Goal: Task Accomplishment & Management: Manage account settings

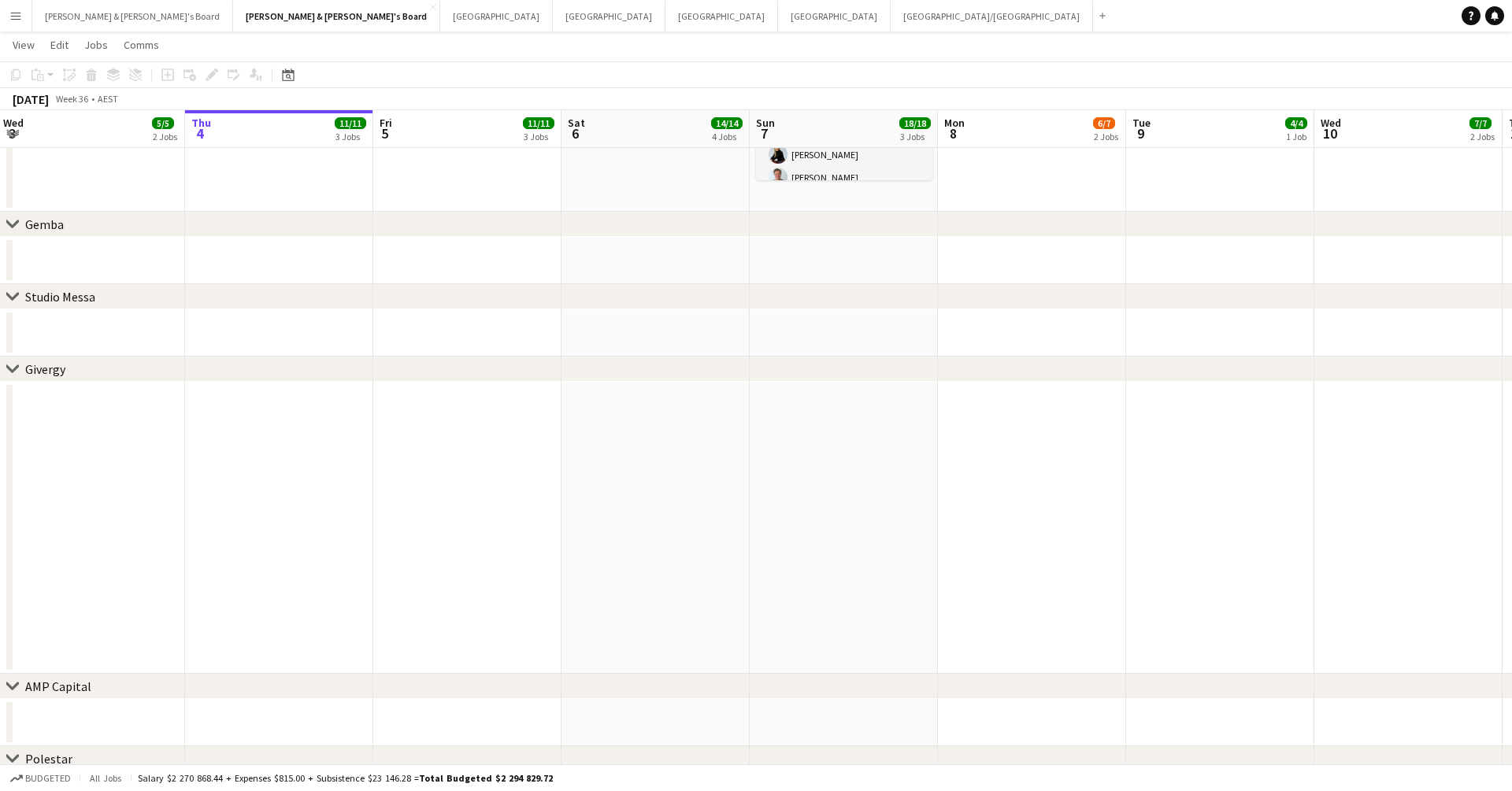
scroll to position [0, 378]
click at [214, 326] on app-date-cell at bounding box center [280, 333] width 188 height 47
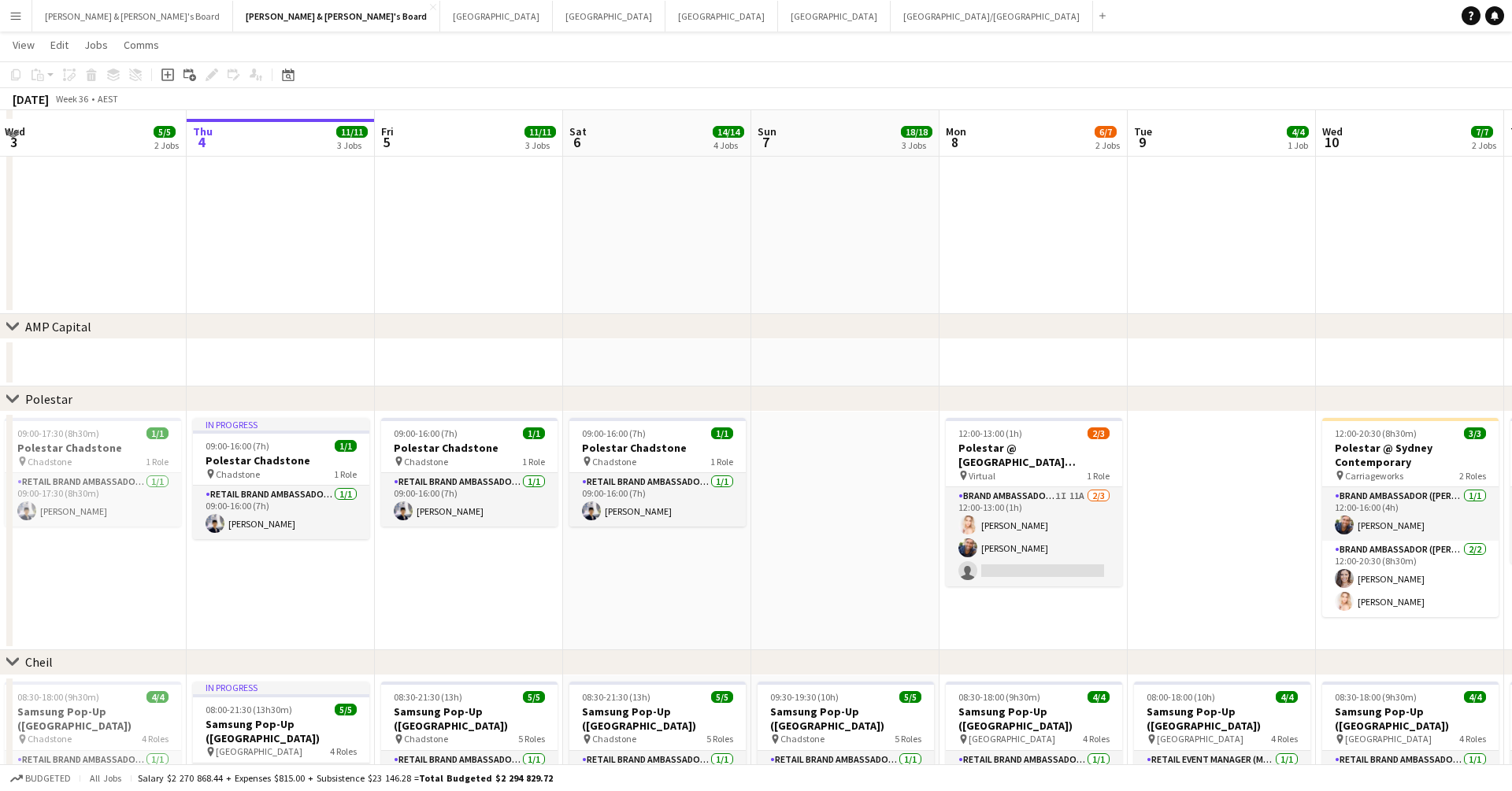
scroll to position [609, 0]
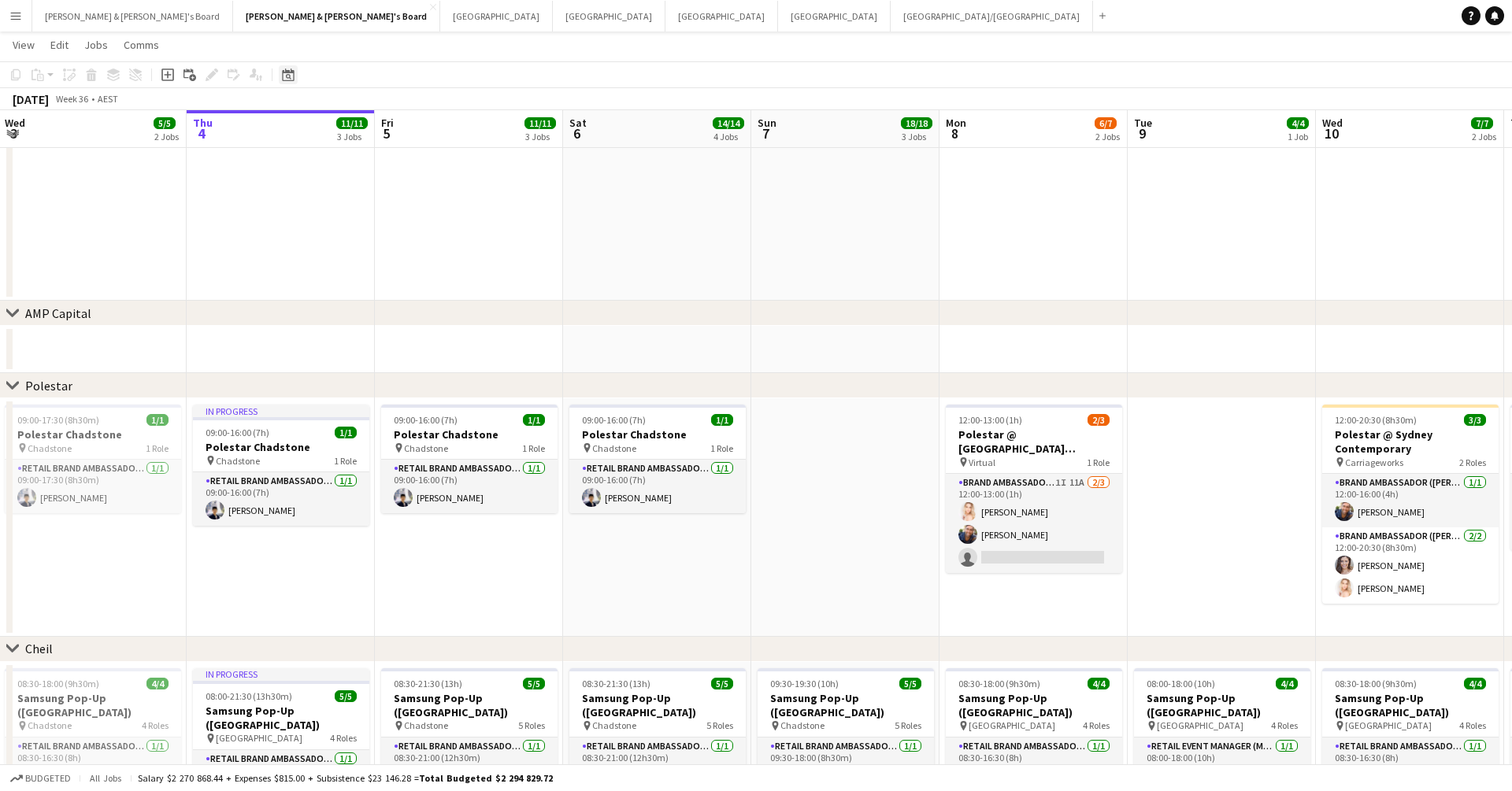
click at [292, 83] on div "Date picker" at bounding box center [288, 74] width 19 height 19
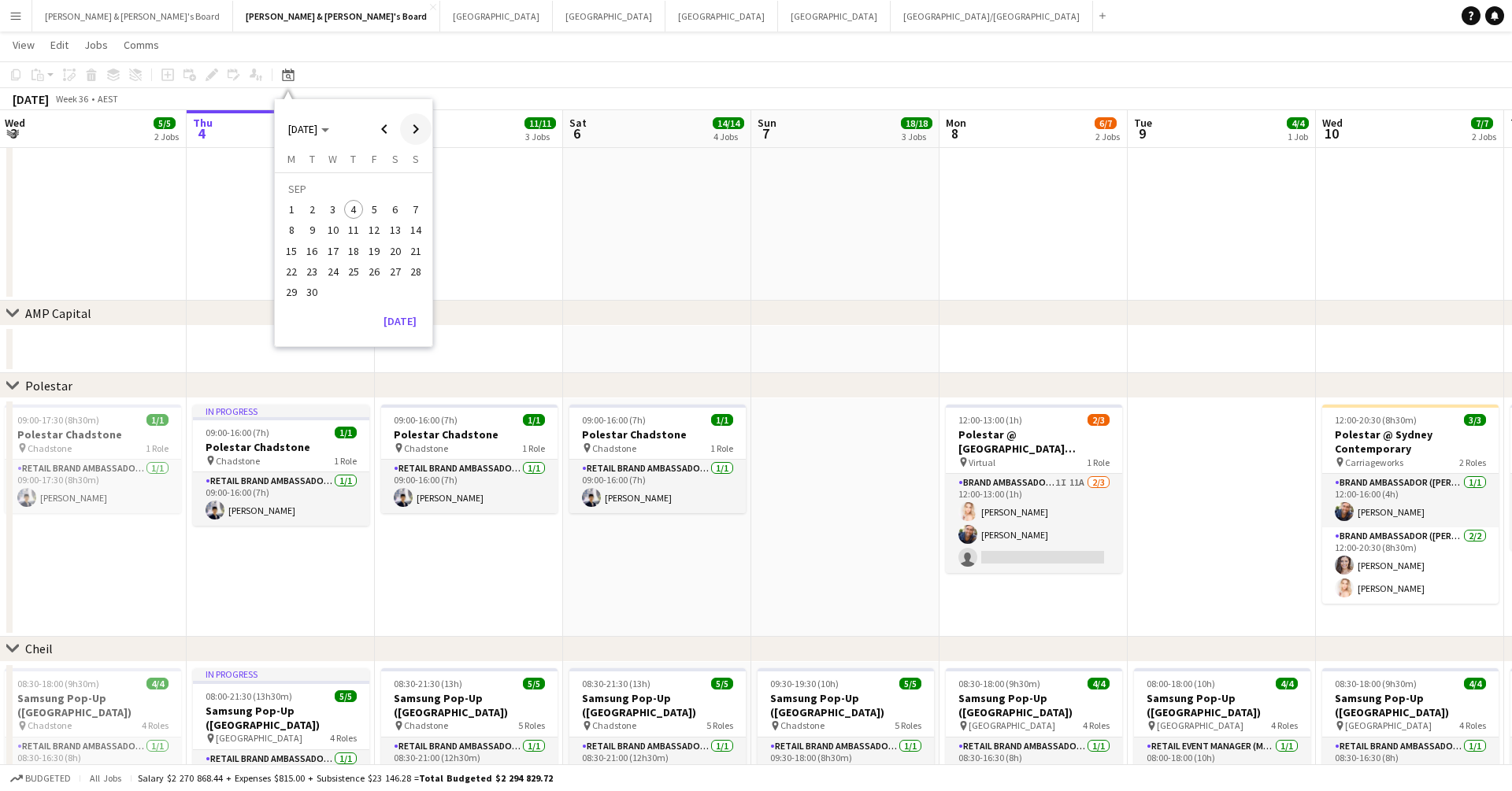
click at [415, 131] on span "Next month" at bounding box center [416, 129] width 32 height 32
click at [372, 299] on span "31" at bounding box center [373, 292] width 19 height 19
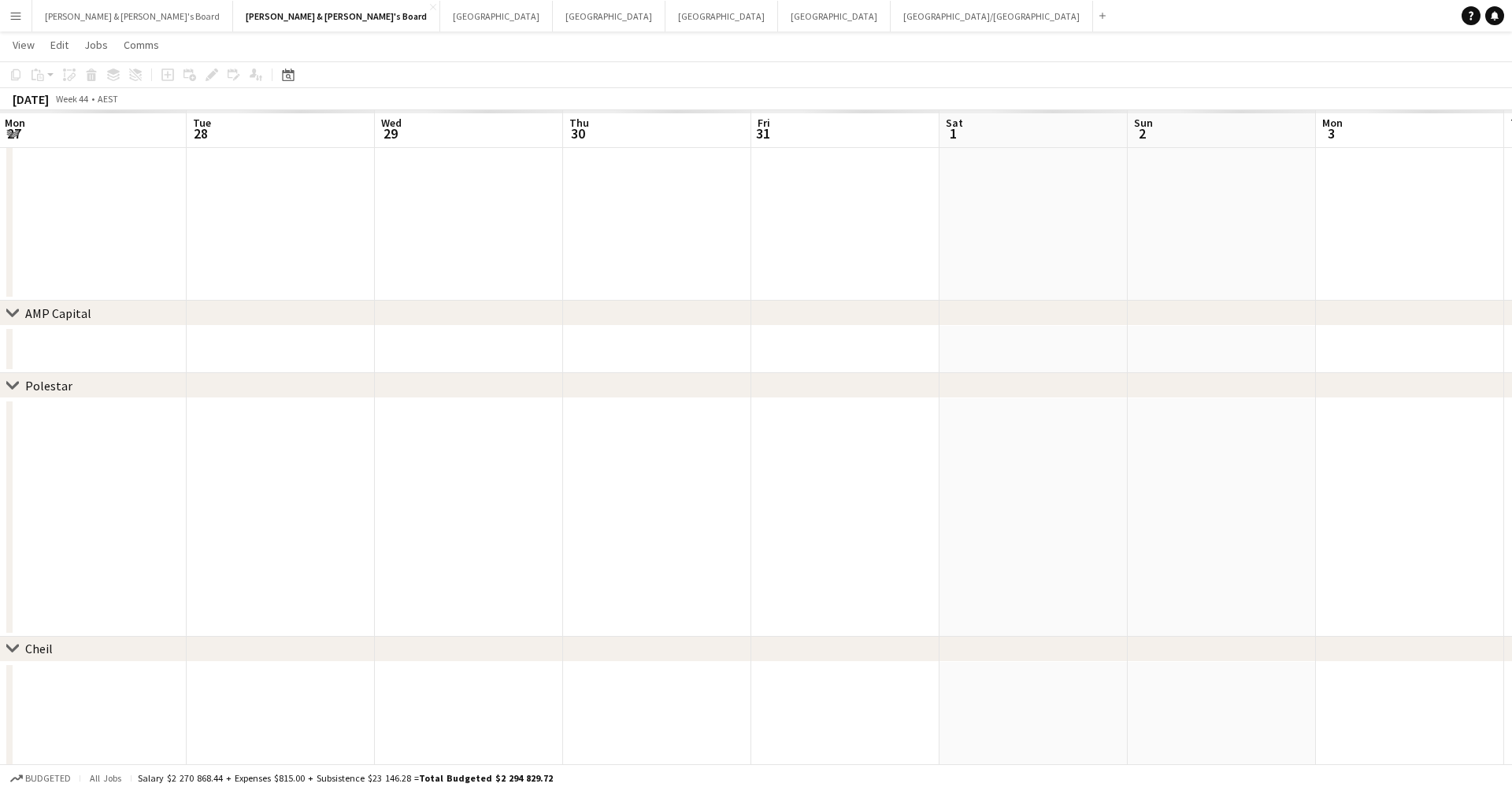
scroll to position [0, 541]
click at [740, 500] on app-date-cell at bounding box center [682, 517] width 188 height 238
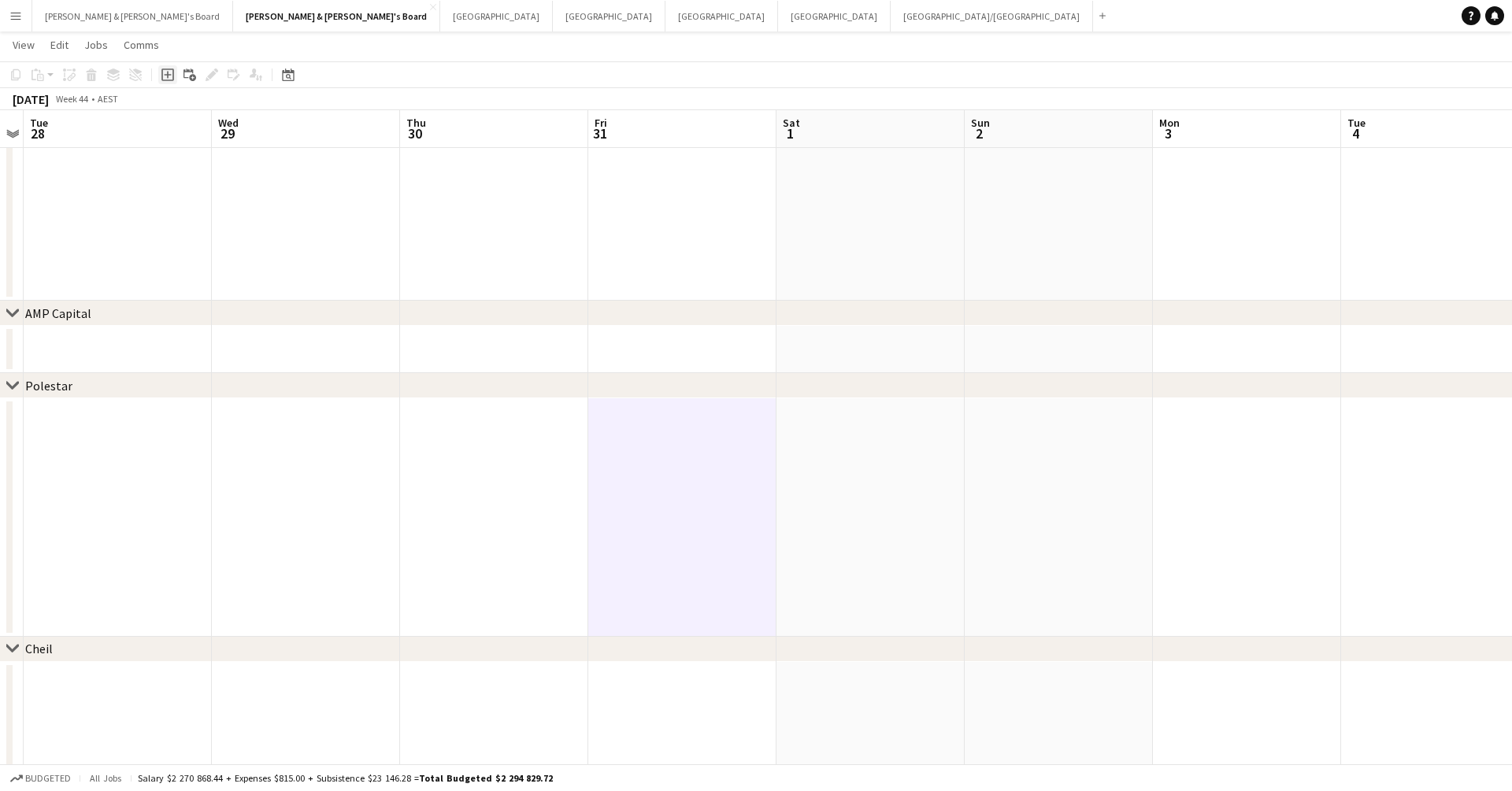
click at [164, 76] on icon "Add job" at bounding box center [167, 75] width 13 height 13
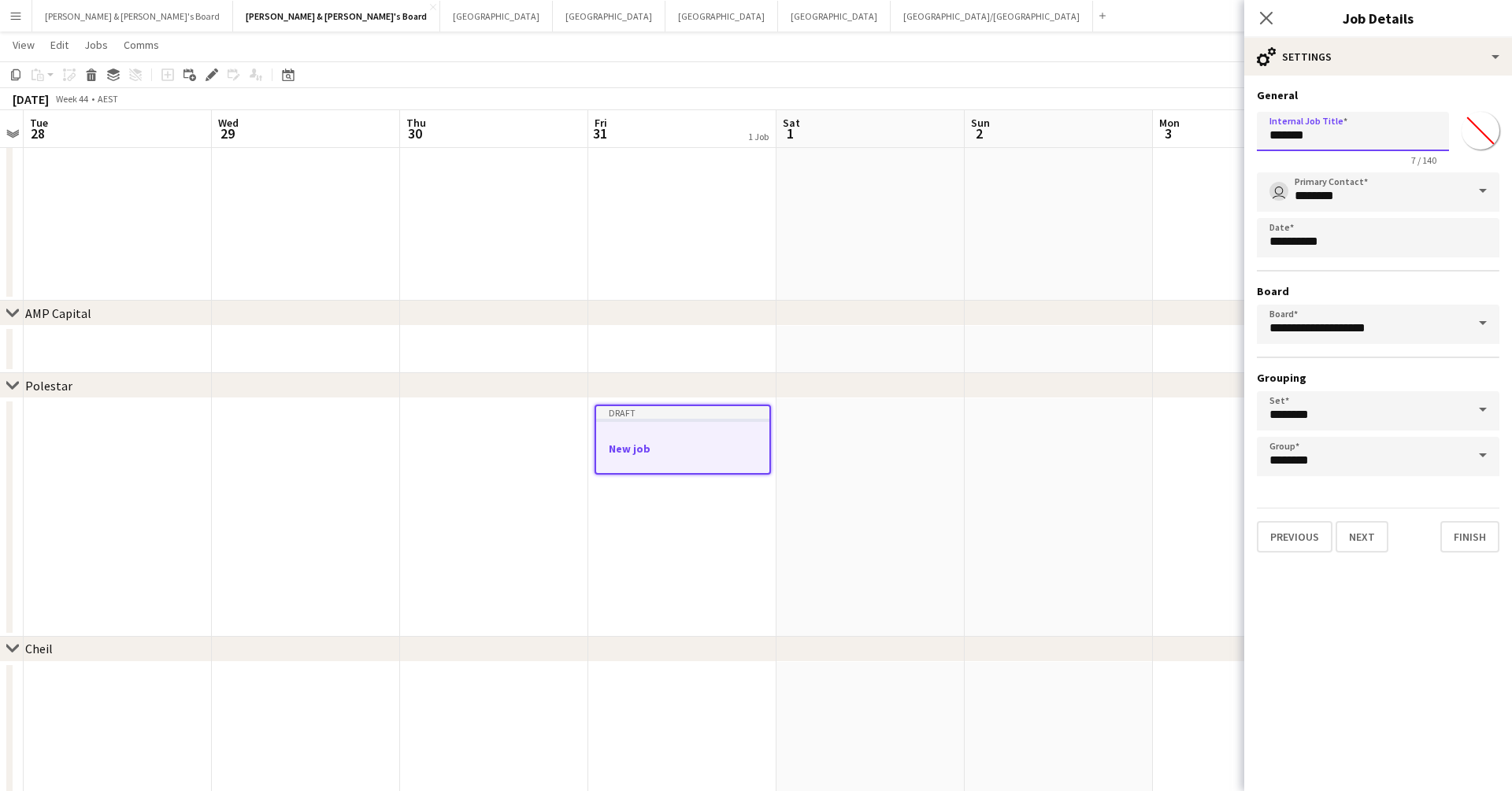
click at [1156, 123] on input "*******" at bounding box center [1352, 131] width 192 height 39
paste input "**********"
type input "**********"
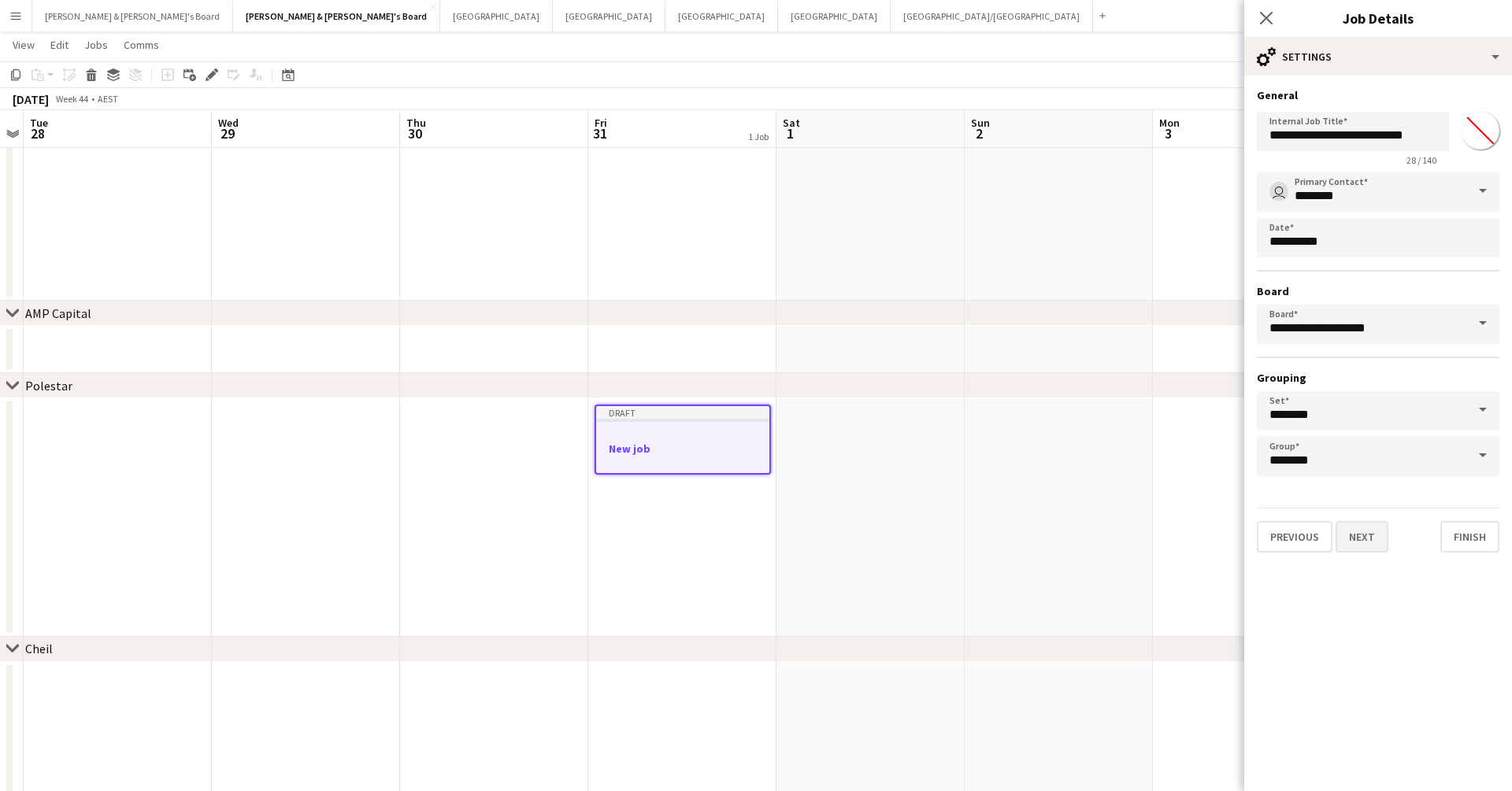
click at [1156, 540] on button "Next" at bounding box center [1362, 537] width 53 height 32
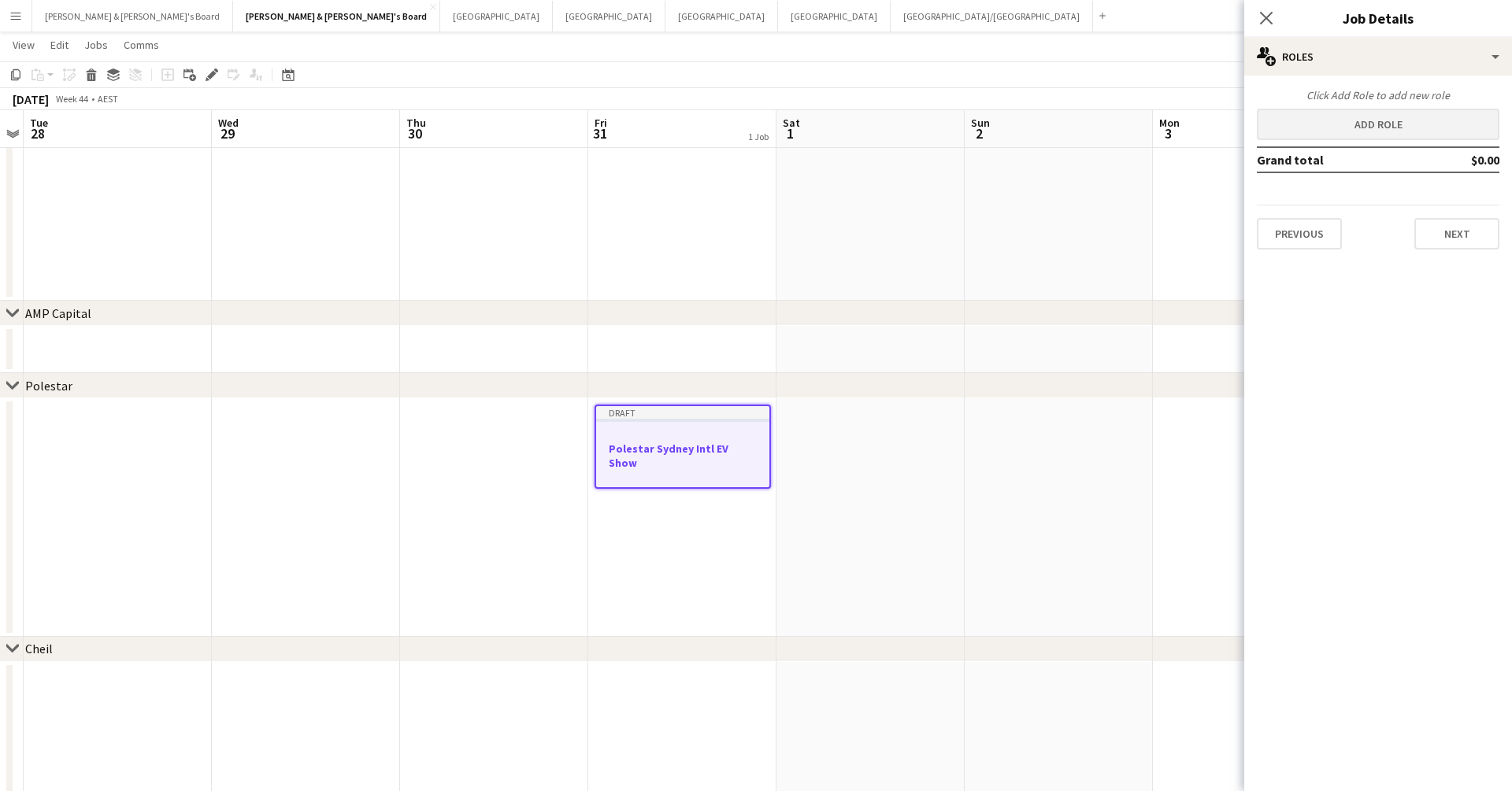
click at [1156, 120] on button "Add role" at bounding box center [1378, 124] width 242 height 32
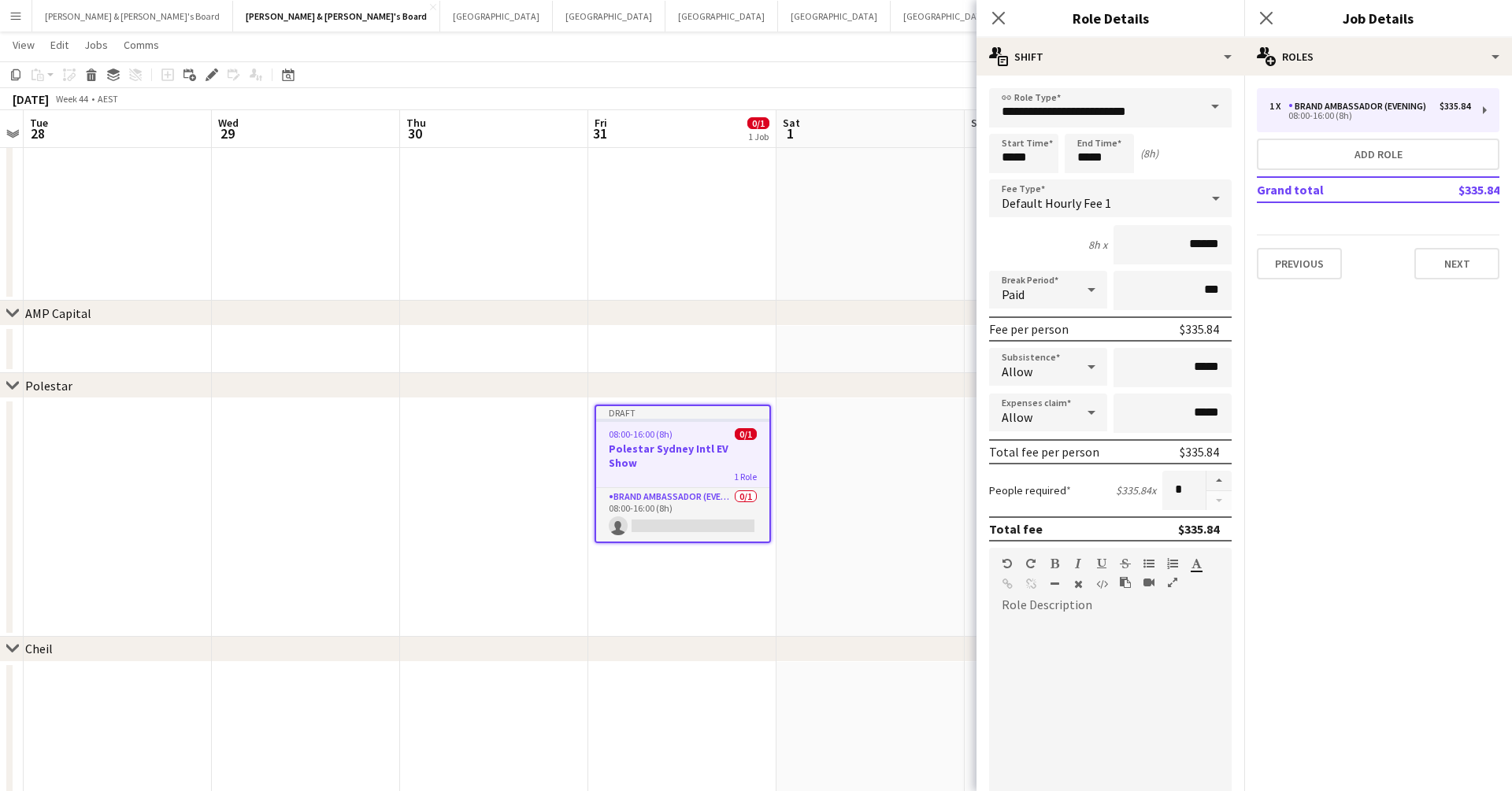
click at [1156, 469] on form "**********" at bounding box center [1110, 578] width 268 height 979
click at [1156, 480] on button "button" at bounding box center [1219, 481] width 26 height 21
type input "*"
click at [1156, 111] on input "**********" at bounding box center [1110, 108] width 242 height 39
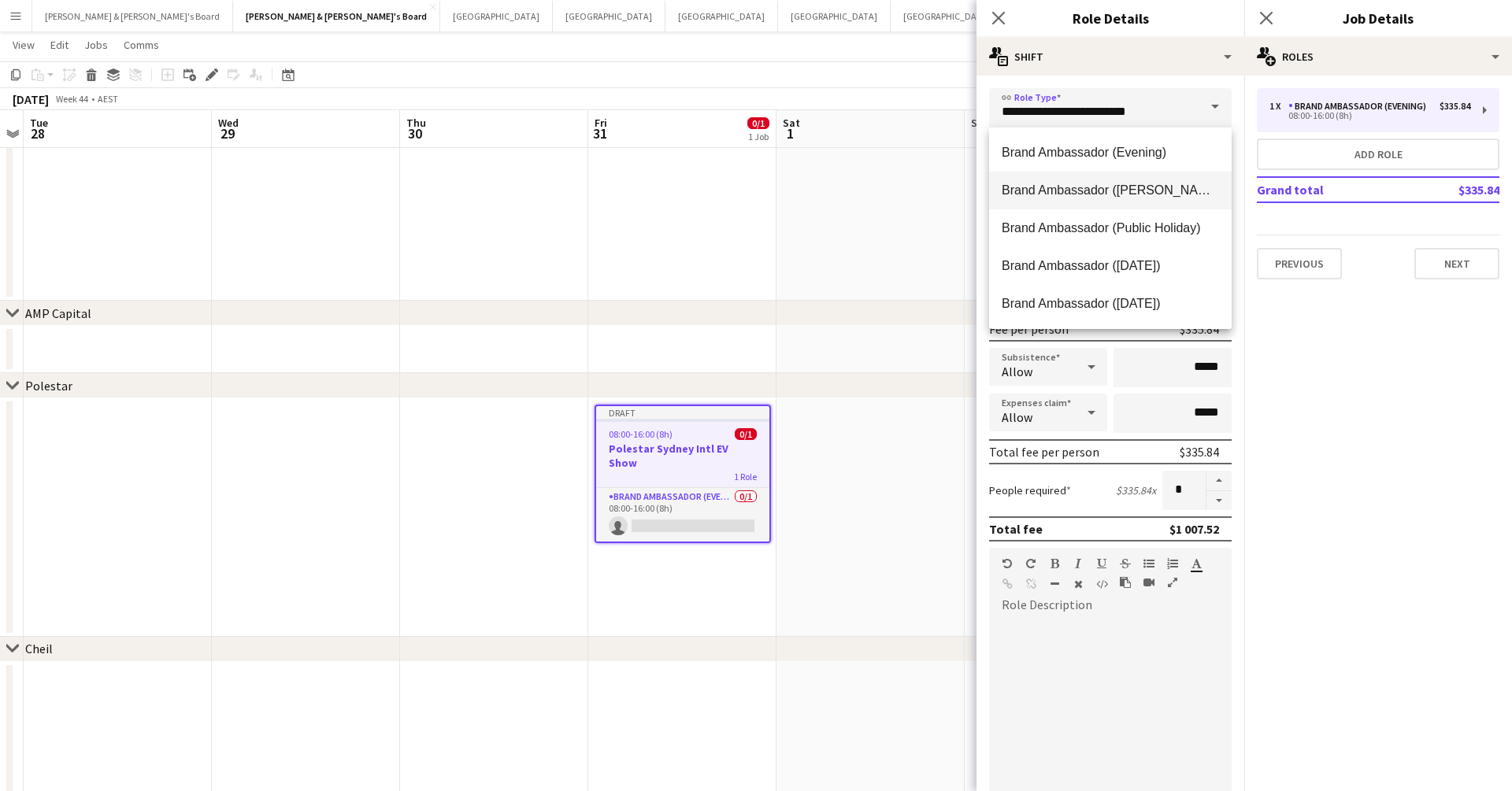
click at [1156, 197] on span "Brand Ambassador ([PERSON_NAME])" at bounding box center [1110, 189] width 218 height 15
type input "**********"
type input "******"
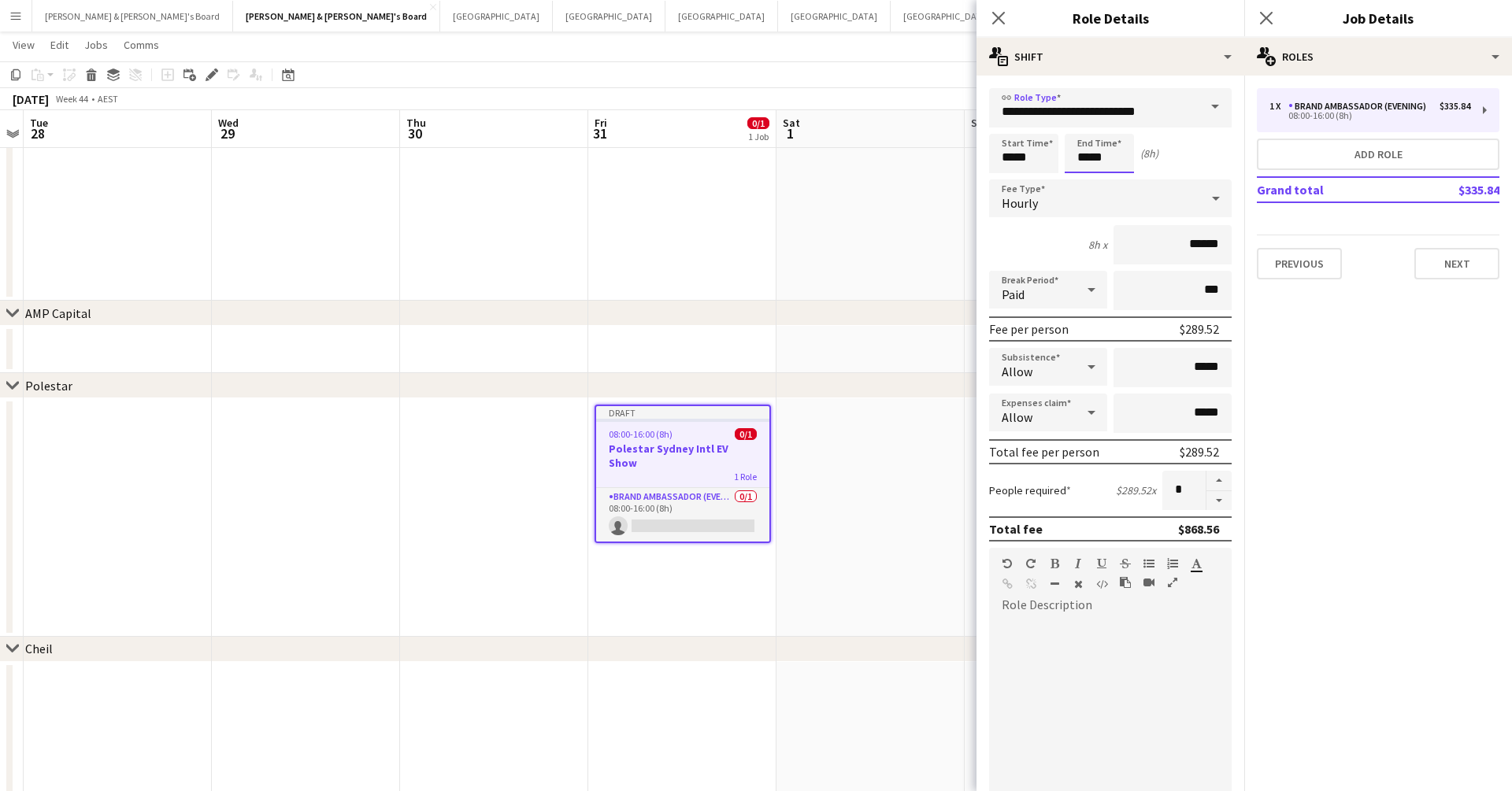
click at [1087, 162] on input "*****" at bounding box center [1099, 154] width 69 height 39
click at [1089, 135] on input "*****" at bounding box center [1099, 154] width 69 height 39
click at [1089, 131] on div at bounding box center [1084, 126] width 32 height 16
click at [1100, 127] on div at bounding box center [1115, 126] width 32 height 16
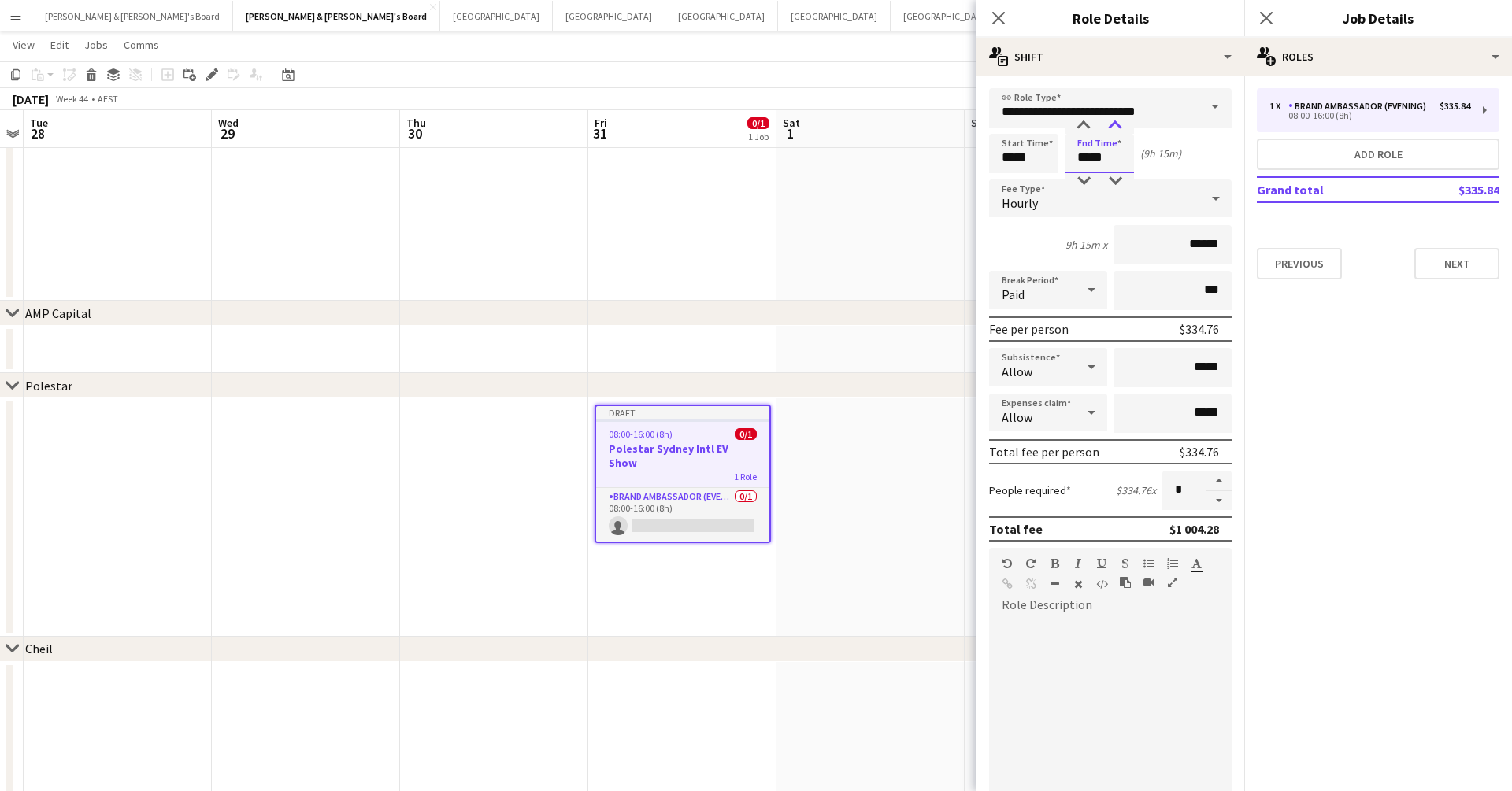
type input "*****"
click at [1100, 127] on div at bounding box center [1115, 126] width 32 height 16
click at [1156, 296] on input "***" at bounding box center [1172, 291] width 118 height 39
drag, startPoint x: 1207, startPoint y: 289, endPoint x: 1183, endPoint y: 289, distance: 24.0
click at [1156, 289] on input "***" at bounding box center [1172, 291] width 118 height 39
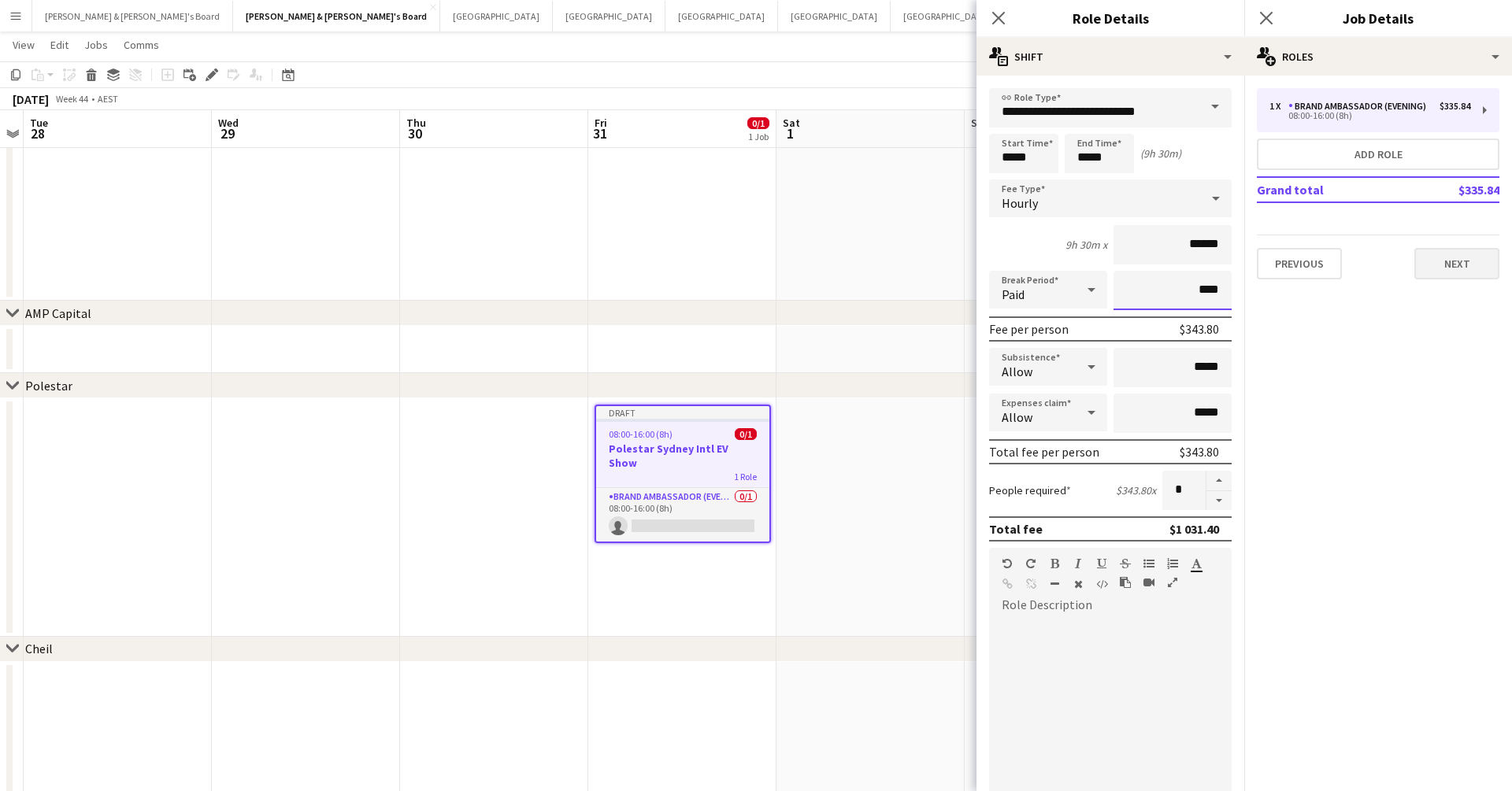
type input "****"
click at [1156, 267] on button "Next" at bounding box center [1457, 264] width 85 height 32
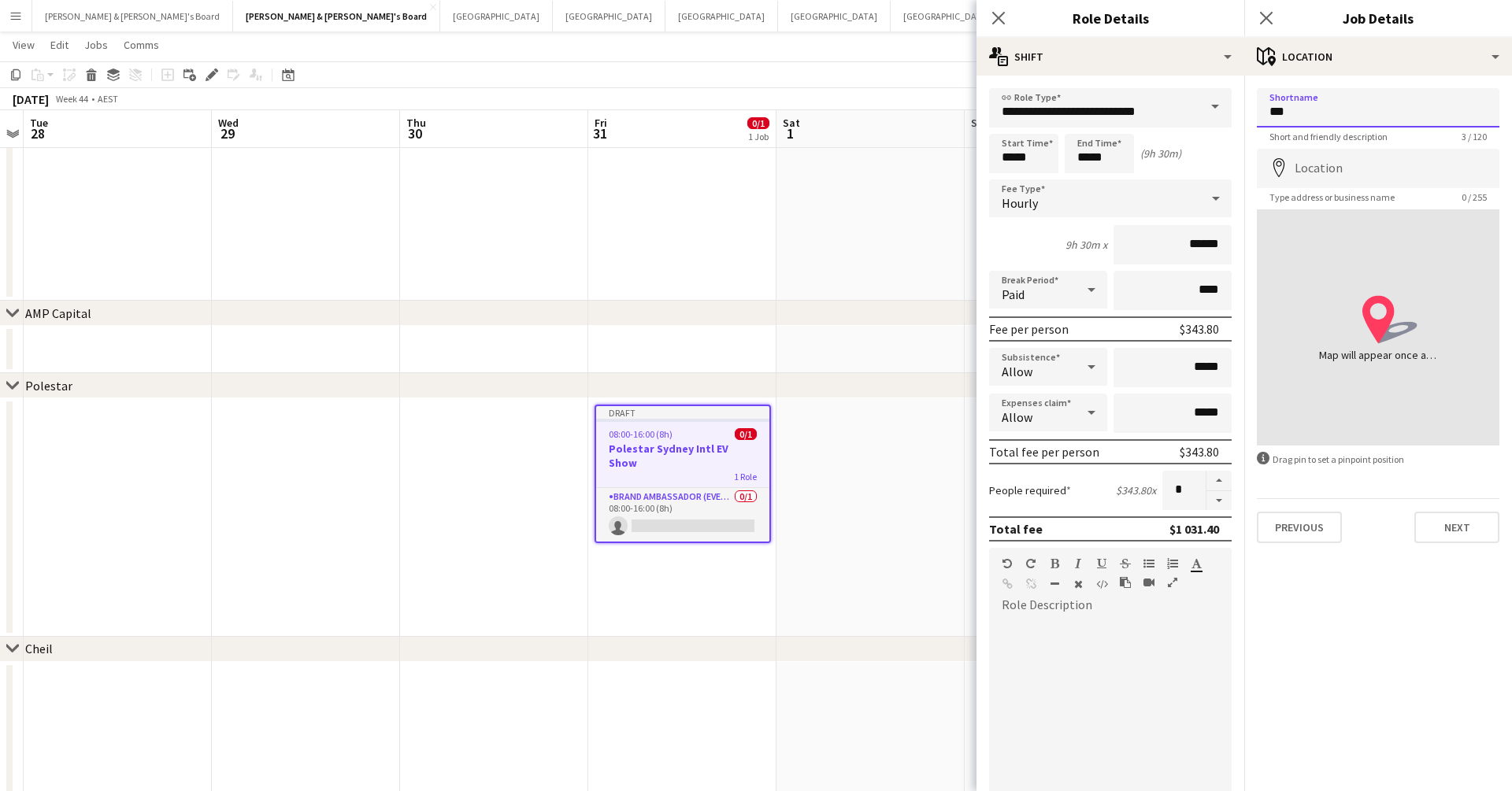
type input "***"
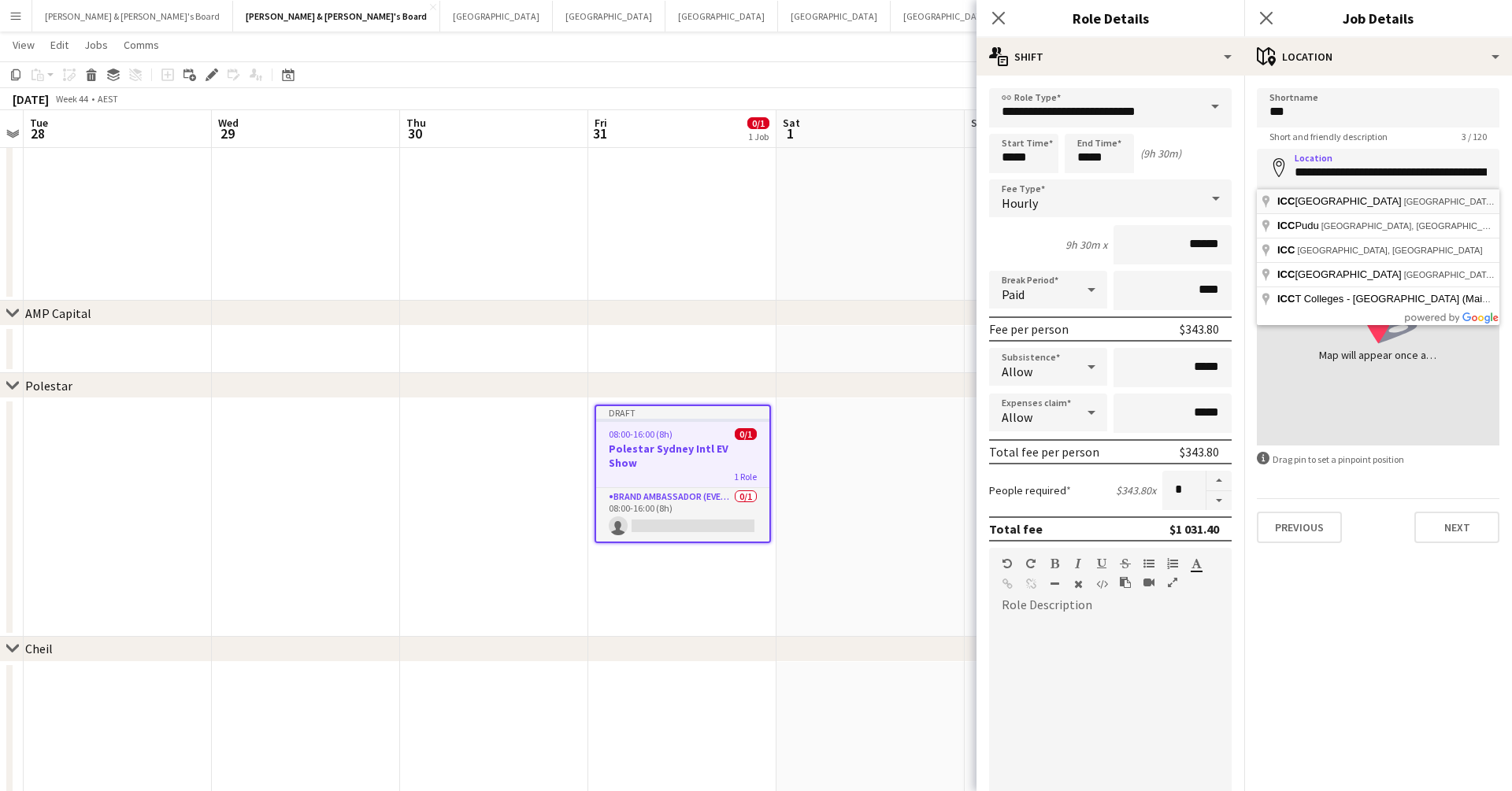
type input "**********"
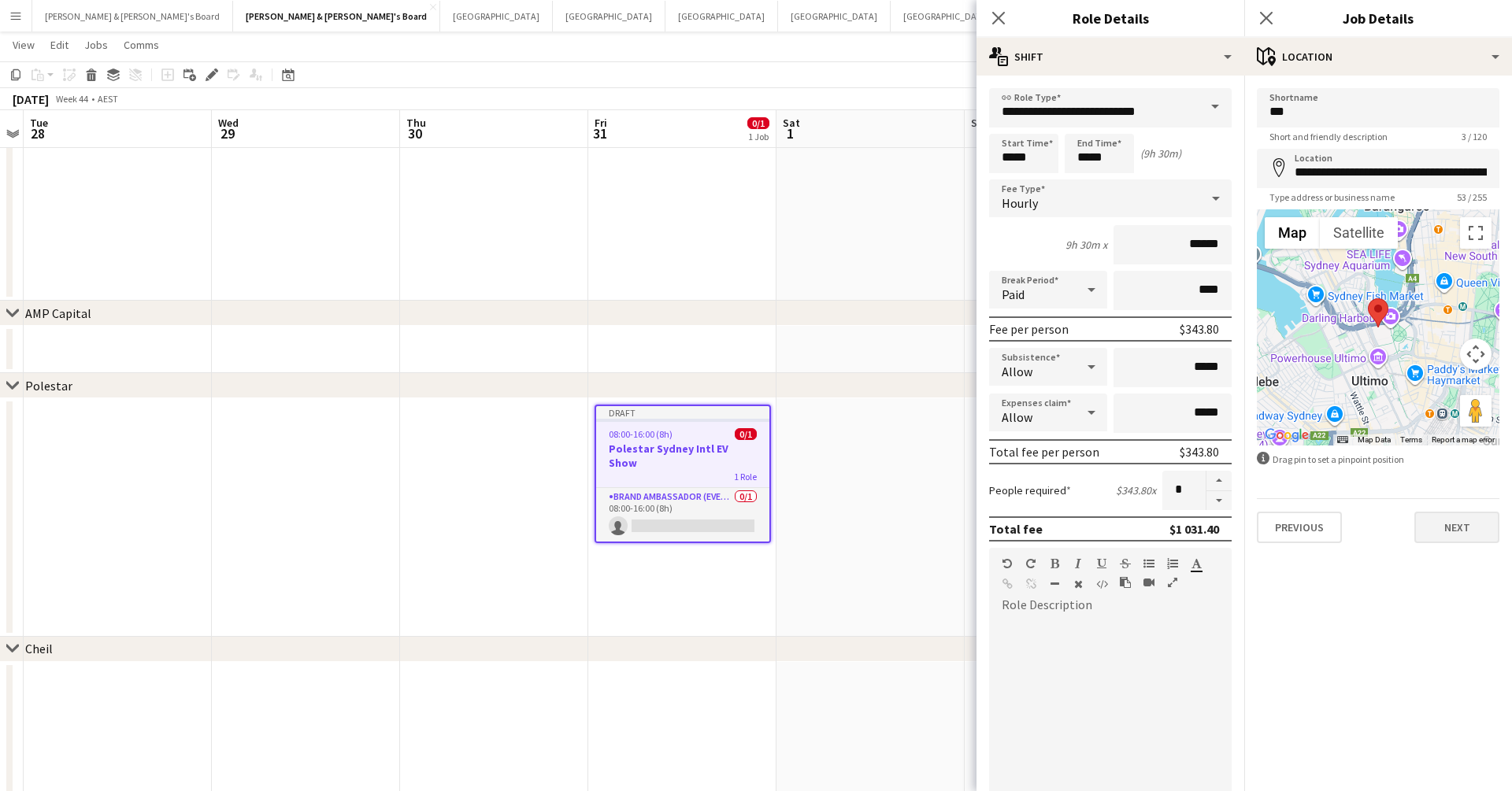
click at [1156, 543] on button "Next" at bounding box center [1457, 528] width 85 height 32
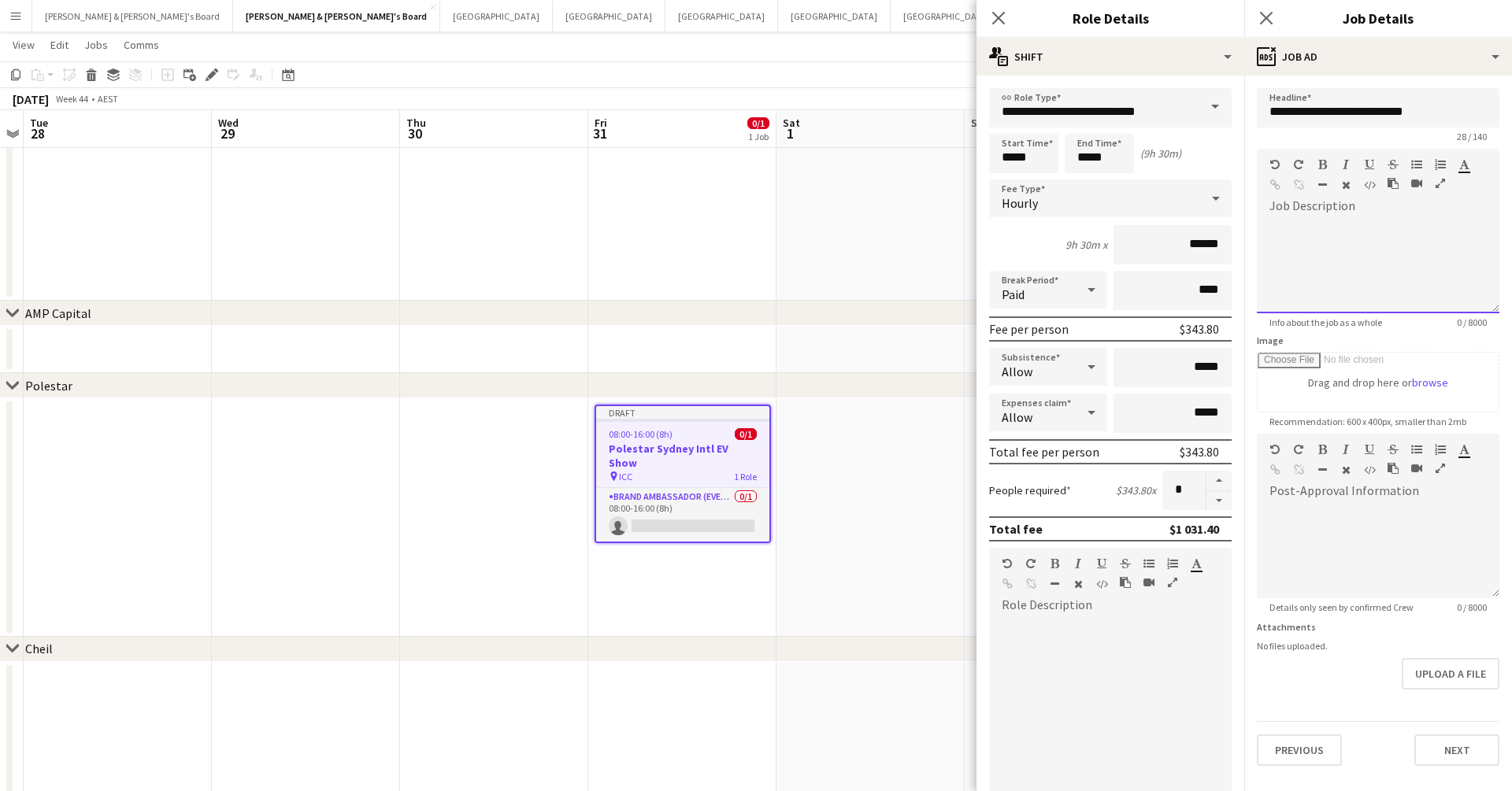
click at [1156, 224] on div at bounding box center [1378, 266] width 242 height 95
click at [1156, 642] on button "Next" at bounding box center [1457, 751] width 85 height 32
type input "*******"
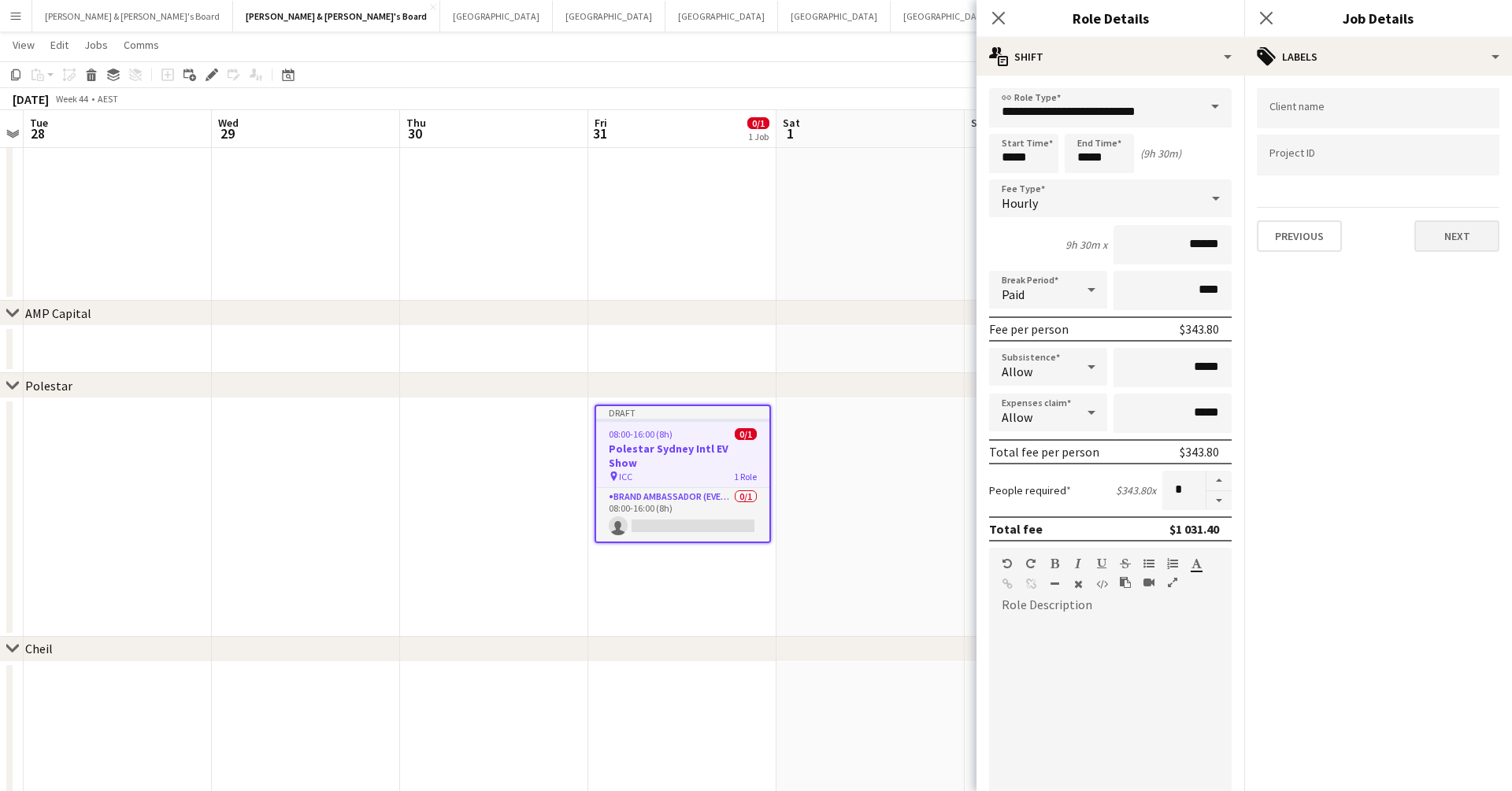
click at [1156, 245] on button "Next" at bounding box center [1457, 236] width 85 height 32
click at [1156, 168] on button "Next" at bounding box center [1457, 163] width 85 height 32
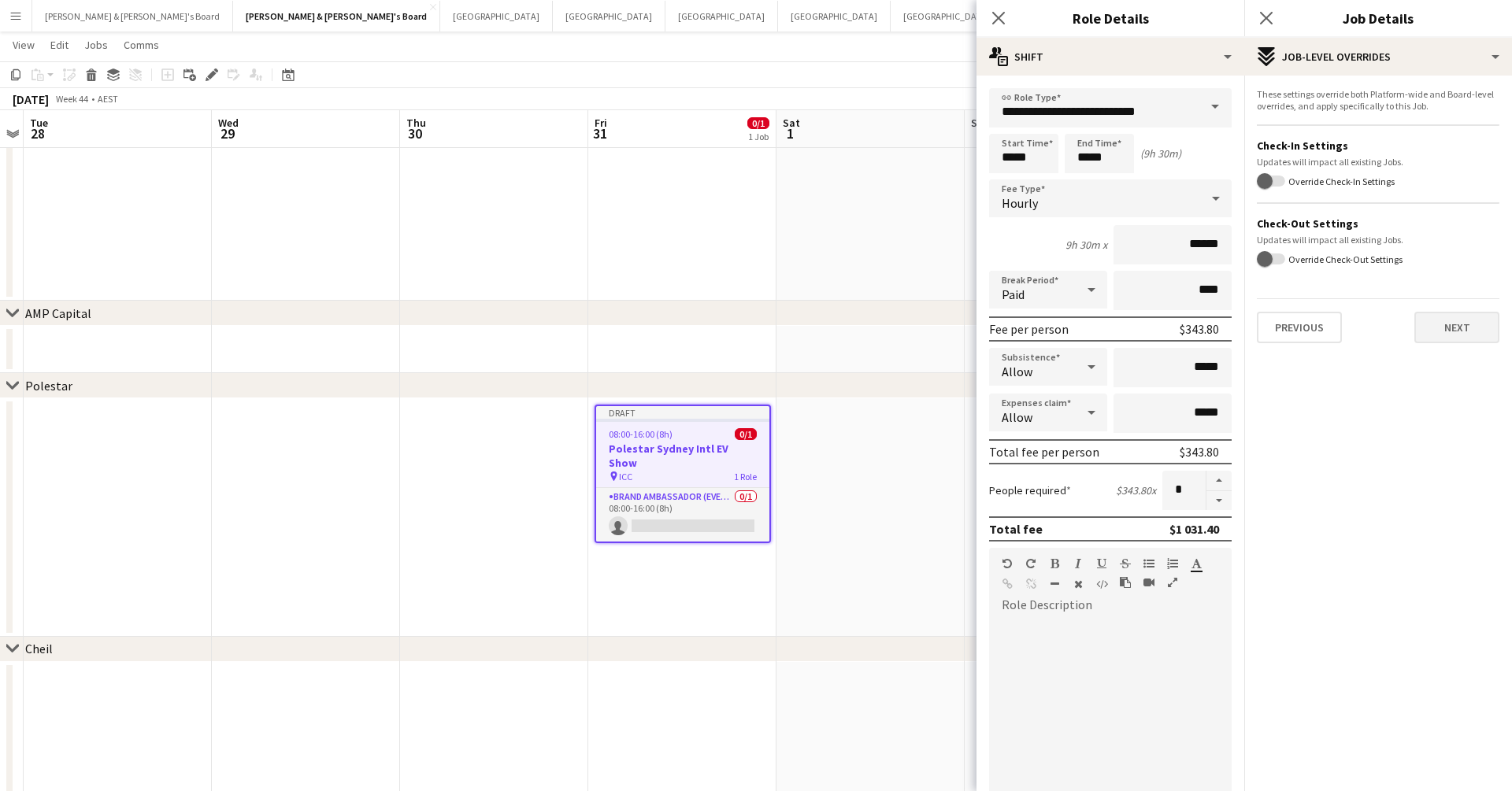
click at [1156, 338] on button "Next" at bounding box center [1457, 328] width 85 height 32
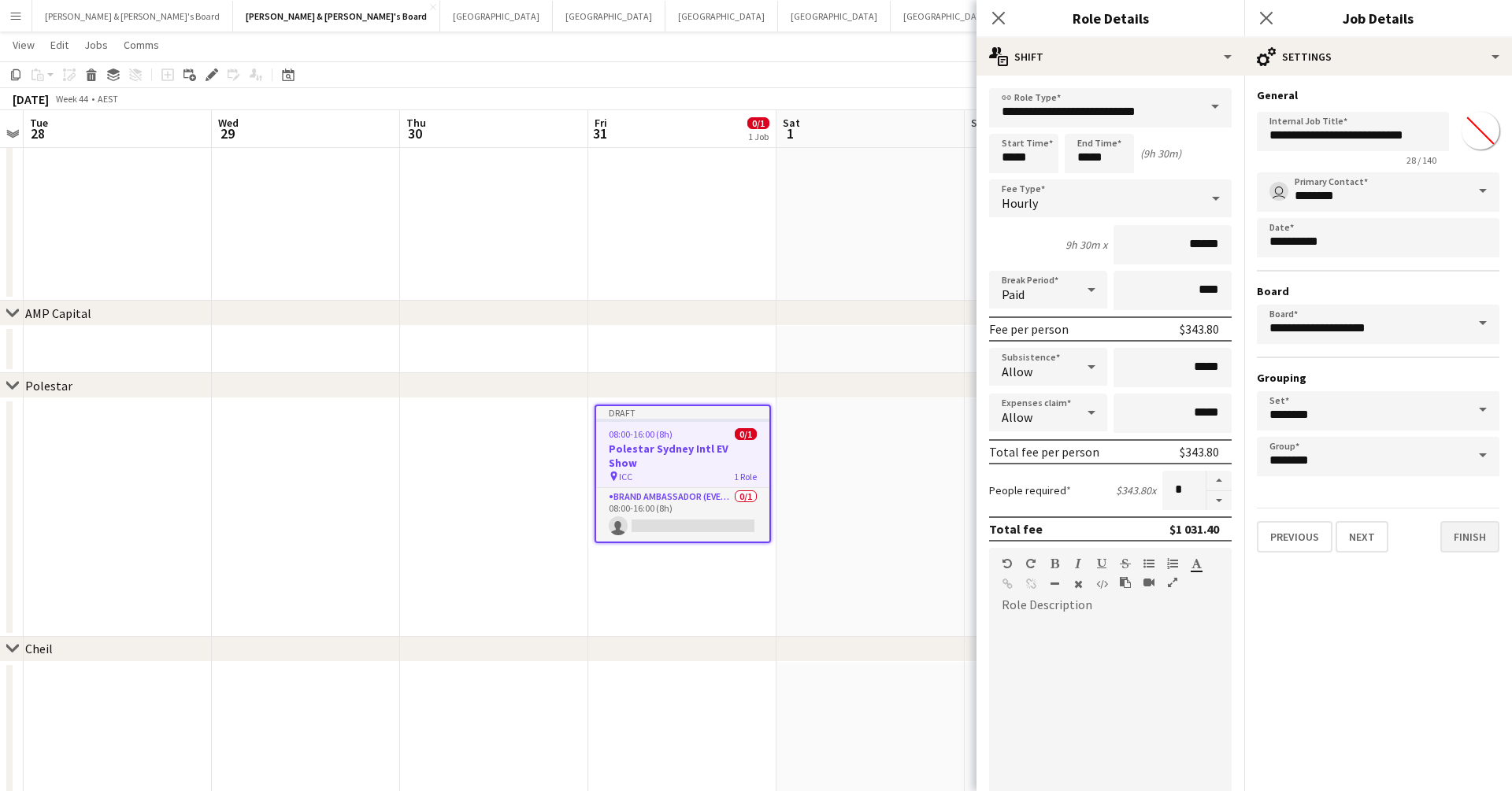
click at [1156, 528] on button "Finish" at bounding box center [1470, 537] width 59 height 32
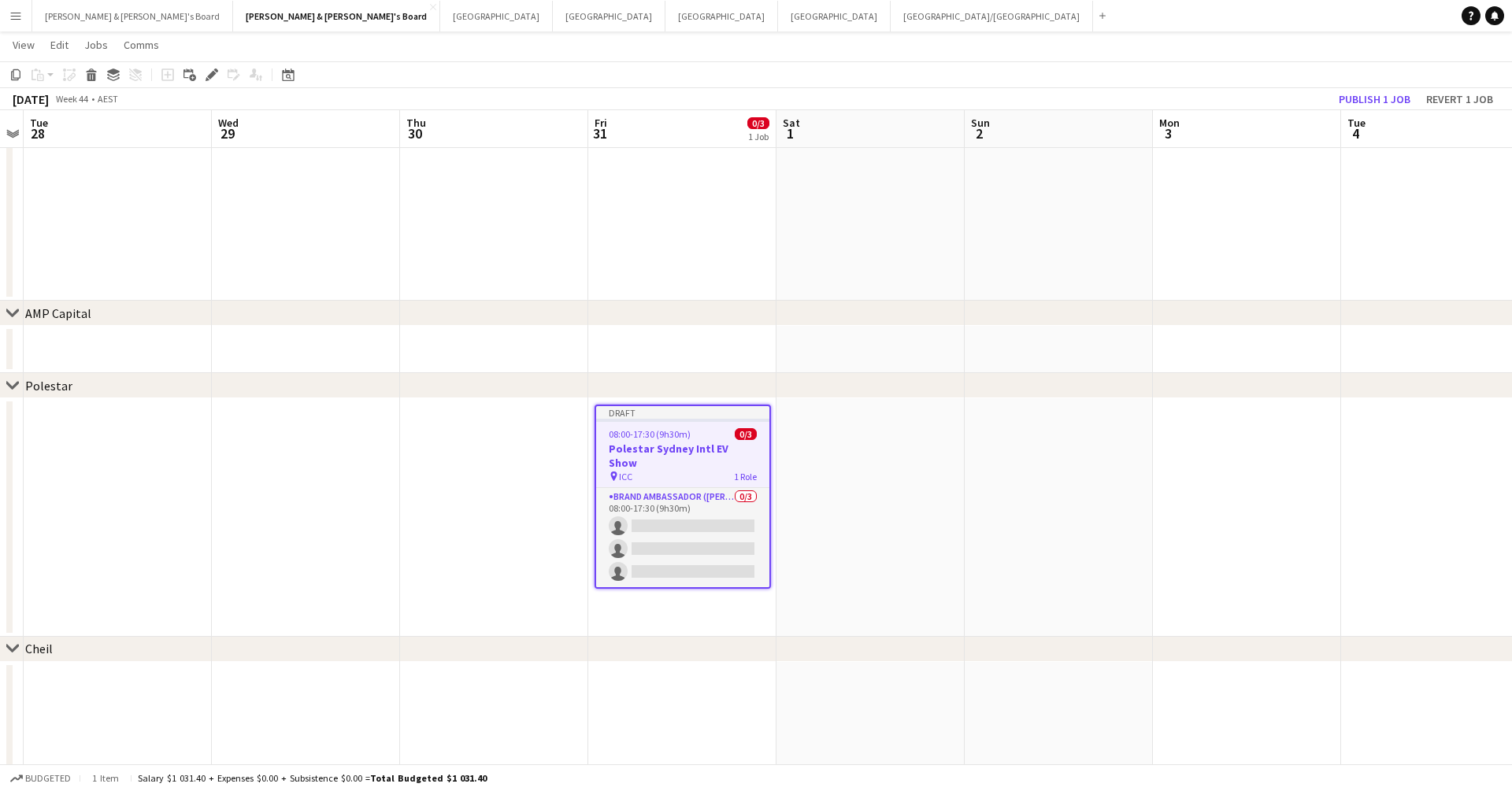
click at [665, 368] on app-date-cell at bounding box center [682, 350] width 188 height 47
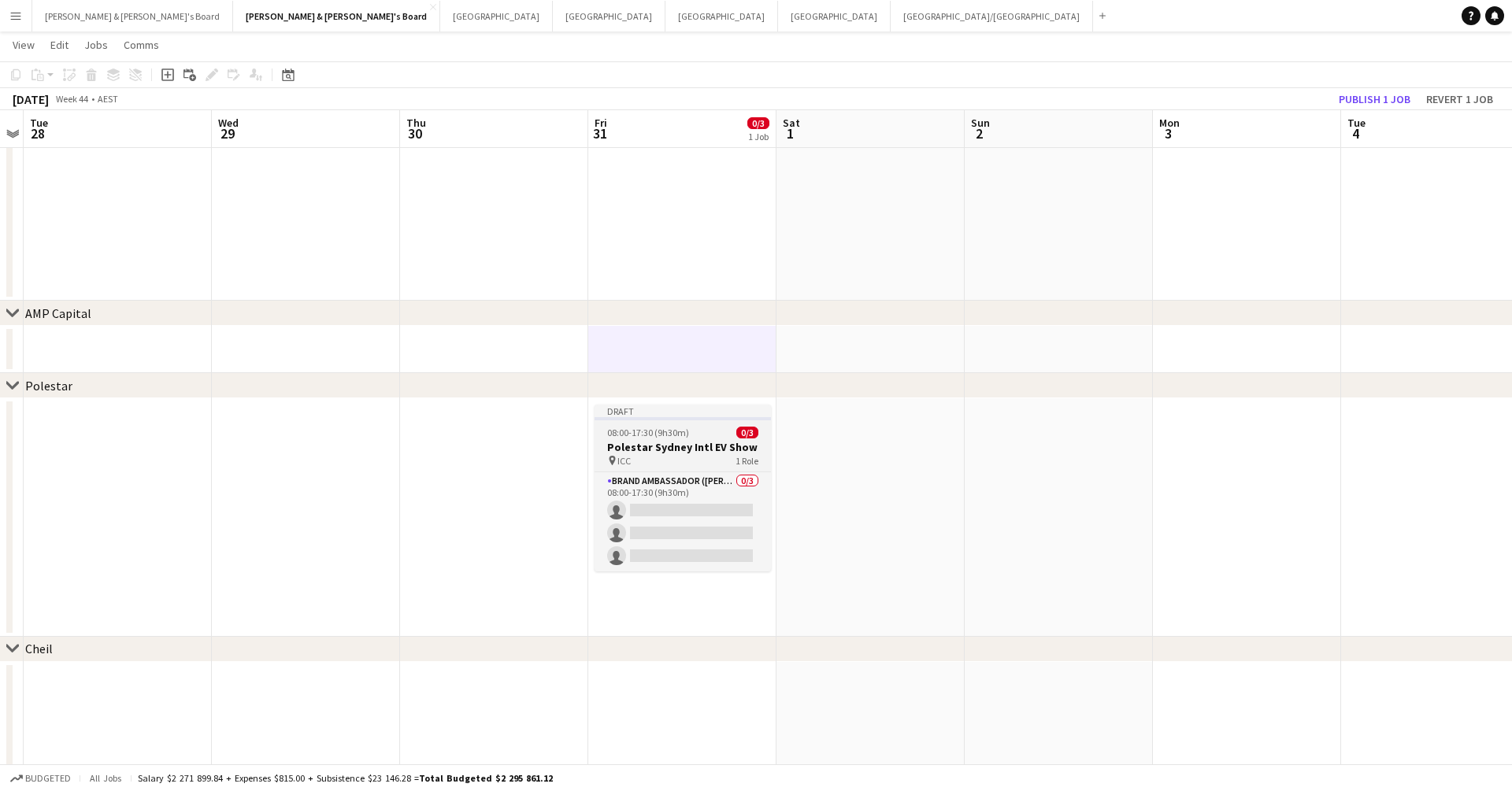
click at [685, 434] on span "08:00-17:30 (9h30m)" at bounding box center [647, 432] width 82 height 12
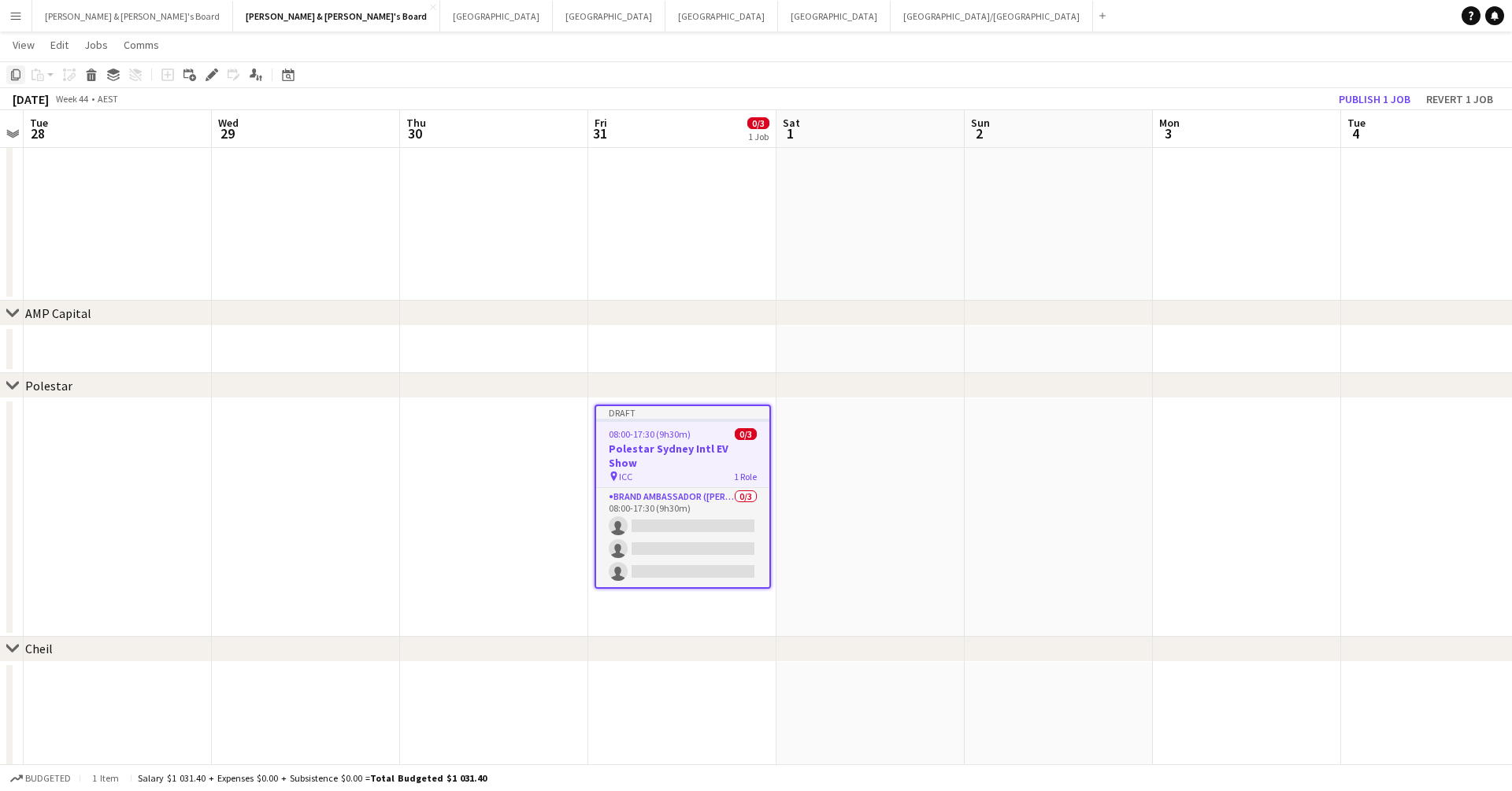
click at [21, 69] on icon "Copy" at bounding box center [16, 75] width 13 height 13
click at [871, 455] on app-date-cell at bounding box center [870, 517] width 188 height 238
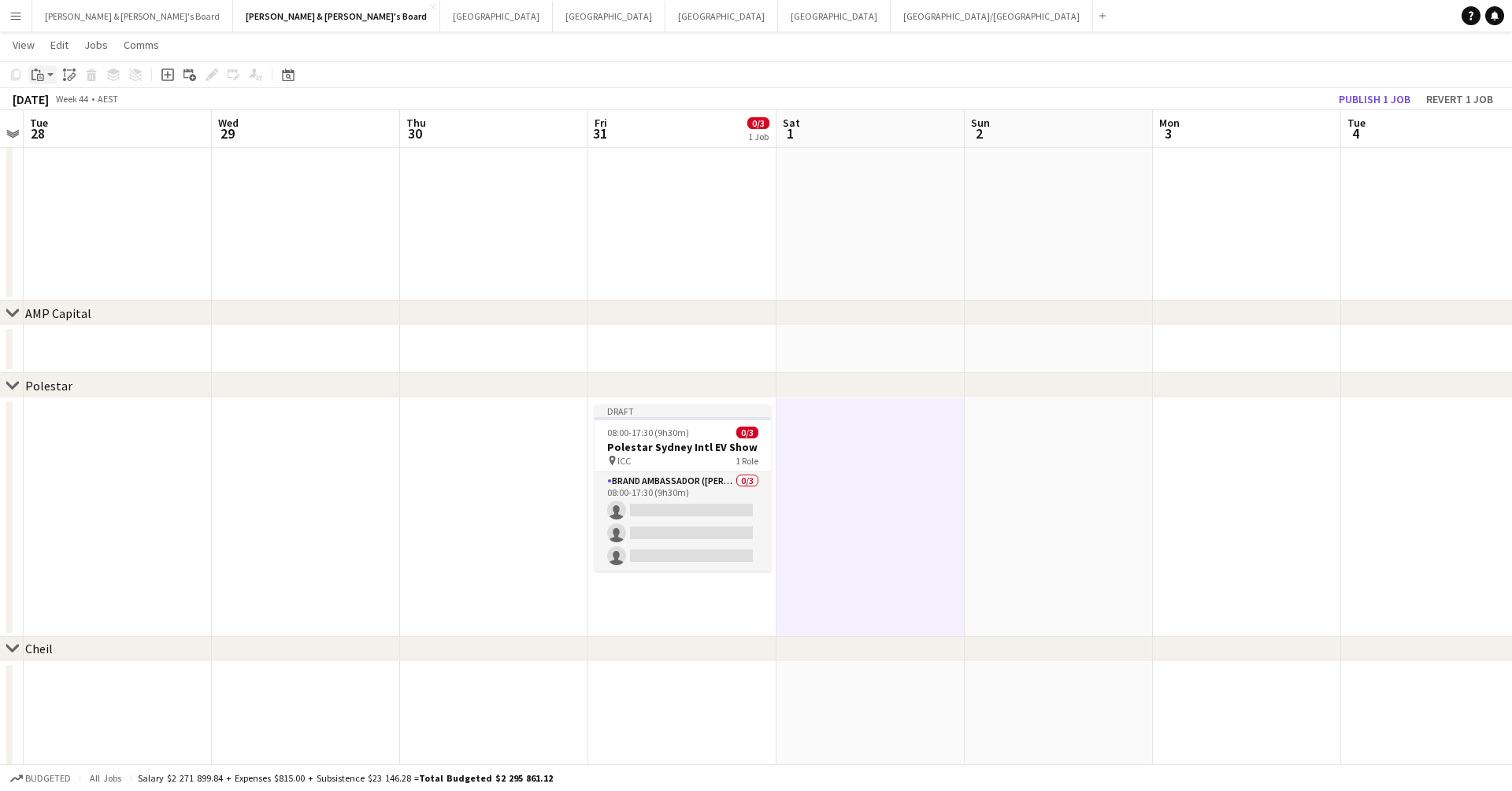
click at [45, 81] on div "Paste" at bounding box center [37, 74] width 19 height 19
click at [57, 100] on link "Paste Command V" at bounding box center [103, 104] width 124 height 14
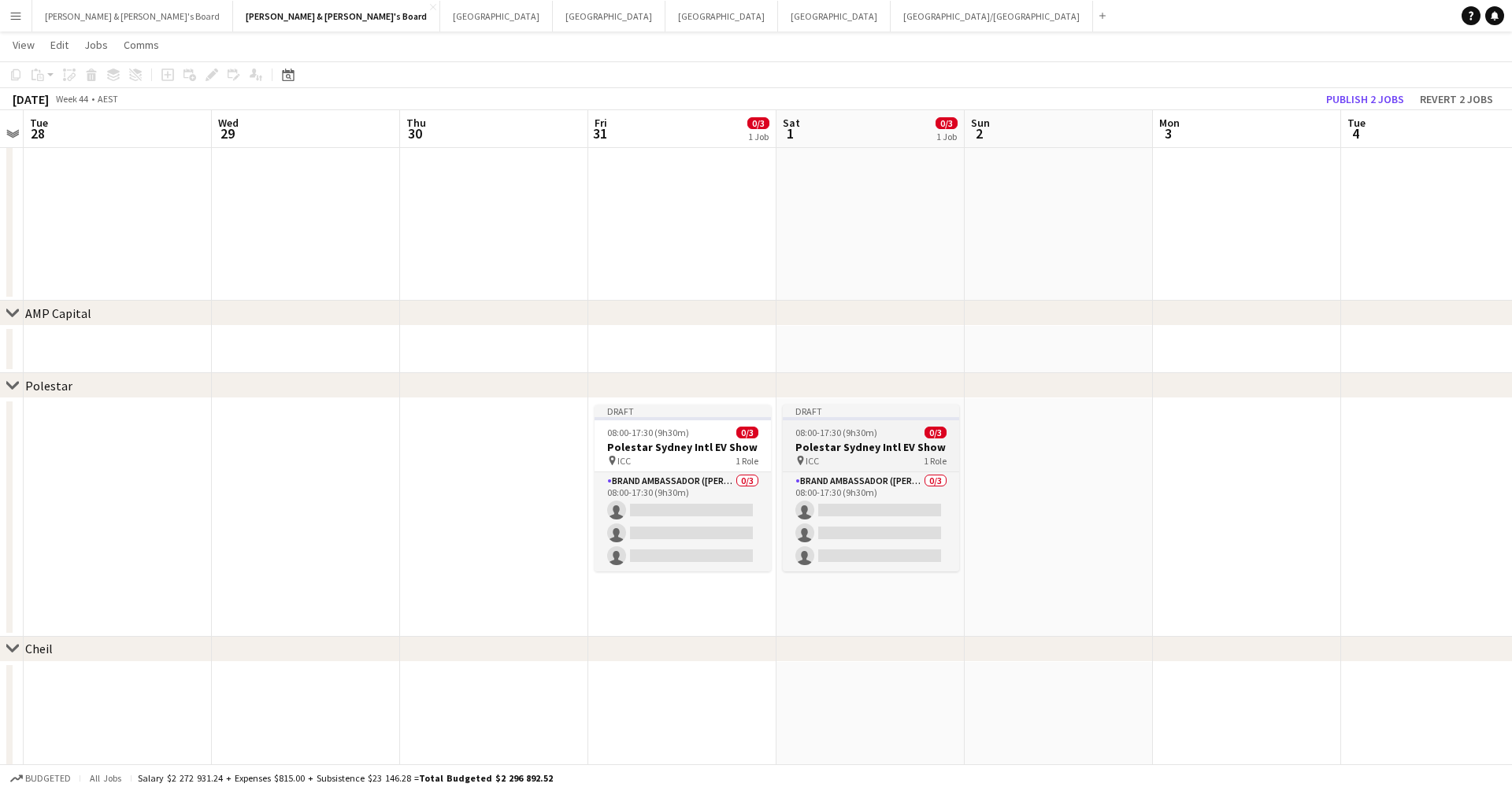
click at [882, 446] on h3 "Polestar Sydney Intl EV Show" at bounding box center [870, 447] width 176 height 14
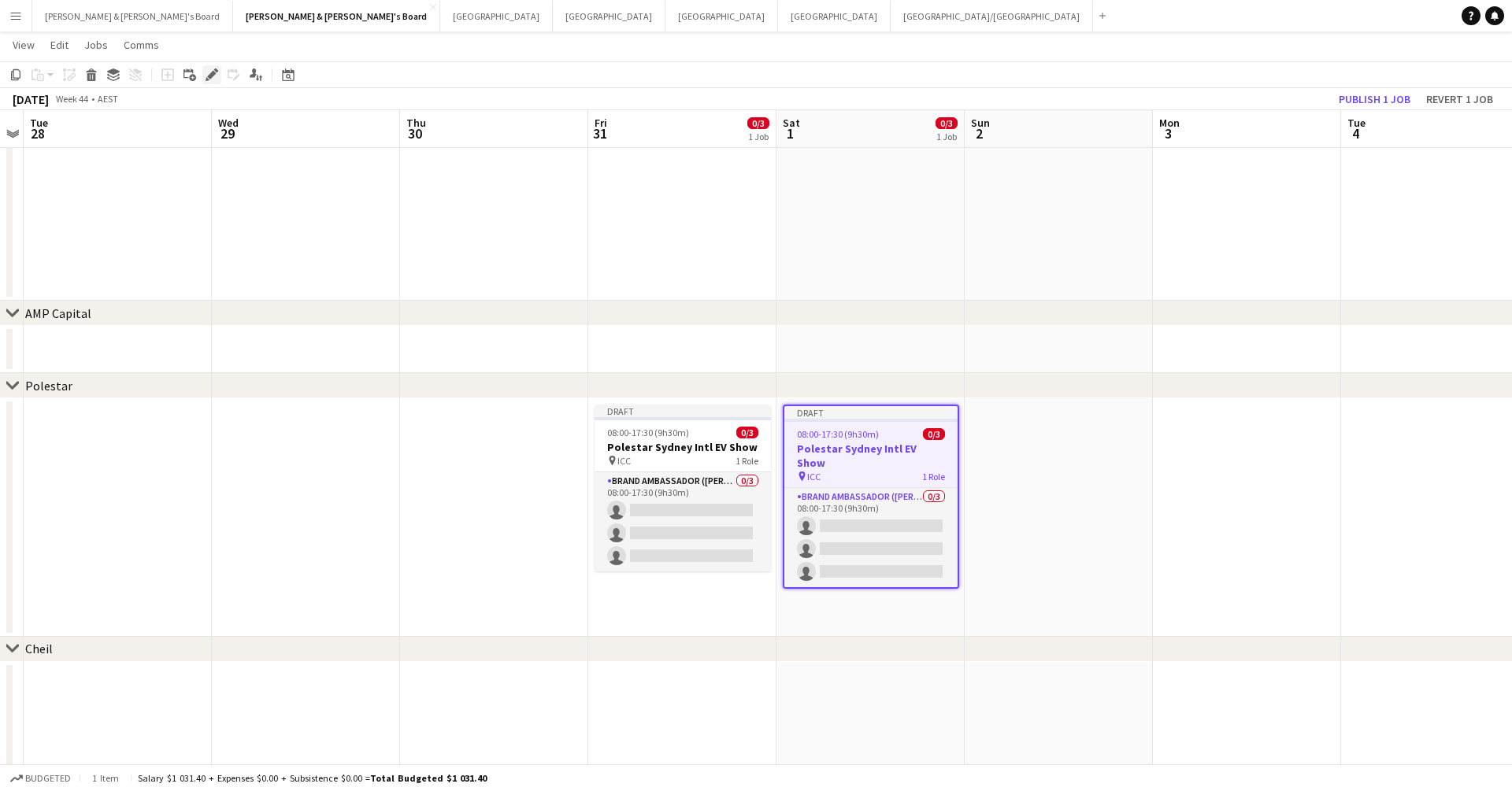
click at [213, 81] on div "Edit" at bounding box center [211, 74] width 19 height 19
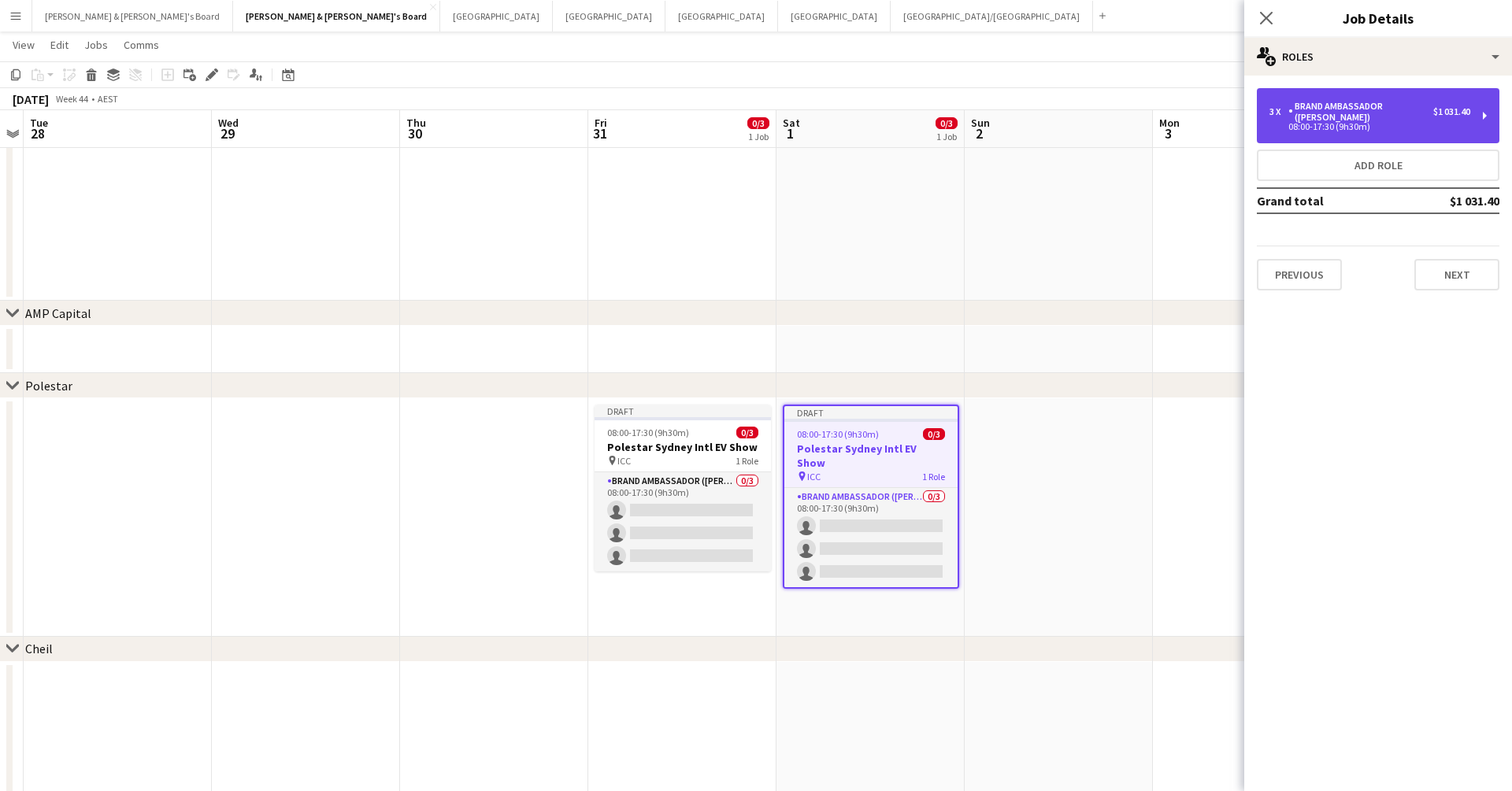
click at [1156, 112] on div "Brand Ambassador ([PERSON_NAME])" at bounding box center [1360, 111] width 145 height 22
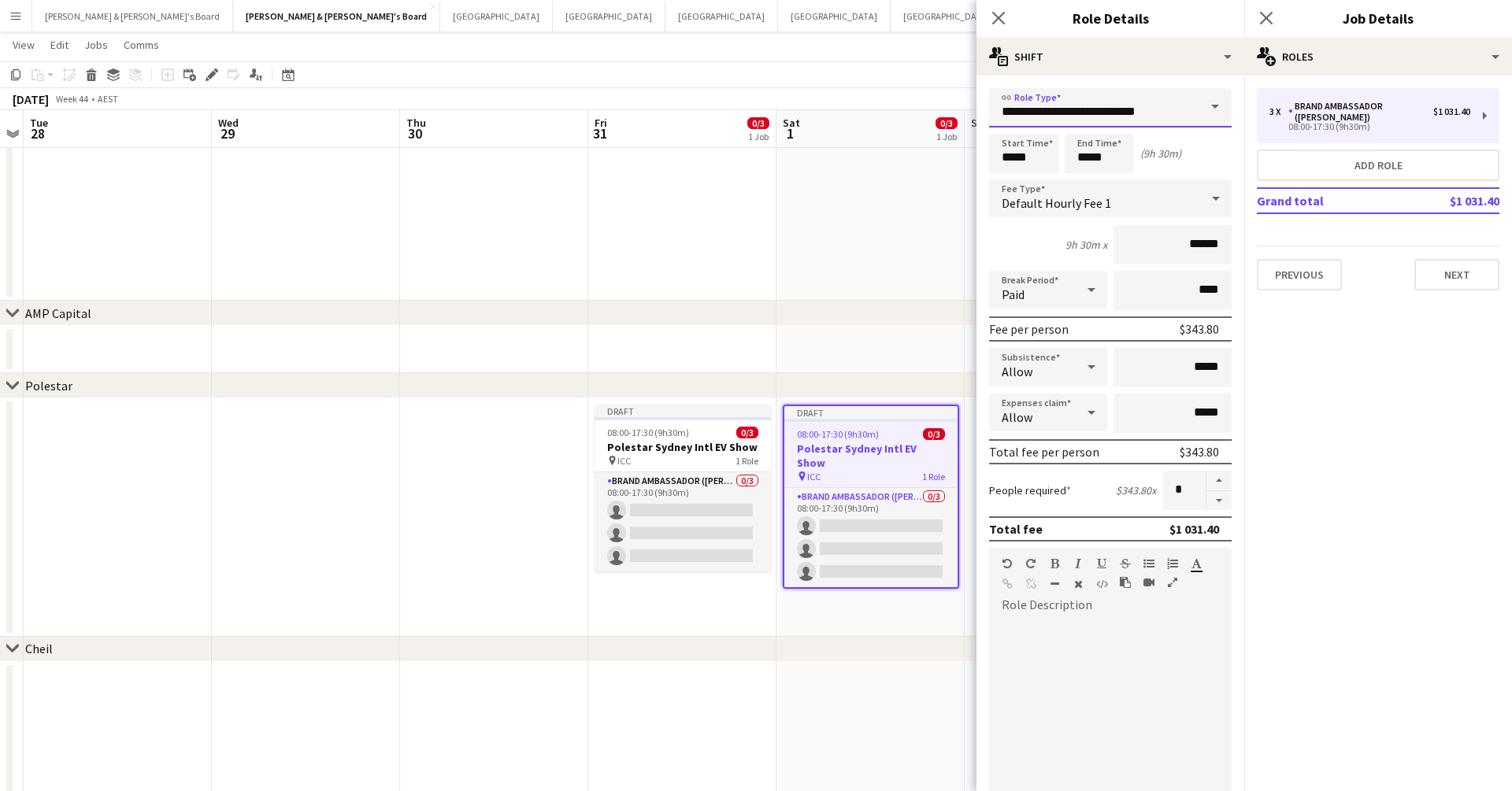
click at [1154, 123] on input "**********" at bounding box center [1110, 108] width 242 height 39
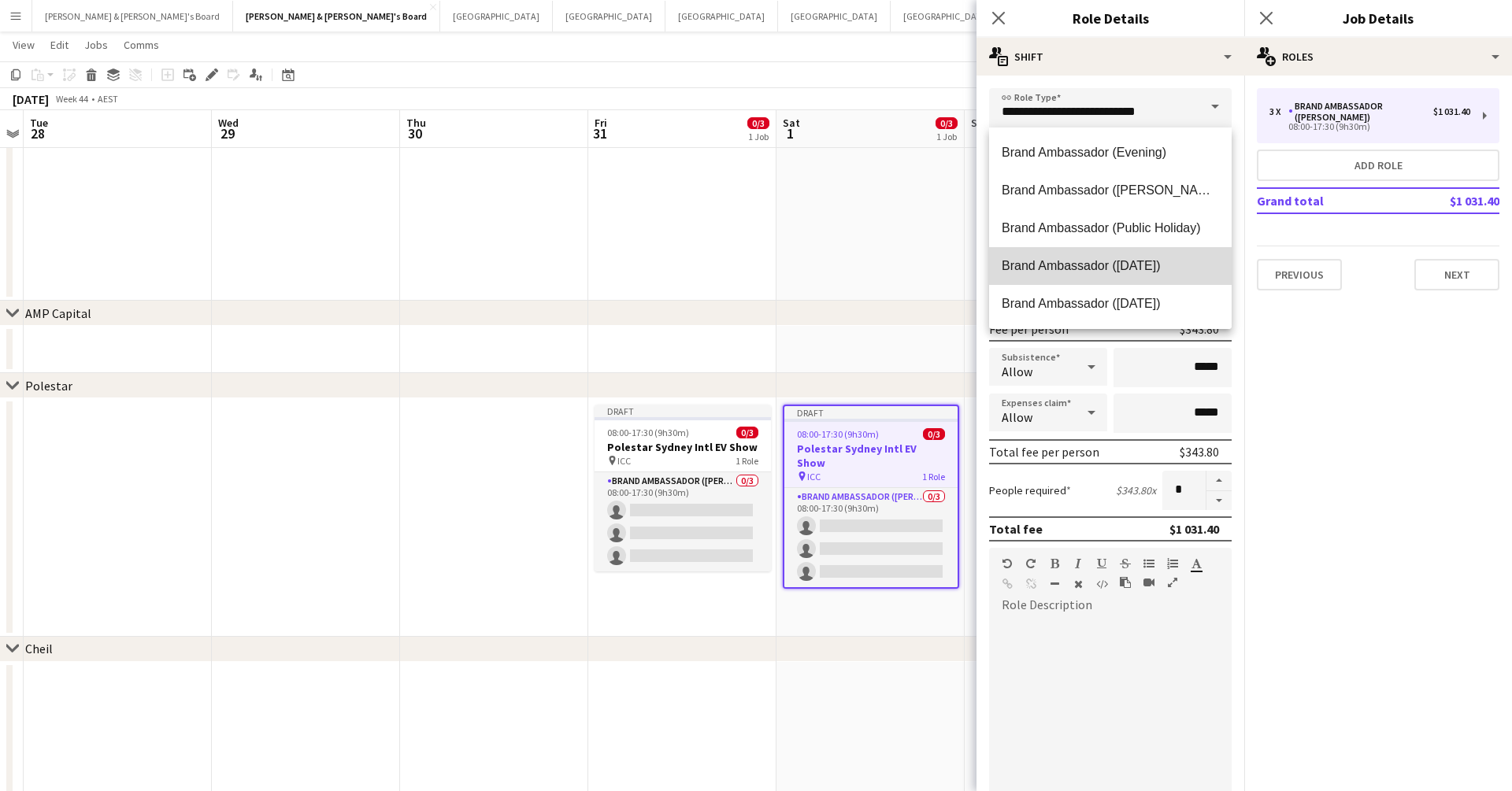
click at [1150, 262] on span "Brand Ambassador ([DATE])" at bounding box center [1110, 265] width 218 height 15
type input "**********"
type input "******"
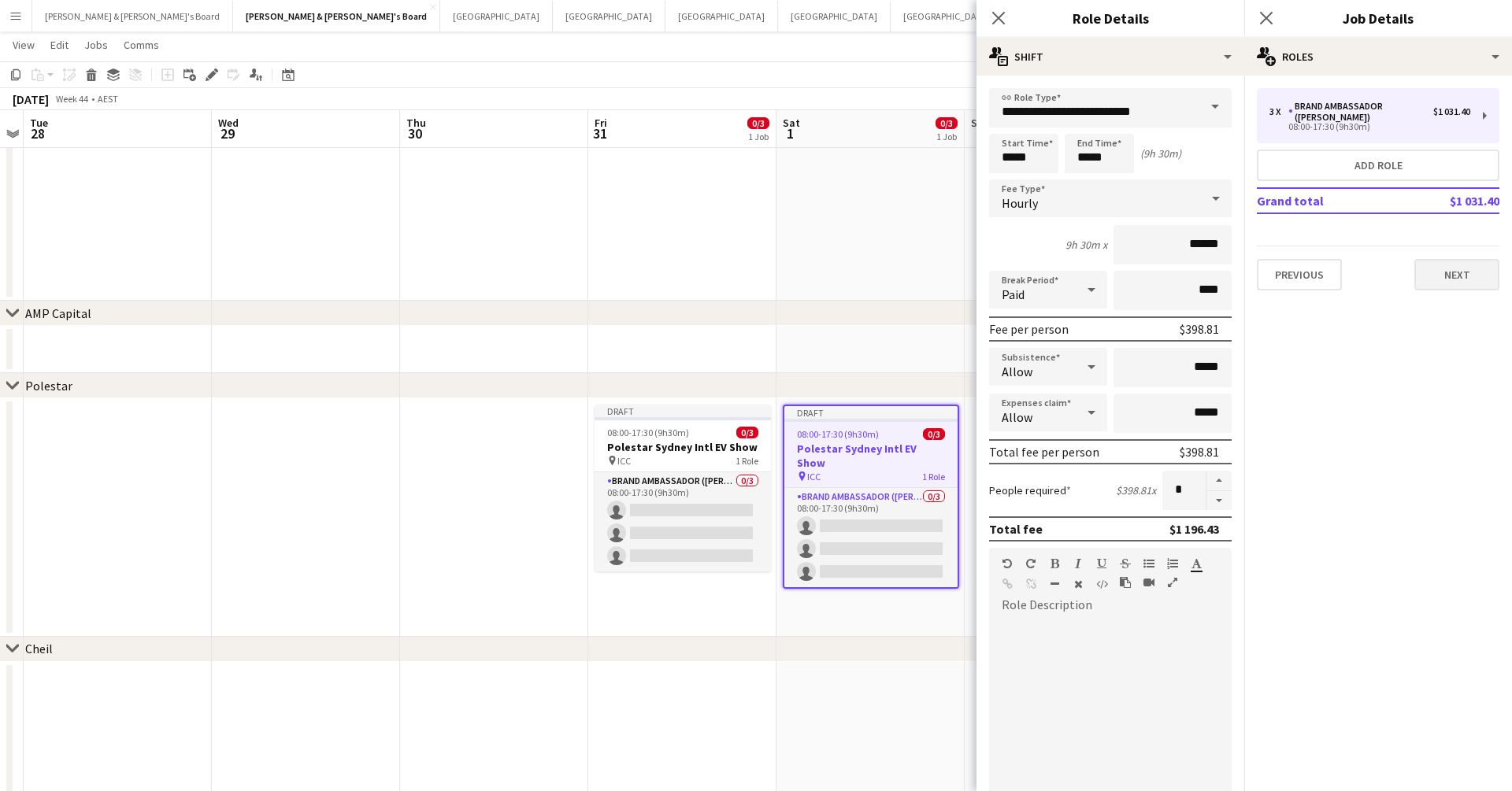
click at [1156, 286] on button "Next" at bounding box center [1457, 275] width 85 height 32
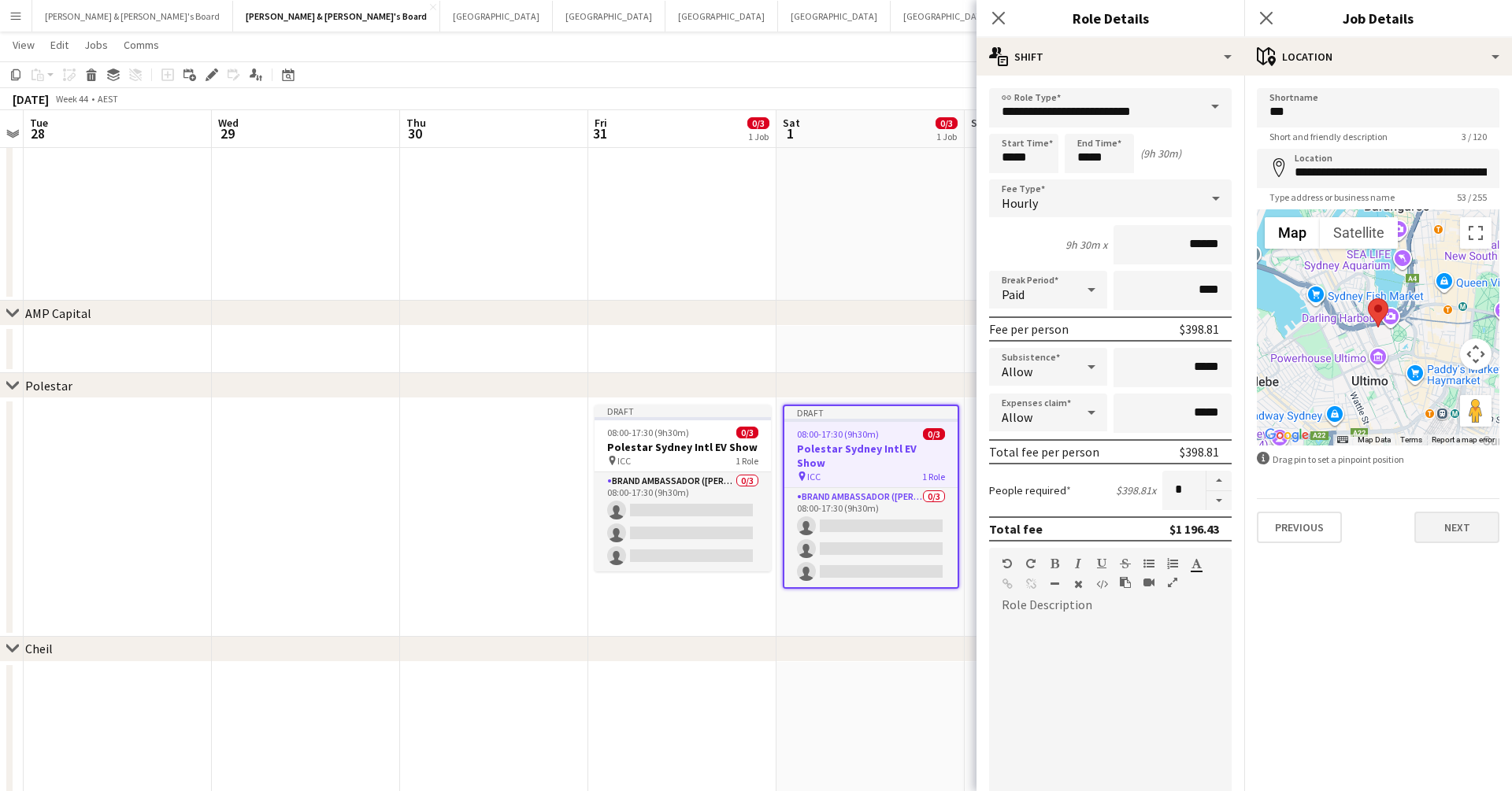
click at [1156, 516] on button "Next" at bounding box center [1457, 528] width 85 height 32
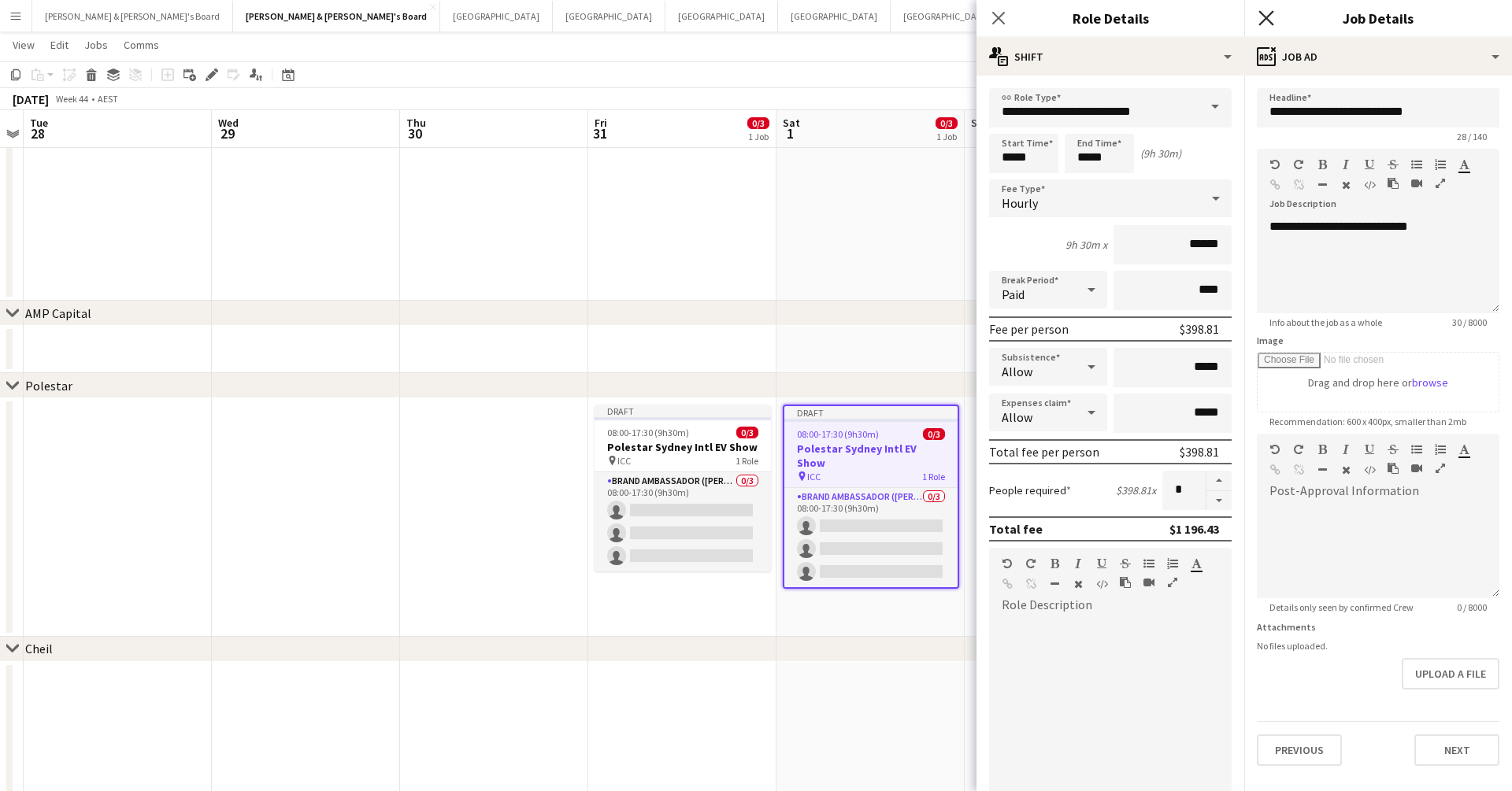
click at [1156, 19] on icon at bounding box center [1265, 17] width 15 height 15
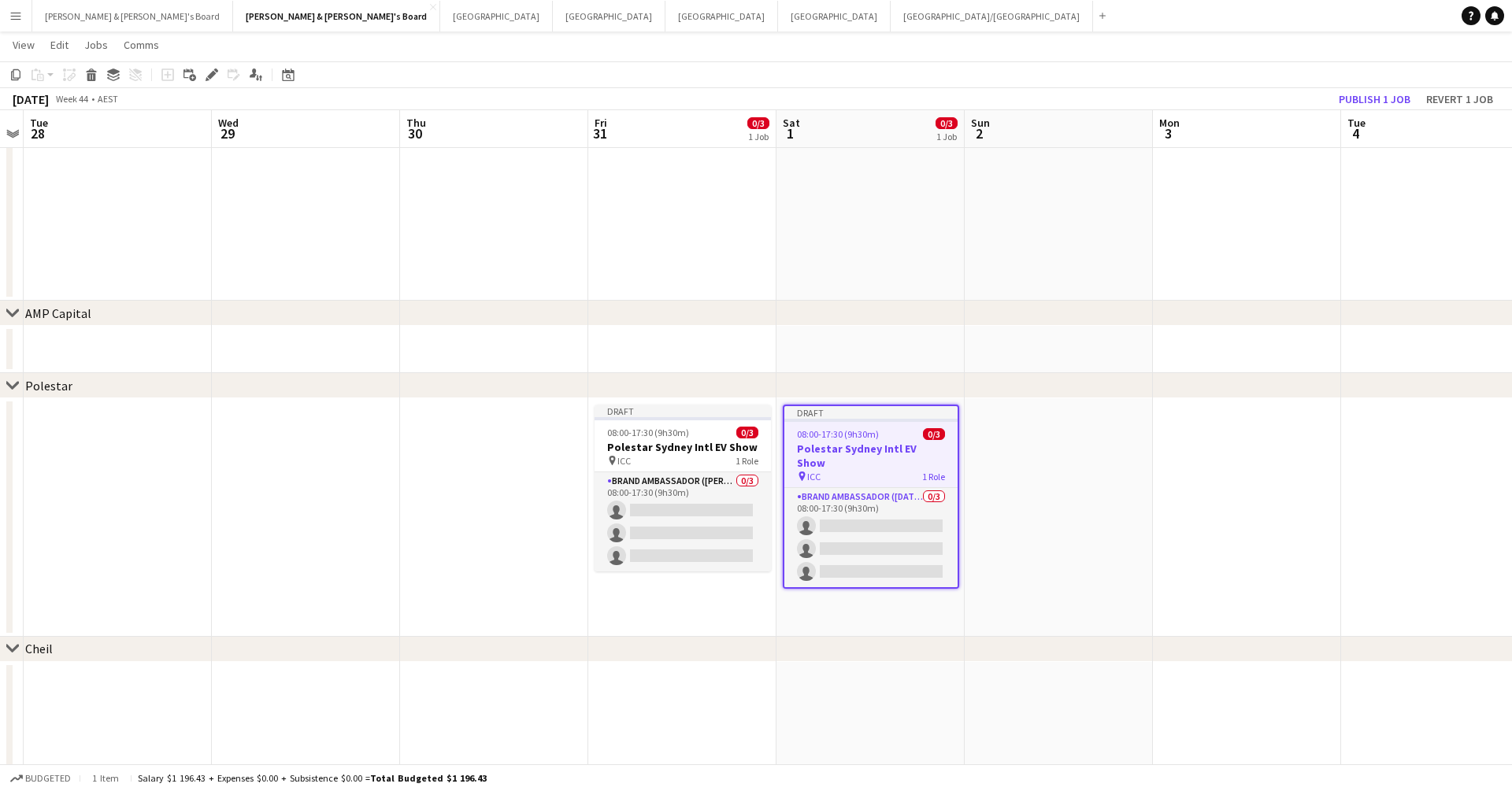
click at [1004, 458] on app-date-cell at bounding box center [1058, 517] width 188 height 238
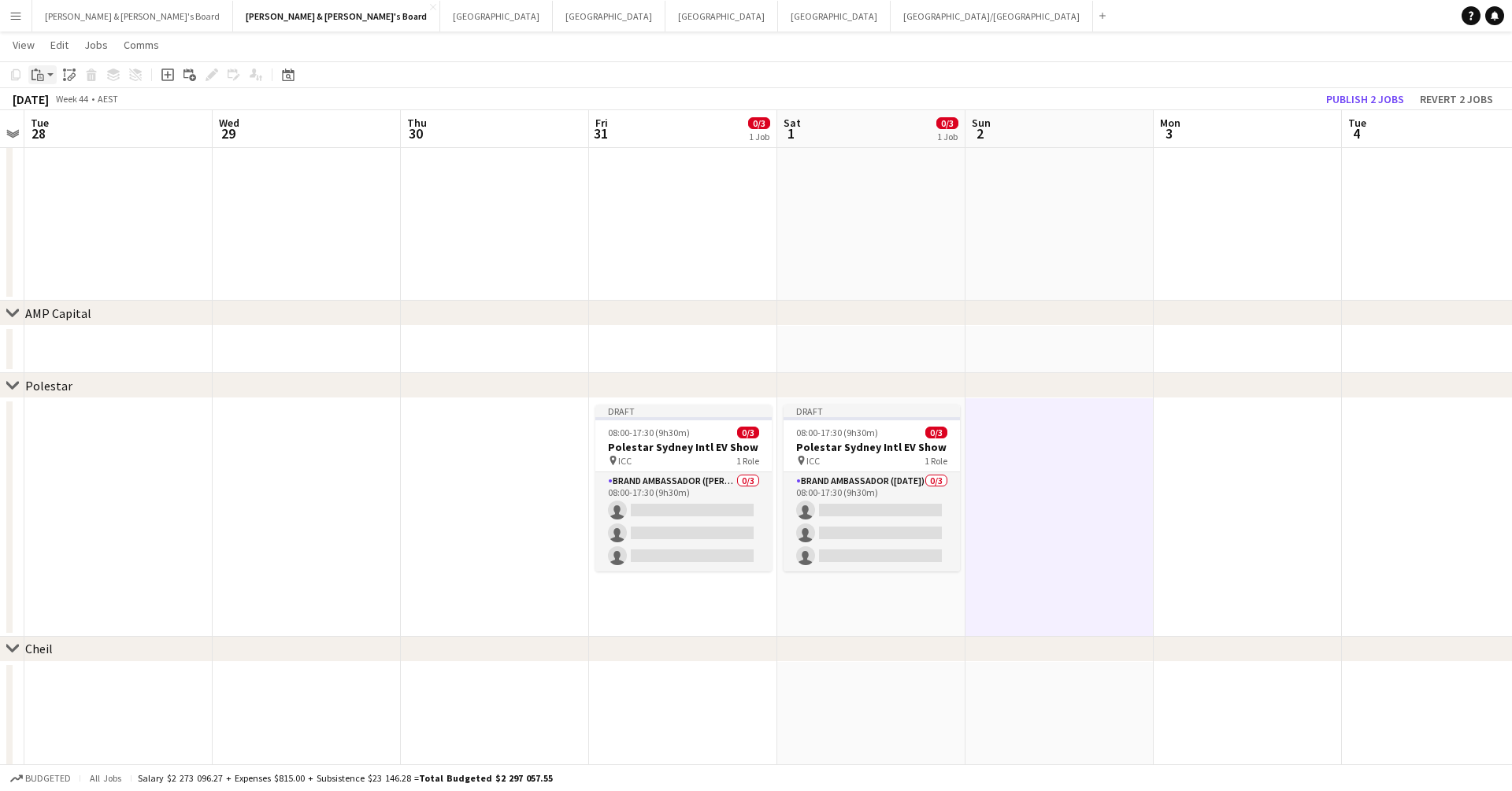
click at [45, 73] on div "Paste" at bounding box center [37, 74] width 19 height 19
click at [61, 108] on link "Paste Command V" at bounding box center [103, 104] width 124 height 14
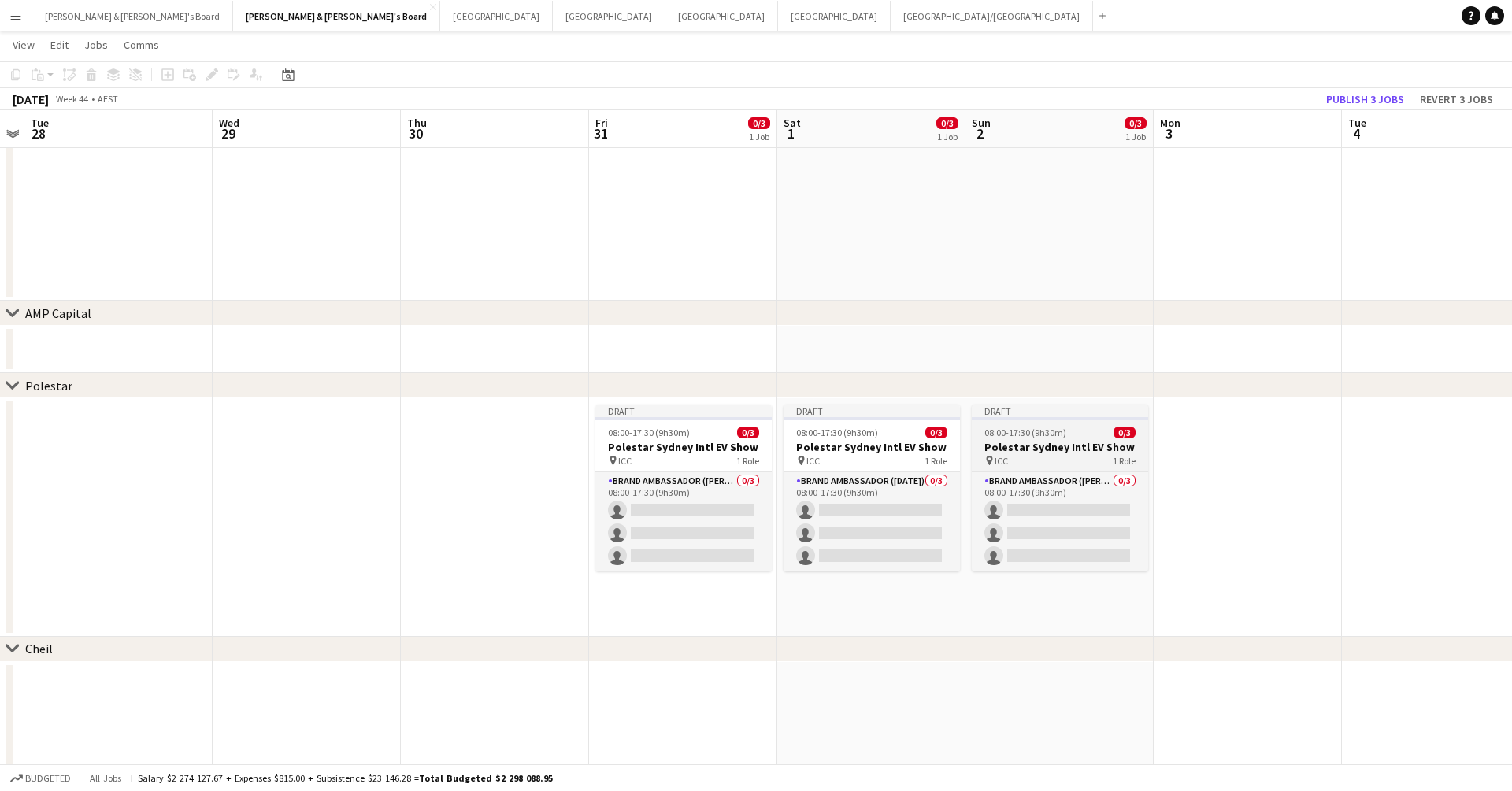
click at [1102, 462] on div "pin ICC 1 Role" at bounding box center [1059, 460] width 176 height 13
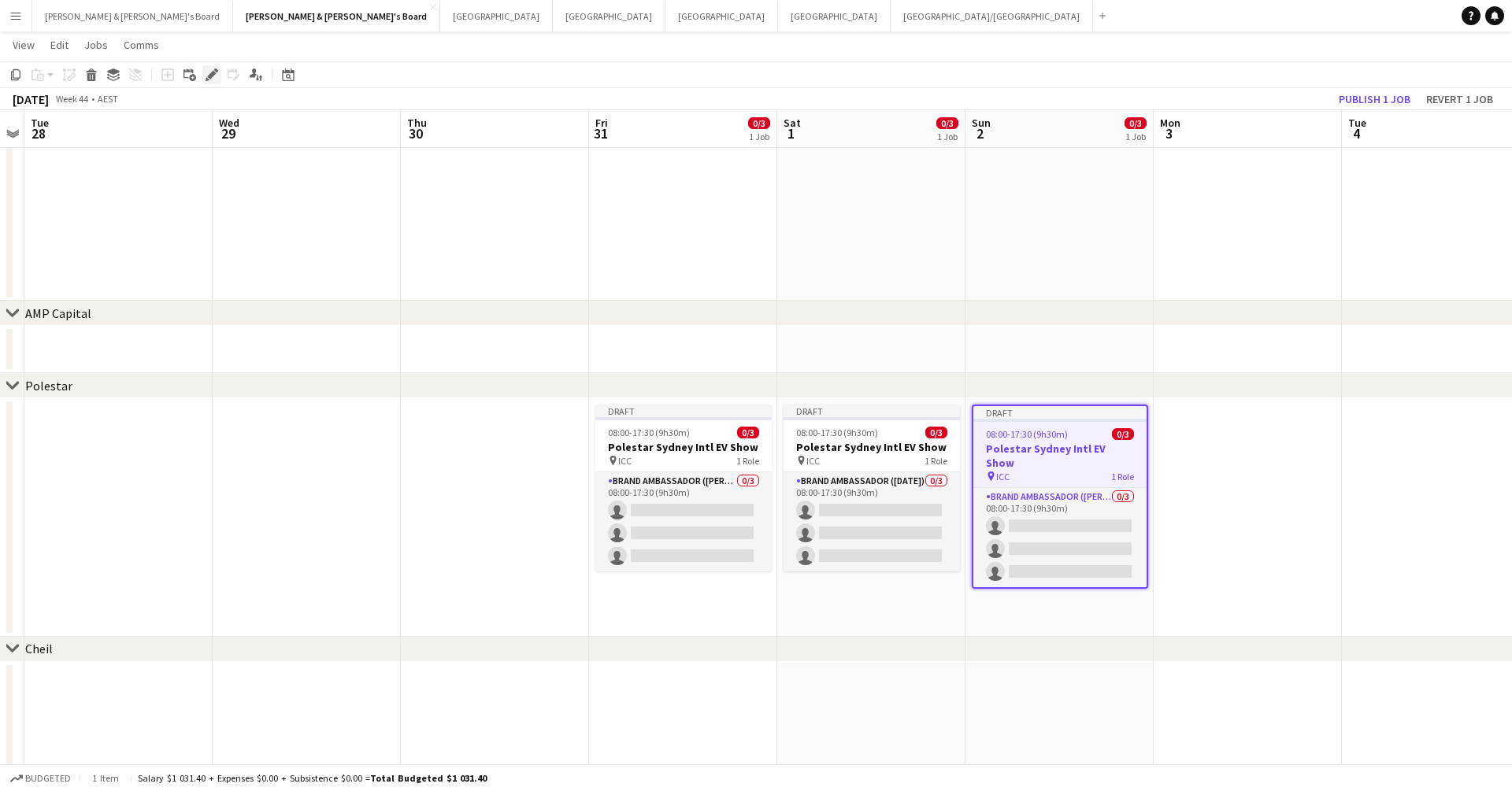
click at [212, 76] on icon at bounding box center [211, 75] width 9 height 9
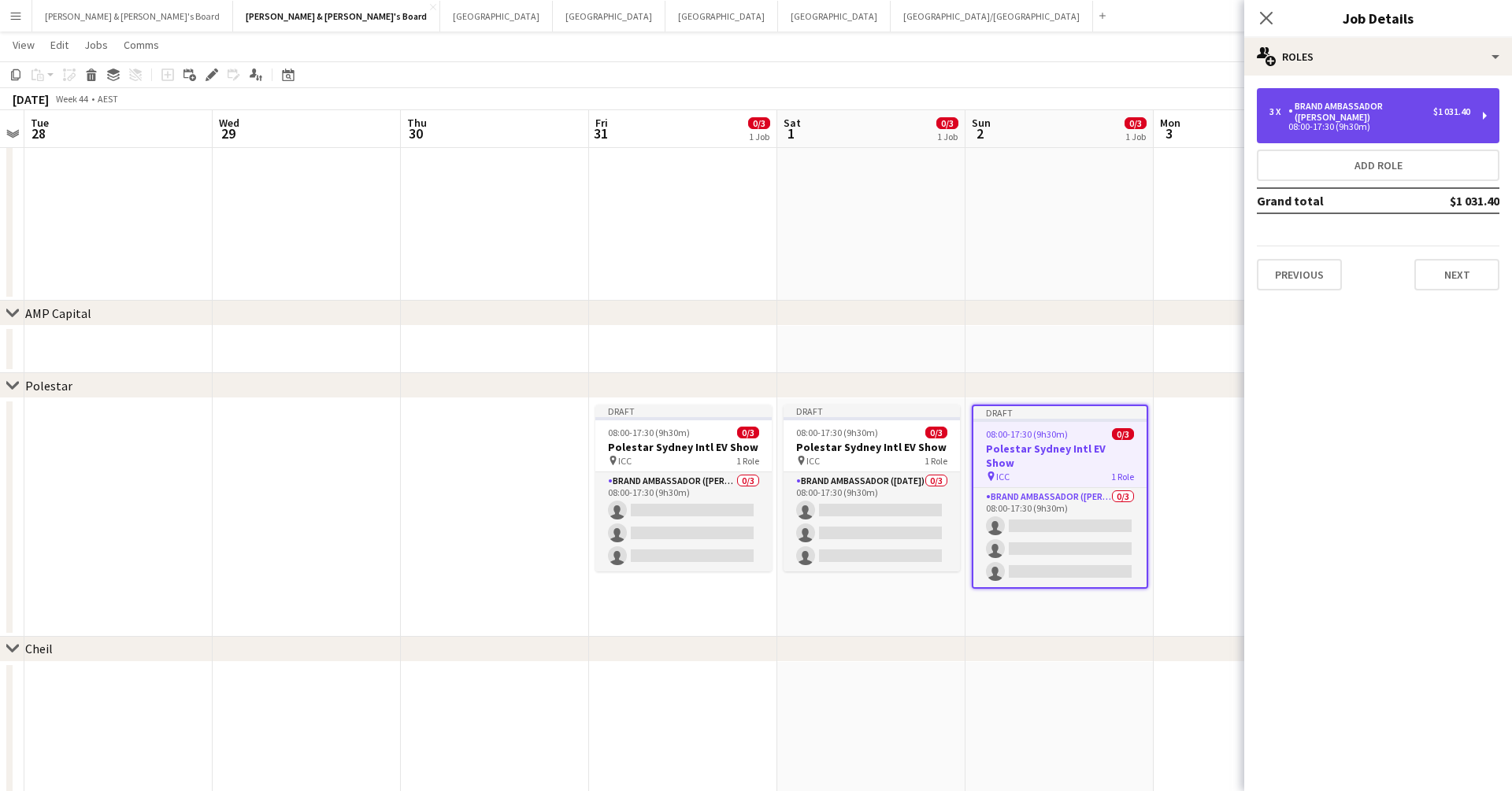
click at [1156, 106] on div "3 x Brand Ambassador (Mon - Fri) $1 031.40 08:00-17:30 (9h30m)" at bounding box center [1378, 116] width 242 height 55
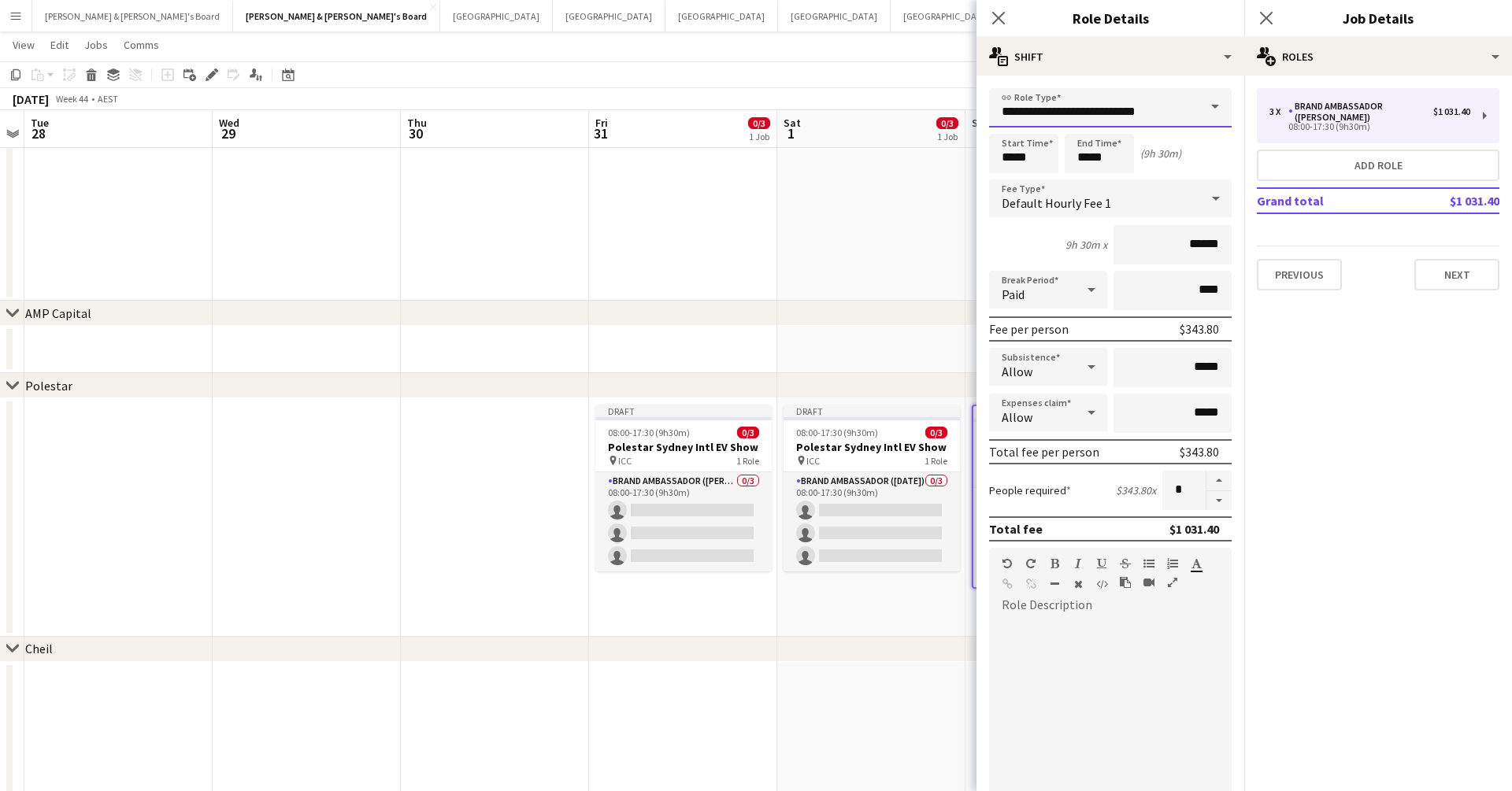
click at [1092, 120] on input "**********" at bounding box center [1110, 108] width 242 height 39
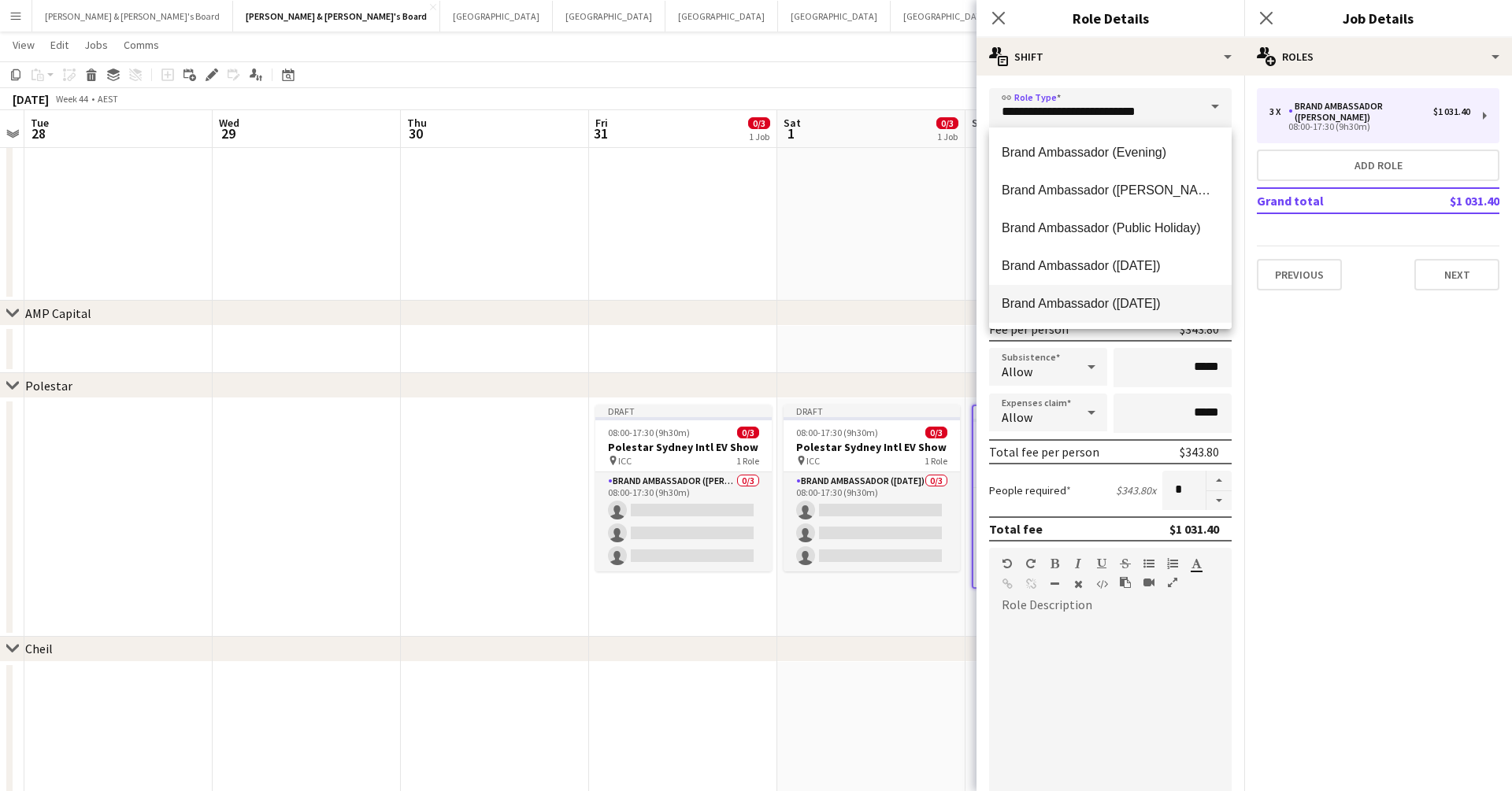
click at [1147, 297] on span "Brand Ambassador ([DATE])" at bounding box center [1110, 303] width 218 height 15
type input "**********"
type input "******"
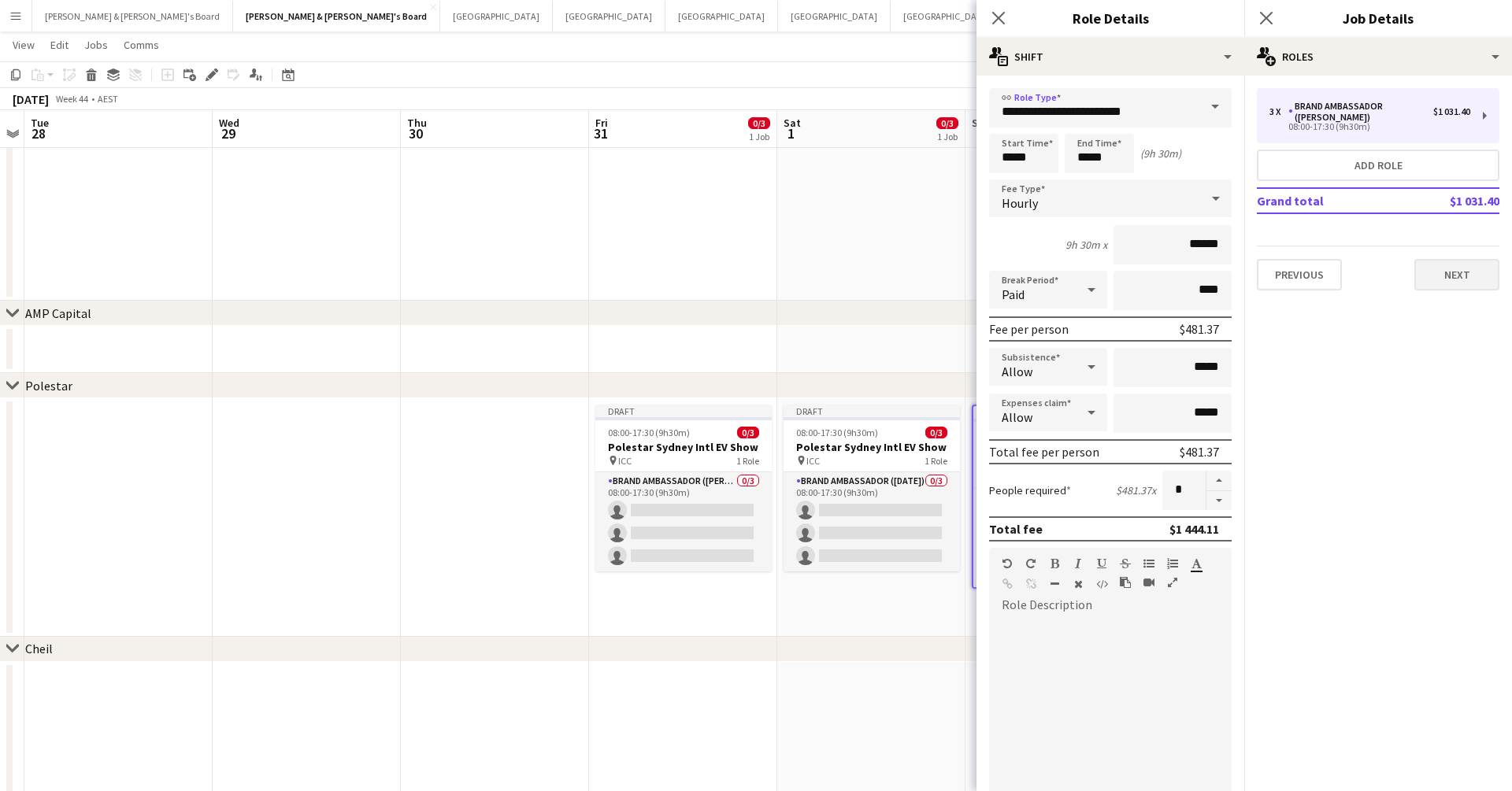
click at [1156, 262] on button "Next" at bounding box center [1457, 275] width 85 height 32
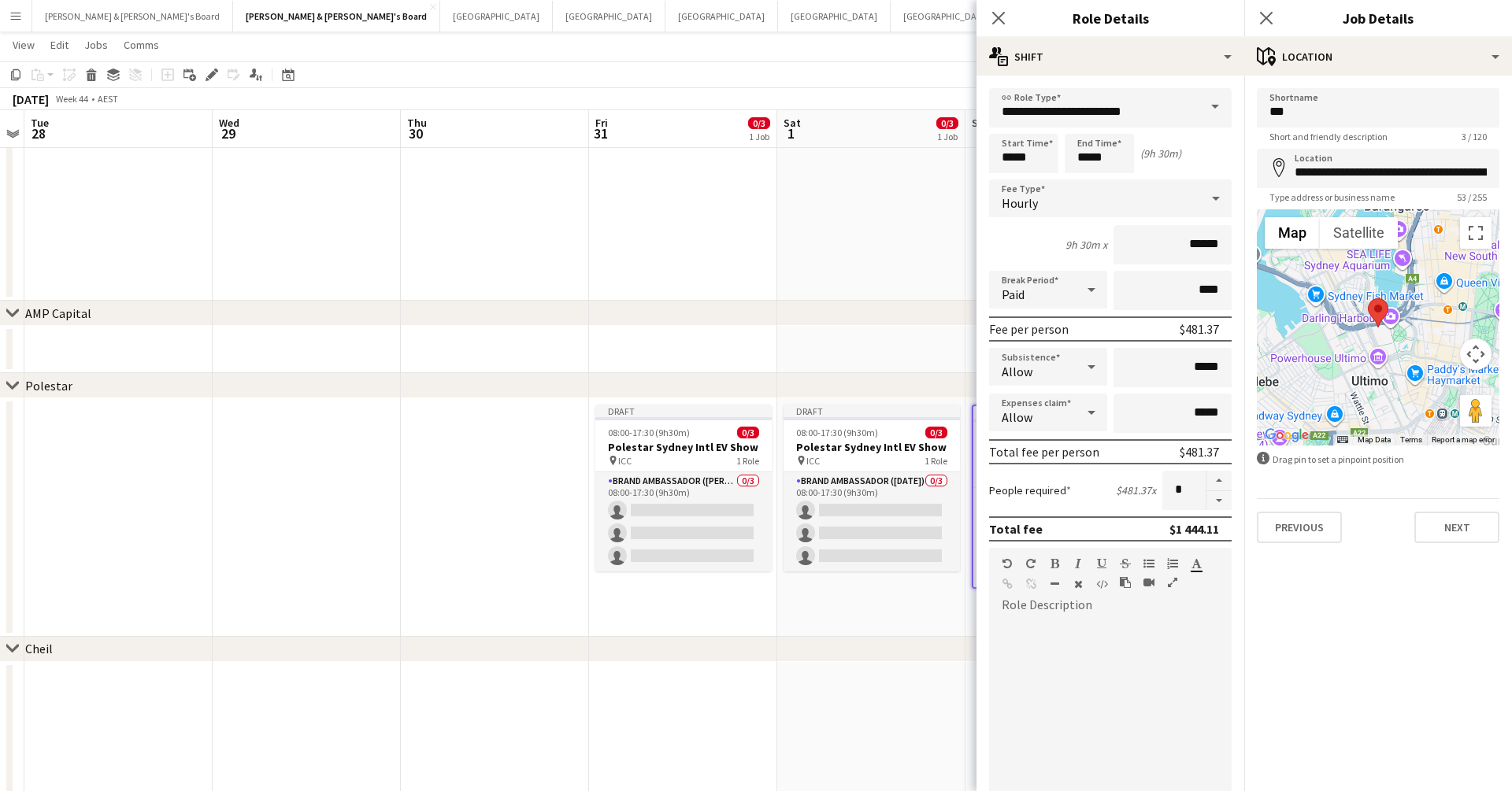
click at [1156, 508] on div "Previous Next" at bounding box center [1378, 521] width 242 height 45
click at [1156, 521] on button "Next" at bounding box center [1457, 528] width 85 height 32
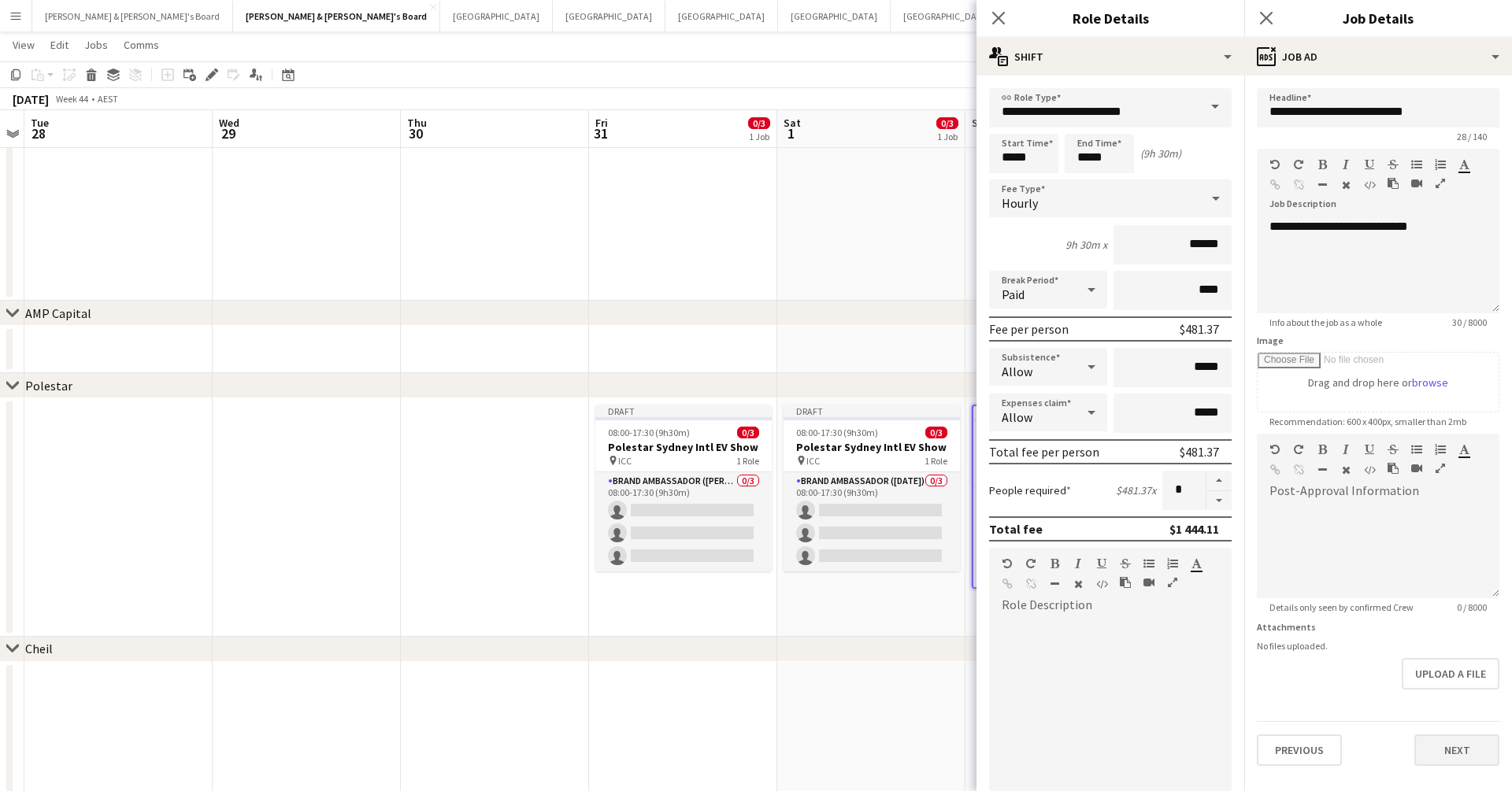
click at [1156, 642] on button "Next" at bounding box center [1457, 751] width 85 height 32
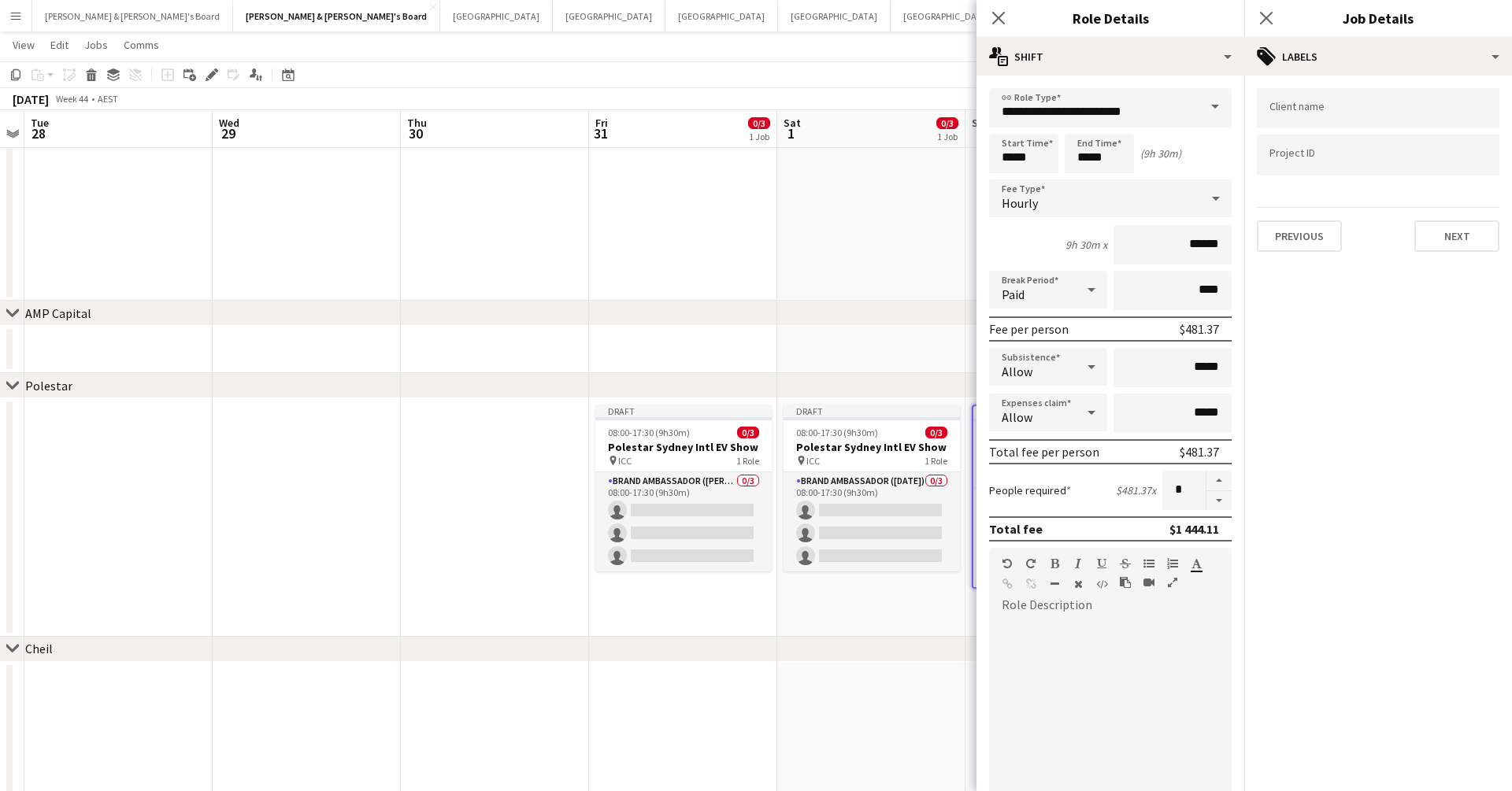
click at [1156, 269] on mat-expansion-panel "tags Labels Client name Project ID Previous Next" at bounding box center [1378, 433] width 268 height 716
click at [1156, 238] on button "Next" at bounding box center [1457, 236] width 85 height 32
click at [1156, 159] on button "Next" at bounding box center [1457, 163] width 85 height 32
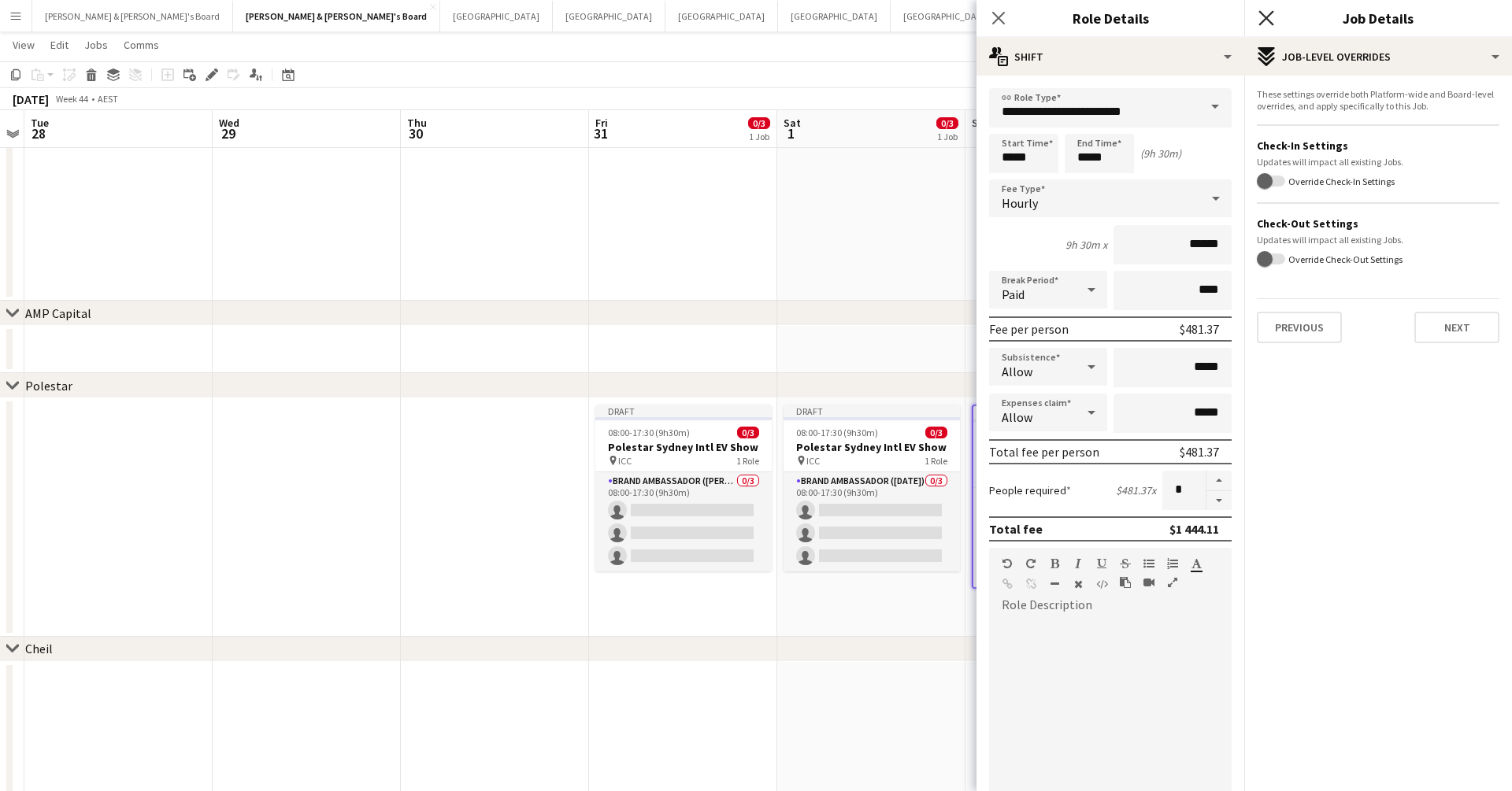
click at [1156, 16] on icon at bounding box center [1265, 17] width 15 height 15
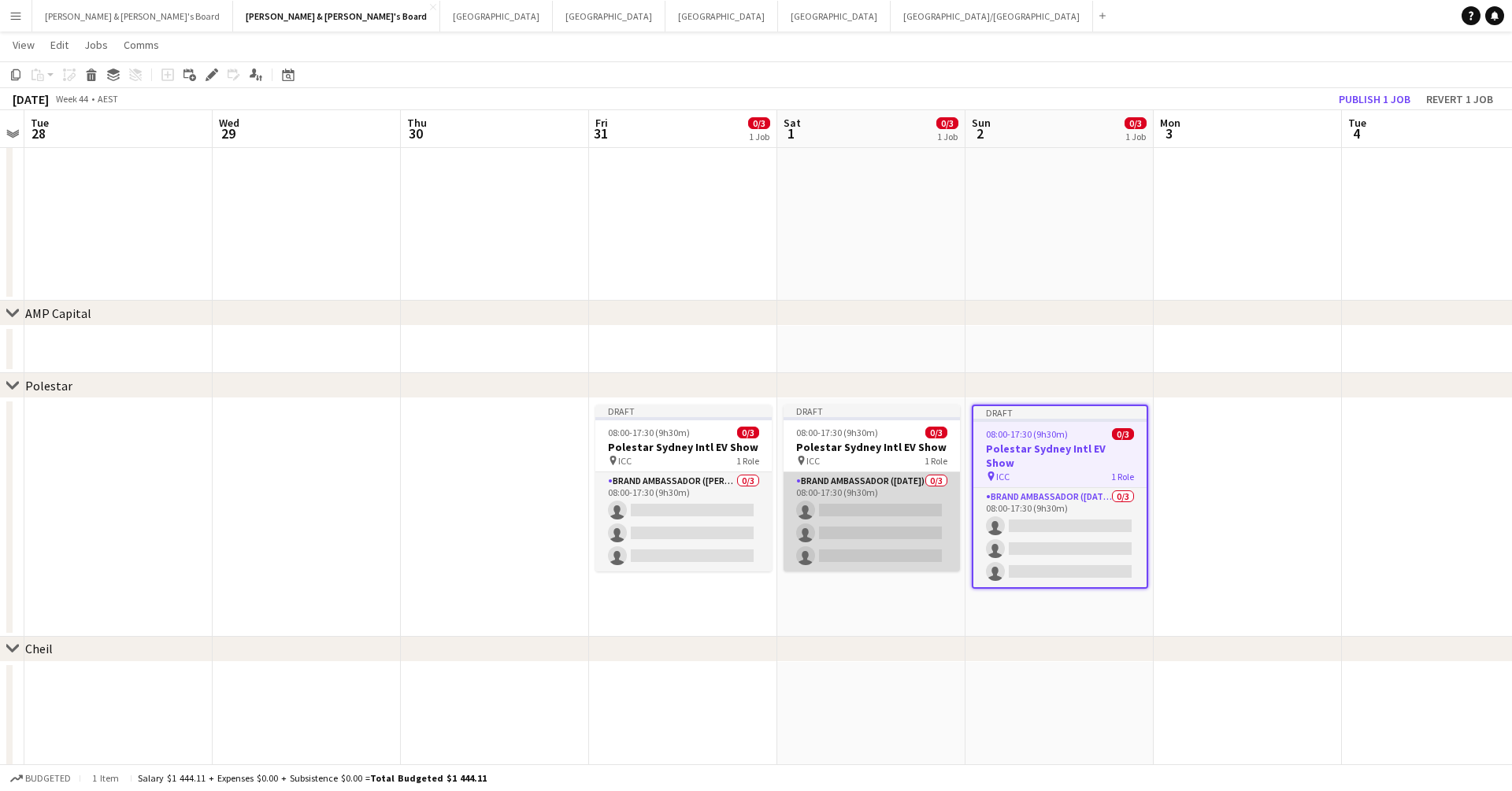
click at [901, 516] on app-card-role "Brand Ambassador (Saturday) 0/3 08:00-17:30 (9h30m) single-neutral-actions sing…" at bounding box center [871, 522] width 176 height 99
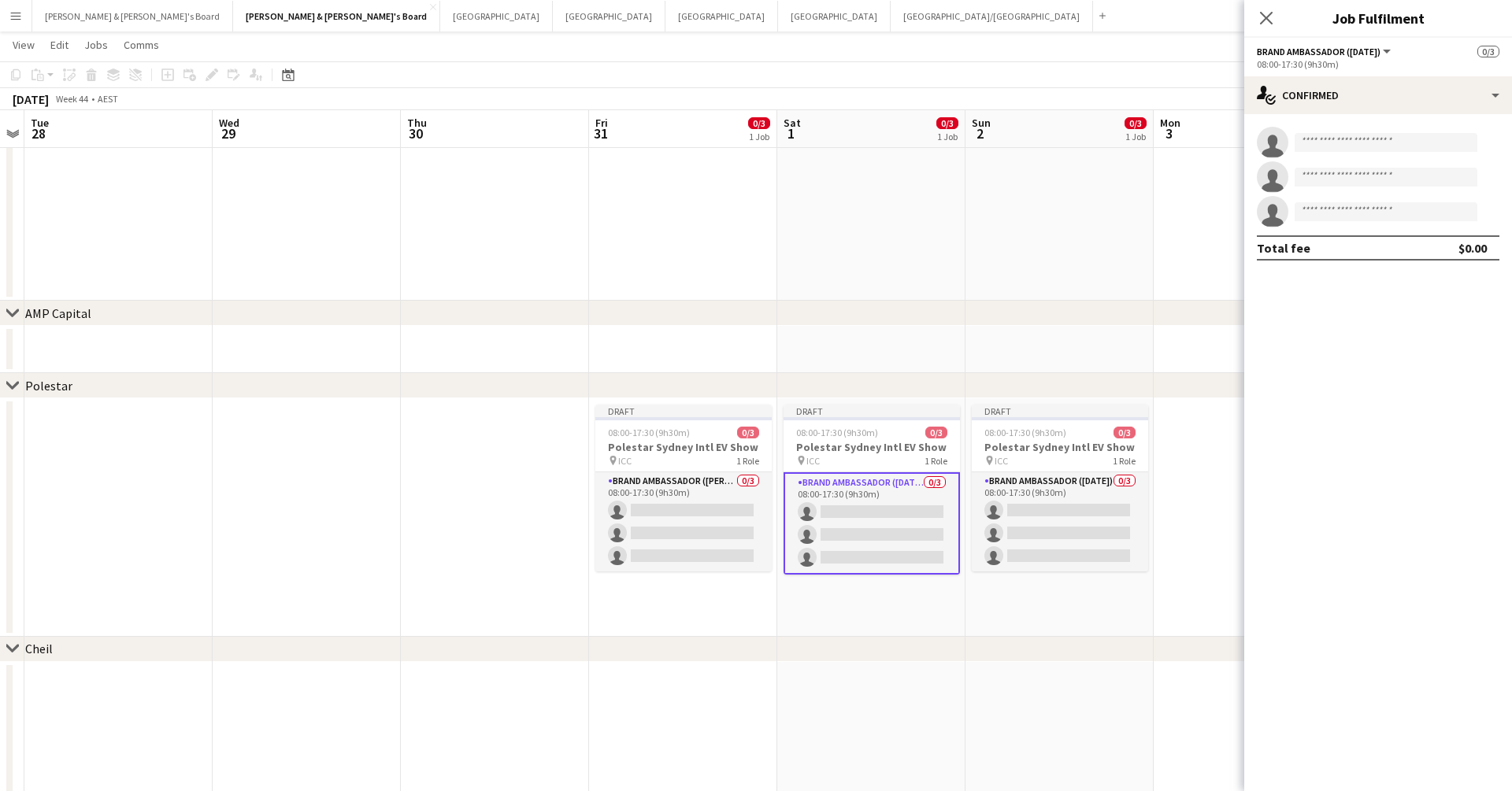
click at [908, 467] on app-job-card "Draft 08:00-17:30 (9h30m) 0/3 Polestar Sydney Intl EV Show pin ICC 1 Role Brand…" at bounding box center [871, 490] width 176 height 170
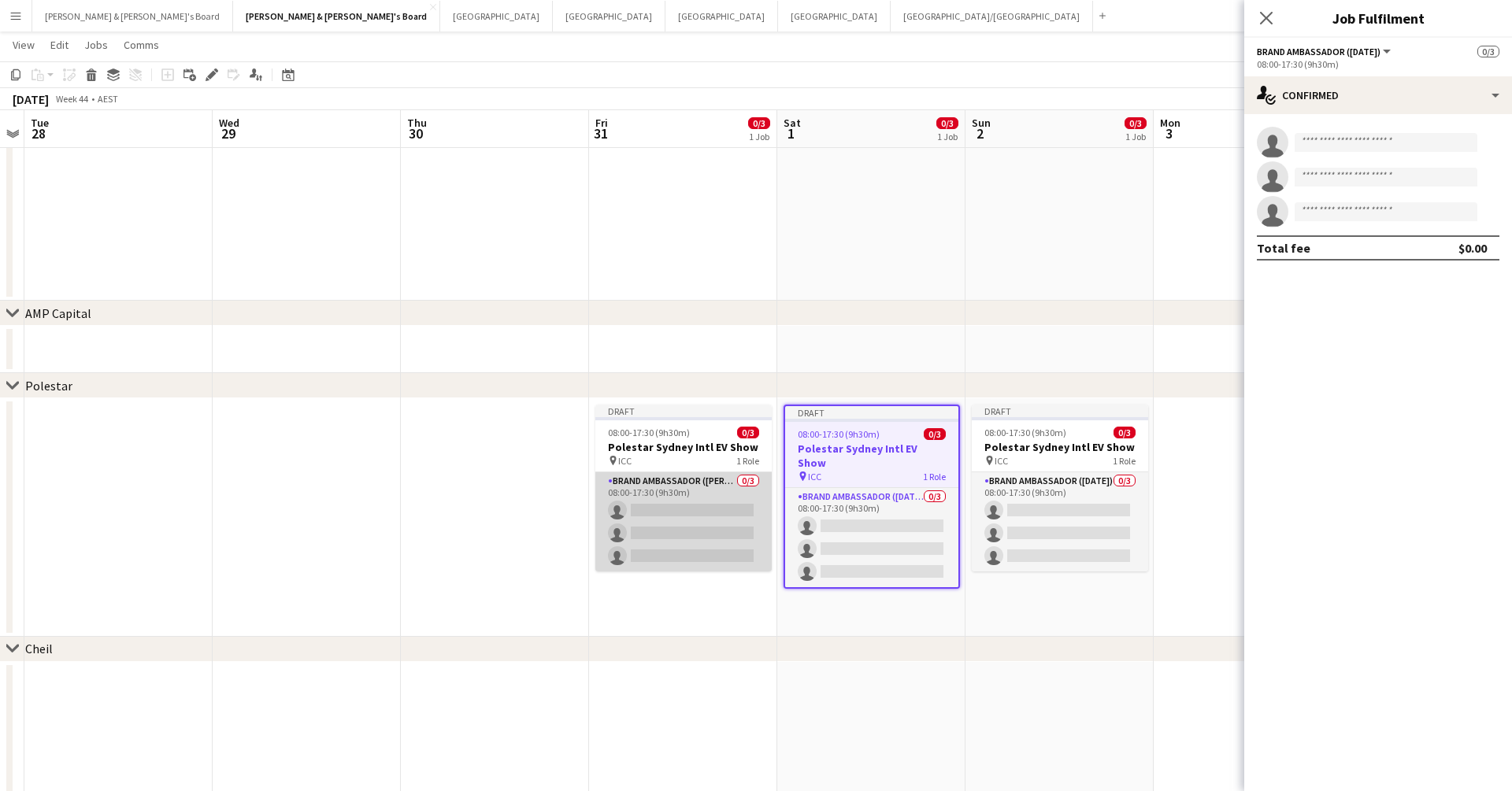
click at [698, 523] on app-card-role "Brand Ambassador (Mon - Fri) 0/3 08:00-17:30 (9h30m) single-neutral-actions sin…" at bounding box center [683, 522] width 176 height 99
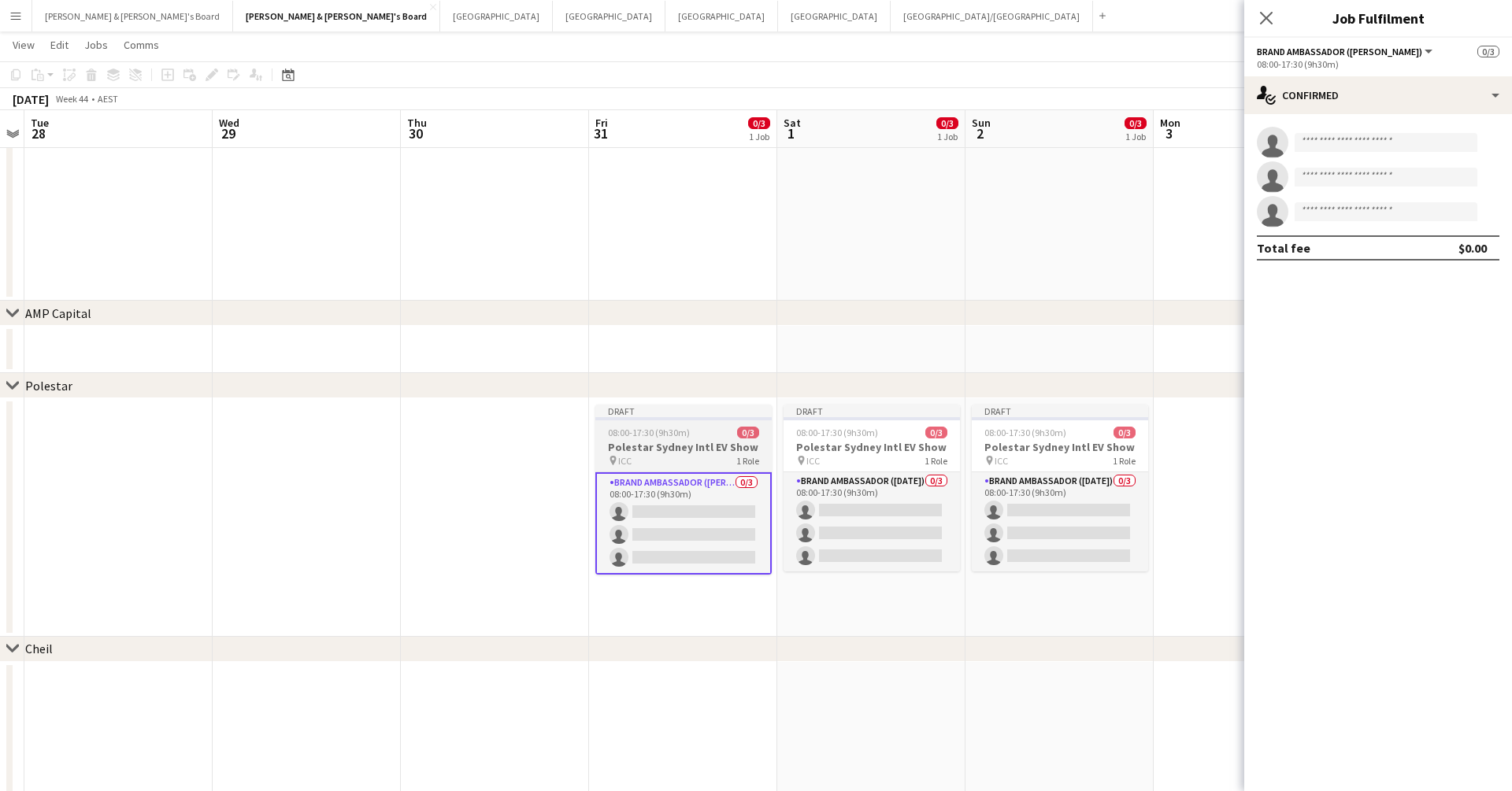
click at [699, 456] on div "pin ICC 1 Role" at bounding box center [683, 460] width 176 height 13
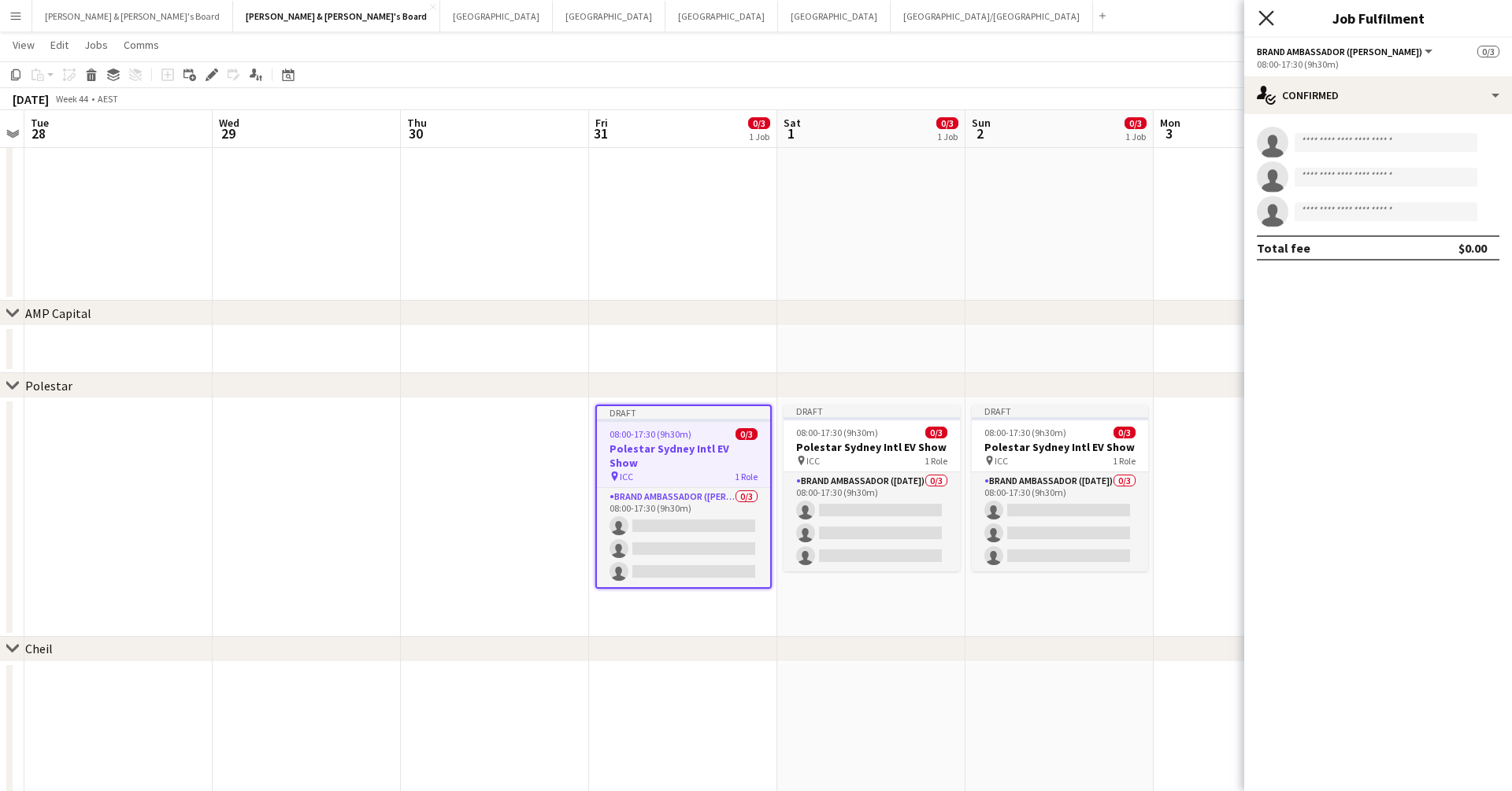
click at [1156, 23] on icon at bounding box center [1265, 17] width 15 height 15
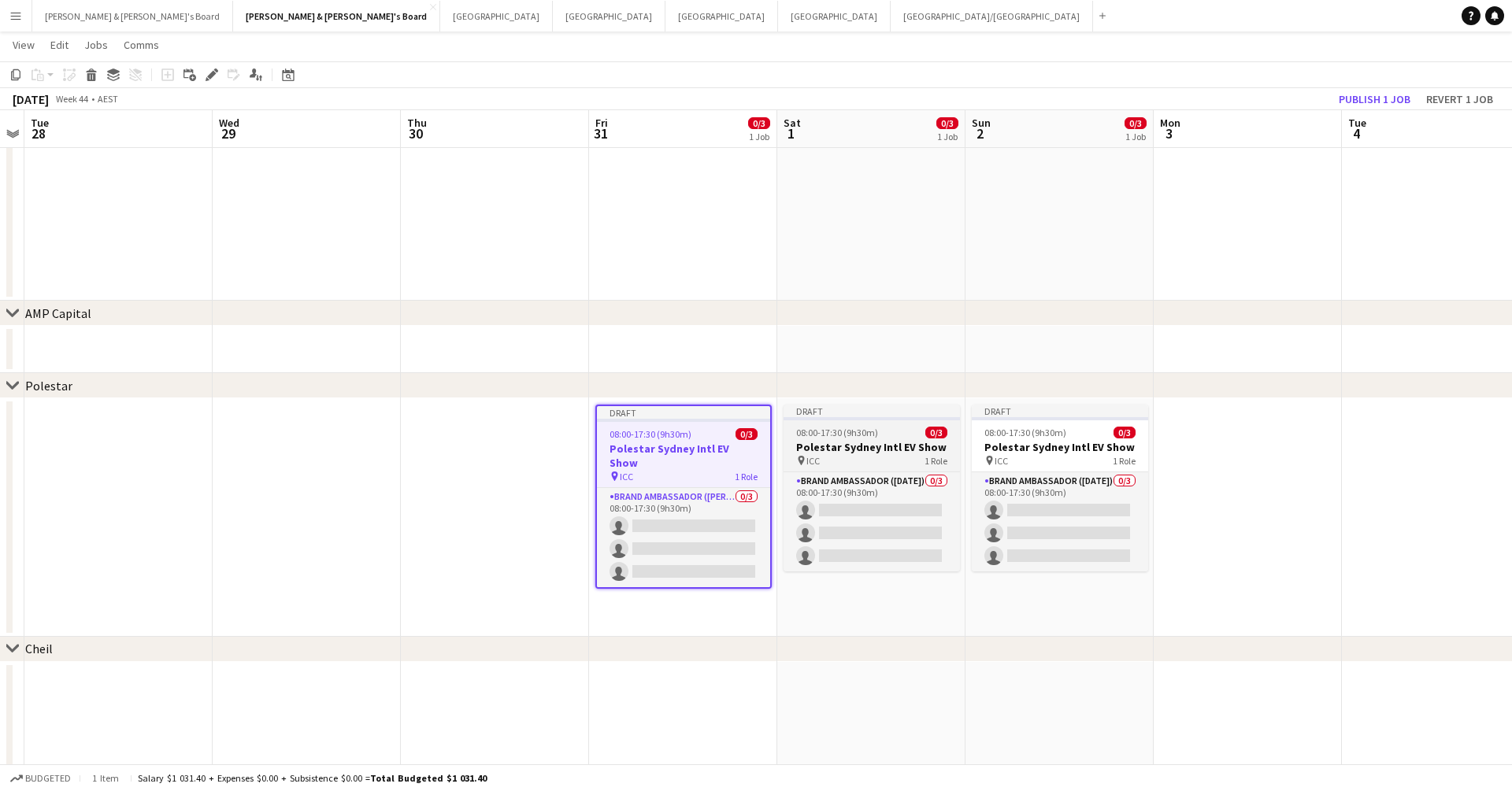
click at [879, 445] on h3 "Polestar Sydney Intl EV Show" at bounding box center [871, 447] width 176 height 14
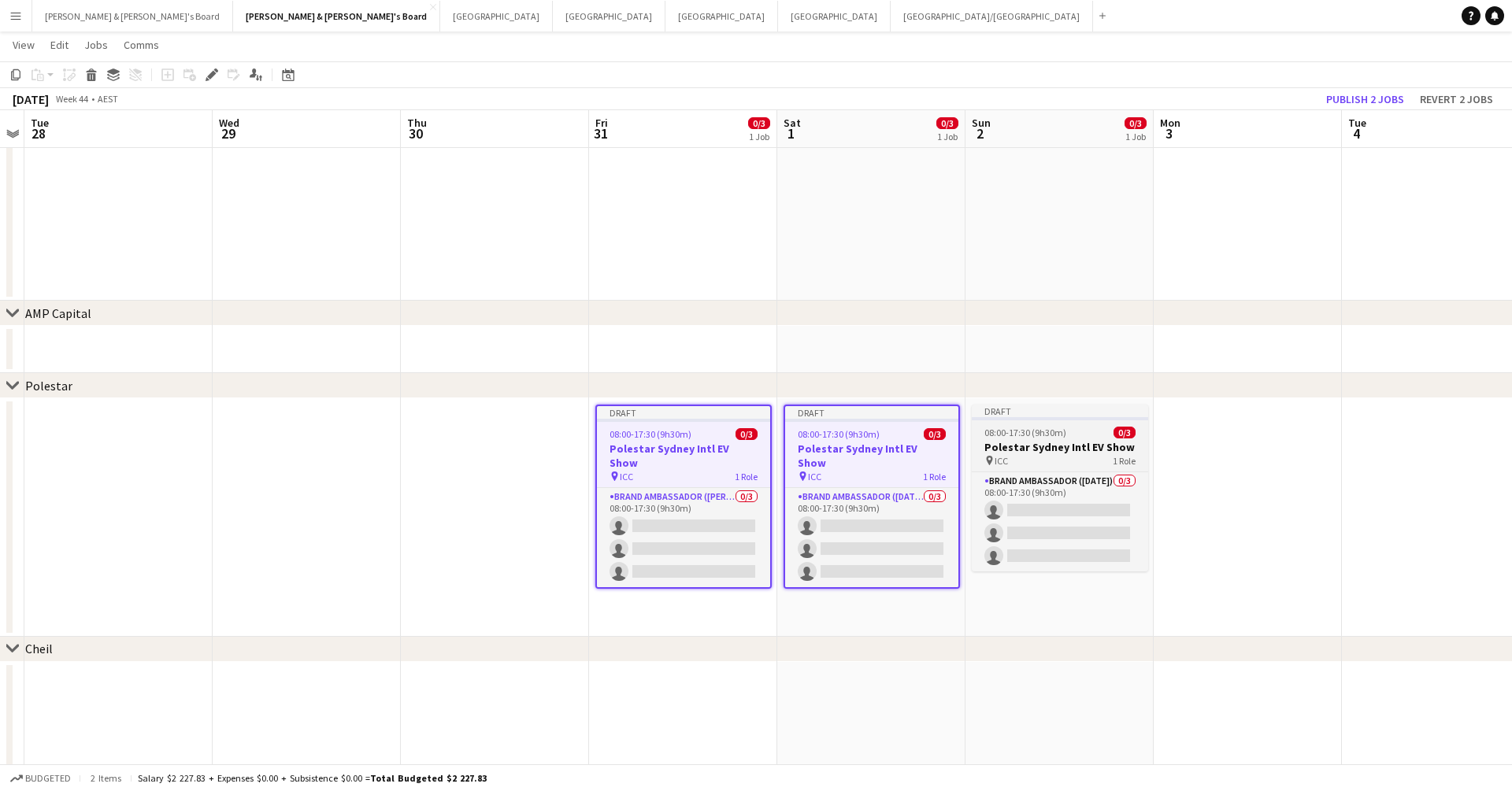
click at [1021, 448] on h3 "Polestar Sydney Intl EV Show" at bounding box center [1059, 447] width 176 height 14
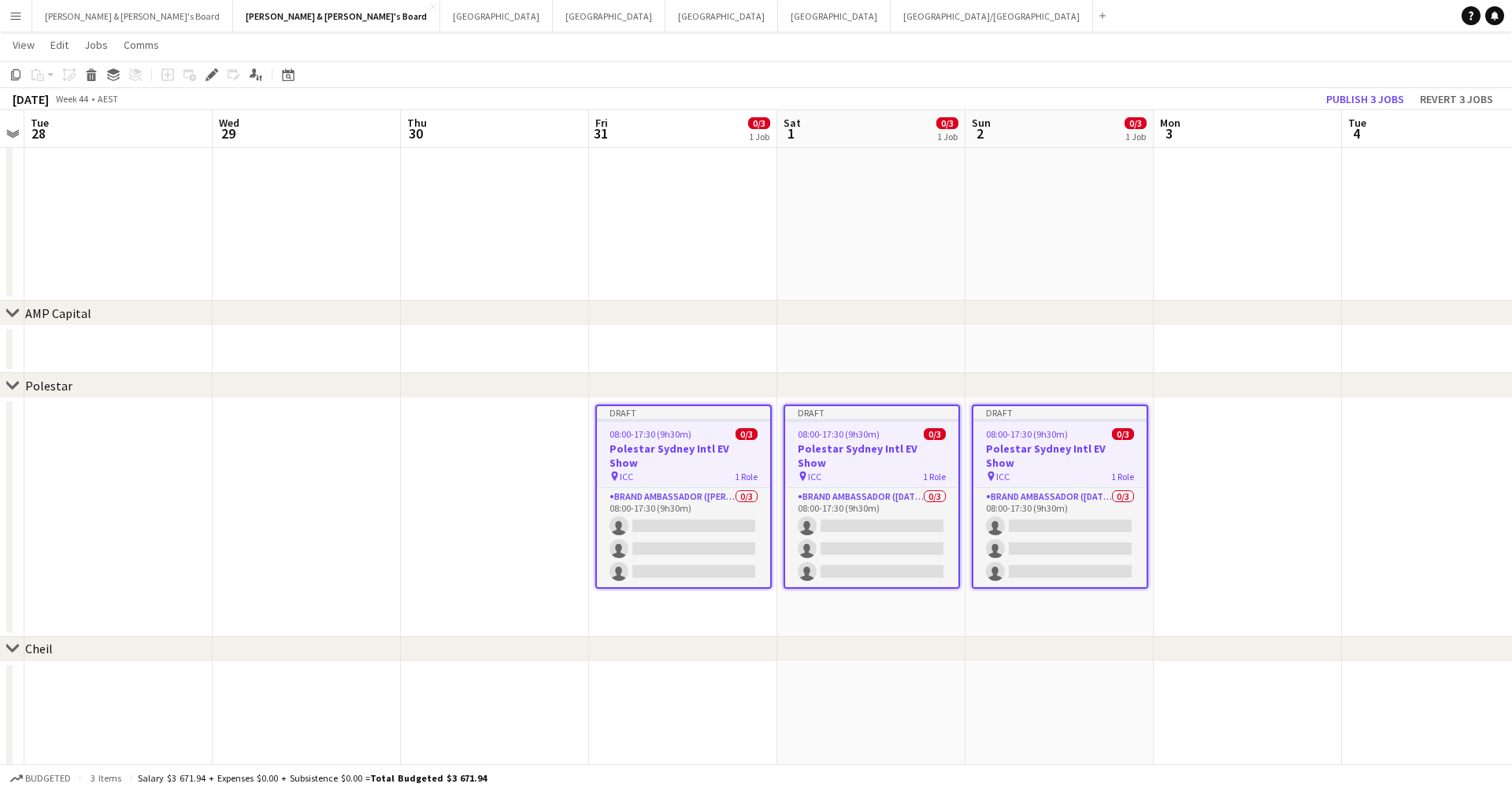
click at [626, 384] on div "chevron-right Polestar" at bounding box center [756, 386] width 1512 height 26
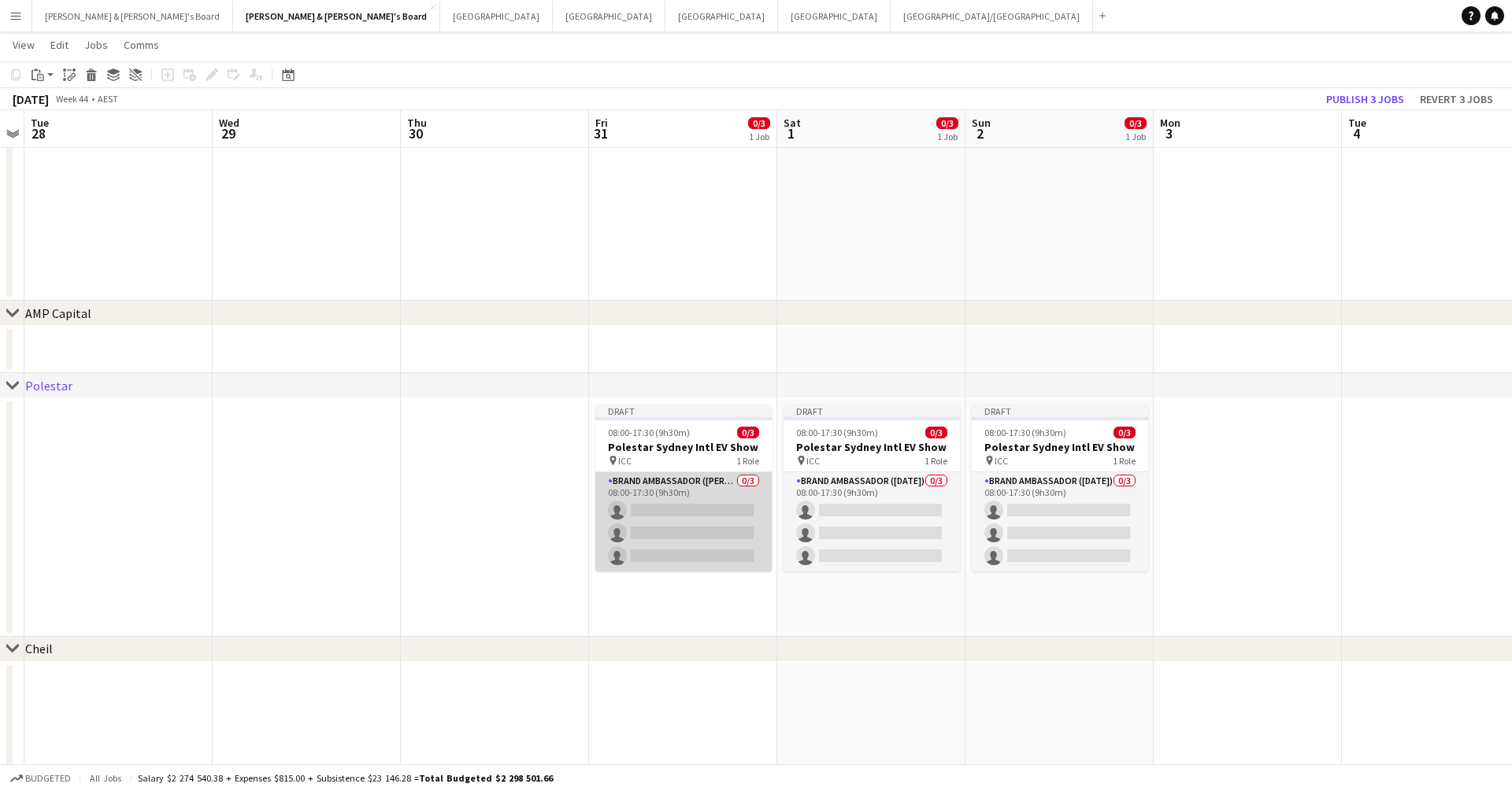
click at [684, 499] on app-card-role "Brand Ambassador (Mon - Fri) 0/3 08:00-17:30 (9h30m) single-neutral-actions sin…" at bounding box center [683, 522] width 176 height 99
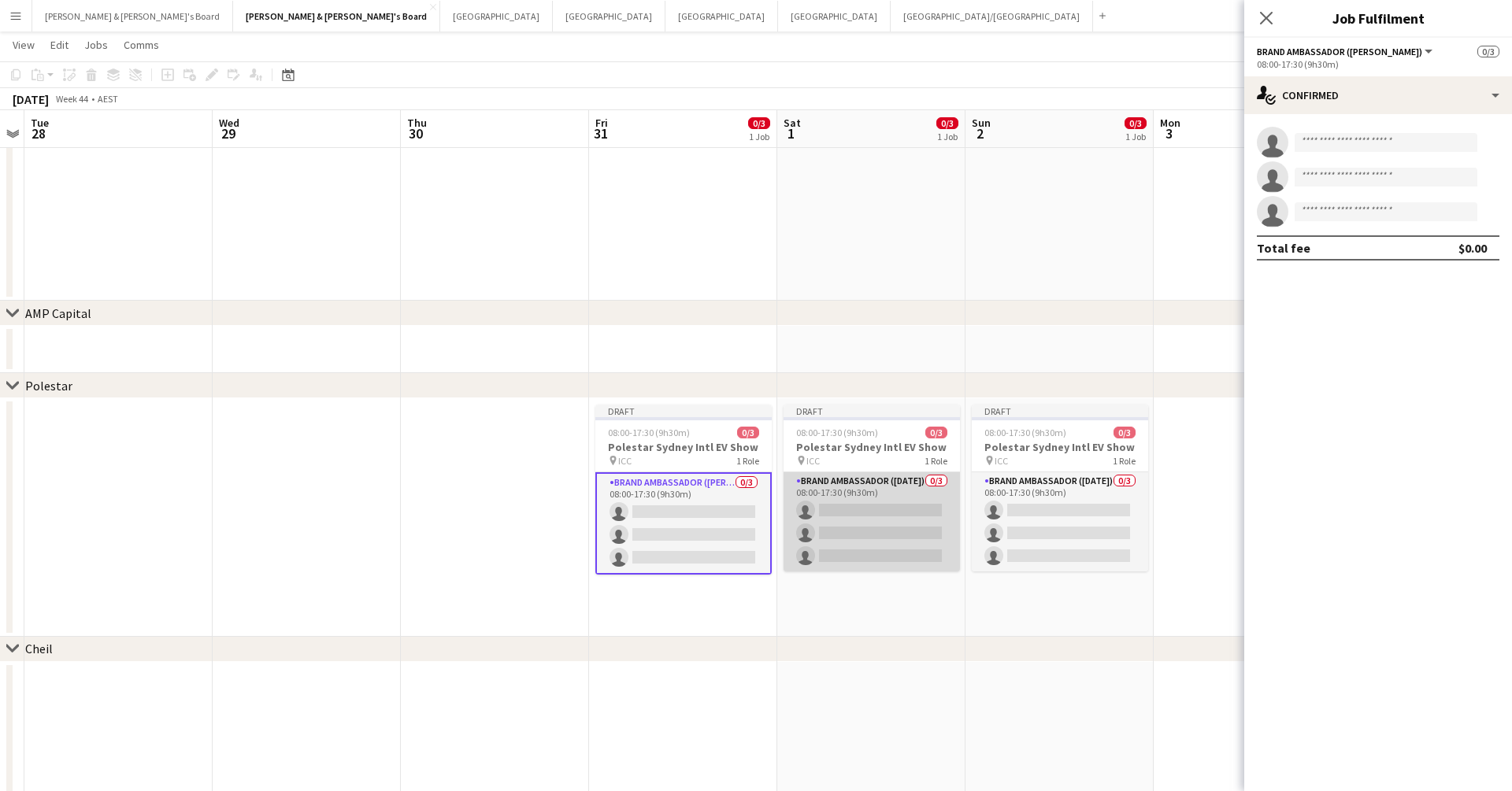
click at [818, 503] on app-card-role "Brand Ambassador (Saturday) 0/3 08:00-17:30 (9h30m) single-neutral-actions sing…" at bounding box center [871, 522] width 176 height 99
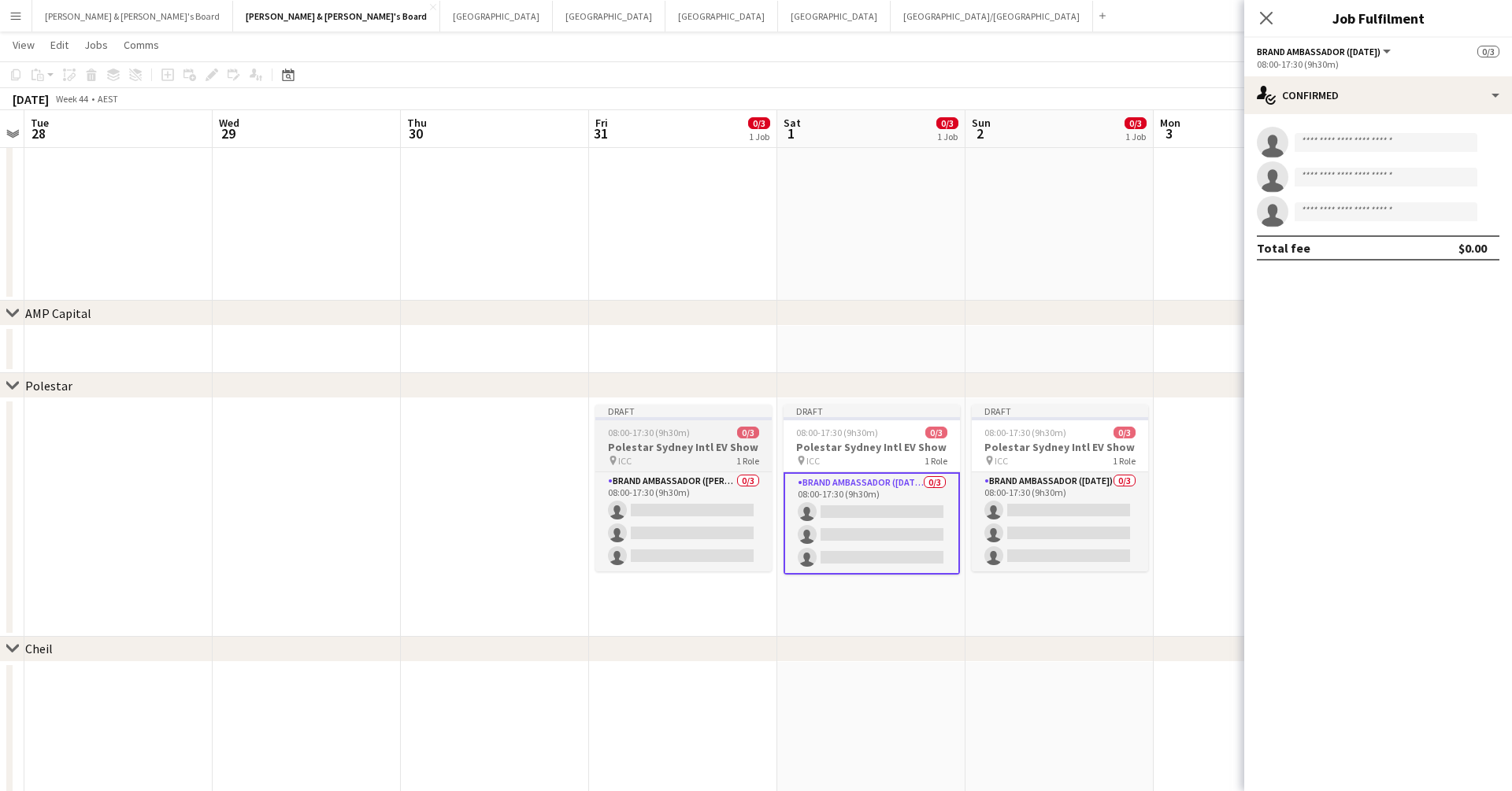
click at [700, 457] on div "pin ICC 1 Role" at bounding box center [683, 460] width 176 height 13
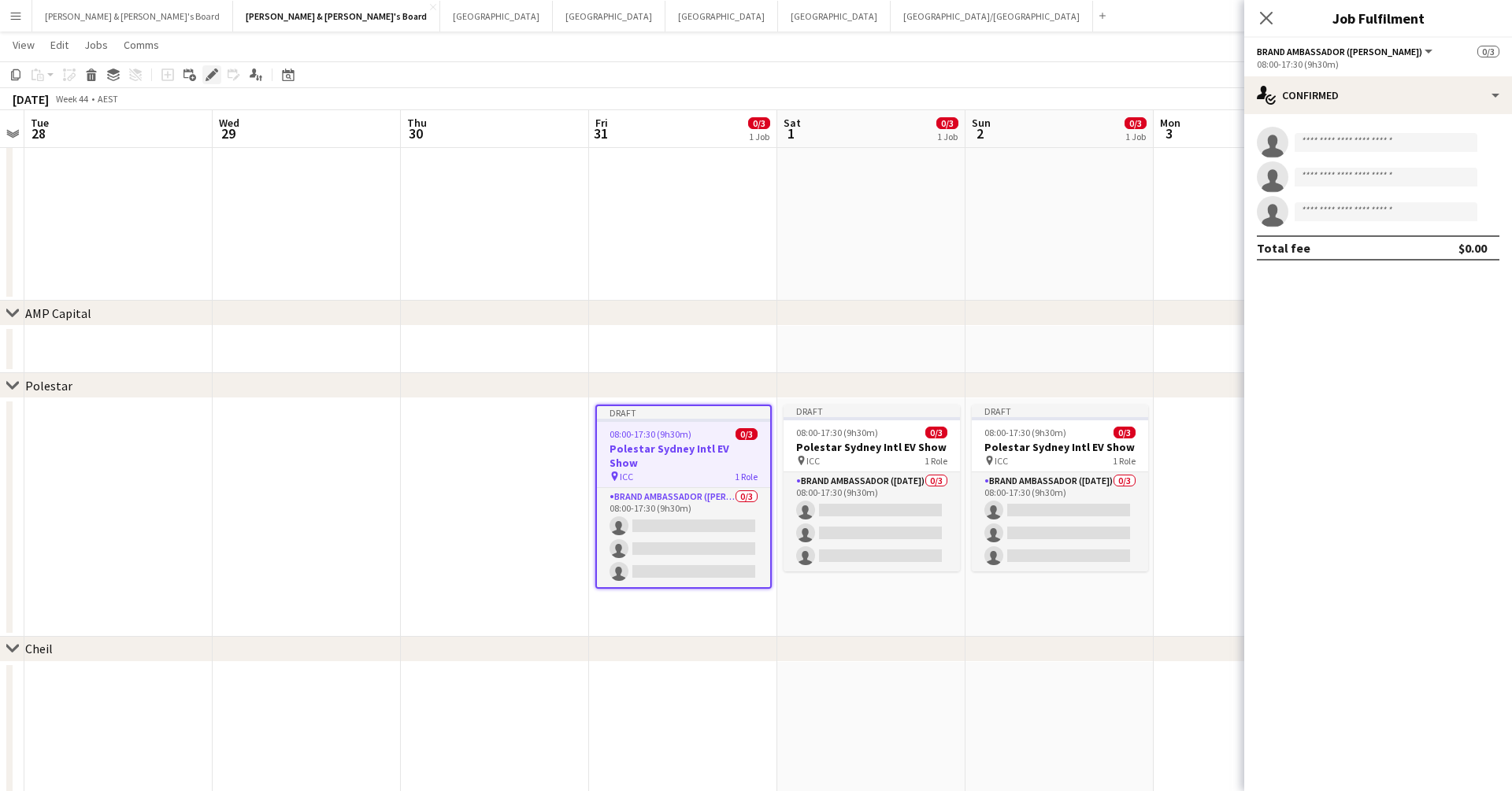
click at [212, 74] on icon at bounding box center [211, 75] width 9 height 9
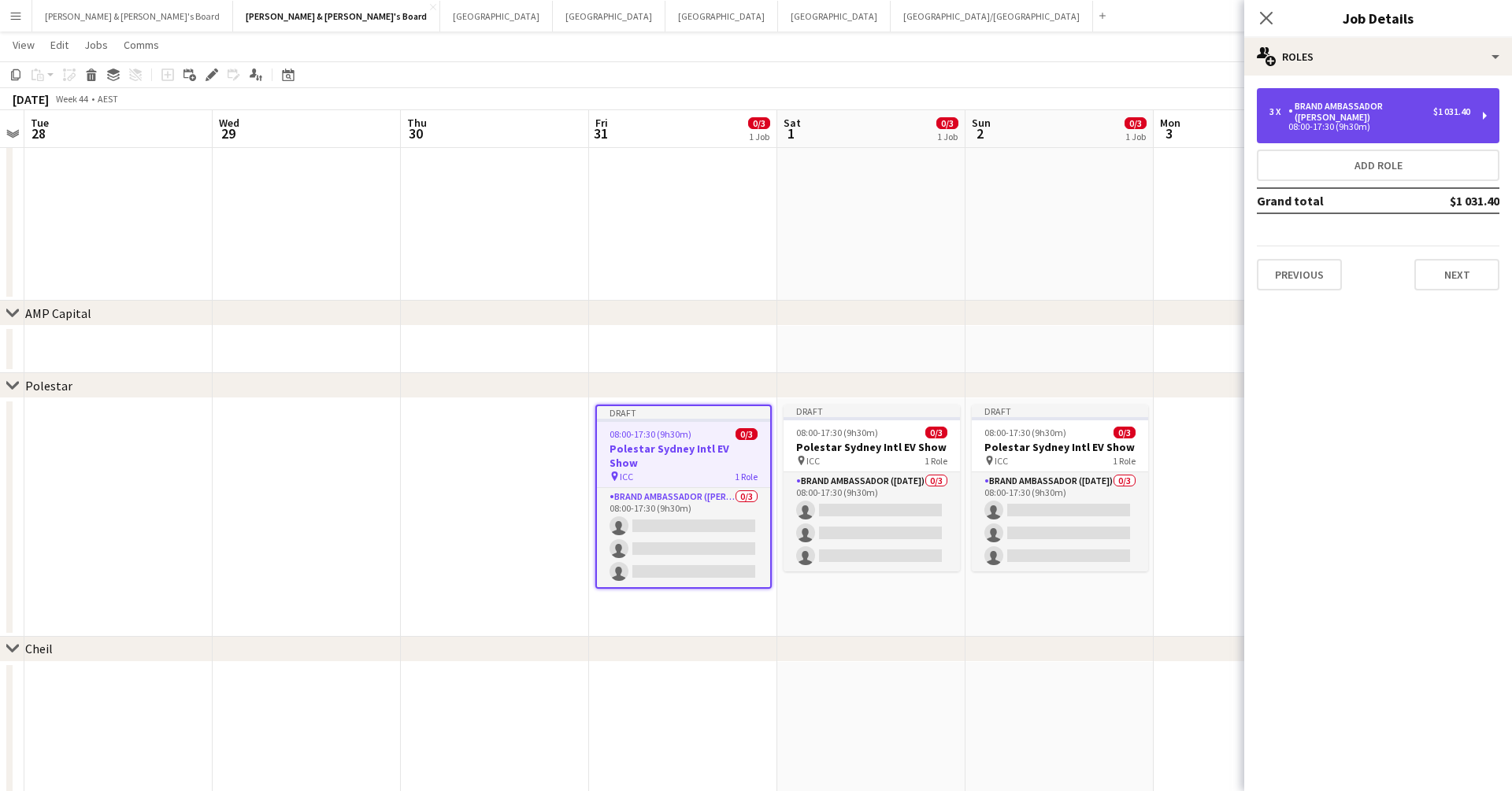
click at [1156, 122] on div "Brand Ambassador ([PERSON_NAME])" at bounding box center [1360, 111] width 145 height 22
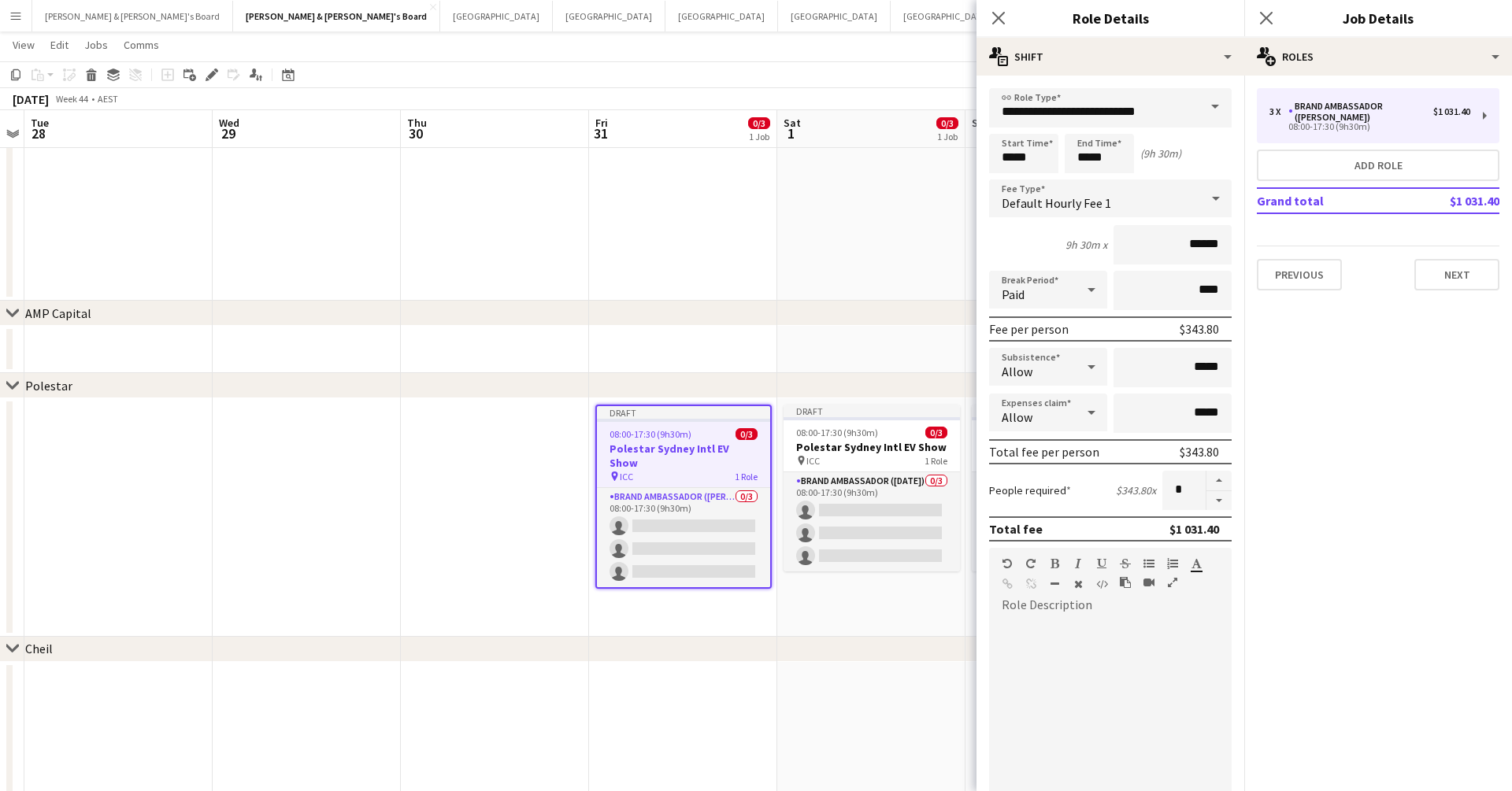
click at [1156, 207] on div "Default Hourly Fee 1" at bounding box center [1094, 198] width 211 height 37
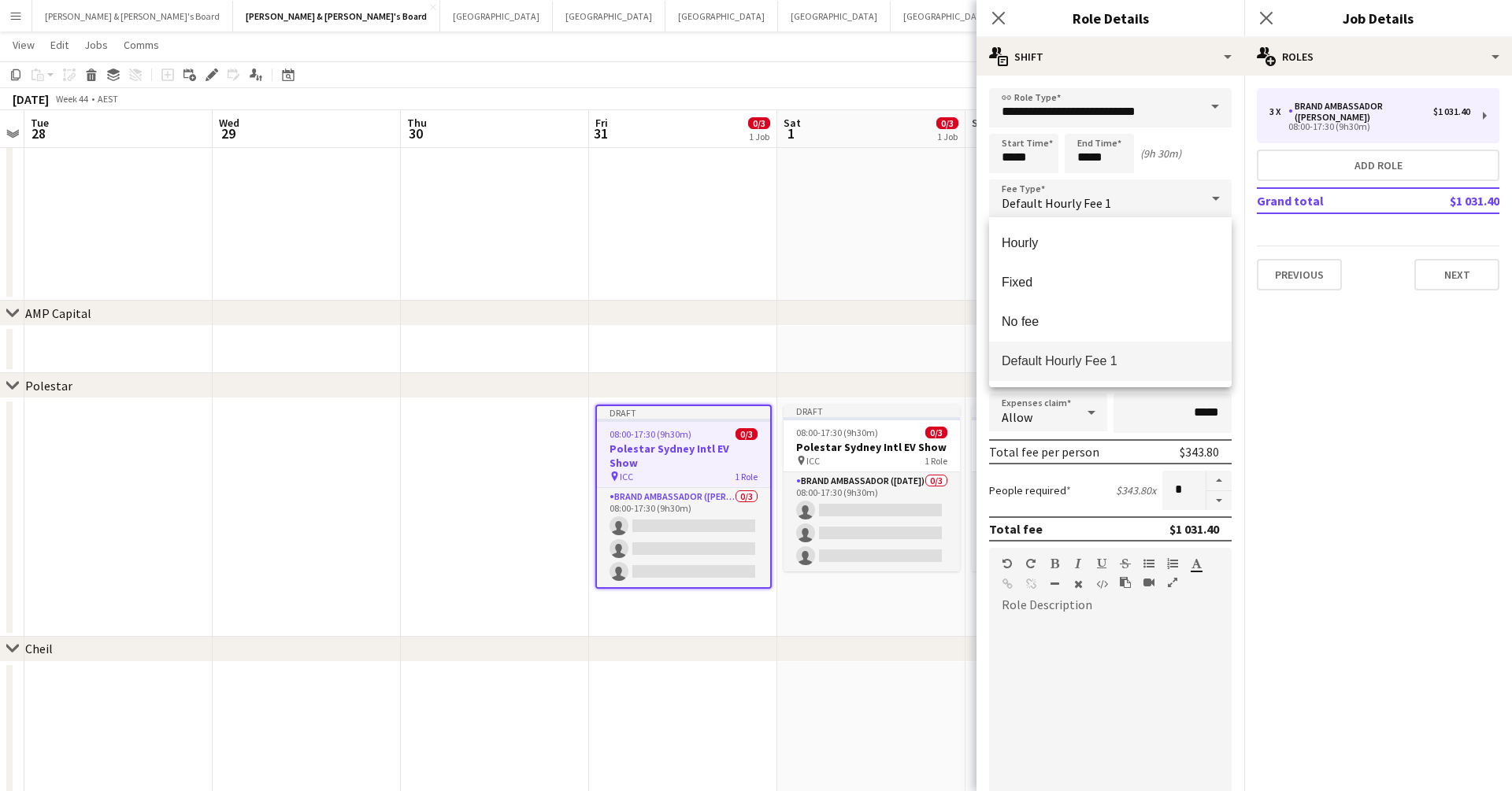
click at [1156, 206] on div at bounding box center [756, 395] width 1512 height 791
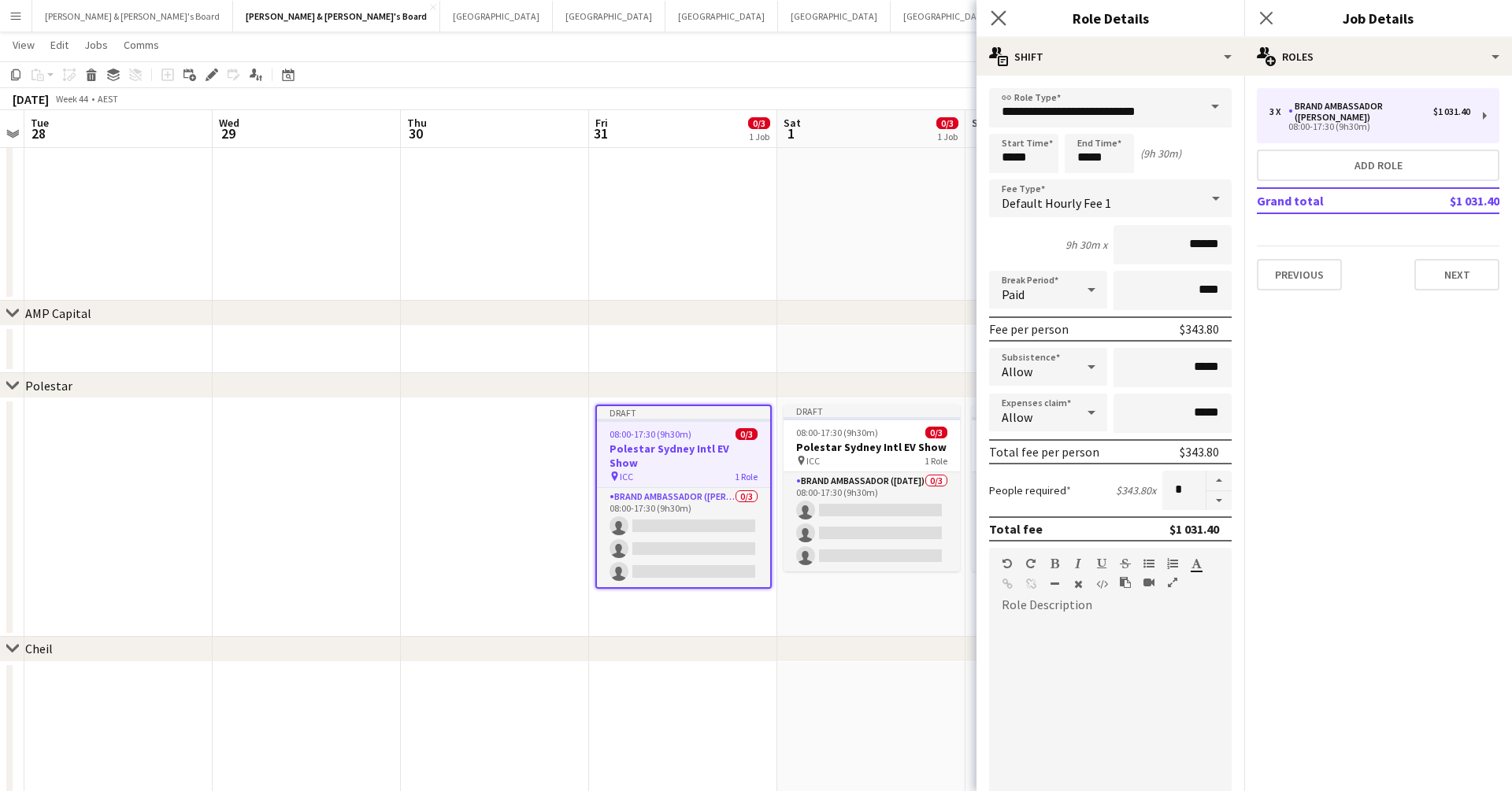
click at [1005, 26] on app-icon "Close pop-in" at bounding box center [998, 18] width 23 height 23
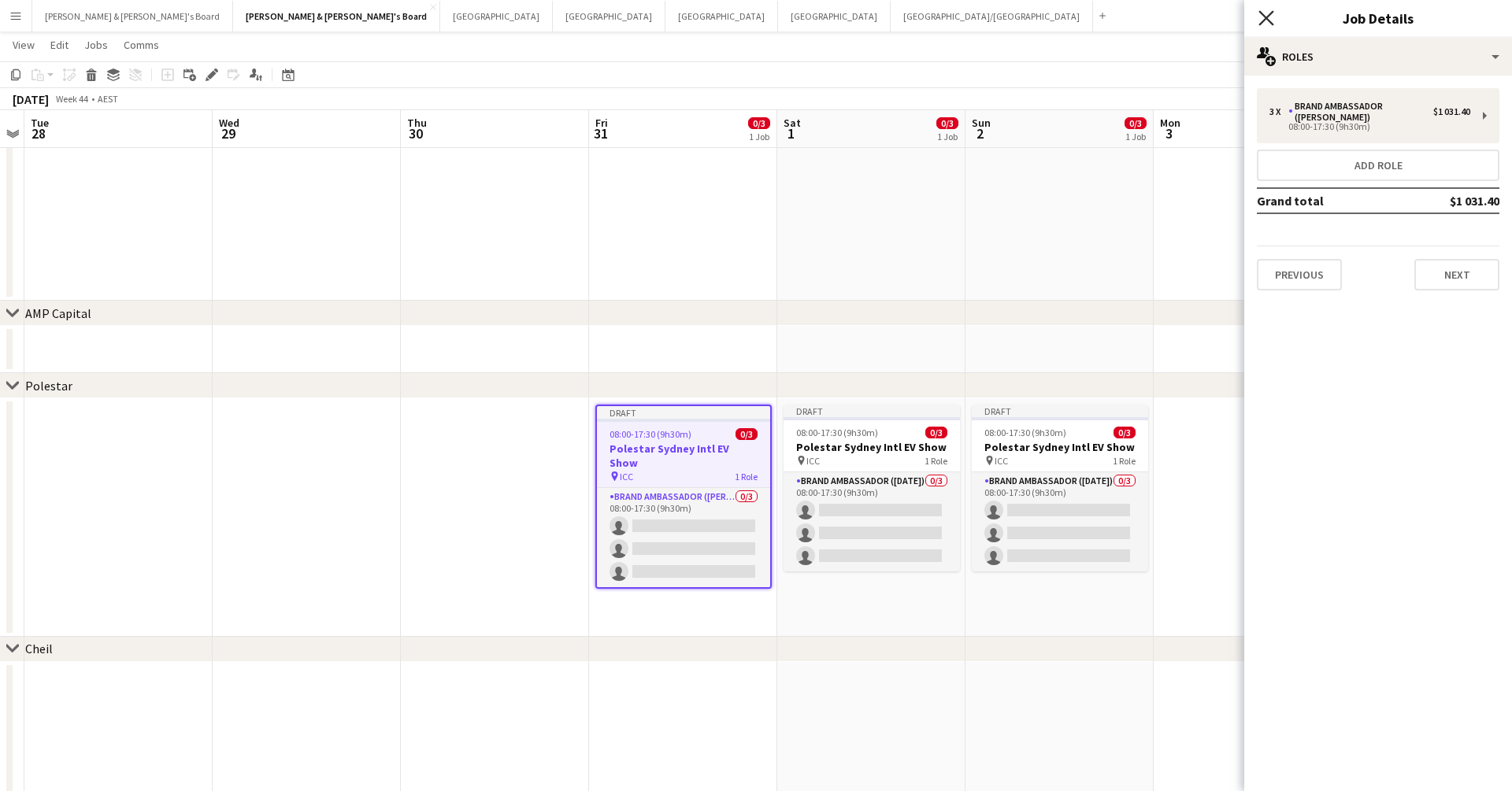
click at [1156, 24] on icon at bounding box center [1265, 17] width 15 height 15
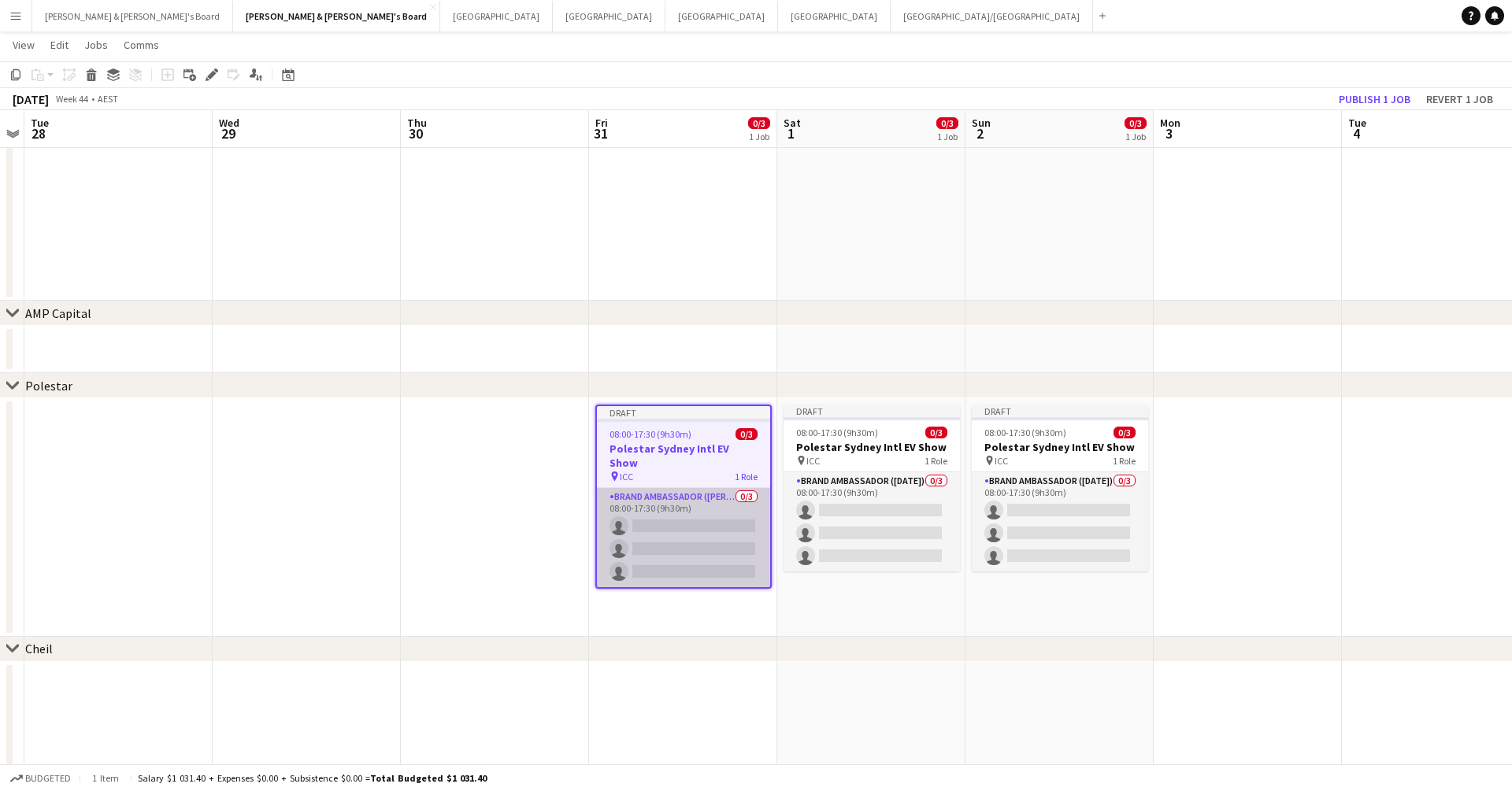
click at [708, 489] on app-card-role "Brand Ambassador (Mon - Fri) 0/3 08:00-17:30 (9h30m) single-neutral-actions sin…" at bounding box center [684, 538] width 173 height 99
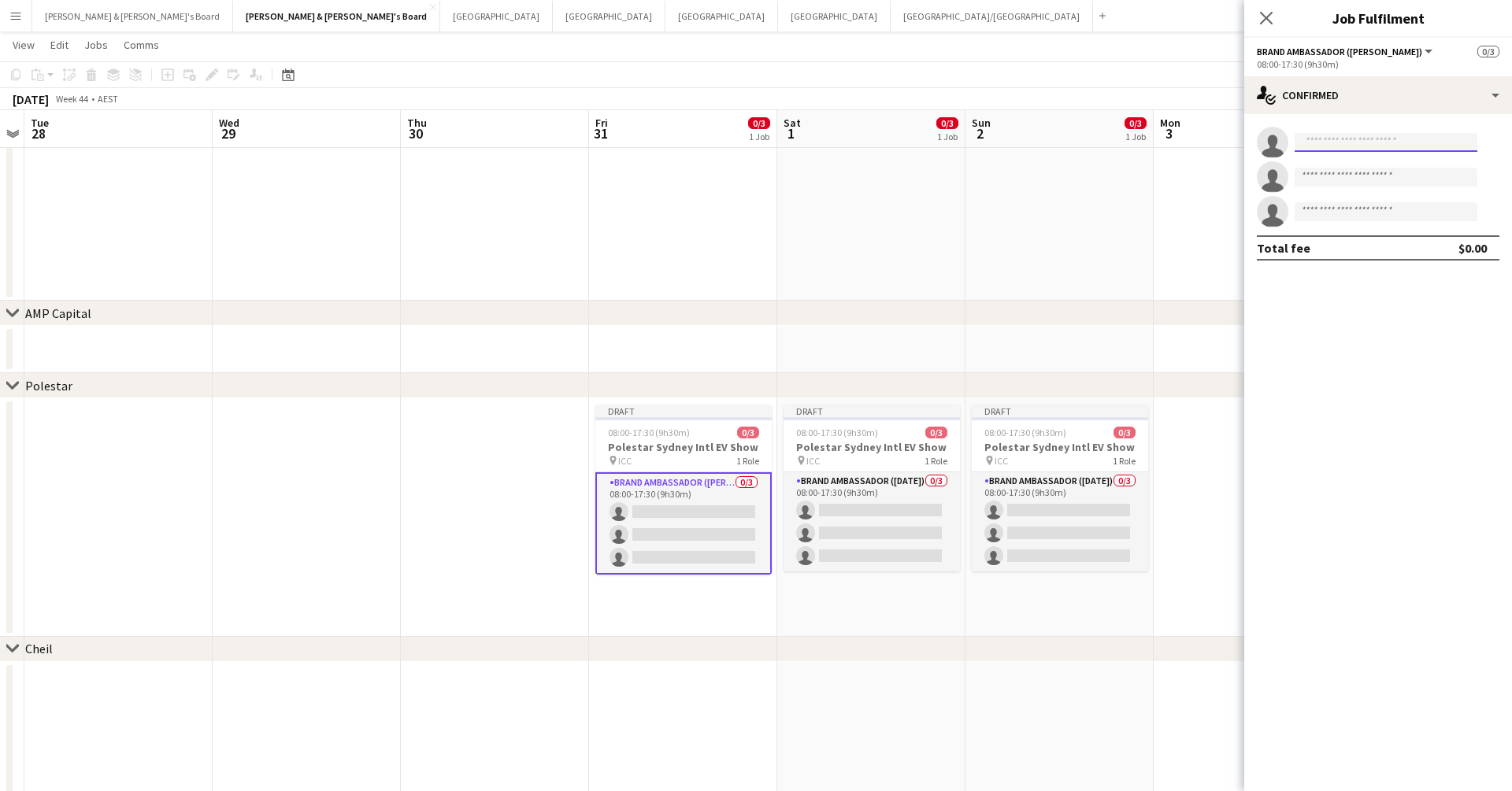
click at [1156, 146] on input at bounding box center [1385, 142] width 182 height 19
type input "******"
drag, startPoint x: 1340, startPoint y: 146, endPoint x: 1385, endPoint y: 172, distance: 52.0
click at [1156, 172] on span "cstephens.promo@gmail.com" at bounding box center [1386, 177] width 158 height 13
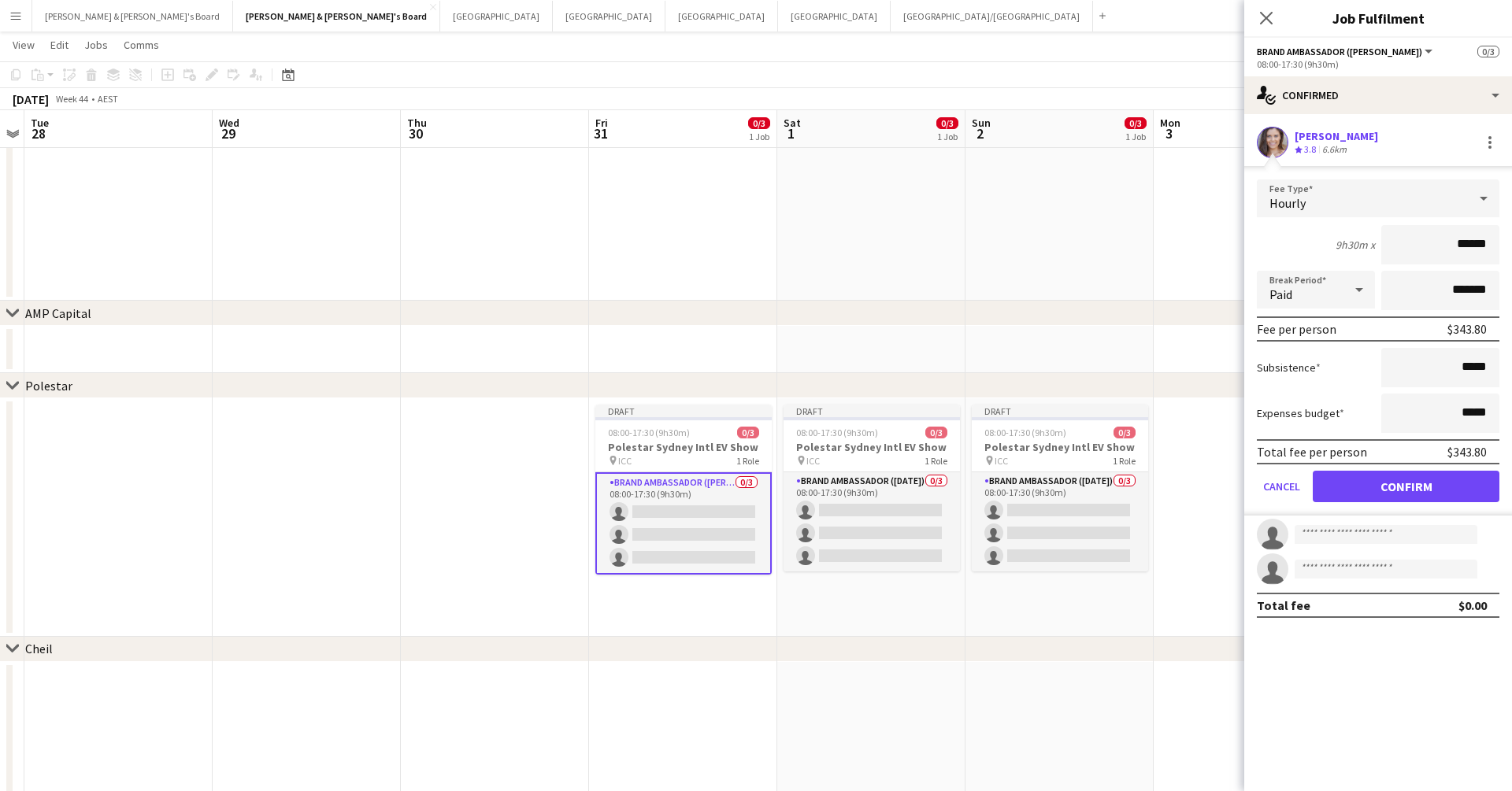
click at [1156, 485] on button "Confirm" at bounding box center [1405, 487] width 186 height 32
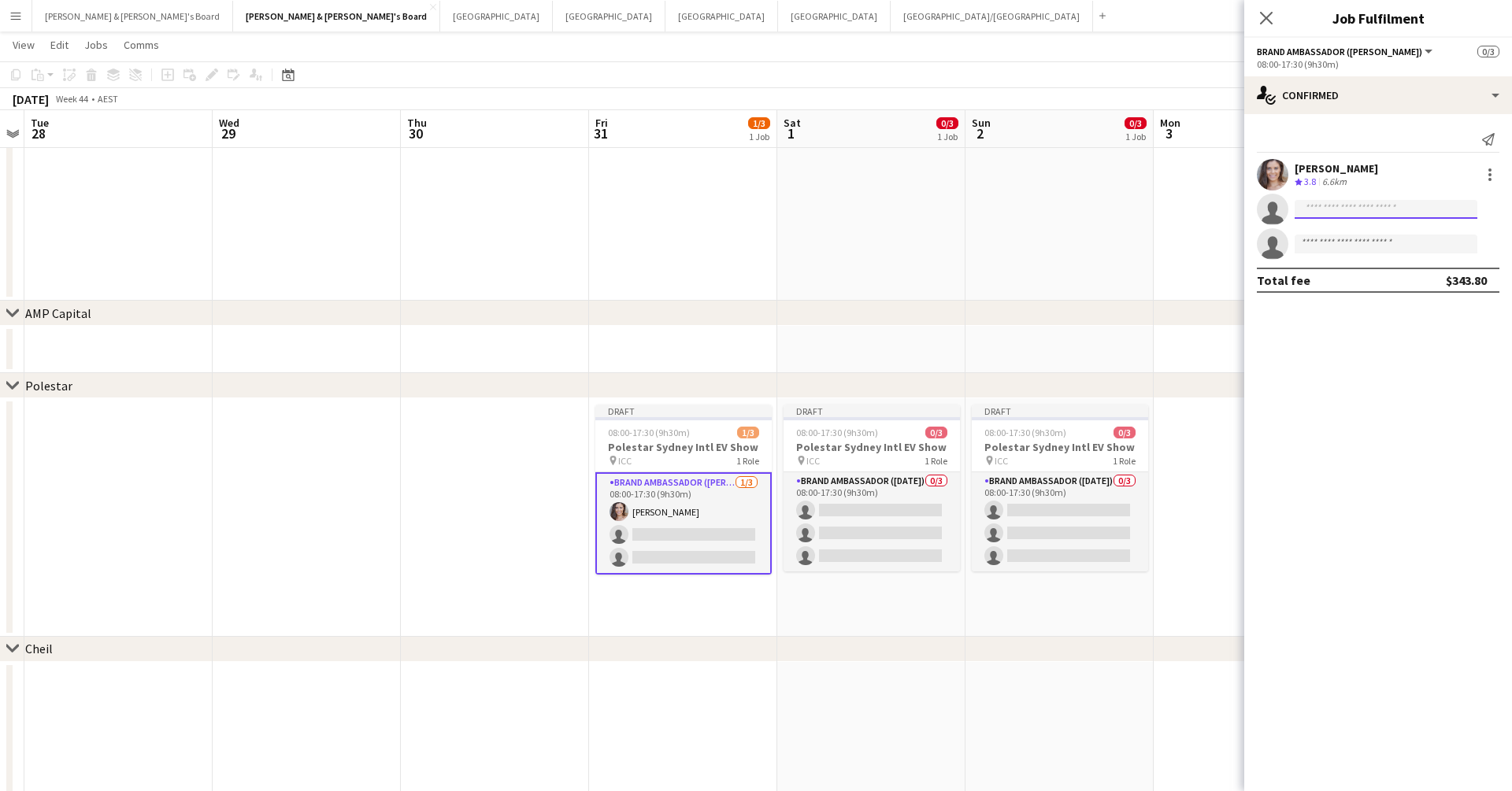
click at [1156, 205] on input at bounding box center [1385, 209] width 182 height 19
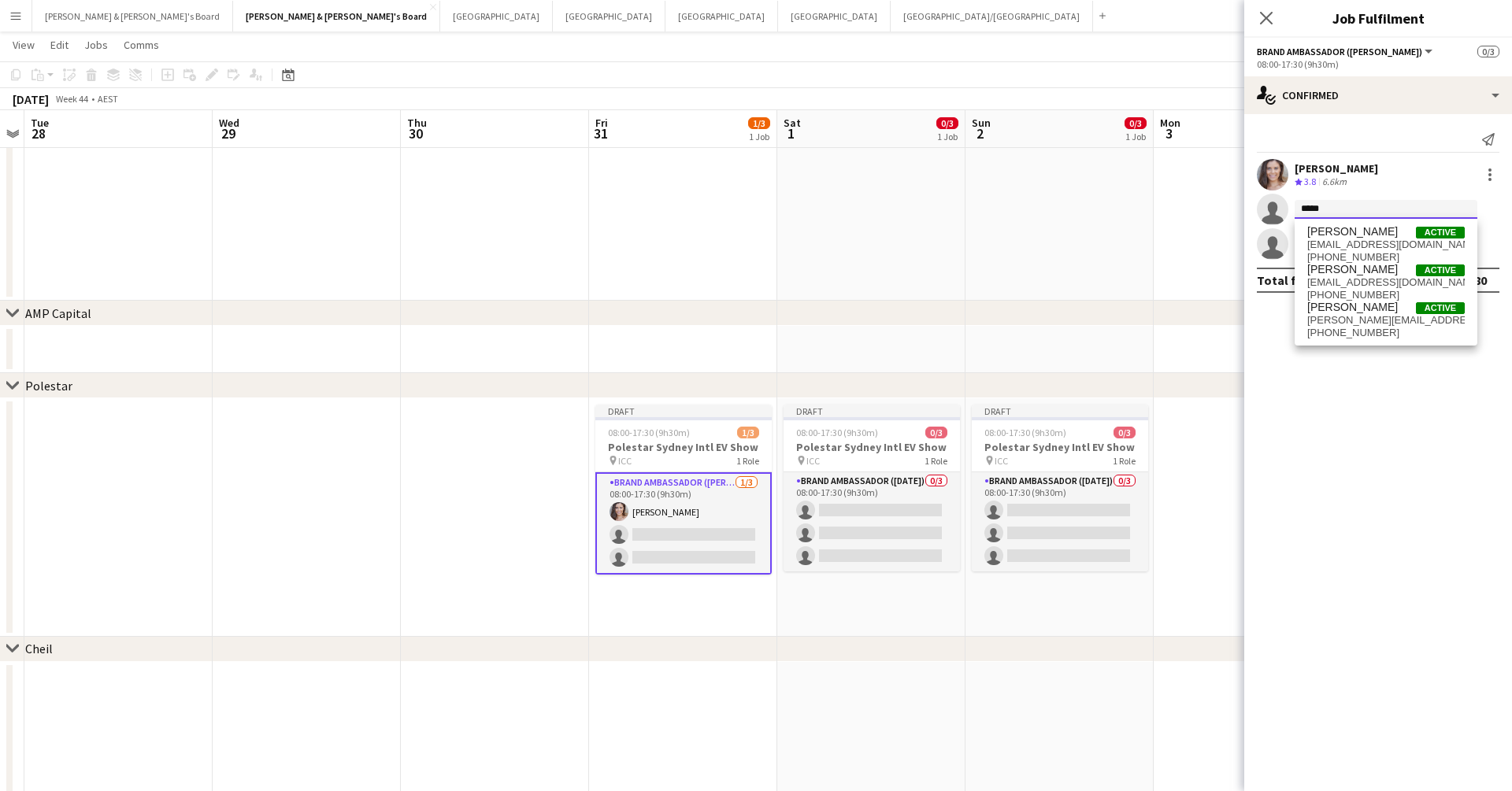
type input "*****"
drag, startPoint x: 1348, startPoint y: 205, endPoint x: 1364, endPoint y: 281, distance: 77.7
click at [1156, 281] on span "katiejanesharpe@hotmail.com" at bounding box center [1386, 283] width 158 height 13
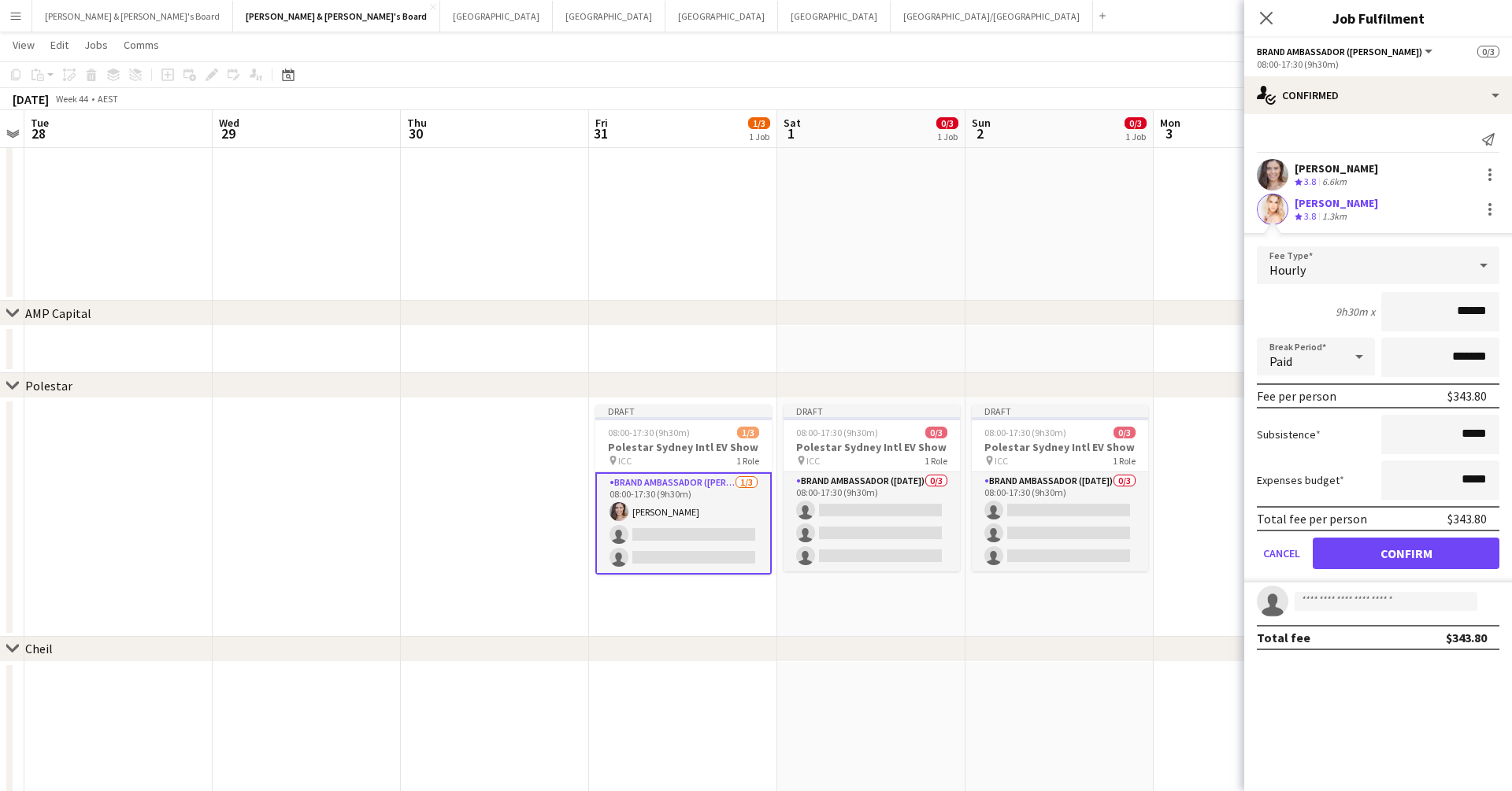
click at [1156, 546] on button "Confirm" at bounding box center [1405, 554] width 186 height 32
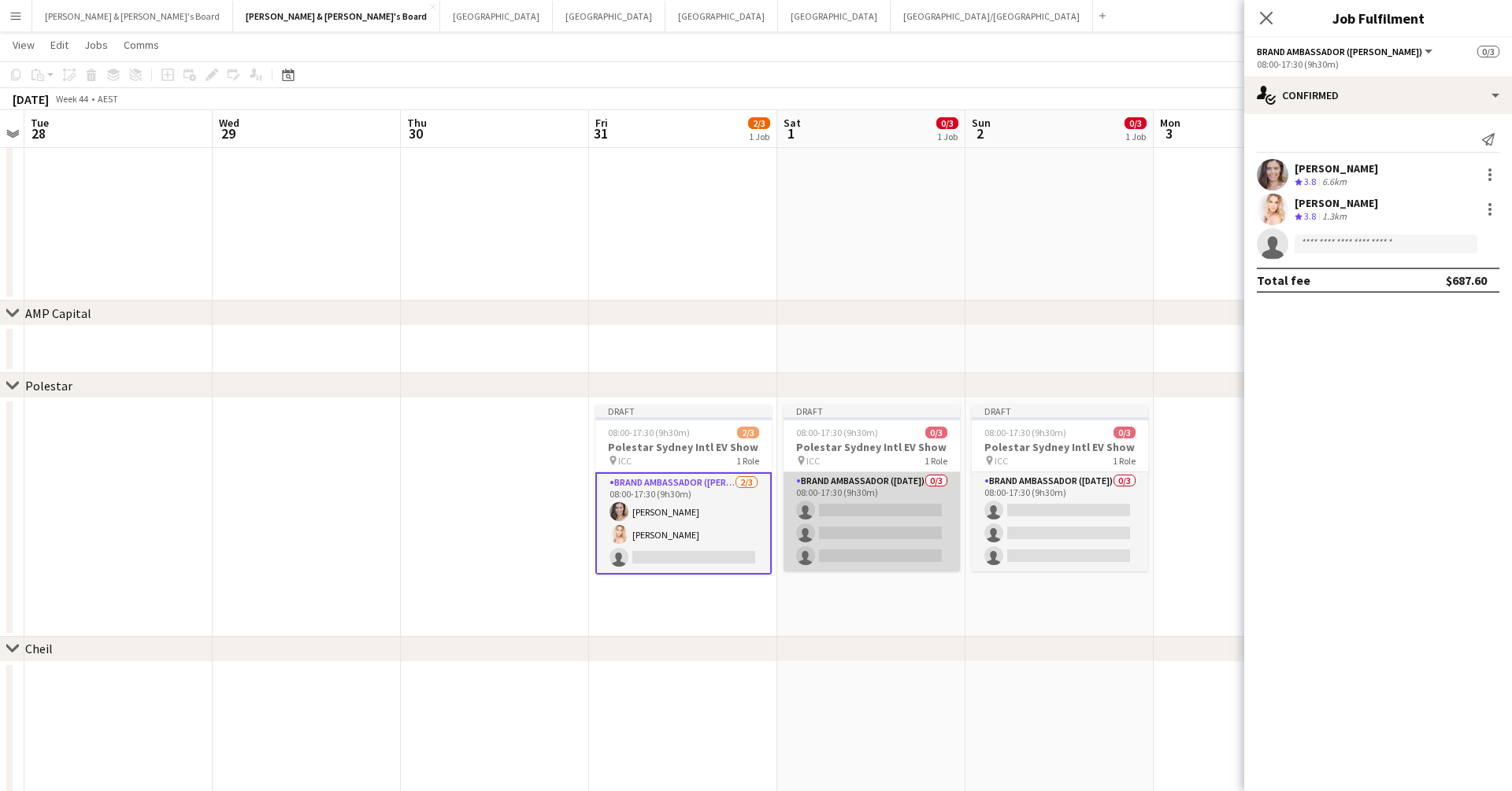
click at [894, 529] on app-card-role "Brand Ambassador (Saturday) 0/3 08:00-17:30 (9h30m) single-neutral-actions sing…" at bounding box center [871, 522] width 176 height 99
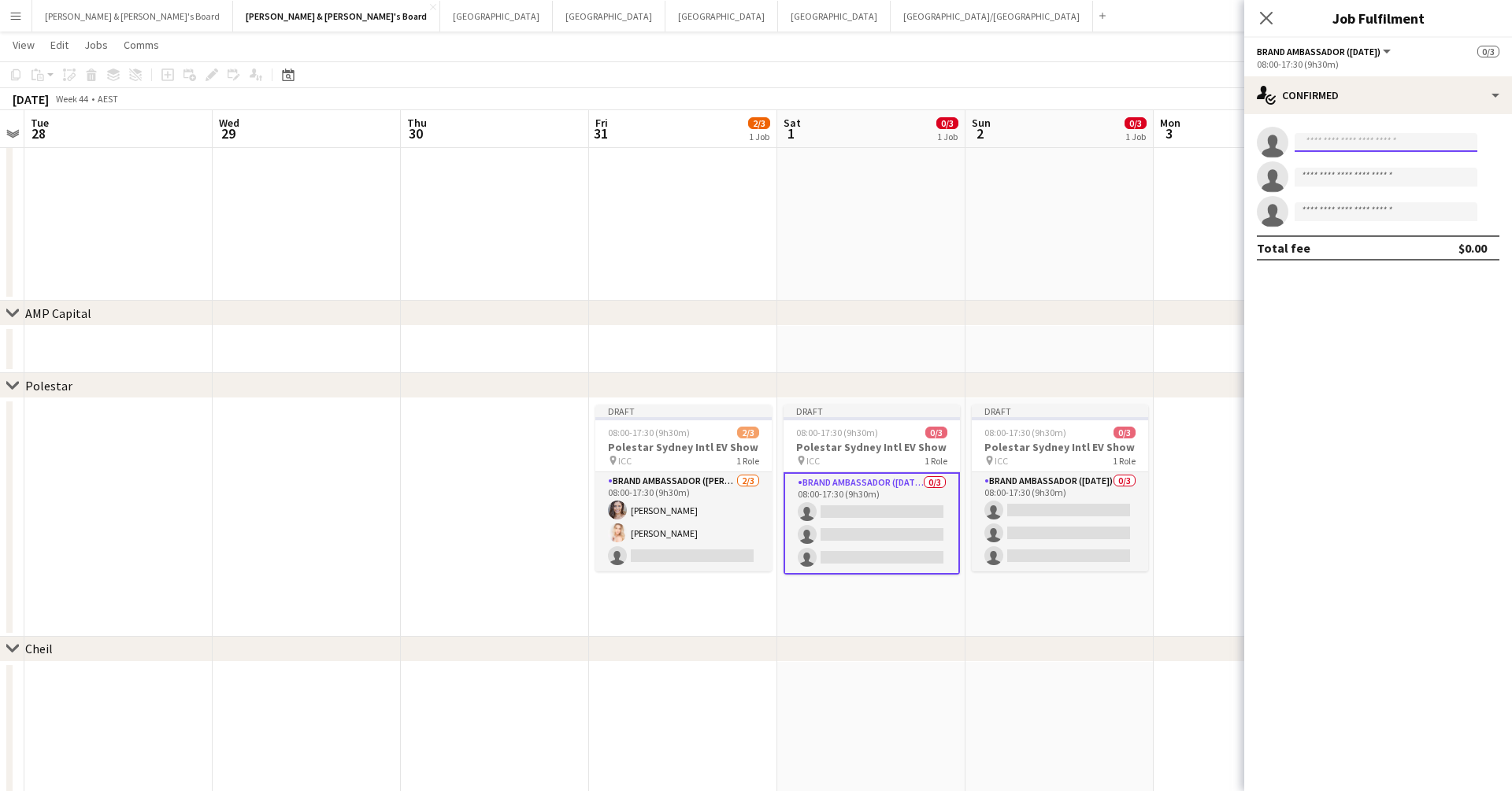
click at [1156, 146] on input at bounding box center [1385, 142] width 182 height 19
type input "******"
drag, startPoint x: 1387, startPoint y: 172, endPoint x: 1369, endPoint y: 183, distance: 21.1
click at [1156, 184] on span "+610423691767" at bounding box center [1386, 190] width 158 height 13
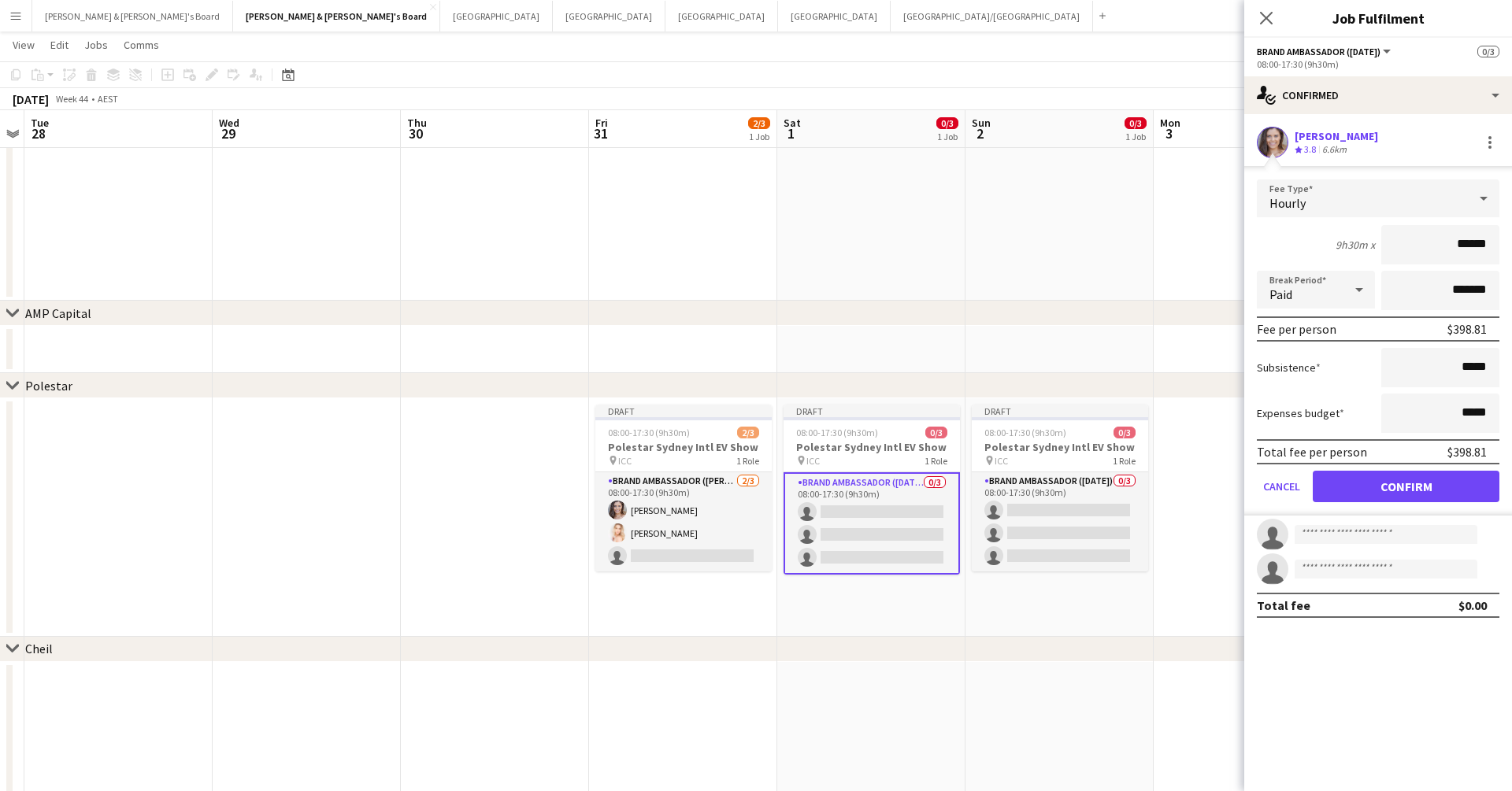
click at [1156, 476] on button "Confirm" at bounding box center [1405, 487] width 186 height 32
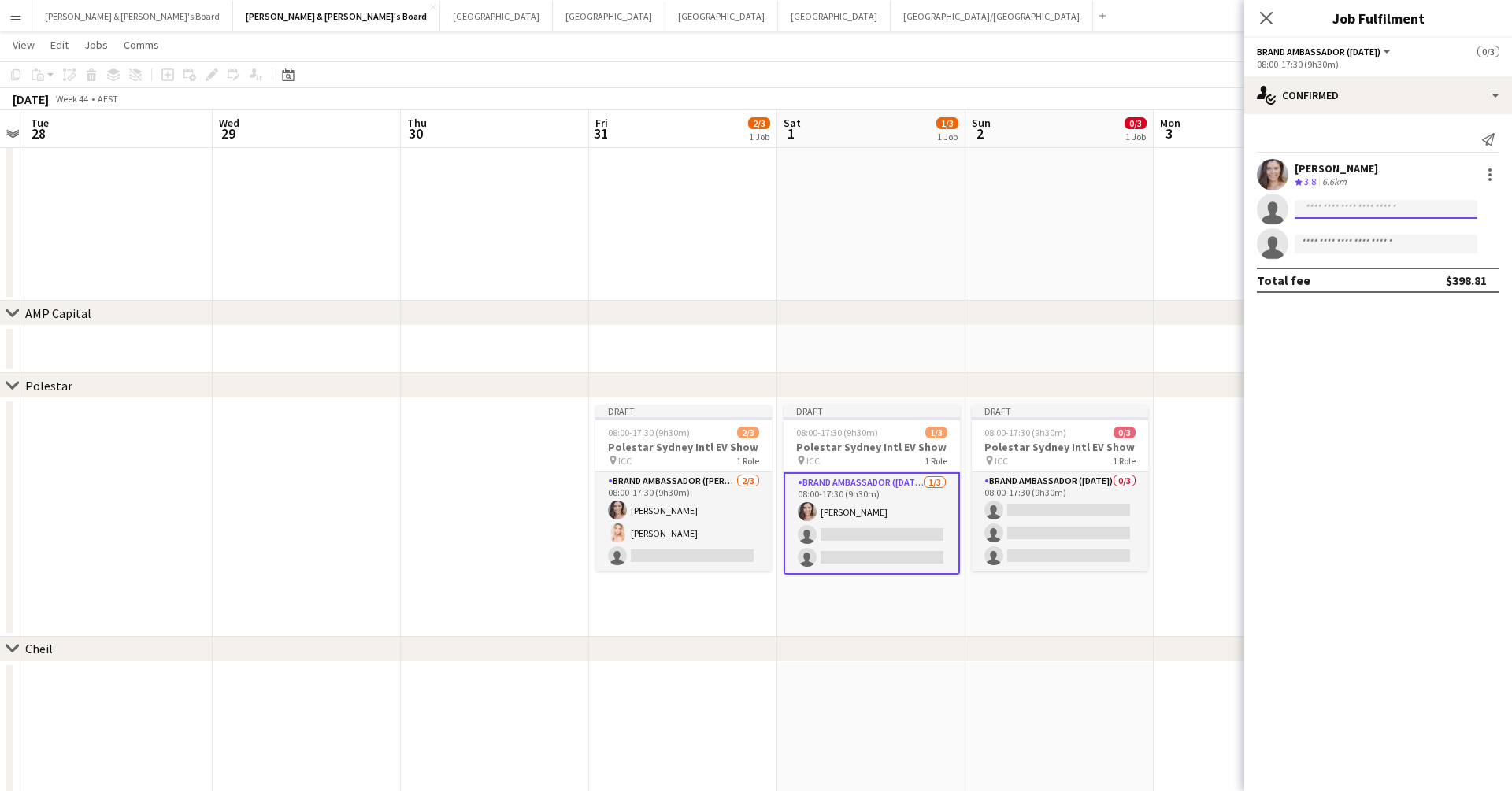
click at [1156, 217] on input at bounding box center [1385, 209] width 182 height 19
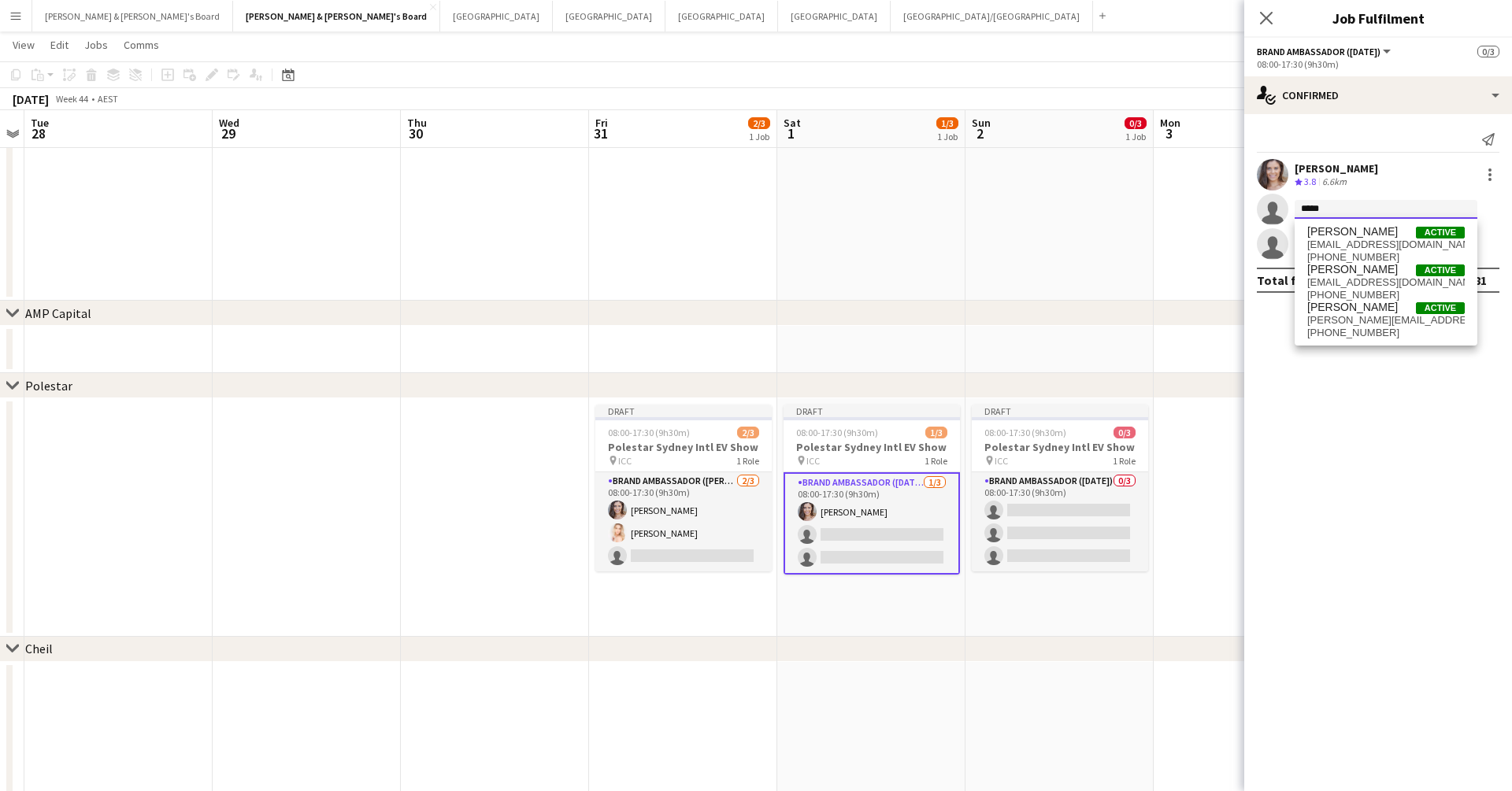
type input "*****"
drag, startPoint x: 1344, startPoint y: 233, endPoint x: 1352, endPoint y: 285, distance: 52.6
click at [1156, 285] on span "katiejanesharpe@hotmail.com" at bounding box center [1386, 283] width 158 height 13
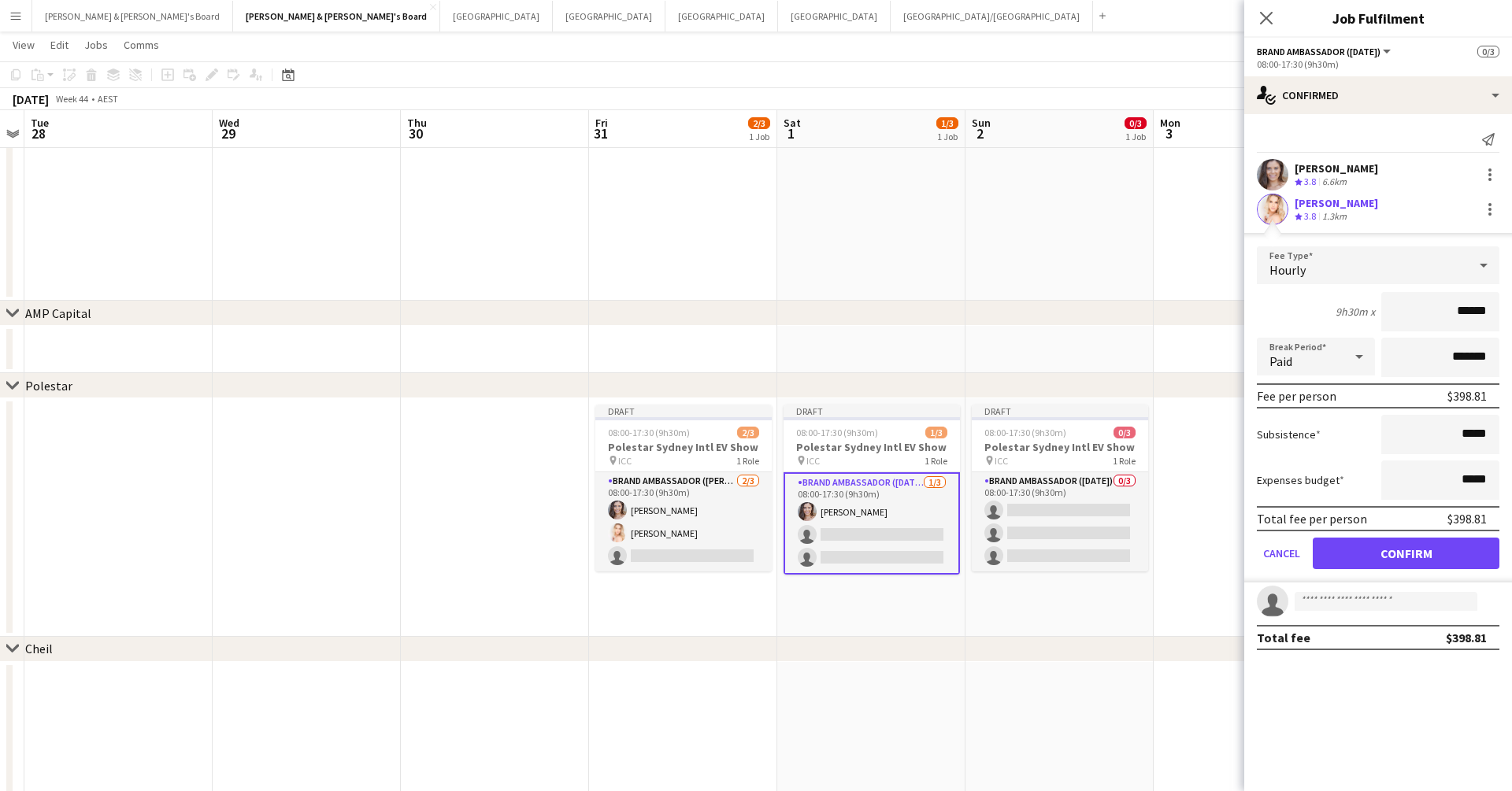
click at [1156, 559] on button "Confirm" at bounding box center [1405, 554] width 186 height 32
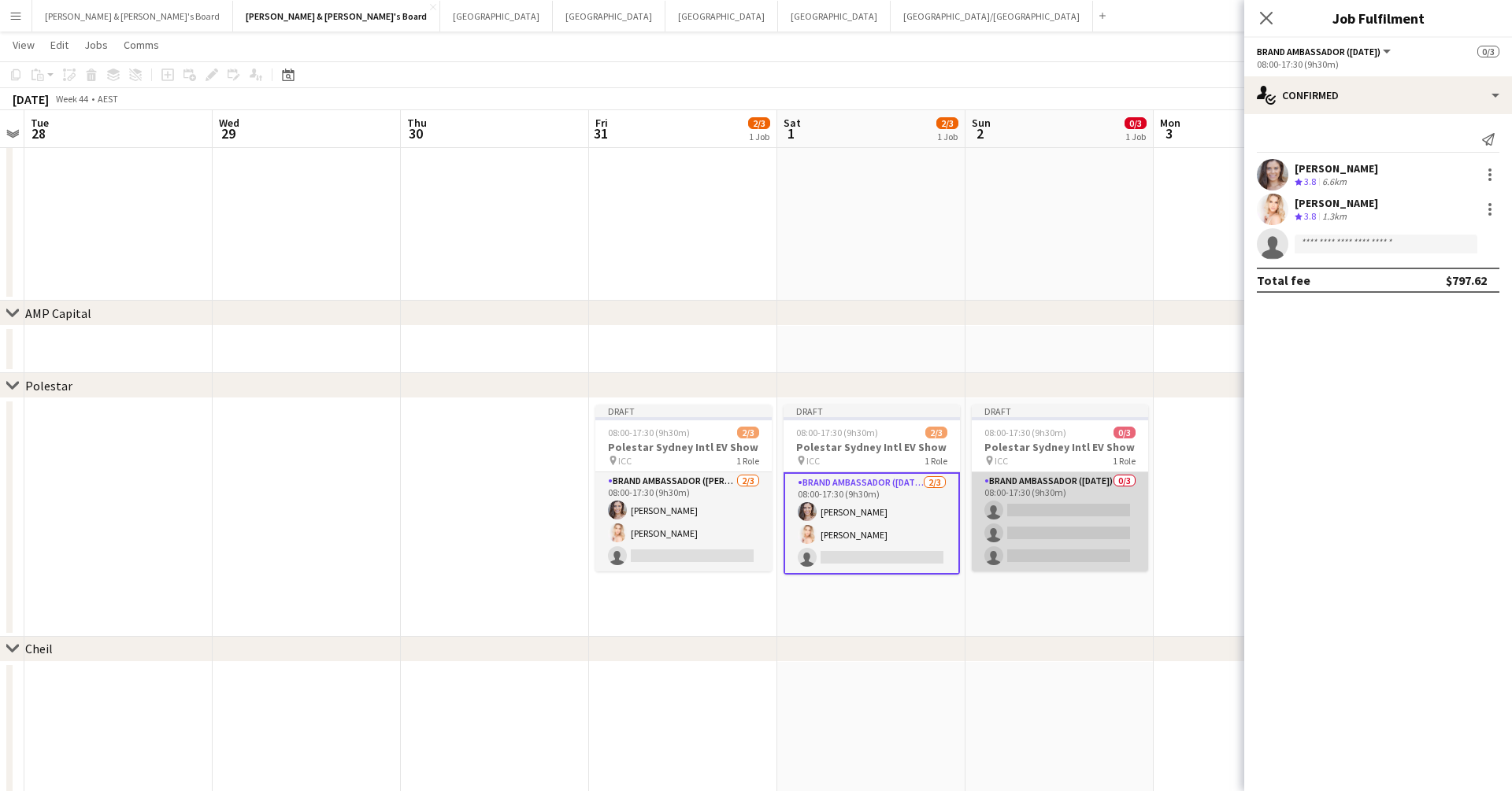
click at [1036, 507] on app-card-role "Brand Ambassador (Sunday) 0/3 08:00-17:30 (9h30m) single-neutral-actions single…" at bounding box center [1059, 522] width 176 height 99
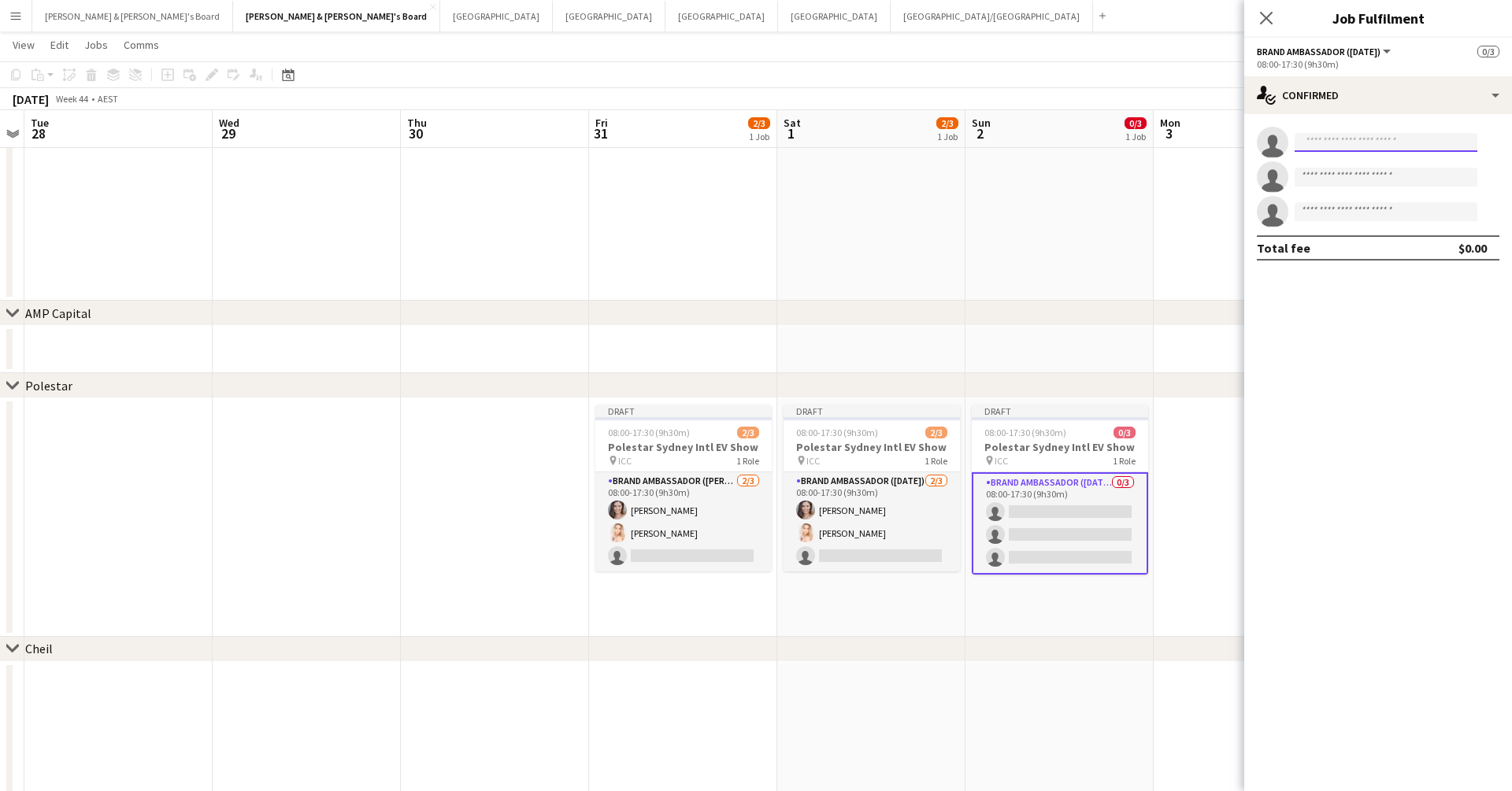
click at [1156, 142] on input at bounding box center [1385, 142] width 182 height 19
type input "******"
drag, startPoint x: 1348, startPoint y: 142, endPoint x: 1348, endPoint y: 192, distance: 50.0
click at [1156, 192] on span "+610423691767" at bounding box center [1386, 190] width 158 height 13
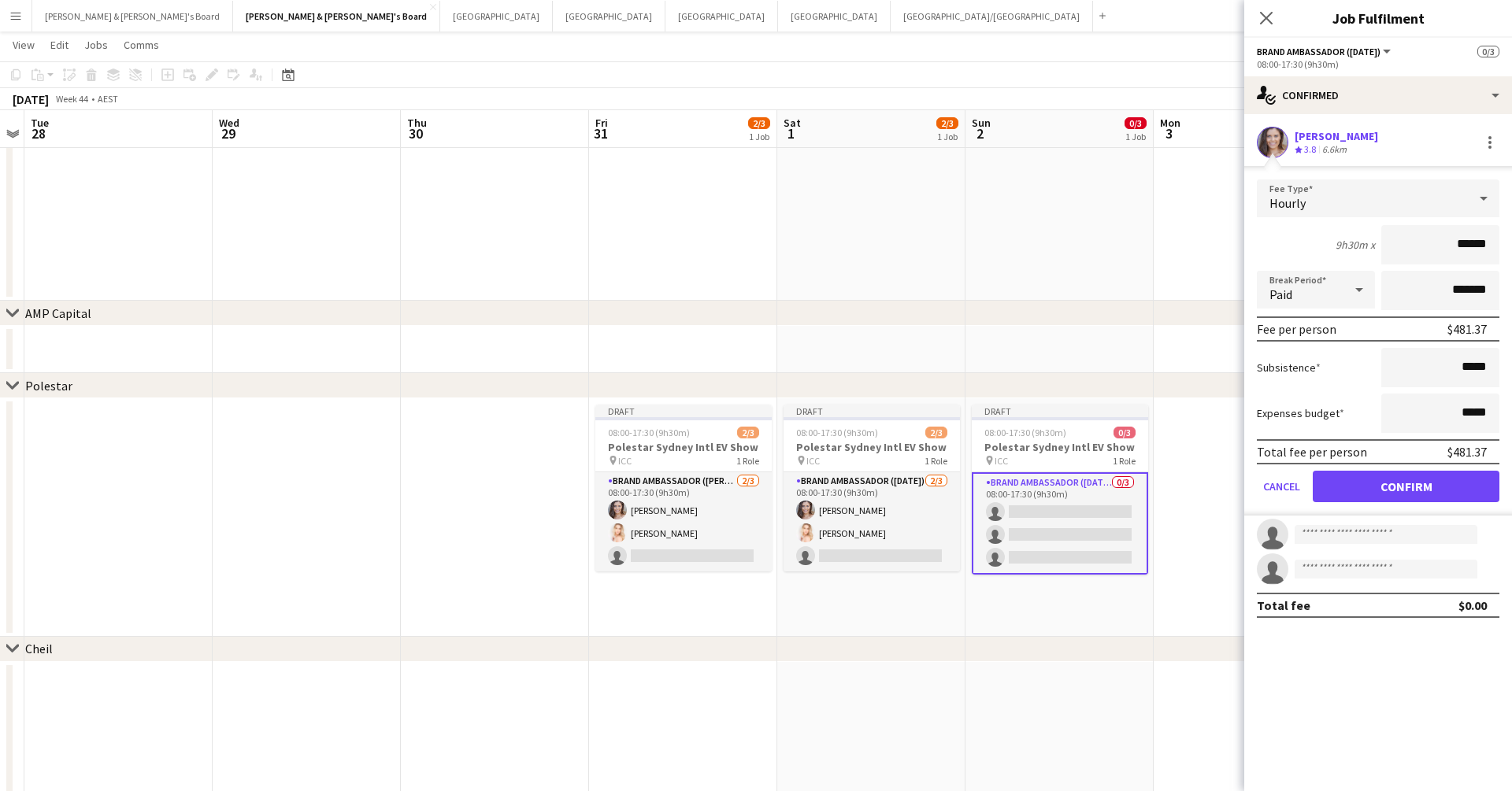
click at [1156, 476] on button "Confirm" at bounding box center [1405, 487] width 186 height 32
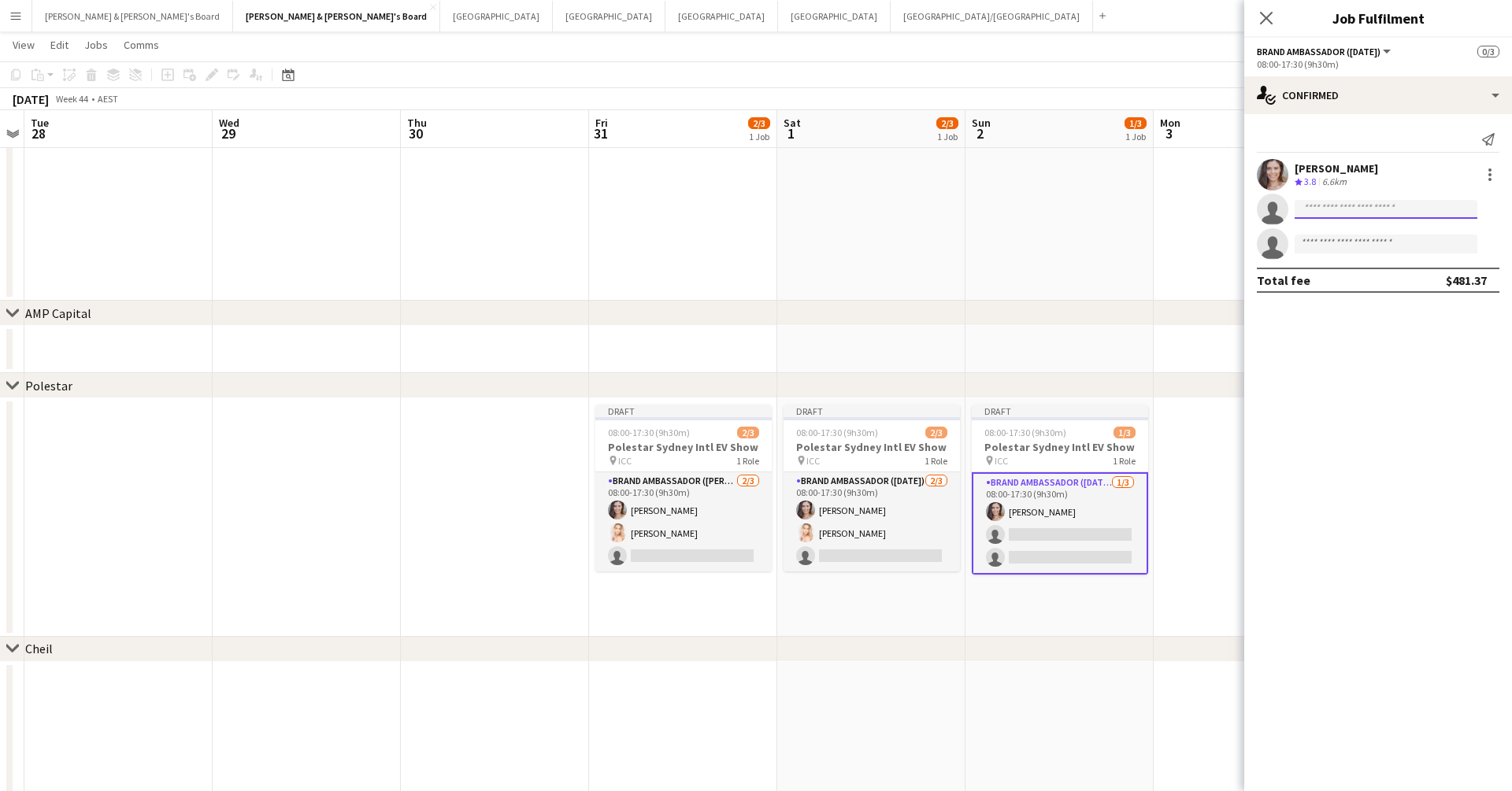
click at [1156, 218] on input at bounding box center [1385, 209] width 182 height 19
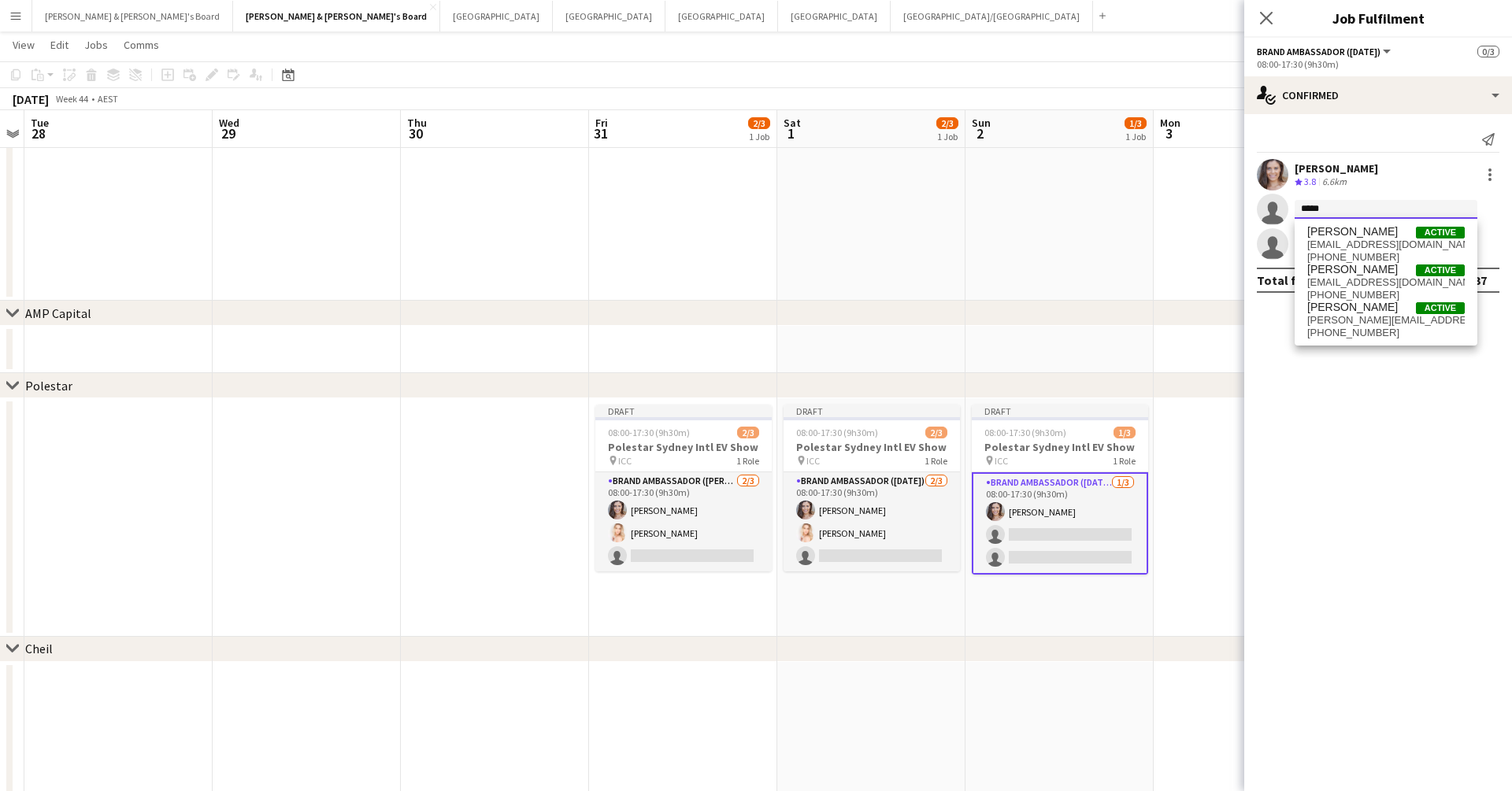
type input "*****"
drag, startPoint x: 1331, startPoint y: 233, endPoint x: 1363, endPoint y: 279, distance: 56.0
click at [1156, 279] on span "katiejanesharpe@hotmail.com" at bounding box center [1386, 283] width 158 height 13
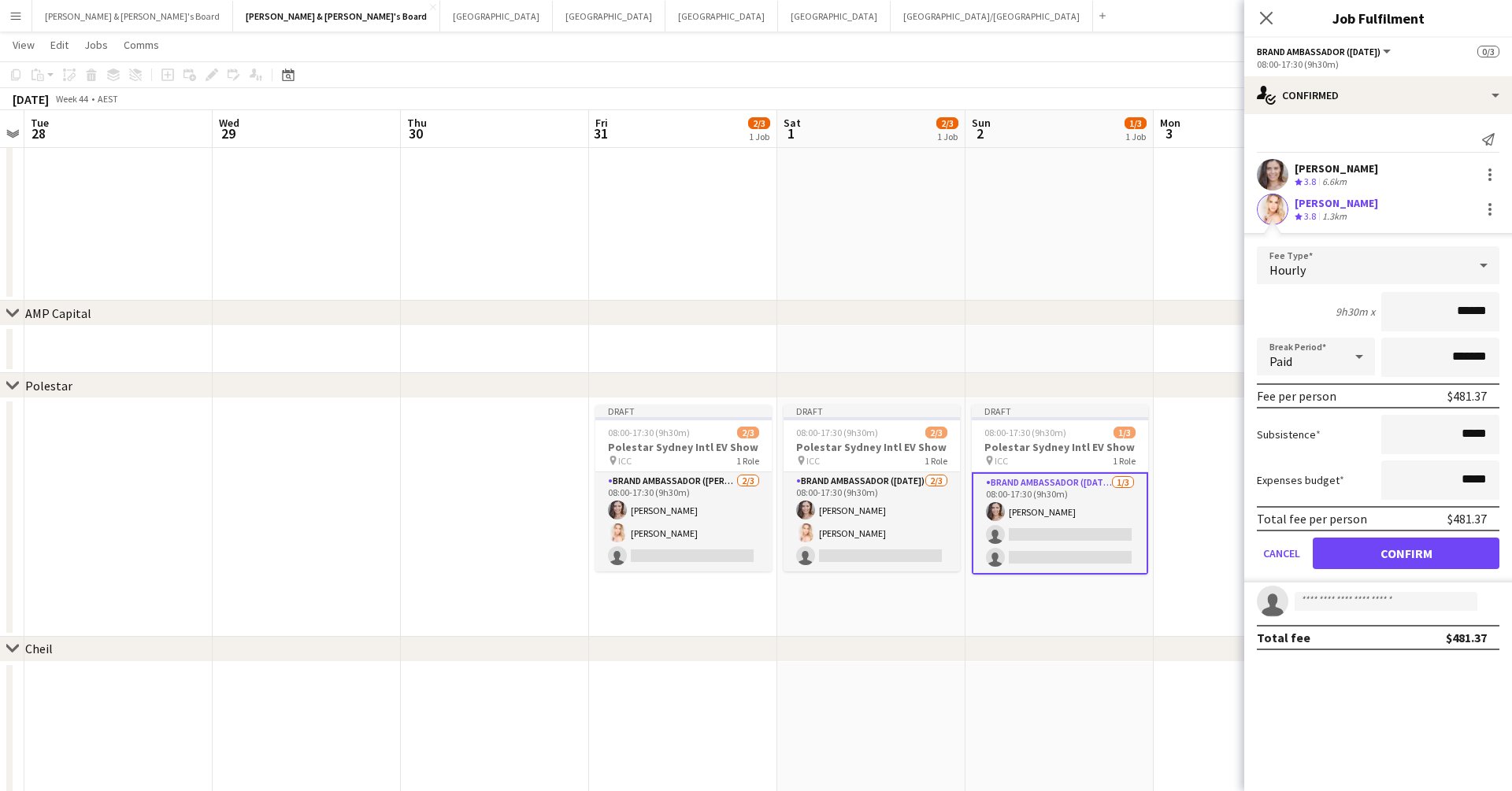
click at [1156, 553] on button "Confirm" at bounding box center [1405, 554] width 186 height 32
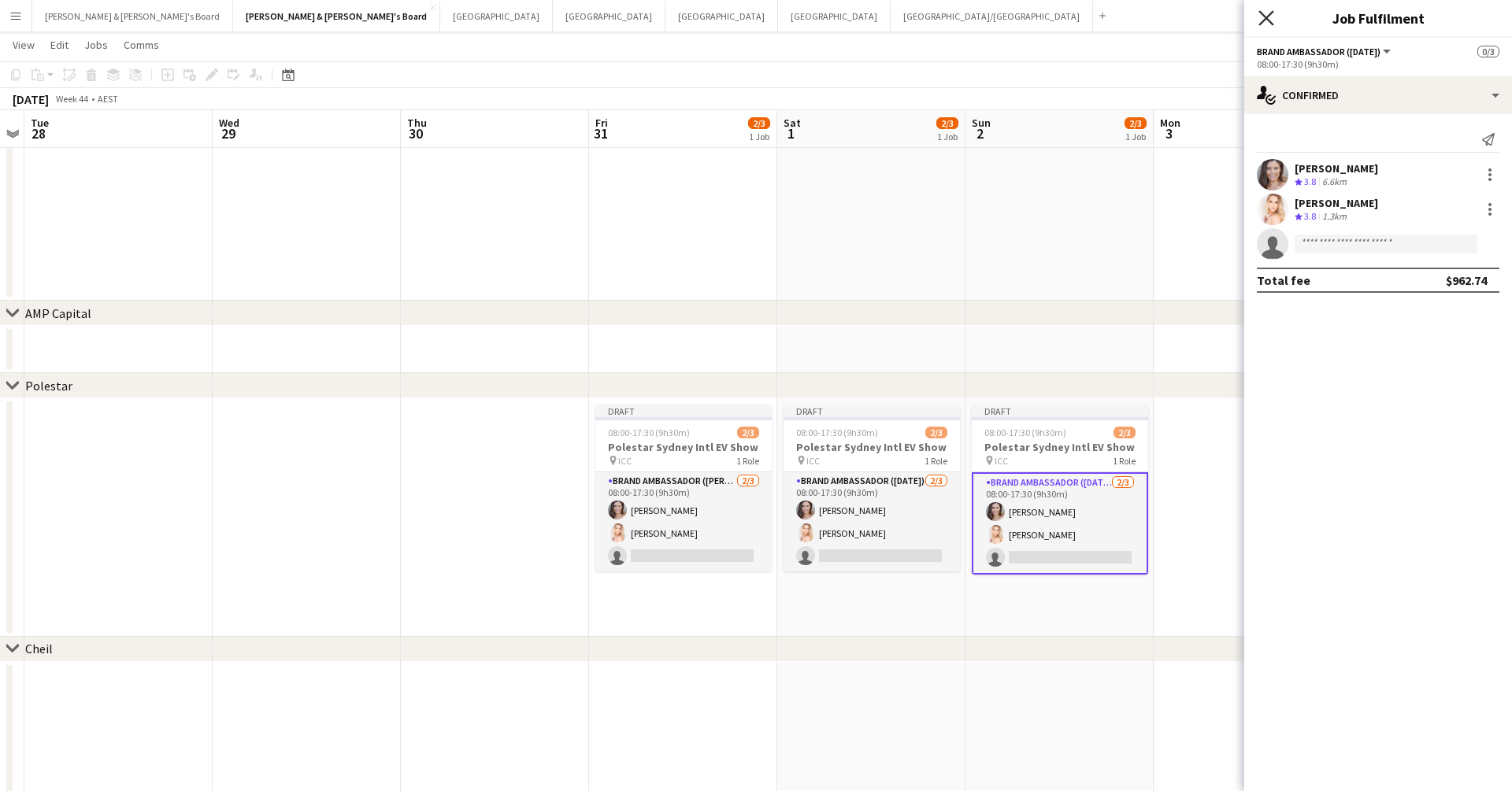
click at [1156, 18] on icon at bounding box center [1265, 17] width 15 height 15
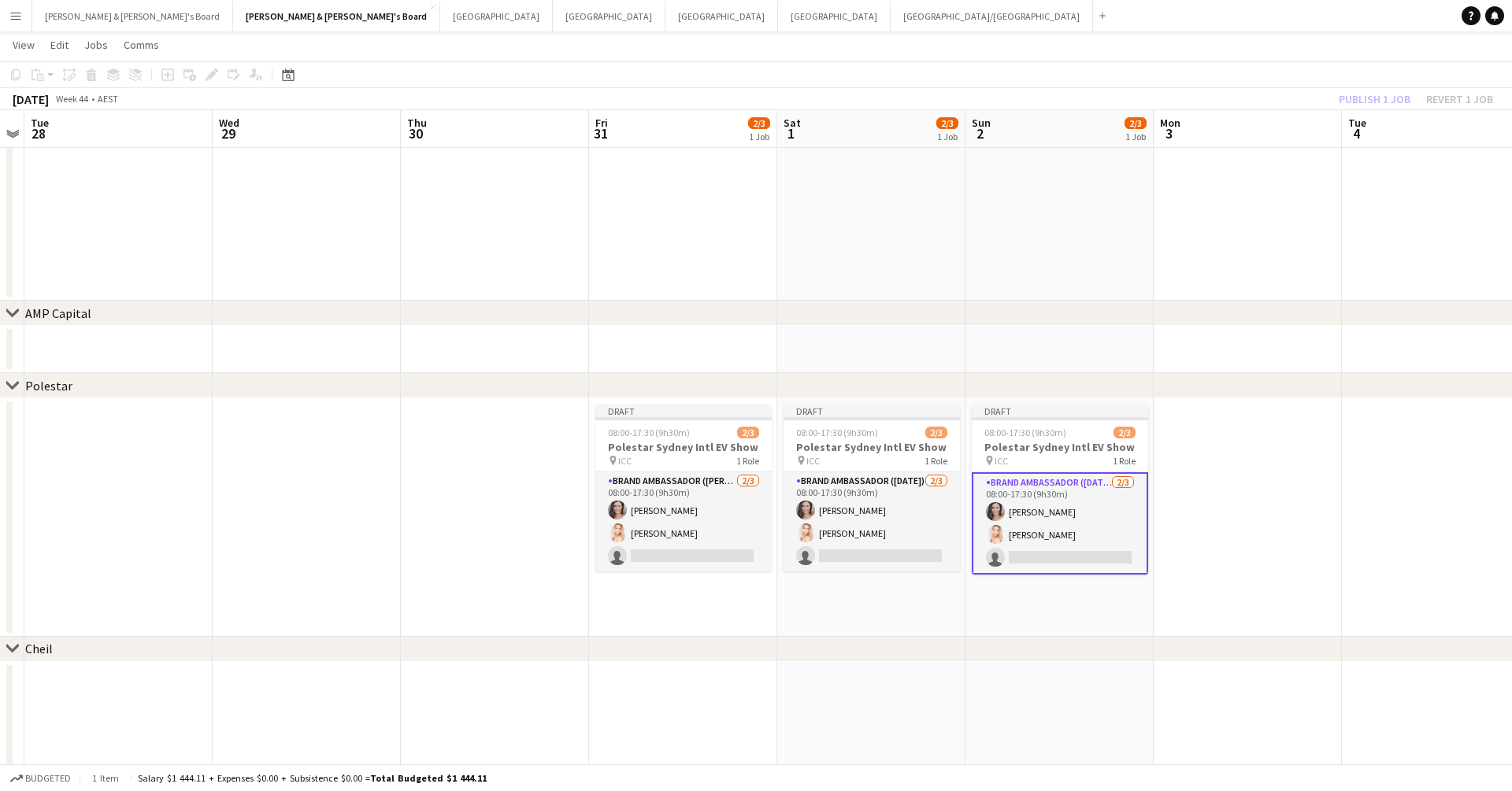
click at [1156, 30] on app-navbar "Menu Boards Boards Boards All jobs Status Workforce Workforce My Workforce Recr…" at bounding box center [756, 16] width 1512 height 32
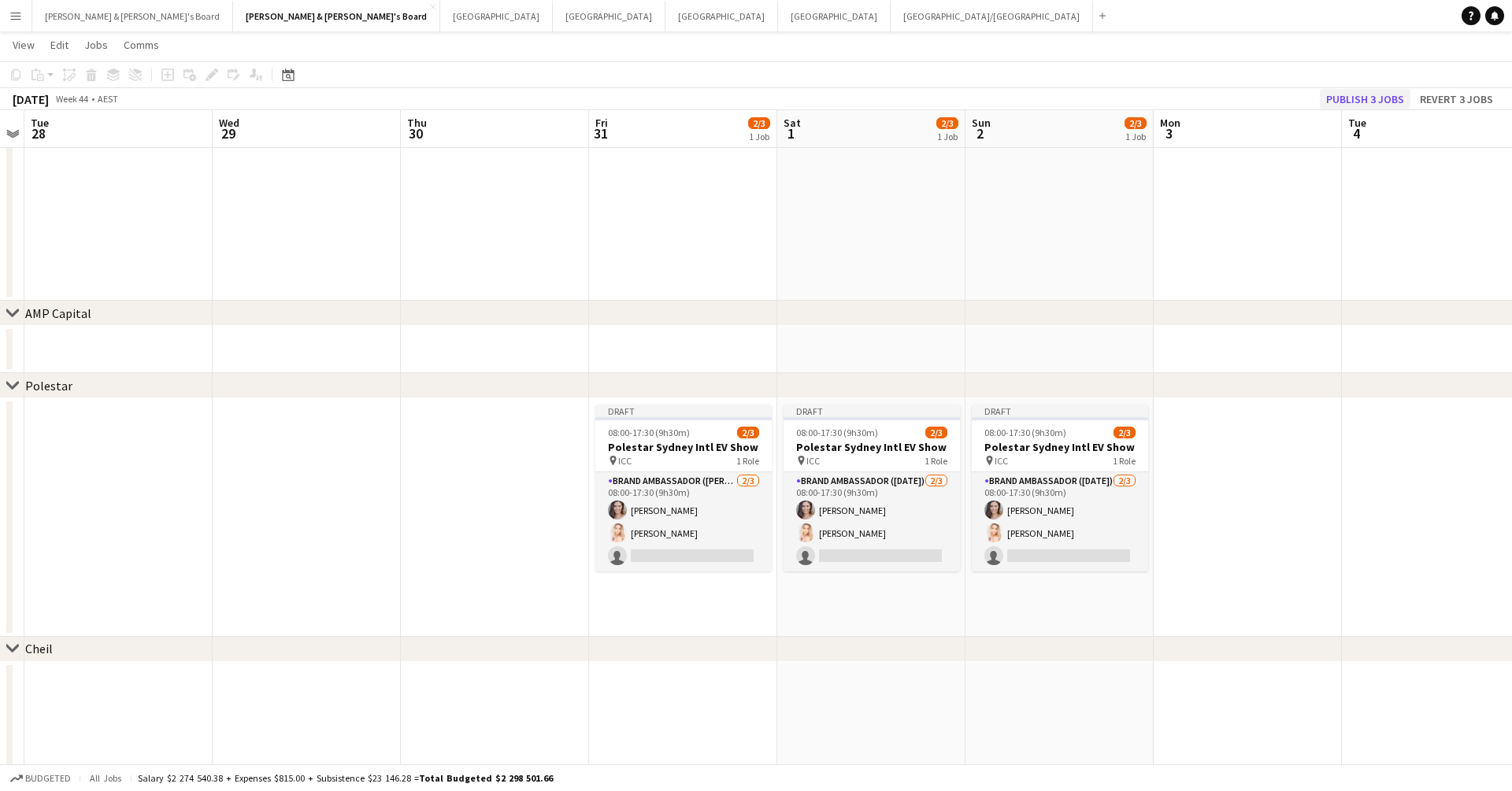
click at [1156, 102] on button "Publish 3 jobs" at bounding box center [1365, 99] width 91 height 21
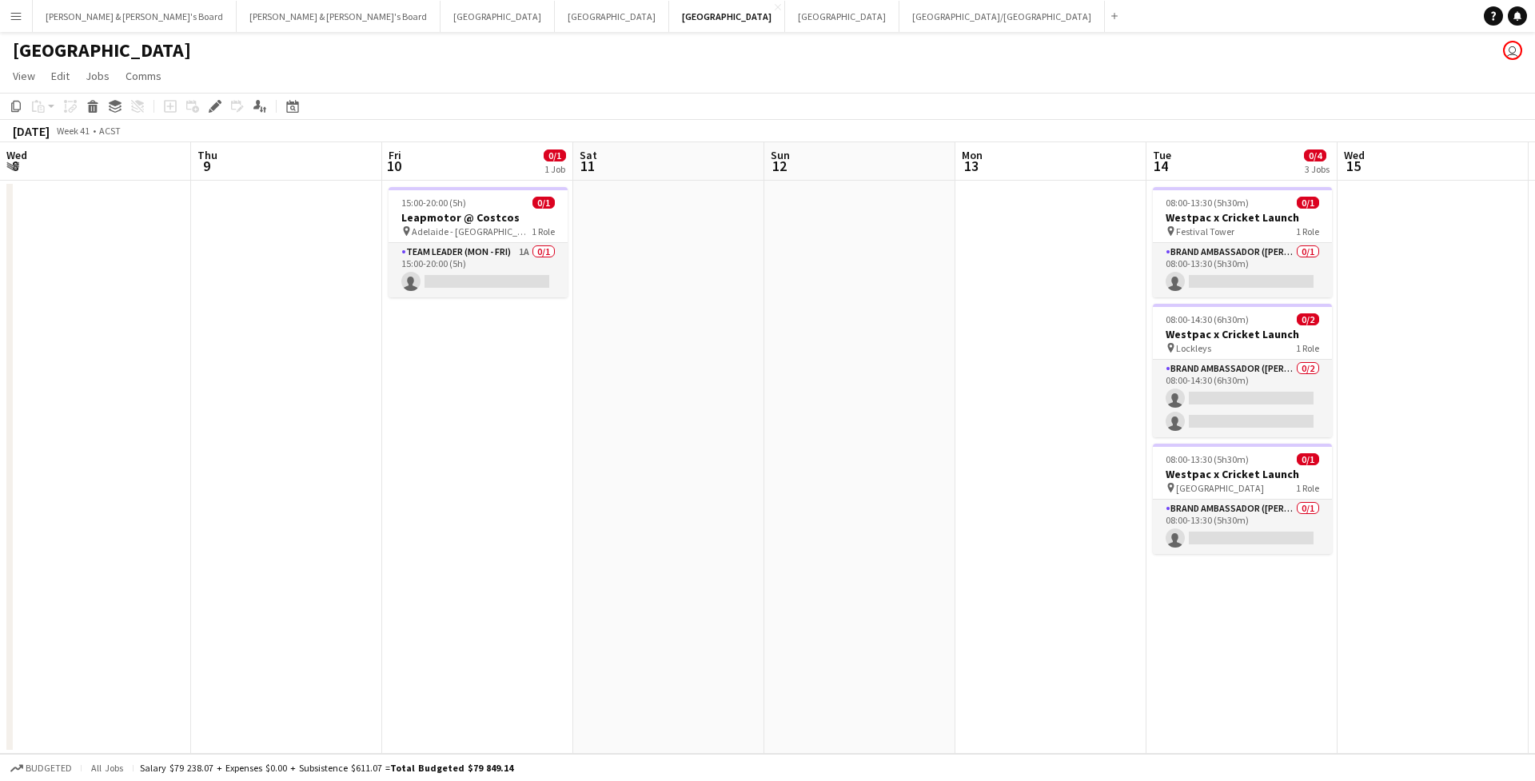
scroll to position [0, 549]
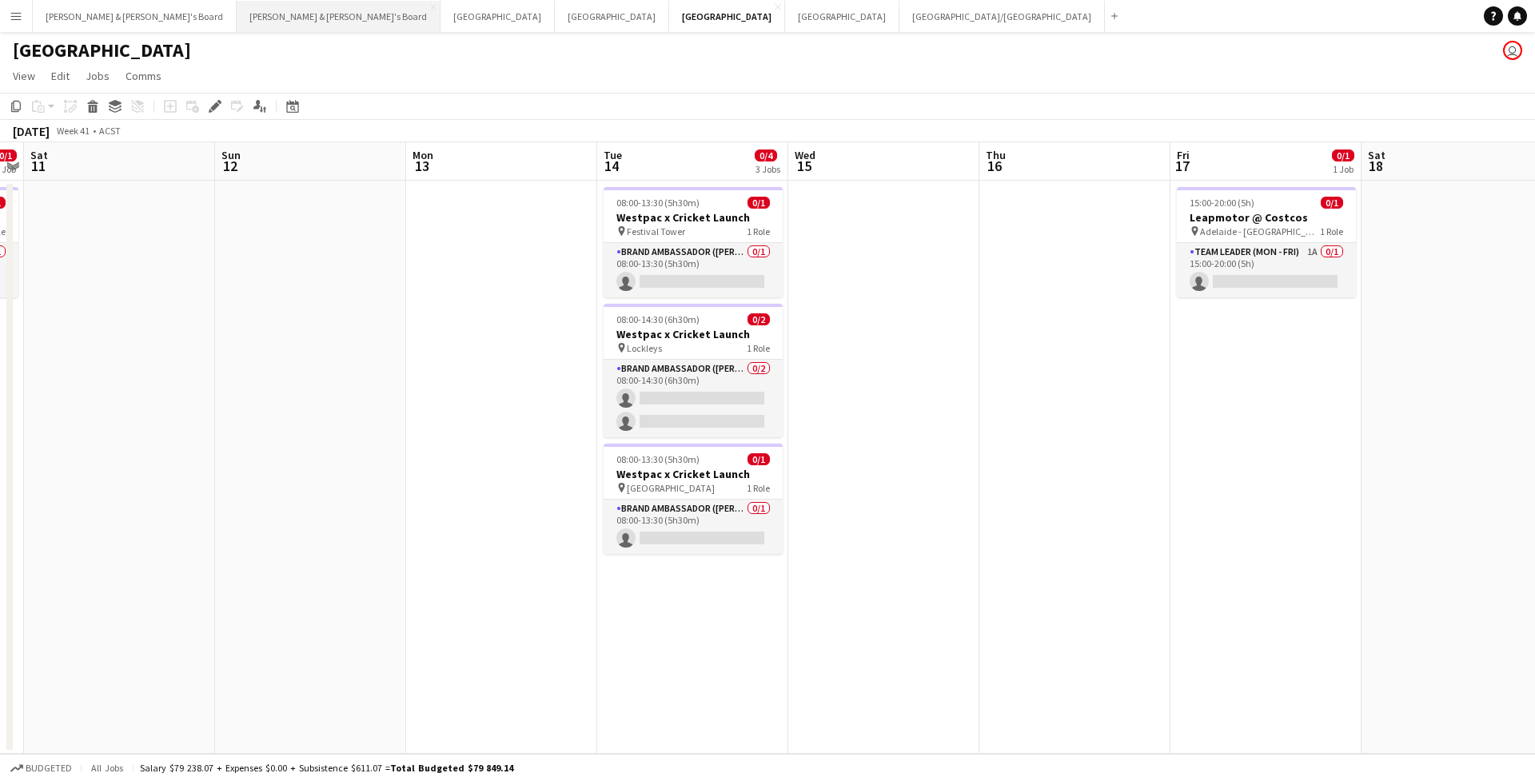
click at [237, 22] on button "Neil & Jenny's Board Close" at bounding box center [339, 16] width 204 height 31
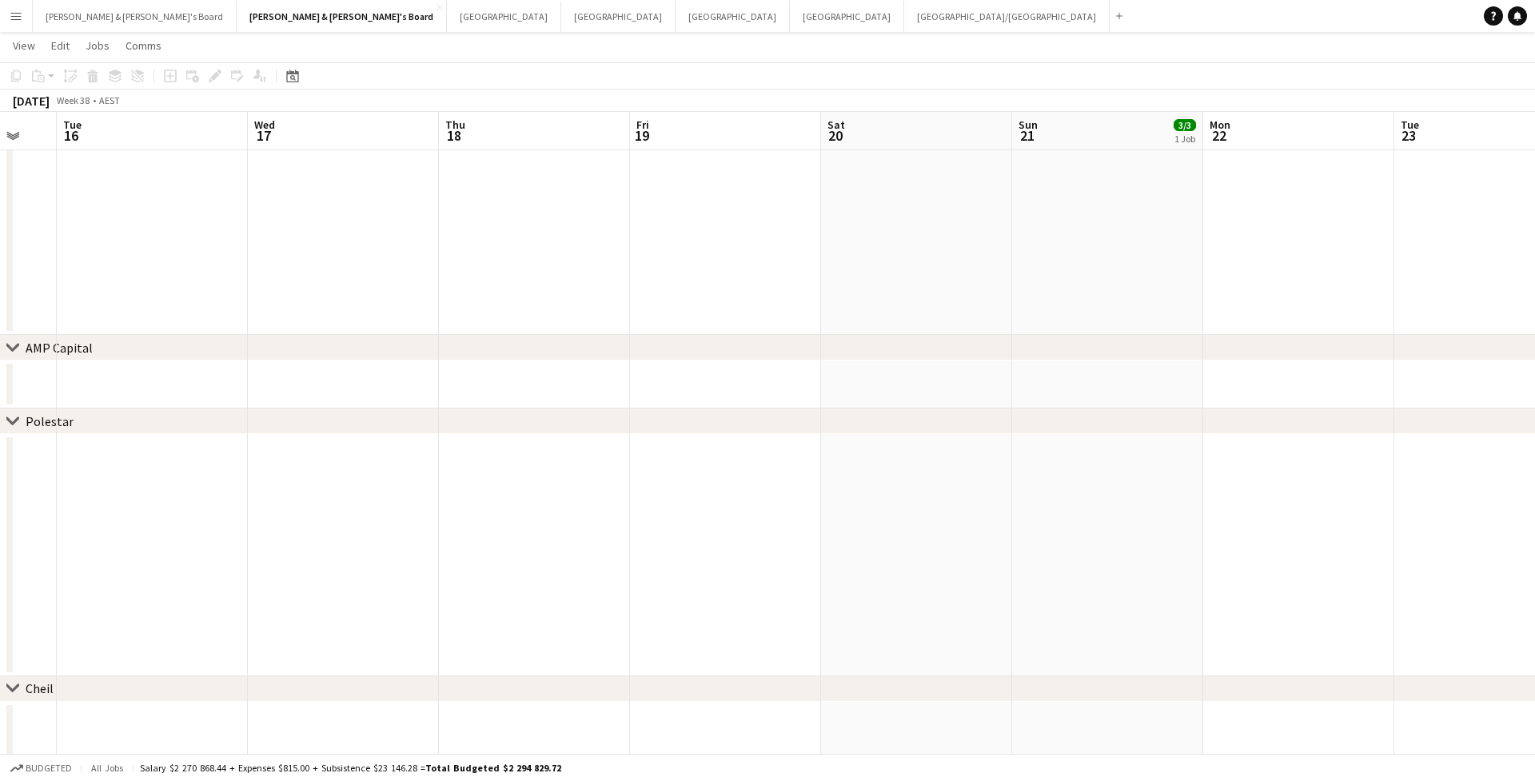
scroll to position [0, 731]
click at [294, 86] on app-toolbar "Copy Paste Paste Command V Paste with crew Command Shift V Paste linked Job Del…" at bounding box center [767, 75] width 1535 height 27
click at [294, 82] on div "Date picker" at bounding box center [292, 75] width 19 height 19
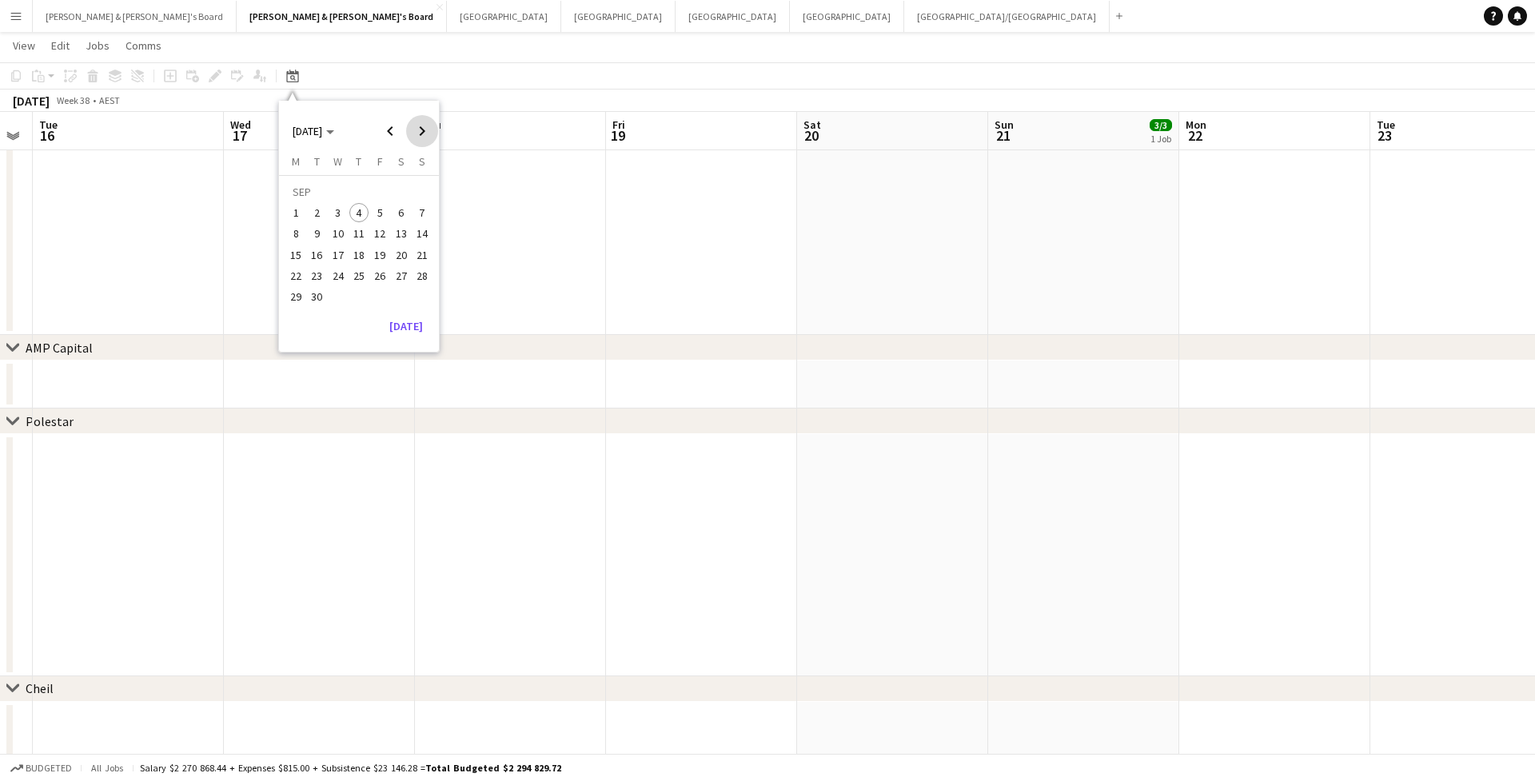
click at [420, 138] on span "Next month" at bounding box center [422, 131] width 32 height 32
click at [370, 300] on button "31" at bounding box center [379, 296] width 21 height 21
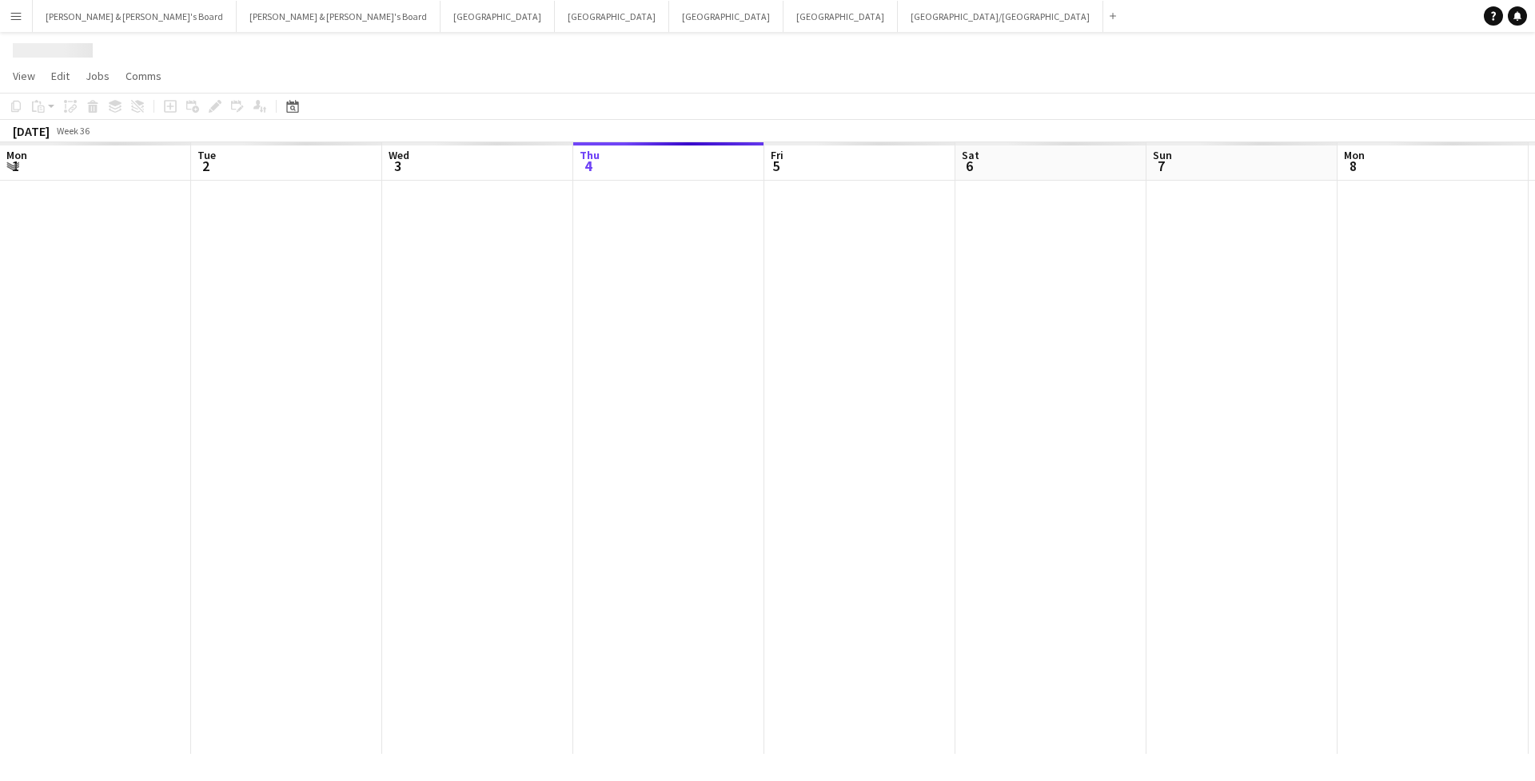
scroll to position [0, 382]
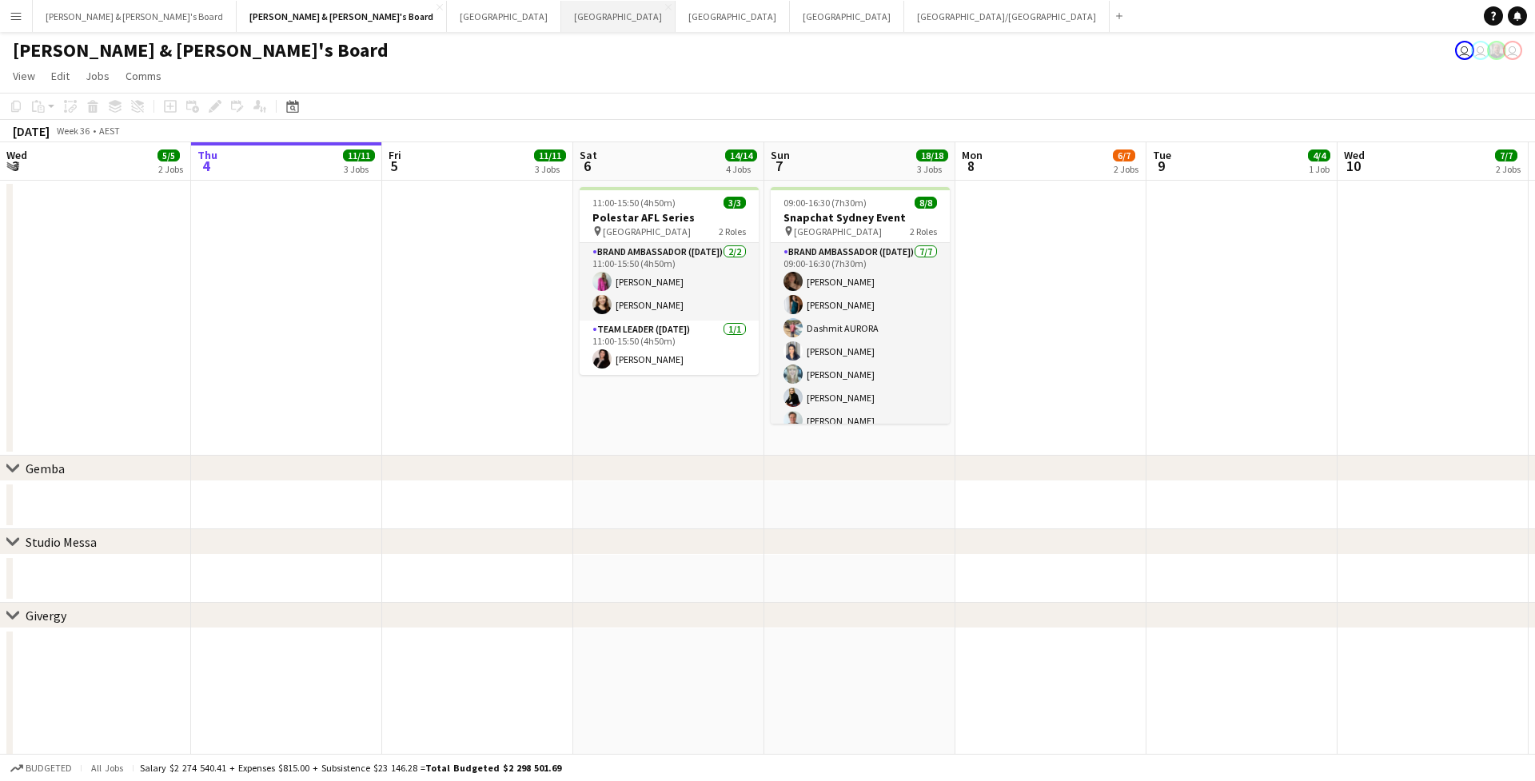
click at [561, 29] on button "Sydney Close" at bounding box center [618, 16] width 114 height 31
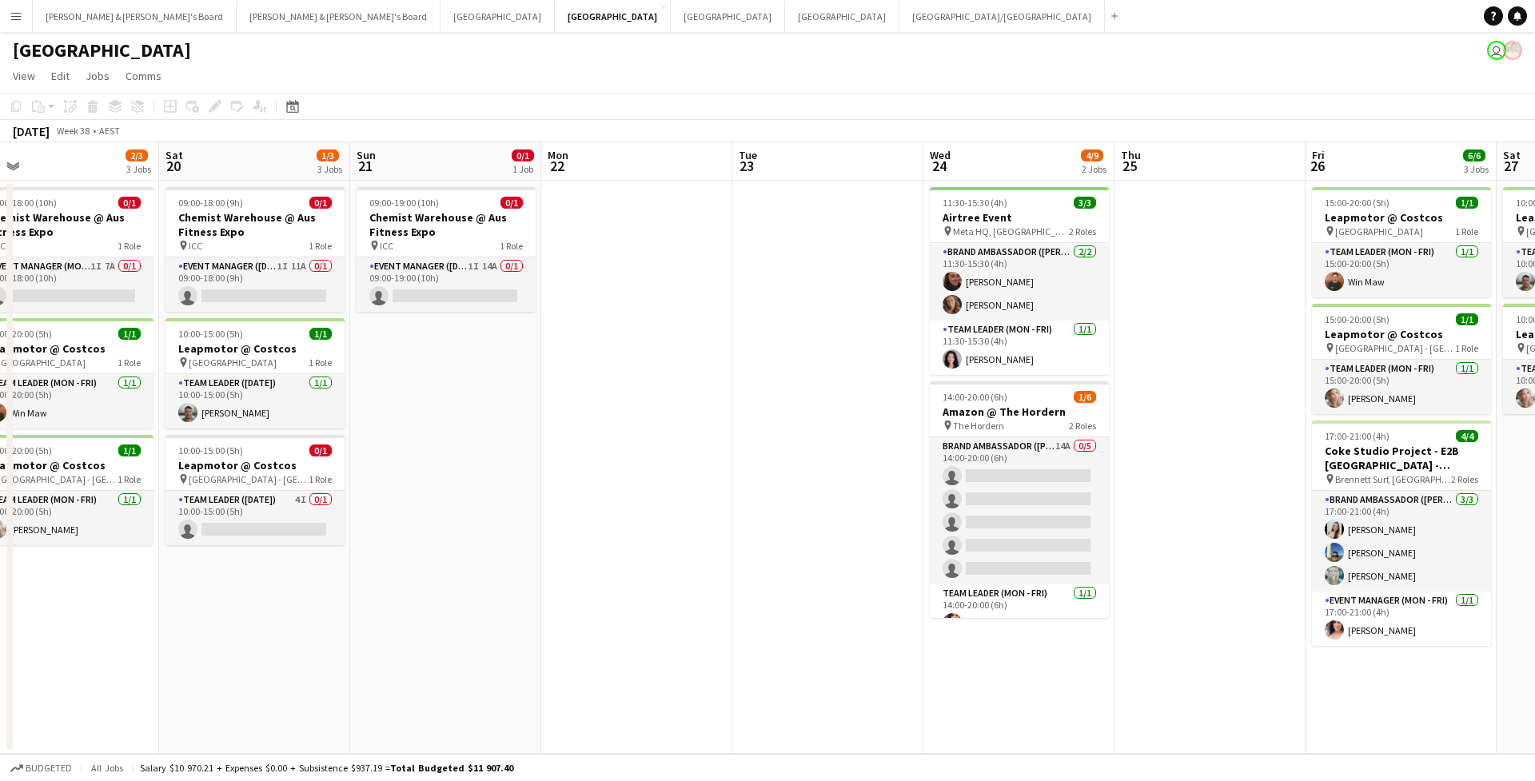
scroll to position [0, 815]
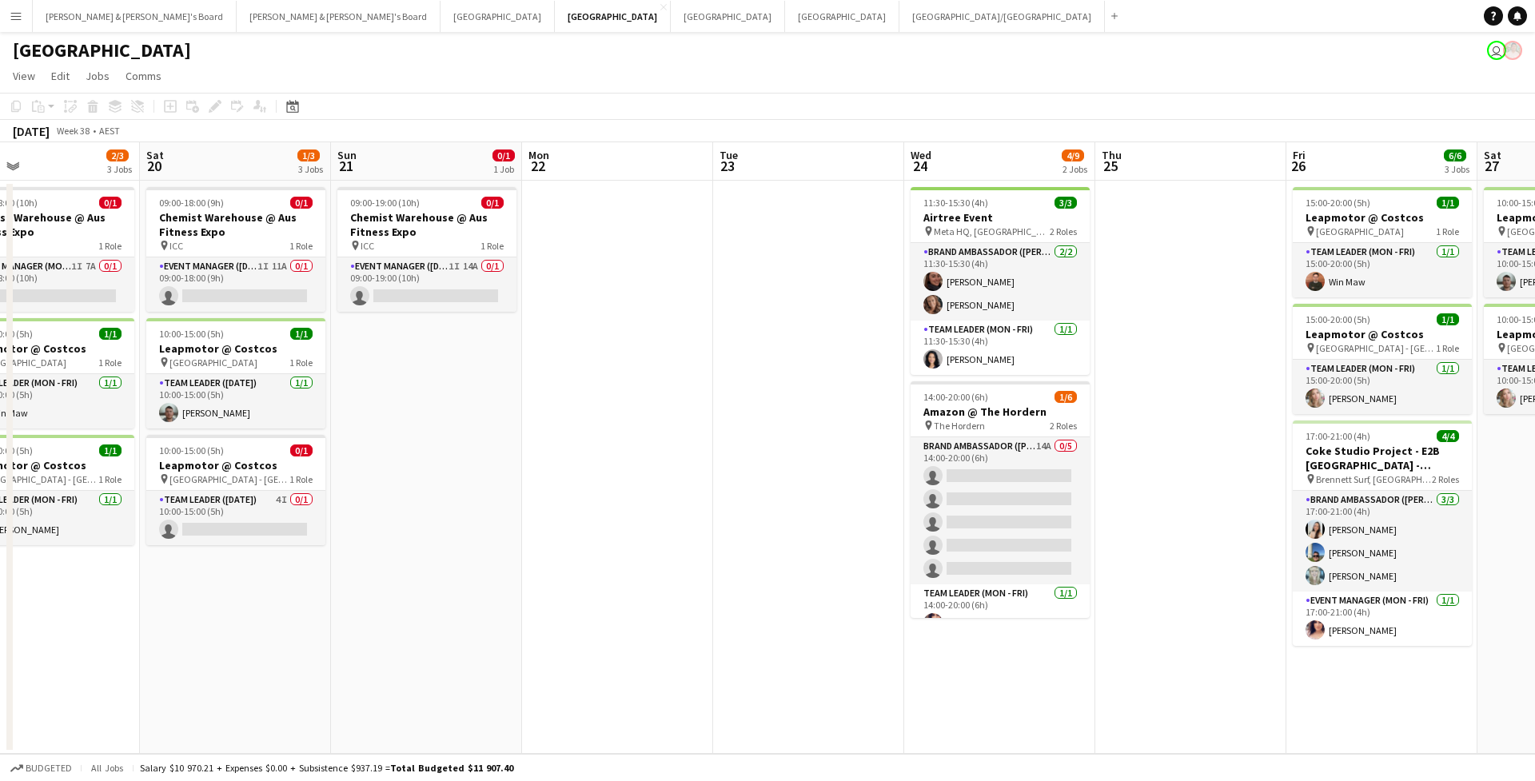
click at [783, 305] on app-date-cell at bounding box center [808, 467] width 191 height 573
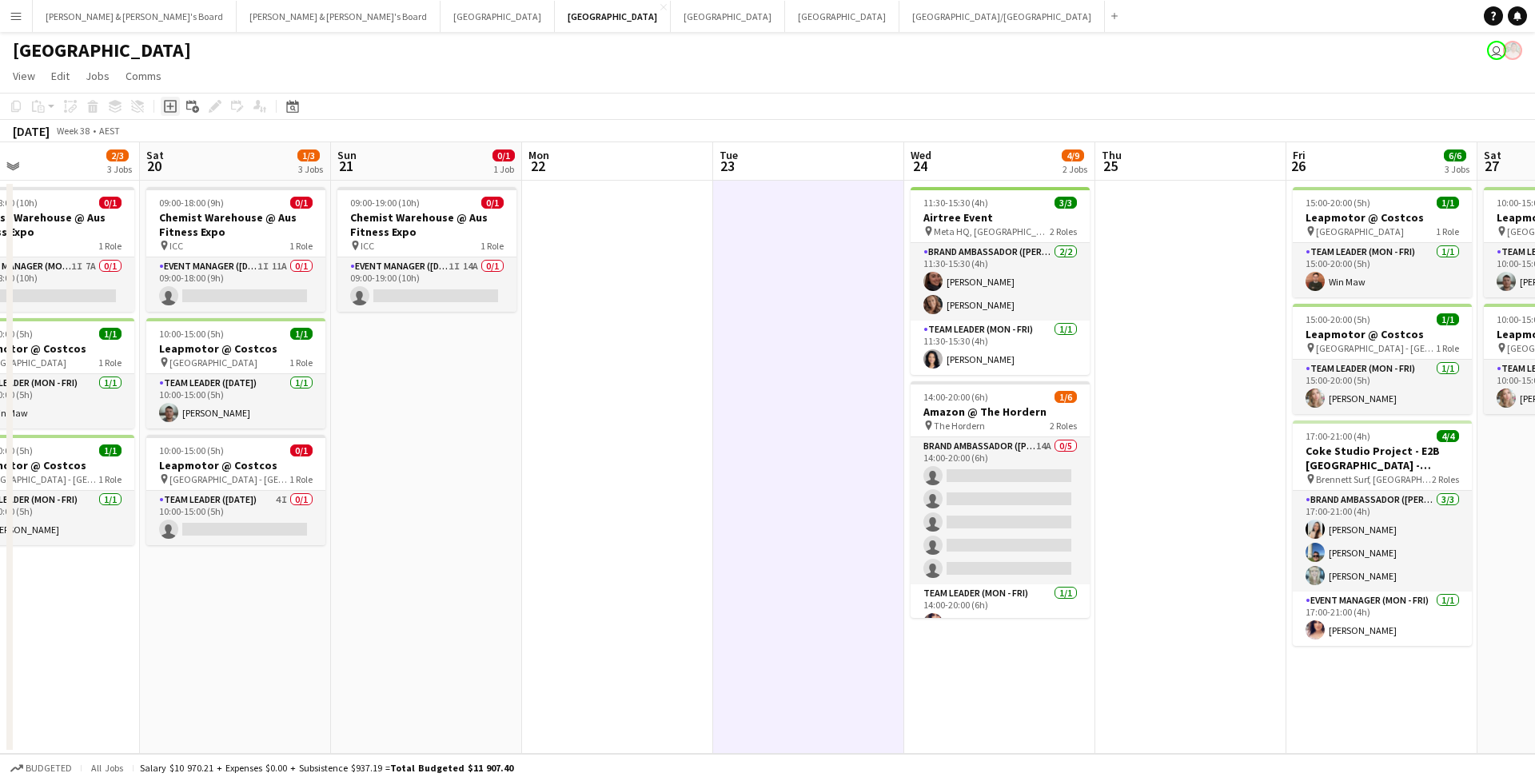
click at [169, 106] on icon at bounding box center [169, 106] width 7 height 7
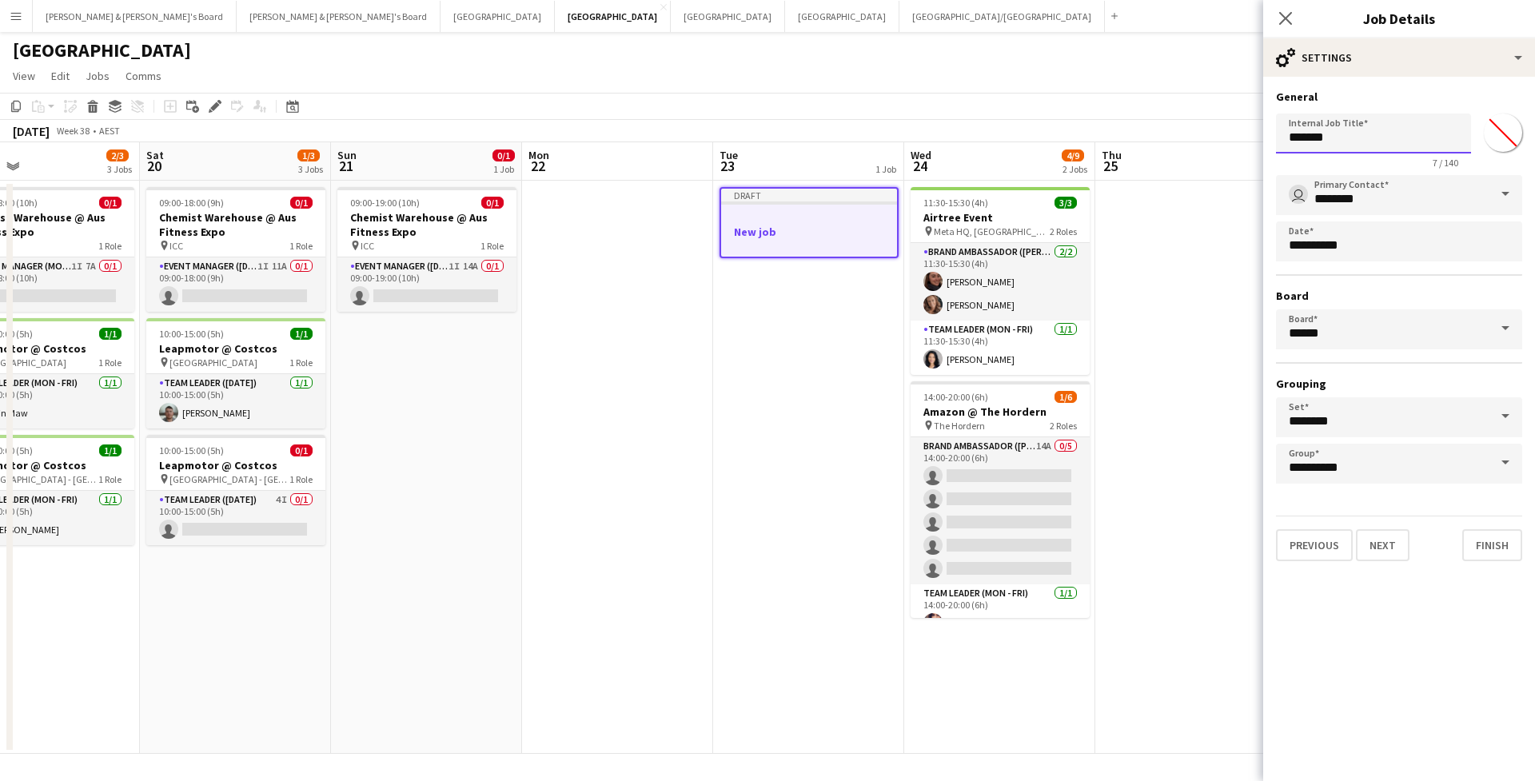
click at [1341, 141] on input "*******" at bounding box center [1373, 133] width 195 height 40
type input "**********"
click at [1396, 557] on button "Next" at bounding box center [1383, 545] width 54 height 32
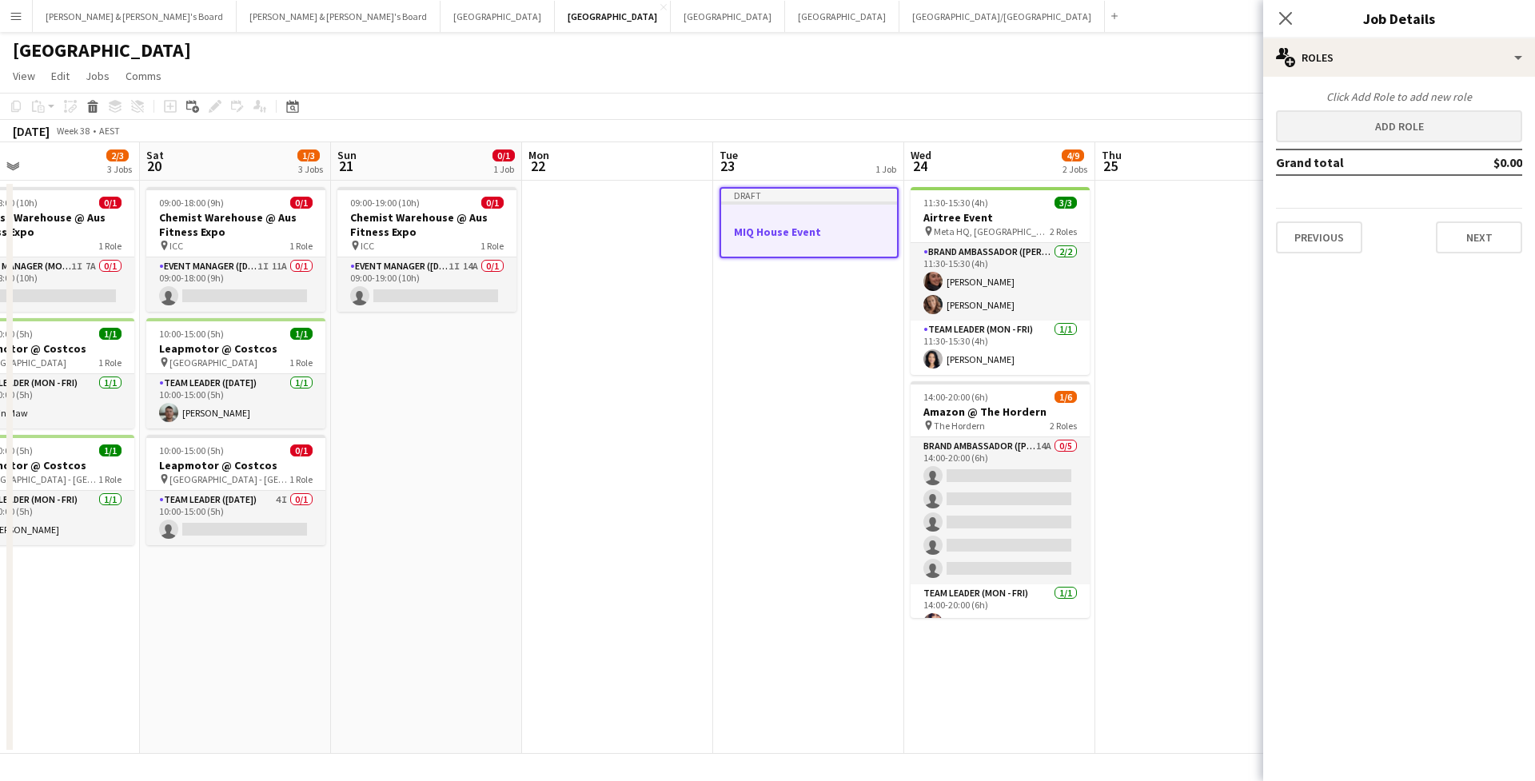
click at [1373, 136] on button "Add role" at bounding box center [1399, 126] width 246 height 32
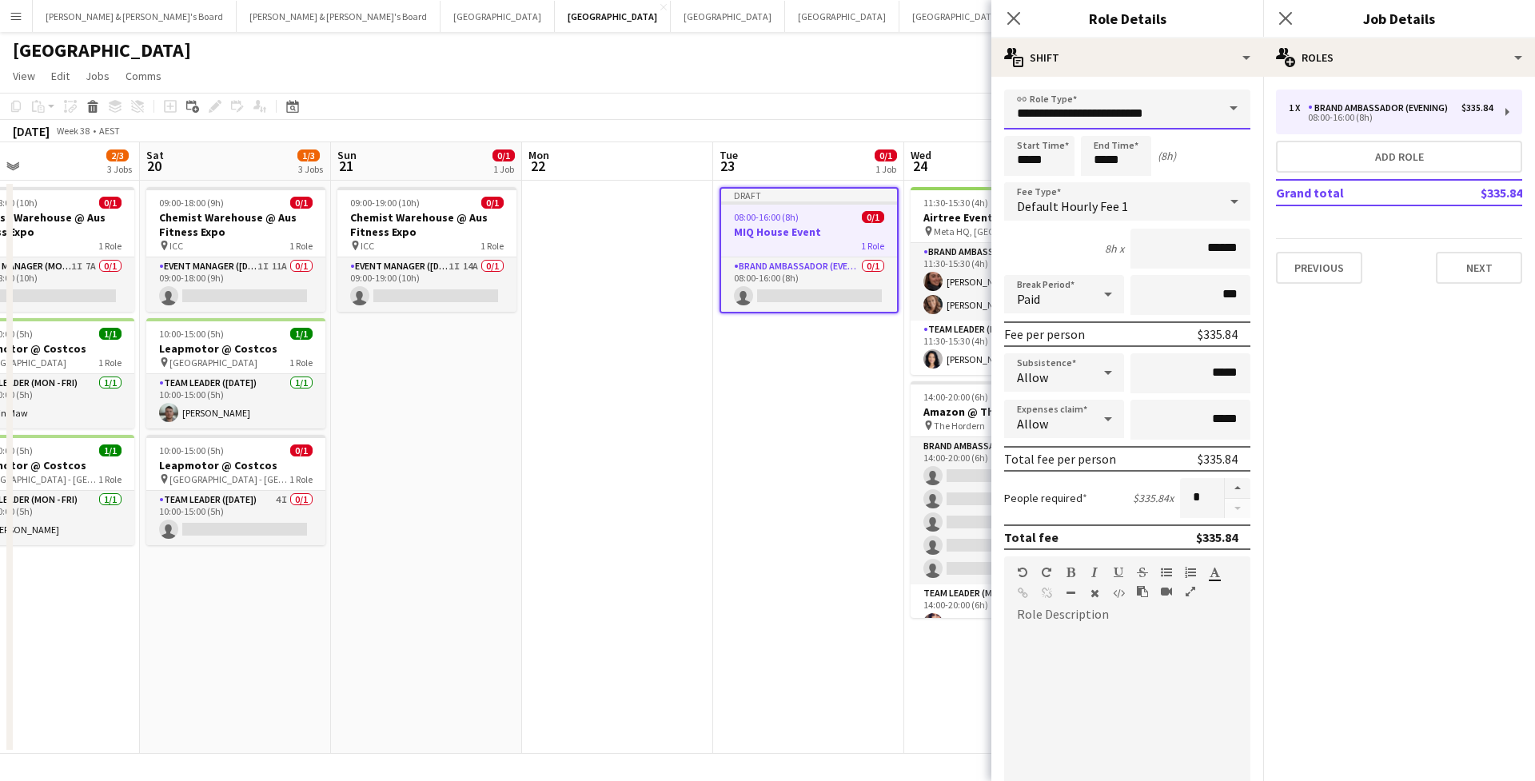
click at [1085, 125] on input "**********" at bounding box center [1127, 110] width 246 height 40
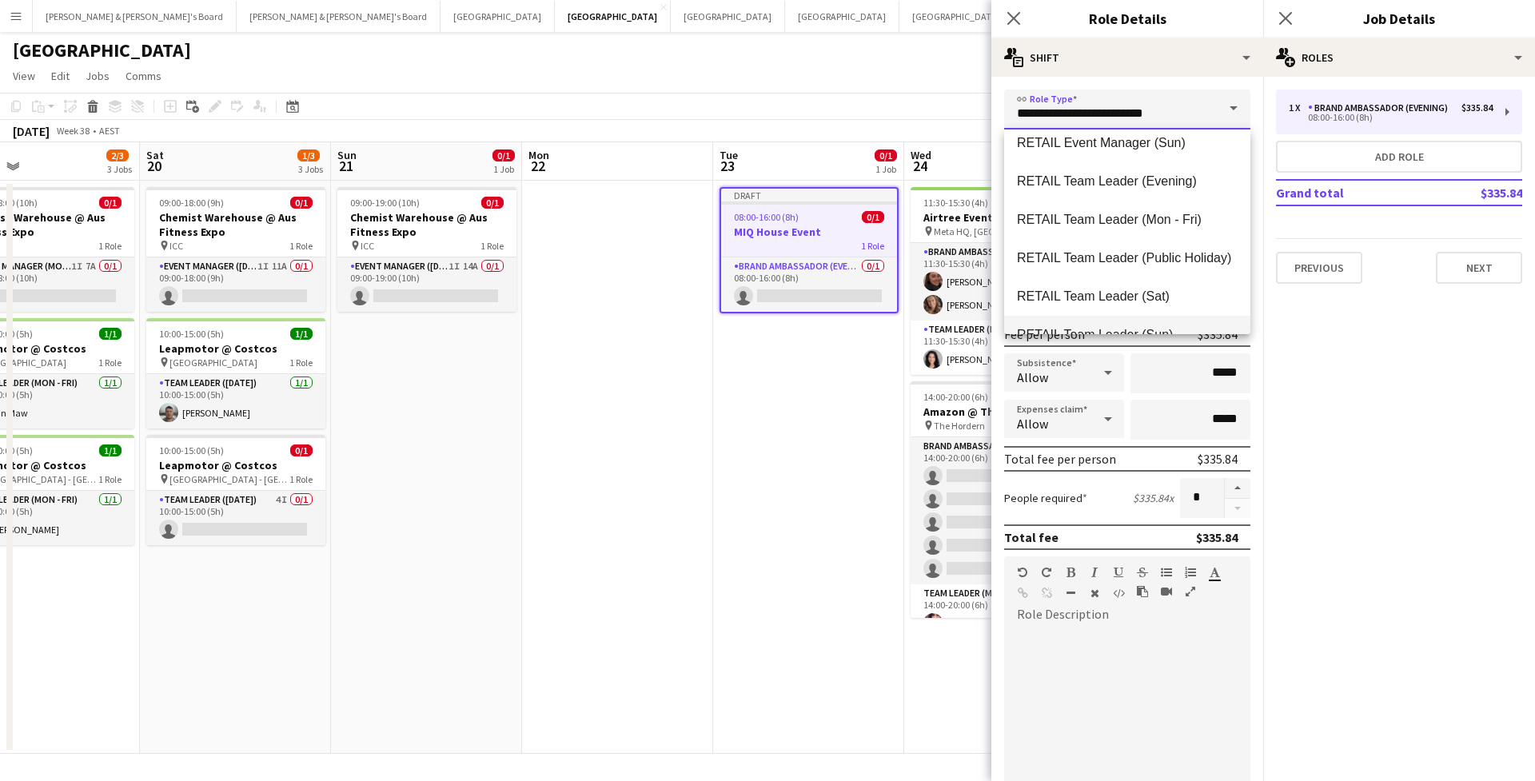
scroll to position [1352, 0]
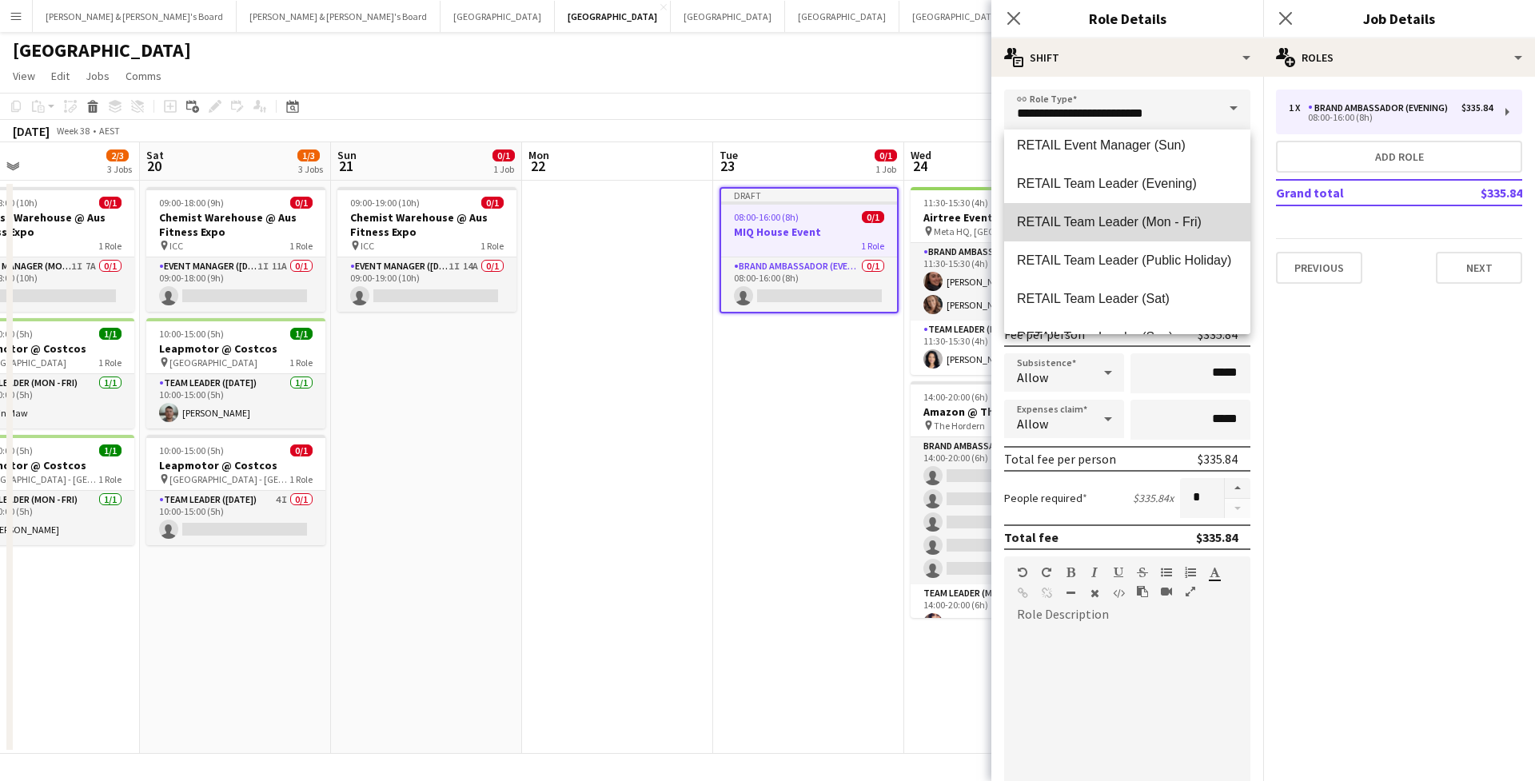
click at [1153, 234] on mat-option "RETAIL Team Leader (Mon - Fri)" at bounding box center [1127, 222] width 246 height 38
type input "**********"
type input "******"
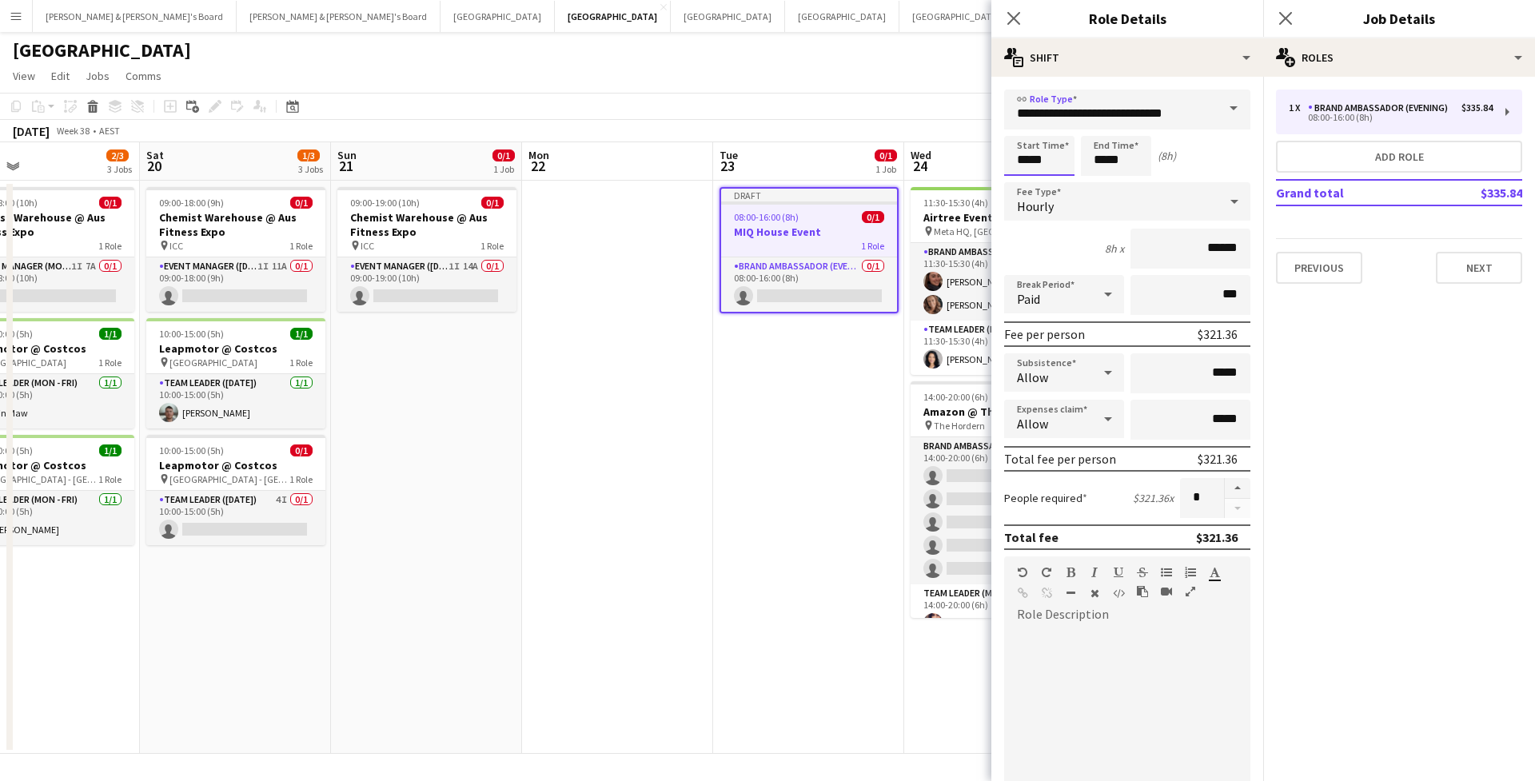
click at [1048, 161] on input "*****" at bounding box center [1039, 156] width 70 height 40
click at [1131, 169] on input "*****" at bounding box center [1116, 156] width 70 height 40
click at [1049, 167] on input "*****" at bounding box center [1039, 156] width 70 height 40
click at [1029, 128] on div at bounding box center [1023, 128] width 32 height 16
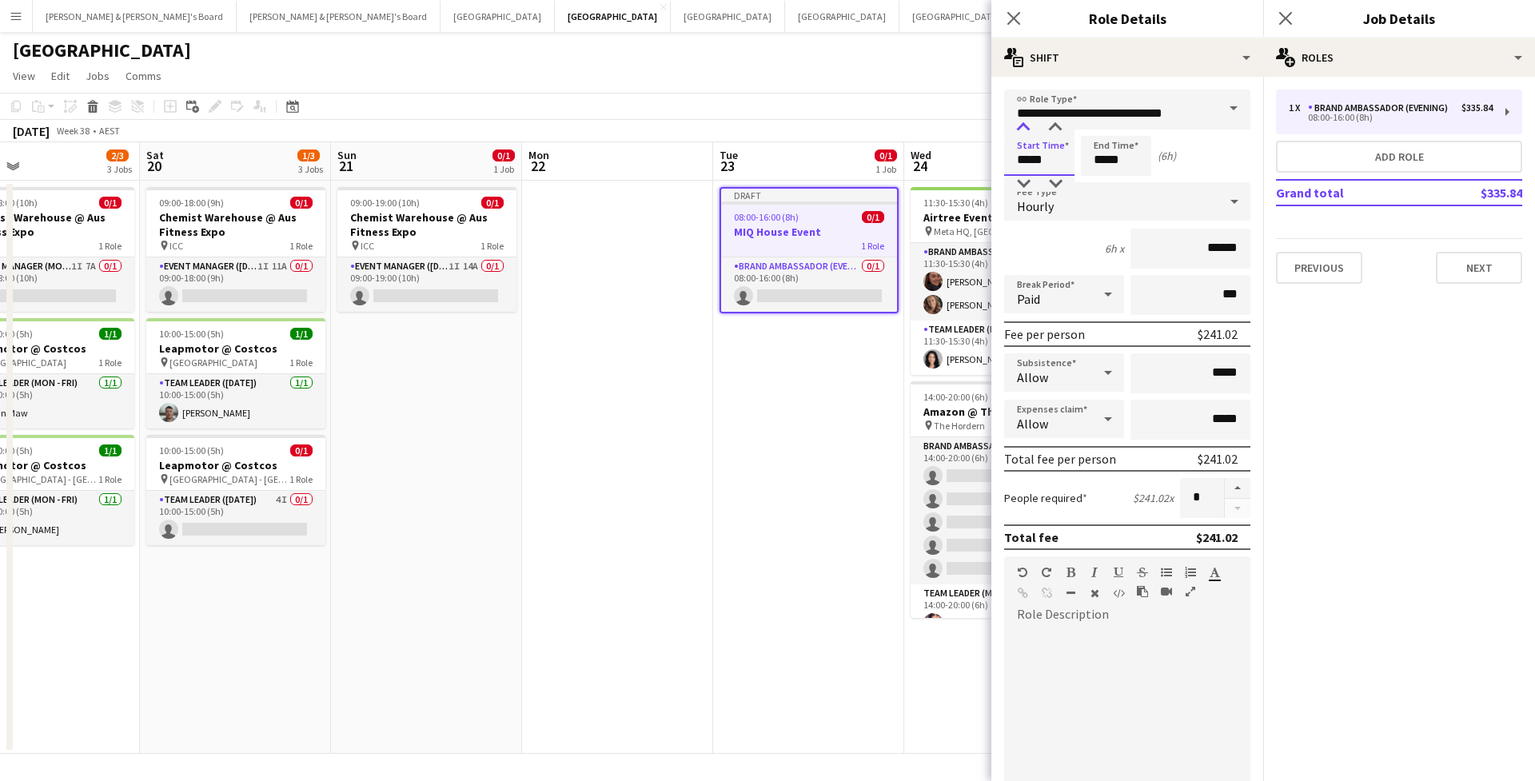
type input "*****"
click at [1029, 128] on div at bounding box center [1023, 128] width 32 height 16
click at [1114, 160] on input "*****" at bounding box center [1116, 156] width 70 height 40
click at [1100, 129] on div at bounding box center [1100, 128] width 32 height 16
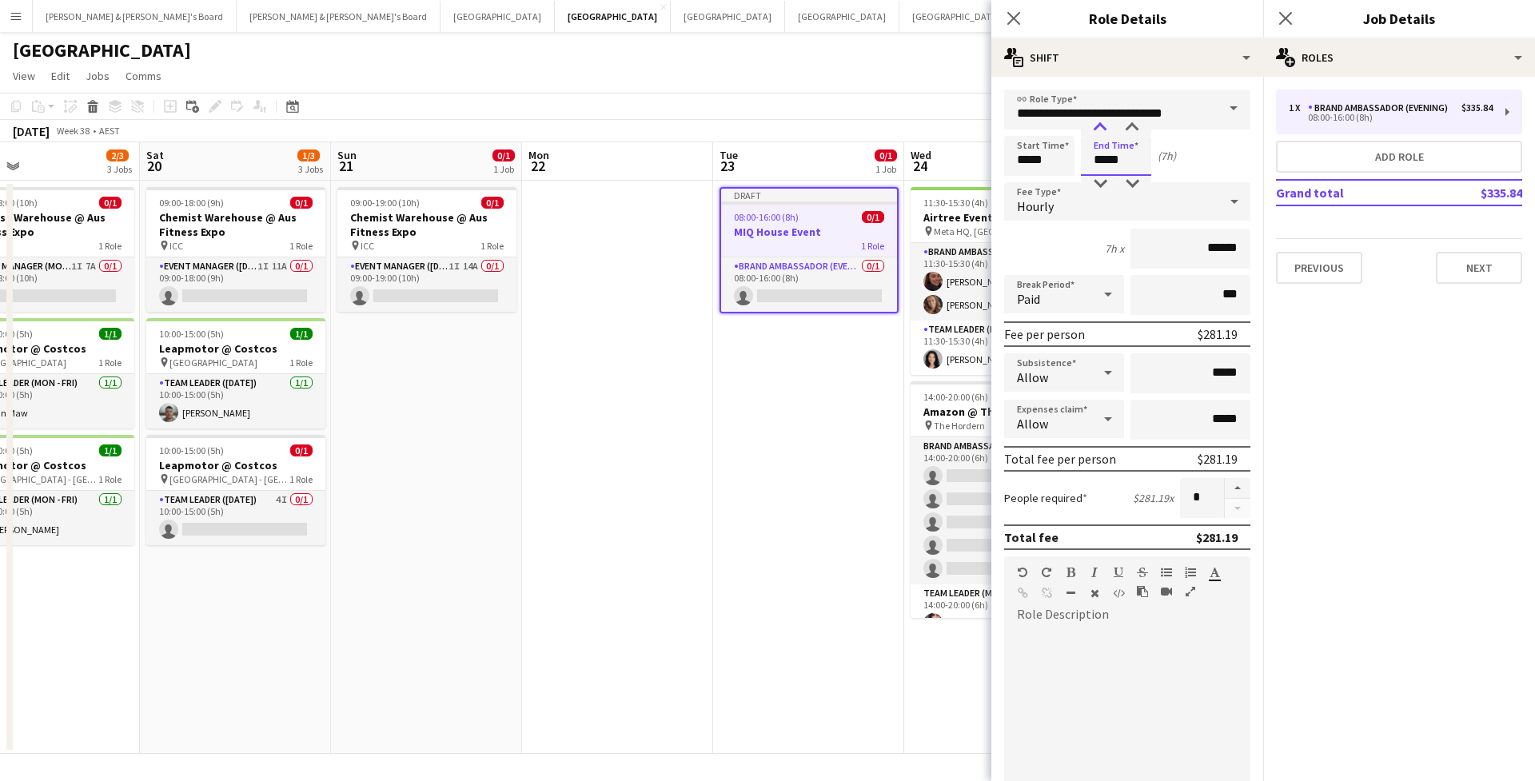
click at [1100, 129] on div at bounding box center [1100, 128] width 32 height 16
click at [1102, 175] on input "*****" at bounding box center [1116, 156] width 70 height 40
type input "*****"
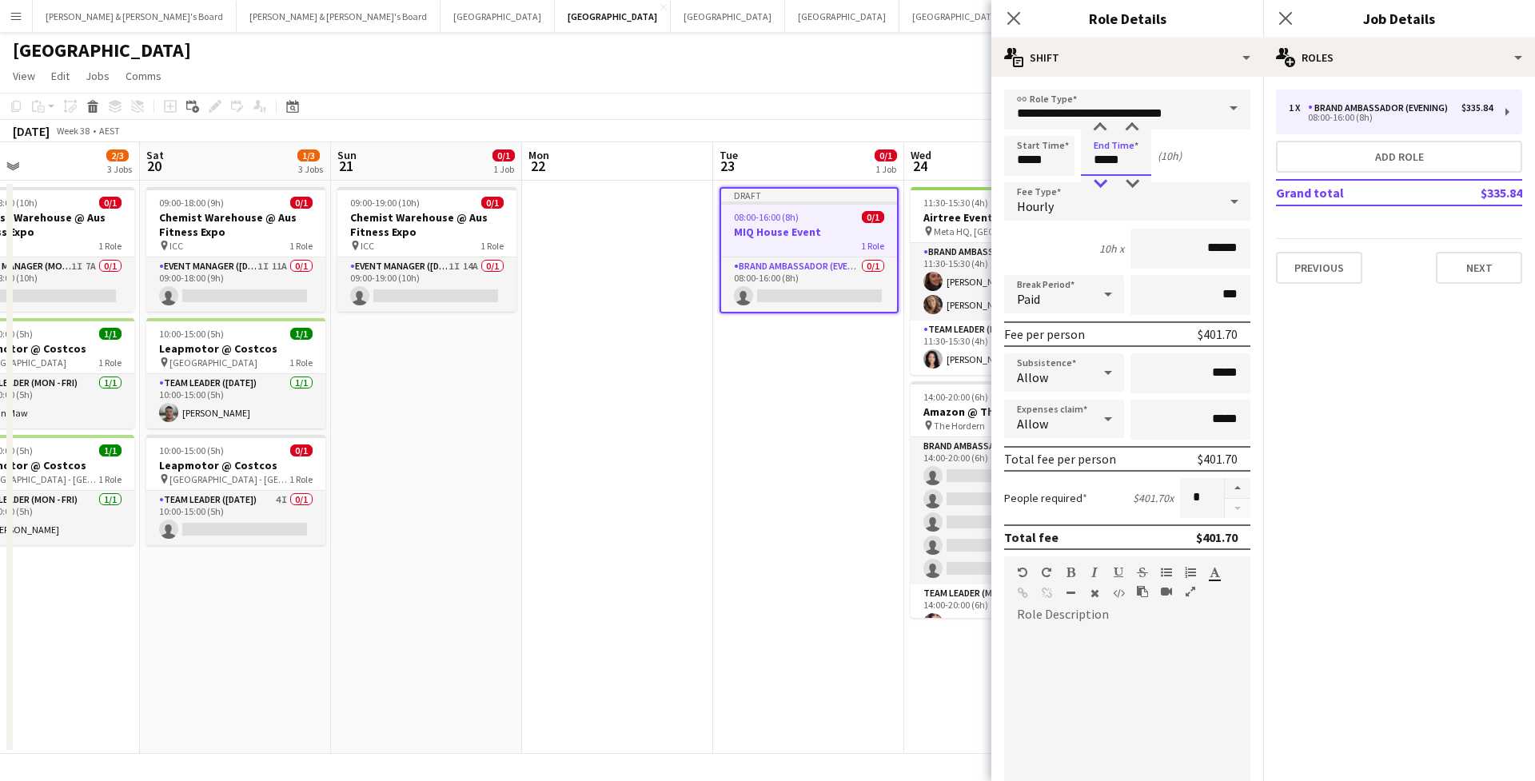
click at [1102, 187] on div at bounding box center [1100, 184] width 32 height 16
drag, startPoint x: 1222, startPoint y: 302, endPoint x: 1186, endPoint y: 302, distance: 36.0
click at [1186, 302] on input "***" at bounding box center [1190, 295] width 120 height 40
click at [1229, 301] on input "***" at bounding box center [1190, 295] width 120 height 40
click at [1227, 301] on input "***" at bounding box center [1190, 295] width 120 height 40
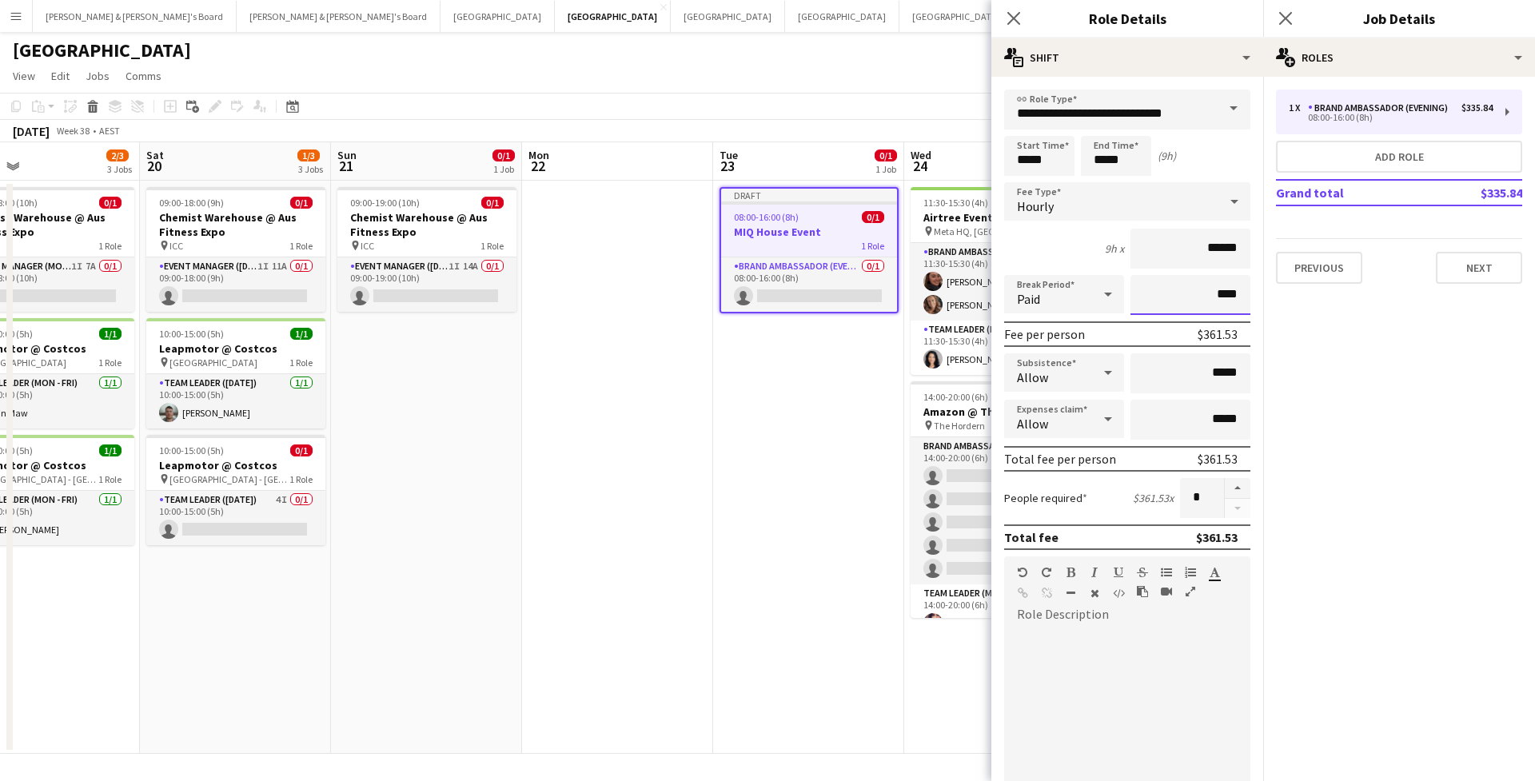
type input "****"
click at [1228, 111] on span at bounding box center [1234, 109] width 34 height 38
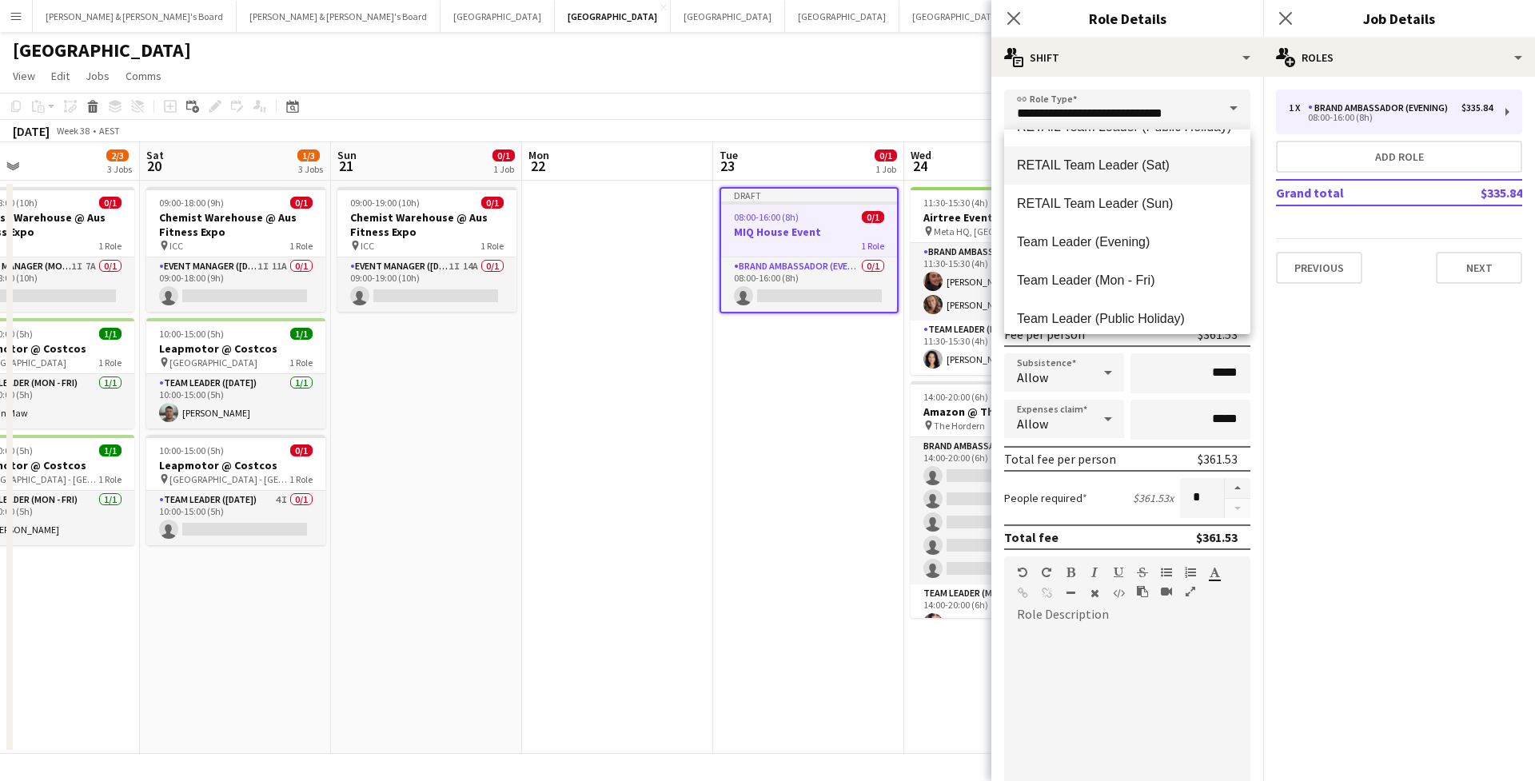
scroll to position [1487, 0]
click at [1165, 281] on span "Team Leader (Mon - Fri)" at bounding box center [1127, 279] width 221 height 15
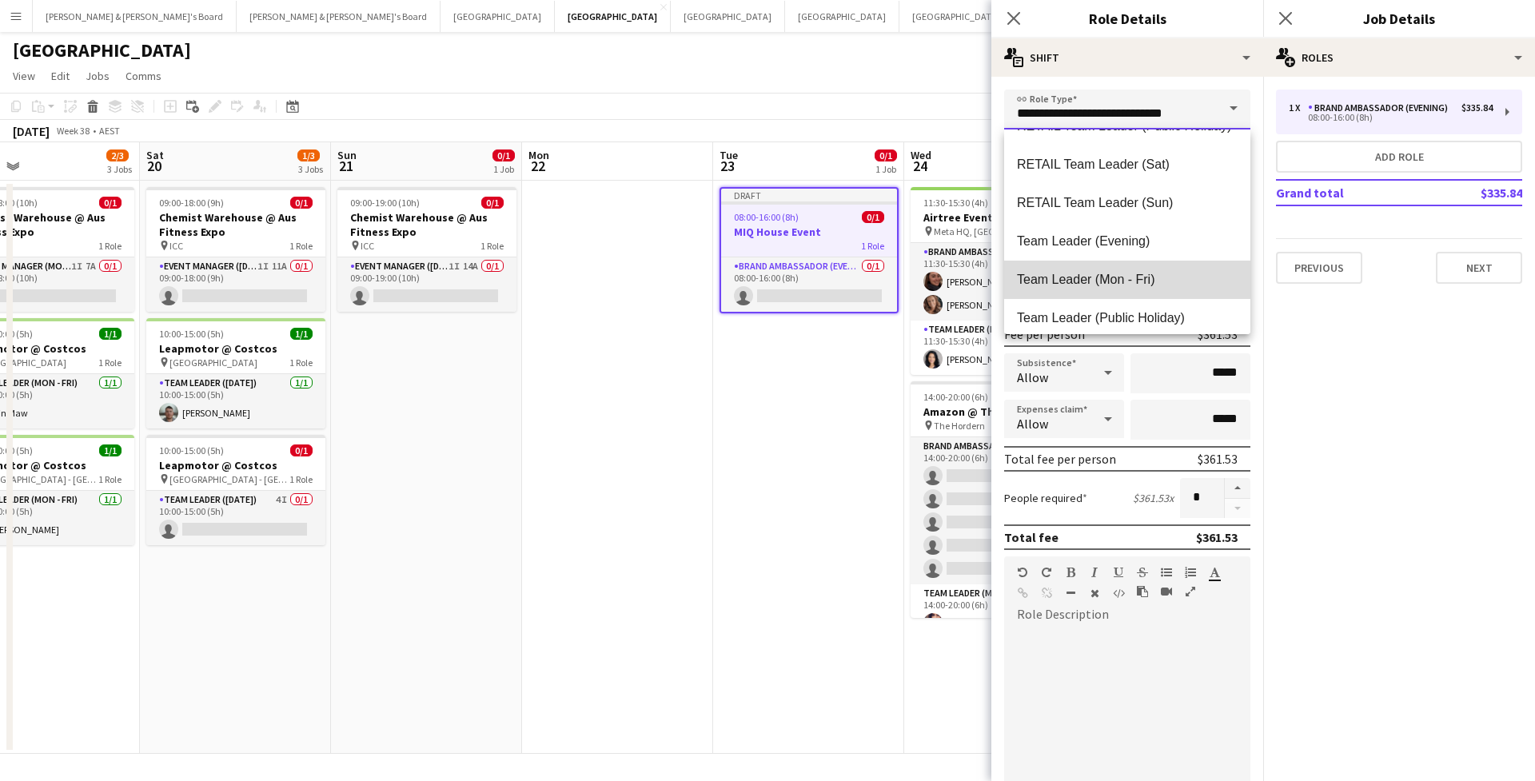
type input "**********"
type input "******"
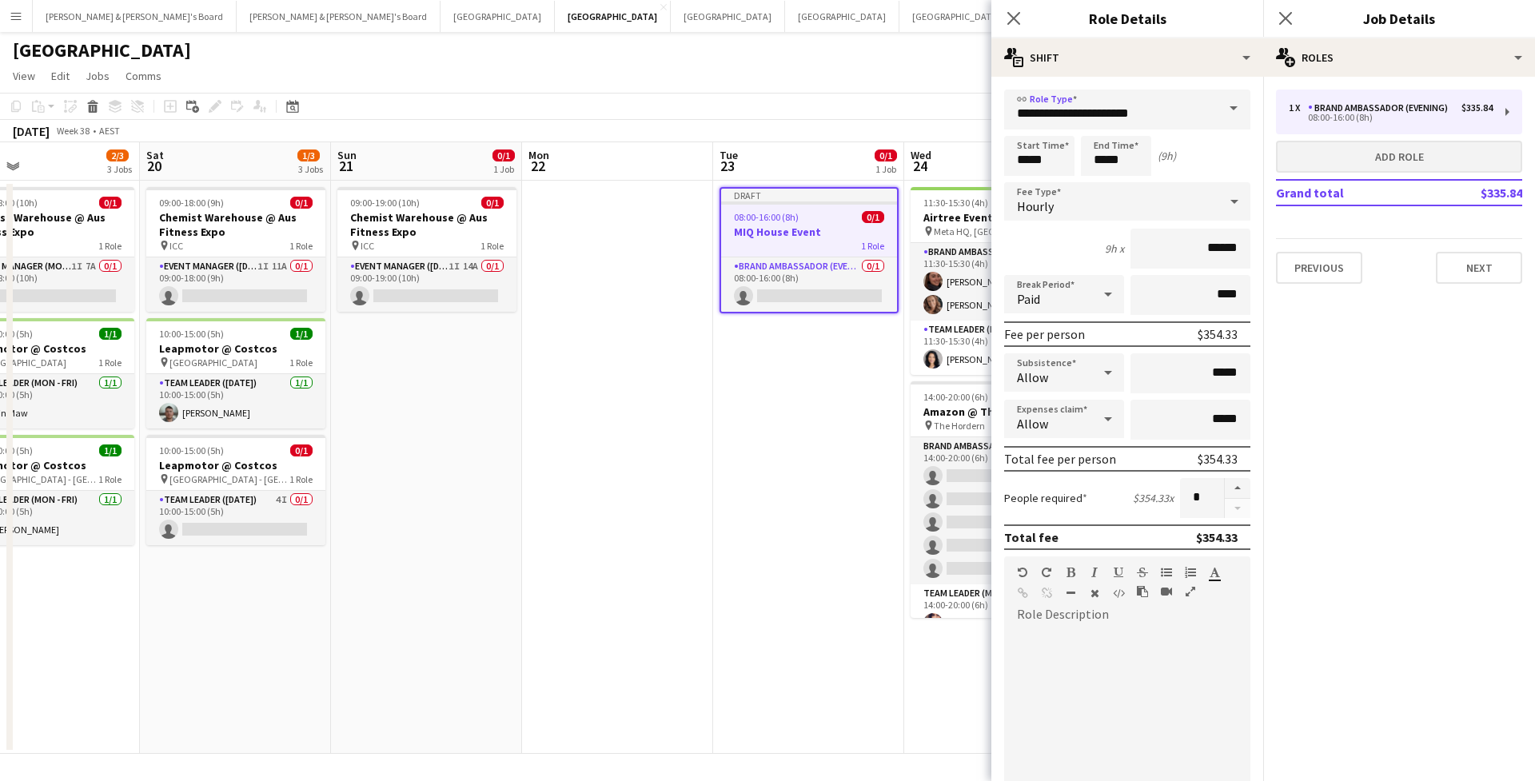
click at [1347, 151] on button "Add role" at bounding box center [1399, 157] width 246 height 32
type input "**********"
type input "*****"
type input "******"
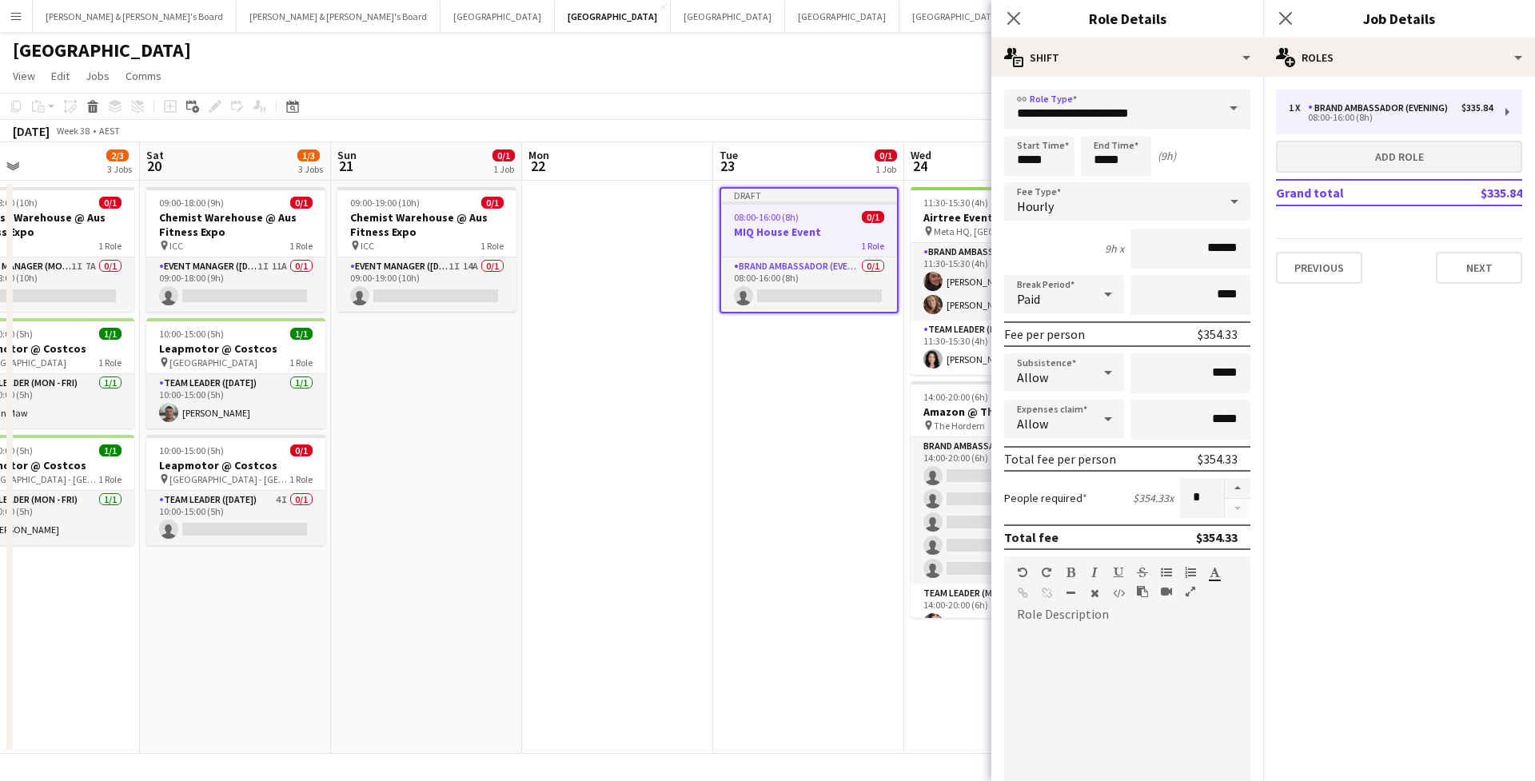
type input "***"
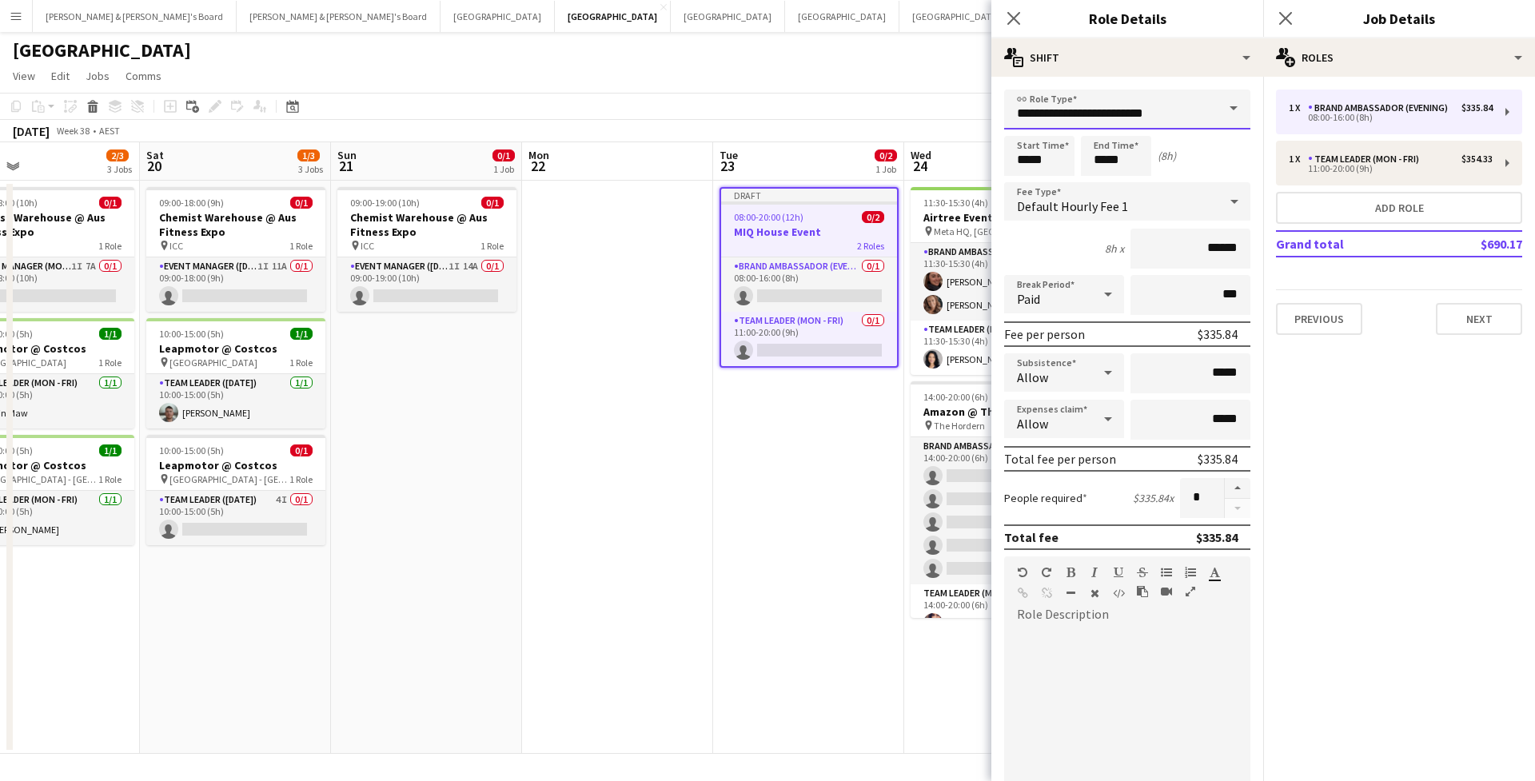
click at [1215, 118] on input "**********" at bounding box center [1127, 110] width 246 height 40
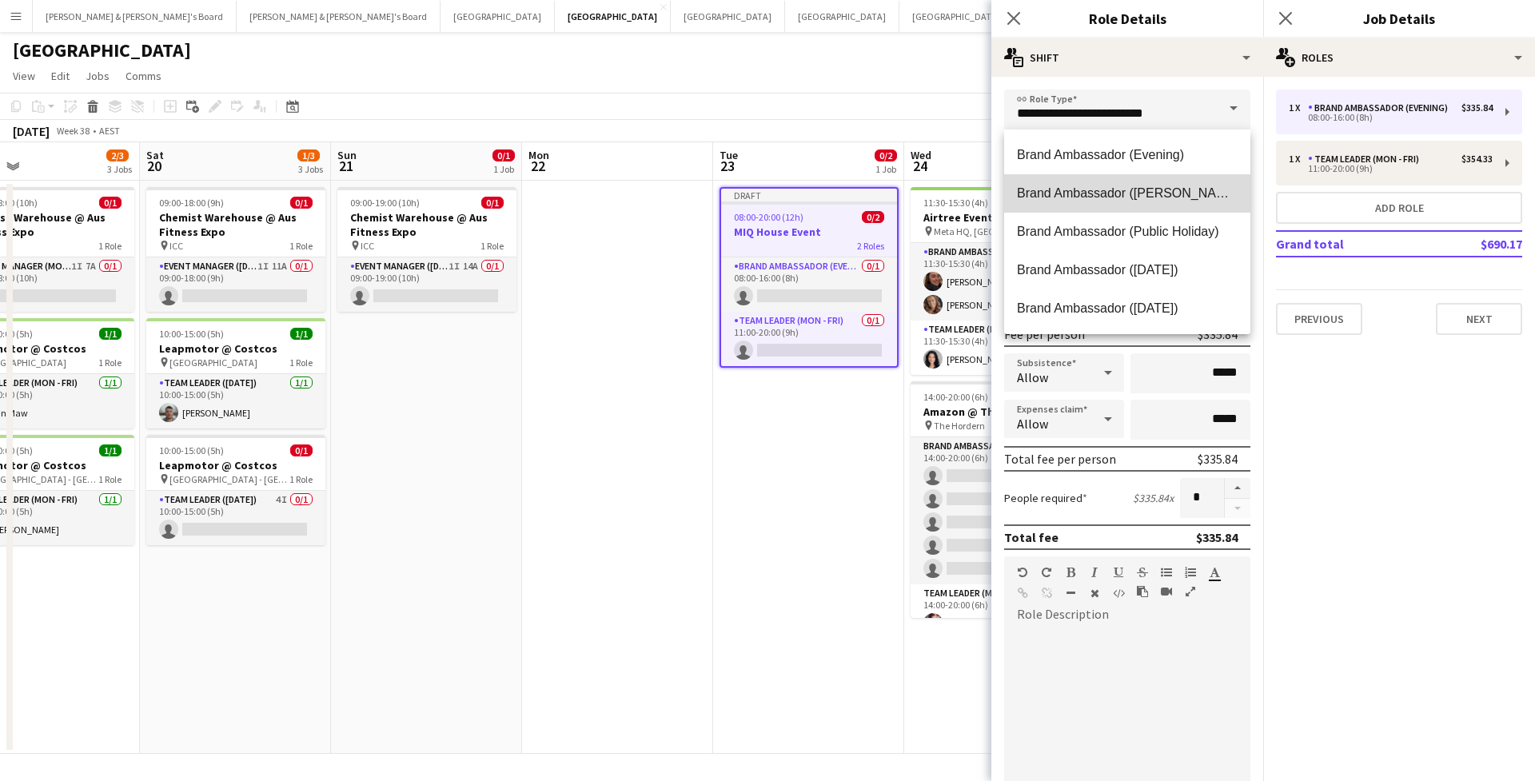
click at [1199, 197] on span "Brand Ambassador ([PERSON_NAME])" at bounding box center [1127, 192] width 221 height 15
type input "**********"
type input "******"
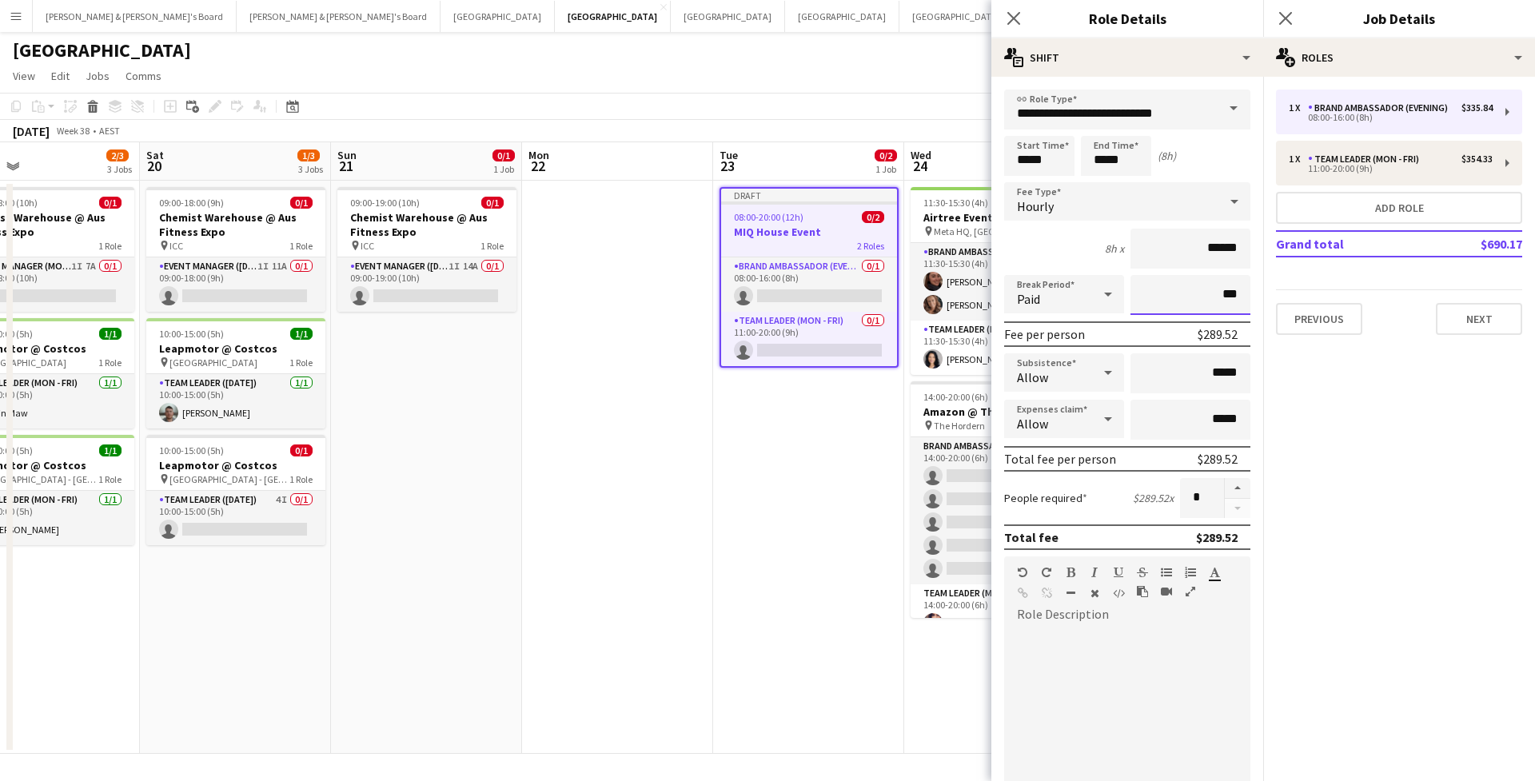
drag, startPoint x: 1223, startPoint y: 299, endPoint x: 1210, endPoint y: 299, distance: 12.8
click at [1210, 299] on input "***" at bounding box center [1190, 295] width 120 height 40
type input "****"
click at [1121, 162] on input "*****" at bounding box center [1116, 156] width 70 height 40
click at [1099, 121] on div at bounding box center [1100, 128] width 32 height 16
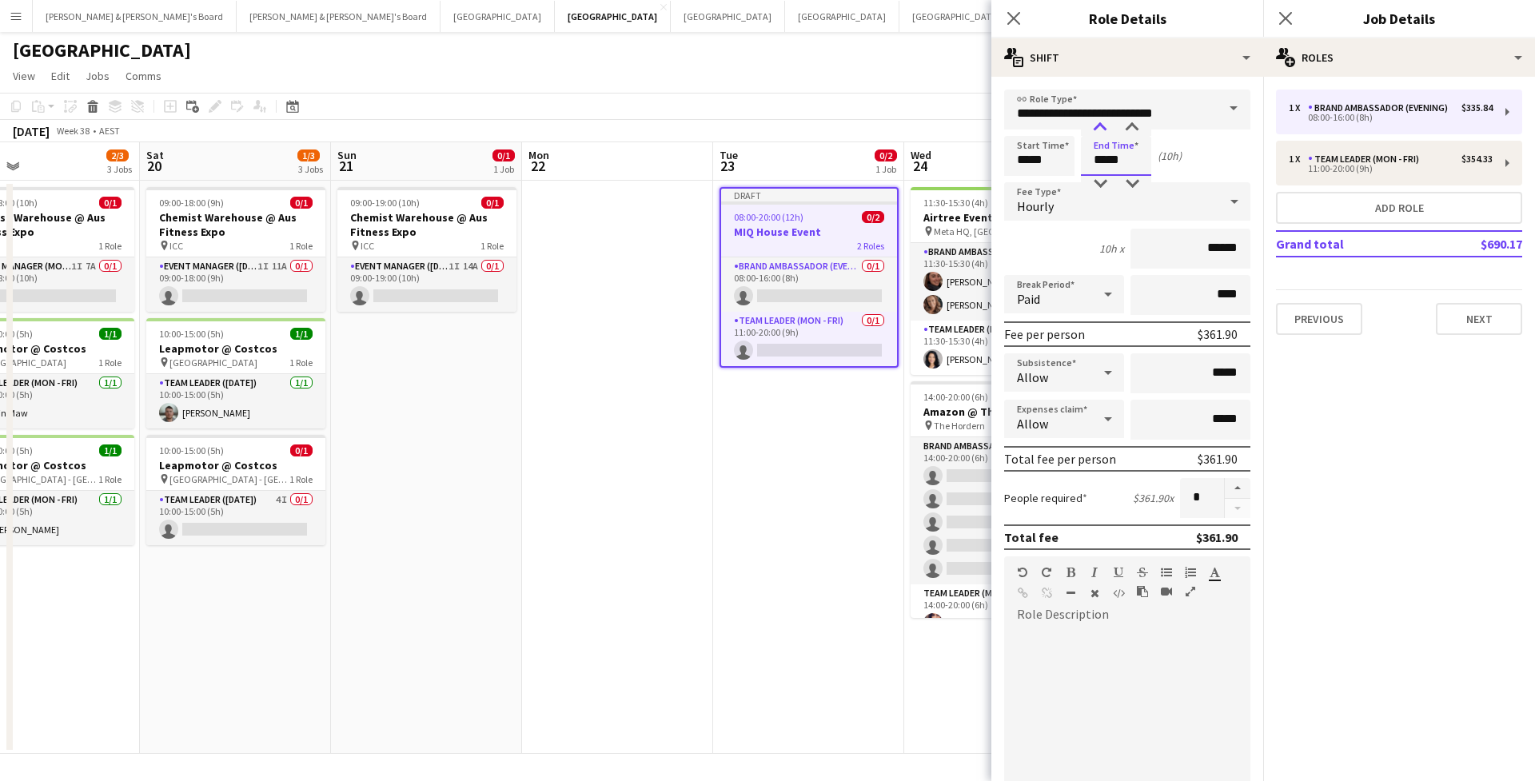
click at [1099, 121] on div at bounding box center [1100, 128] width 32 height 16
type input "*****"
click at [1099, 121] on div at bounding box center [1100, 128] width 32 height 16
click at [1233, 488] on button "button" at bounding box center [1238, 488] width 26 height 21
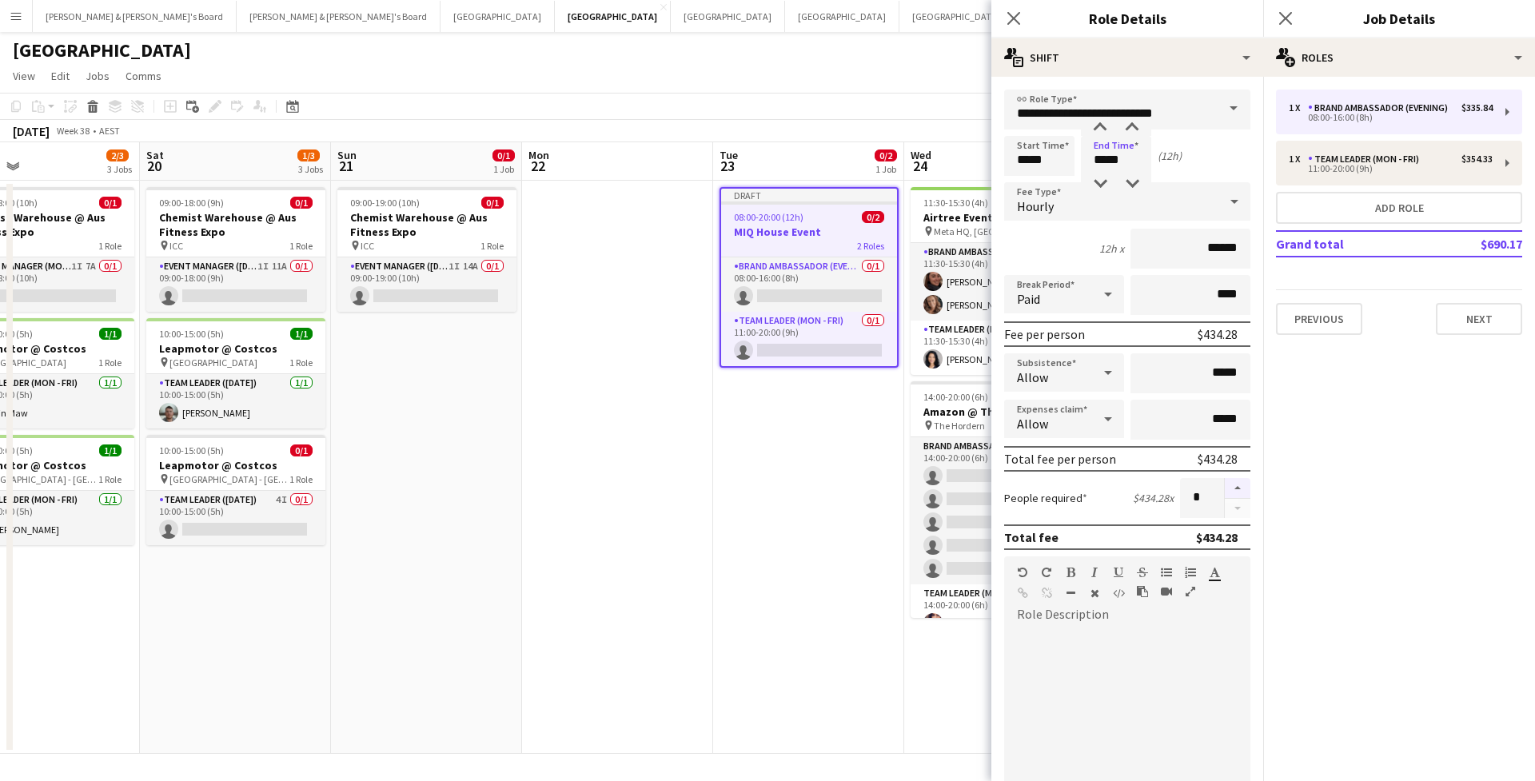
type input "*"
click at [1460, 315] on button "Next" at bounding box center [1479, 319] width 86 height 32
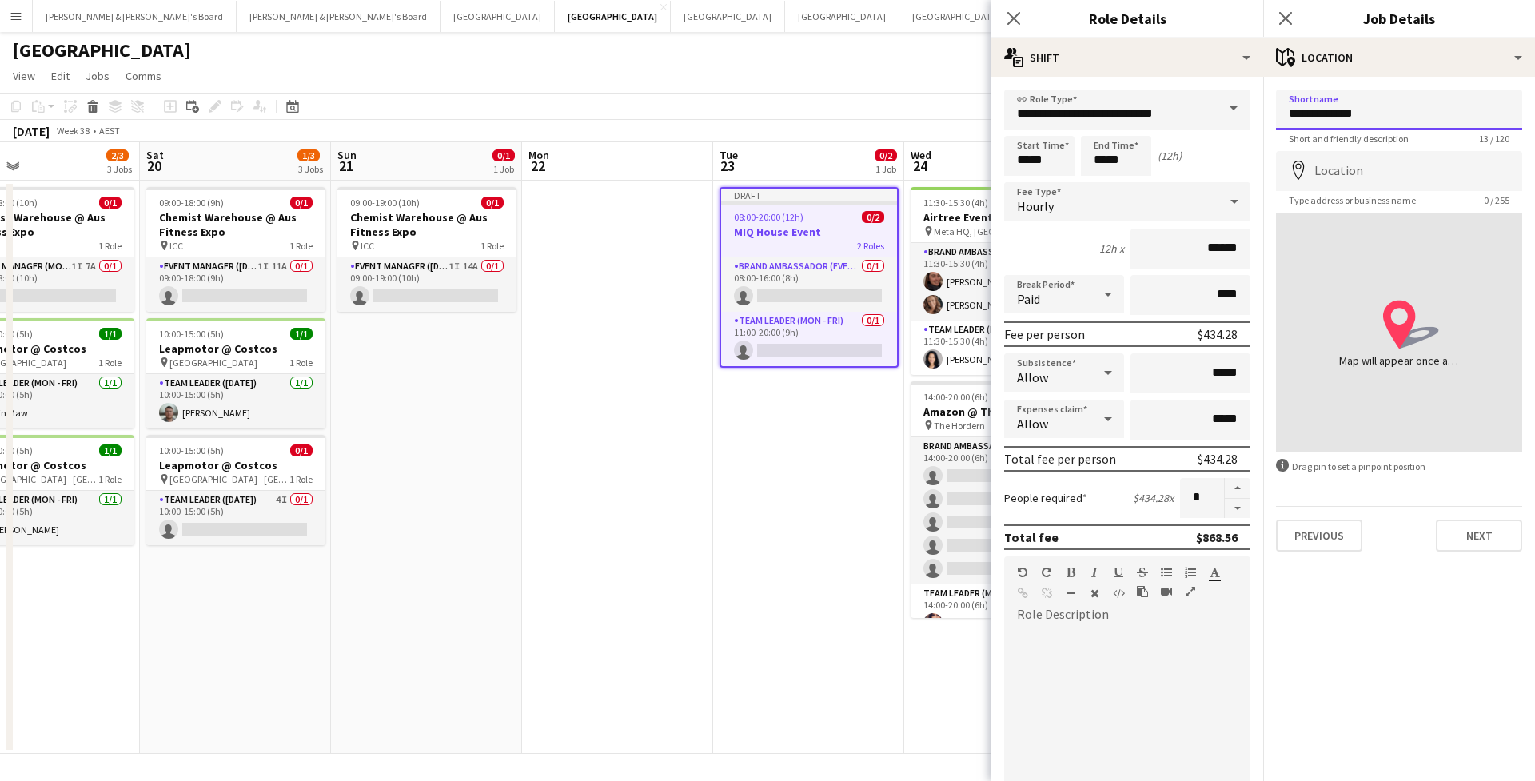
type input "**********"
type input "*"
type input "**********"
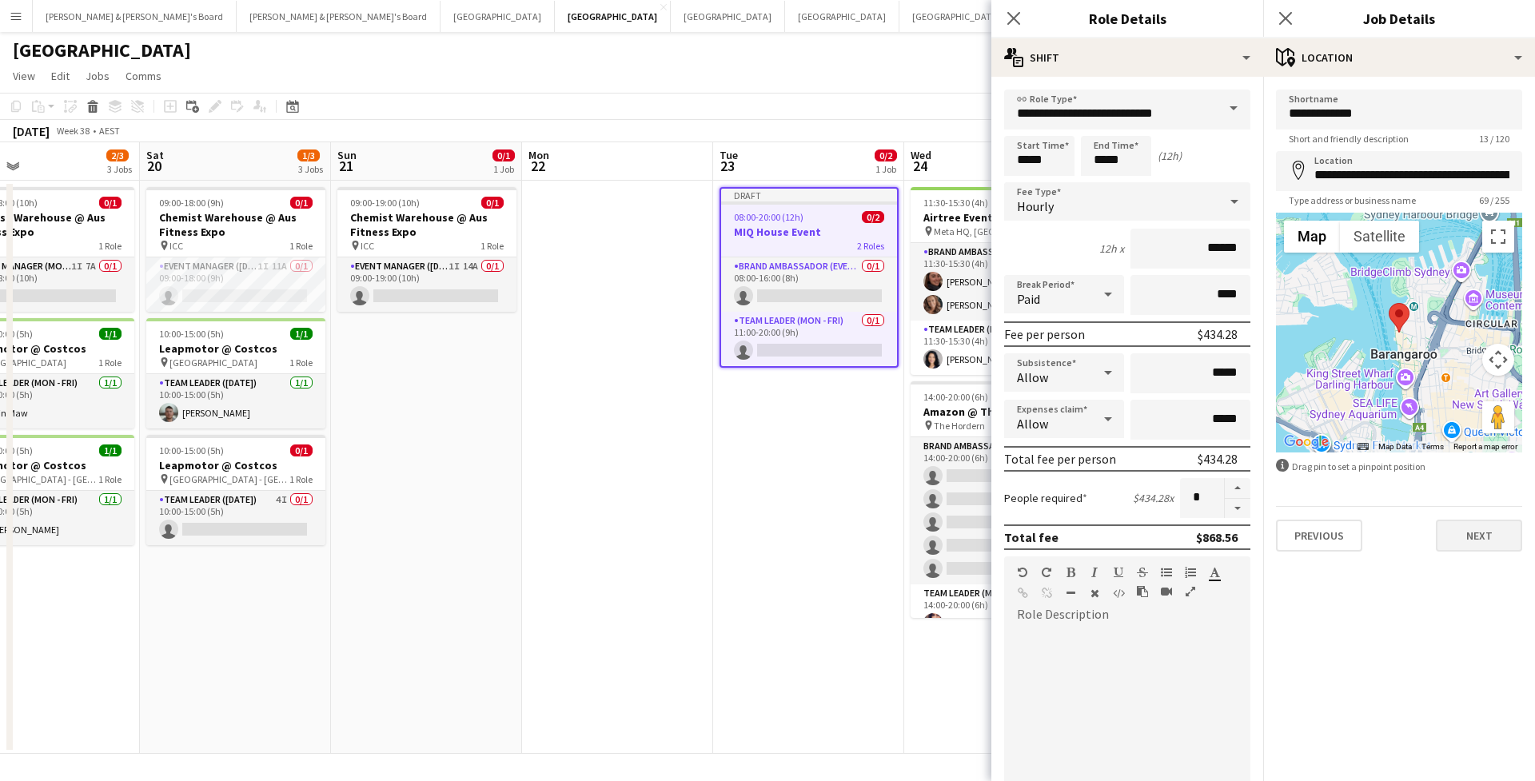
click at [1480, 537] on button "Next" at bounding box center [1479, 536] width 86 height 32
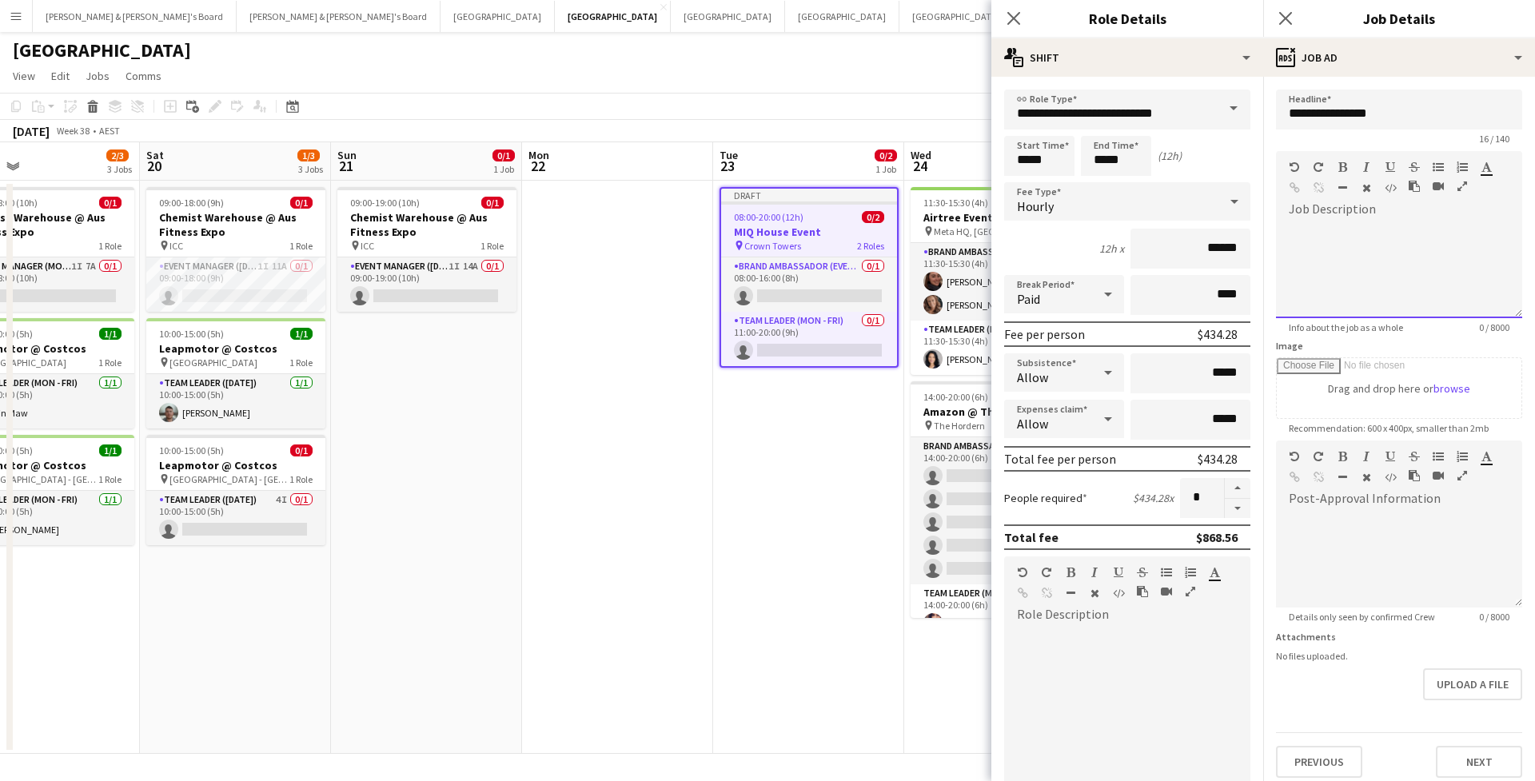
click at [1444, 249] on div at bounding box center [1399, 270] width 246 height 96
paste div
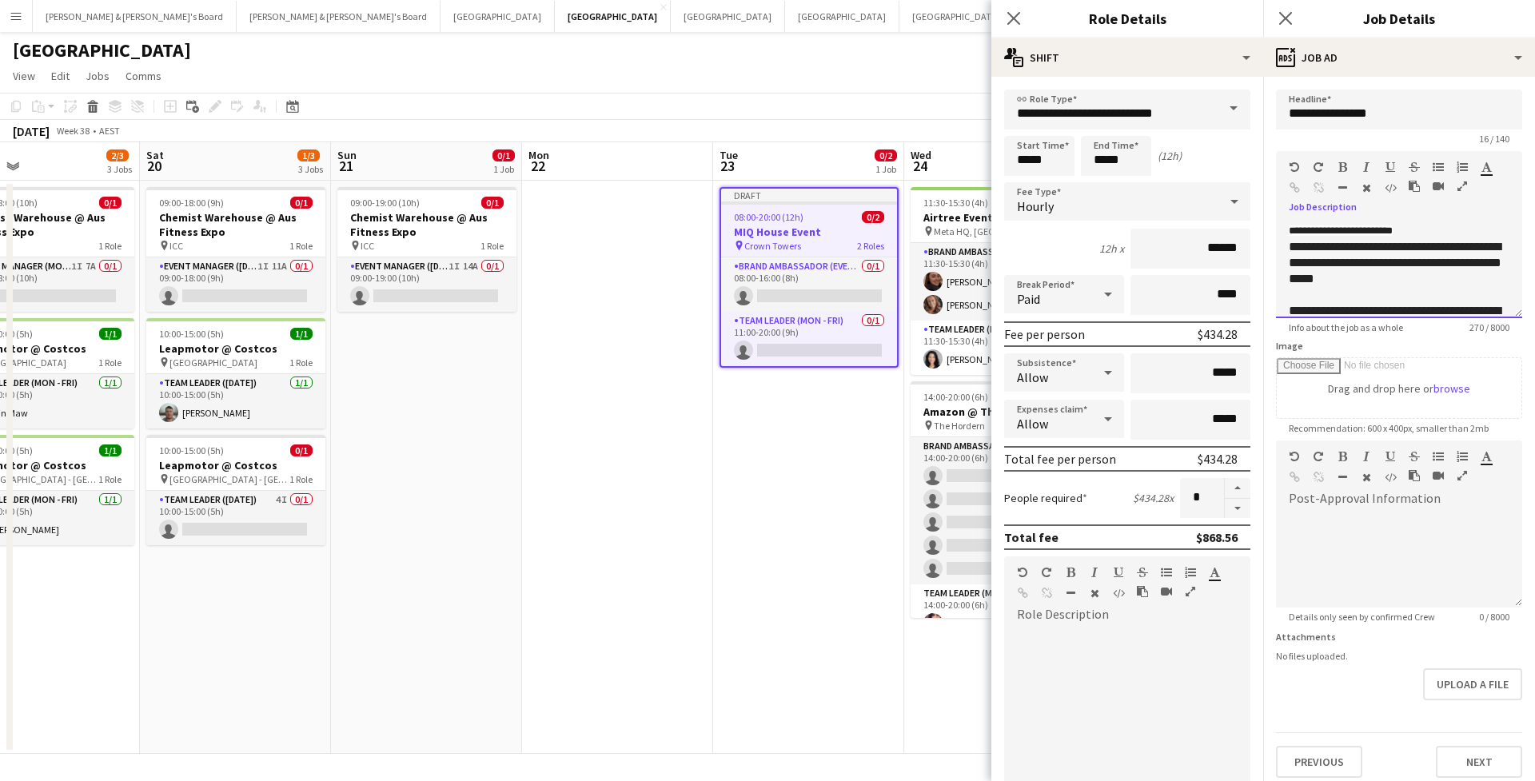
scroll to position [0, 0]
drag, startPoint x: 1404, startPoint y: 233, endPoint x: 1264, endPoint y: 233, distance: 139.9
click at [1264, 233] on form "**********" at bounding box center [1399, 434] width 272 height 688
click at [1392, 233] on span "**********" at bounding box center [1340, 230] width 104 height 10
drag, startPoint x: 1422, startPoint y: 233, endPoint x: 1262, endPoint y: 232, distance: 159.9
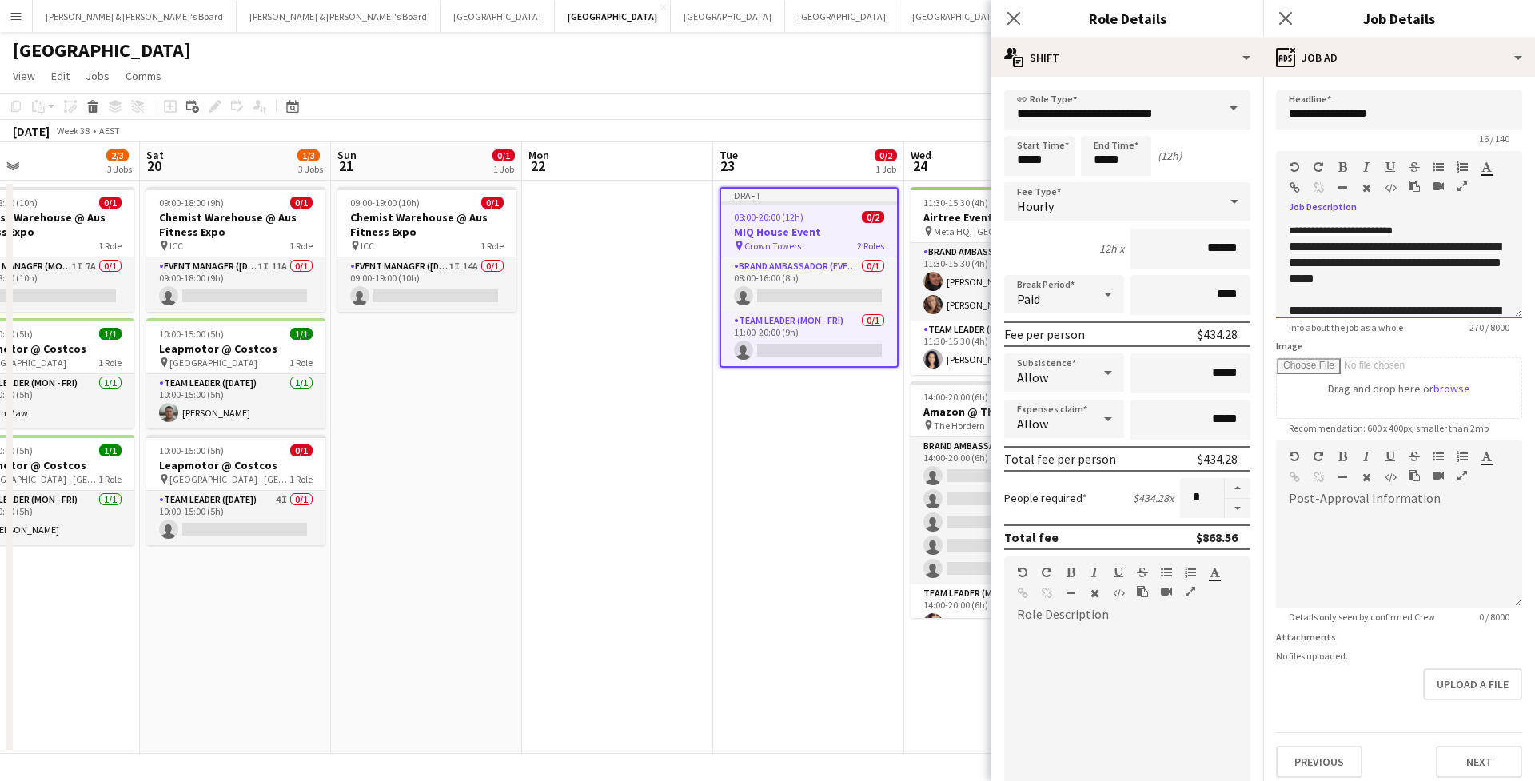
click at [1262, 232] on body "Menu Boards Boards Boards All jobs Status Workforce Workforce My Workforce Recr…" at bounding box center [767, 390] width 1535 height 781
drag, startPoint x: 1415, startPoint y: 227, endPoint x: 1276, endPoint y: 229, distance: 138.3
click at [1276, 229] on div "**********" at bounding box center [1399, 270] width 246 height 96
click at [1295, 278] on div "**********" at bounding box center [1398, 278] width 221 height 48
click at [1293, 274] on div "**********" at bounding box center [1398, 278] width 221 height 48
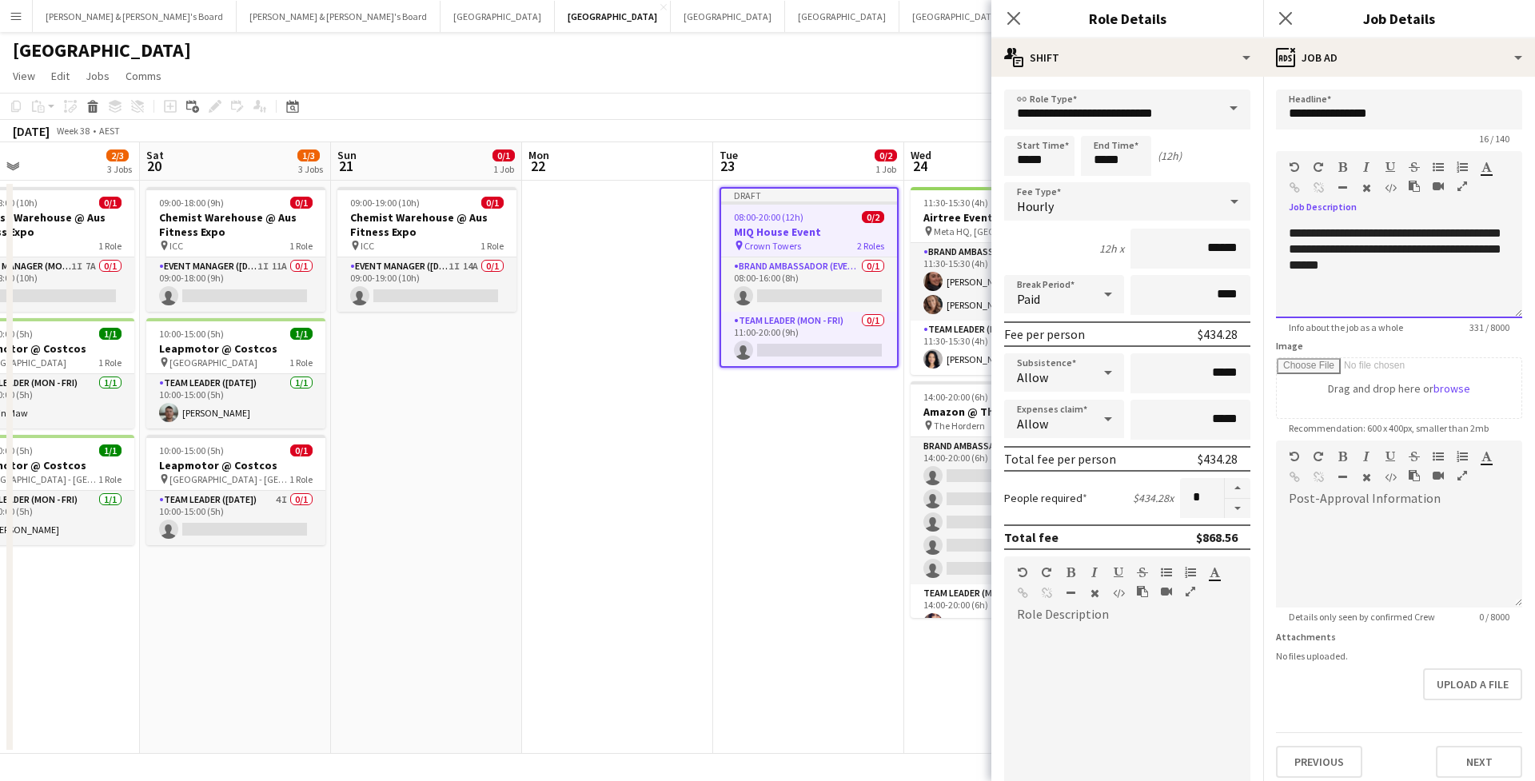
scroll to position [129, 0]
drag, startPoint x: 1289, startPoint y: 245, endPoint x: 1353, endPoint y: 287, distance: 76.3
click at [1353, 287] on div "**********" at bounding box center [1398, 249] width 221 height 80
drag, startPoint x: 1353, startPoint y: 300, endPoint x: 1285, endPoint y: 228, distance: 98.9
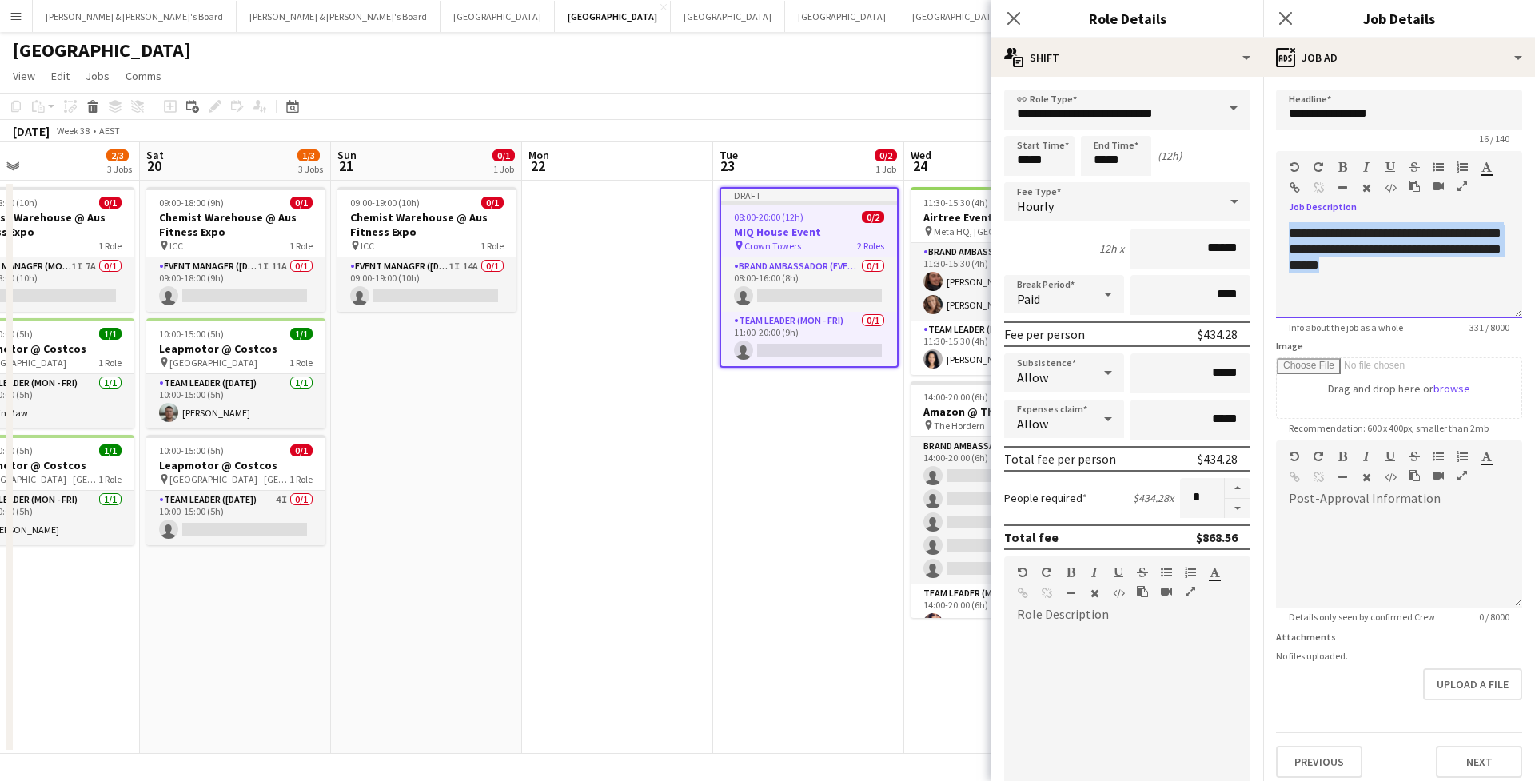
click at [1285, 228] on div "**********" at bounding box center [1399, 270] width 246 height 96
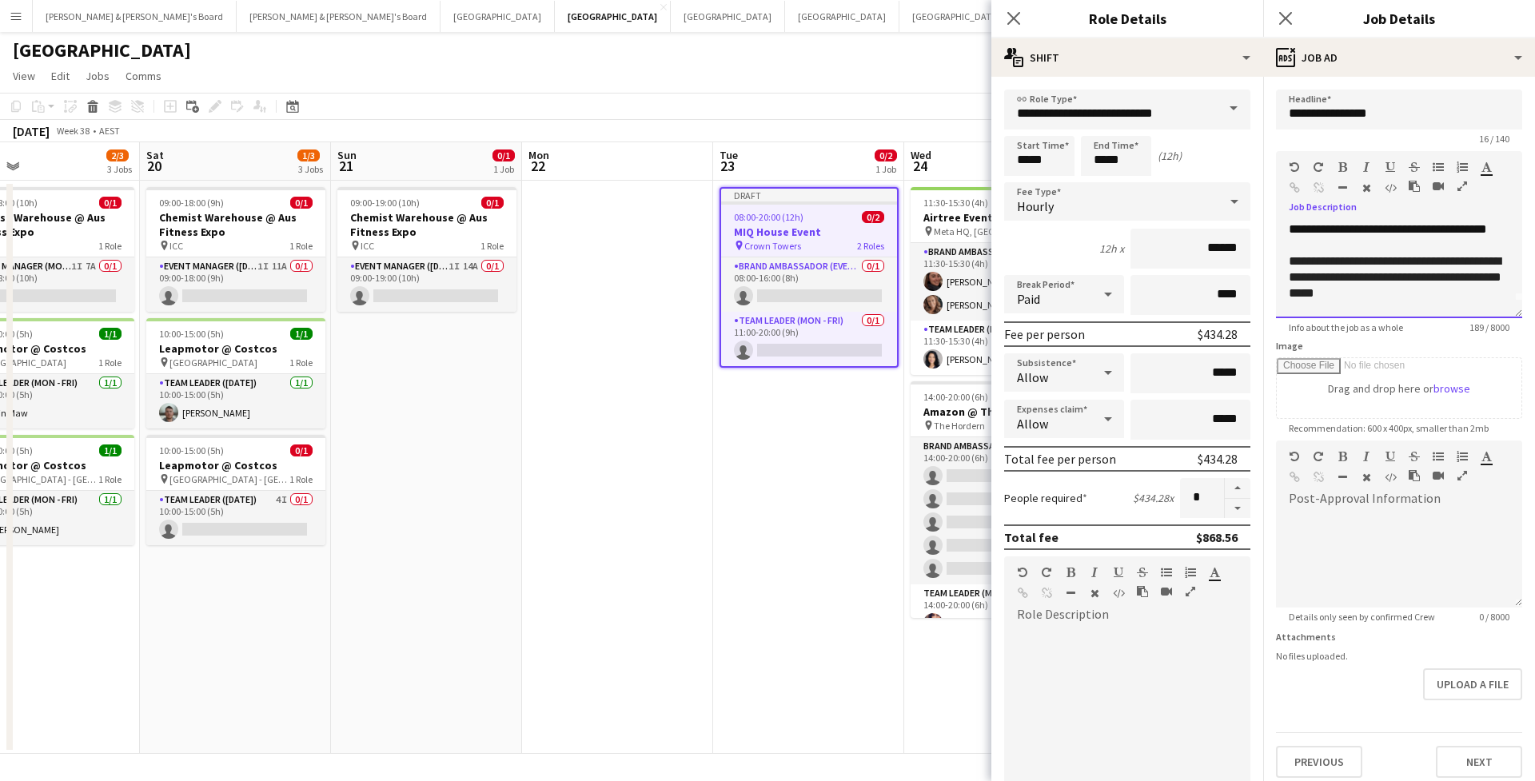
scroll to position [18, 0]
click at [1419, 301] on div "**********" at bounding box center [1398, 277] width 221 height 48
drag, startPoint x: 1408, startPoint y: 305, endPoint x: 1288, endPoint y: 227, distance: 143.5
click at [1288, 227] on div "**********" at bounding box center [1399, 270] width 246 height 96
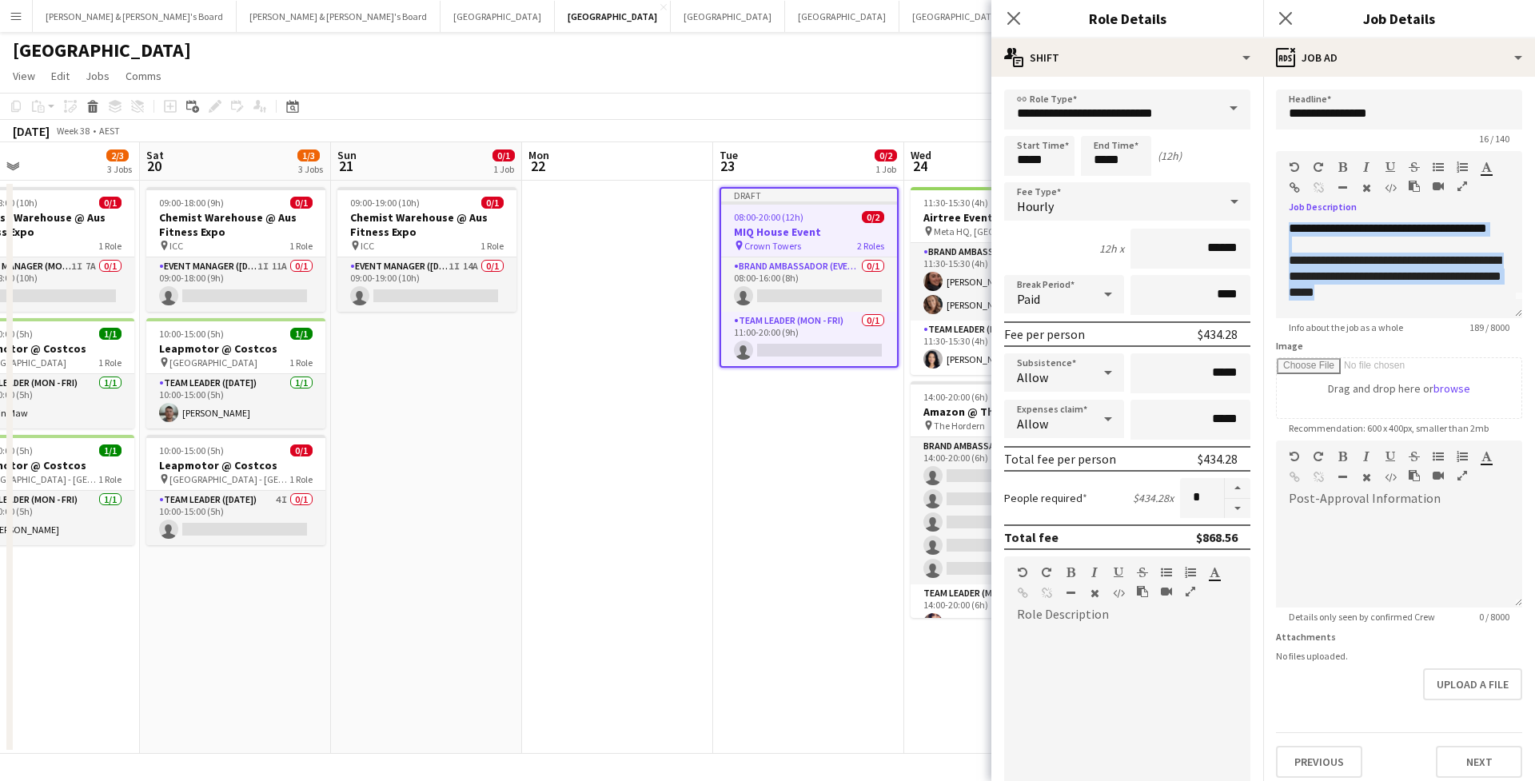
click at [1340, 167] on icon "button" at bounding box center [1342, 166] width 9 height 11
click at [1489, 171] on icon "button" at bounding box center [1486, 166] width 10 height 11
click at [1487, 169] on icon "button" at bounding box center [1486, 166] width 10 height 11
click at [1329, 219] on div "**********" at bounding box center [1399, 264] width 246 height 107
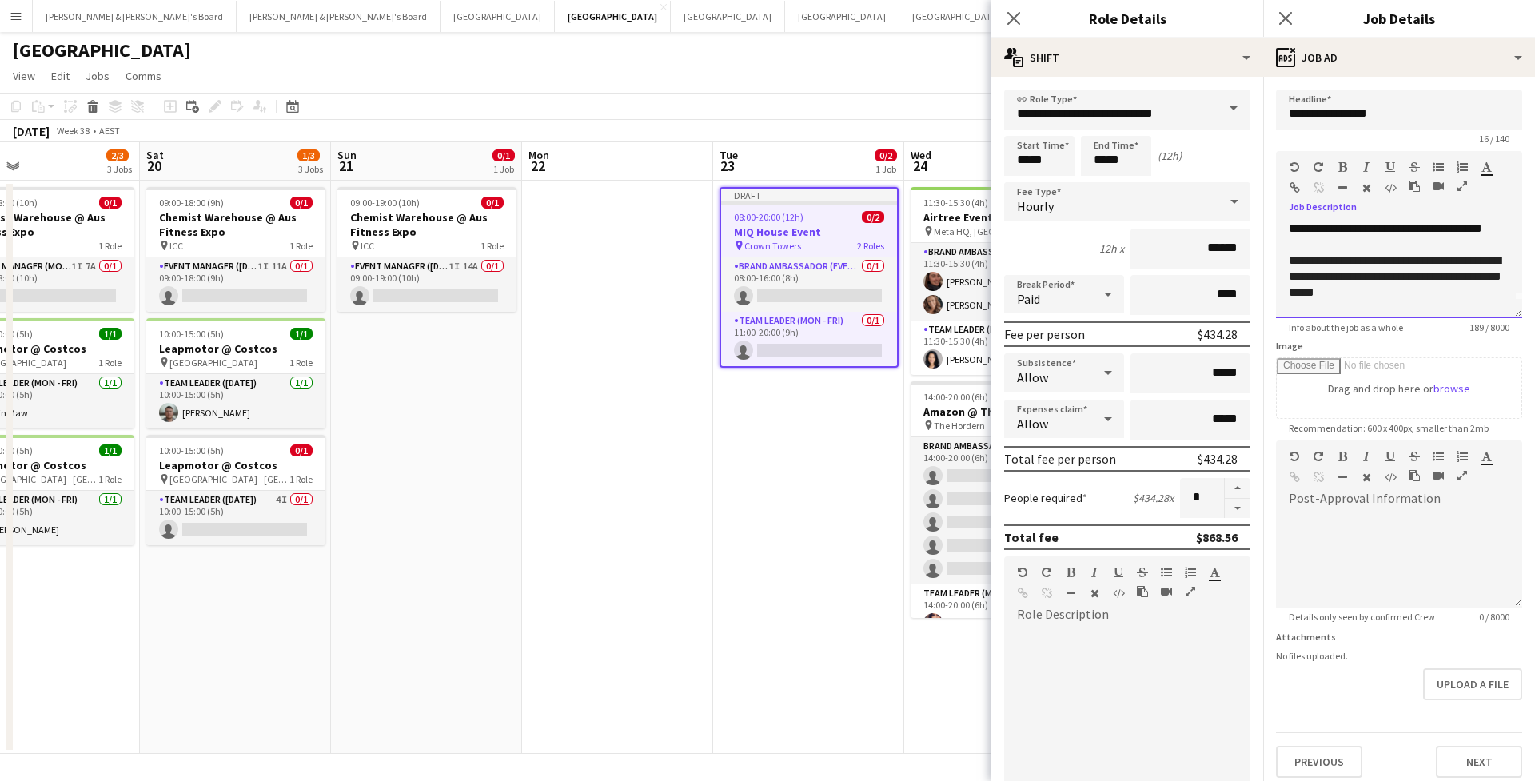
click at [1371, 253] on div at bounding box center [1398, 245] width 221 height 16
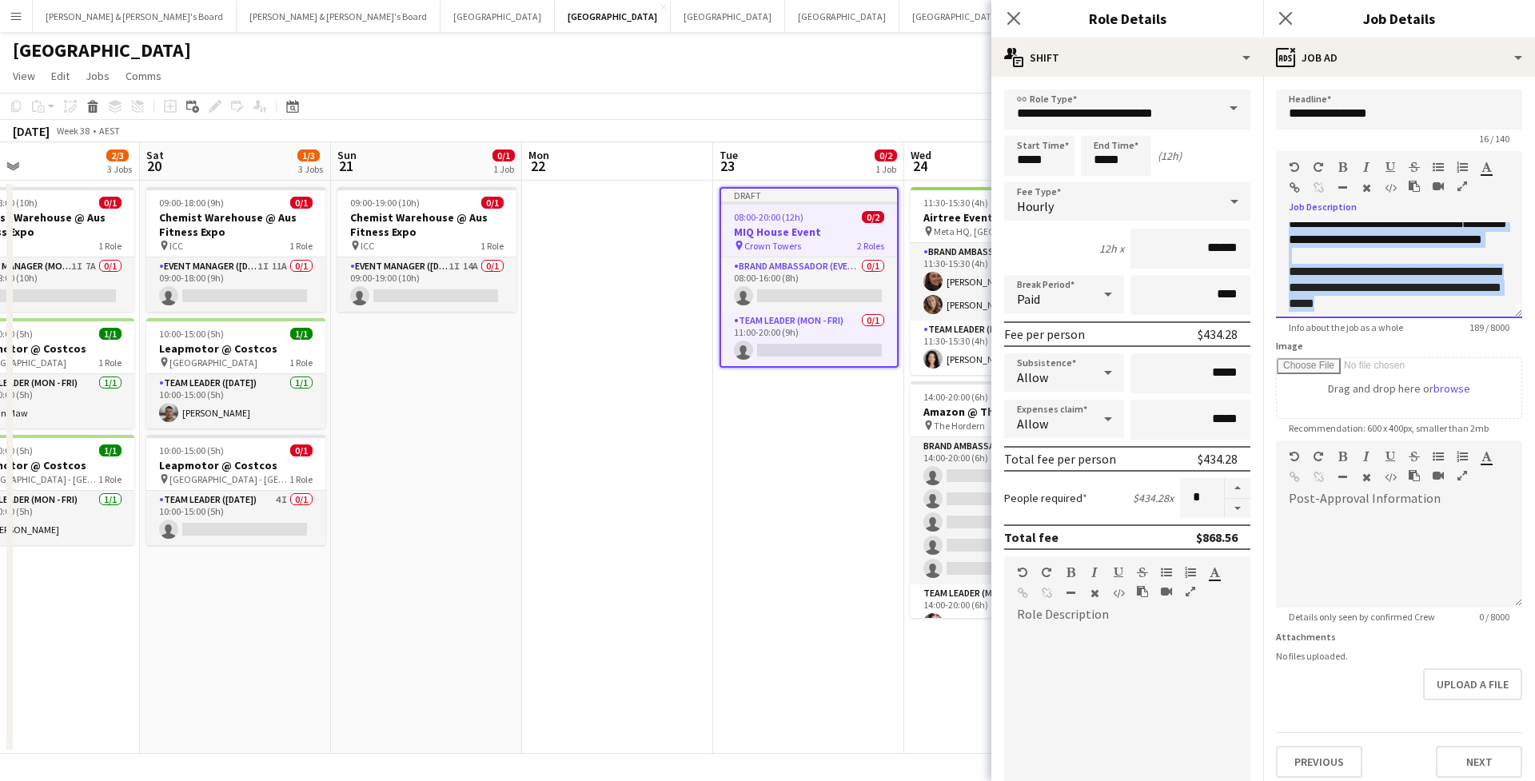
scroll to position [0, 0]
drag, startPoint x: 1400, startPoint y: 313, endPoint x: 1221, endPoint y: 200, distance: 212.2
click at [1221, 200] on body "Menu Boards Boards Boards All jobs Status Workforce Workforce My Workforce Recr…" at bounding box center [767, 390] width 1535 height 781
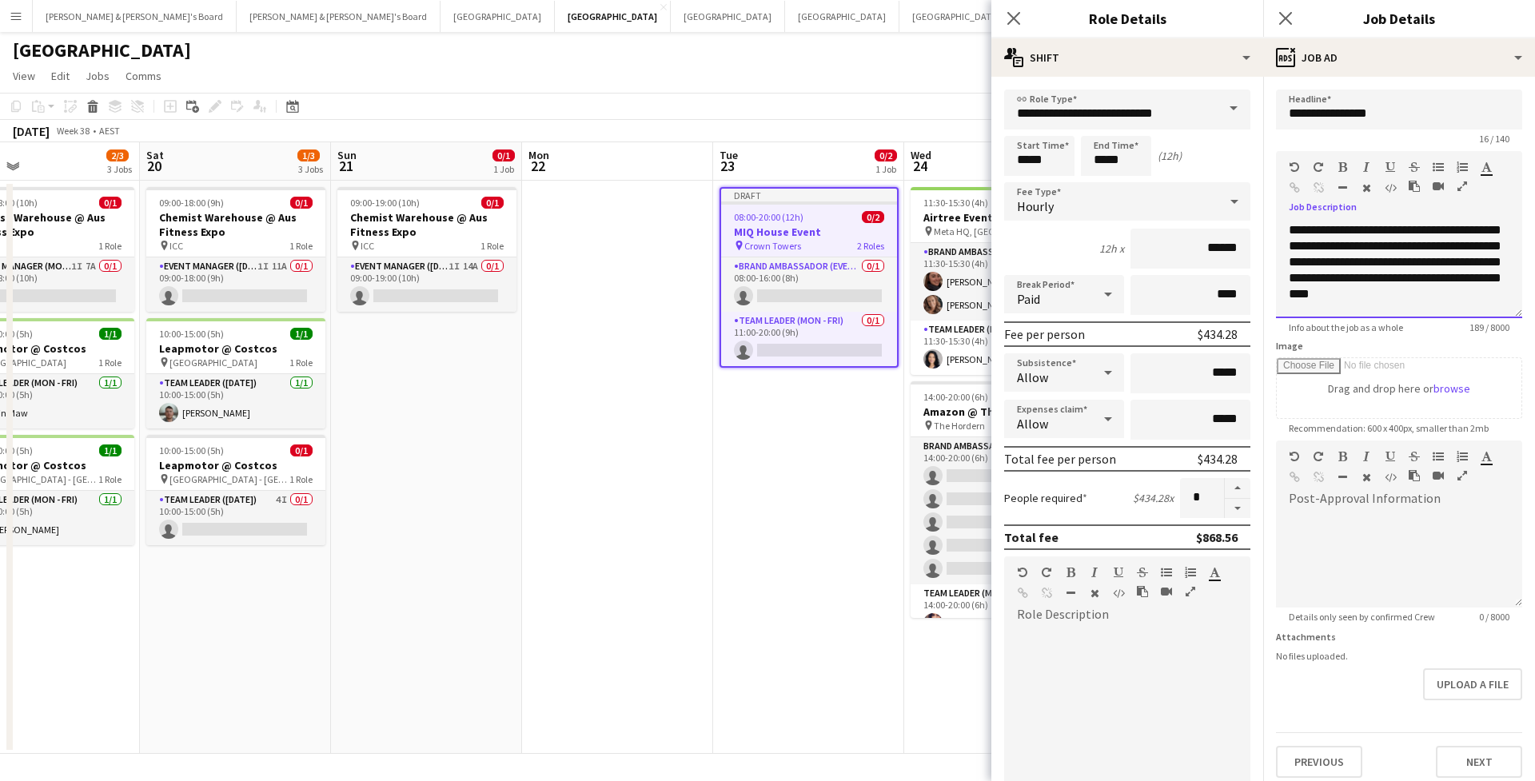
click at [1363, 260] on div "**********" at bounding box center [1399, 270] width 246 height 96
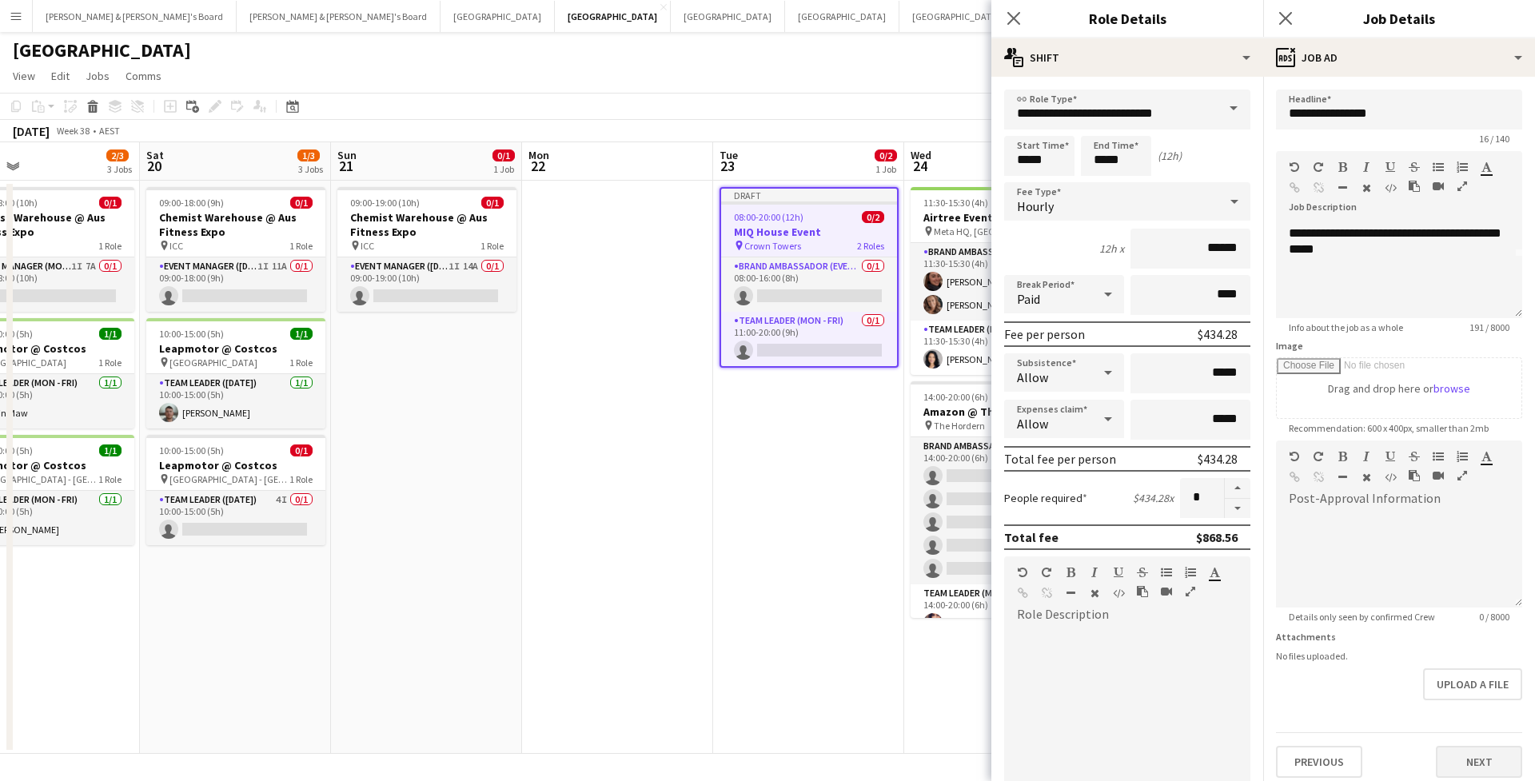
click at [1483, 767] on button "Next" at bounding box center [1479, 762] width 86 height 32
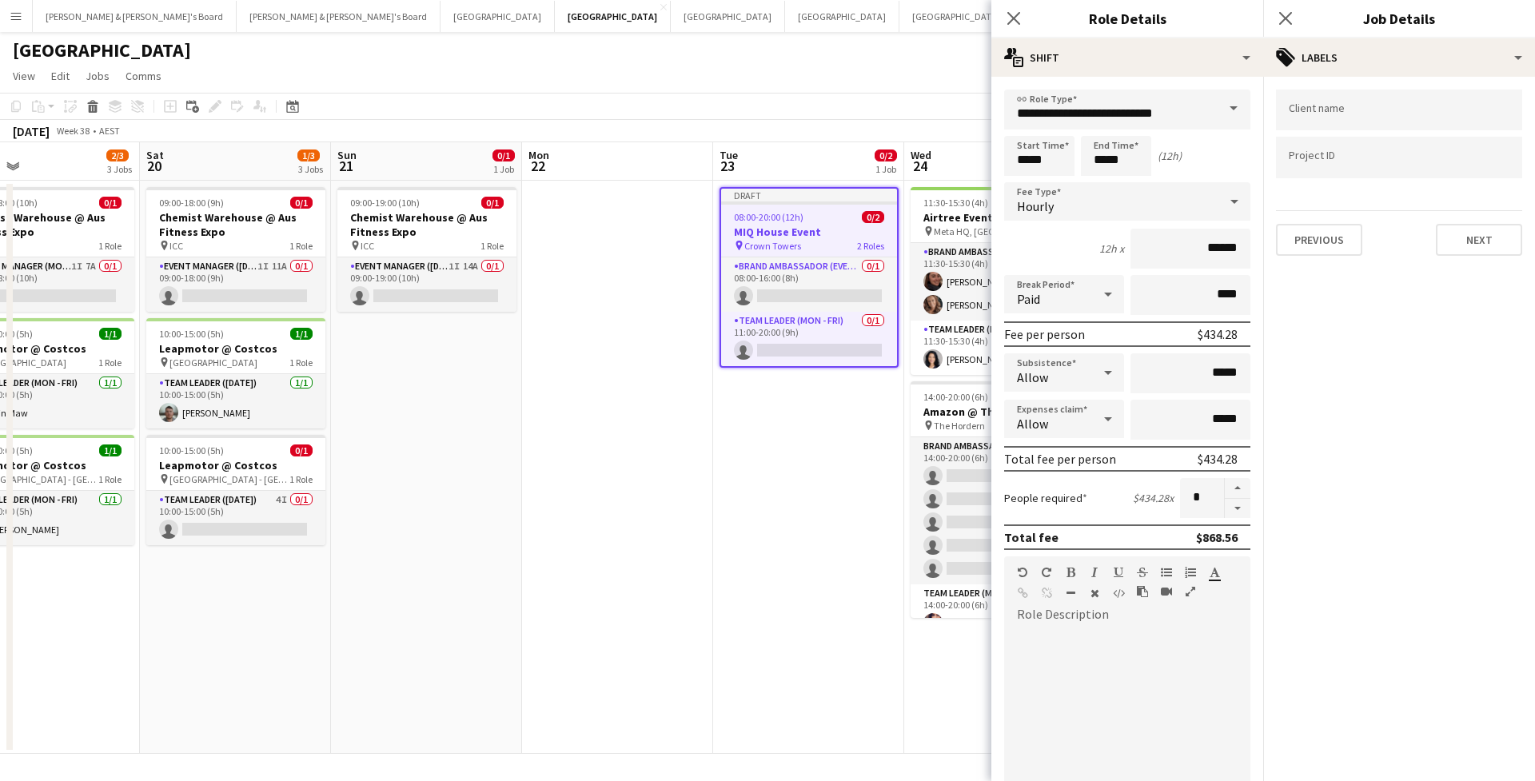
click at [1362, 125] on div at bounding box center [1399, 110] width 246 height 41
type input "**********"
click at [1475, 244] on button "Next" at bounding box center [1479, 240] width 86 height 32
click at [1452, 174] on button "Next" at bounding box center [1479, 165] width 86 height 32
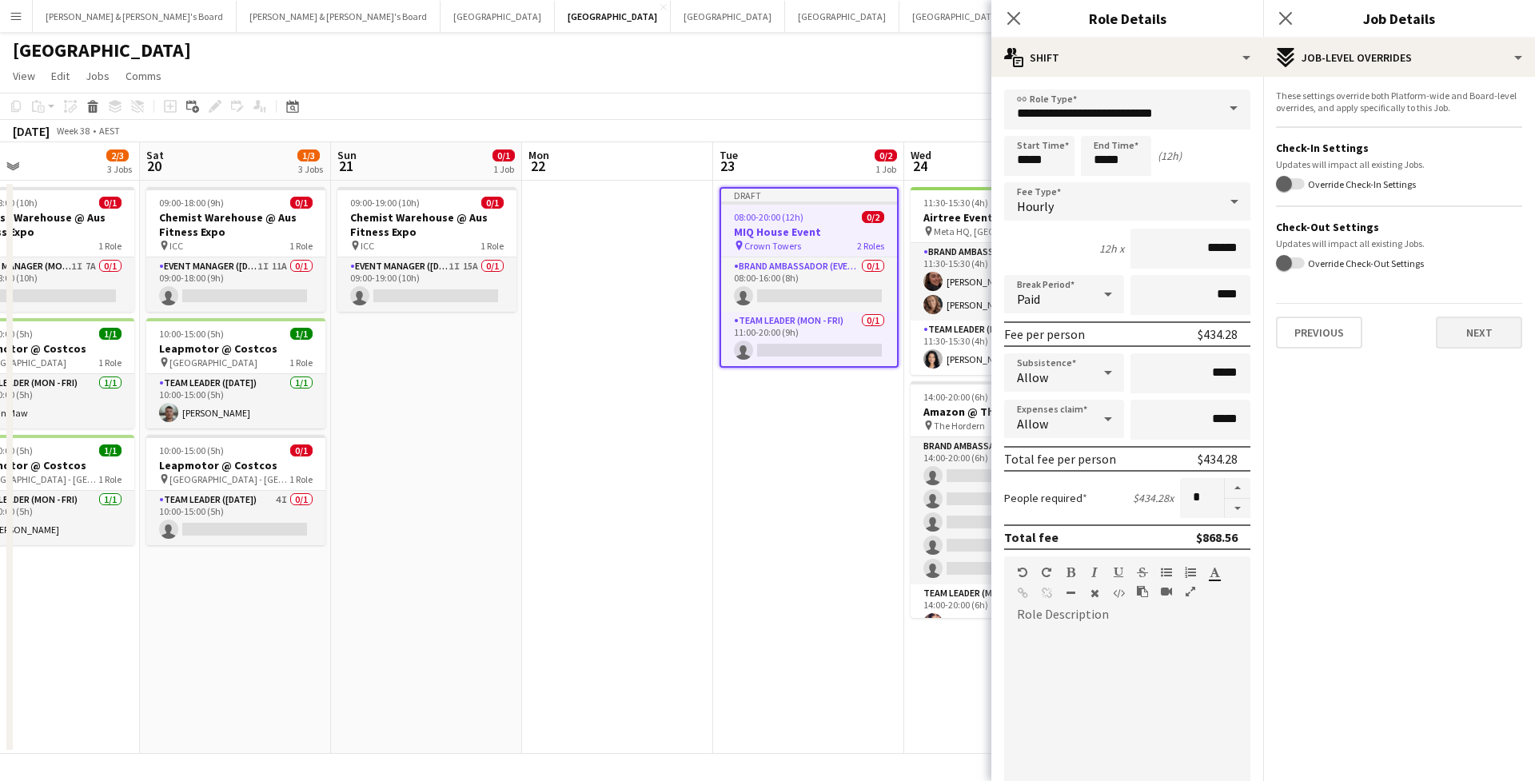
click at [1440, 346] on button "Next" at bounding box center [1479, 333] width 86 height 32
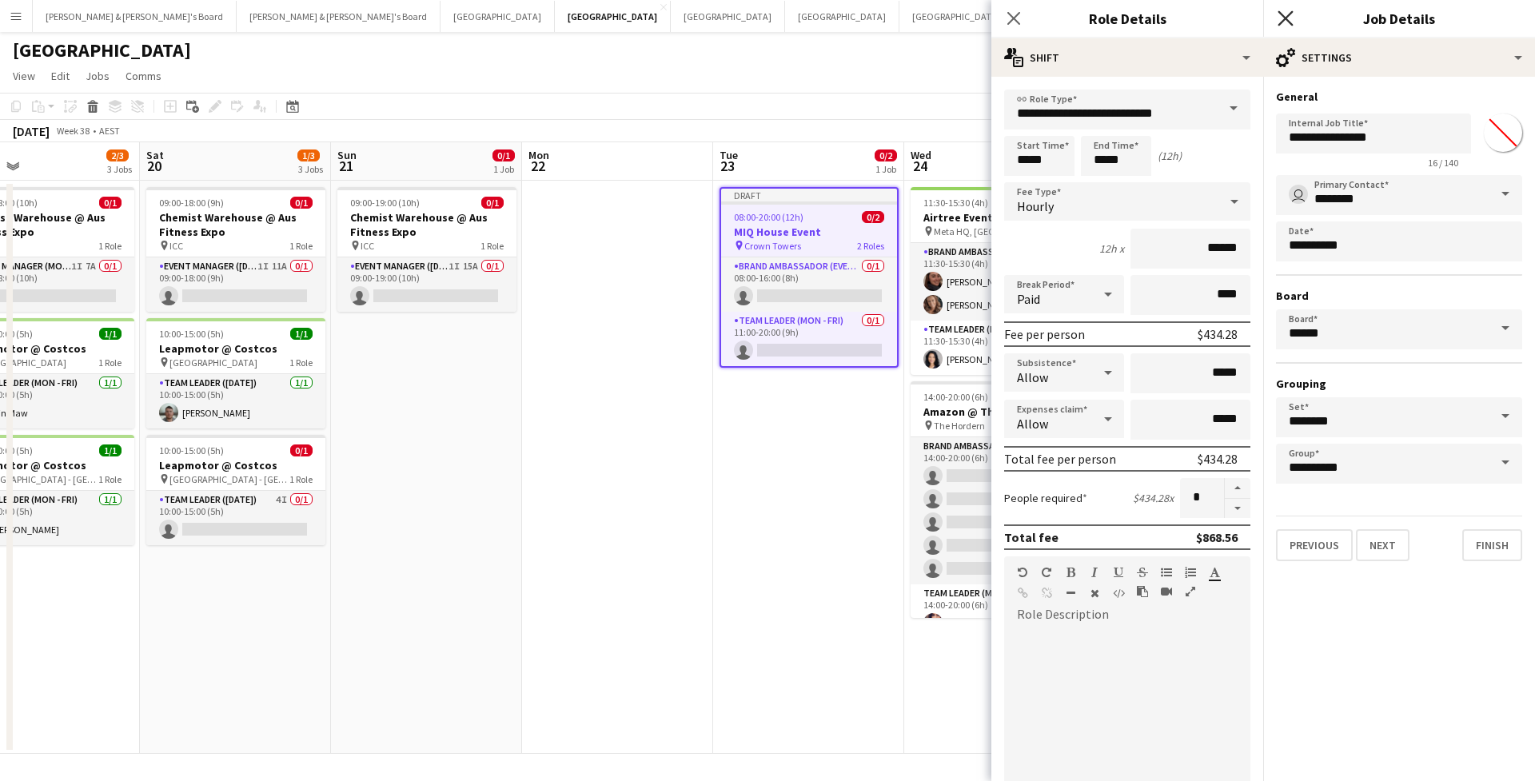
click at [1289, 22] on icon at bounding box center [1284, 17] width 15 height 15
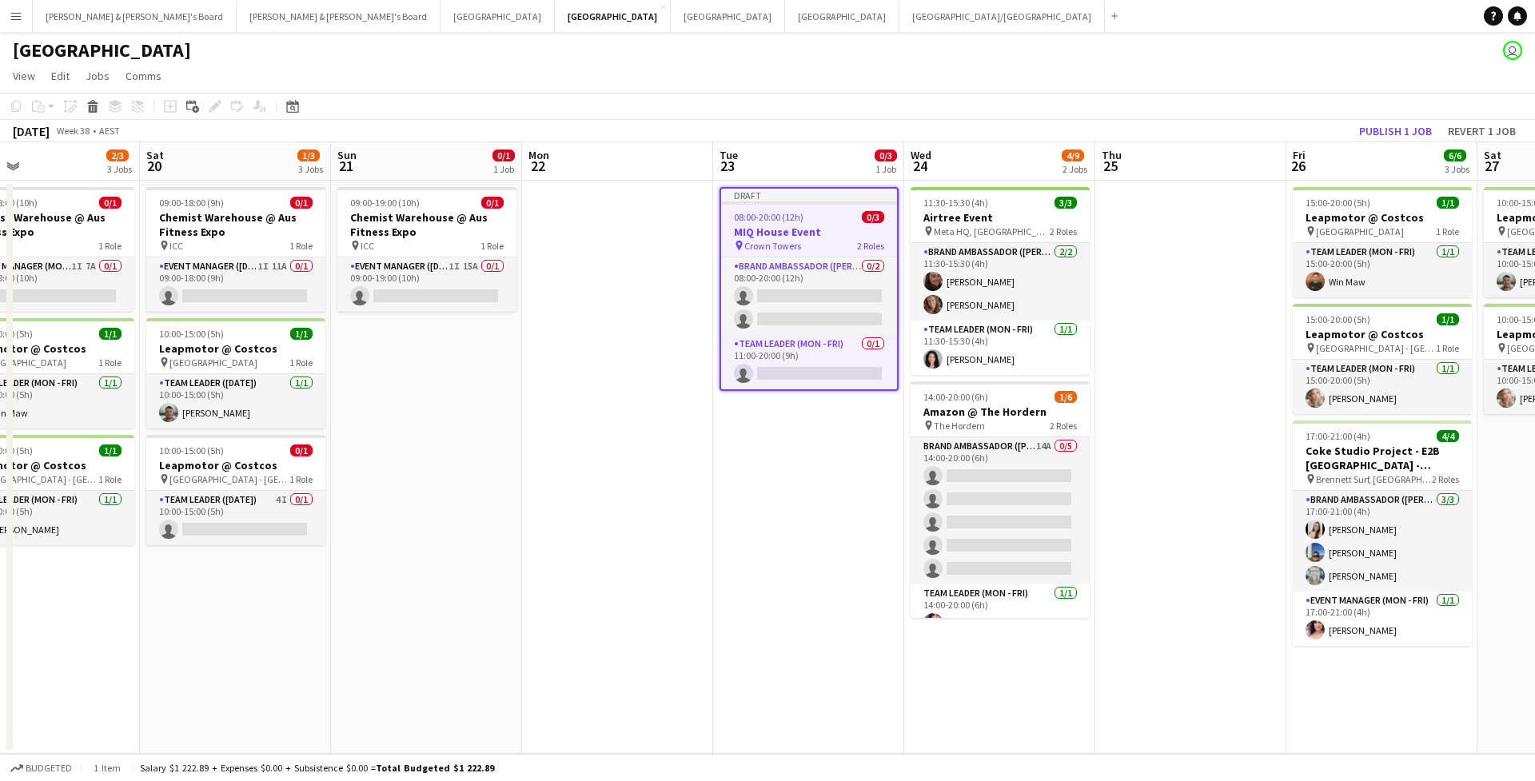
click at [833, 234] on h3 "MIQ House Event" at bounding box center [809, 232] width 176 height 14
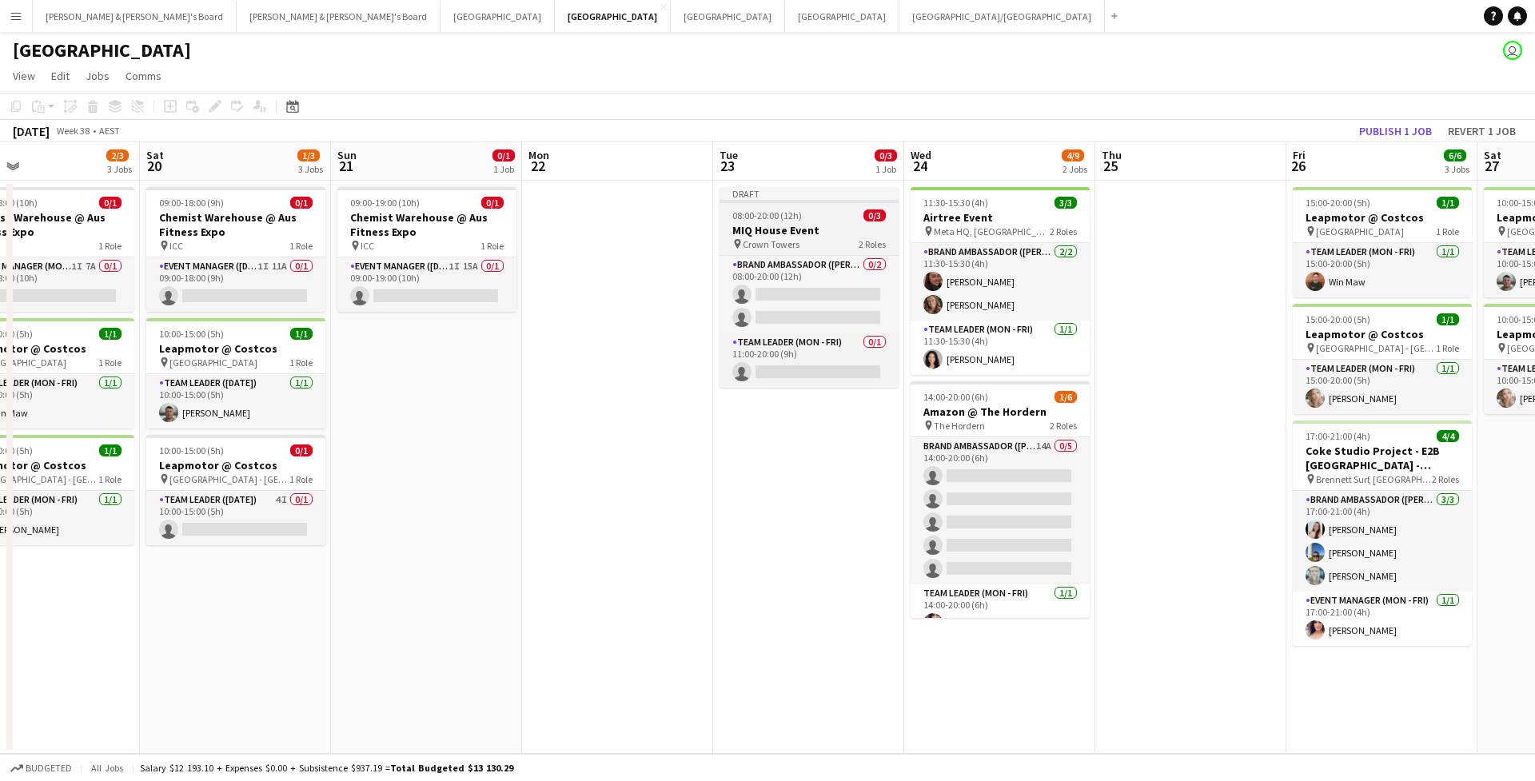
click at [833, 230] on h3 "MIQ House Event" at bounding box center [808, 230] width 179 height 14
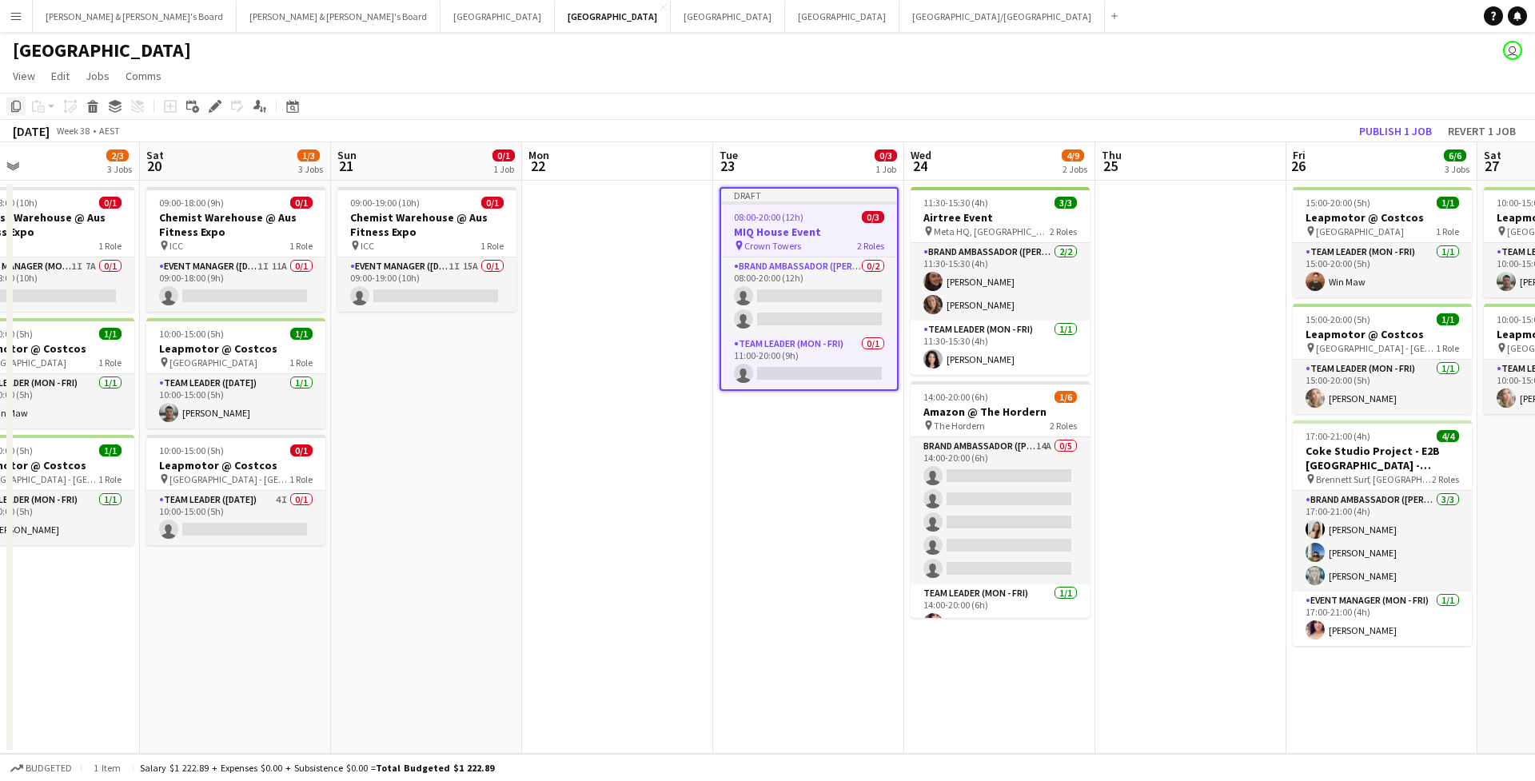
click at [10, 103] on icon "Copy" at bounding box center [16, 106] width 13 height 13
click at [1001, 700] on app-date-cell "11:30-15:30 (4h) 3/3 Airtree Event pin Meta HQ, Barangaroo 2 Roles Brand Ambass…" at bounding box center [999, 467] width 191 height 573
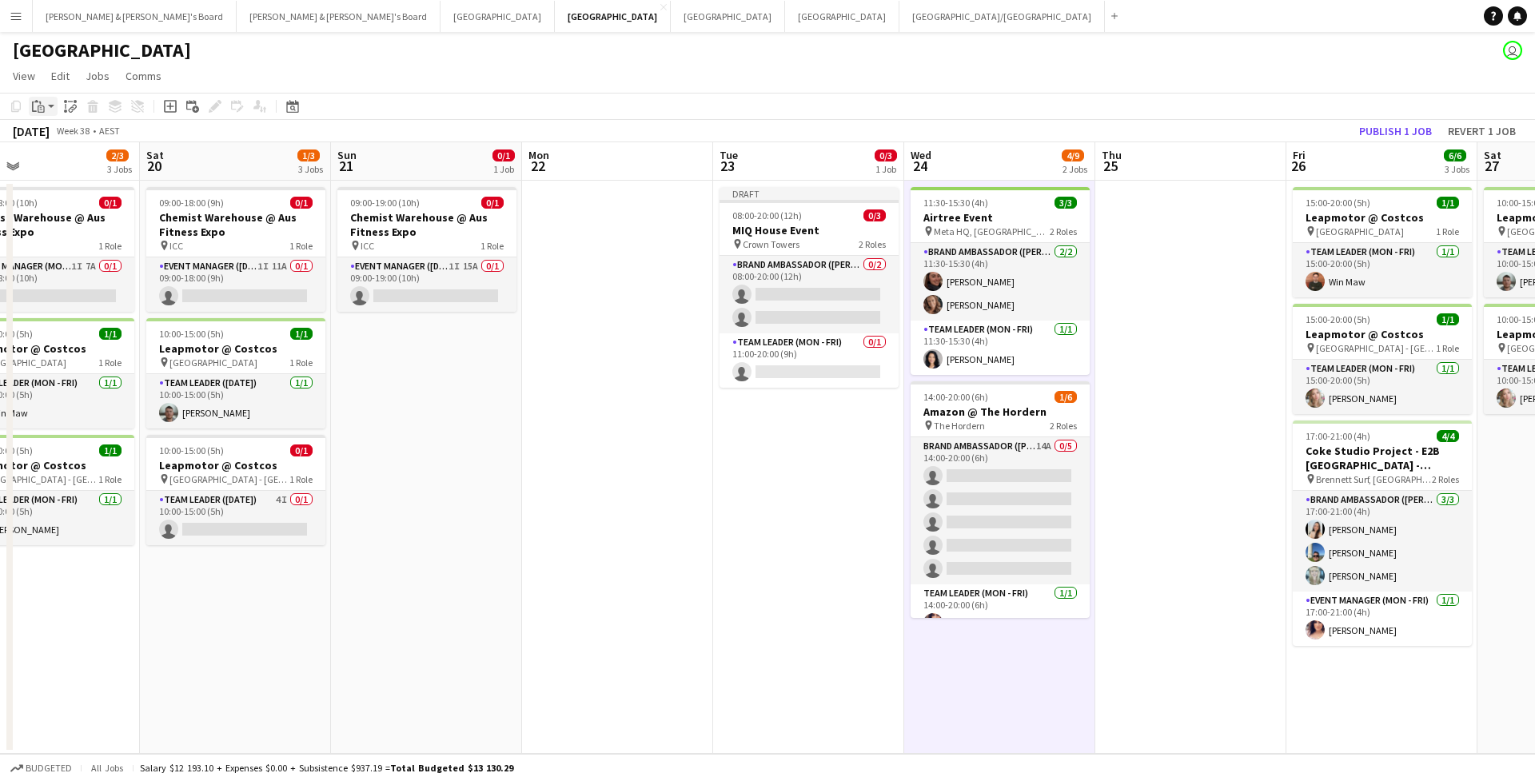
click at [56, 110] on app-action-btn "Paste" at bounding box center [43, 106] width 29 height 19
click at [66, 137] on link "Paste Command V" at bounding box center [105, 136] width 126 height 14
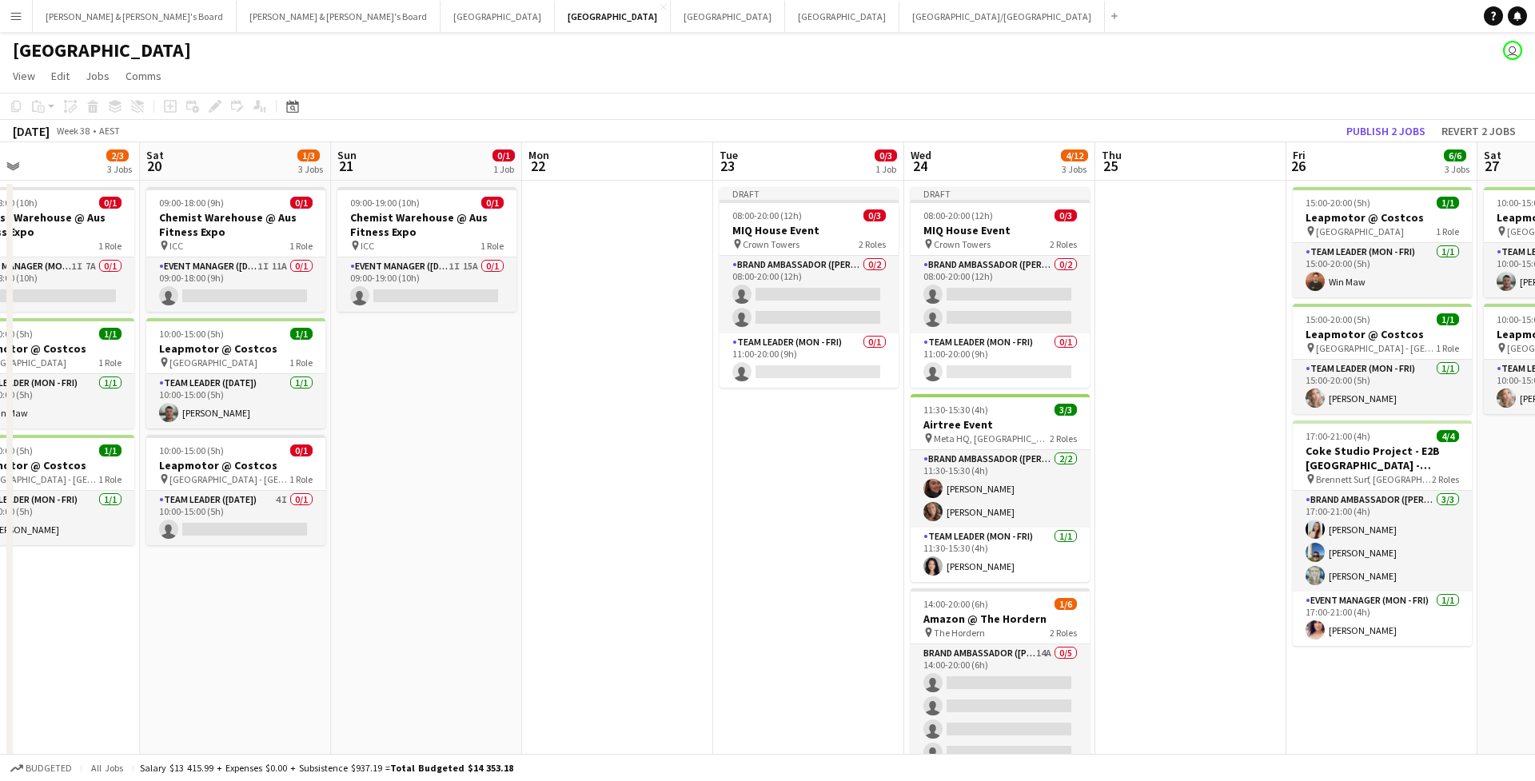
click at [1192, 296] on app-date-cell at bounding box center [1190, 520] width 191 height 679
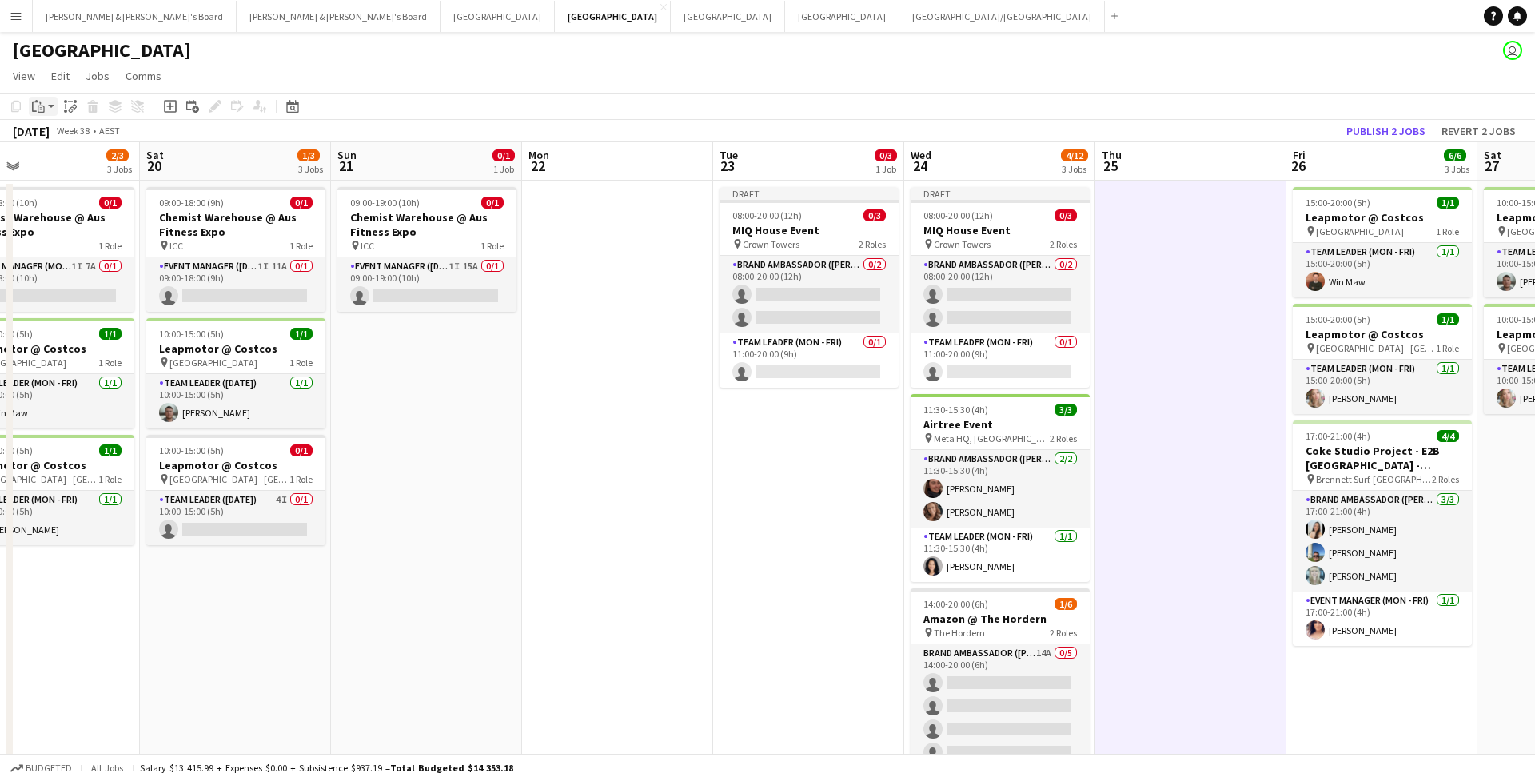
click at [45, 111] on div "Paste" at bounding box center [38, 106] width 19 height 19
click at [71, 141] on link "Paste Command V" at bounding box center [105, 136] width 126 height 14
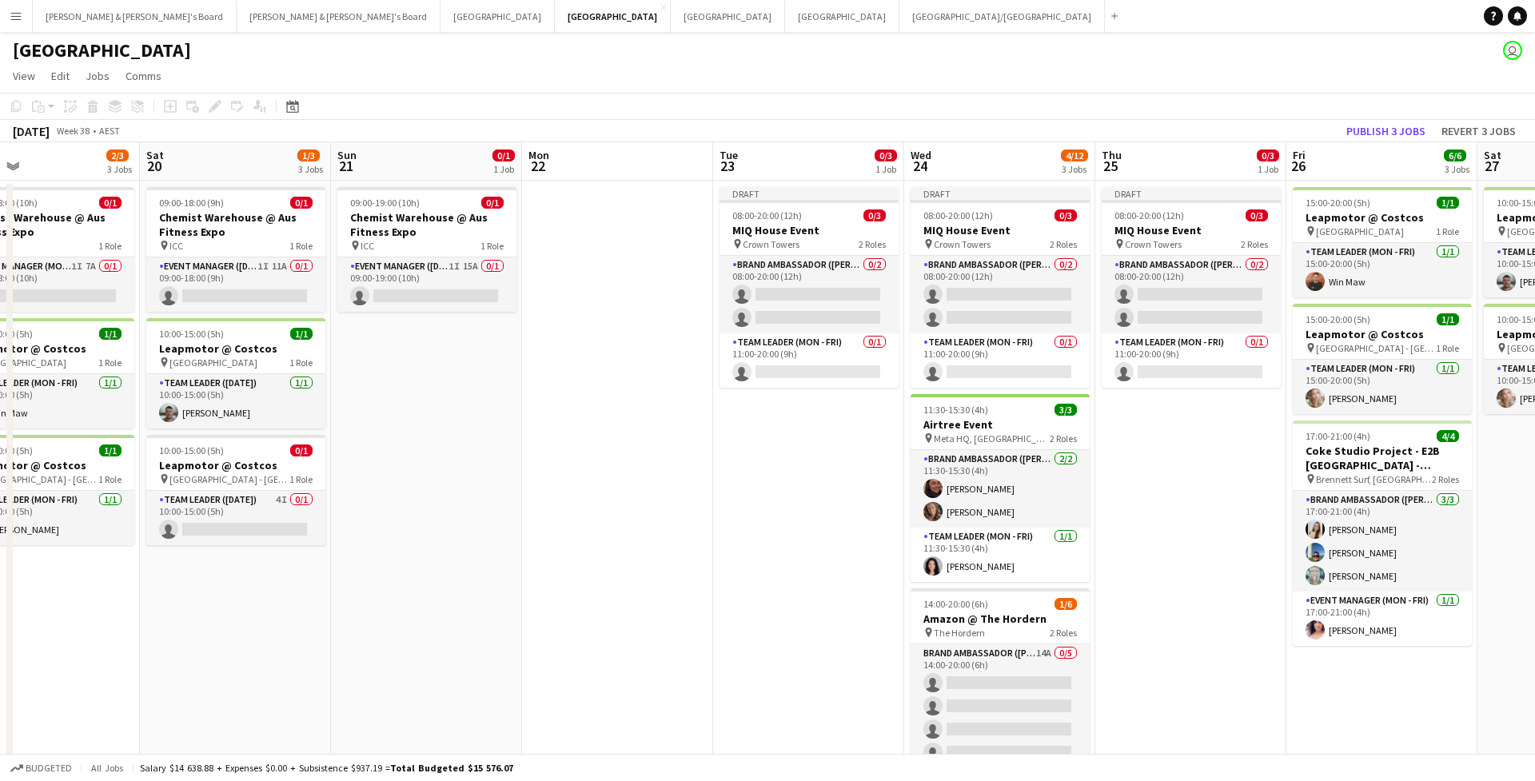
click at [863, 76] on app-page-menu "View Day view expanded Day view collapsed Month view Date picker Jump to [DATE]…" at bounding box center [767, 77] width 1535 height 30
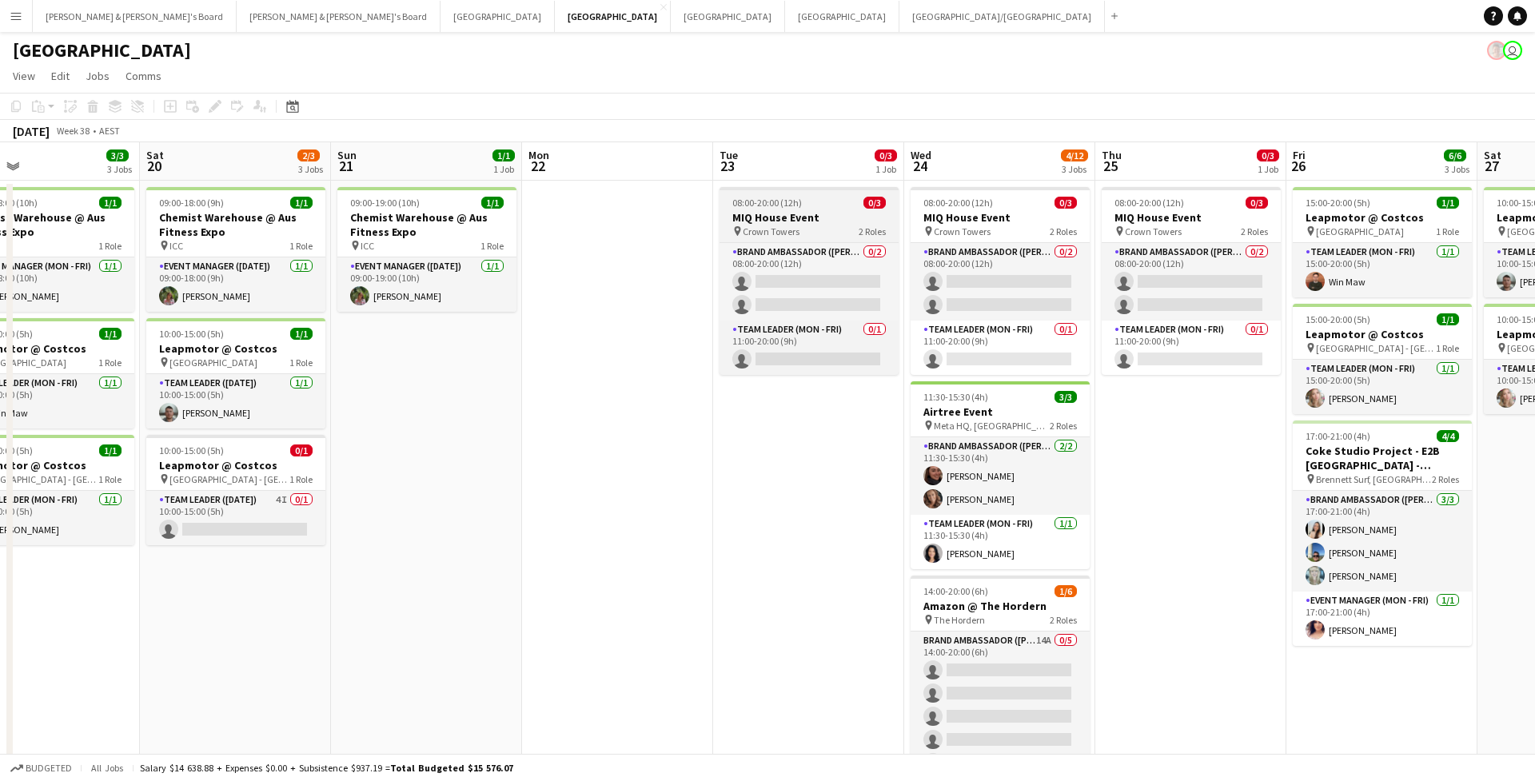
click at [743, 216] on h3 "MIQ House Event" at bounding box center [808, 217] width 179 height 14
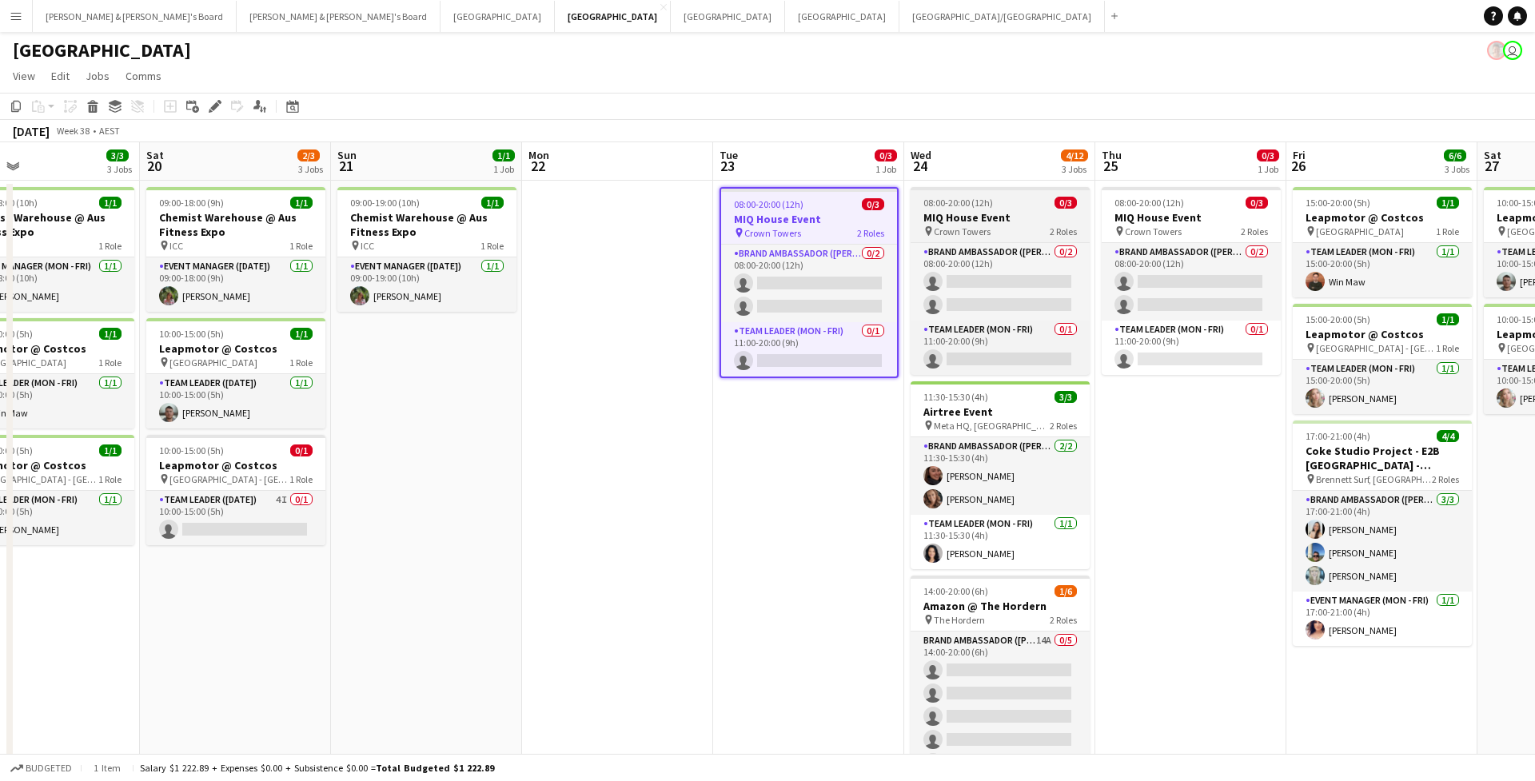
scroll to position [0, 814]
click at [1006, 228] on div "pin Crown Towers 2 Roles" at bounding box center [1001, 231] width 179 height 13
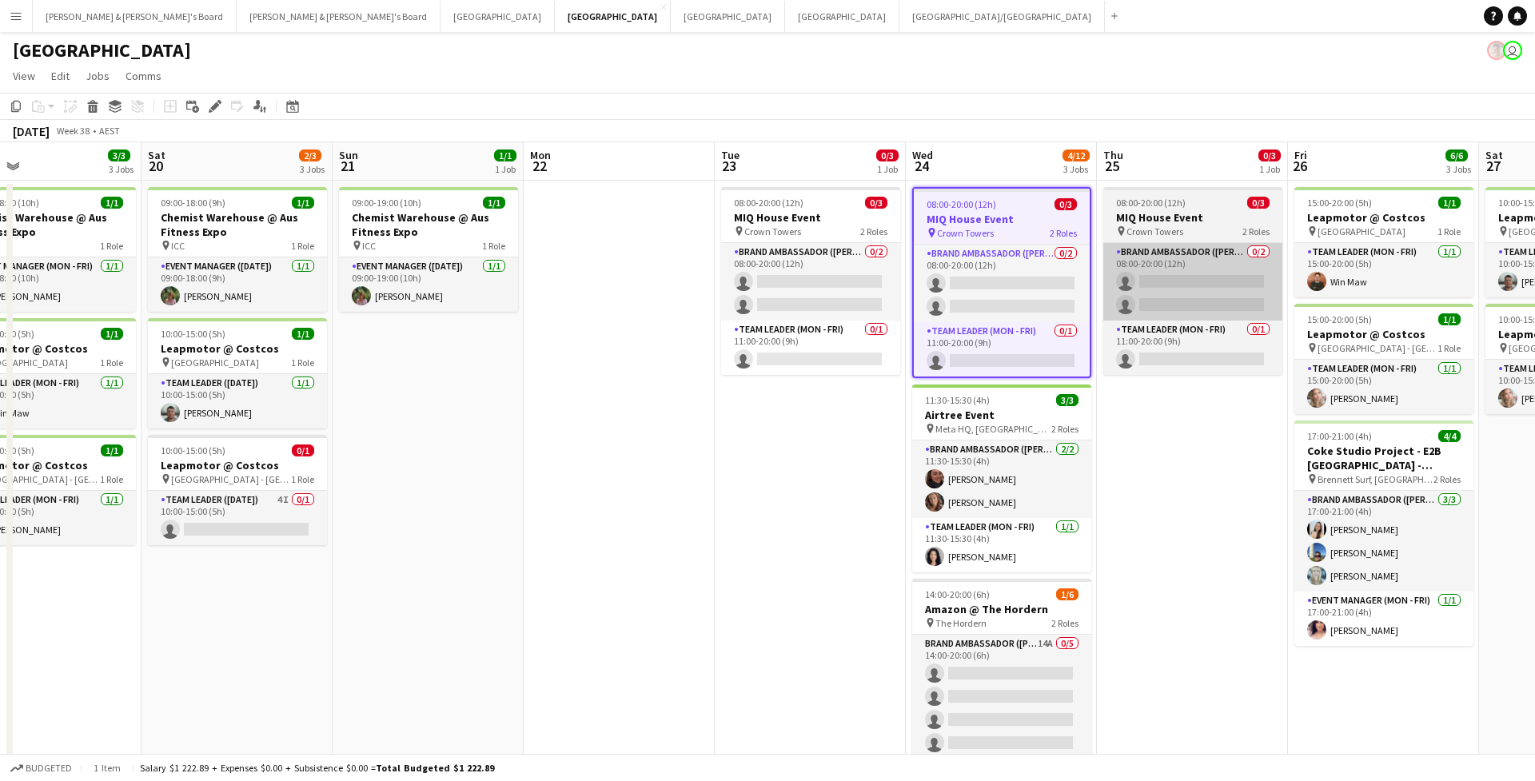
click at [1181, 243] on div "Brand Ambassador (Mon - Fri) 0/2 08:00-20:00 (12h) single-neutral-actions singl…" at bounding box center [1192, 308] width 179 height 133
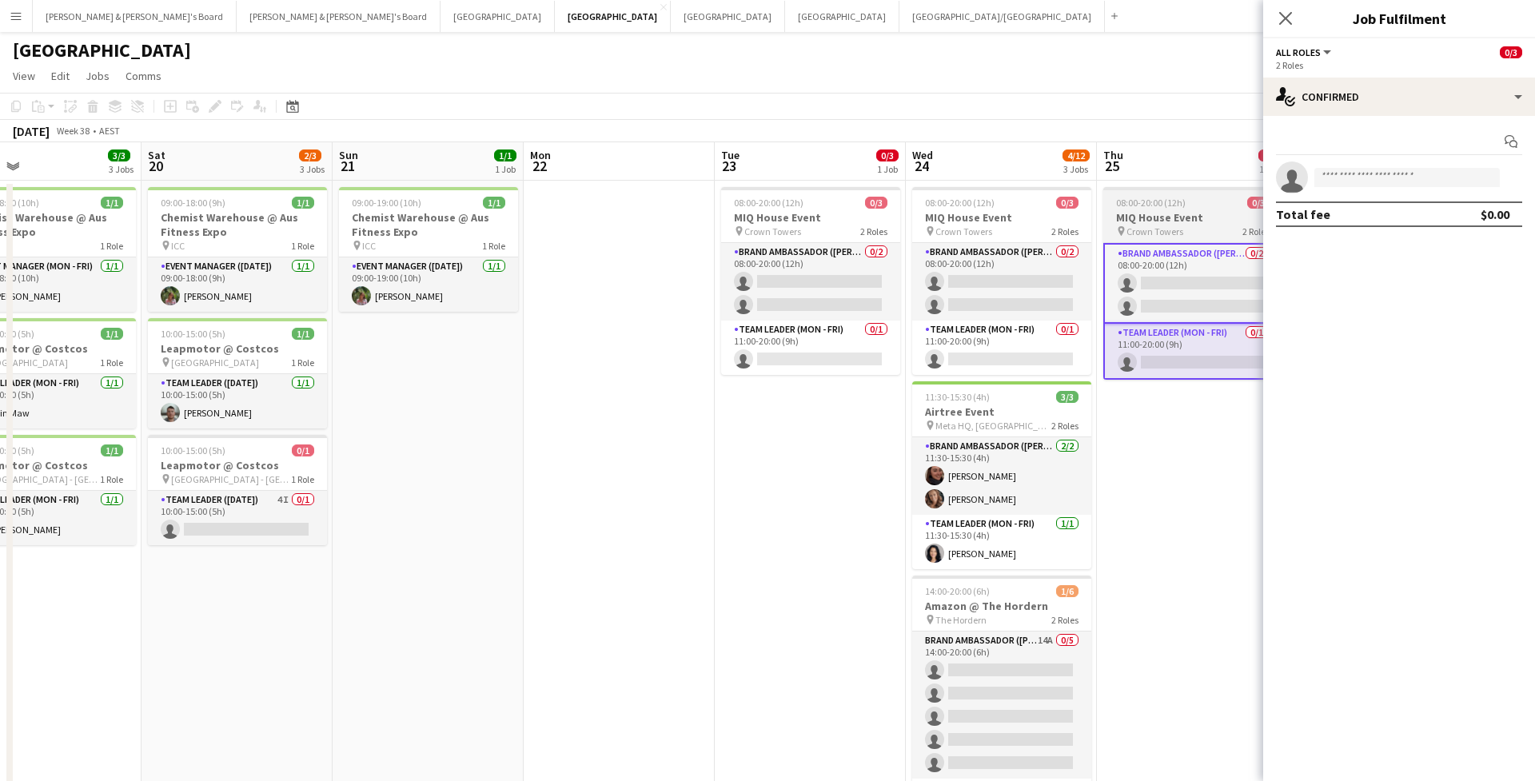
click at [1180, 230] on span "Crown Towers" at bounding box center [1154, 231] width 57 height 12
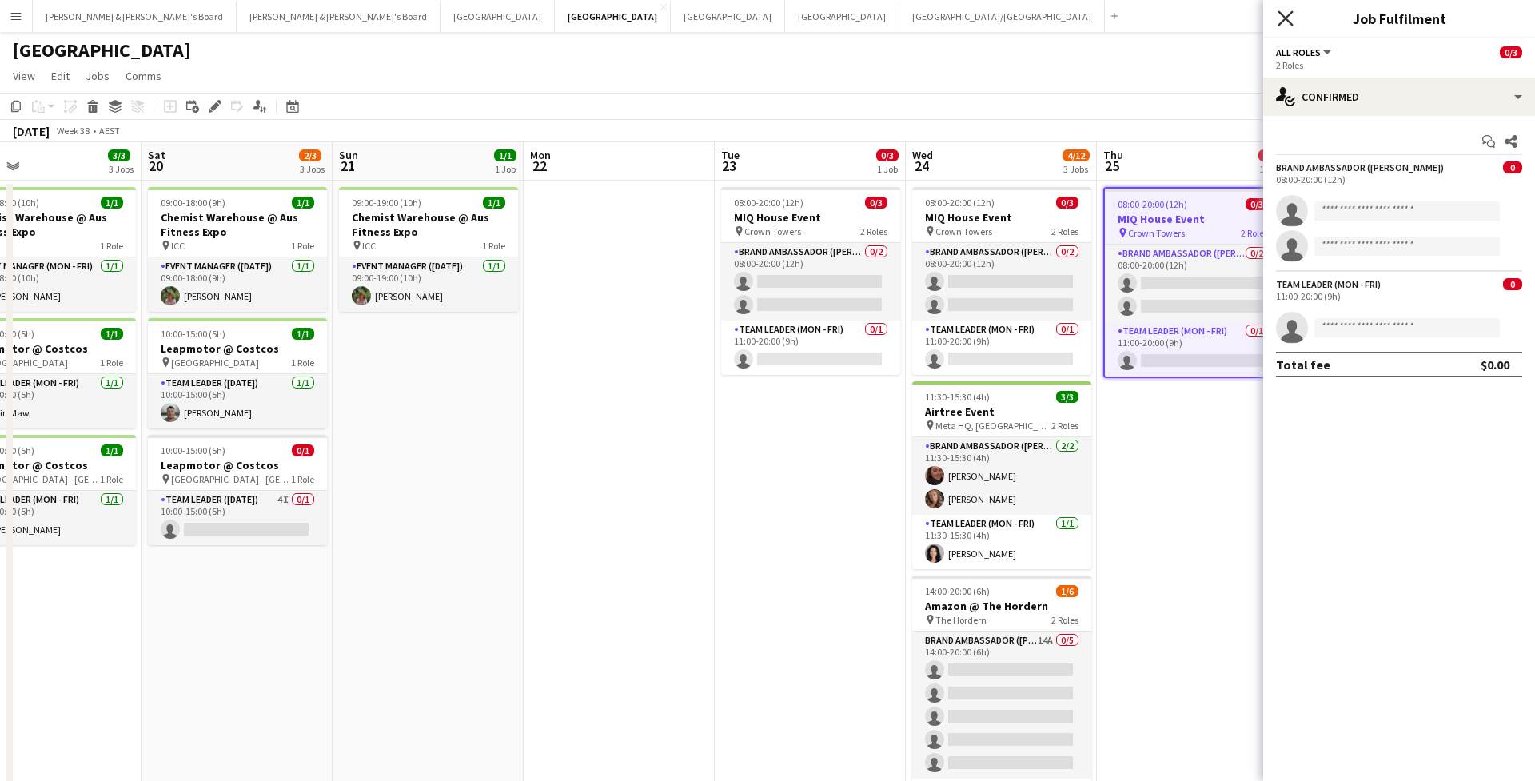
click at [1292, 16] on icon "Close pop-in" at bounding box center [1284, 17] width 15 height 15
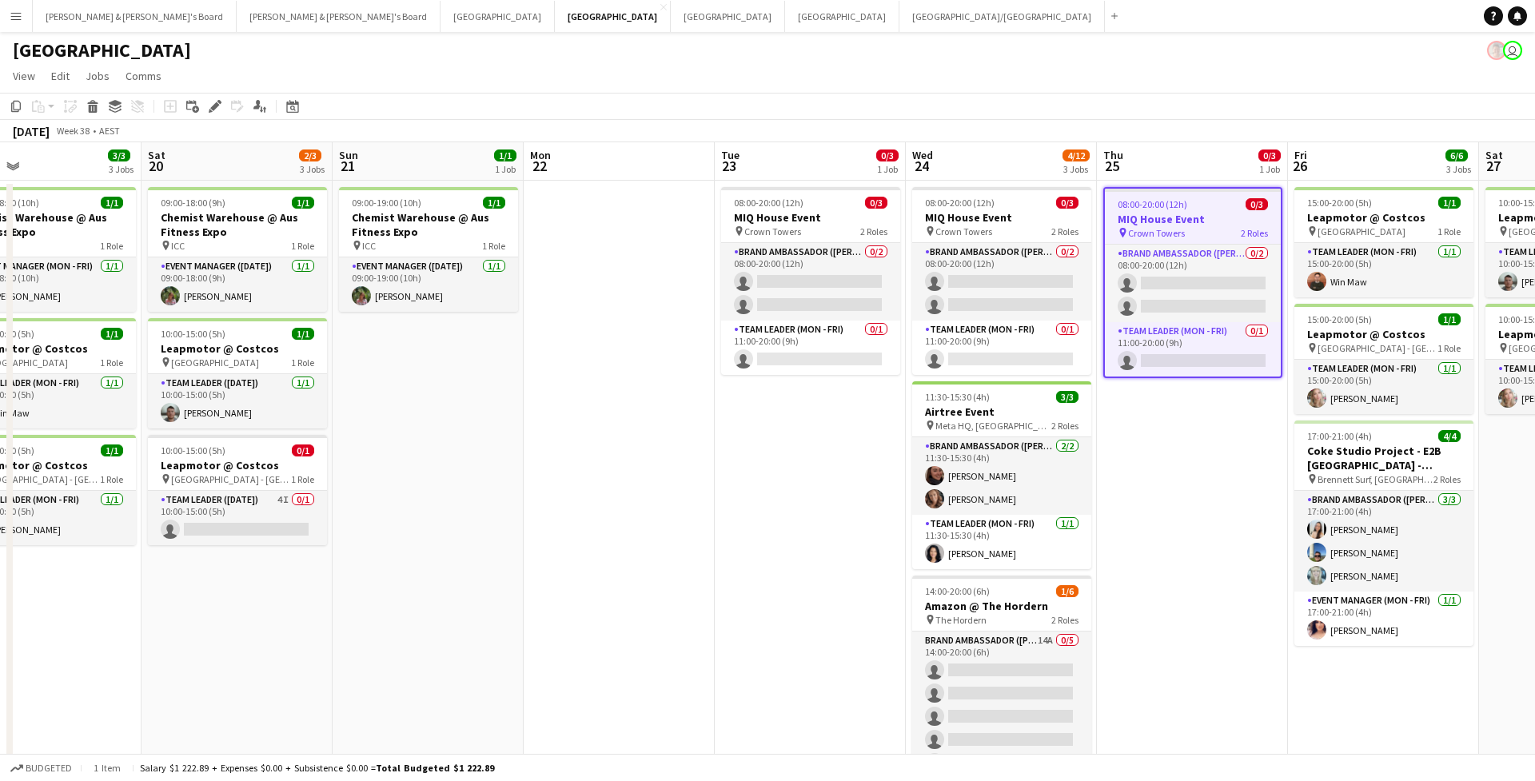
click at [978, 130] on div "September 2025 Week 38 • AEST" at bounding box center [767, 131] width 1535 height 22
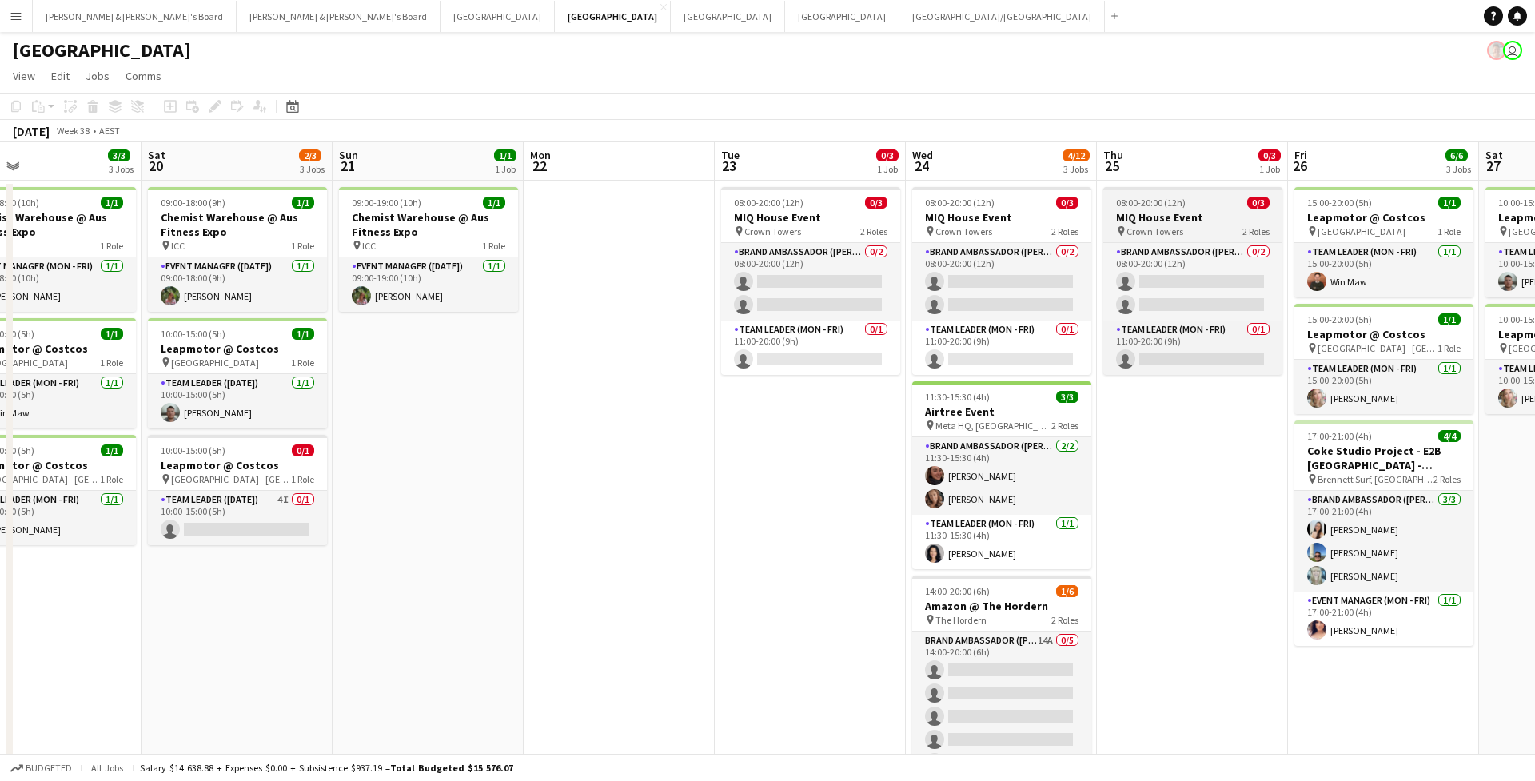
click at [1150, 217] on h3 "MIQ House Event" at bounding box center [1192, 217] width 179 height 14
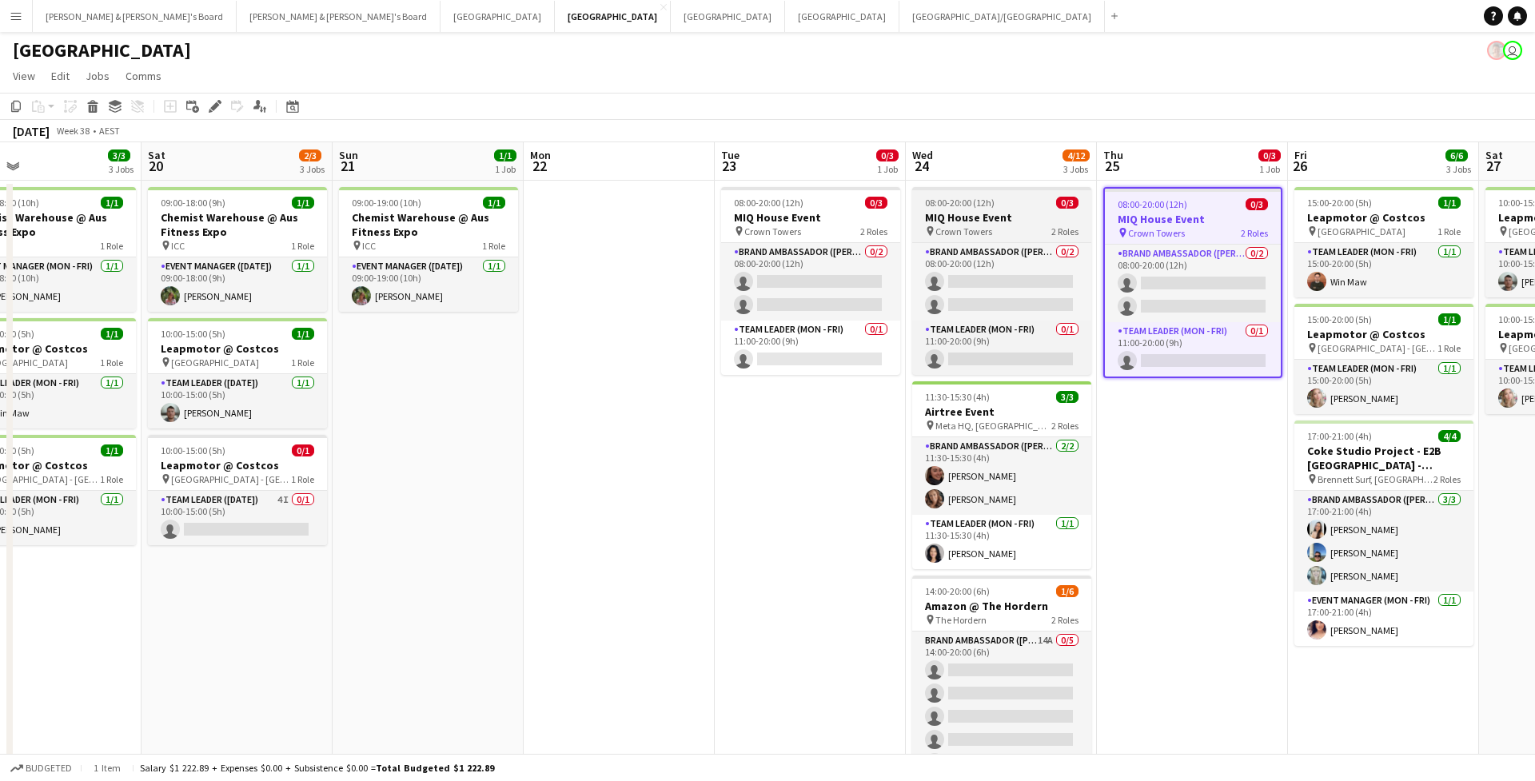
click at [1062, 197] on span "0/3" at bounding box center [1067, 203] width 22 height 12
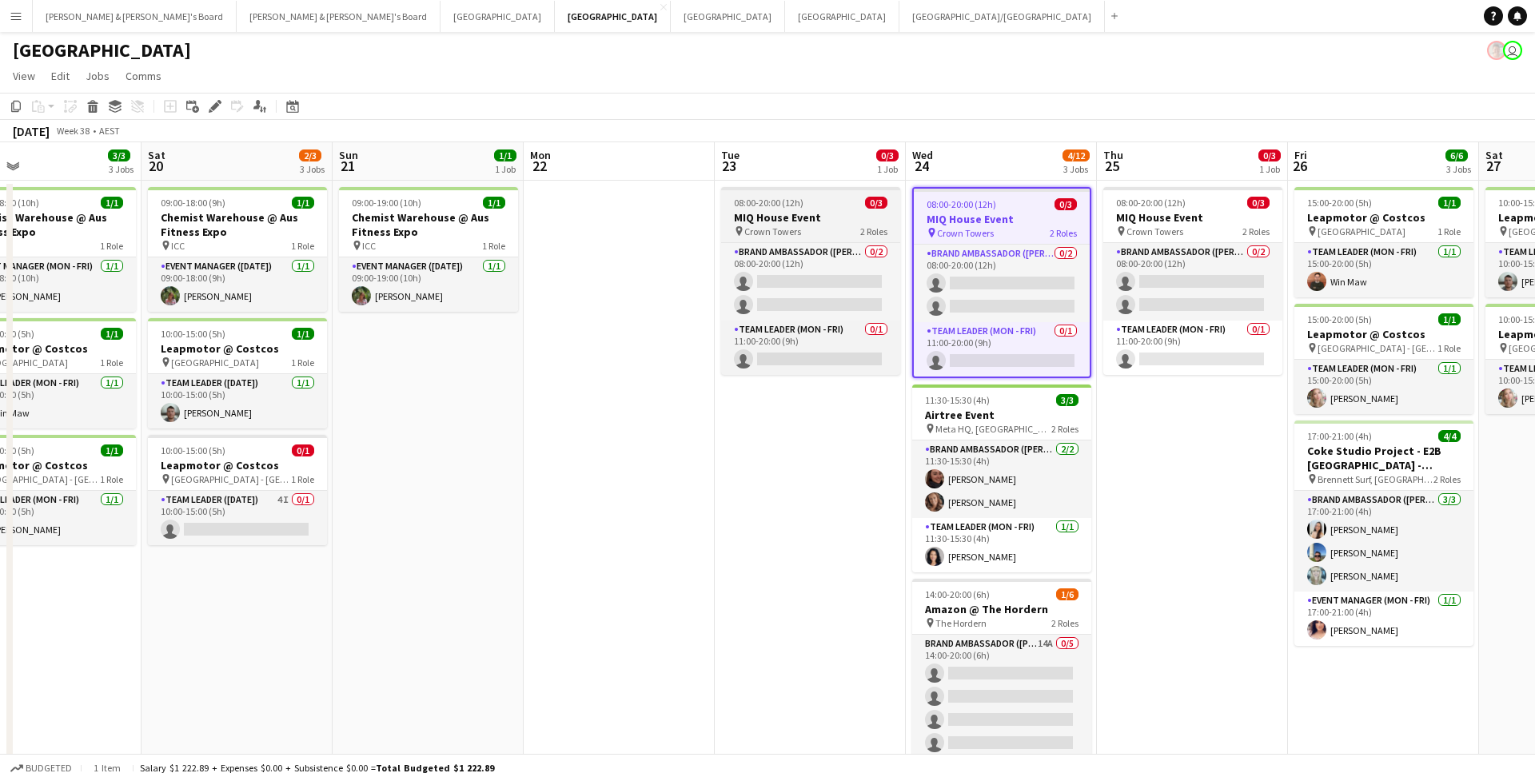
click at [884, 207] on span "0/3" at bounding box center [876, 203] width 22 height 12
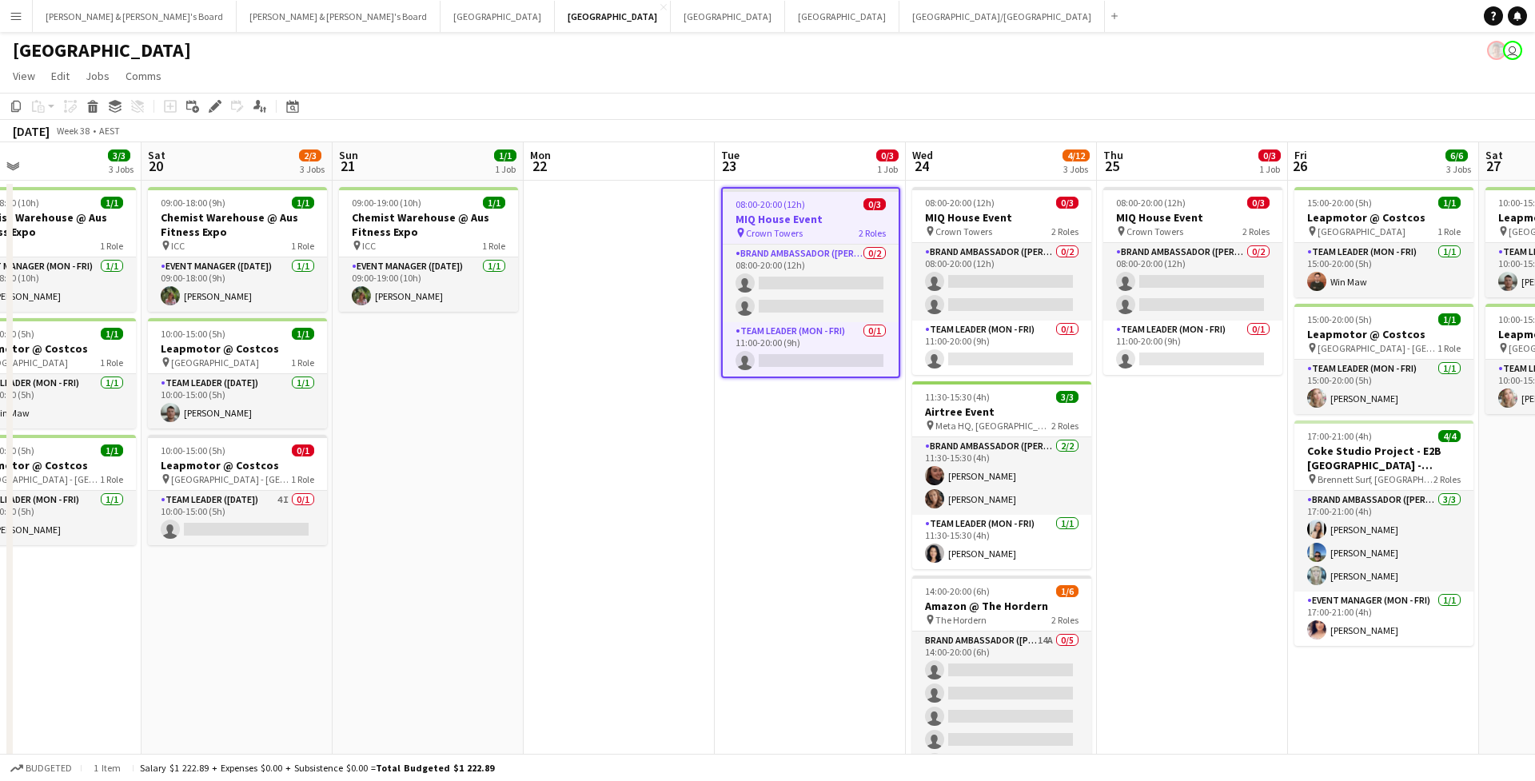
click at [809, 201] on div "08:00-20:00 (12h) 0/3" at bounding box center [811, 204] width 176 height 12
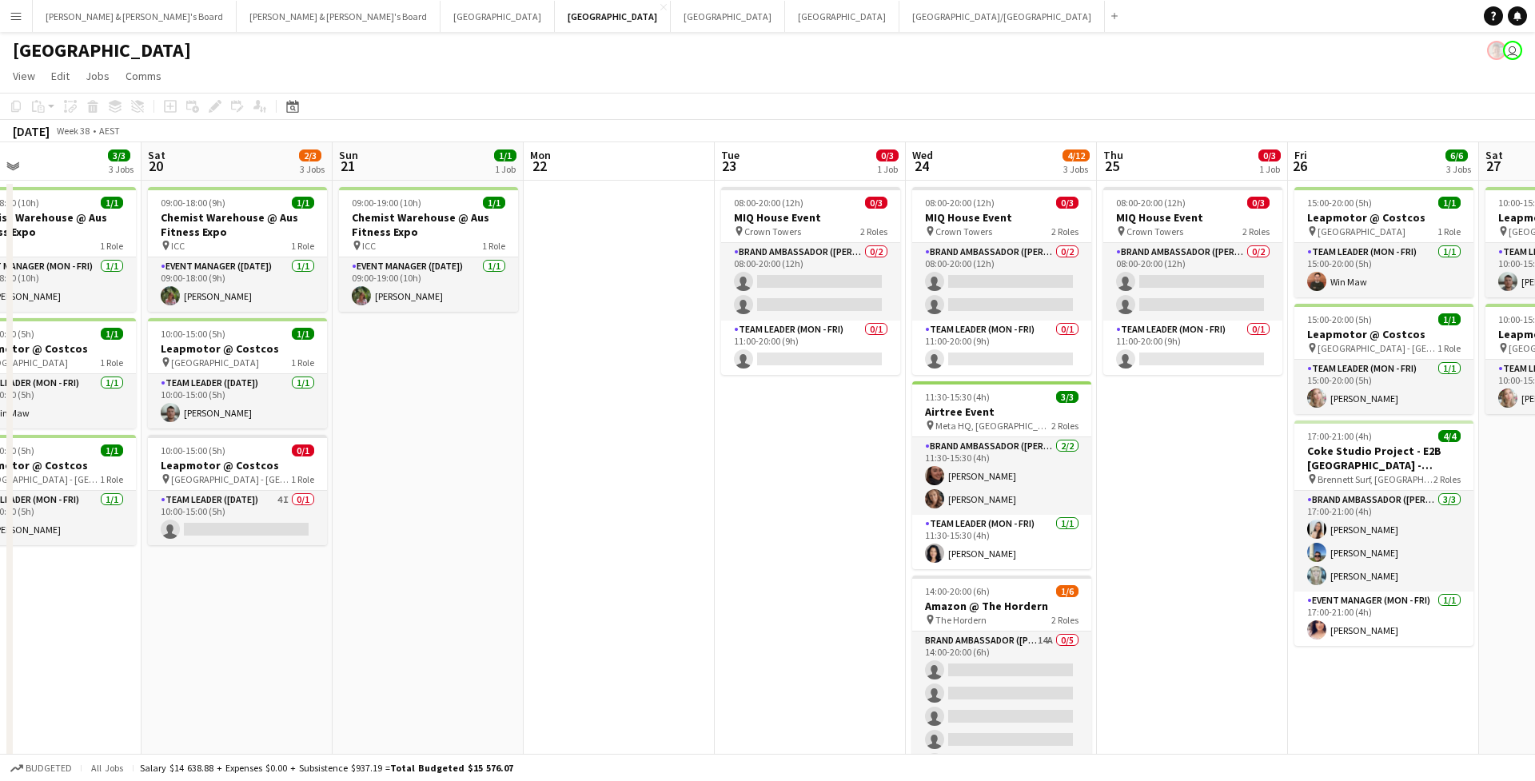
click at [783, 120] on div "September 2025 Week 38 • AEST" at bounding box center [767, 131] width 1535 height 22
click at [835, 17] on app-navbar "Menu Boards Boards Boards All jobs Status Workforce Workforce My Workforce Recr…" at bounding box center [767, 16] width 1535 height 32
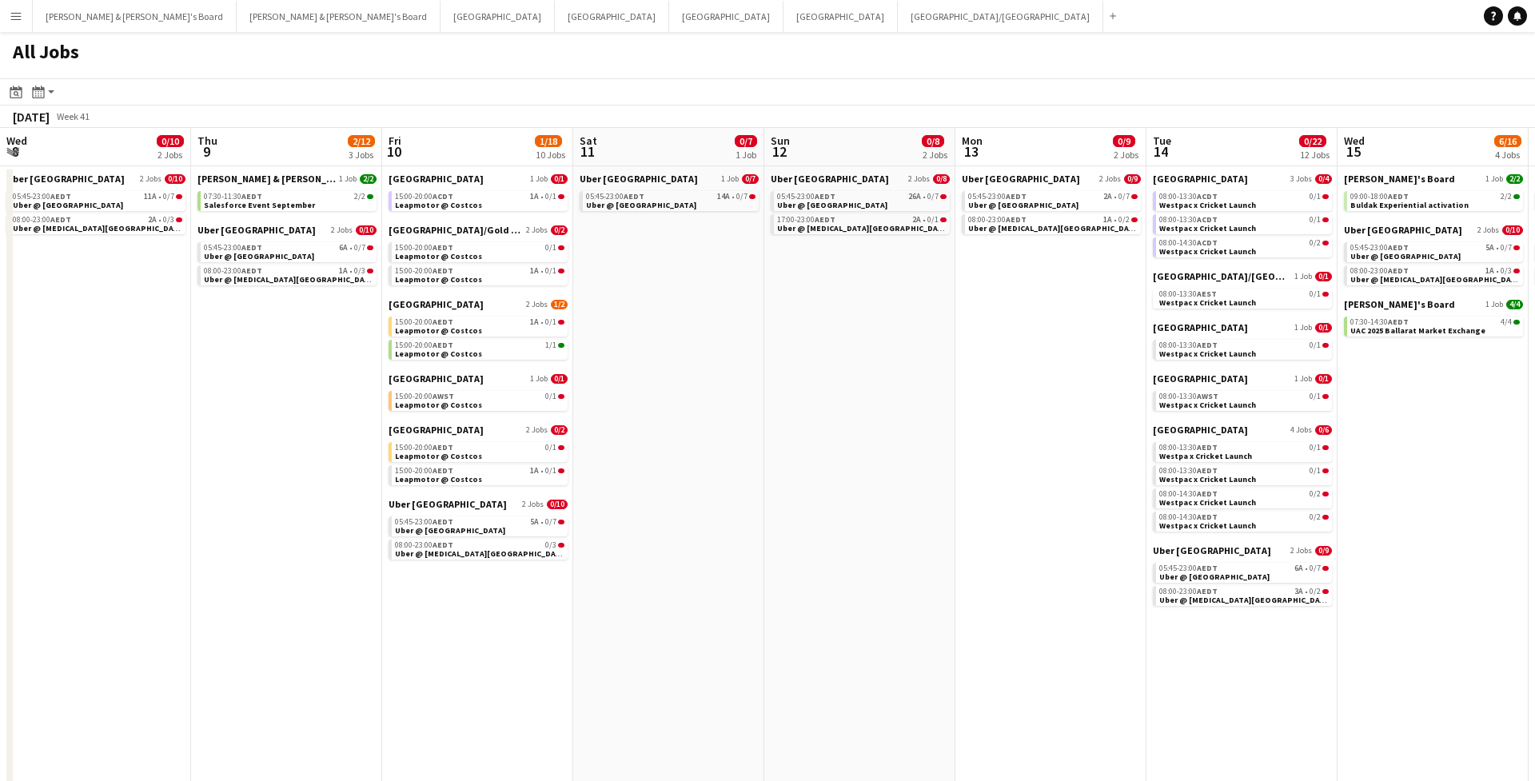
scroll to position [0, 549]
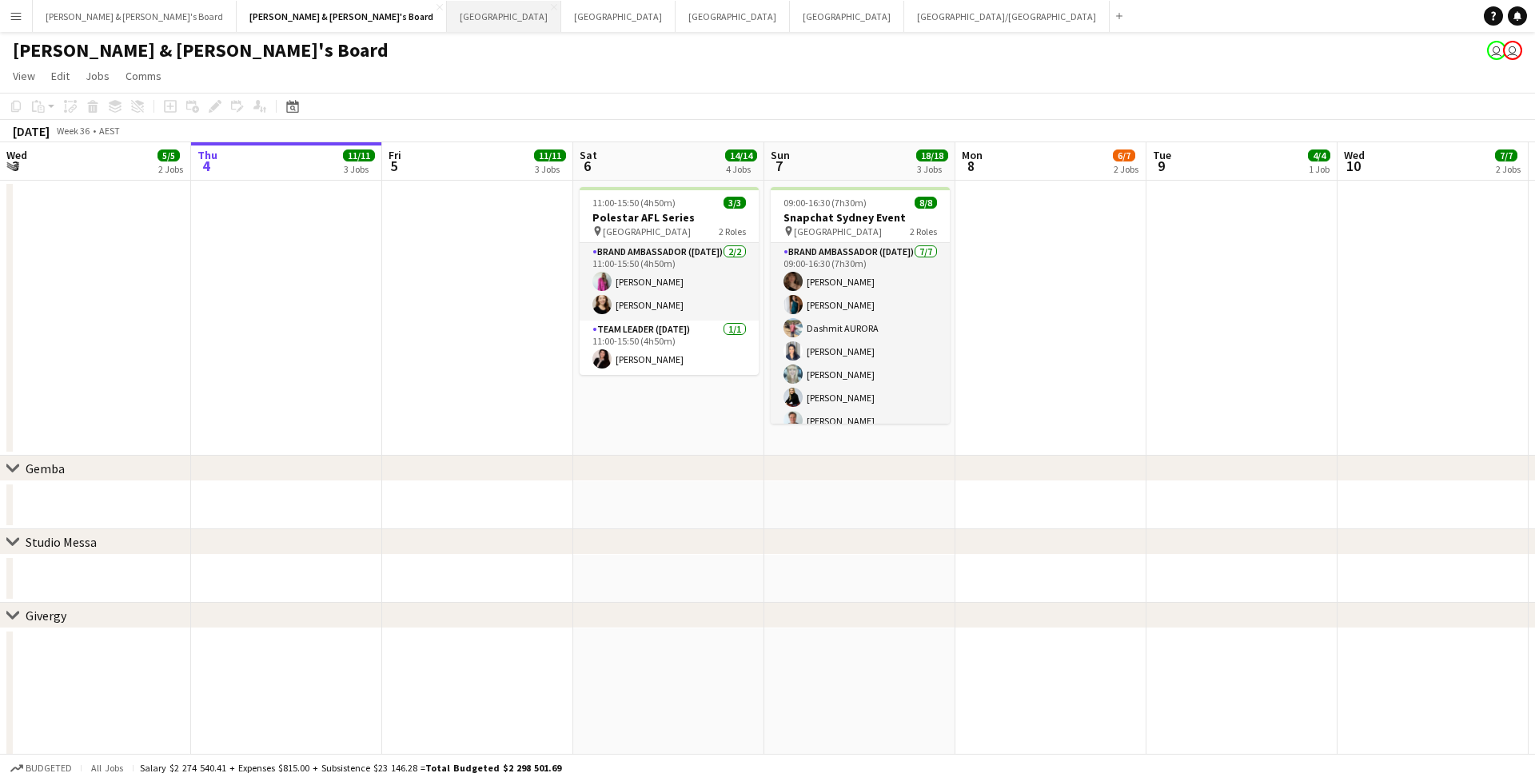
click at [447, 24] on button "Perth Close" at bounding box center [504, 16] width 114 height 31
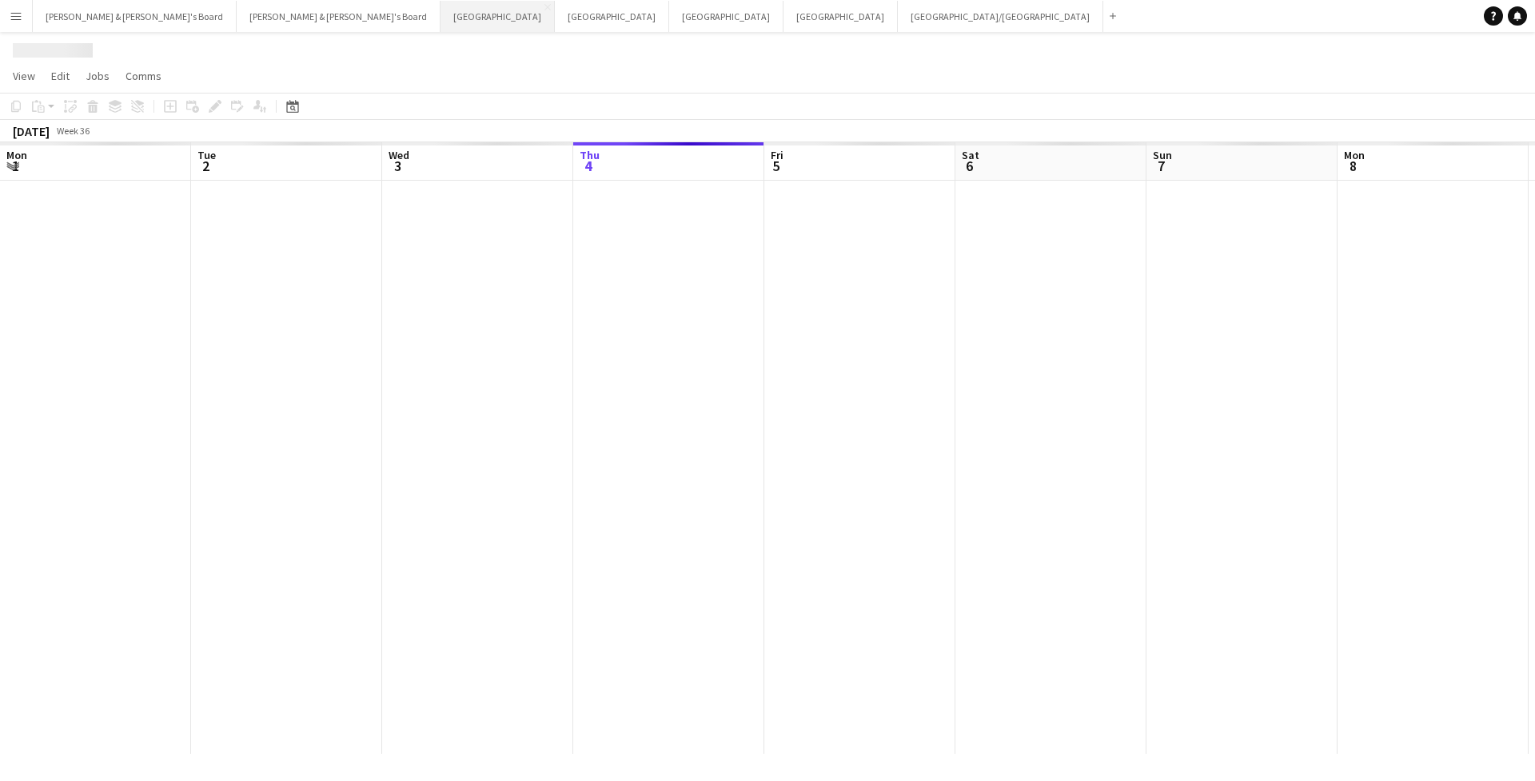
scroll to position [0, 382]
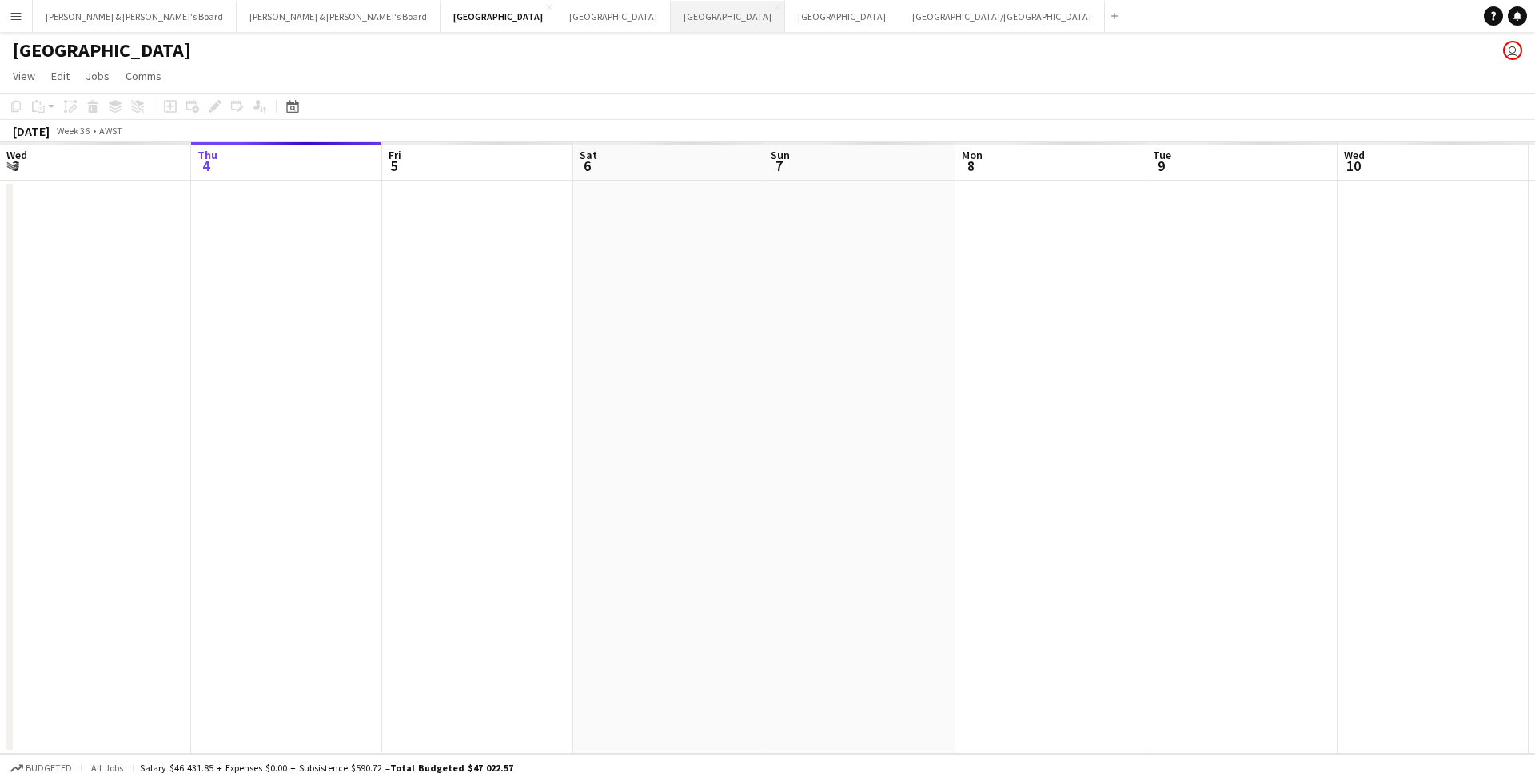
click at [671, 22] on button "Adelaide Close" at bounding box center [728, 16] width 114 height 31
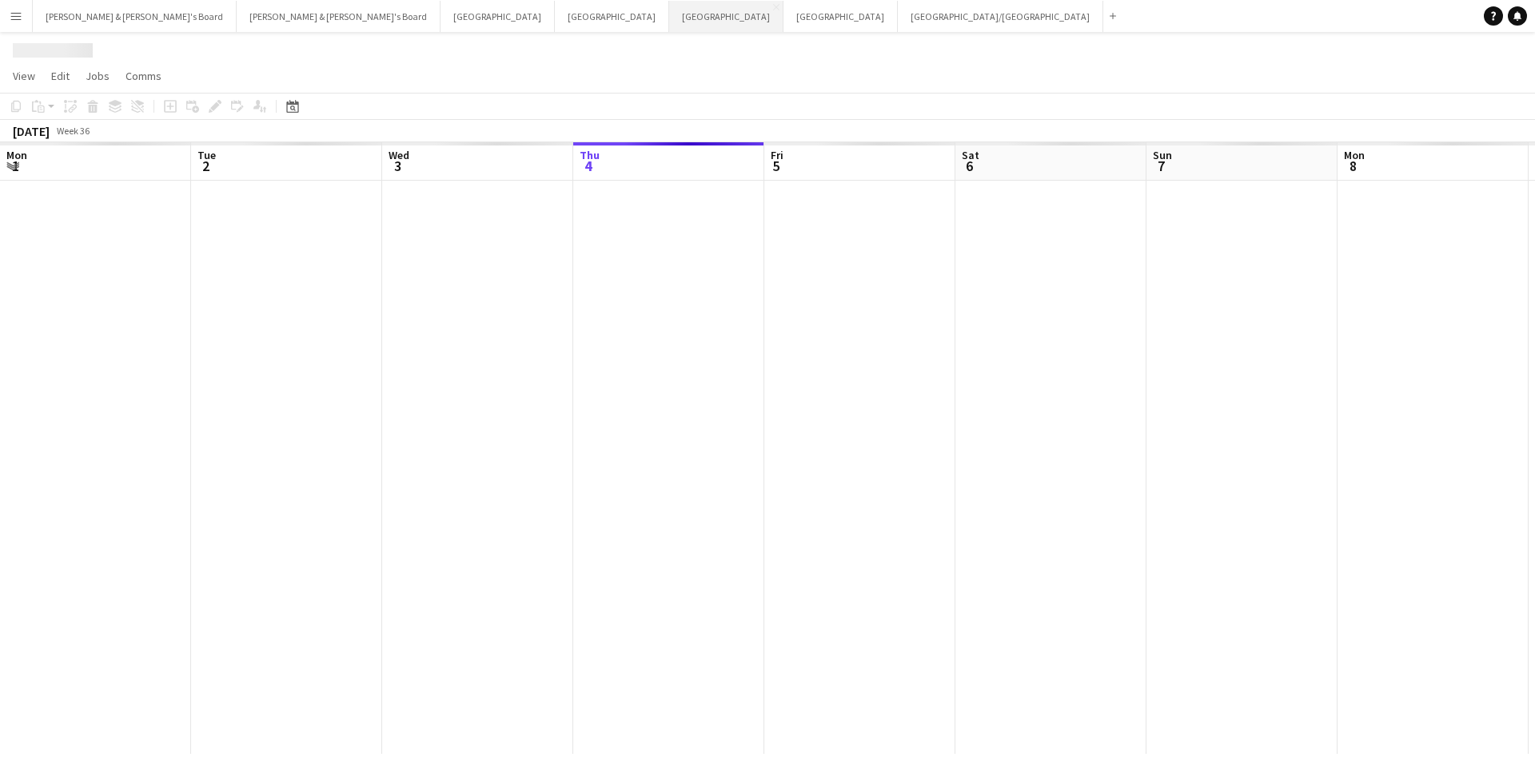
scroll to position [0, 382]
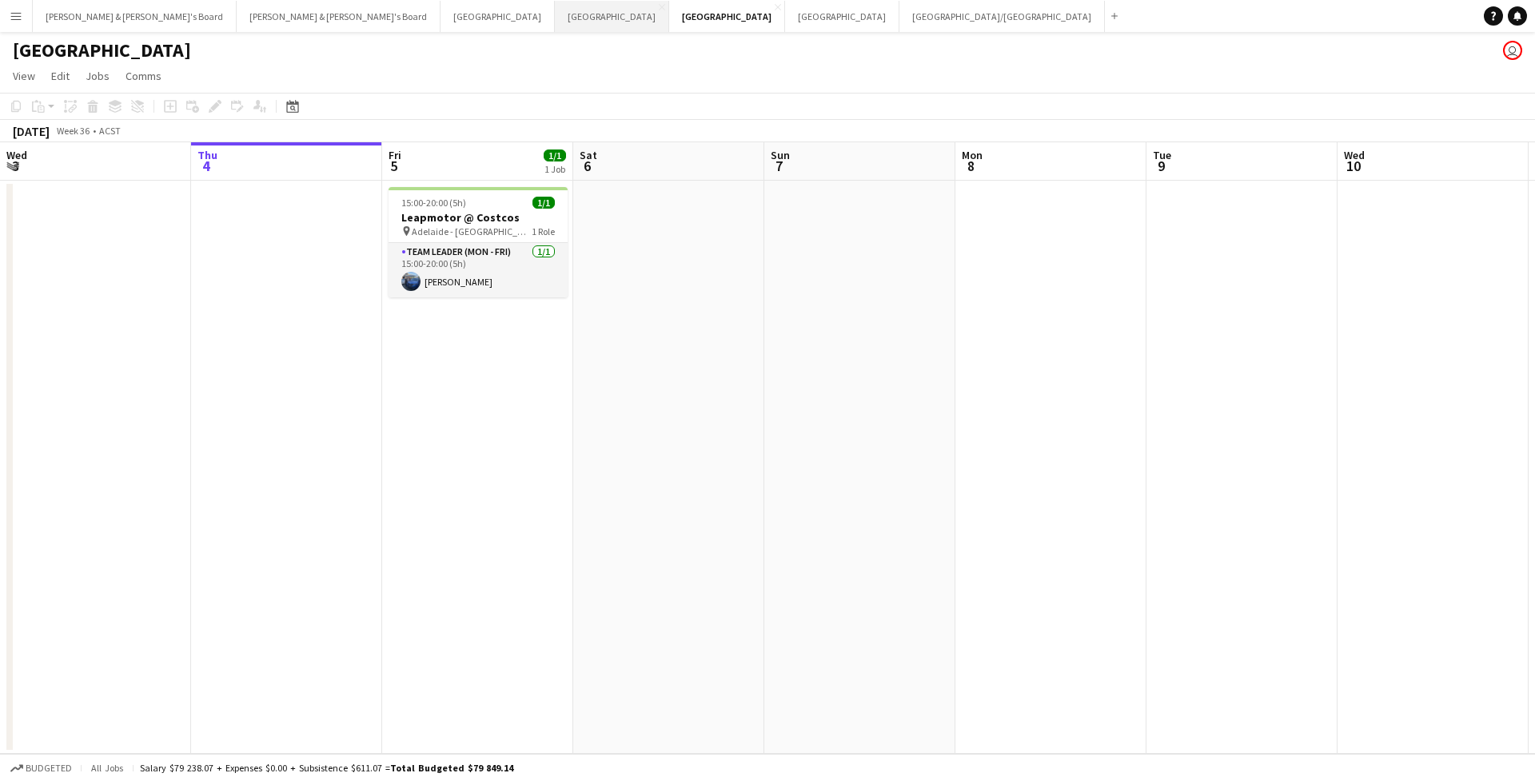
click at [555, 26] on button "Sydney Close" at bounding box center [612, 16] width 114 height 31
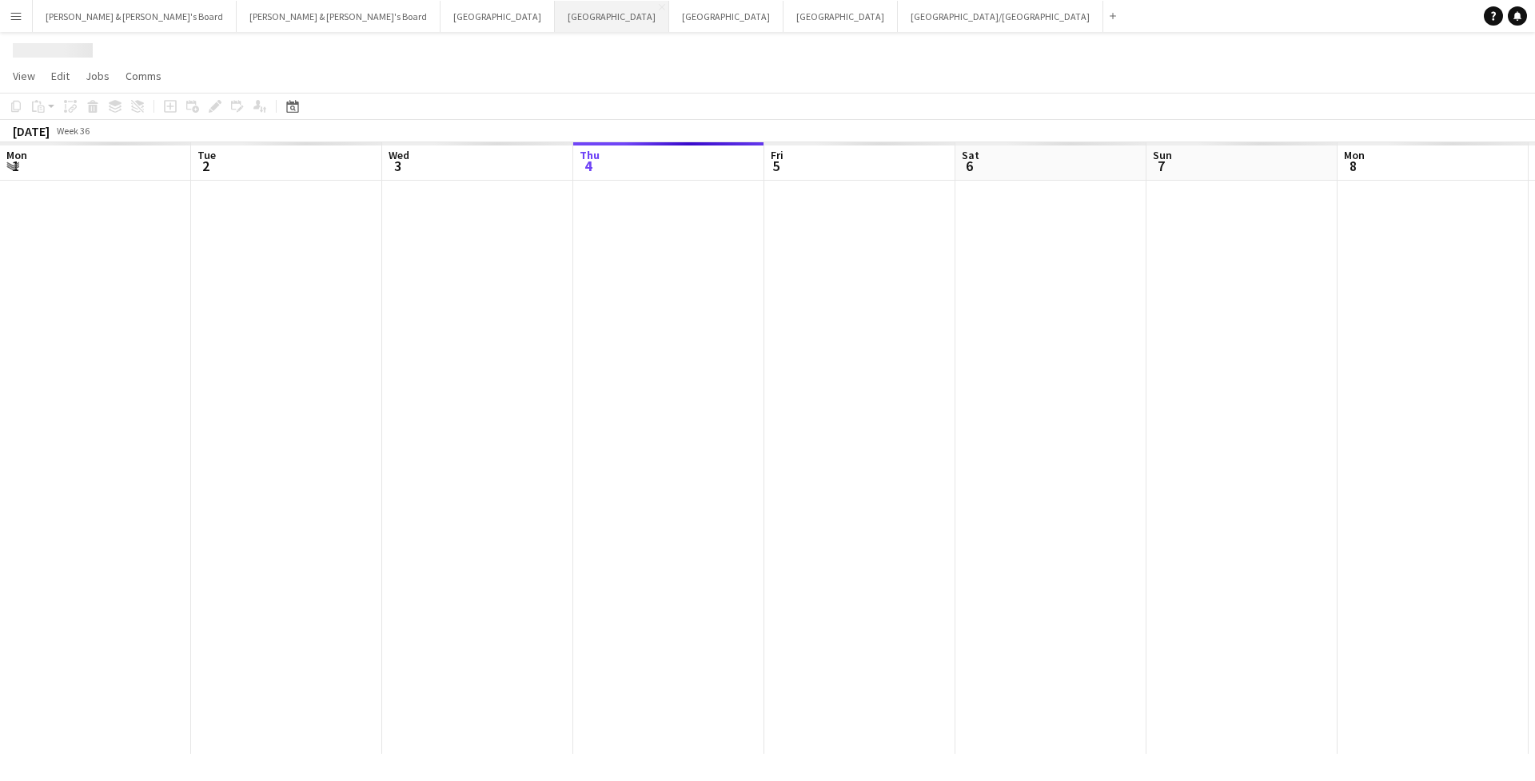
scroll to position [0, 382]
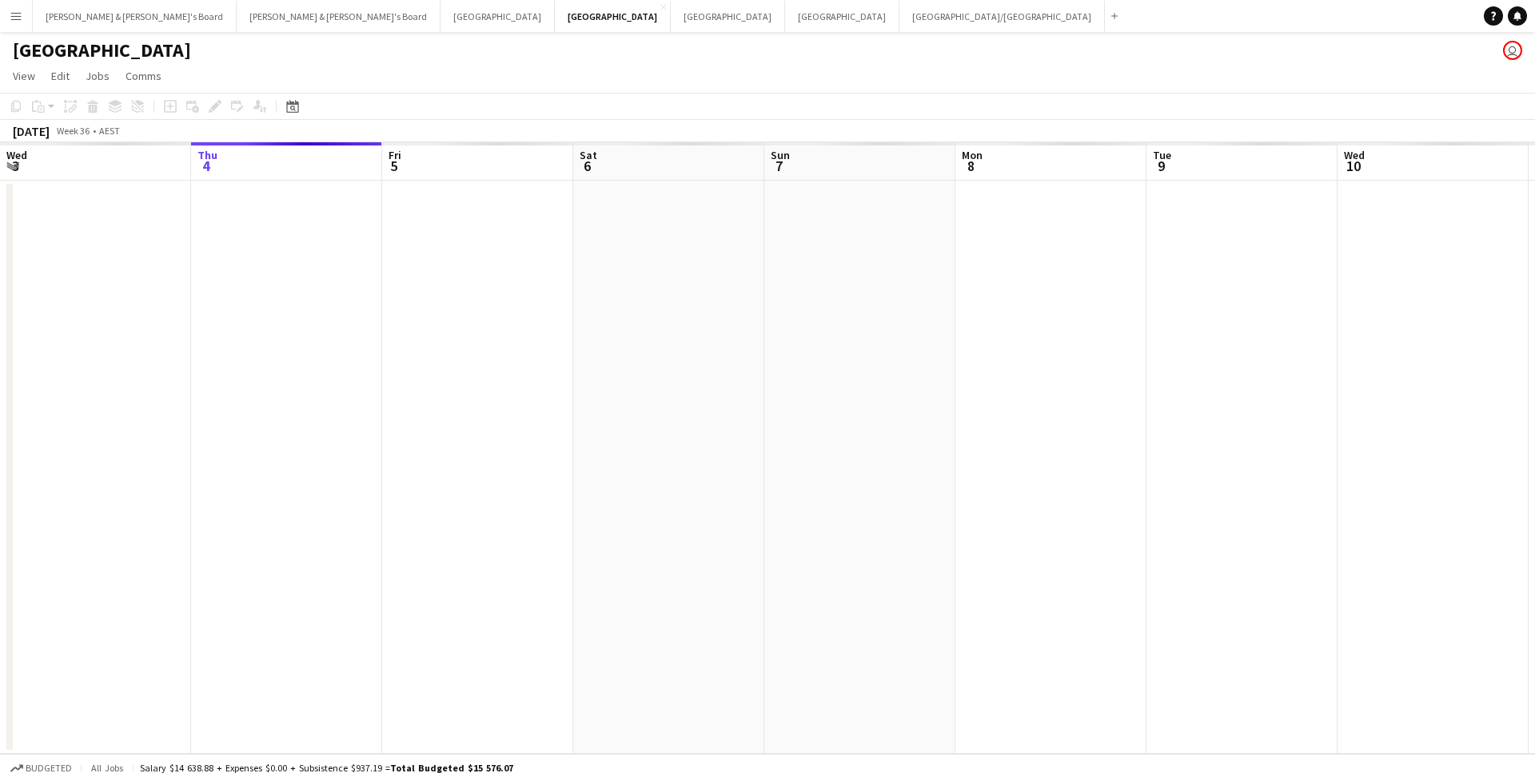
click at [10, 24] on button "Menu" at bounding box center [16, 16] width 32 height 32
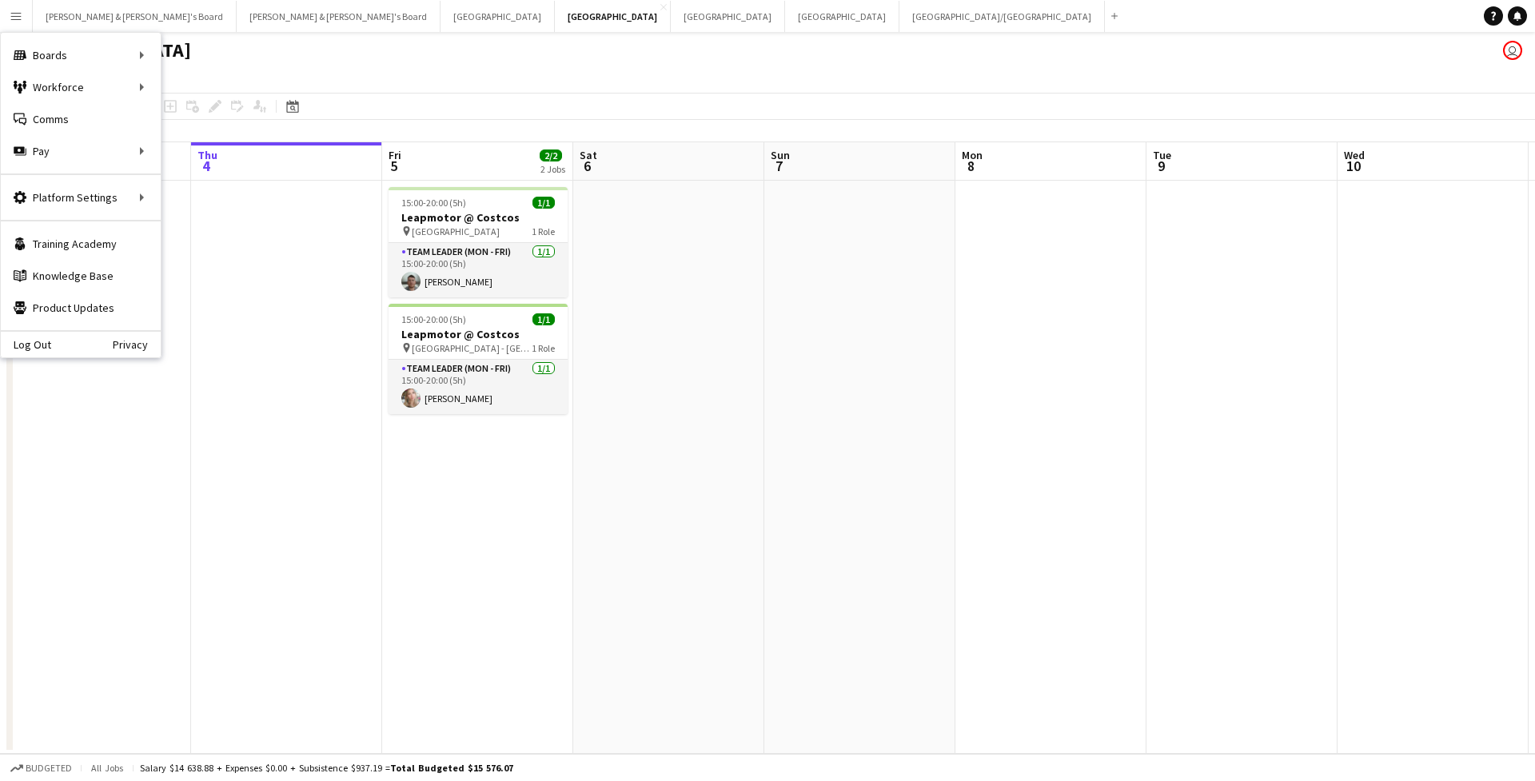
click at [507, 64] on app-page-menu "View Day view expanded Day view collapsed Month view Date picker Jump to today …" at bounding box center [767, 77] width 1535 height 30
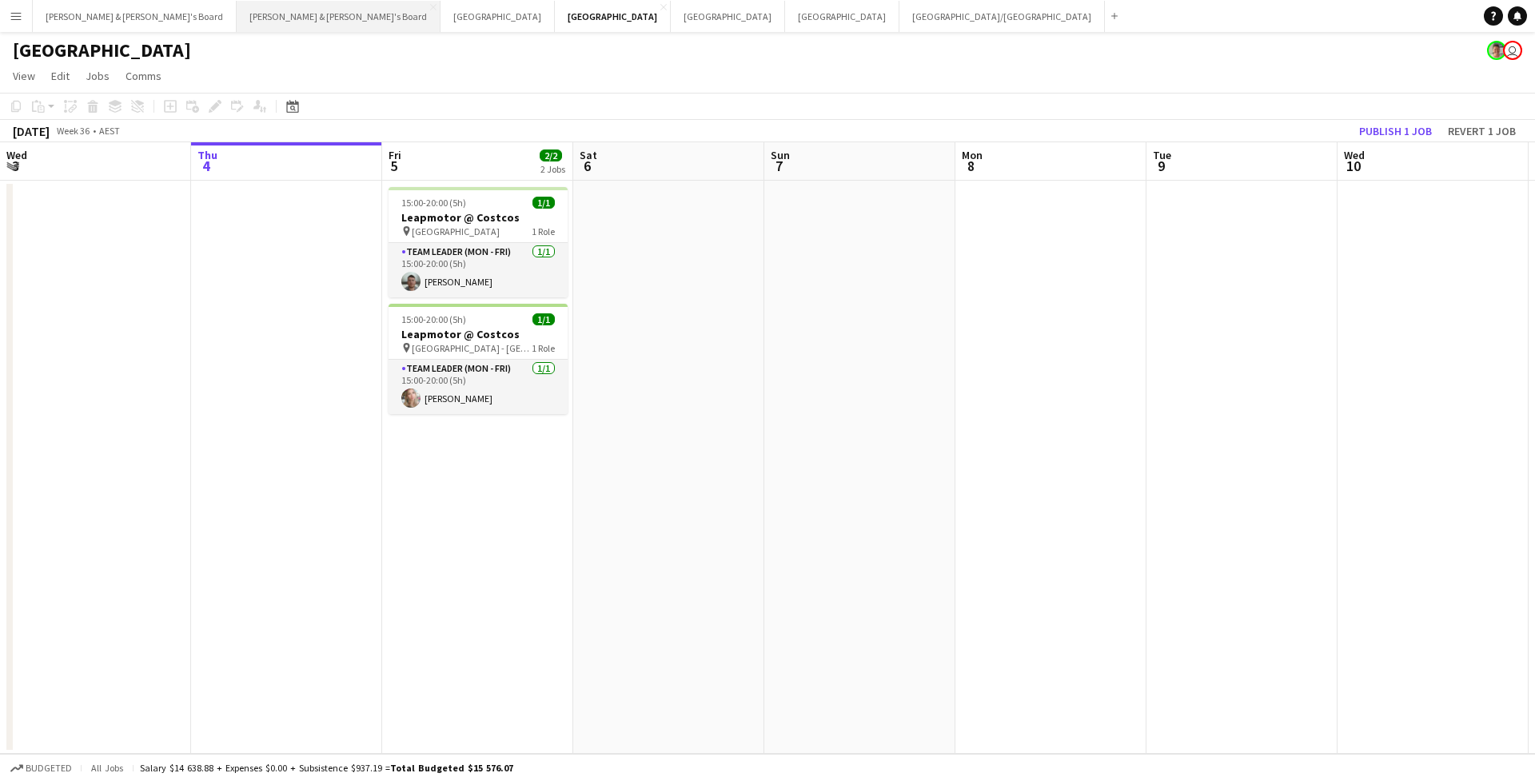
click at [237, 16] on button "Neil & Jenny's Board Close" at bounding box center [339, 16] width 204 height 31
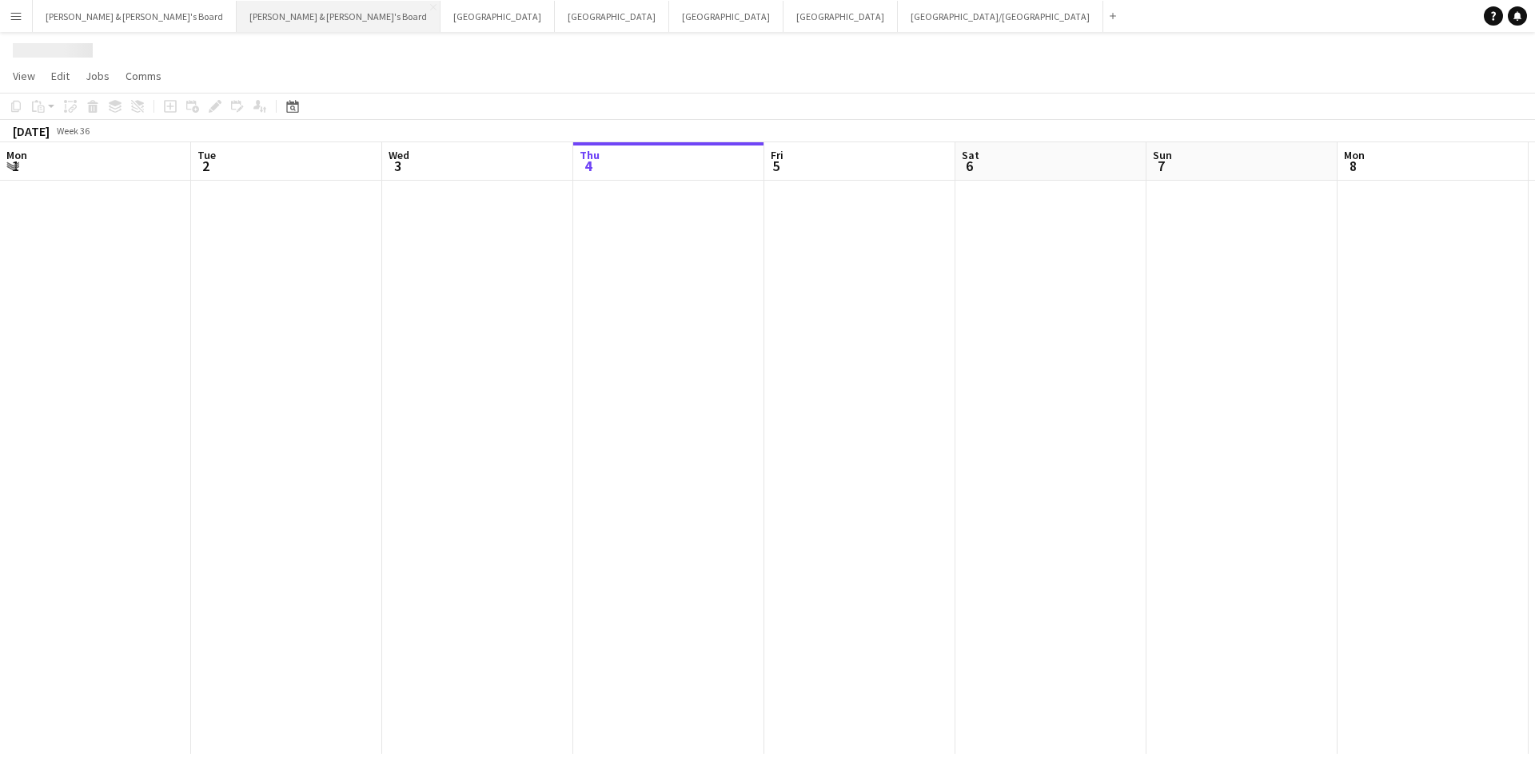
scroll to position [0, 382]
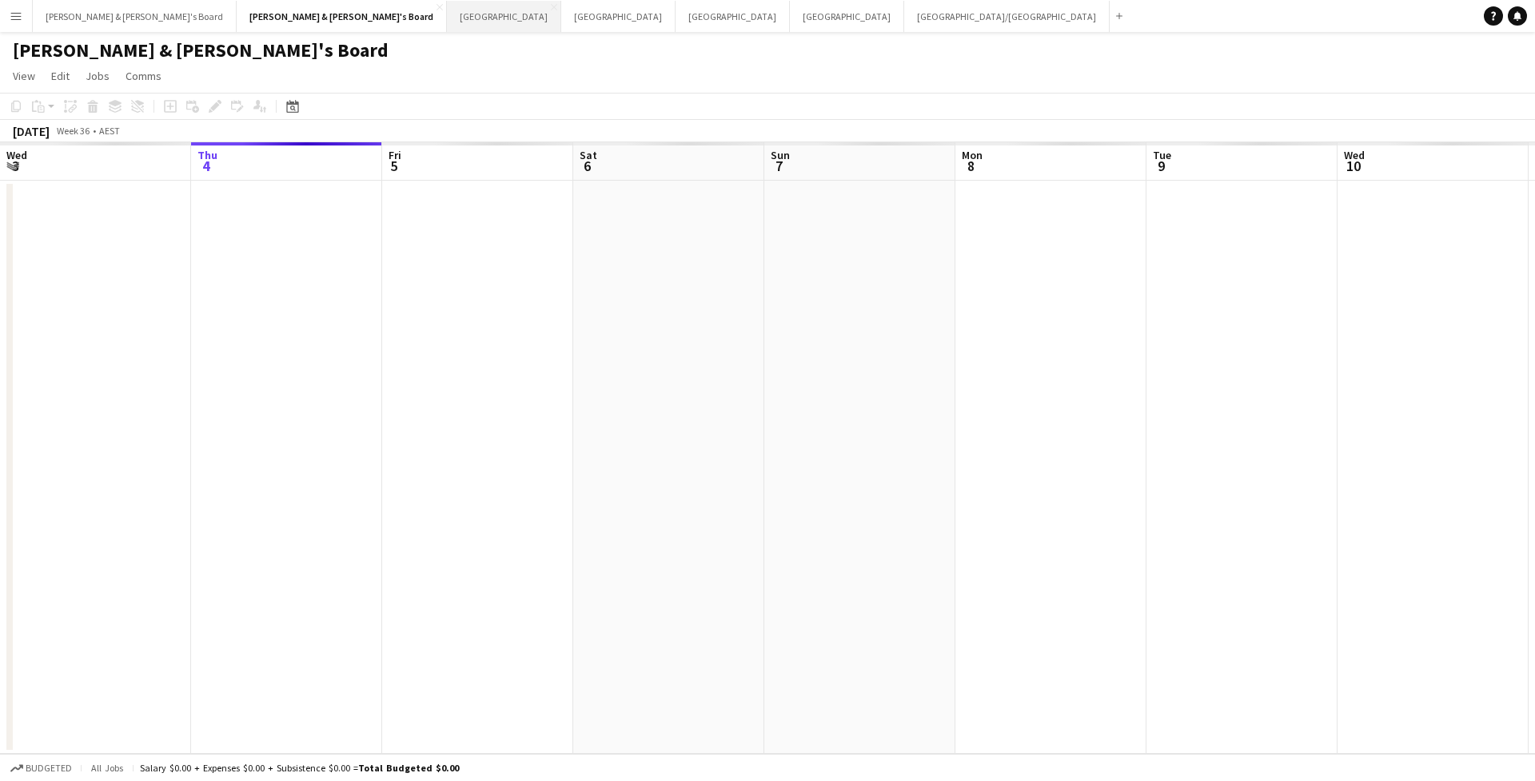
click at [447, 19] on button "Perth Close" at bounding box center [504, 16] width 114 height 31
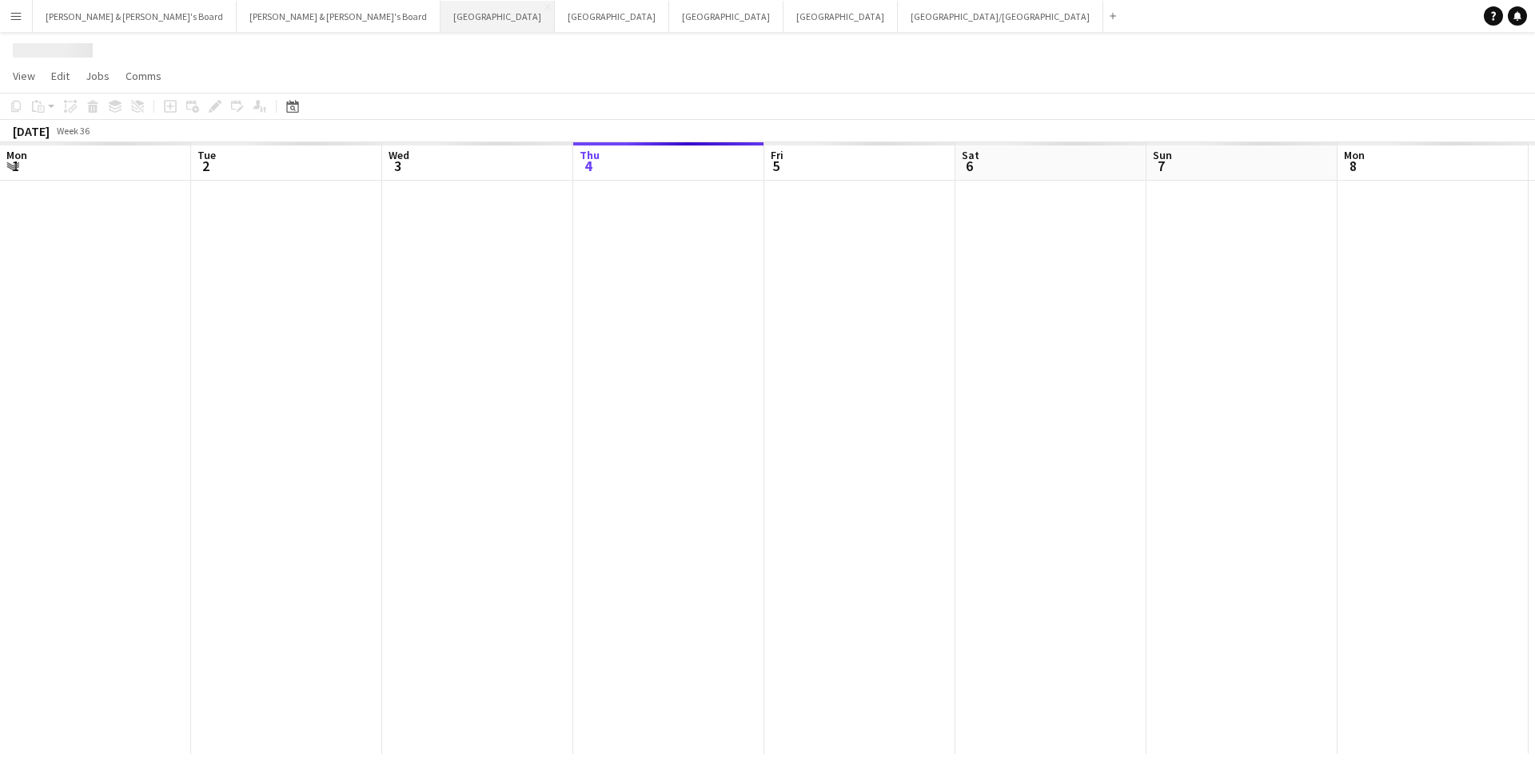
scroll to position [0, 382]
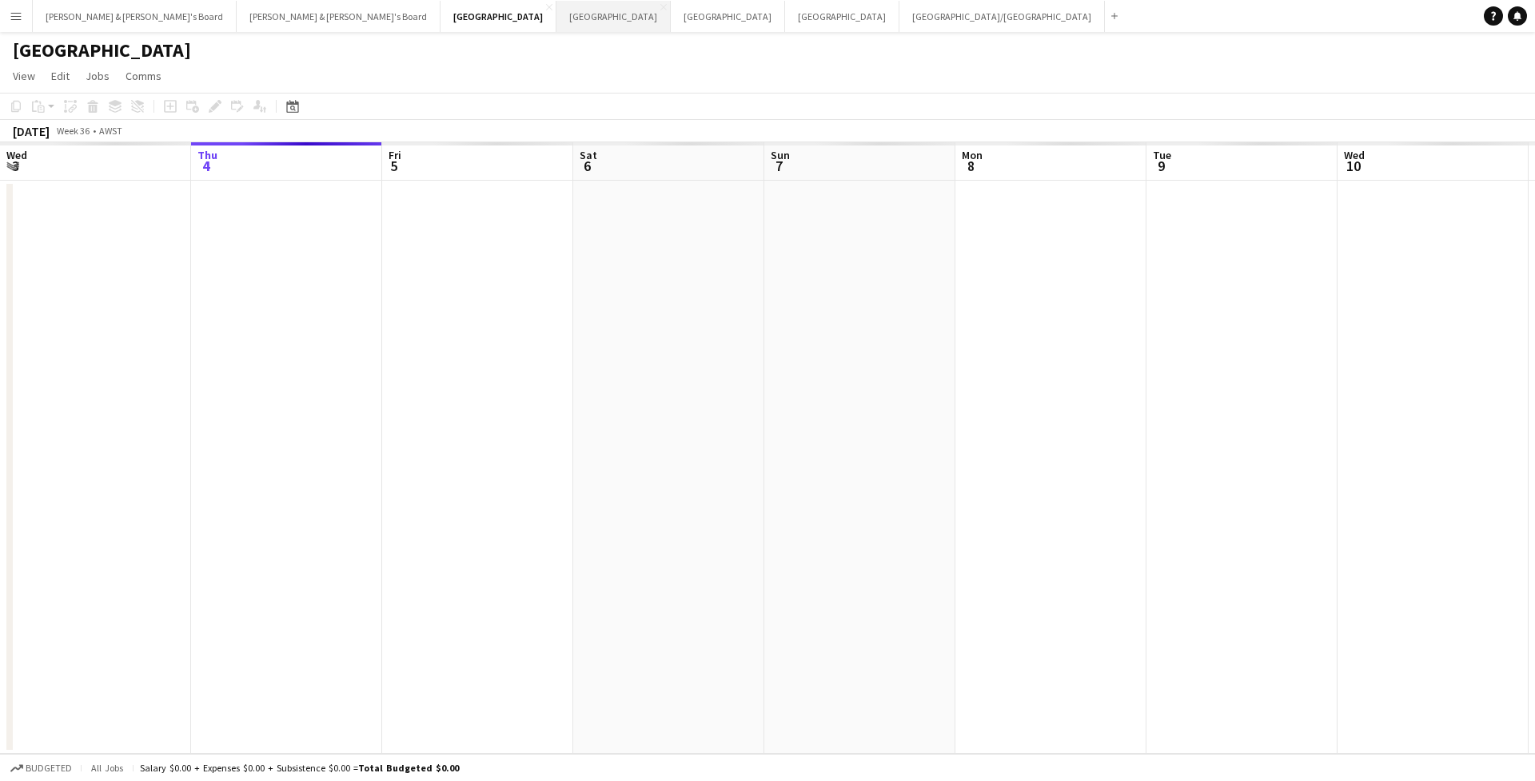
click at [556, 22] on button "Sydney Close" at bounding box center [613, 16] width 114 height 31
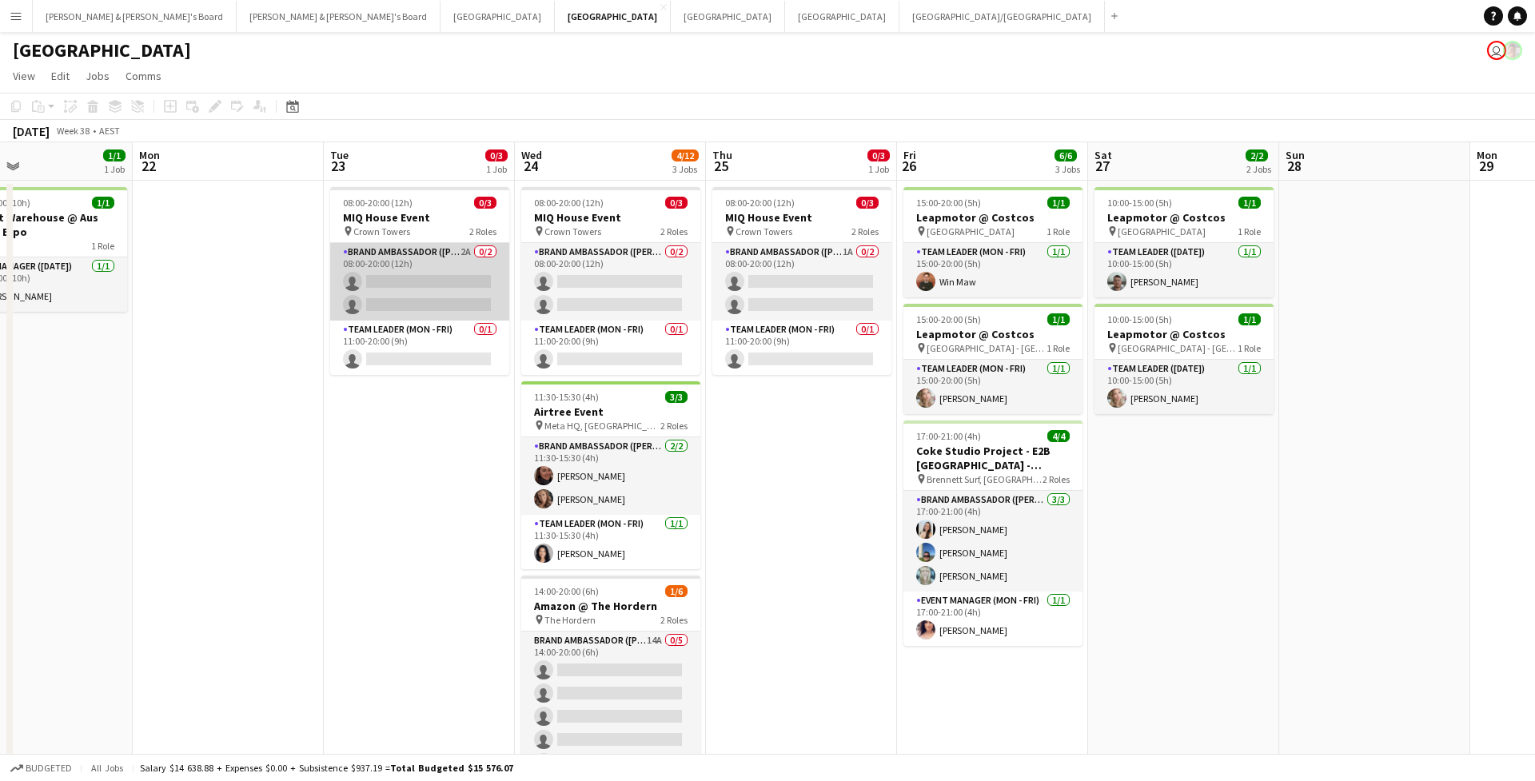
scroll to position [0, 633]
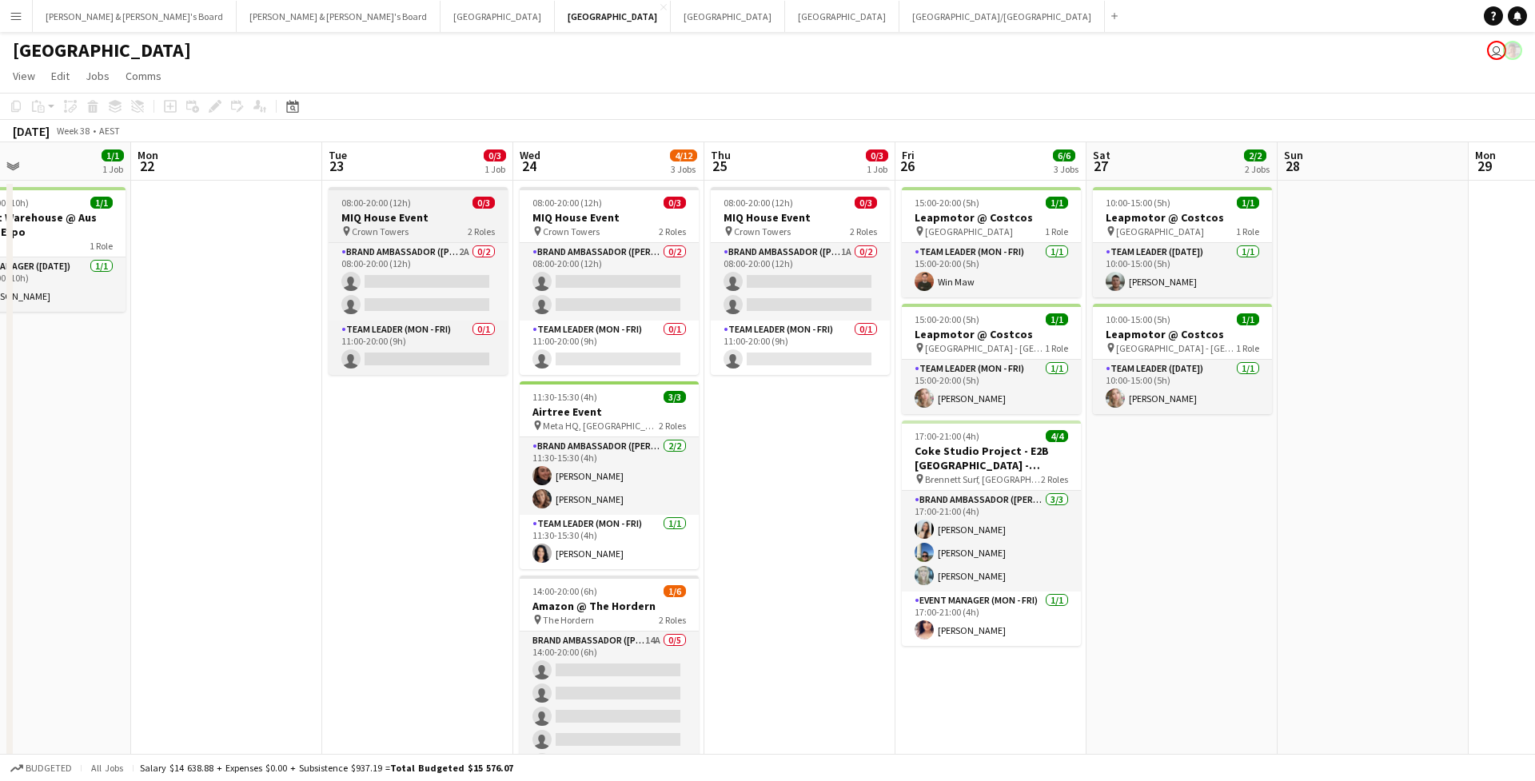
click at [448, 232] on div "pin Crown Towers 2 Roles" at bounding box center [418, 231] width 179 height 13
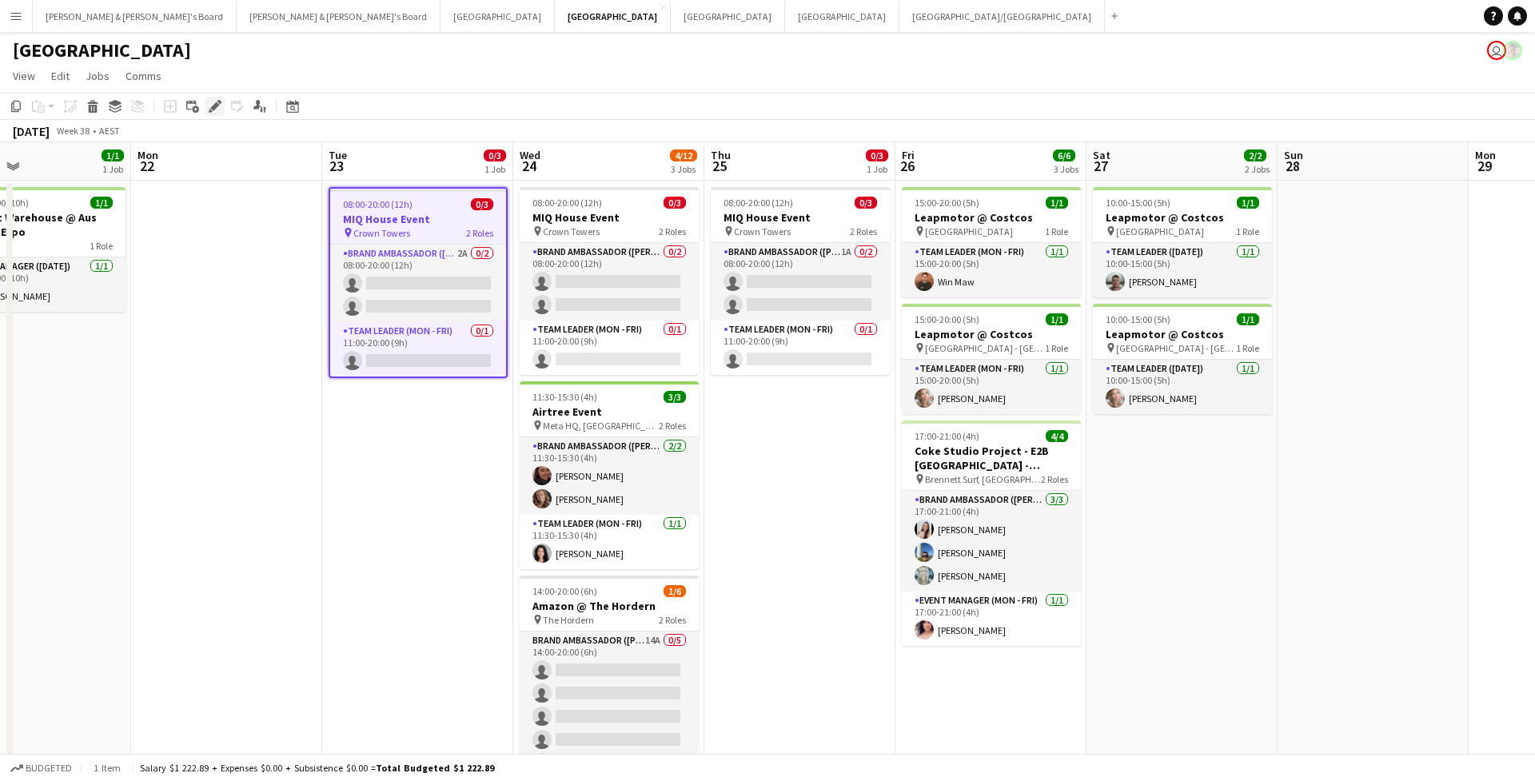
click at [215, 104] on icon at bounding box center [214, 106] width 9 height 9
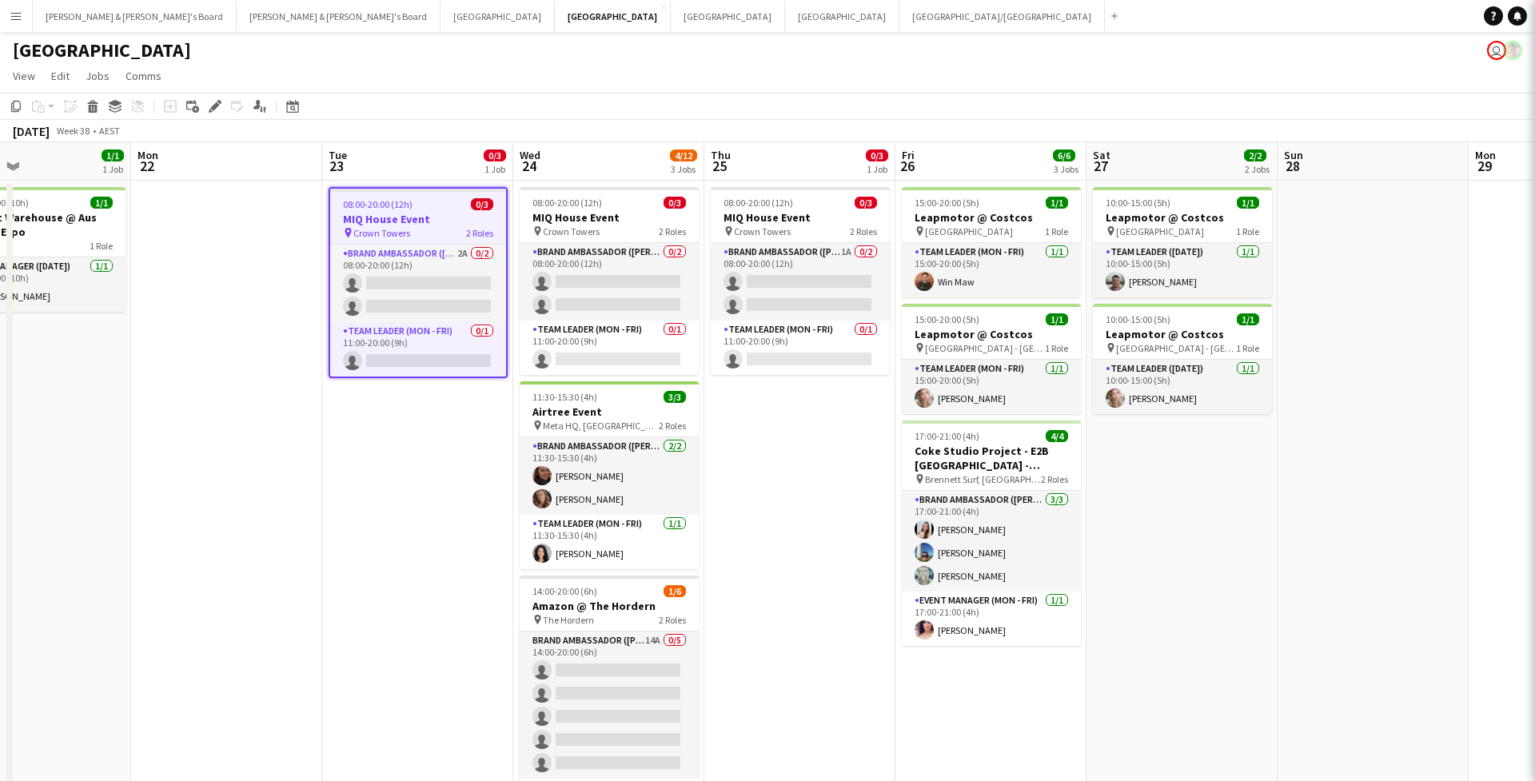
type input "**********"
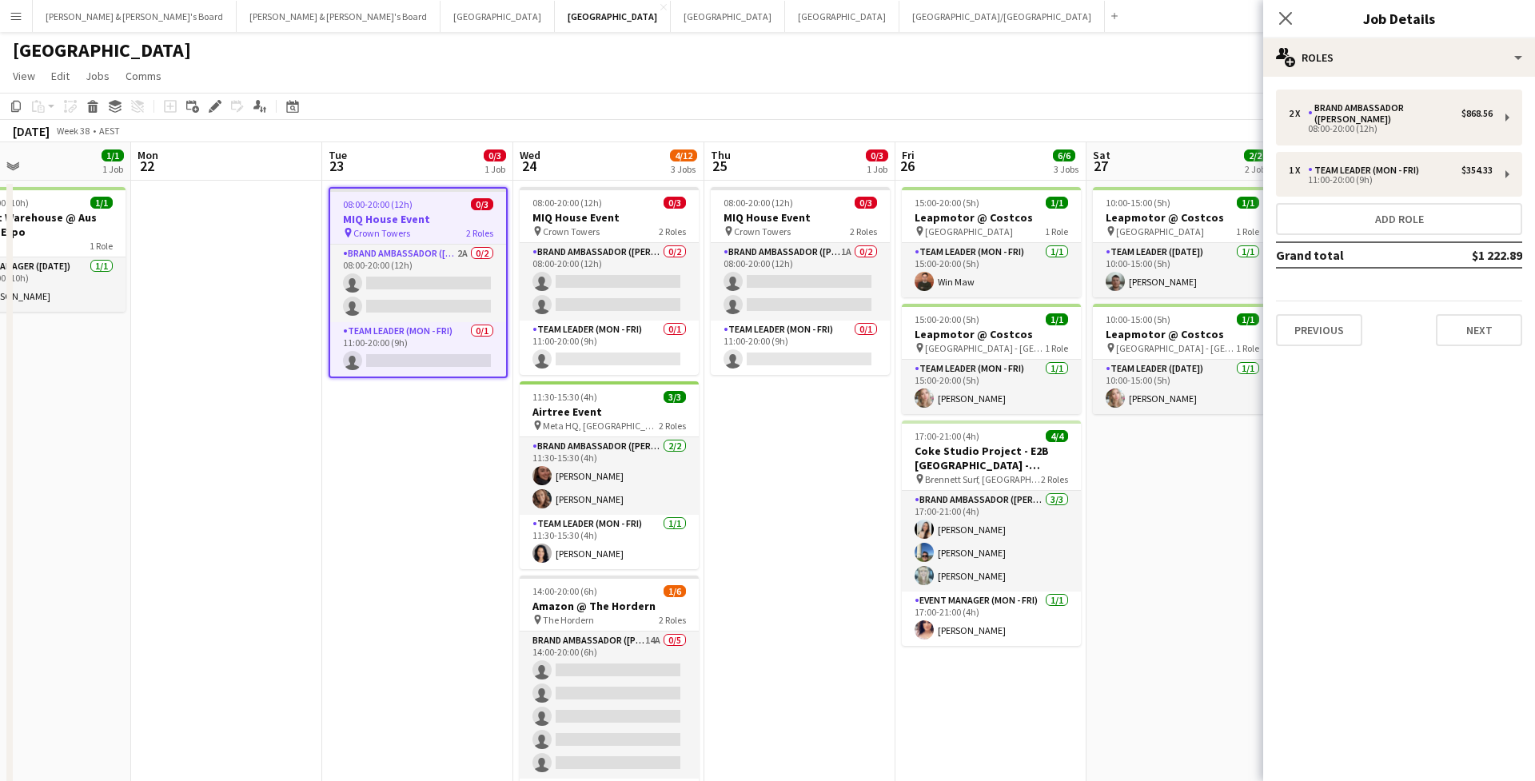
click at [1471, 339] on div "2 x Brand Ambassador (Mon - Fri) $868.56 08:00-20:00 (12h) 1 x Team Leader (Mon…" at bounding box center [1399, 218] width 272 height 282
click at [1471, 325] on button "Next" at bounding box center [1479, 330] width 86 height 32
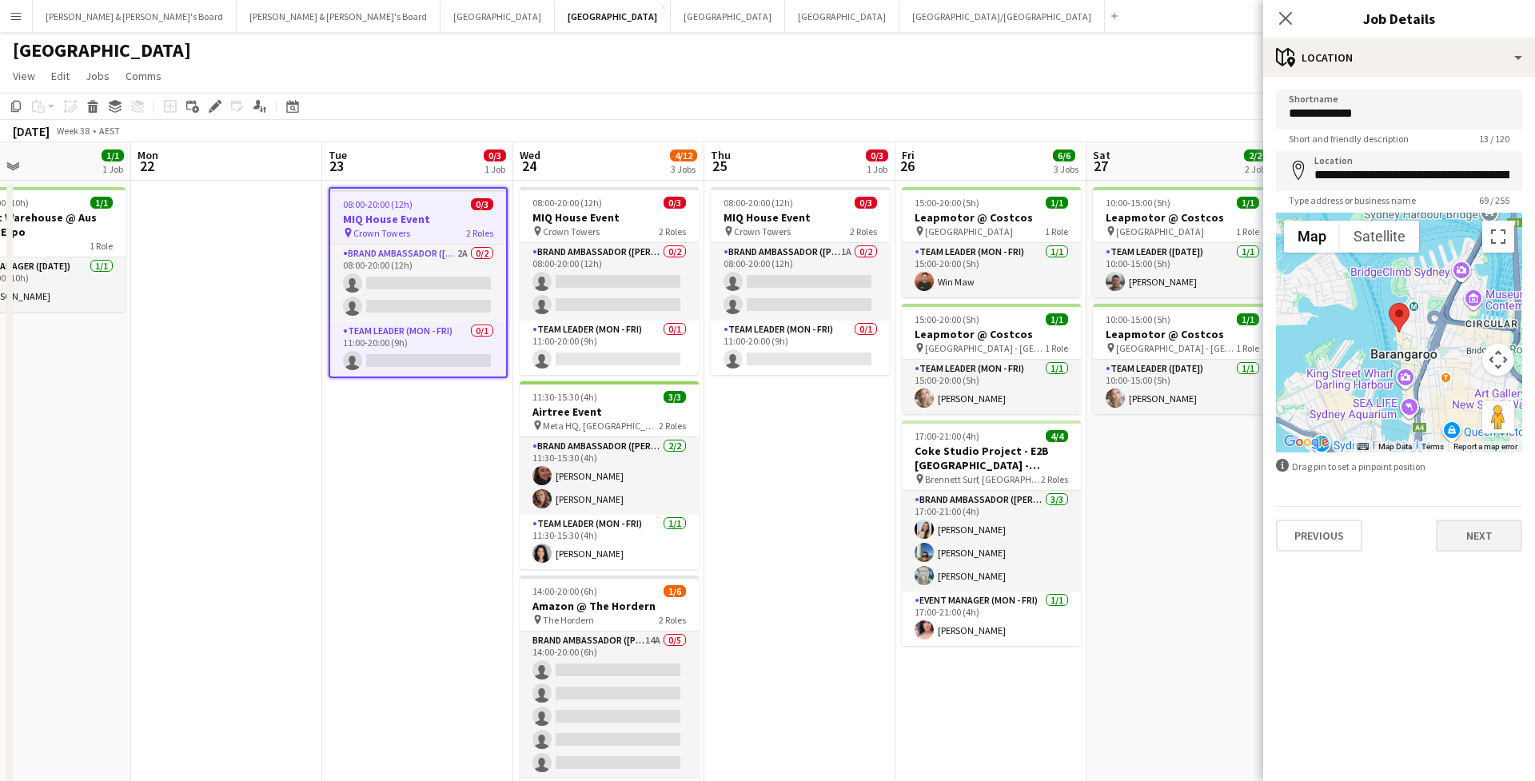
click at [1493, 545] on button "Next" at bounding box center [1479, 536] width 86 height 32
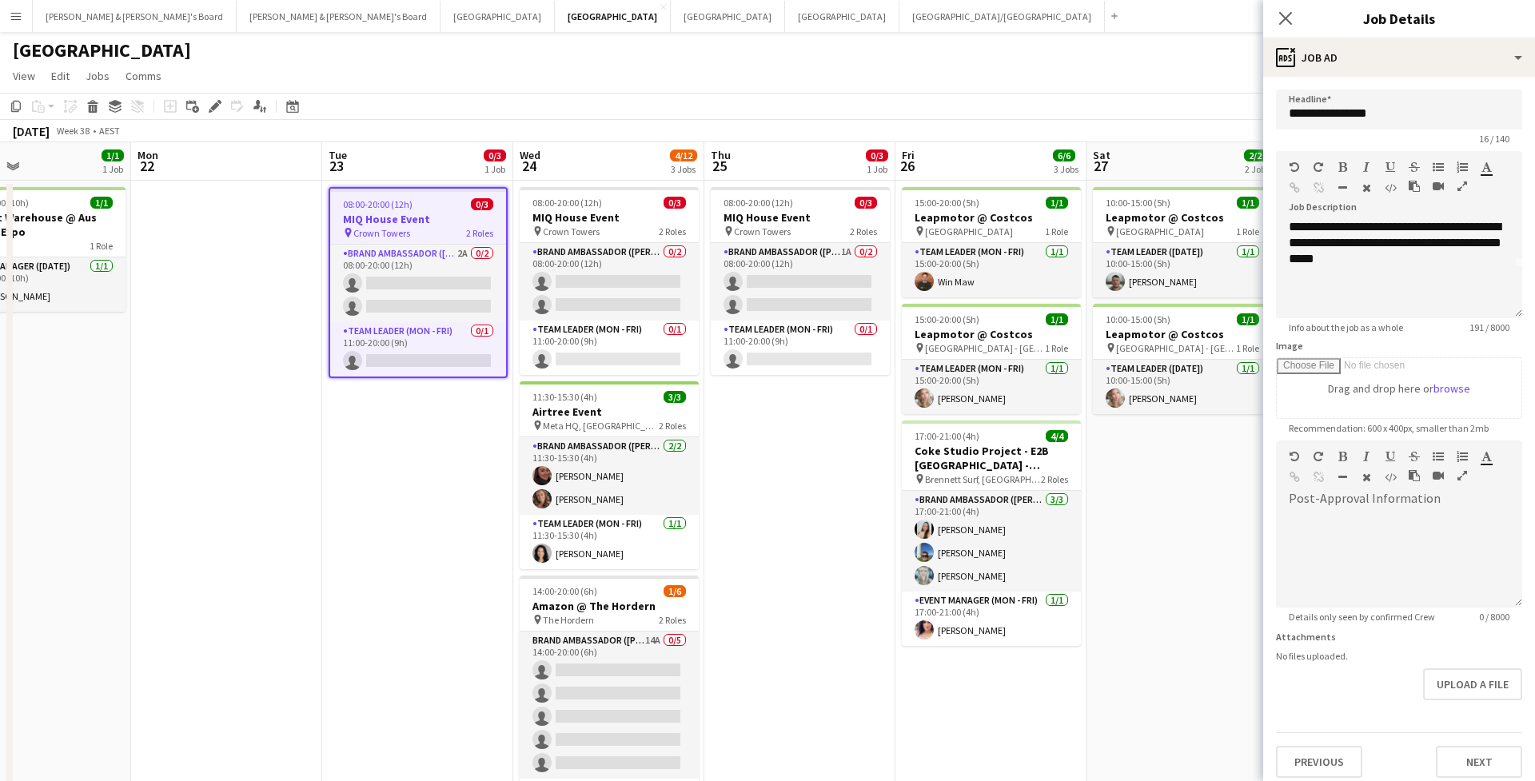
scroll to position [52, 0]
click at [1277, 24] on app-icon "Close pop-in" at bounding box center [1285, 18] width 23 height 23
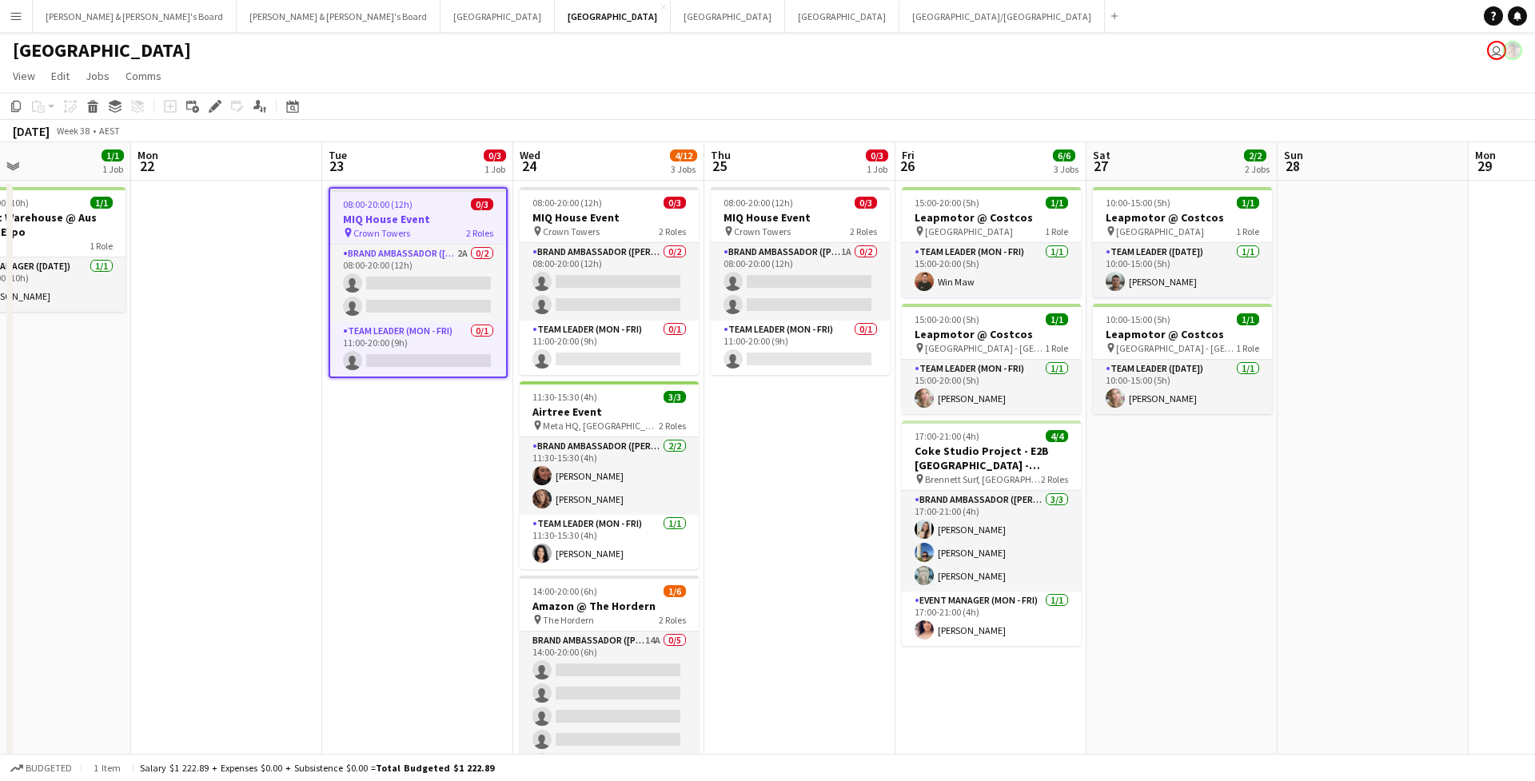
click at [609, 85] on app-page-menu "View Day view expanded Day view collapsed Month view Date picker Jump to today …" at bounding box center [767, 77] width 1535 height 30
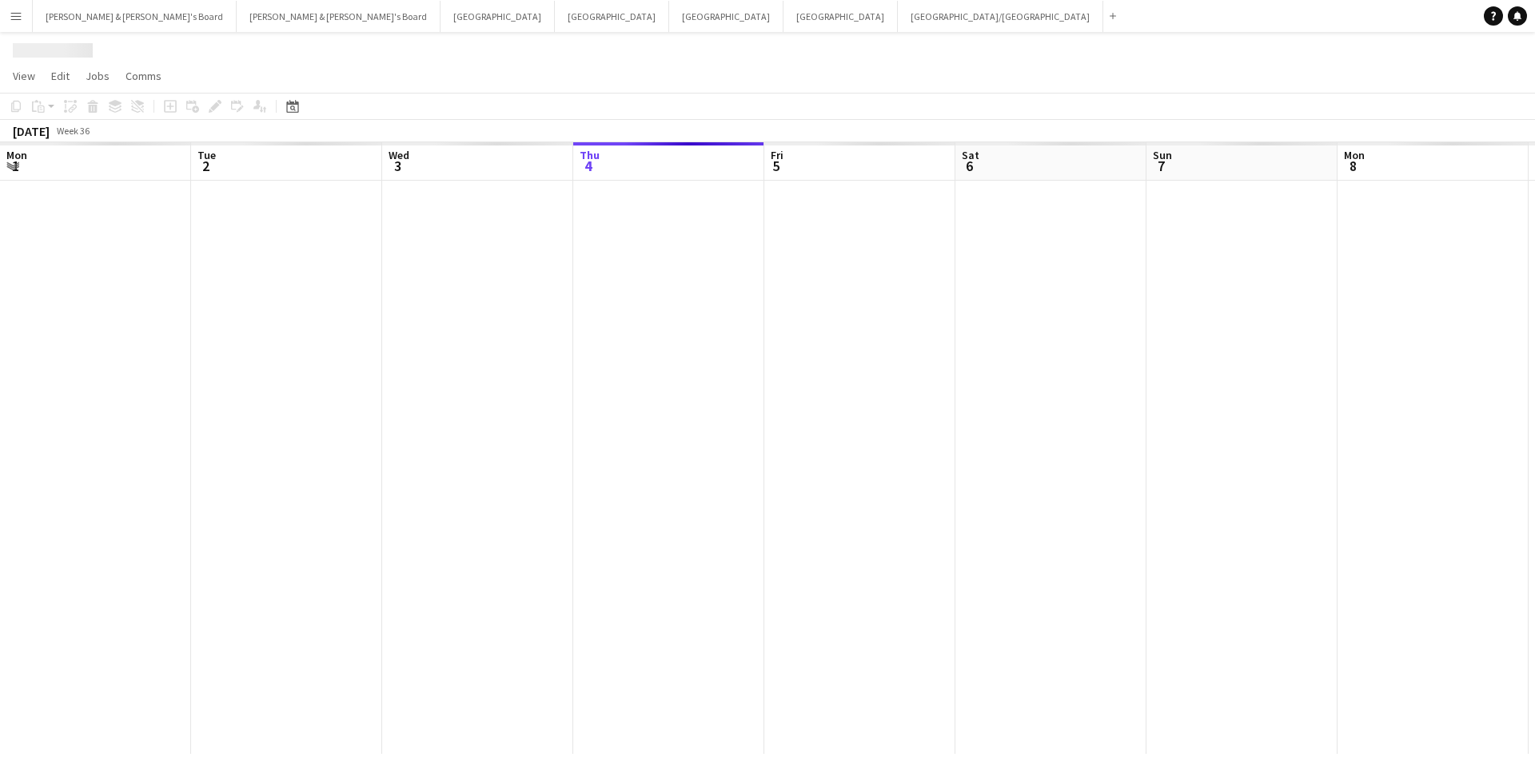
scroll to position [0, 382]
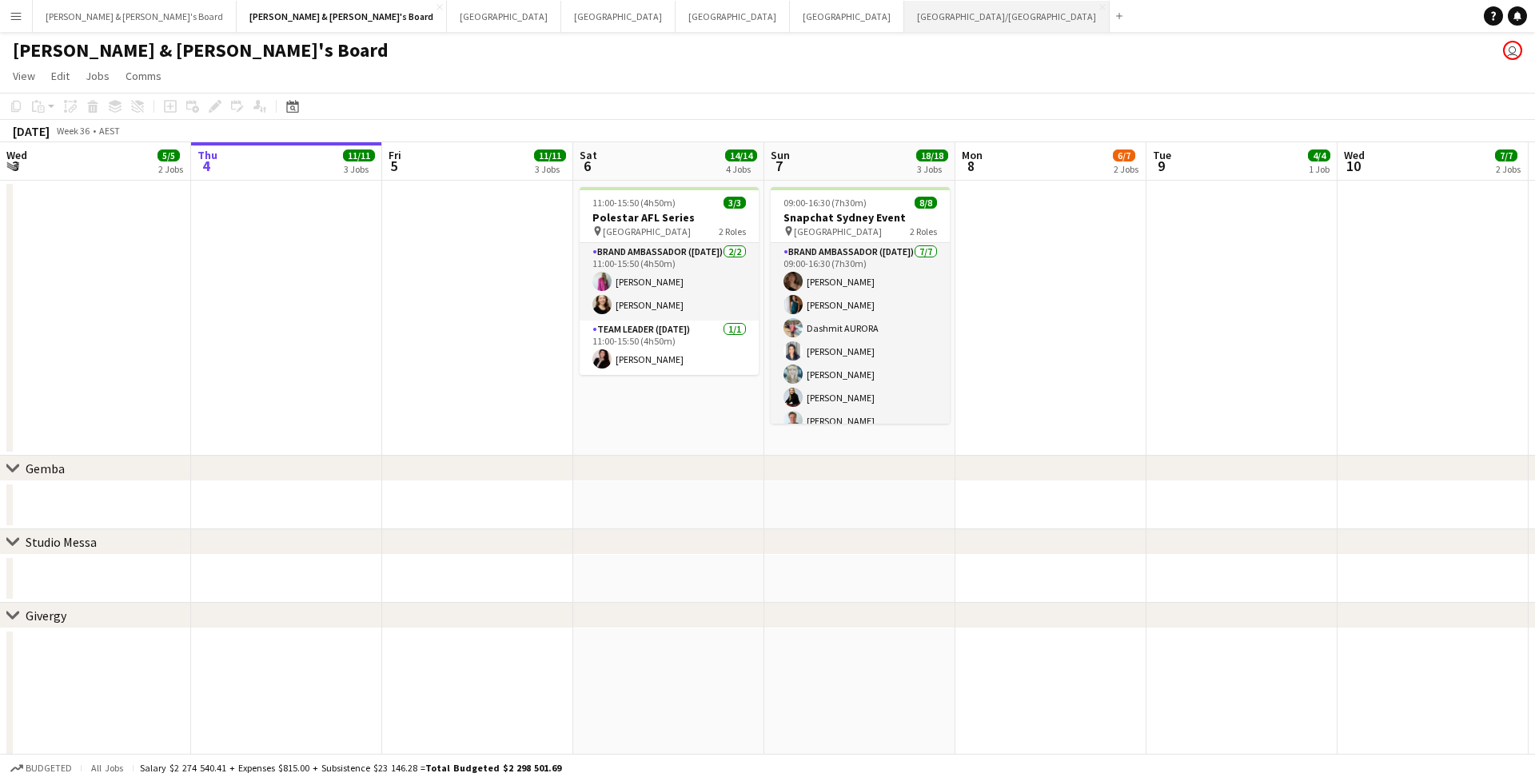
click at [904, 27] on button "[GEOGRAPHIC_DATA]/[GEOGRAPHIC_DATA] Close" at bounding box center [1006, 16] width 205 height 31
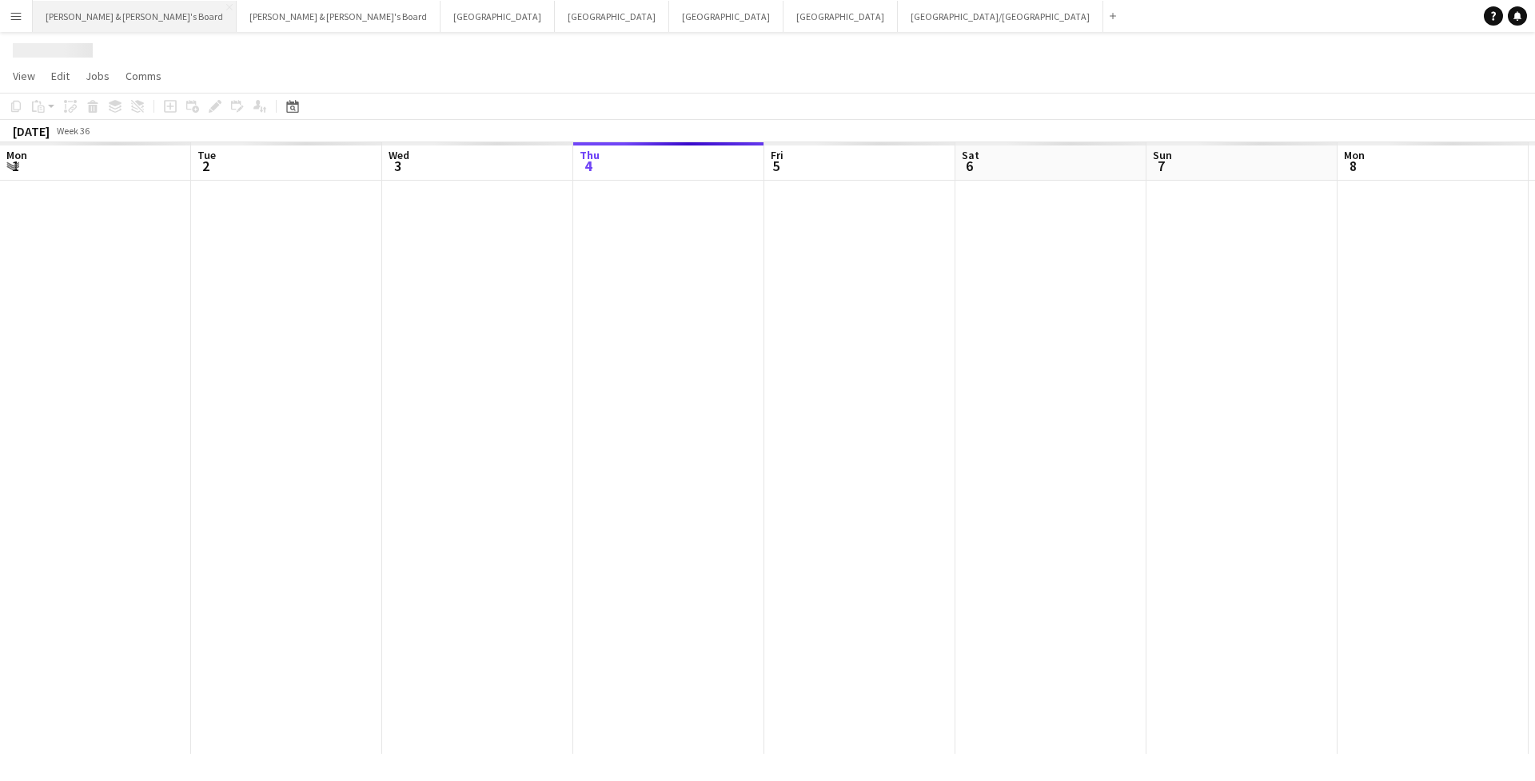
scroll to position [0, 382]
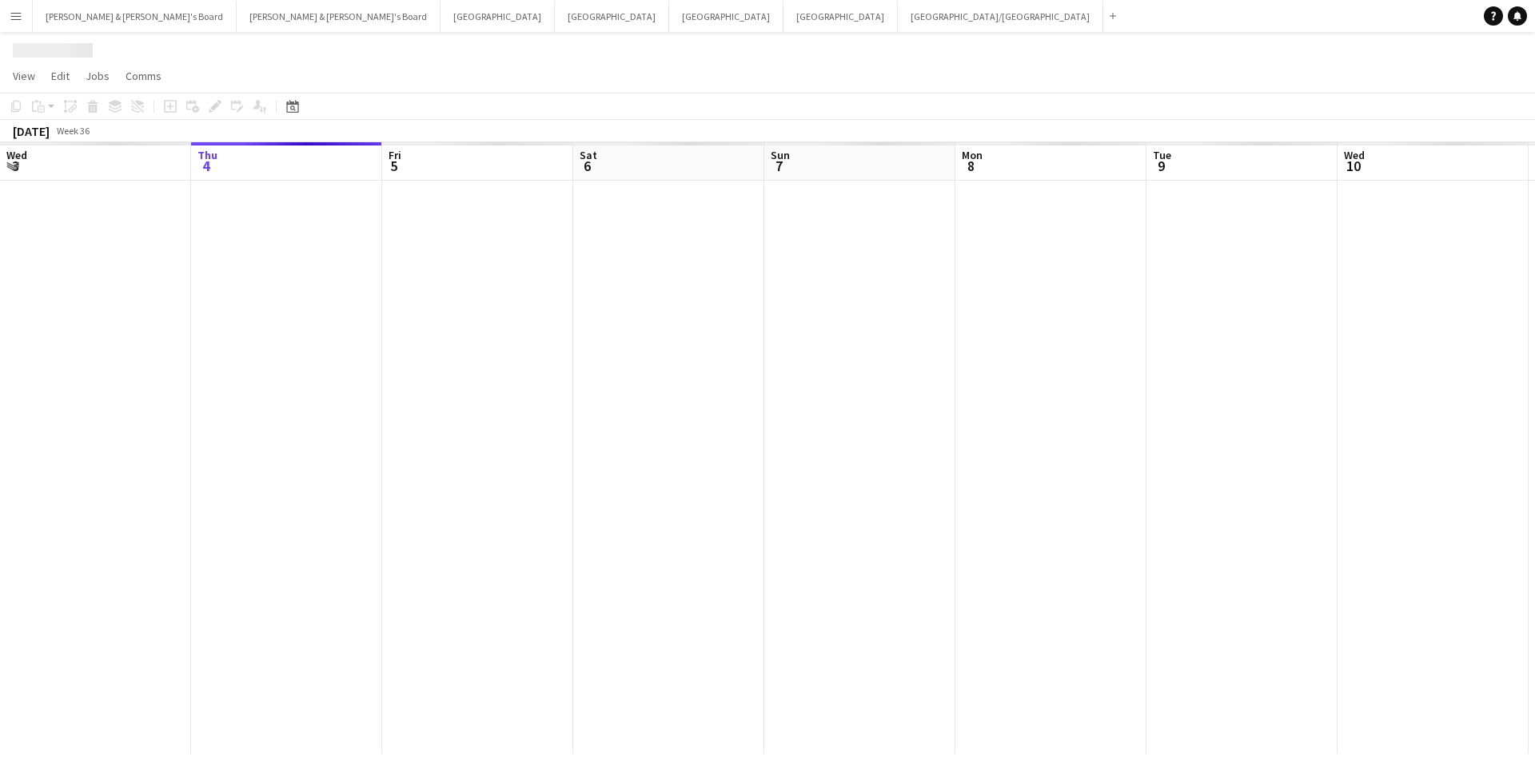
click at [9, 14] on button "Menu" at bounding box center [16, 16] width 32 height 32
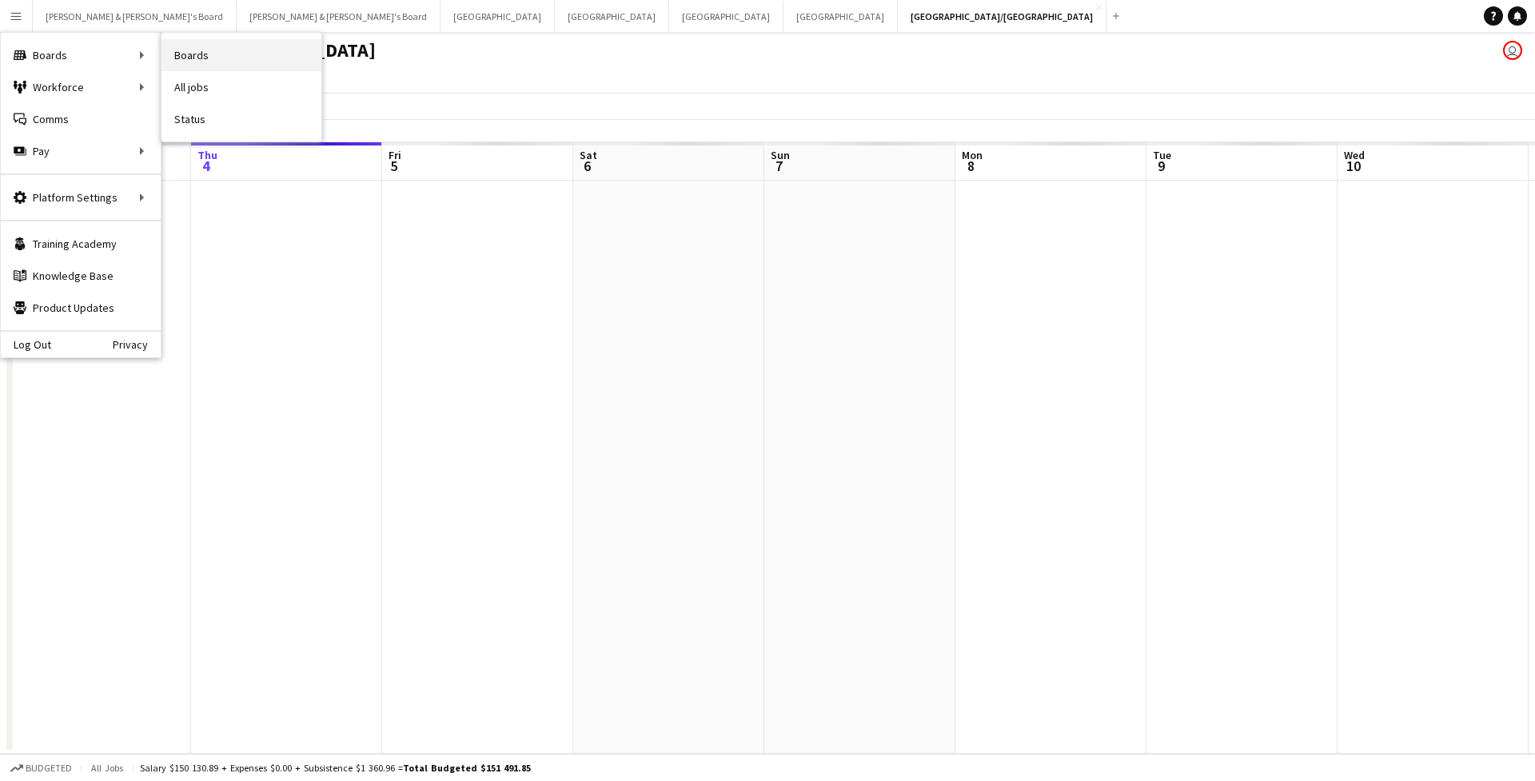
click at [207, 46] on link "Boards" at bounding box center [241, 55] width 160 height 32
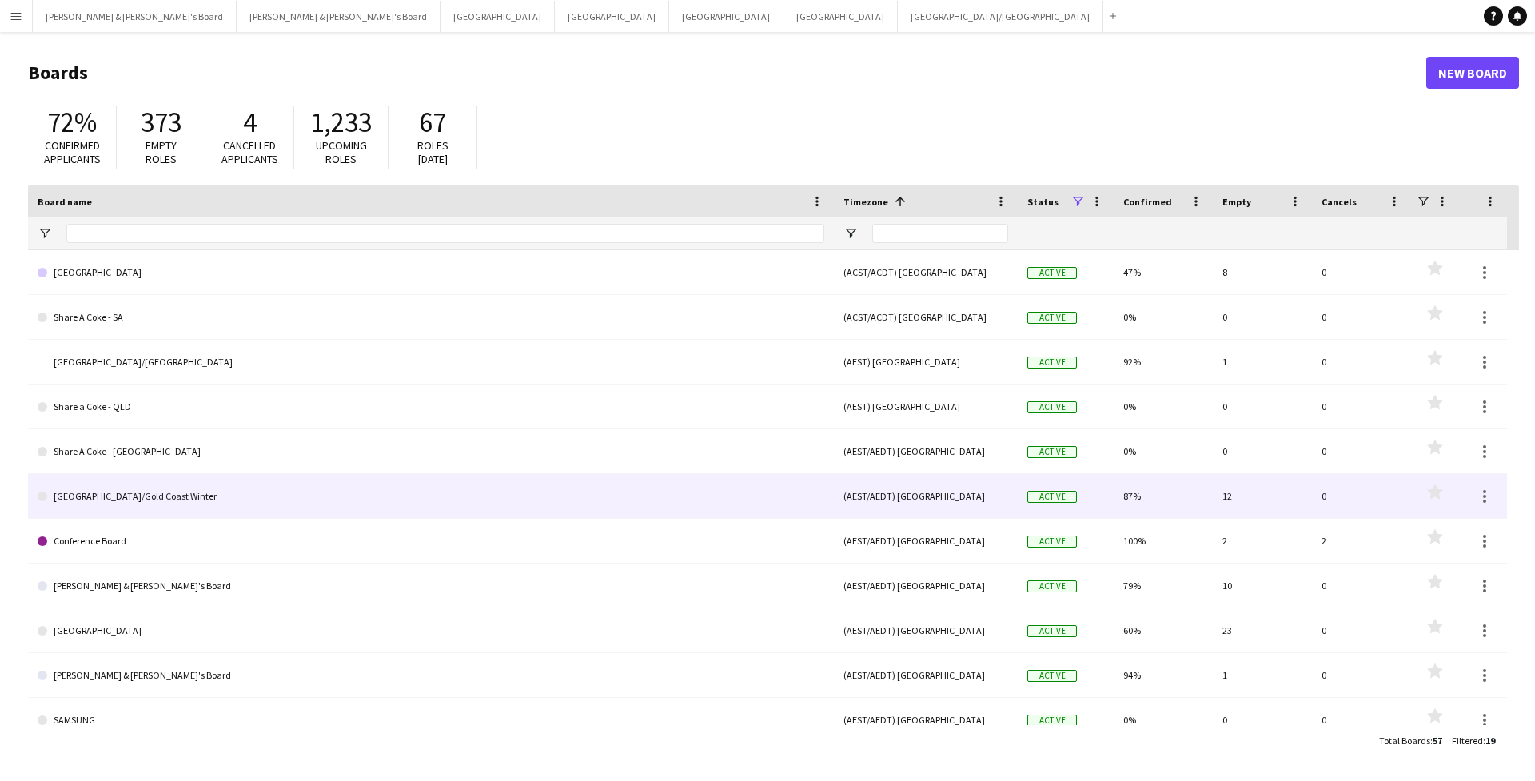
click at [133, 478] on link "[GEOGRAPHIC_DATA]/Gold Coast Winter" at bounding box center [431, 496] width 787 height 45
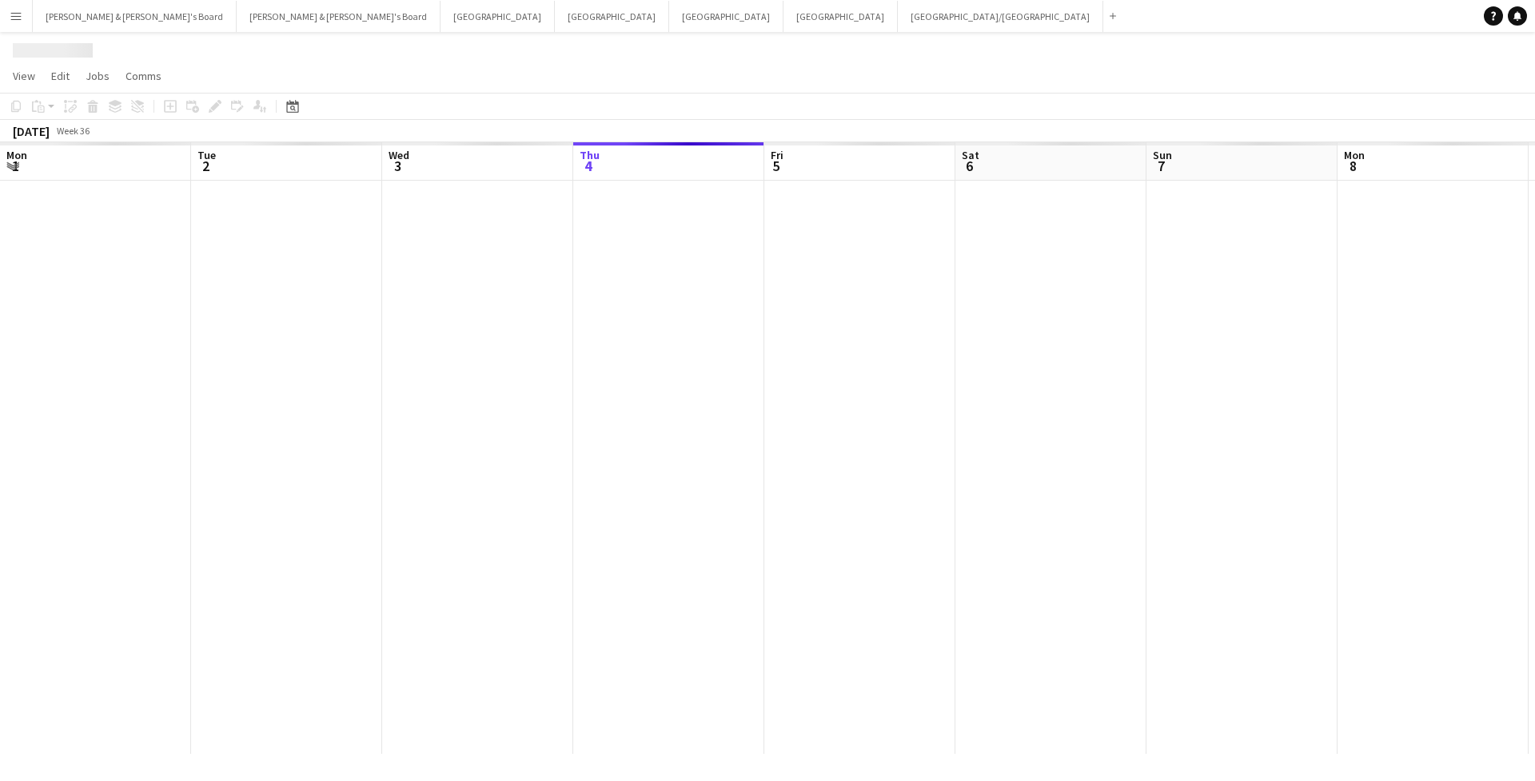
scroll to position [0, 382]
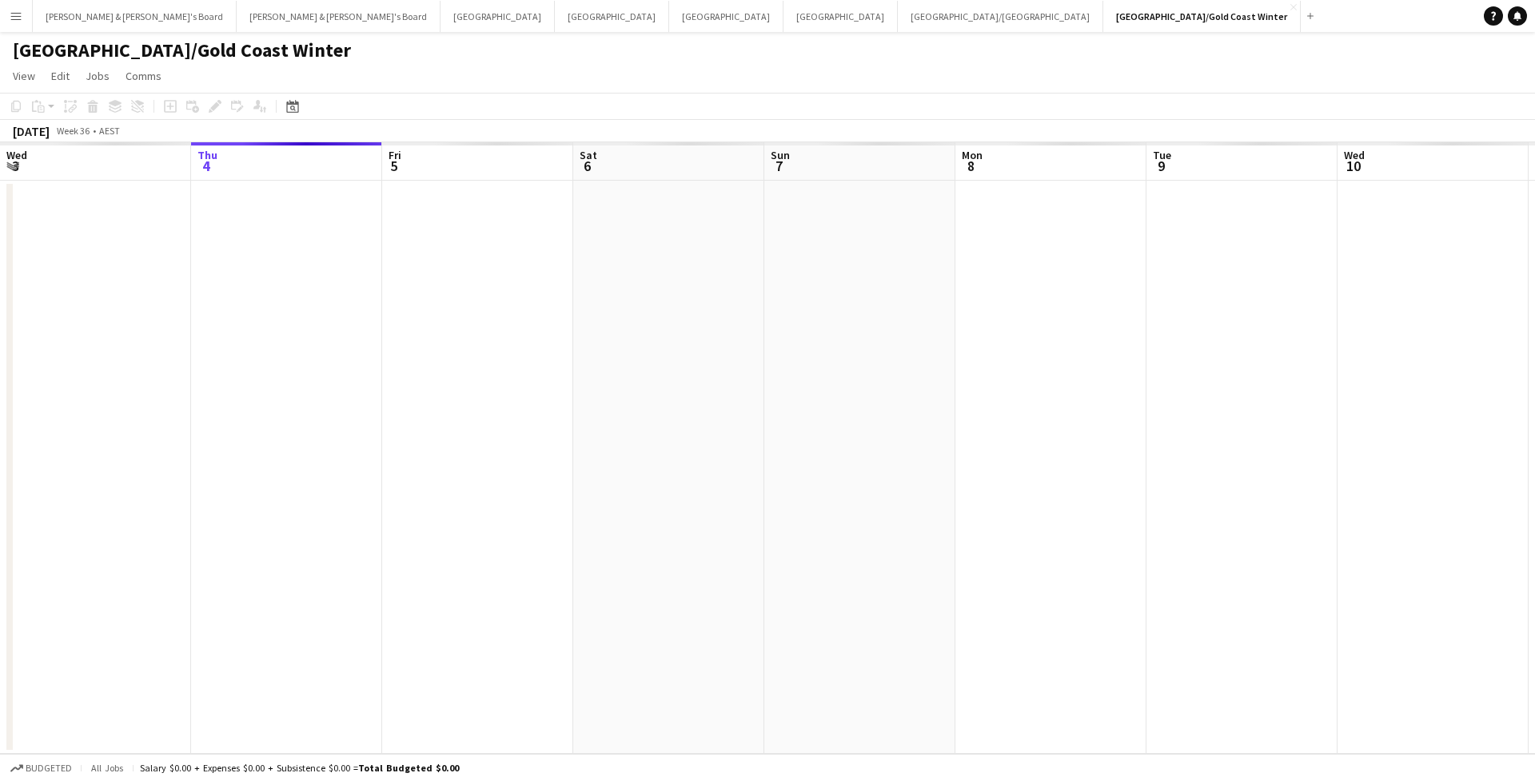
click at [282, 102] on div "Date picker [DATE] [DATE] [DATE] M [DATE] T [DATE] W [DATE] T [DATE] F [DATE] S…" at bounding box center [287, 106] width 36 height 19
click at [285, 104] on div "Date picker" at bounding box center [292, 106] width 19 height 19
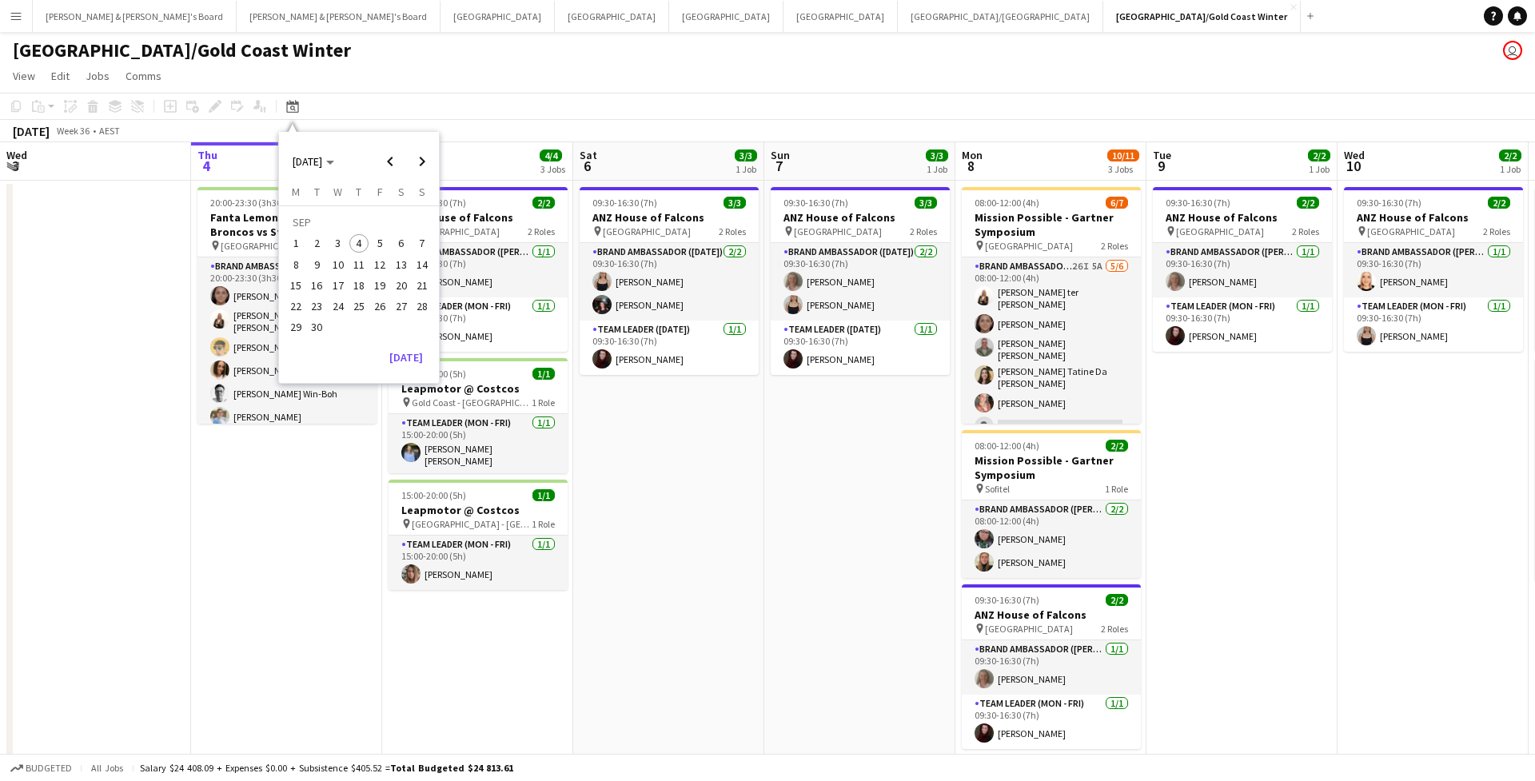
click at [298, 260] on span "8" at bounding box center [295, 264] width 19 height 19
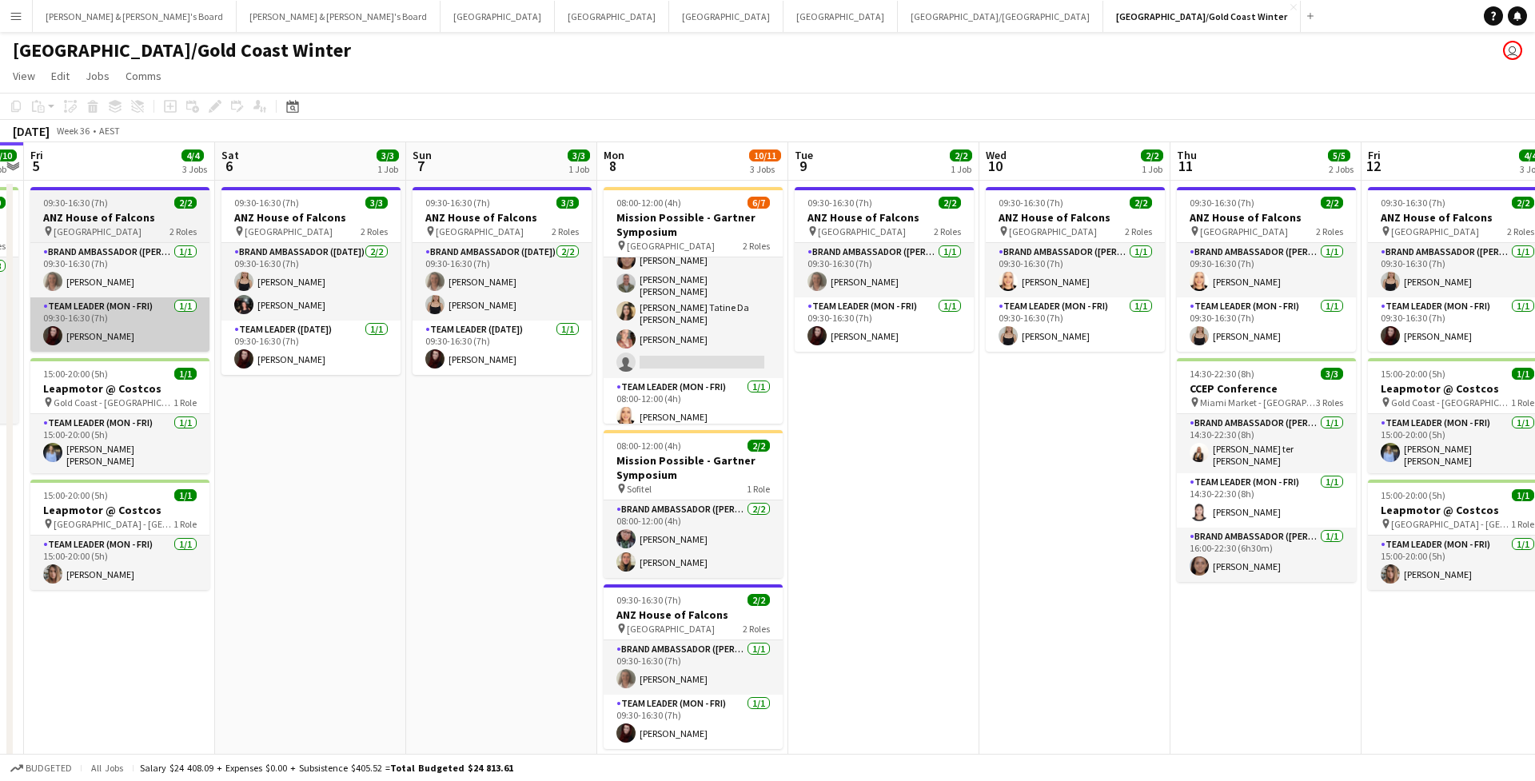
scroll to position [63, 0]
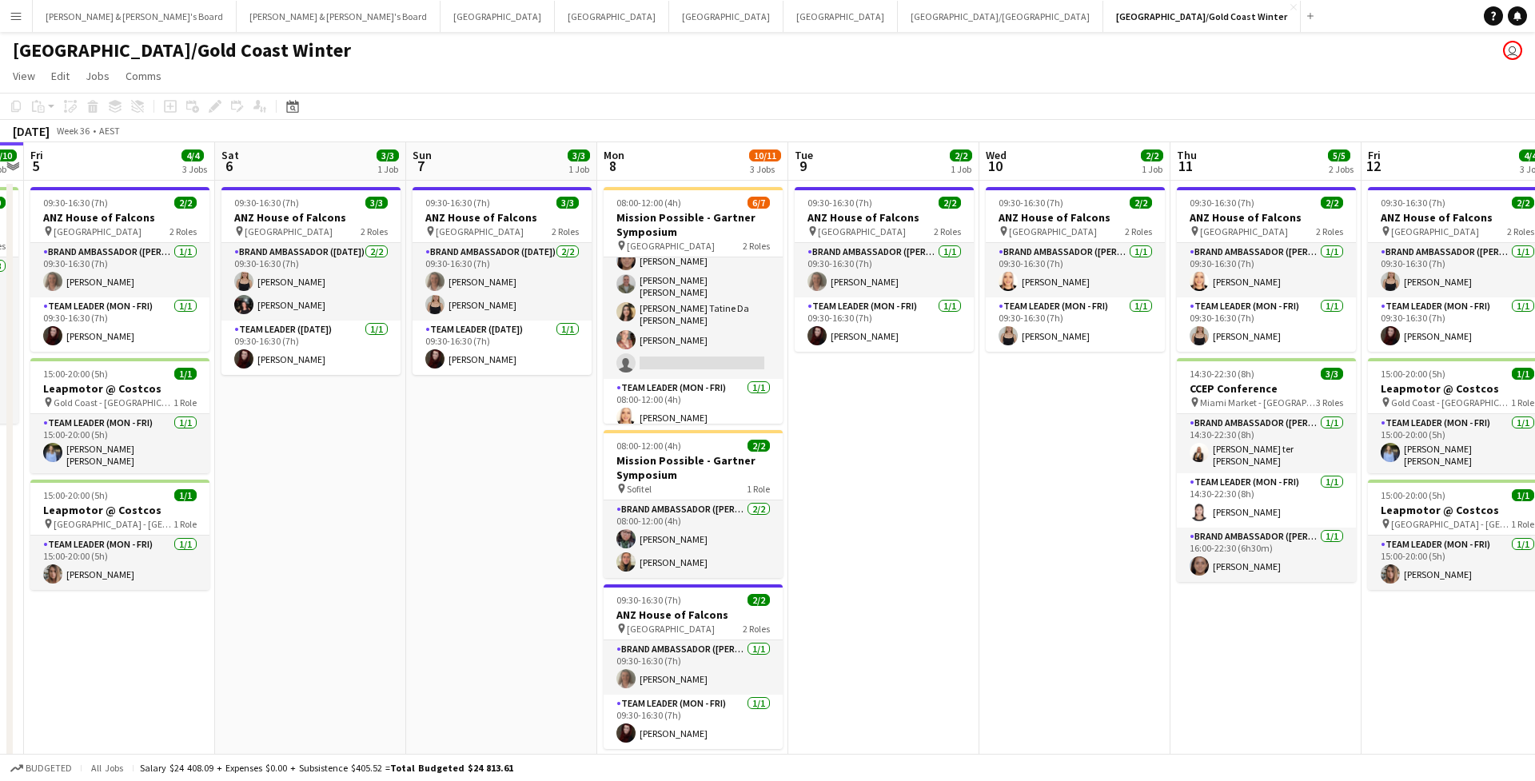
click at [691, 138] on div "[DATE] Week 36 • AEST" at bounding box center [767, 131] width 1535 height 22
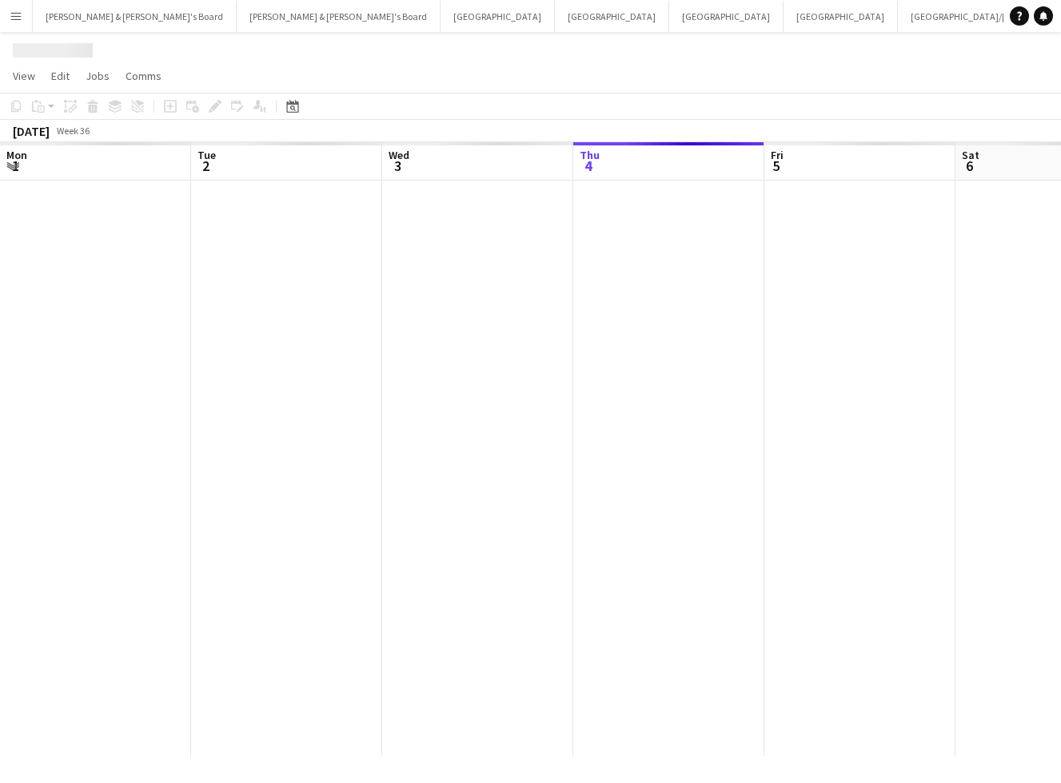
scroll to position [0, 382]
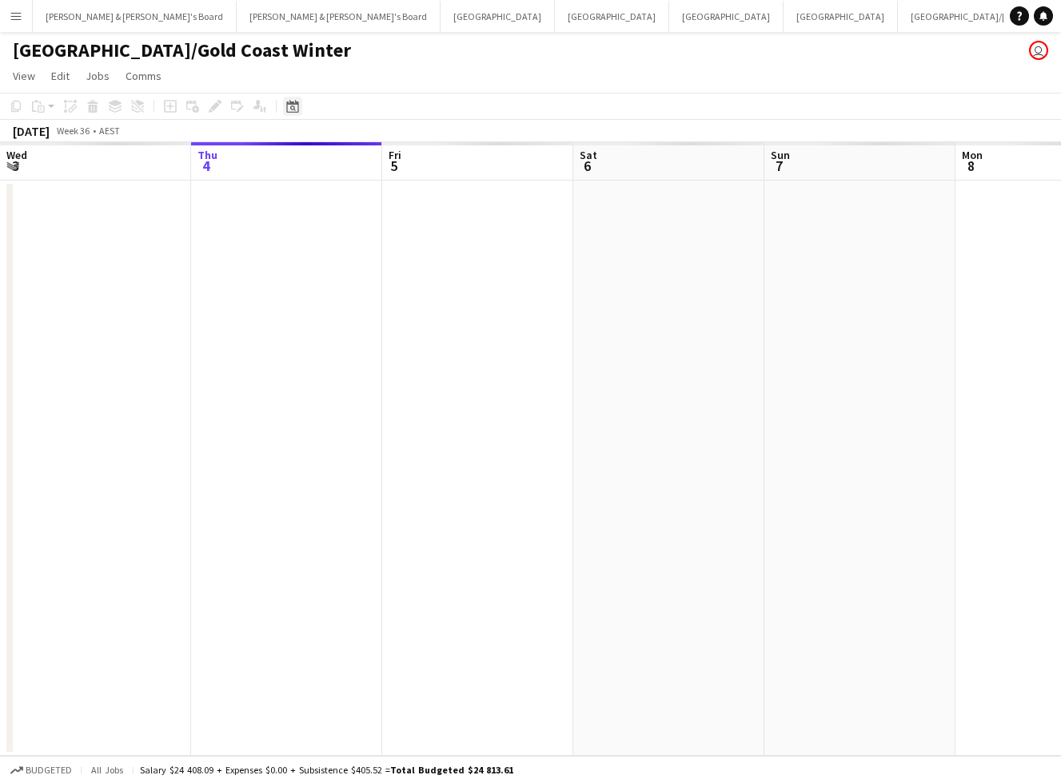
click at [292, 110] on icon at bounding box center [293, 109] width 6 height 6
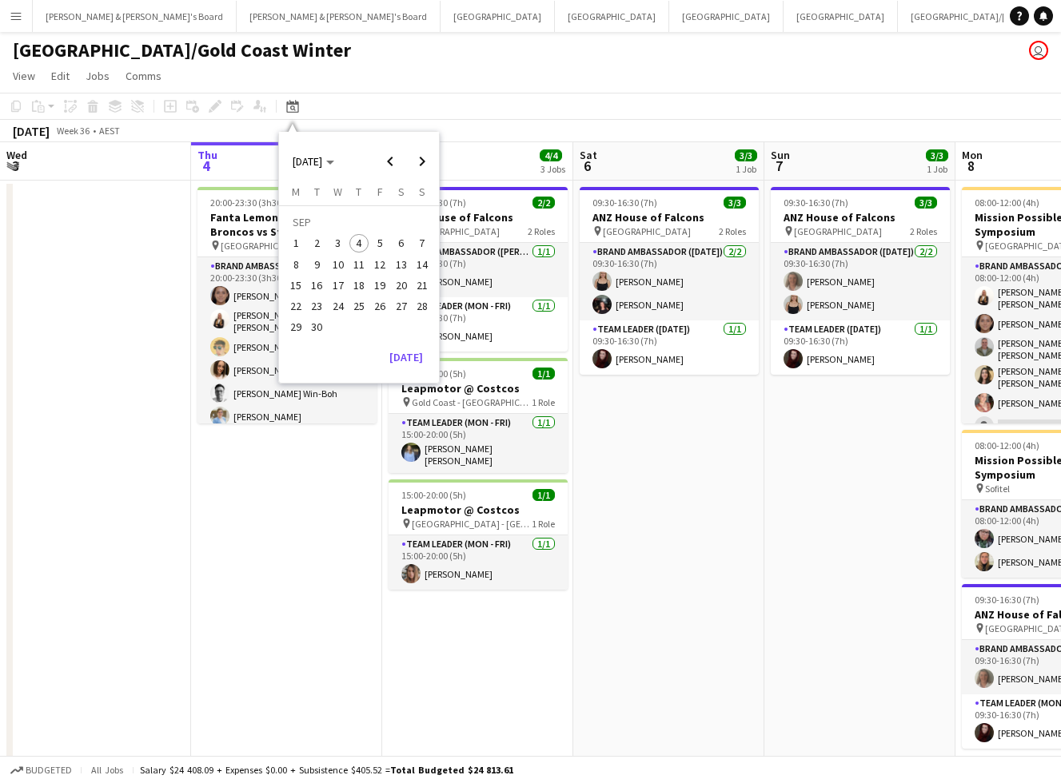
click at [459, 77] on app-page-menu "View Day view expanded Day view collapsed Month view Date picker Jump to [DATE]…" at bounding box center [530, 77] width 1061 height 30
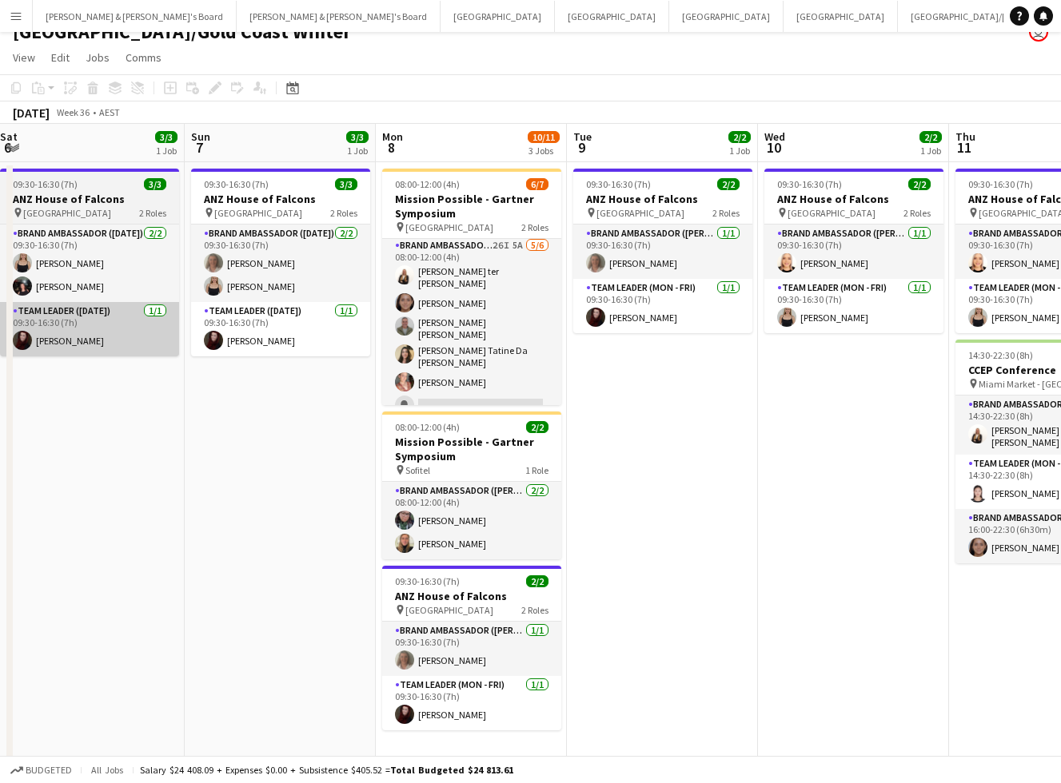
scroll to position [3, 0]
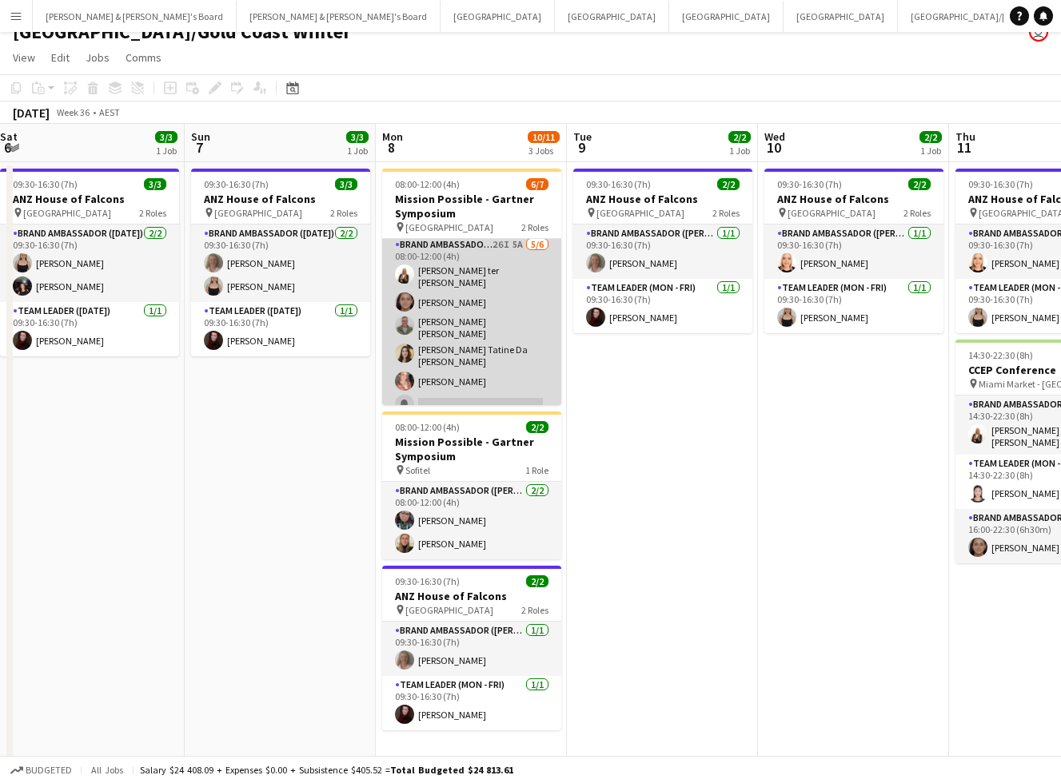
click at [433, 347] on app-card-role "Brand Ambassador (Mon - Fri) 26I 5A [DATE] 08:00-12:00 (4h) [PERSON_NAME] ter […" at bounding box center [471, 328] width 179 height 185
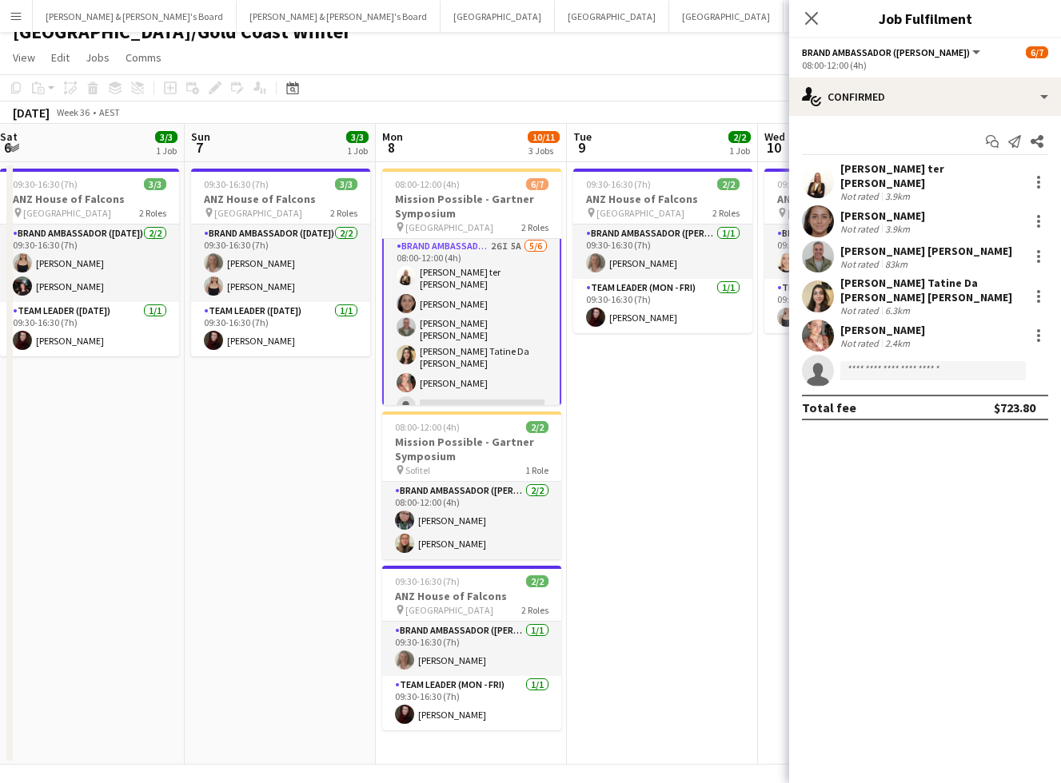
click at [909, 277] on div "[PERSON_NAME] Tatine Da [PERSON_NAME] [PERSON_NAME]" at bounding box center [931, 290] width 182 height 29
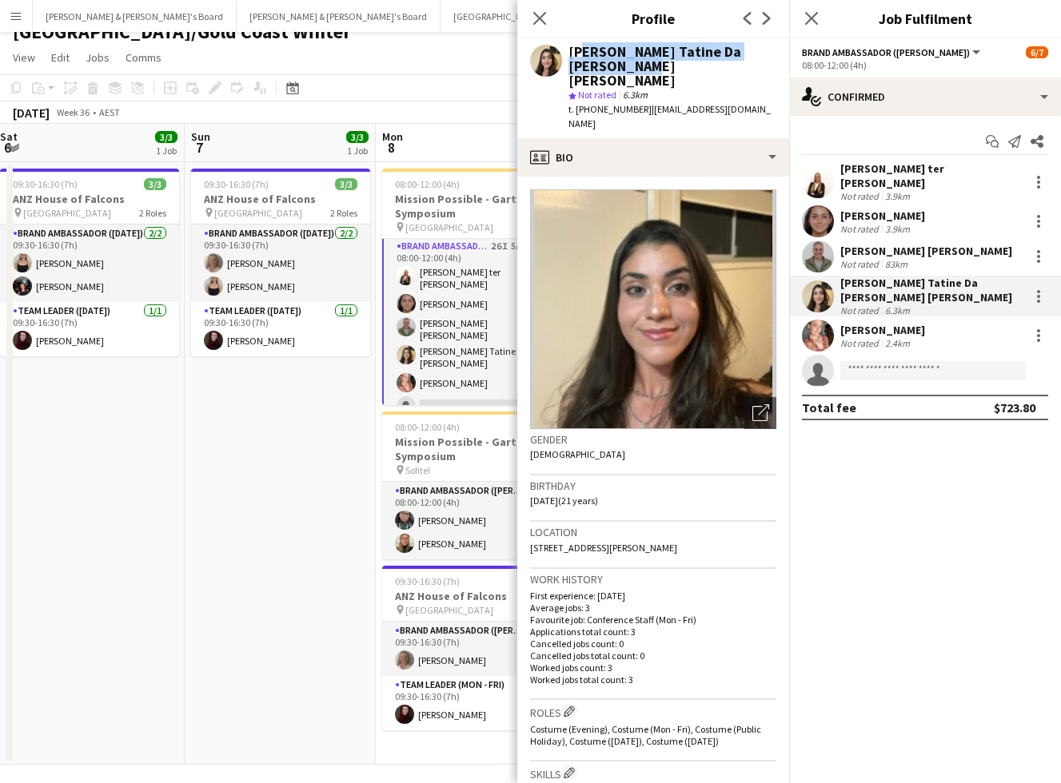
drag, startPoint x: 572, startPoint y: 49, endPoint x: 639, endPoint y: 70, distance: 69.5
click at [639, 70] on div "Lara Tatine Da Silva Sodre Pereira" at bounding box center [672, 66] width 208 height 43
drag, startPoint x: 567, startPoint y: 50, endPoint x: 616, endPoint y: 66, distance: 51.6
click at [616, 66] on div "Lara Tatine Da Silva Sodre Pereira star Not rated 6.3km t. +610450419504 | tati…" at bounding box center [653, 88] width 272 height 100
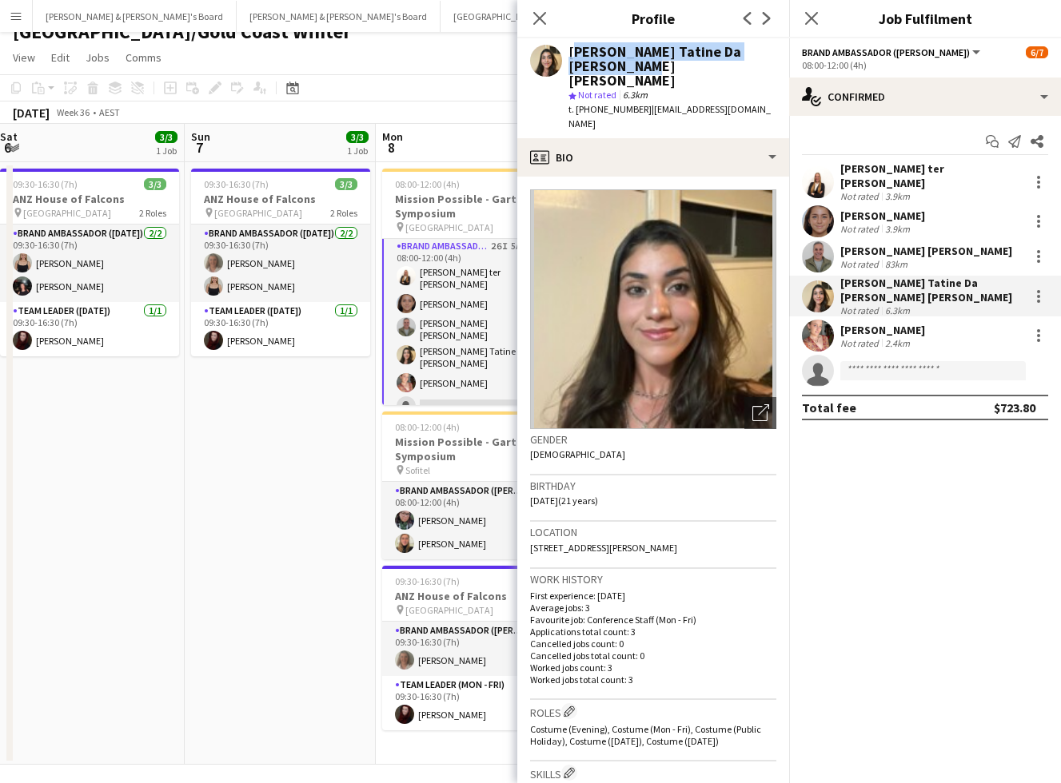
copy div "Lara Tatine Da Silva Sodre Pereira"
click at [611, 102] on div "t. +610450419504 | tatinesodresp@gmail.com" at bounding box center [672, 116] width 208 height 29
click at [611, 103] on span "t. +610450419504" at bounding box center [609, 109] width 83 height 12
copy span "610450419504"
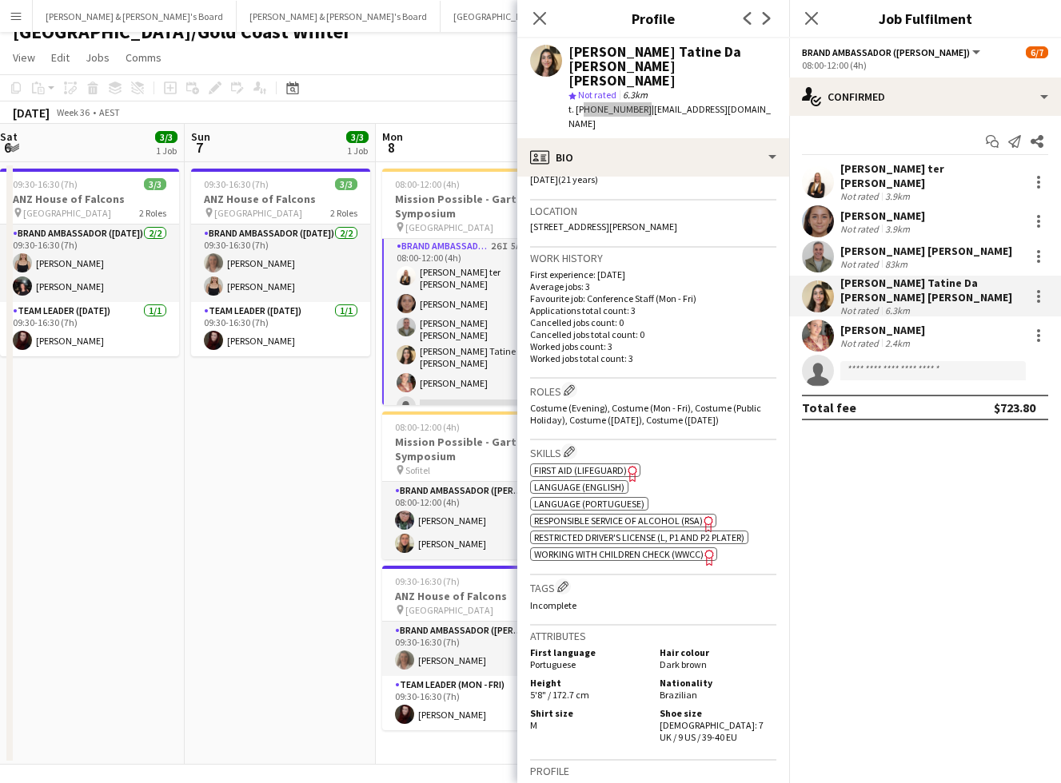
scroll to position [323, 0]
click at [450, 376] on app-card-role "Brand Ambassador (Mon - Fri) 26I 5A 5/6 08:00-12:00 (4h) Raquel ter Haar Leyre …" at bounding box center [471, 330] width 179 height 188
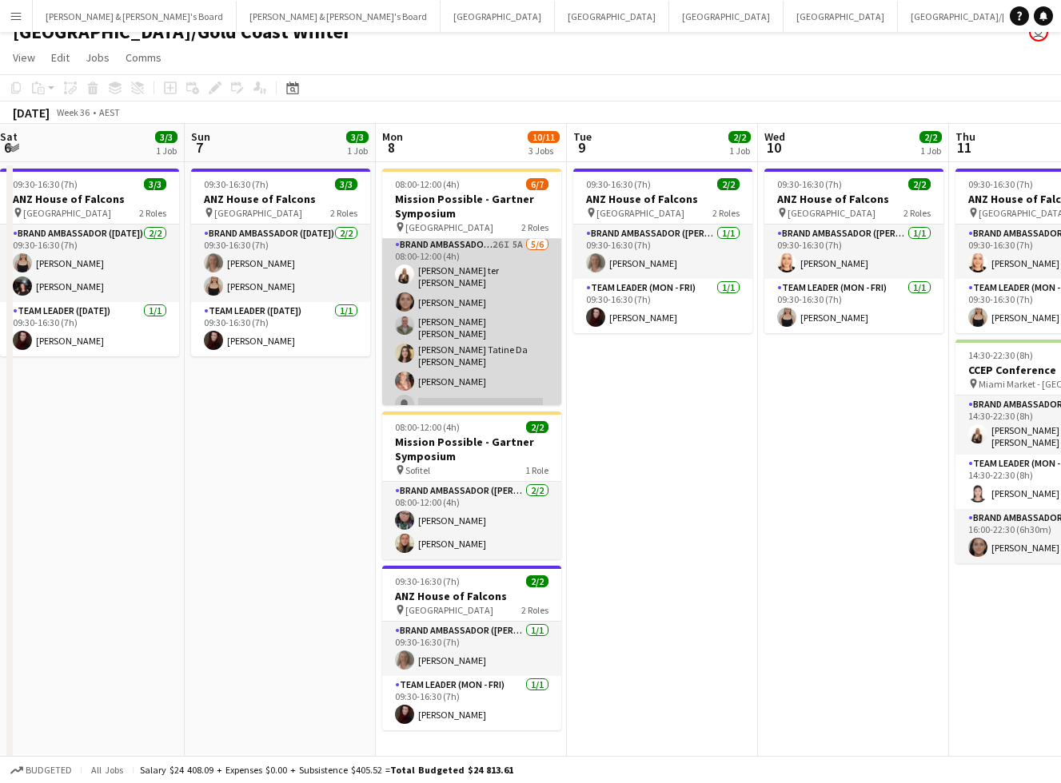
click at [450, 376] on app-card-role "Brand Ambassador (Mon - Fri) 26I 5A 5/6 08:00-12:00 (4h) Raquel ter Haar Leyre …" at bounding box center [471, 328] width 179 height 185
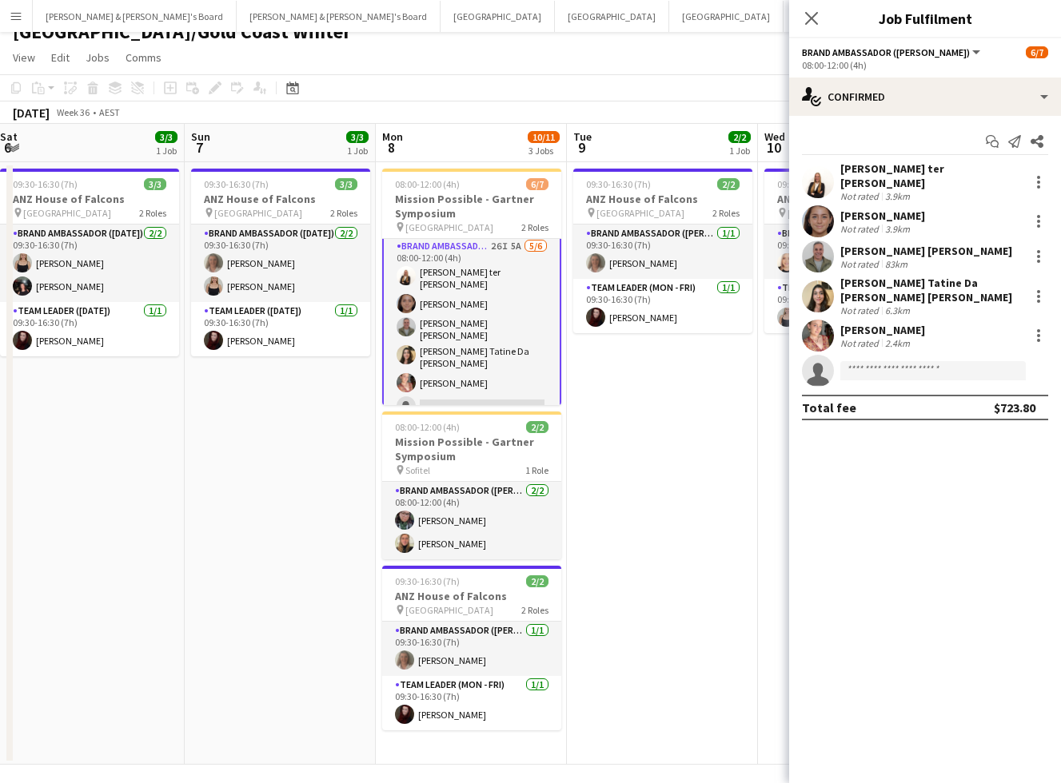
click at [878, 337] on div "Not rated" at bounding box center [861, 343] width 42 height 12
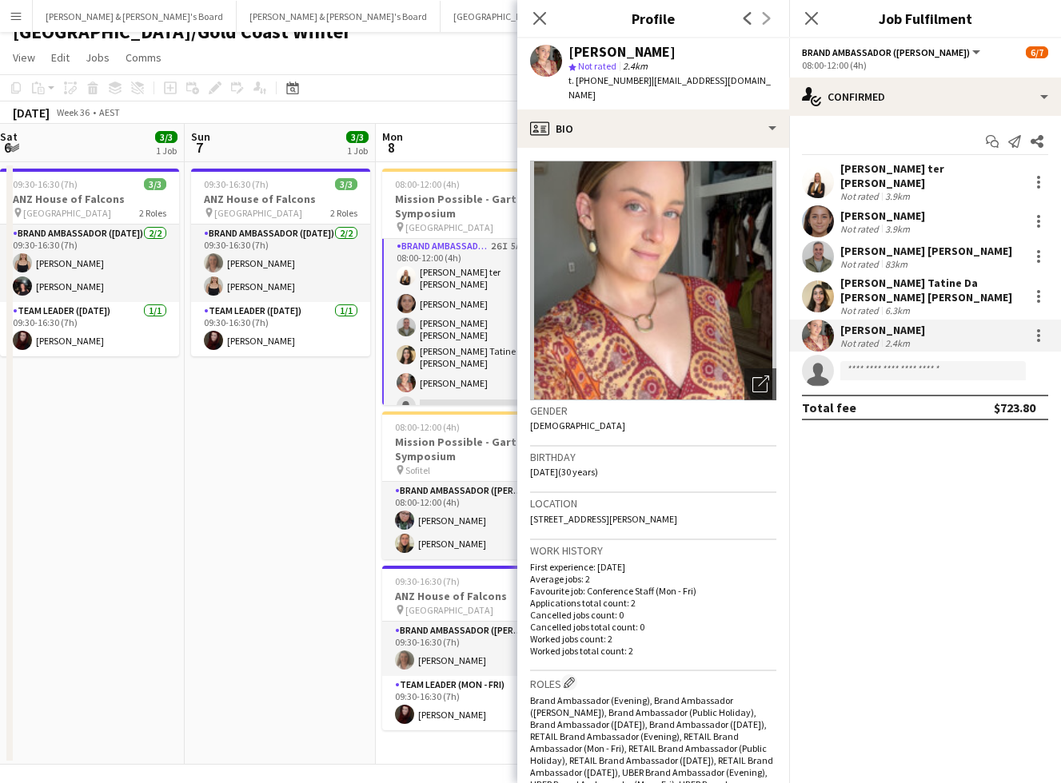
click at [589, 54] on div "Tarah Avery-Flack" at bounding box center [621, 52] width 107 height 14
copy div "Tarah Avery-Flack"
drag, startPoint x: 591, startPoint y: 81, endPoint x: 638, endPoint y: 81, distance: 46.4
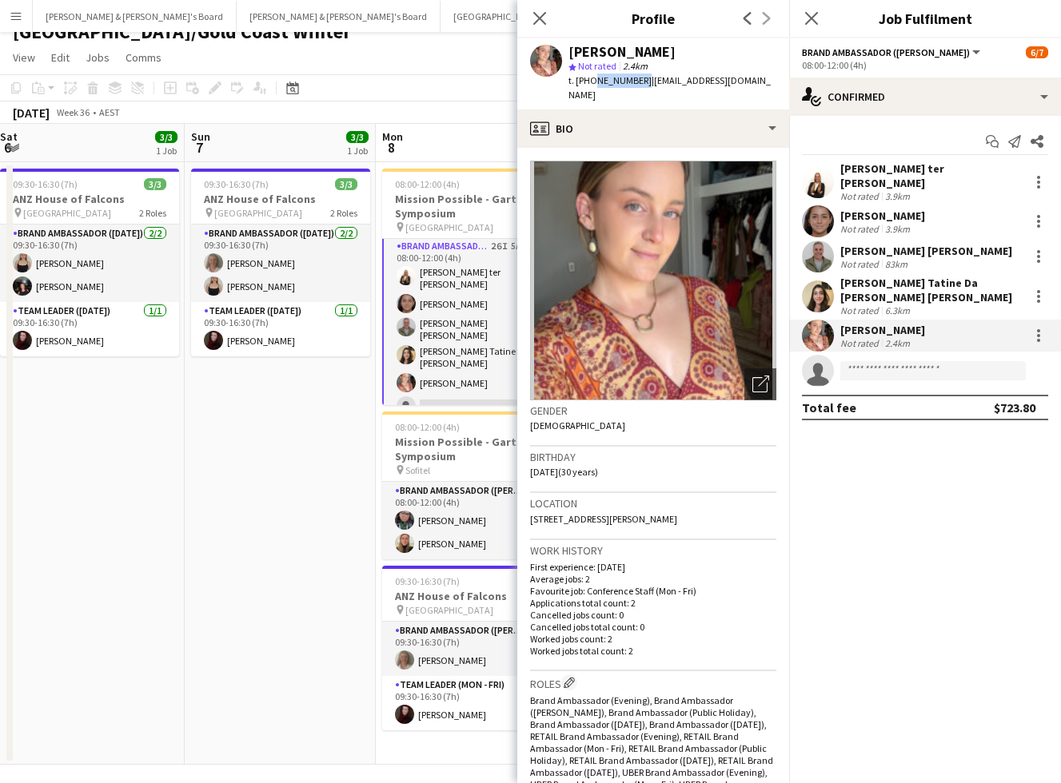
click at [638, 81] on span "t. +610475397669" at bounding box center [609, 80] width 83 height 12
copy span "0475397669"
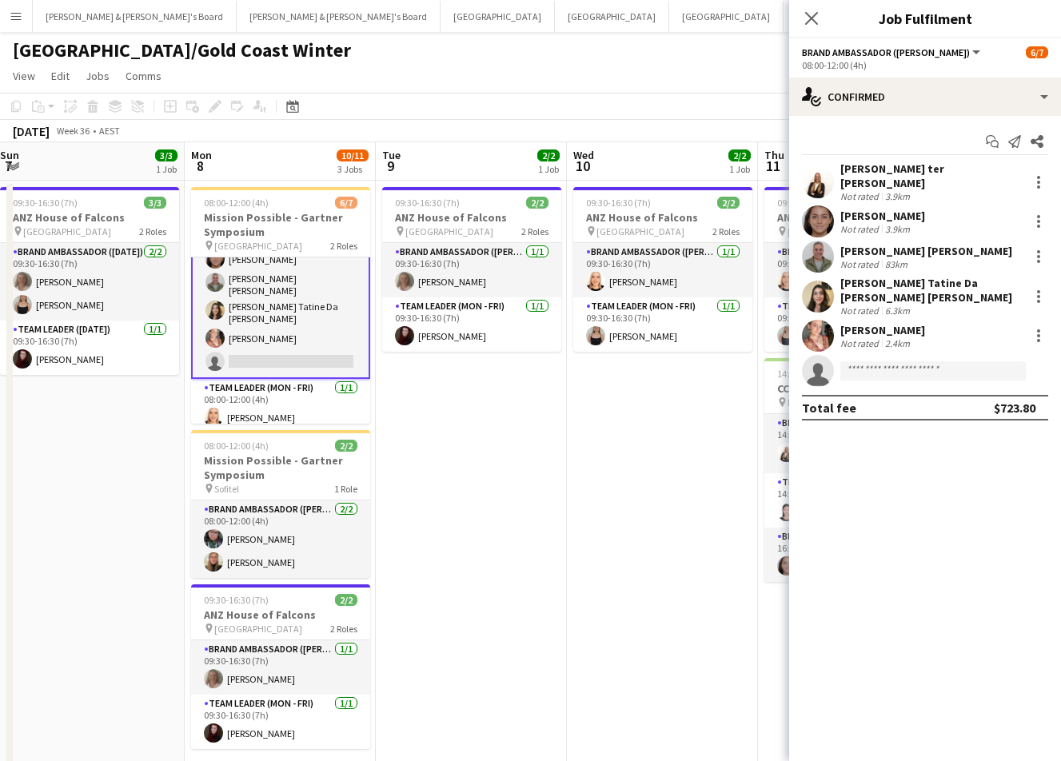
scroll to position [0, 0]
click at [483, 145] on app-board-header-date "Tue 9 2/2 1 Job" at bounding box center [471, 161] width 191 height 38
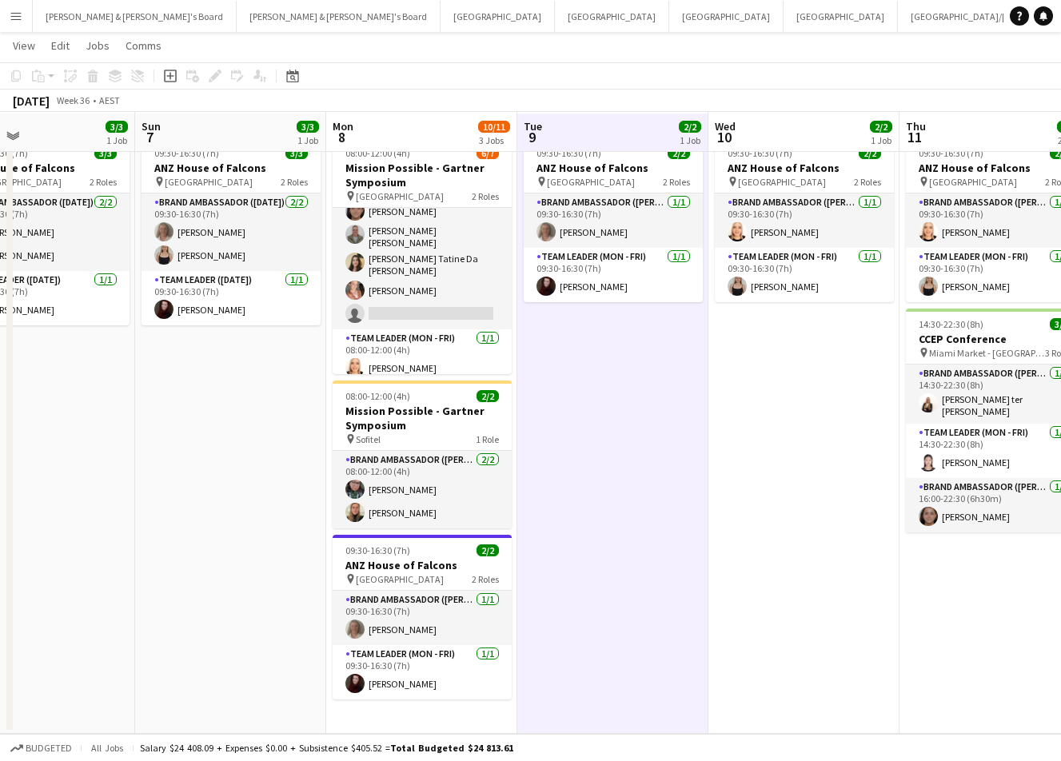
scroll to position [0, 432]
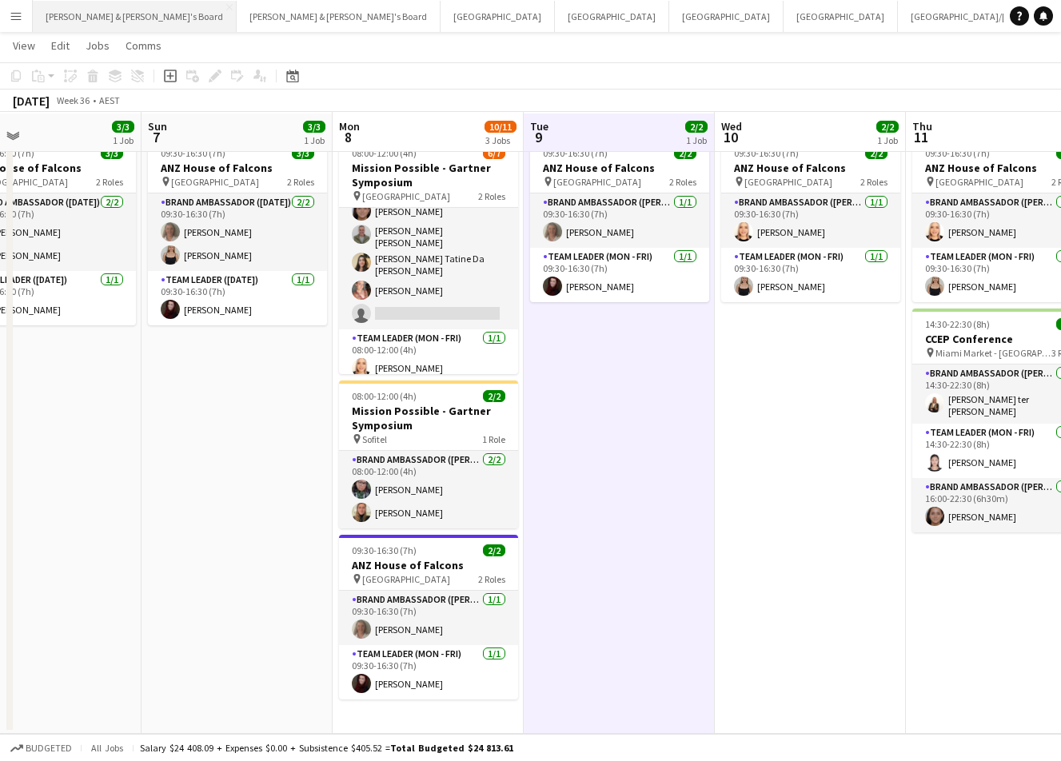
click at [102, 10] on button "James & Arrence's Board Close" at bounding box center [135, 16] width 204 height 31
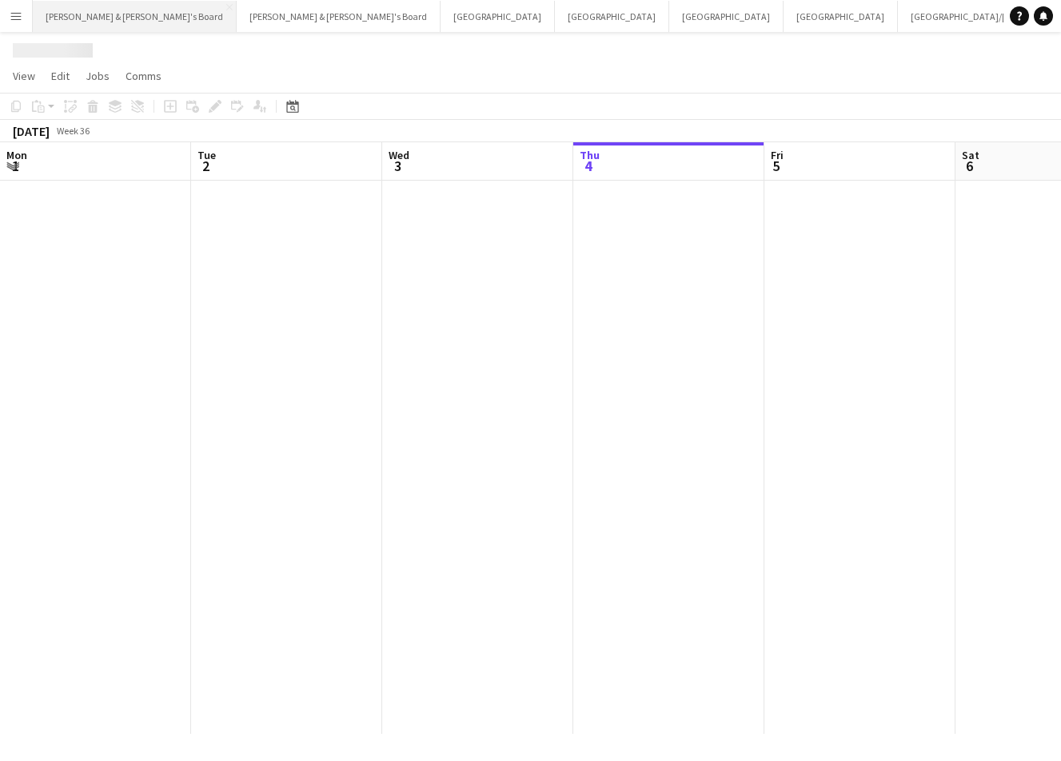
scroll to position [0, 382]
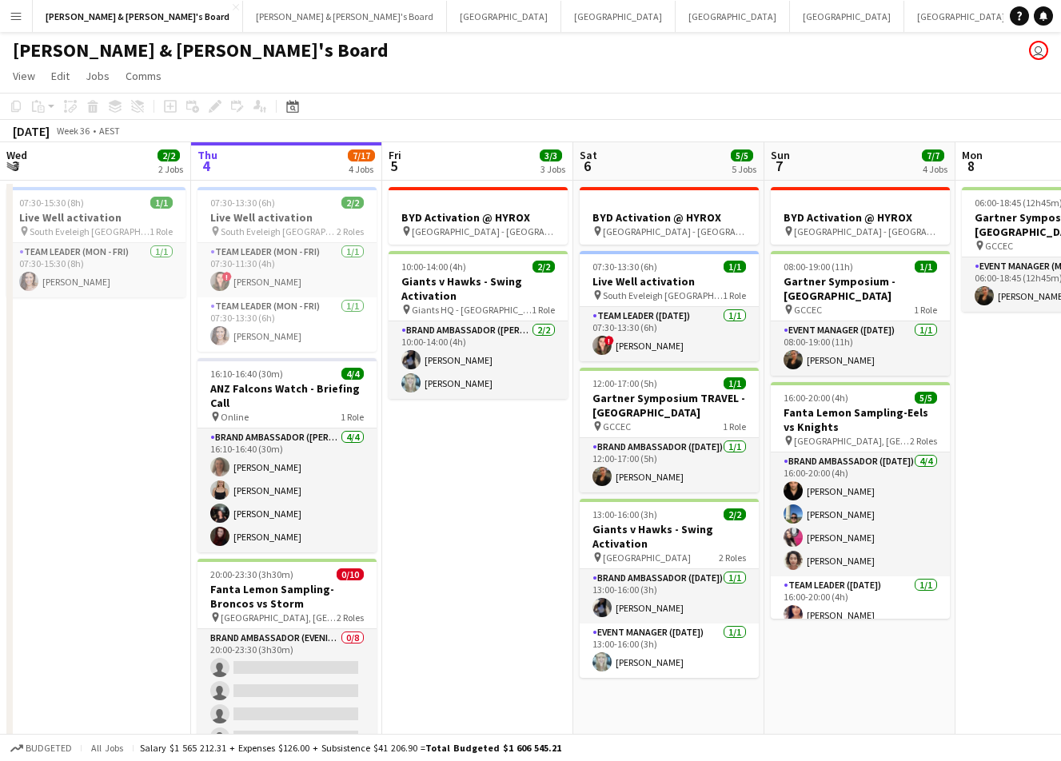
click at [312, 55] on div "James & Arrence's Board user" at bounding box center [530, 47] width 1061 height 30
click at [243, 22] on button "Neil & Jenny's Board Close" at bounding box center [345, 16] width 204 height 31
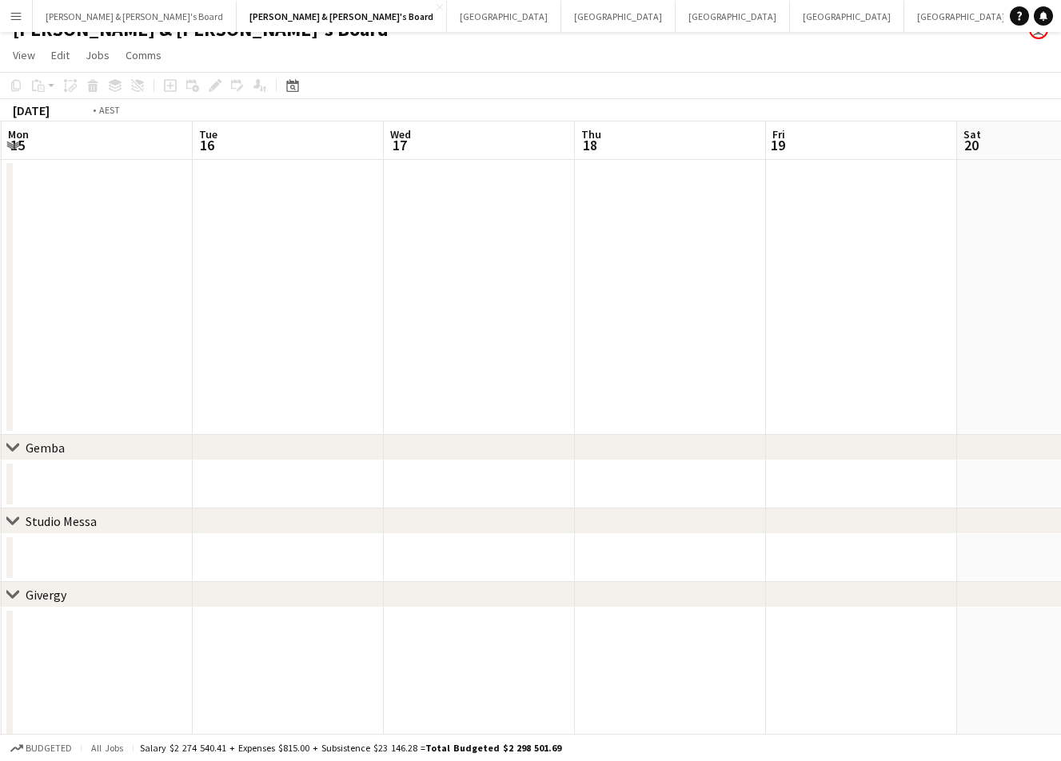
scroll to position [0, 571]
click at [561, 25] on button "Sydney Close" at bounding box center [618, 16] width 114 height 31
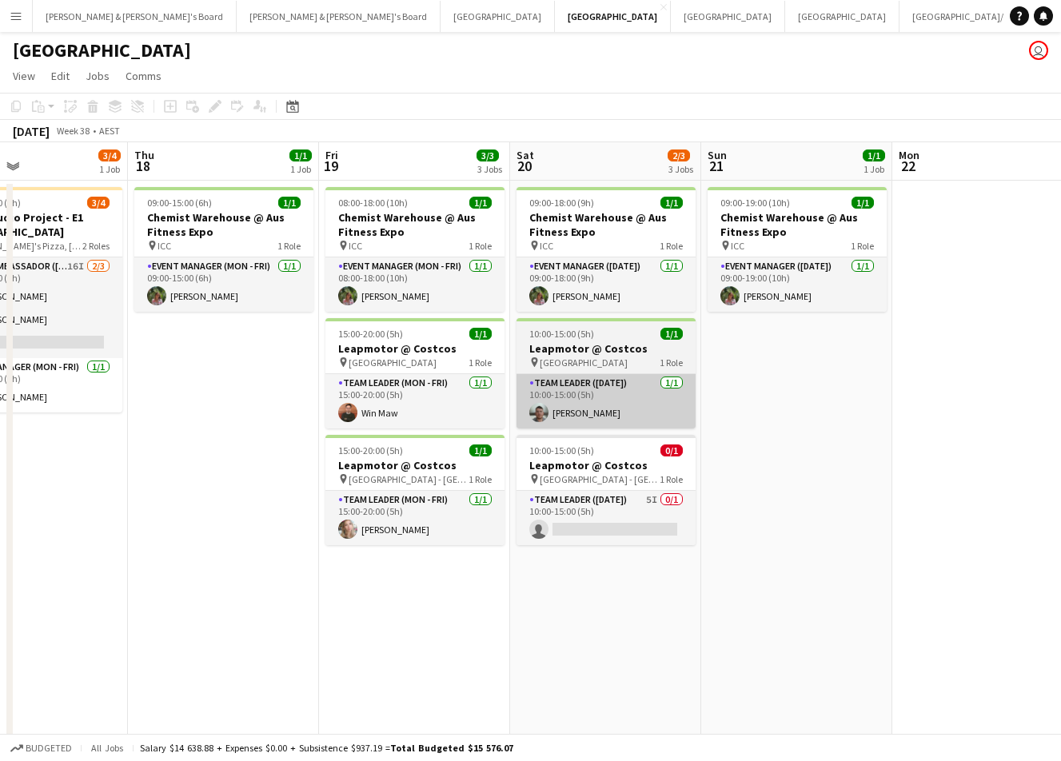
scroll to position [0, 637]
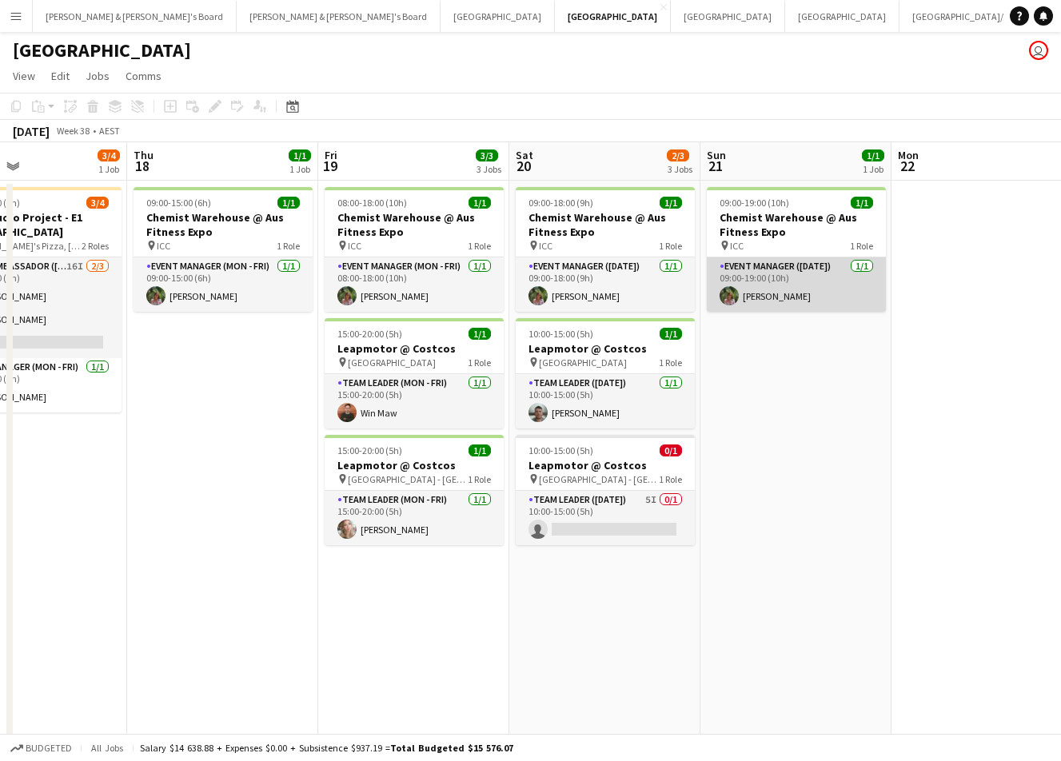
click at [771, 302] on app-card-role "Event Manager (Sunday) 1/1 09:00-19:00 (10h) Laura Sanchidrian-Martinez" at bounding box center [796, 284] width 179 height 54
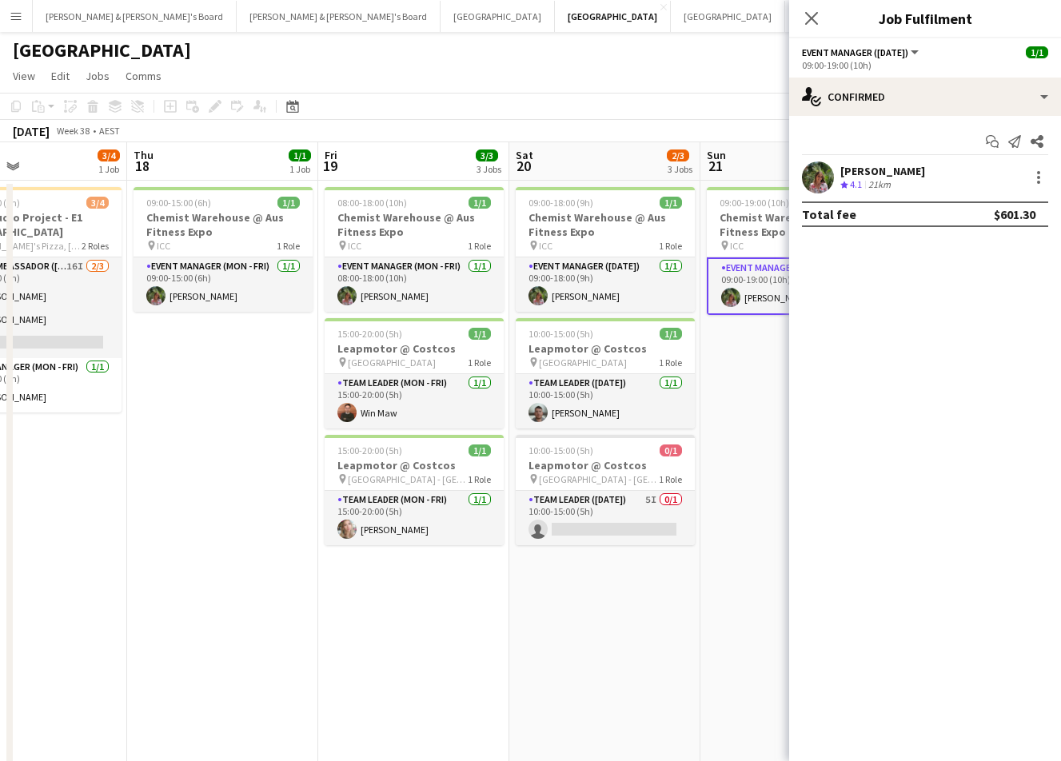
click at [814, 186] on app-user-avatar at bounding box center [818, 177] width 32 height 32
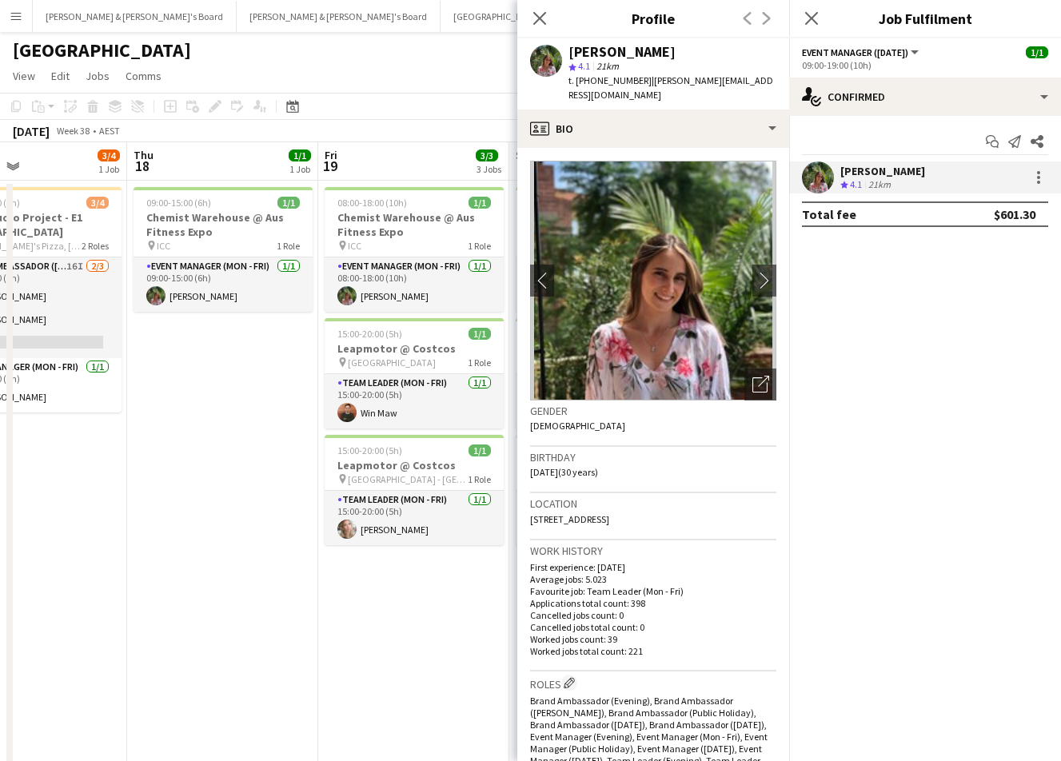
click at [279, 444] on app-date-cell "09:00-15:00 (6h) 1/1 Chemist Warehouse @ Aus Fitness Expo pin ICC 1 Role Event …" at bounding box center [222, 514] width 191 height 666
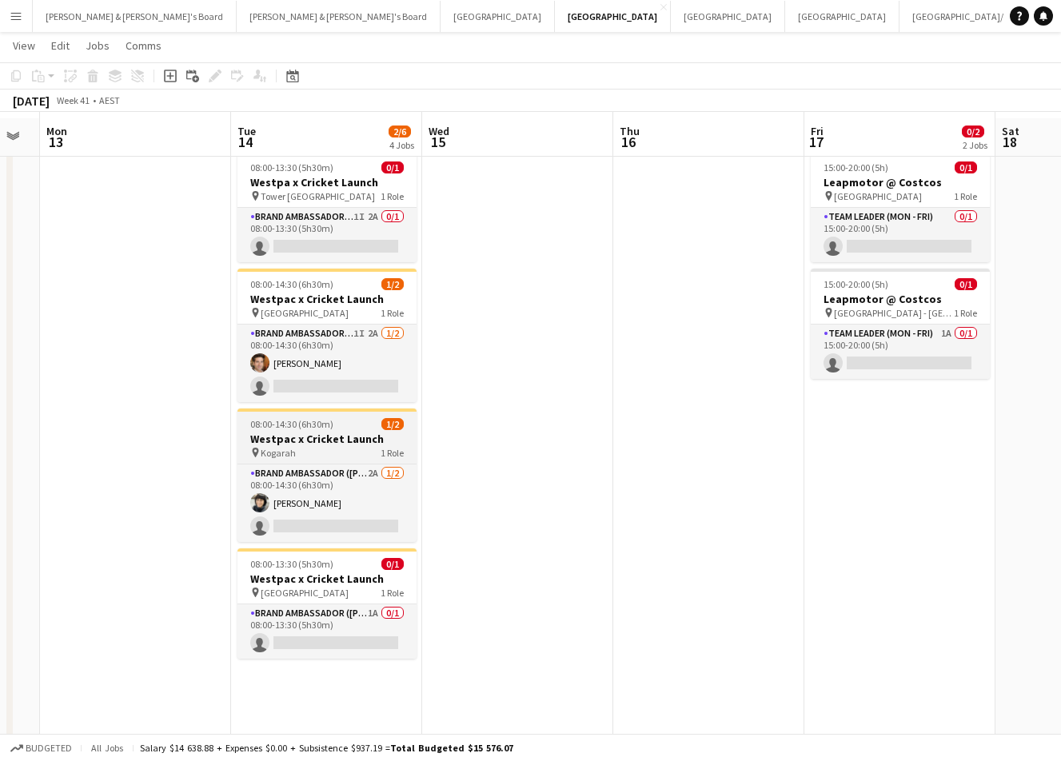
scroll to position [51, 0]
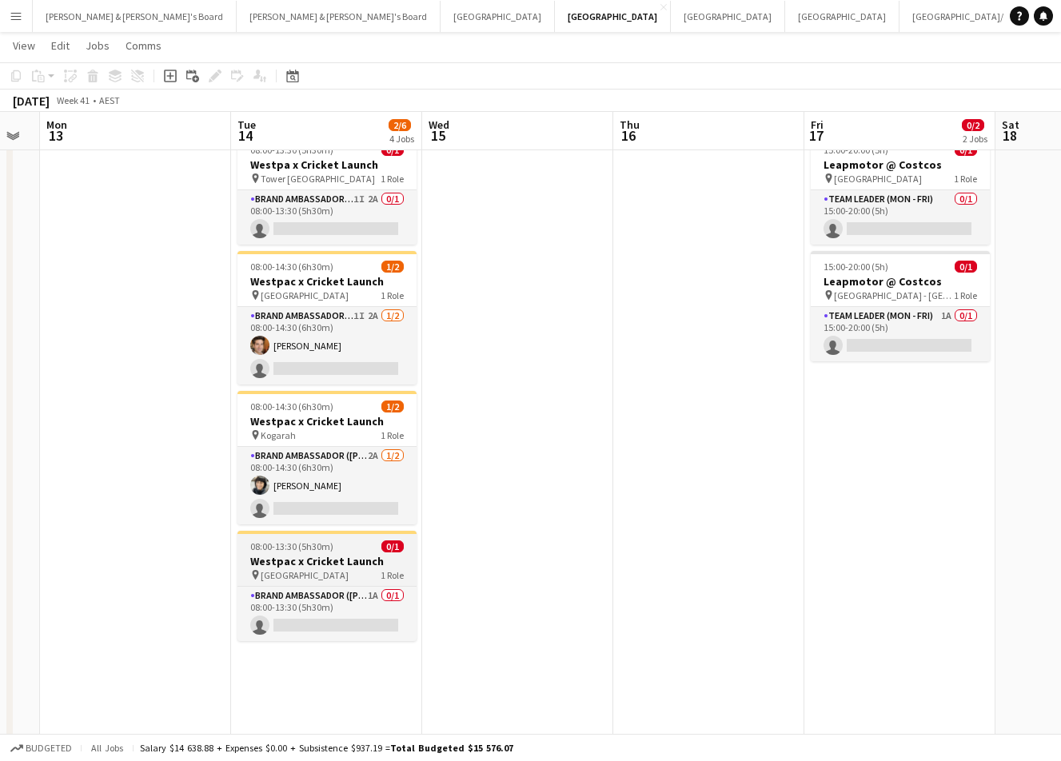
click at [363, 573] on div "pin Parramatta Square 1 Role" at bounding box center [326, 574] width 179 height 13
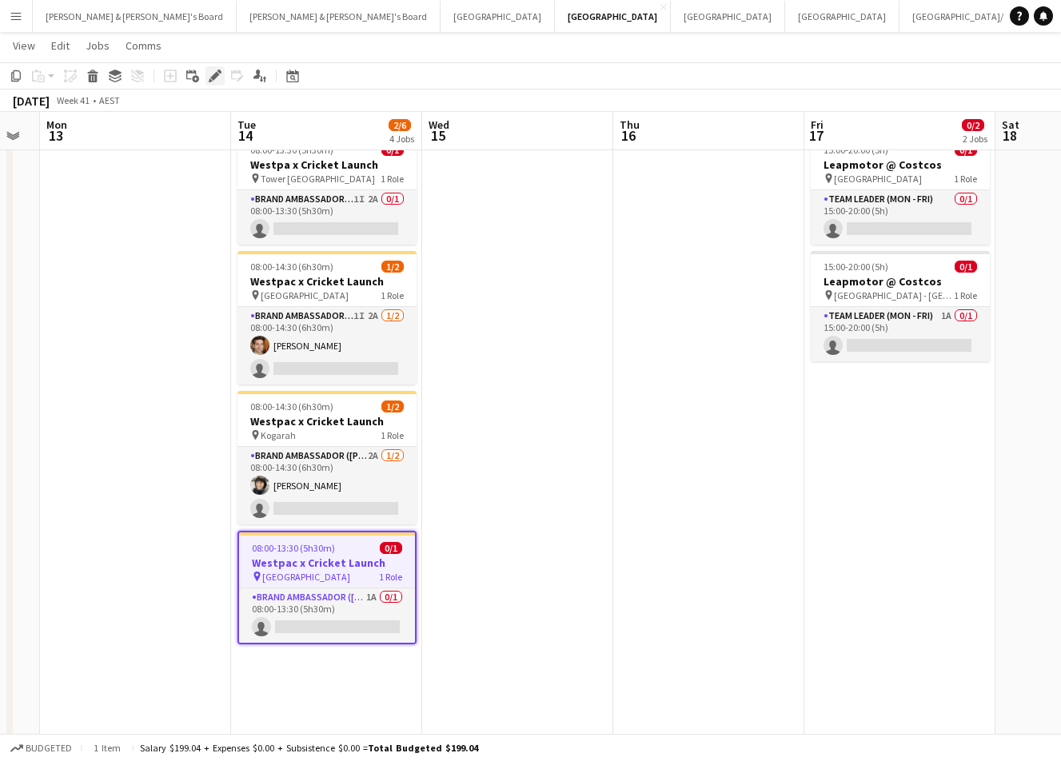
click at [217, 68] on div "Edit" at bounding box center [214, 75] width 19 height 19
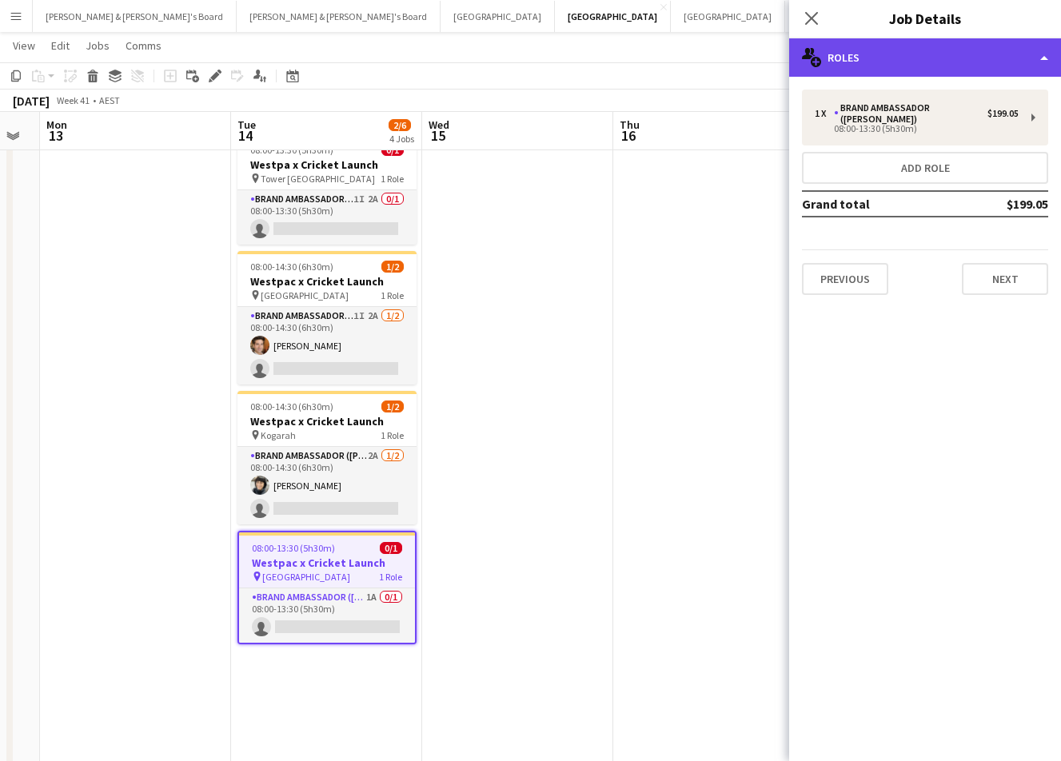
click at [926, 55] on div "multiple-users-add Roles" at bounding box center [925, 57] width 272 height 38
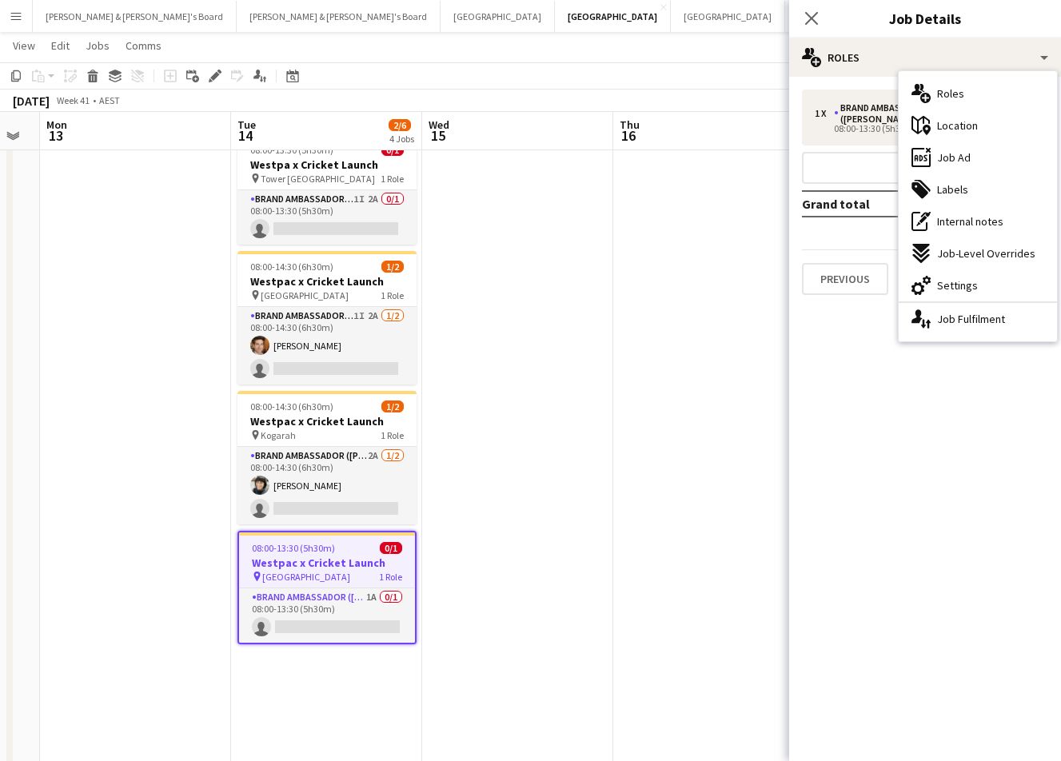
click at [653, 248] on app-date-cell at bounding box center [708, 461] width 191 height 666
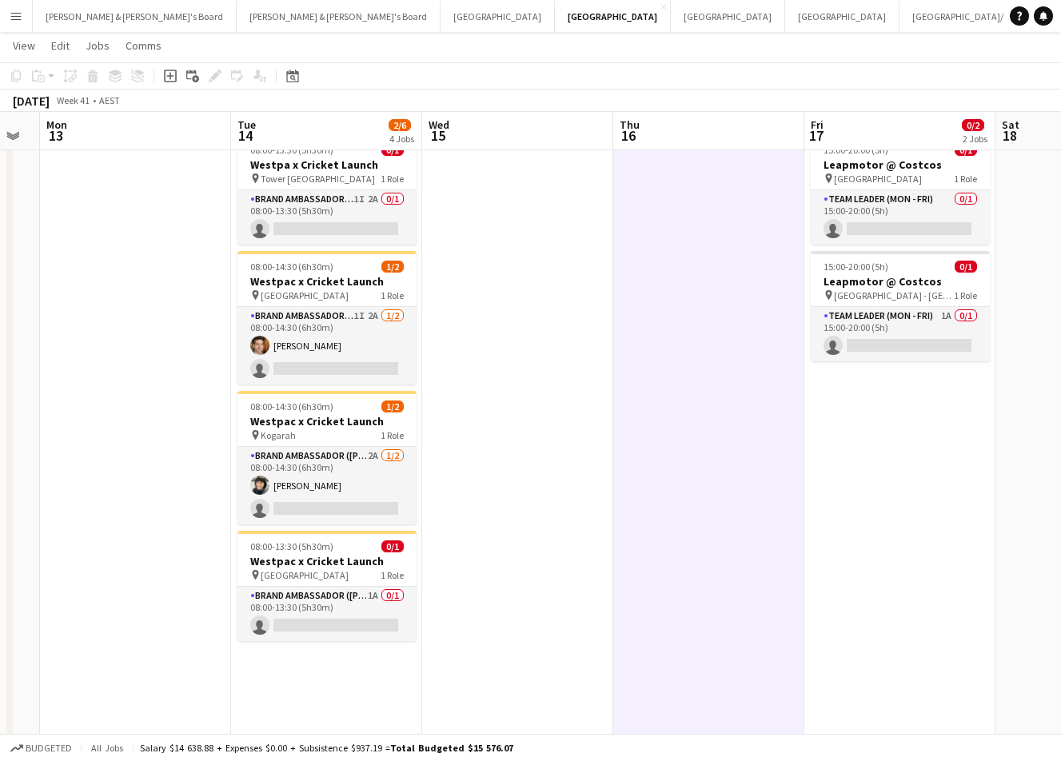
click at [470, 423] on app-date-cell at bounding box center [517, 461] width 191 height 666
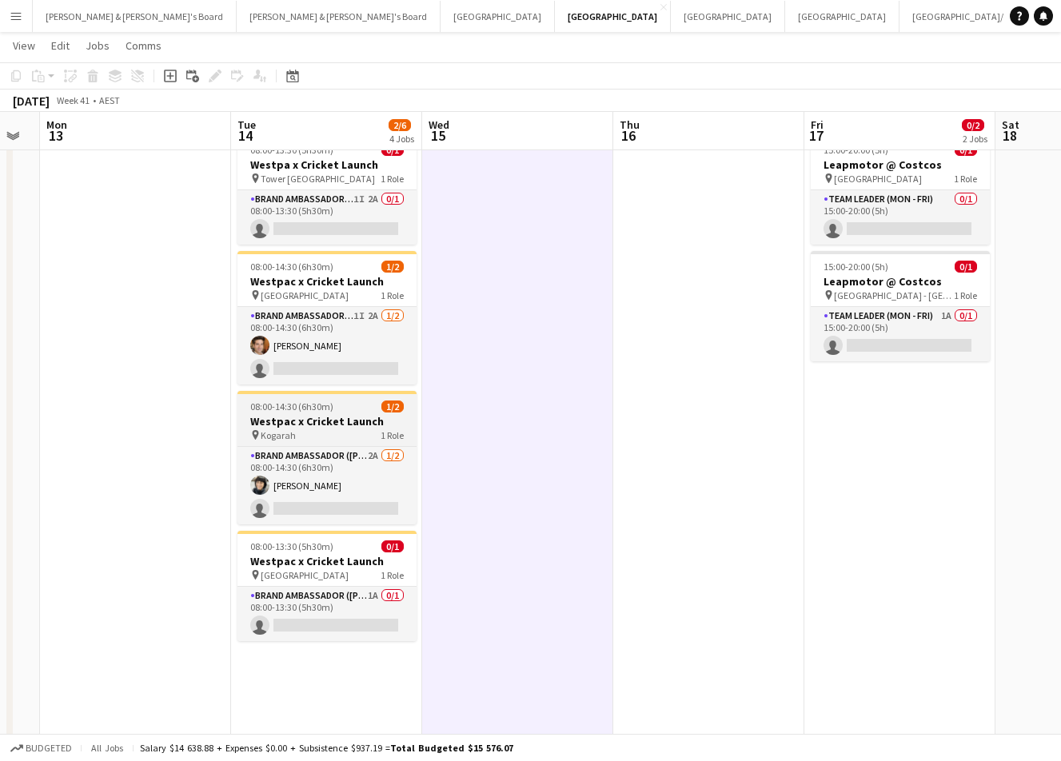
click at [342, 438] on div "pin Kogarah 1 Role" at bounding box center [326, 434] width 179 height 13
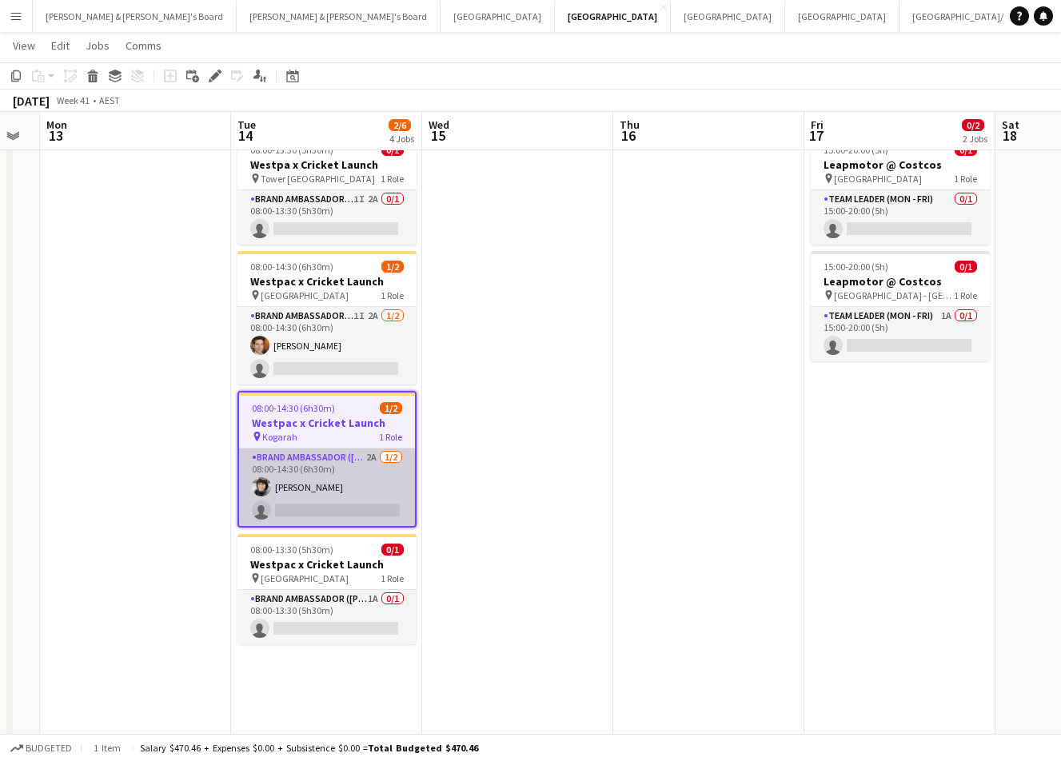
click at [336, 483] on app-card-role "Brand Ambassador (Mon - Fri) 2A 1/2 08:00-14:30 (6h30m) Shirene D'Silva single-…" at bounding box center [327, 487] width 176 height 78
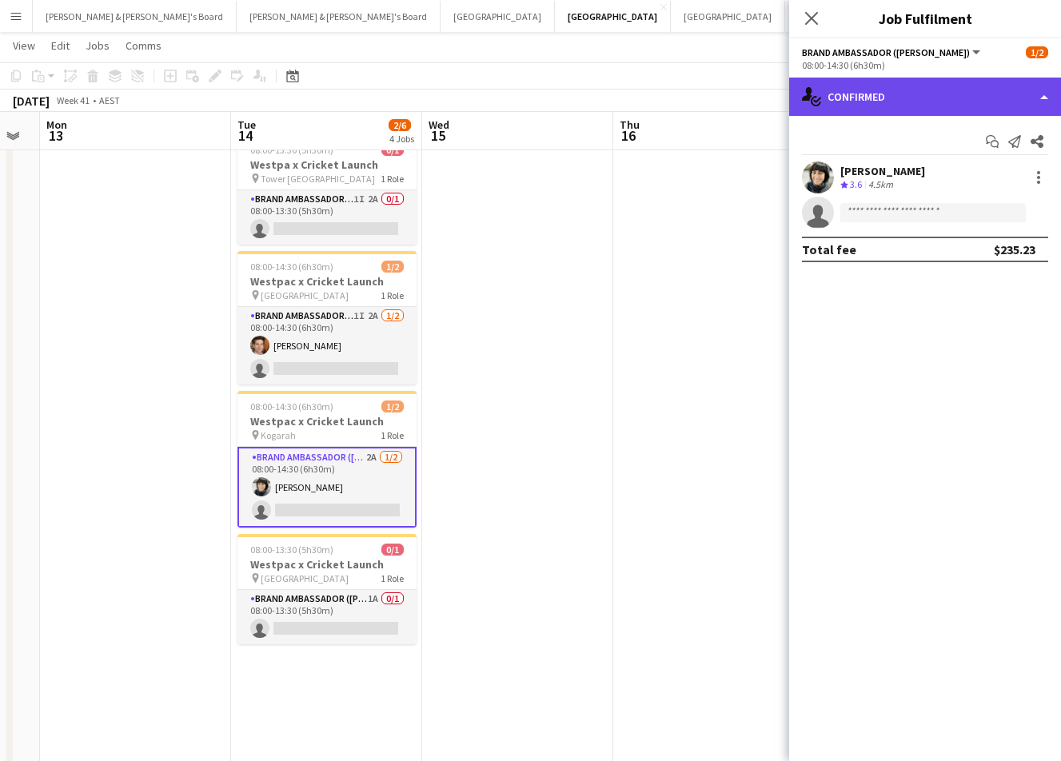
click at [910, 108] on div "single-neutral-actions-check-2 Confirmed" at bounding box center [925, 97] width 272 height 38
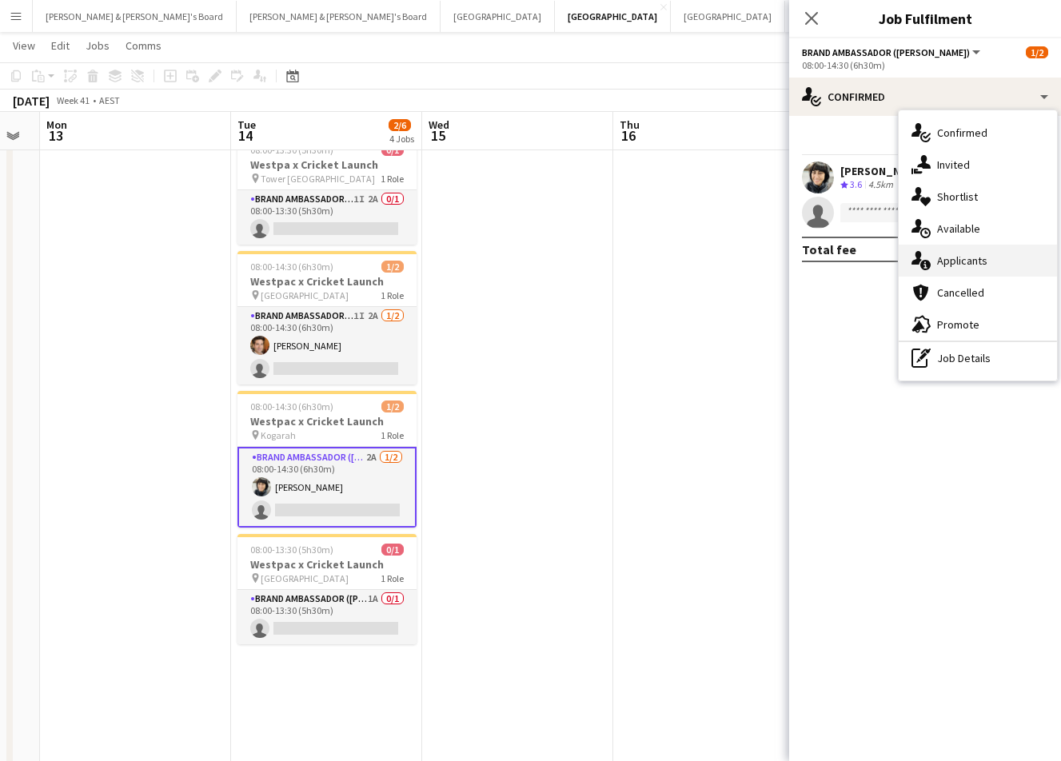
click at [966, 265] on span "Applicants" at bounding box center [962, 260] width 50 height 14
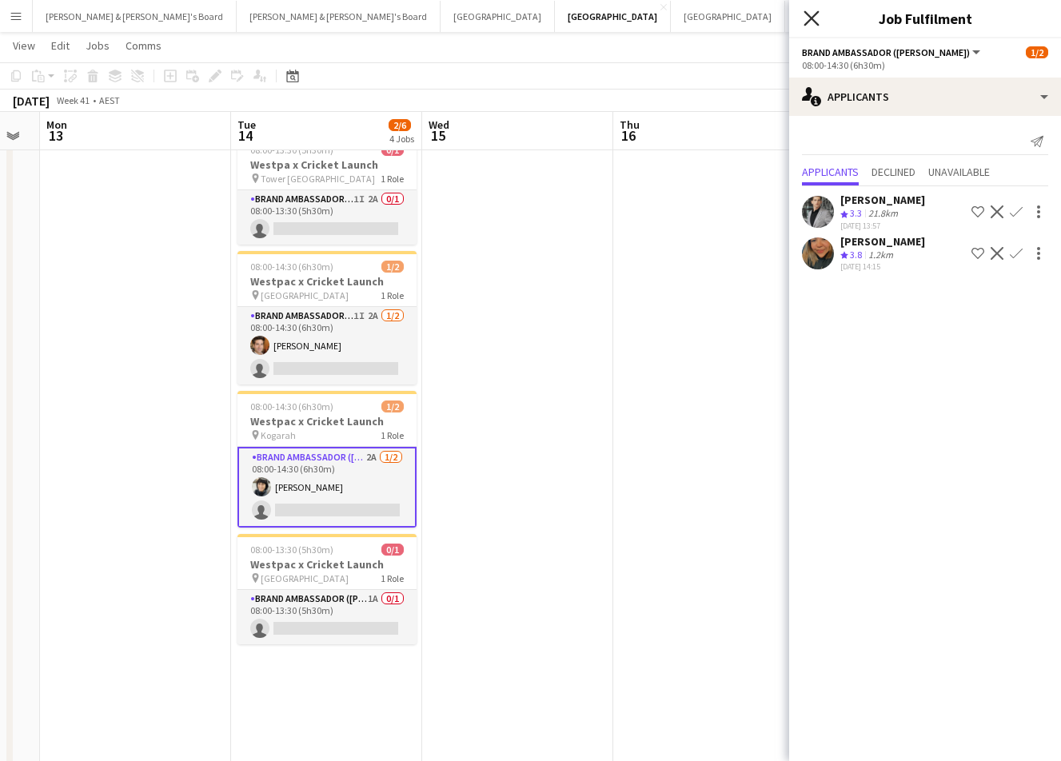
click at [810, 13] on icon "Close pop-in" at bounding box center [810, 17] width 15 height 15
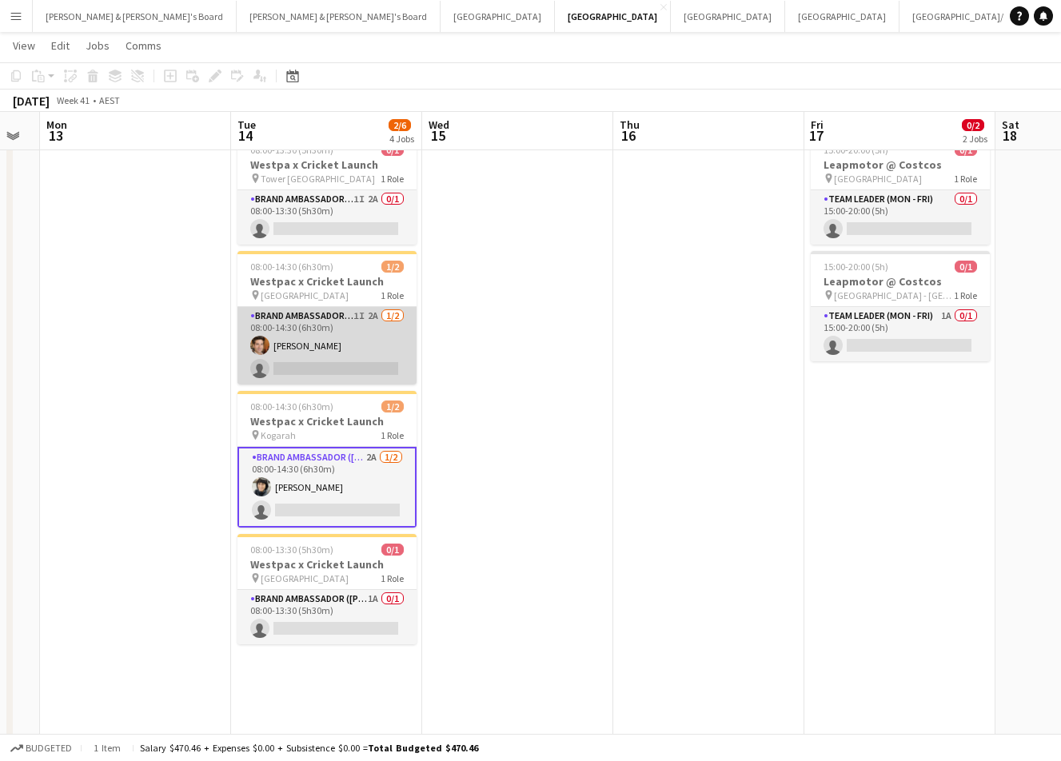
click at [338, 359] on app-card-role "Brand Ambassador (Mon - Fri) 1I 2A 1/2 08:00-14:30 (6h30m) Juan Montes single-n…" at bounding box center [326, 346] width 179 height 78
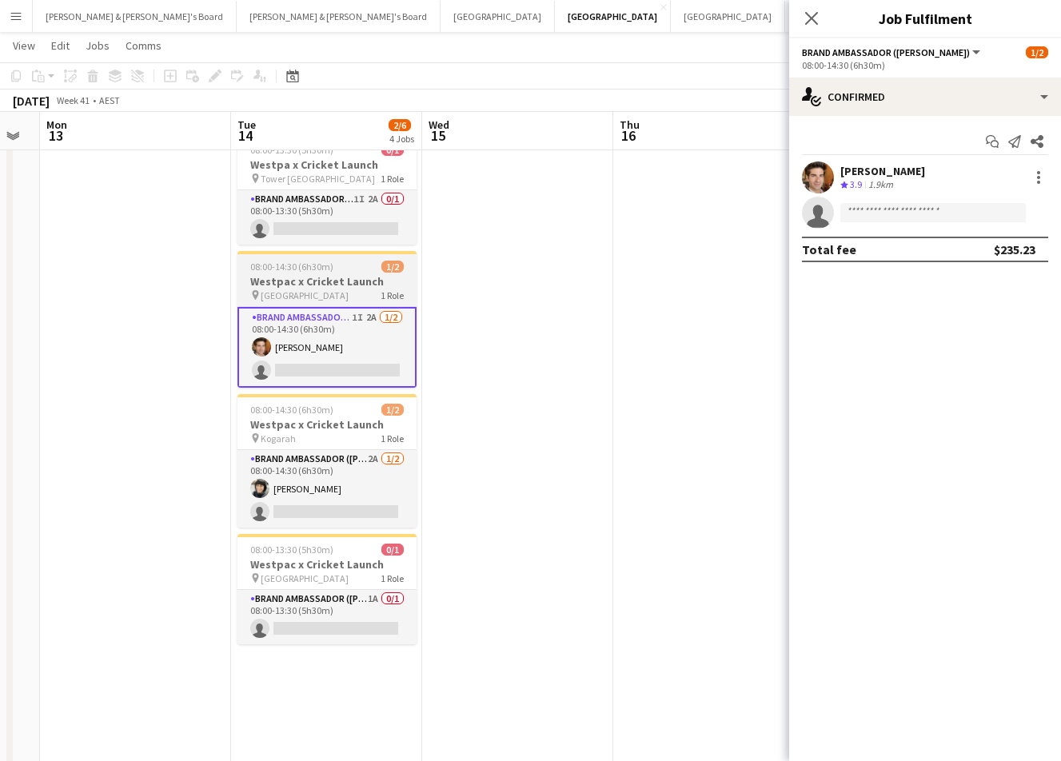
click at [333, 300] on div "pin Kent Street 1 Role" at bounding box center [326, 295] width 179 height 13
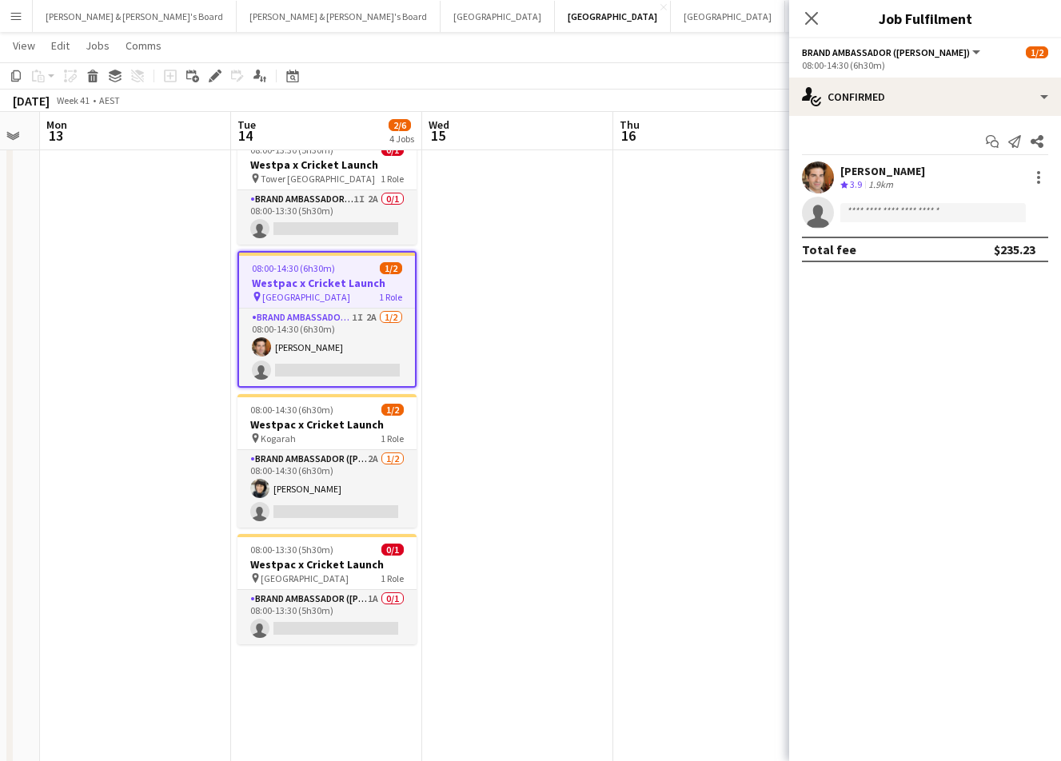
click at [872, 66] on div "08:00-14:30 (6h30m)" at bounding box center [925, 65] width 246 height 12
click at [935, 61] on div "08:00-14:30 (6h30m)" at bounding box center [925, 65] width 246 height 12
click at [946, 50] on button "Brand Ambassador ([PERSON_NAME])" at bounding box center [892, 52] width 181 height 12
click at [941, 50] on button "Brand Ambassador ([PERSON_NAME])" at bounding box center [892, 52] width 181 height 12
click at [811, 28] on app-icon "Close pop-in" at bounding box center [811, 18] width 23 height 23
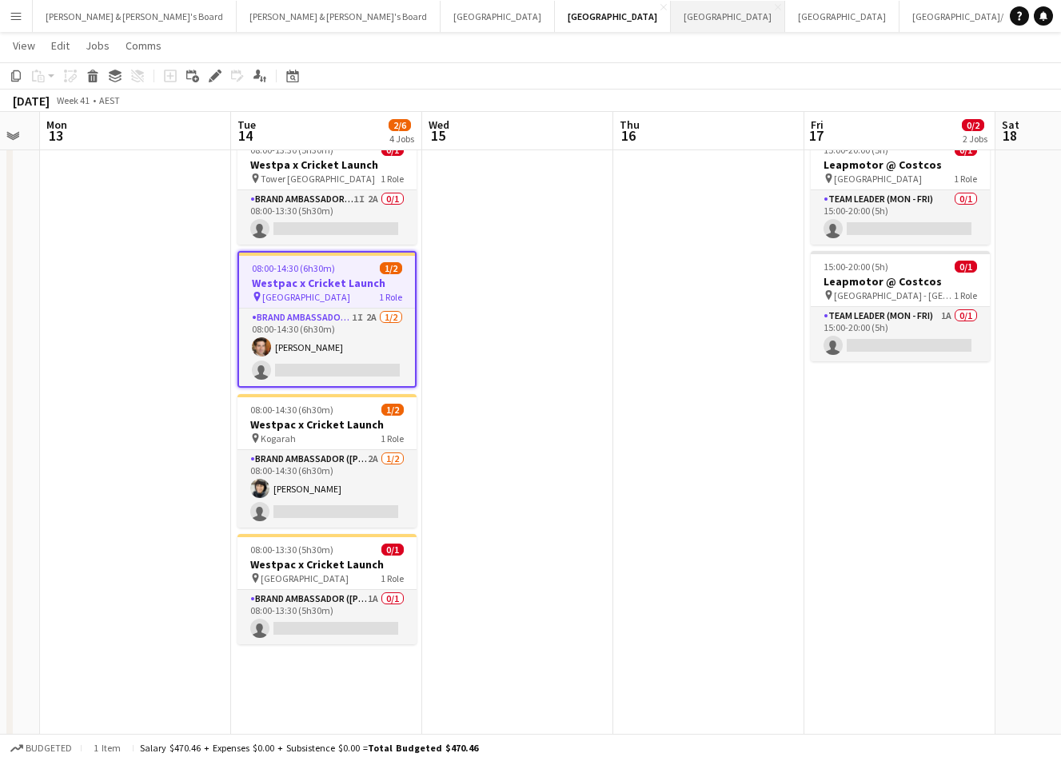
click at [671, 22] on button "Adelaide Close" at bounding box center [728, 16] width 114 height 31
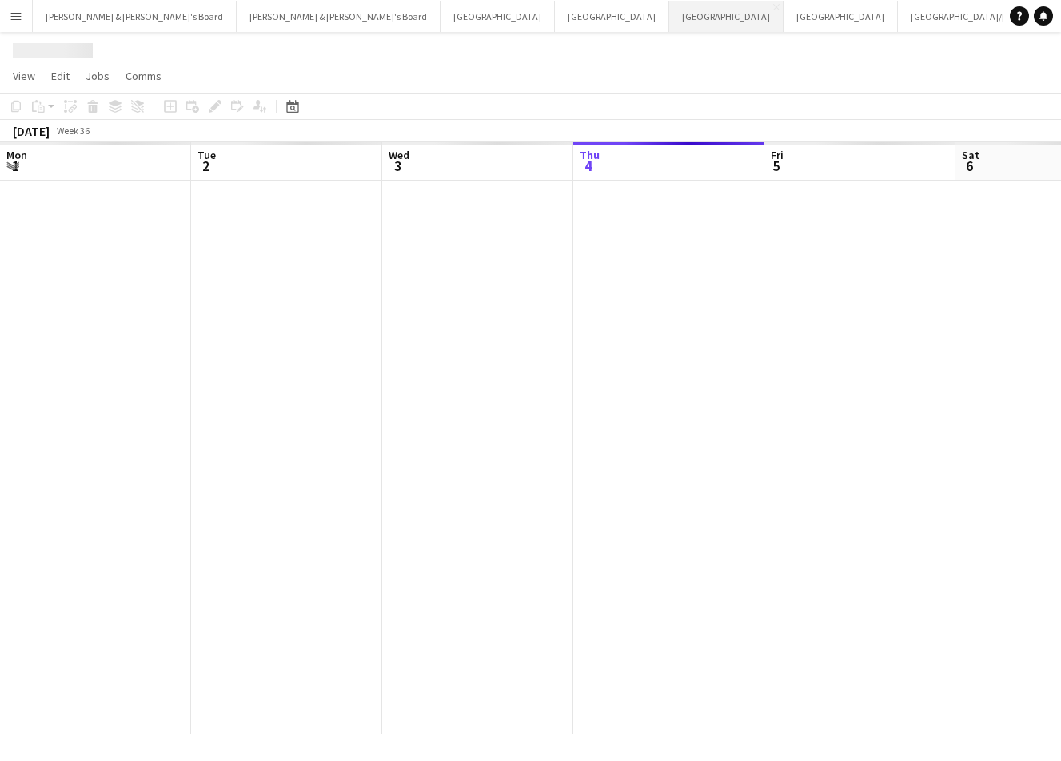
scroll to position [0, 382]
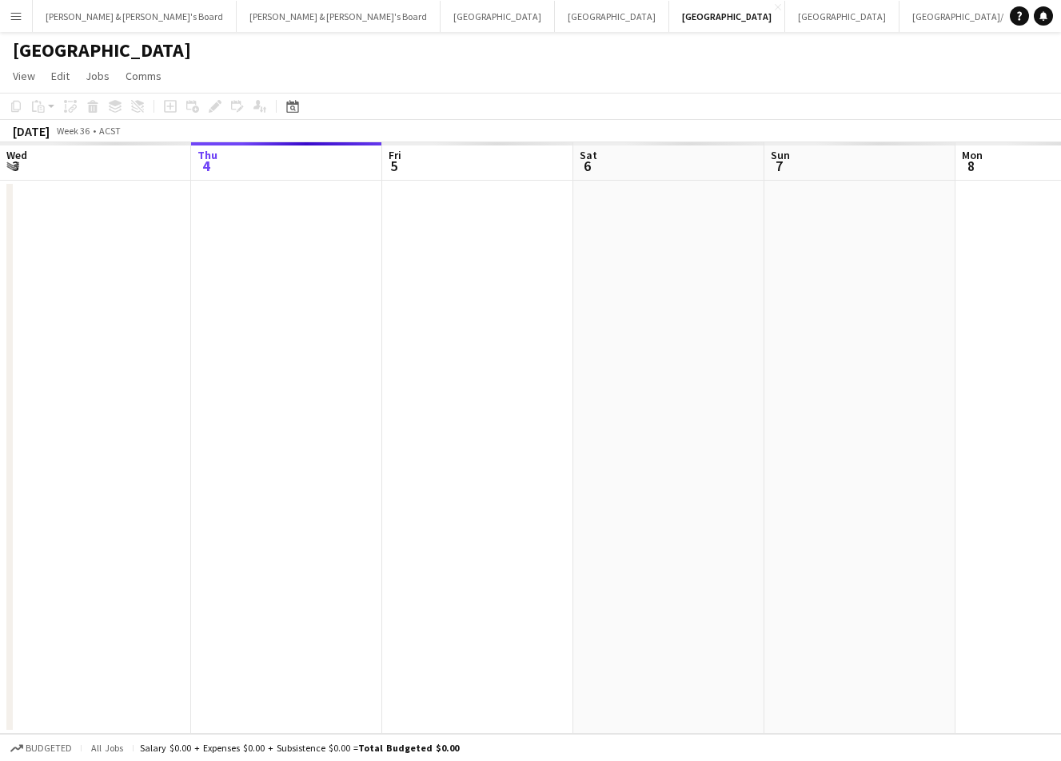
click at [303, 117] on app-toolbar "Copy Paste Paste Command V Paste with crew Command Shift V Paste linked Job Del…" at bounding box center [530, 106] width 1061 height 27
click at [296, 112] on icon at bounding box center [292, 106] width 12 height 13
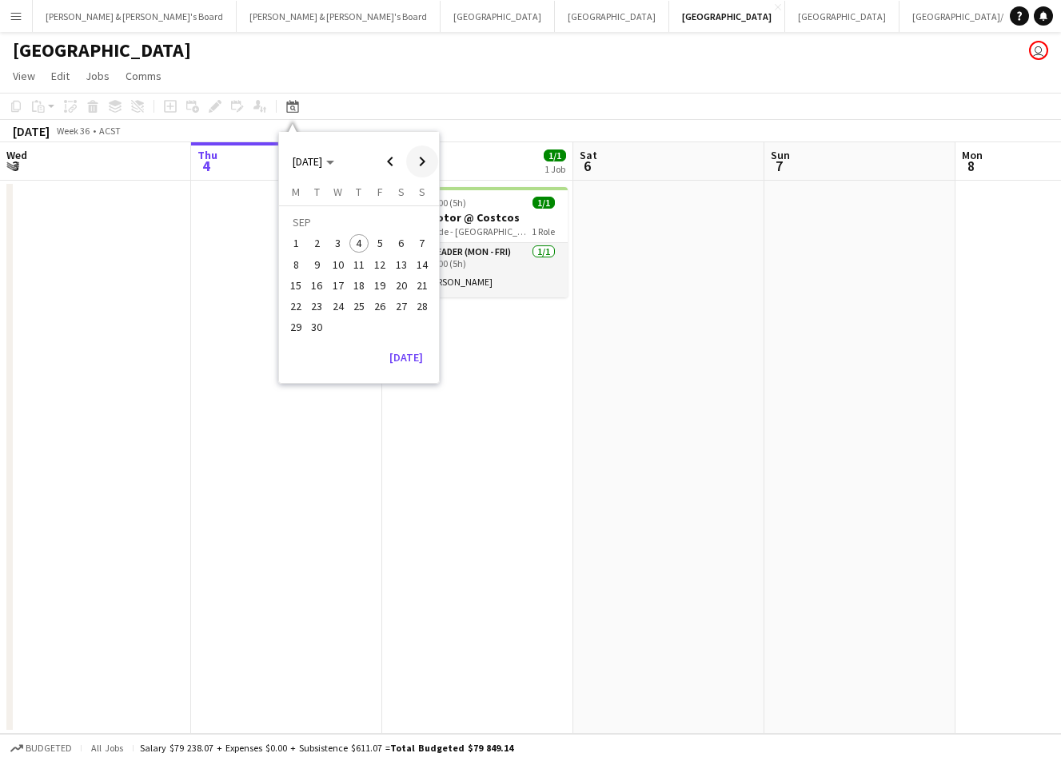
click at [416, 169] on span "Next month" at bounding box center [422, 161] width 32 height 32
click at [318, 283] on span "14" at bounding box center [317, 285] width 19 height 19
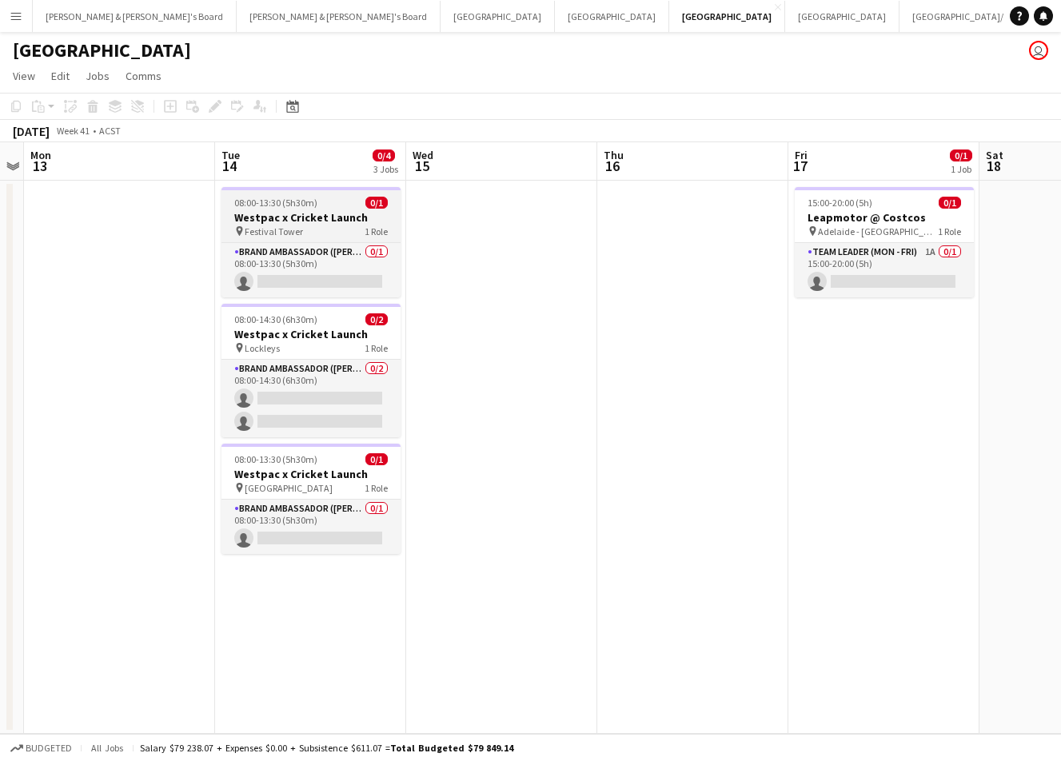
click at [321, 226] on div "pin Festival Tower 1 Role" at bounding box center [310, 231] width 179 height 13
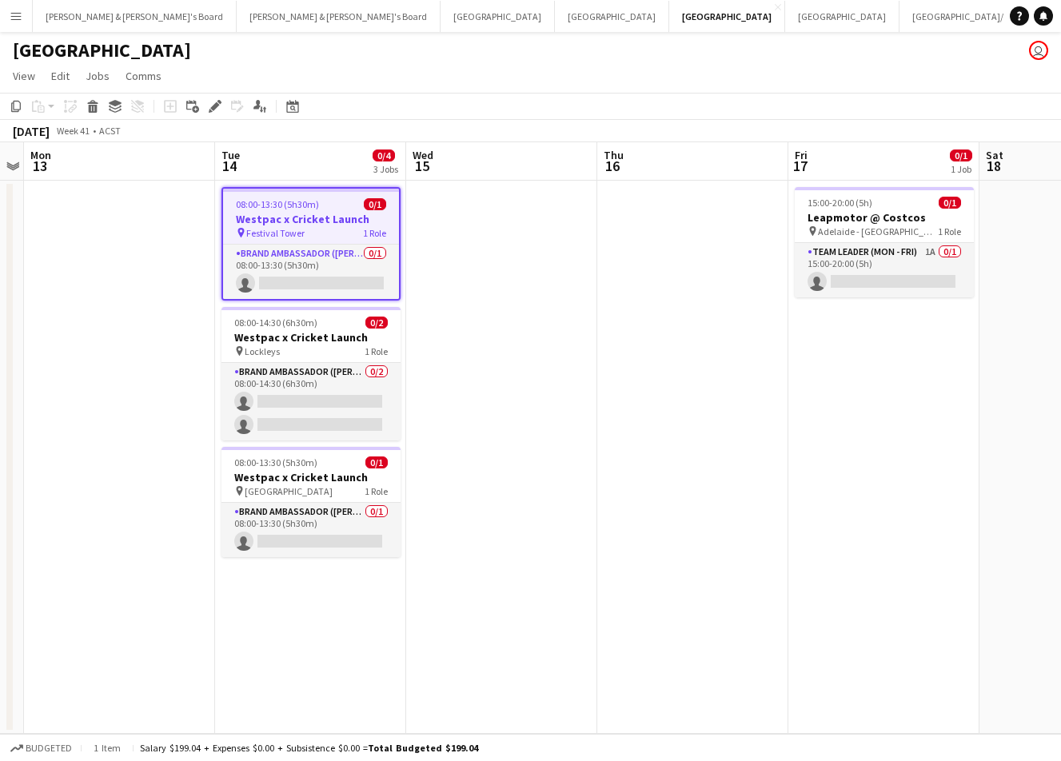
click at [16, 20] on app-icon "Menu" at bounding box center [16, 16] width 13 height 13
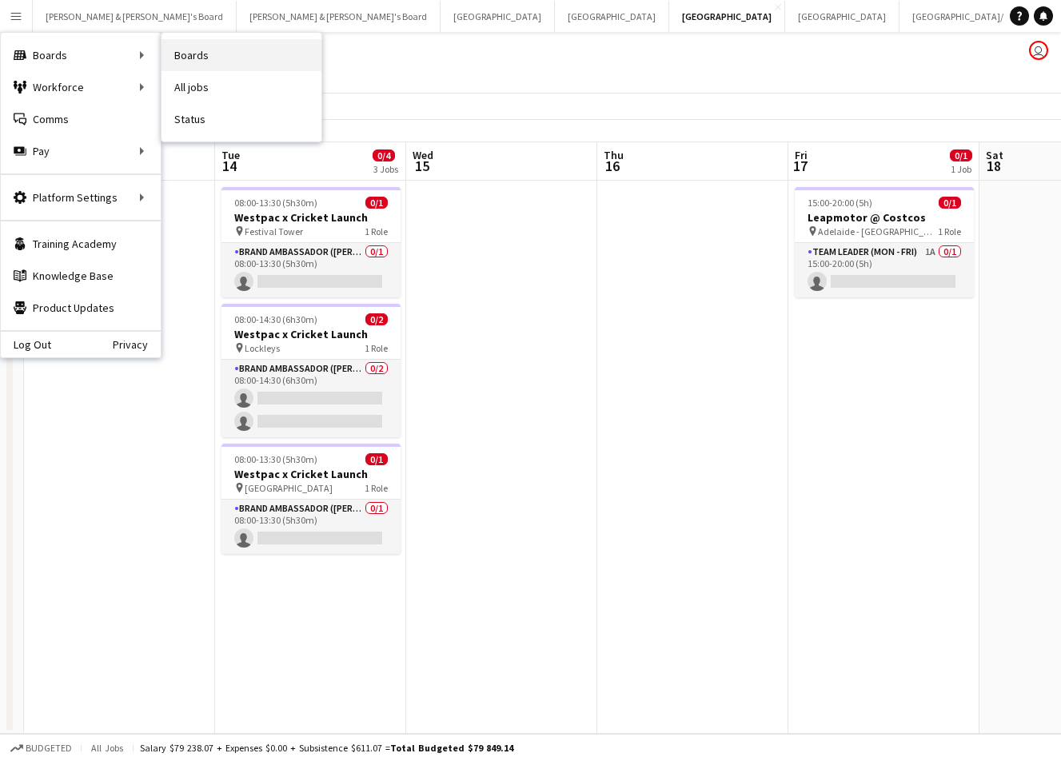
click at [193, 54] on link "Boards" at bounding box center [241, 55] width 160 height 32
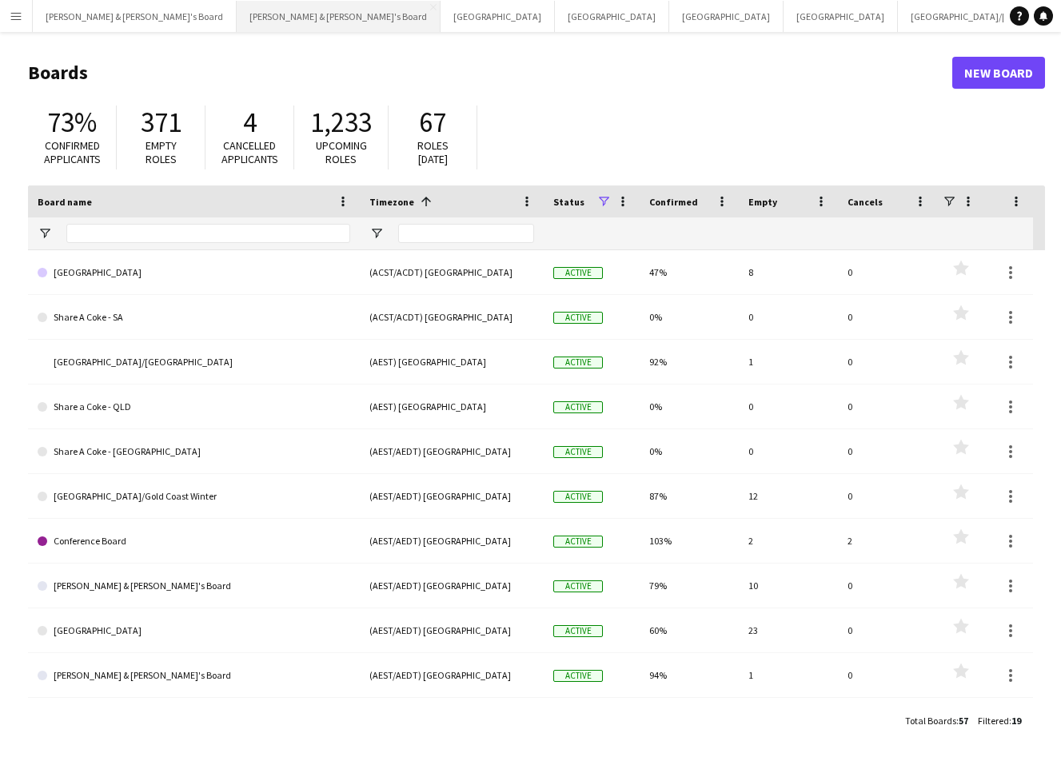
click at [237, 20] on button "Neil & Jenny's Board Close" at bounding box center [339, 16] width 204 height 31
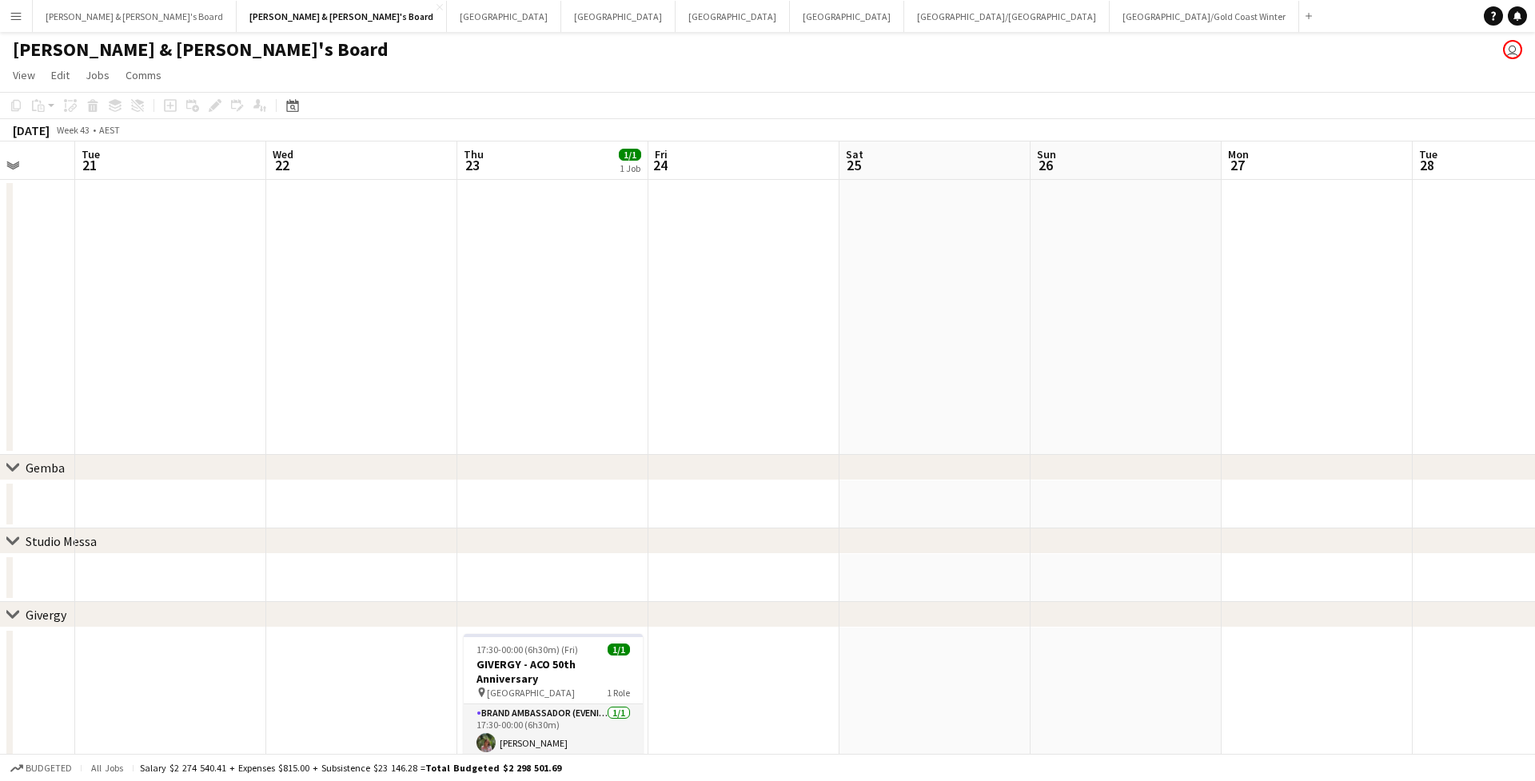
scroll to position [6, 0]
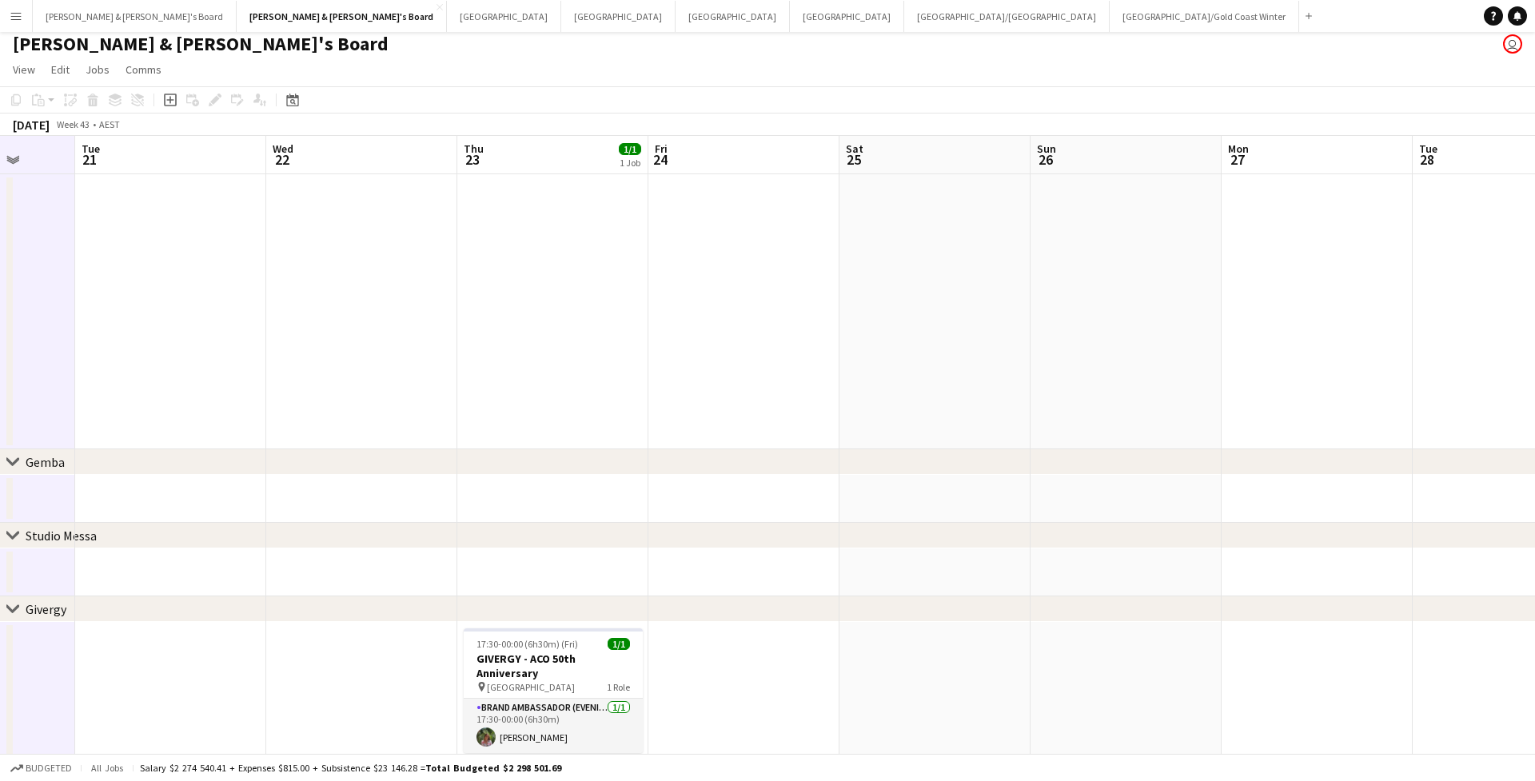
click at [14, 159] on app-icon "Expand/collapse" at bounding box center [12, 158] width 13 height 15
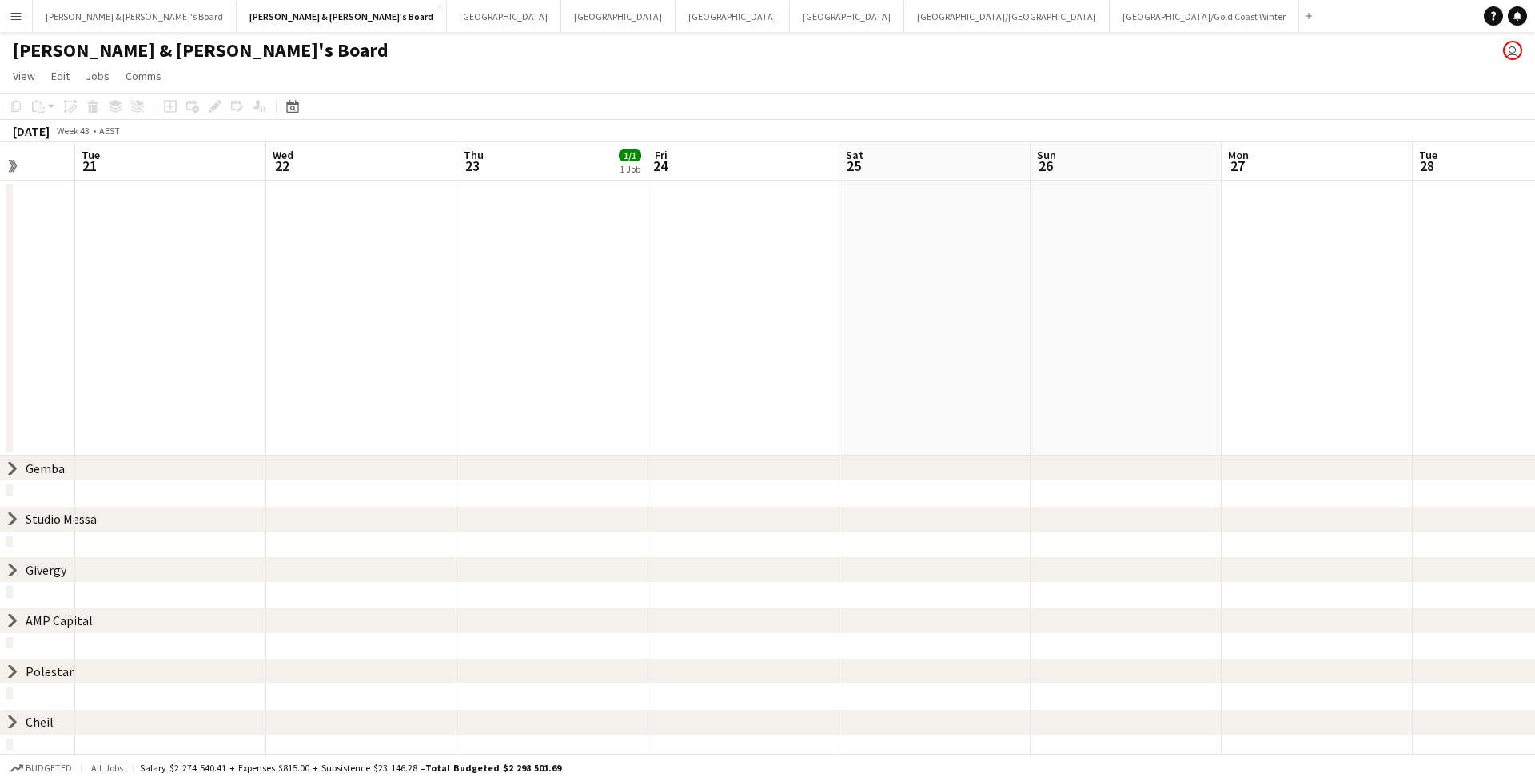
click at [14, 166] on app-icon "Expand/collapse" at bounding box center [11, 166] width 15 height 13
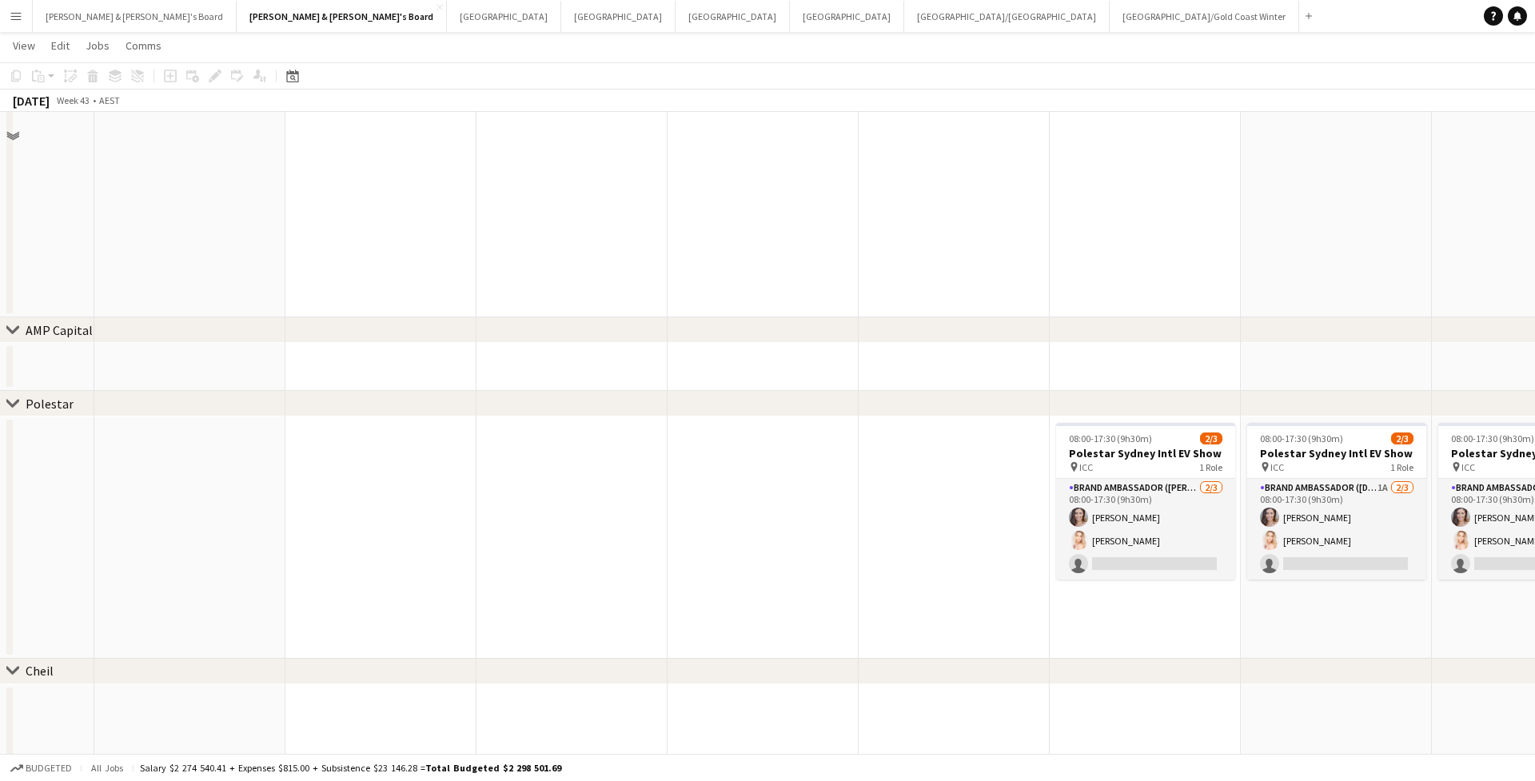
scroll to position [660, 0]
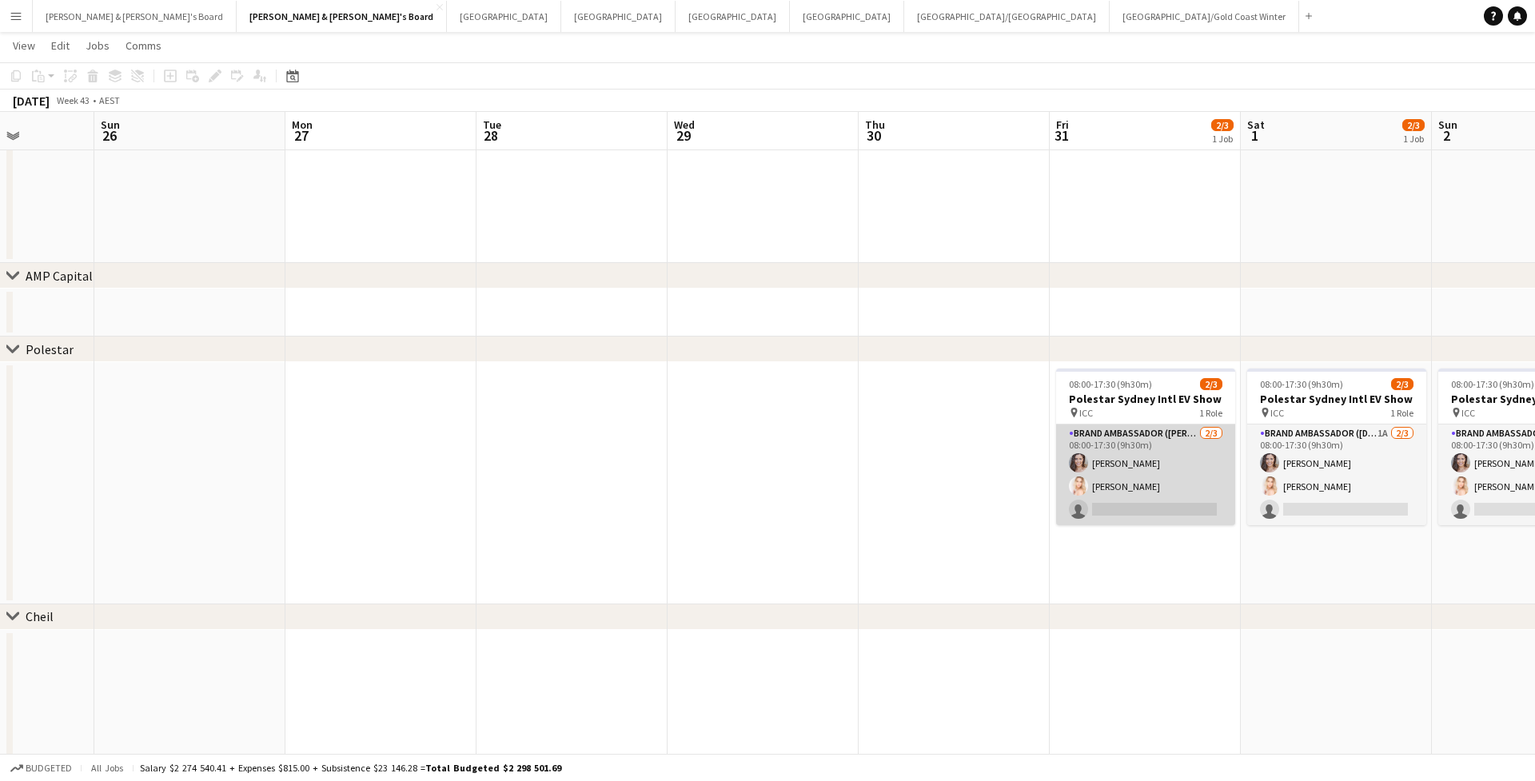
click at [1056, 494] on app-card-role "Brand Ambassador (Mon - Fri) 2/3 08:00-17:30 (9h30m) Claire Stephens Katie-Jane…" at bounding box center [1145, 474] width 179 height 101
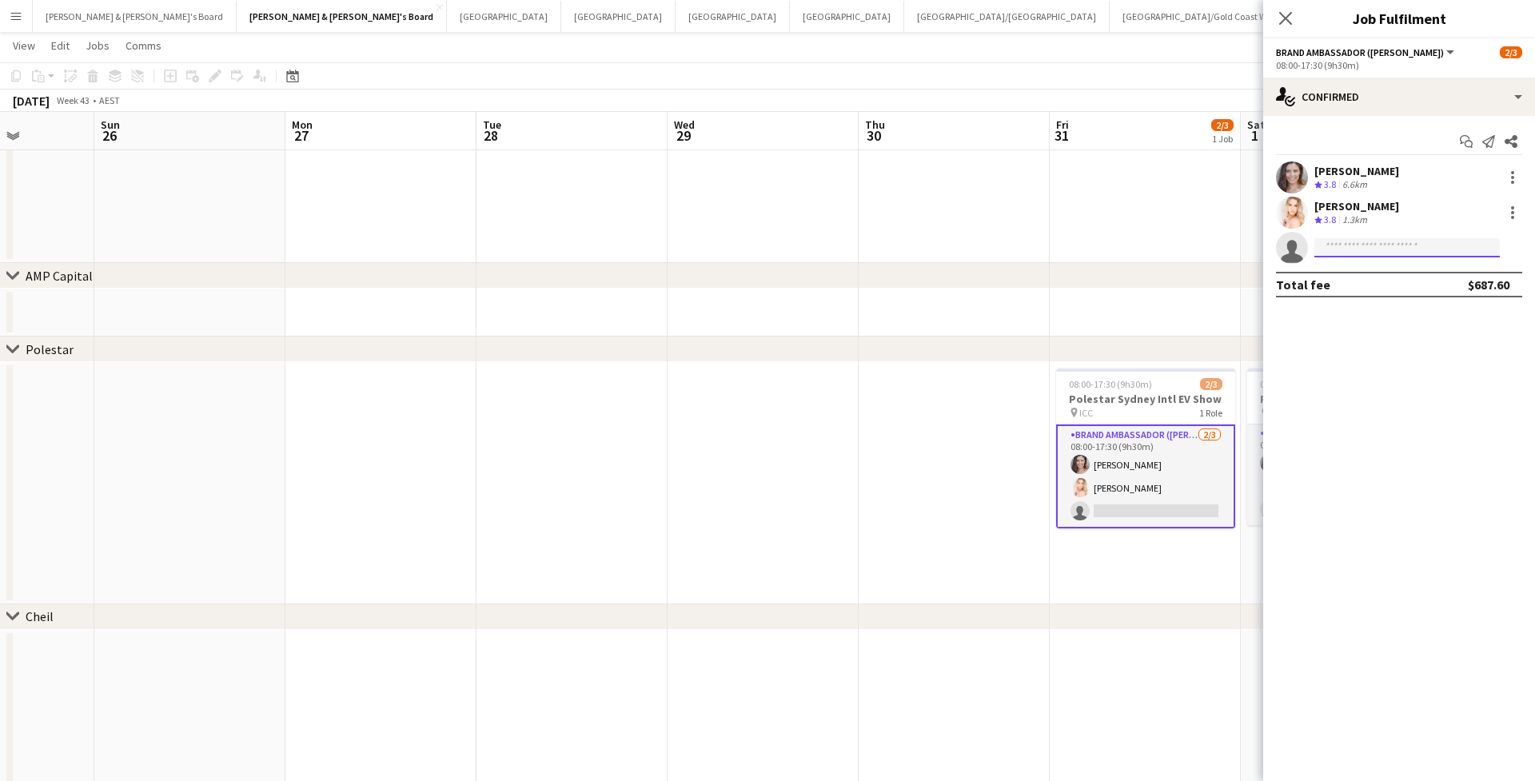
click at [1060, 246] on input at bounding box center [1406, 247] width 185 height 19
click at [1060, 214] on div at bounding box center [1512, 212] width 19 height 19
click at [1060, 214] on div at bounding box center [767, 390] width 1535 height 781
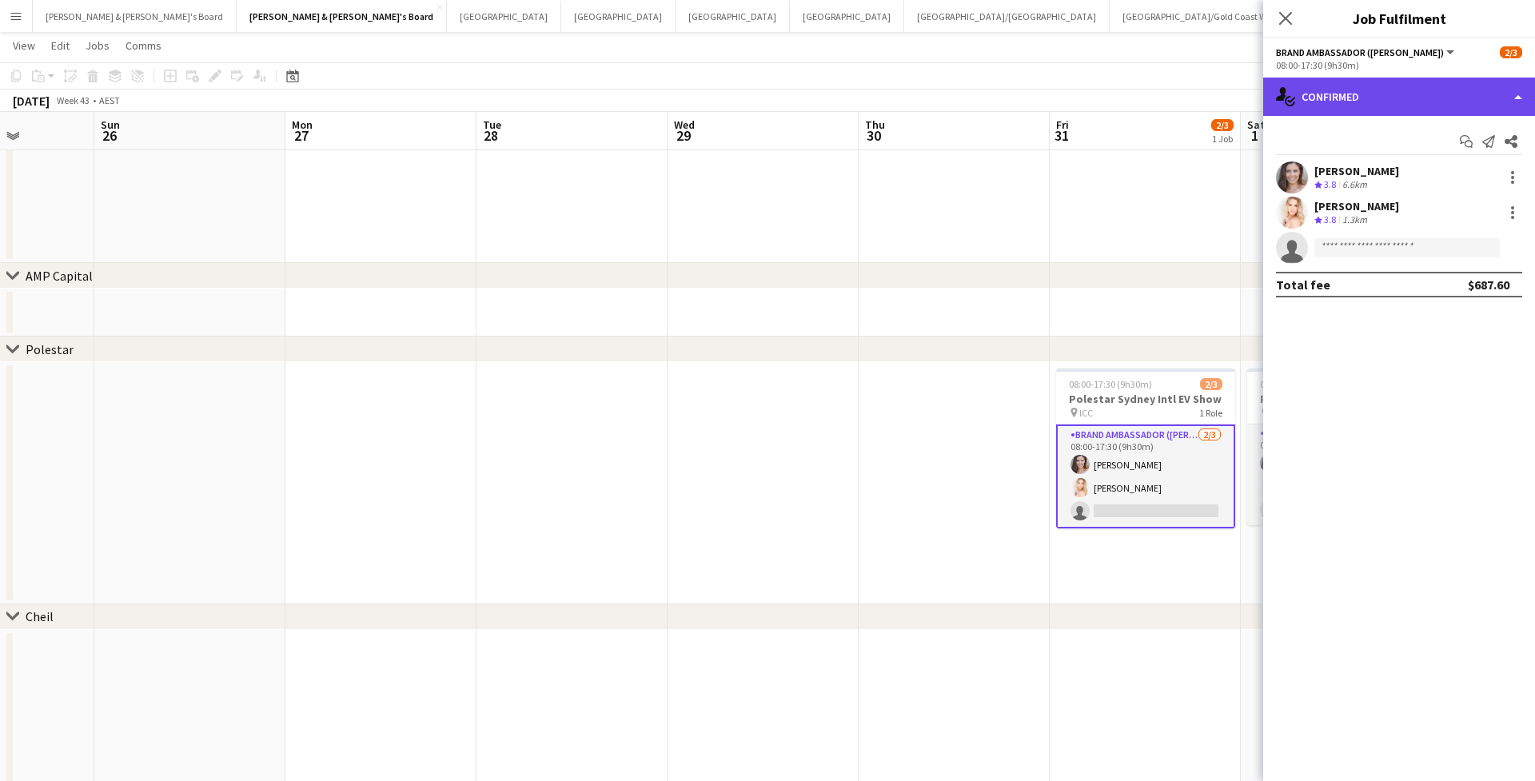
click at [1060, 90] on div "single-neutral-actions-check-2 Confirmed" at bounding box center [1399, 97] width 272 height 38
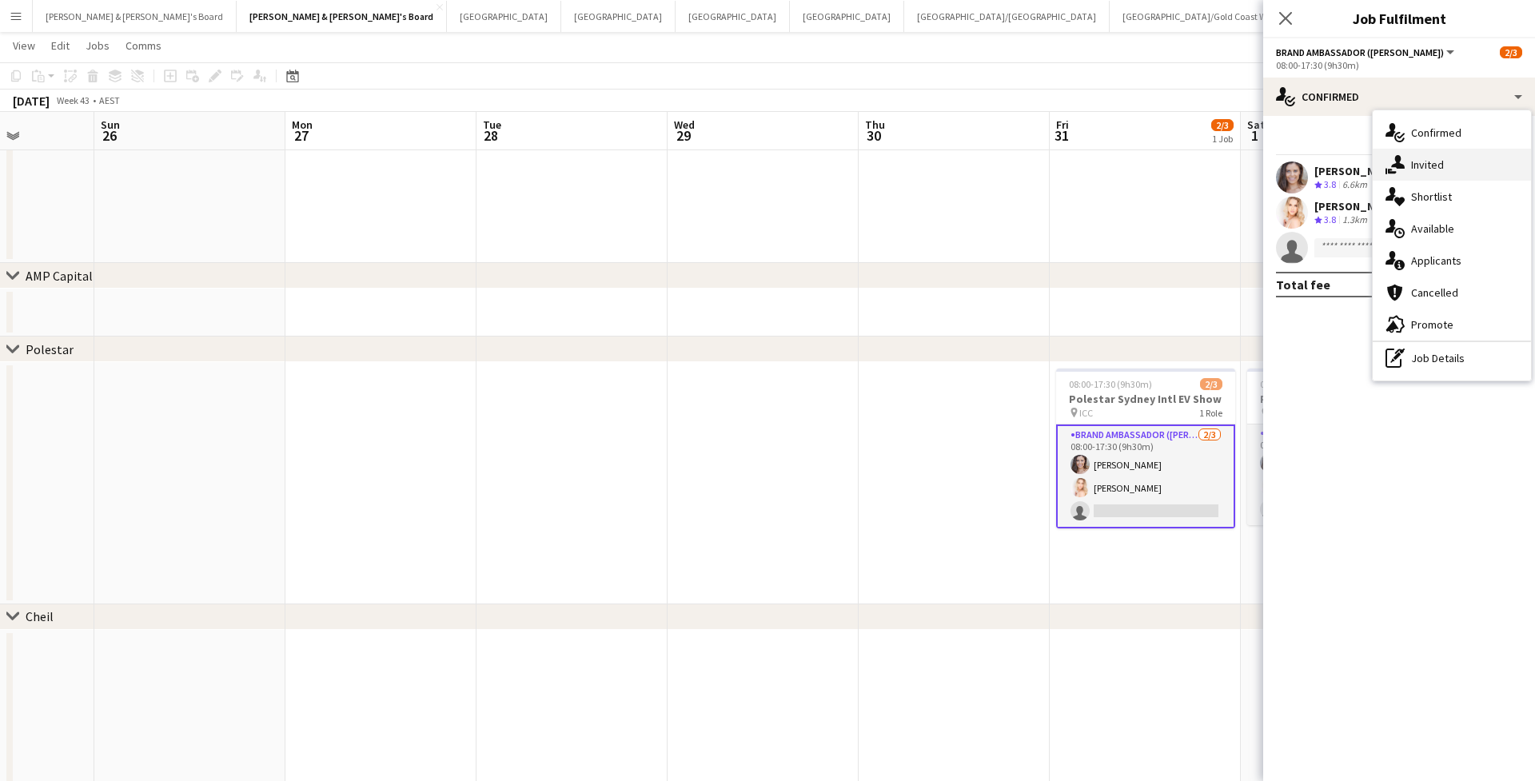
click at [1060, 165] on div "single-neutral-actions-share-1 Invited" at bounding box center [1451, 165] width 158 height 32
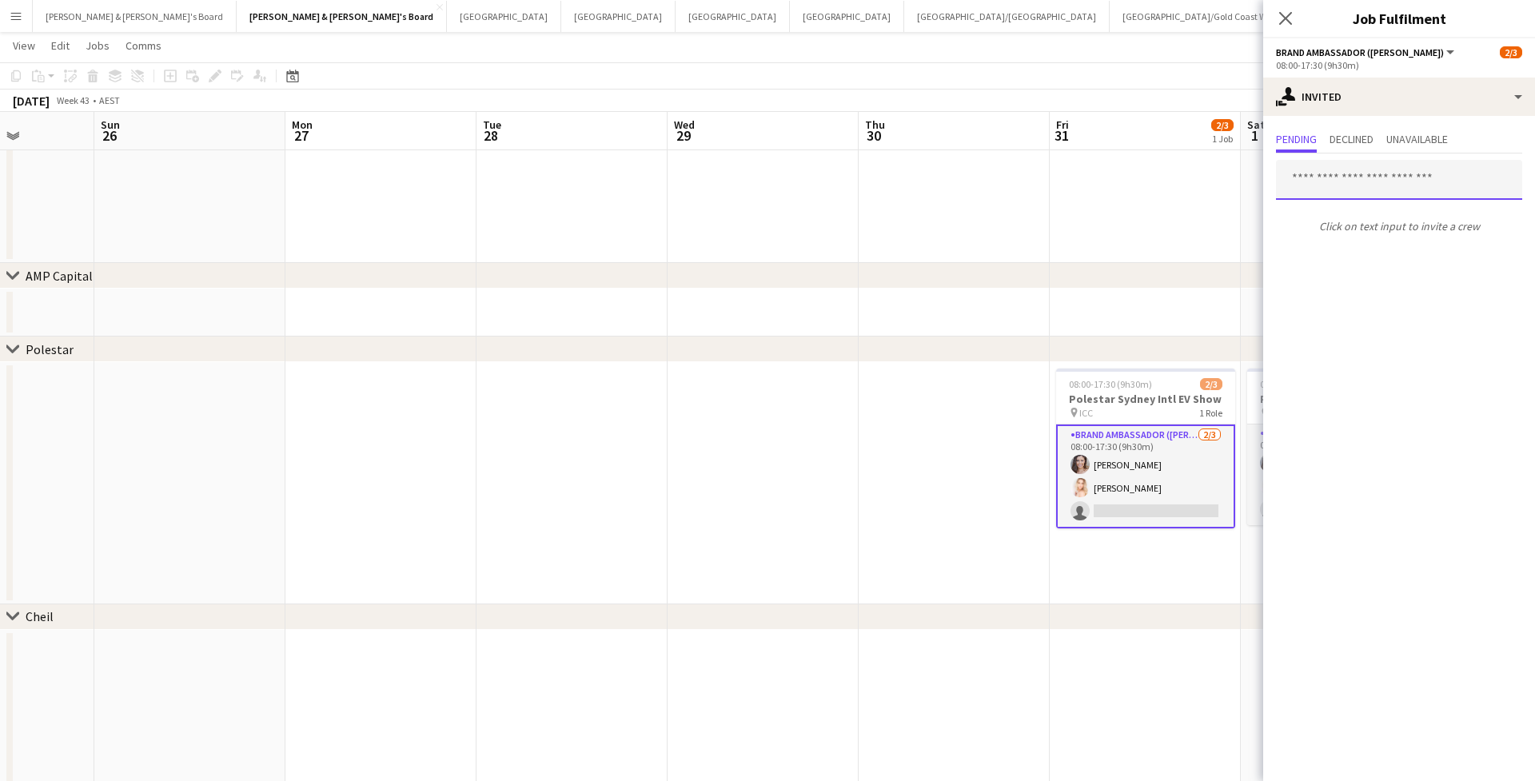
click at [1060, 178] on input "text" at bounding box center [1399, 180] width 246 height 40
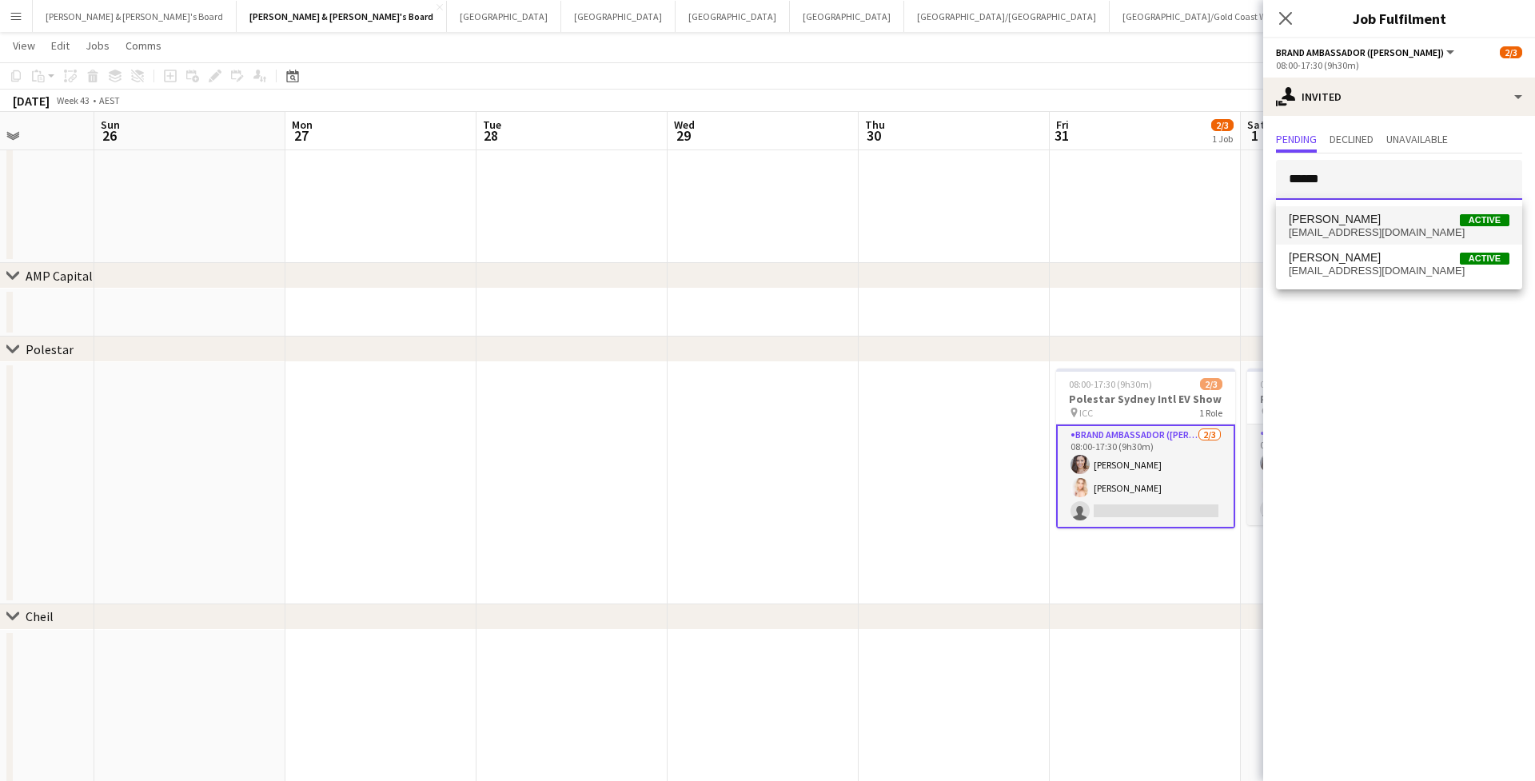
type input "******"
click at [1060, 213] on span "Luke Reeves Active" at bounding box center [1398, 220] width 221 height 14
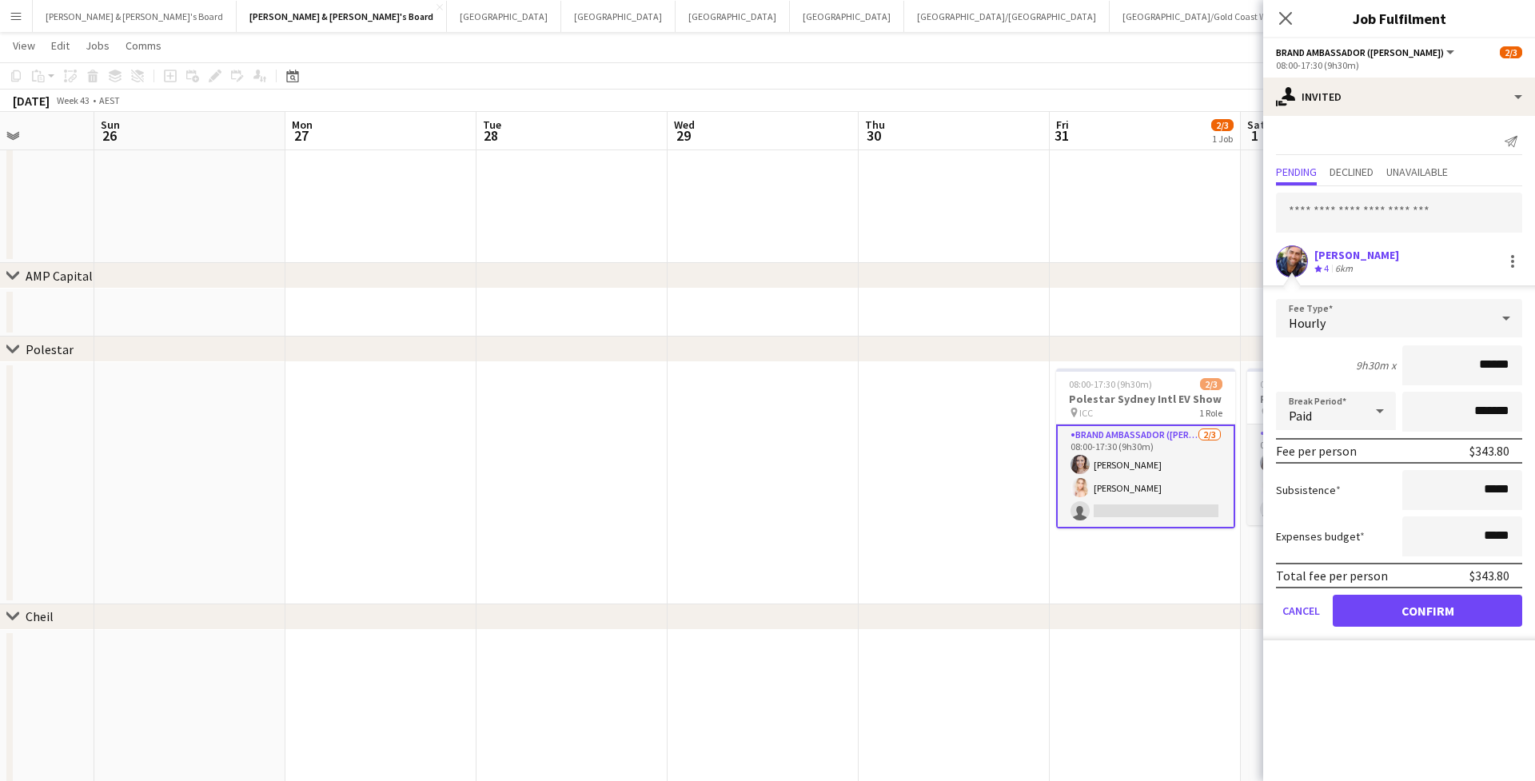
click at [1060, 594] on form "Fee Type Hourly 9h30m x ****** Break Period Paid ******* Fee per person $343.80…" at bounding box center [1399, 469] width 272 height 341
click at [1060, 604] on button "Confirm" at bounding box center [1426, 611] width 189 height 32
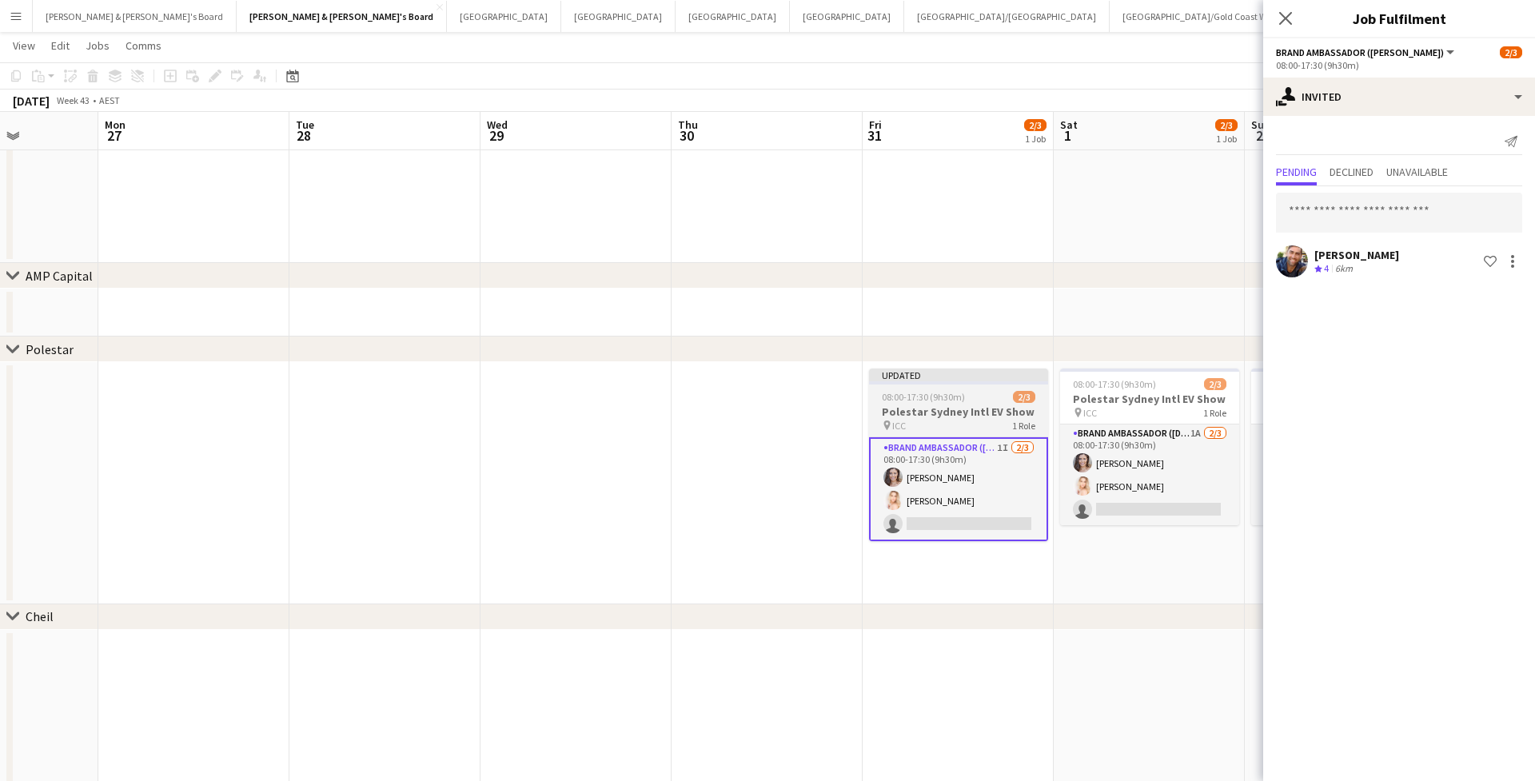
scroll to position [0, 515]
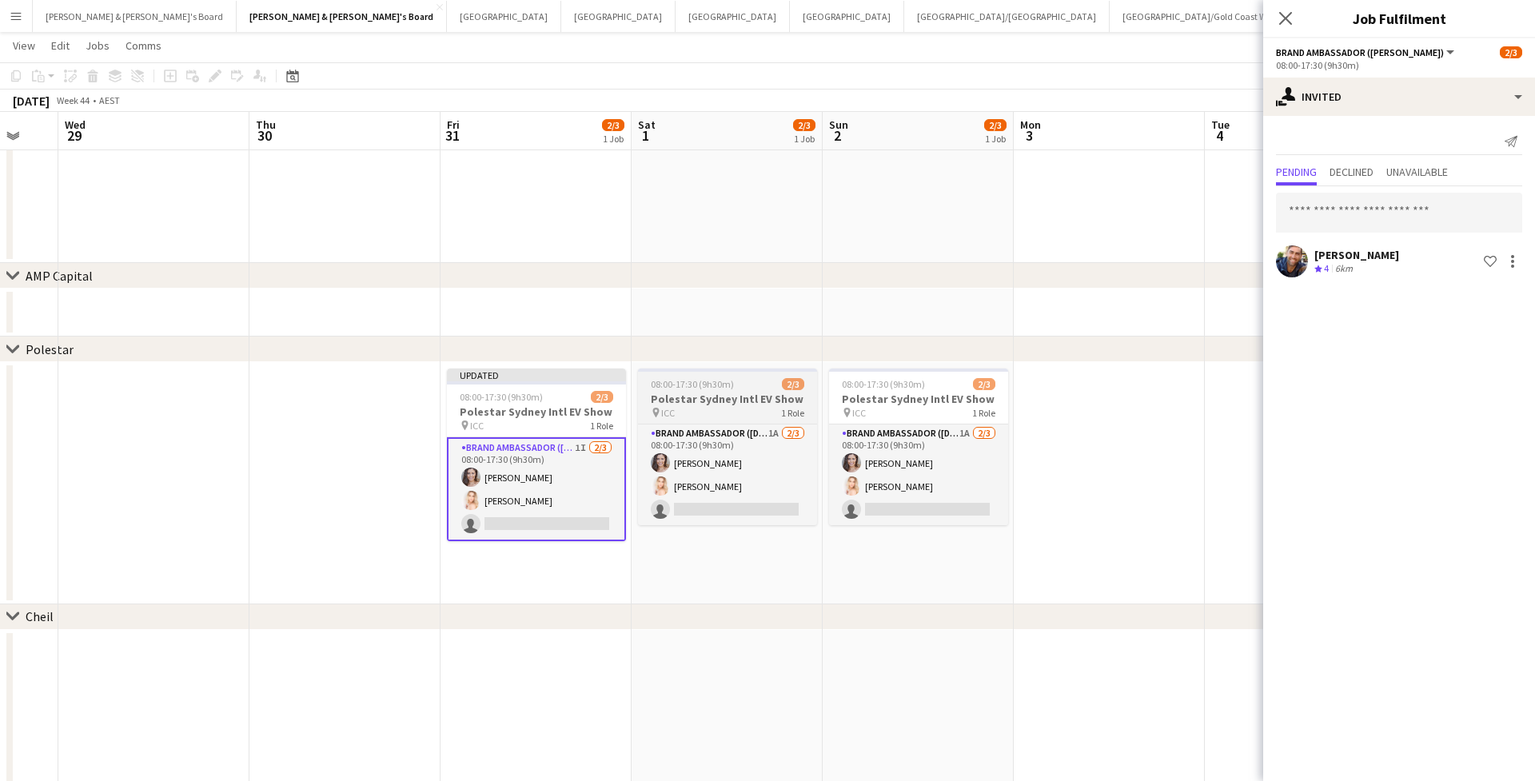
click at [744, 394] on h3 "Polestar Sydney Intl EV Show" at bounding box center [727, 399] width 179 height 14
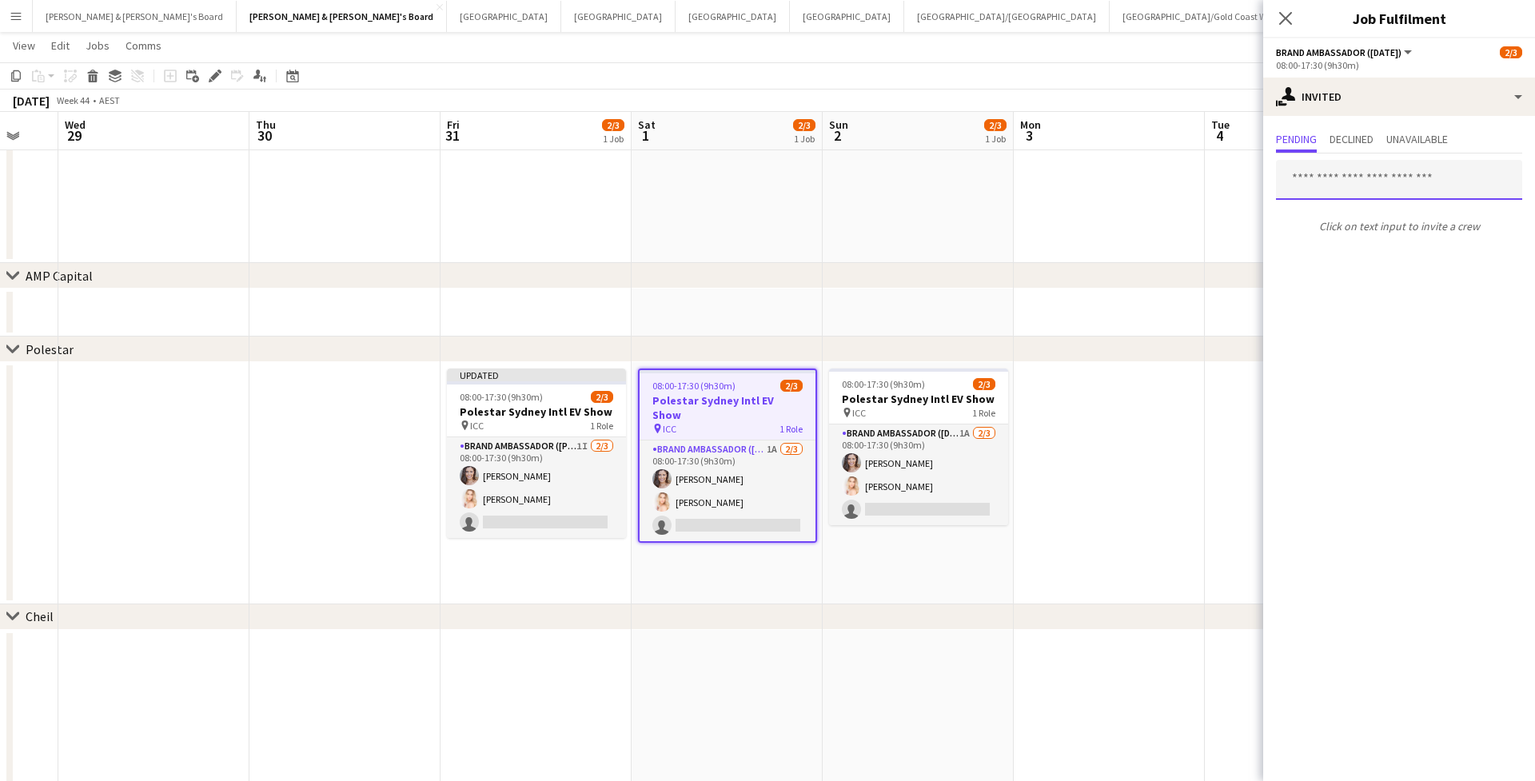
click at [1060, 173] on input "text" at bounding box center [1399, 180] width 246 height 40
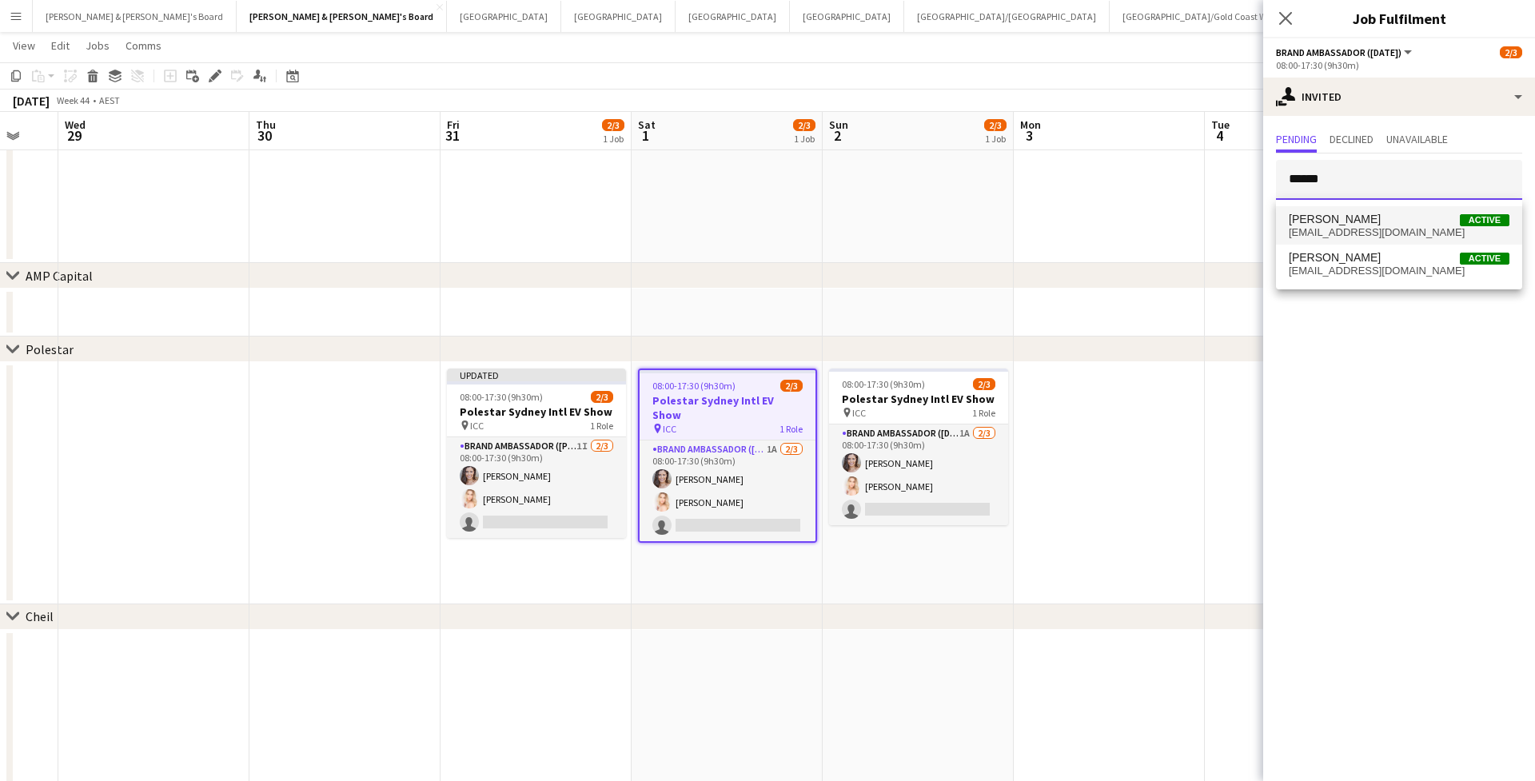
type input "******"
click at [1060, 229] on span "[EMAIL_ADDRESS][DOMAIN_NAME]" at bounding box center [1398, 232] width 221 height 13
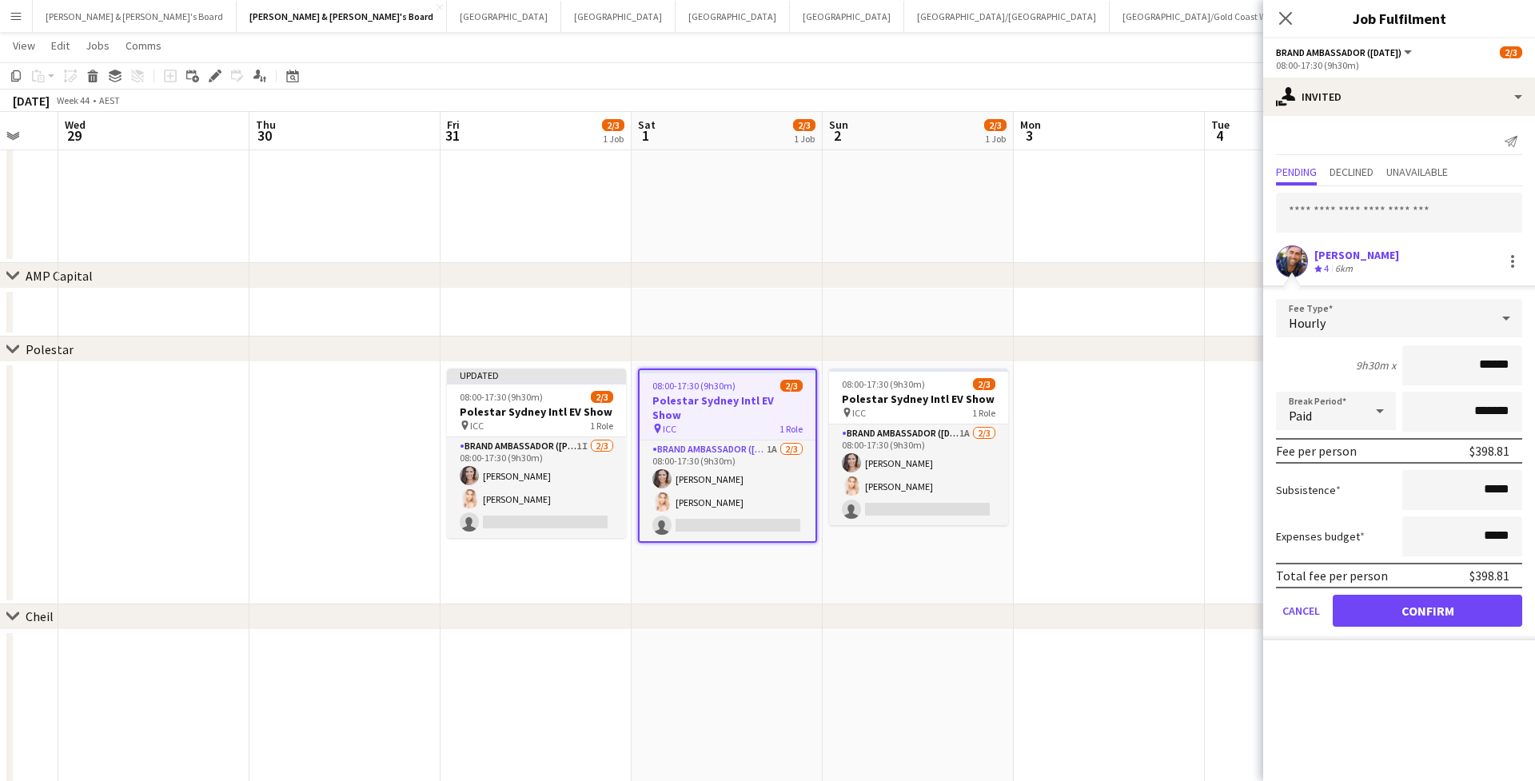
click at [1060, 615] on button "Confirm" at bounding box center [1426, 611] width 189 height 32
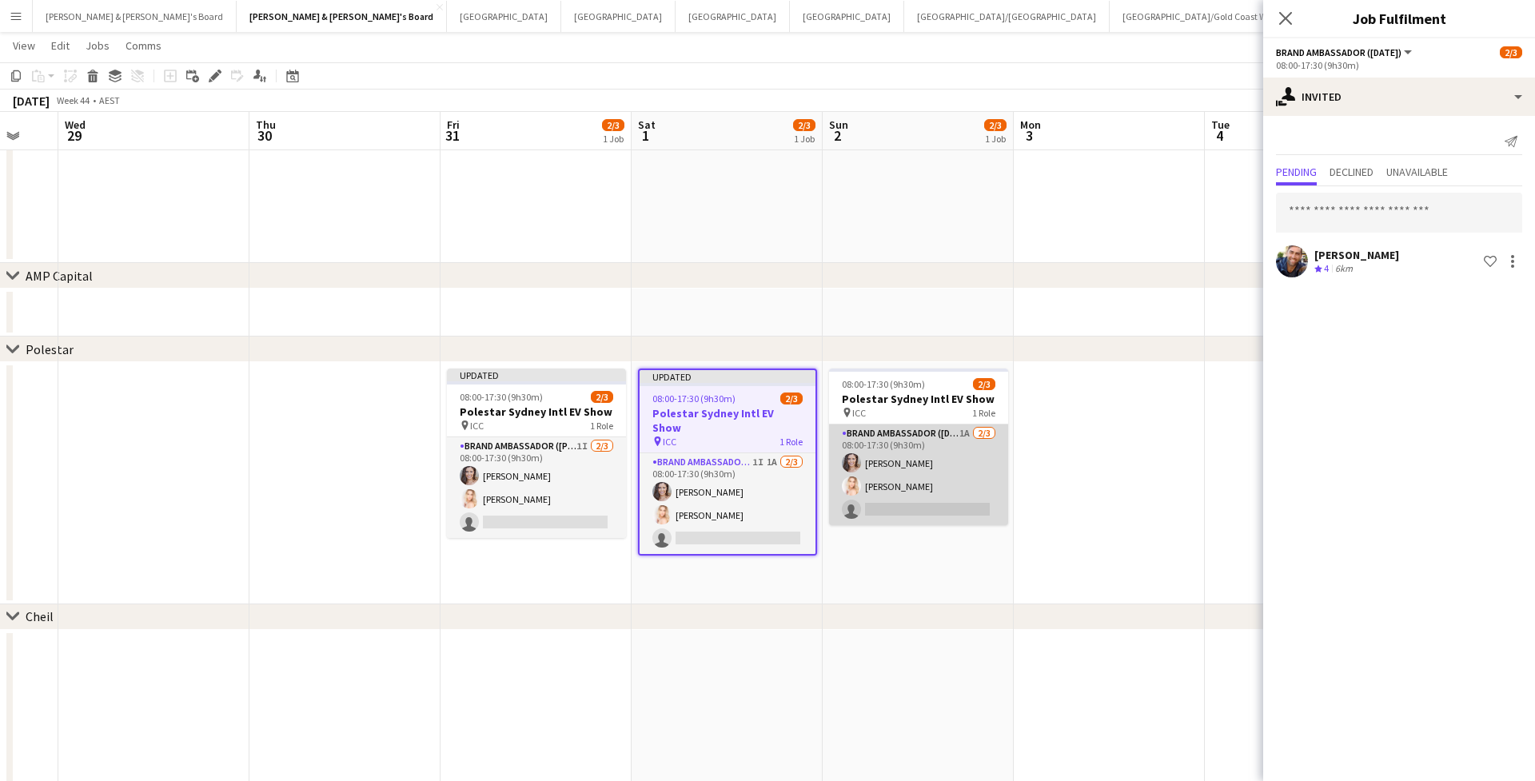
click at [941, 432] on app-card-role "Brand Ambassador (Sunday) 1A 2/3 08:00-17:30 (9h30m) Claire Stephens Katie-Jane…" at bounding box center [918, 474] width 179 height 101
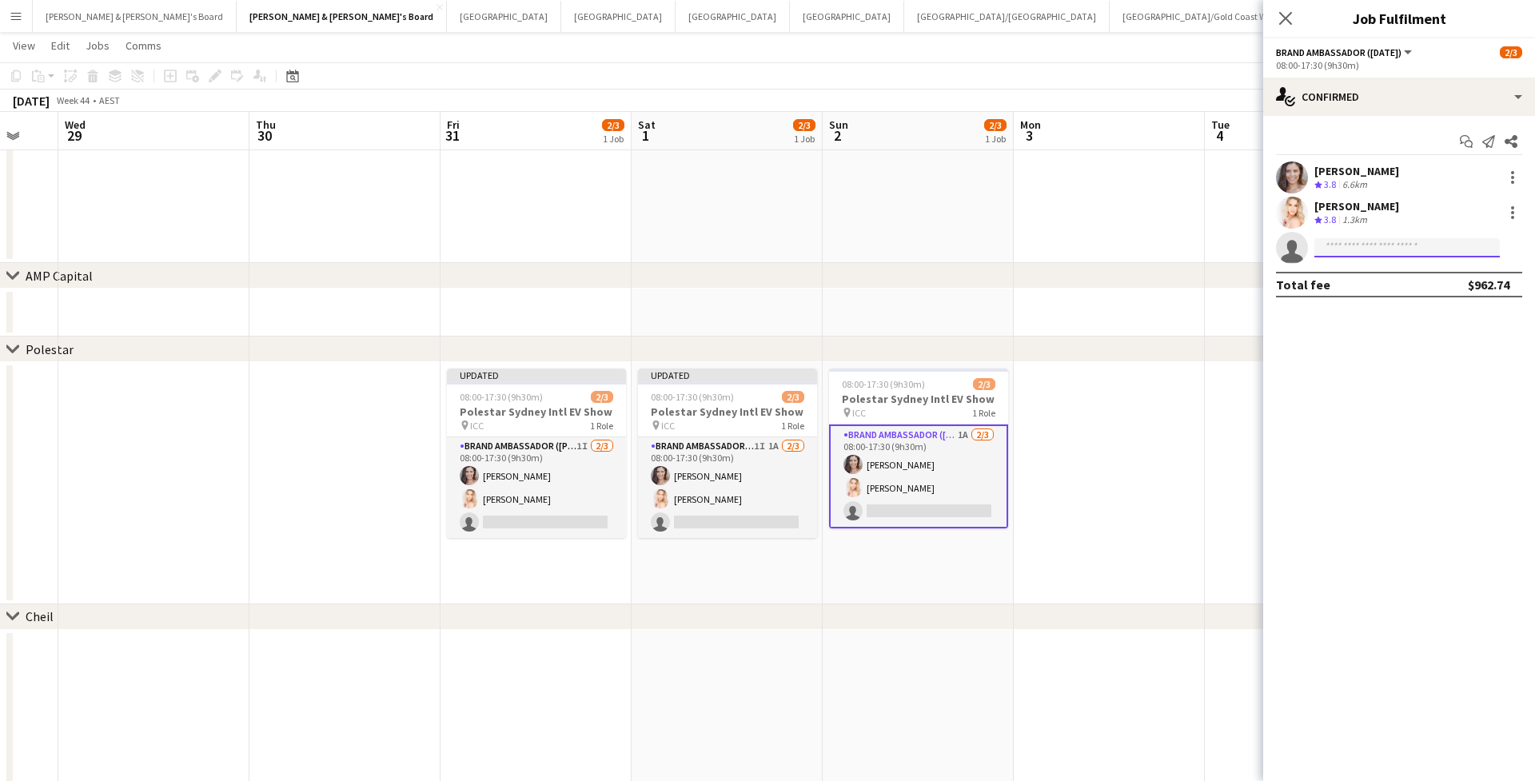
click at [1060, 253] on input at bounding box center [1406, 247] width 185 height 19
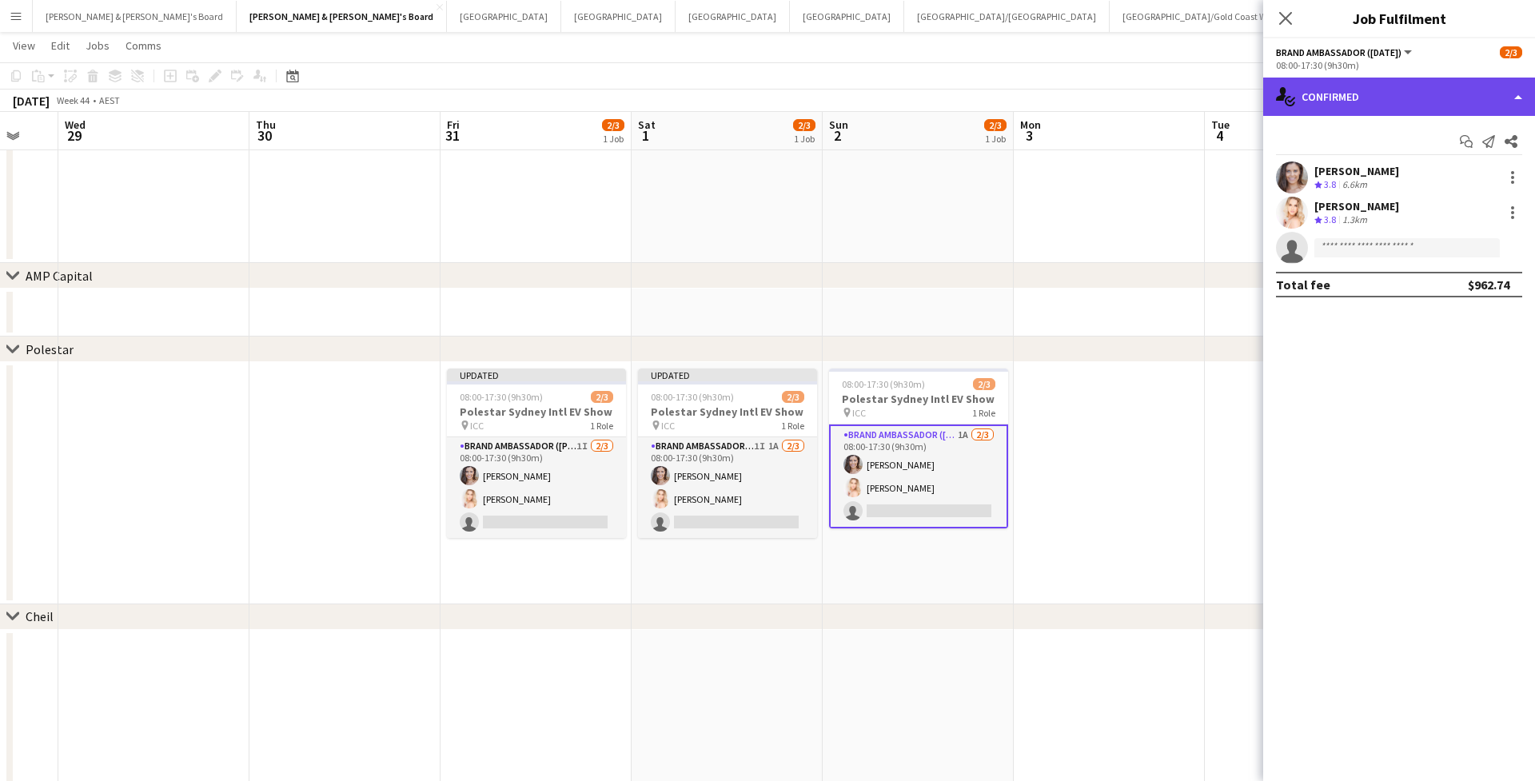
click at [1060, 100] on div "single-neutral-actions-check-2 Confirmed" at bounding box center [1399, 97] width 272 height 38
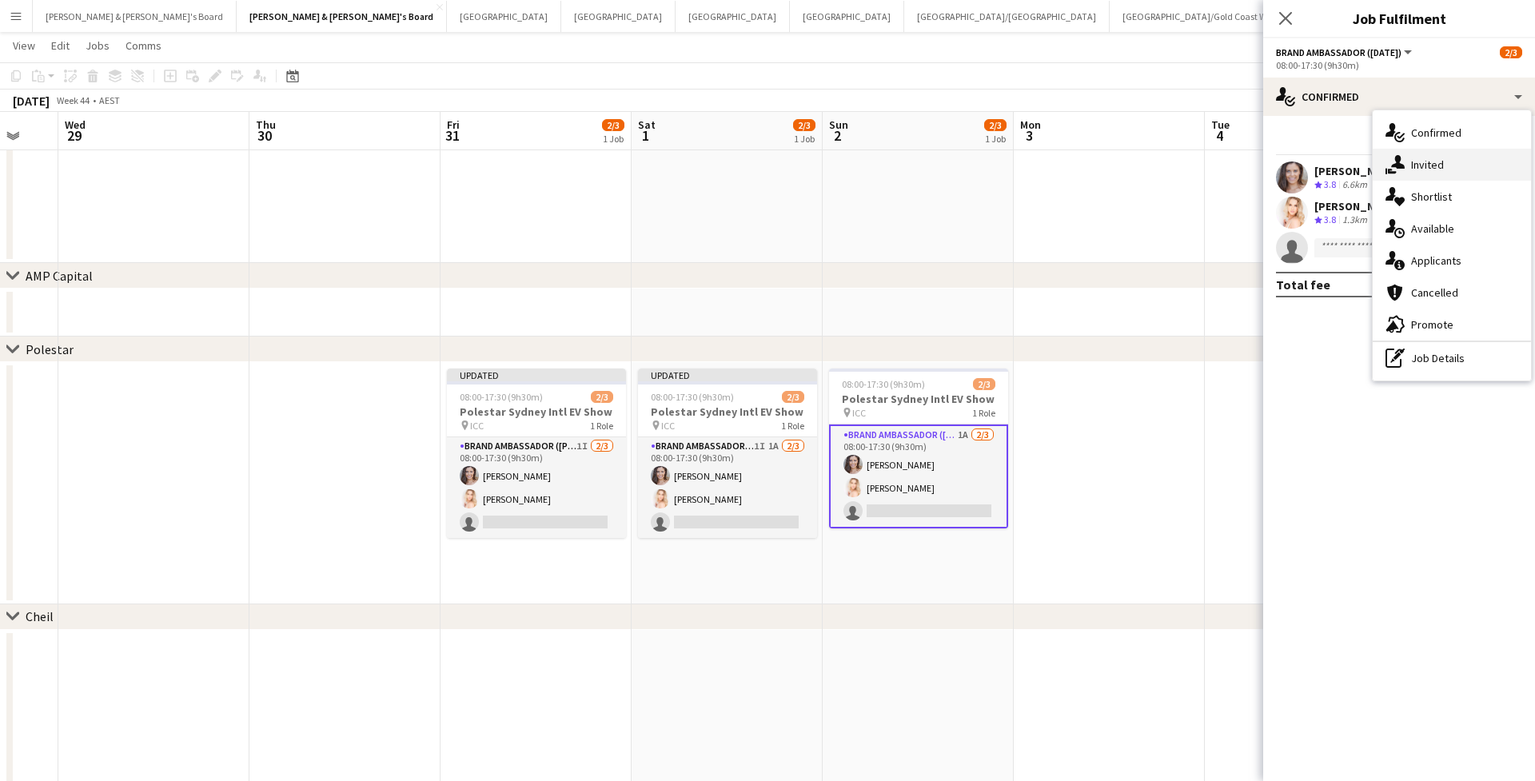
click at [1060, 165] on span "Invited" at bounding box center [1427, 164] width 33 height 14
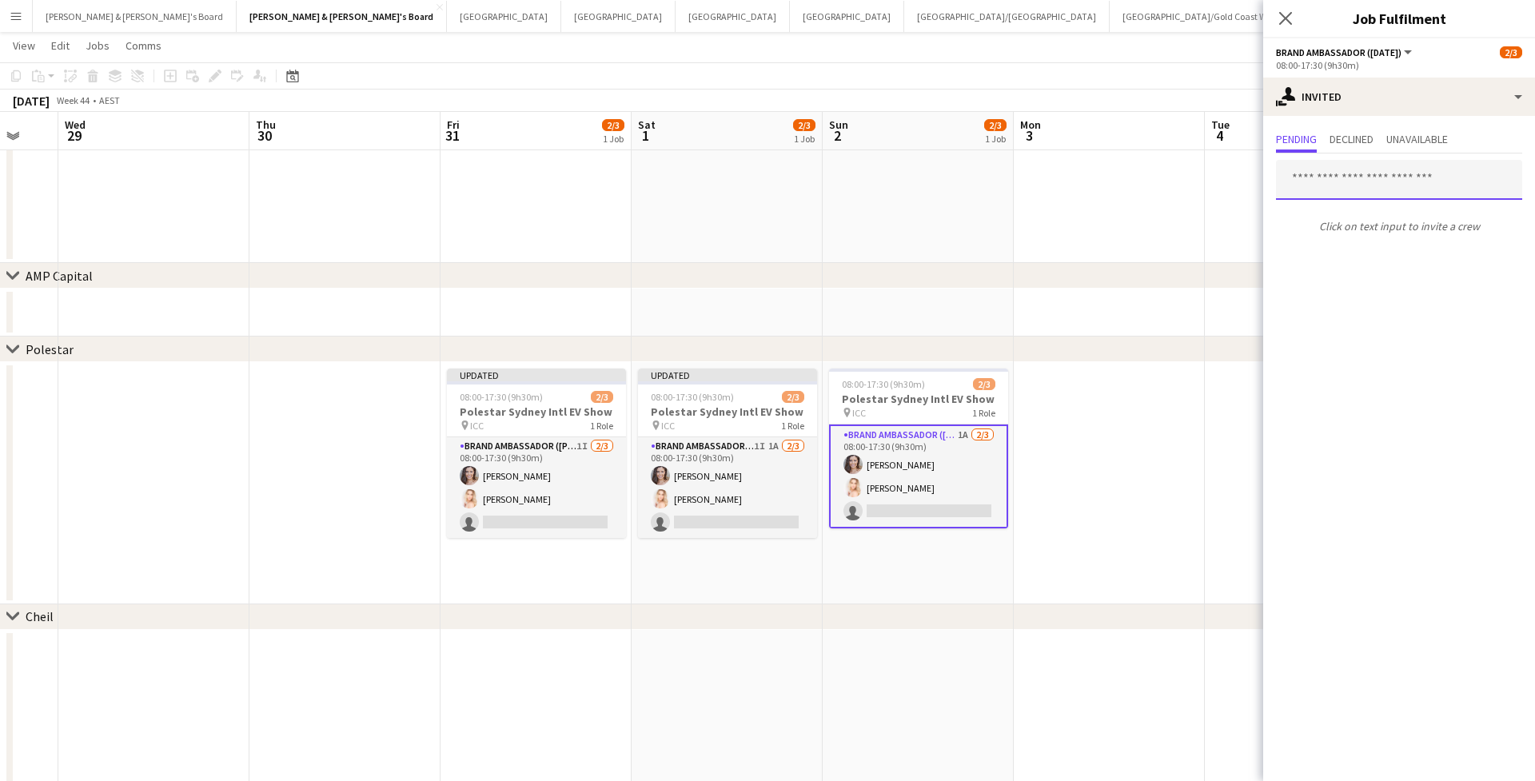
click at [1060, 174] on input "text" at bounding box center [1399, 180] width 246 height 40
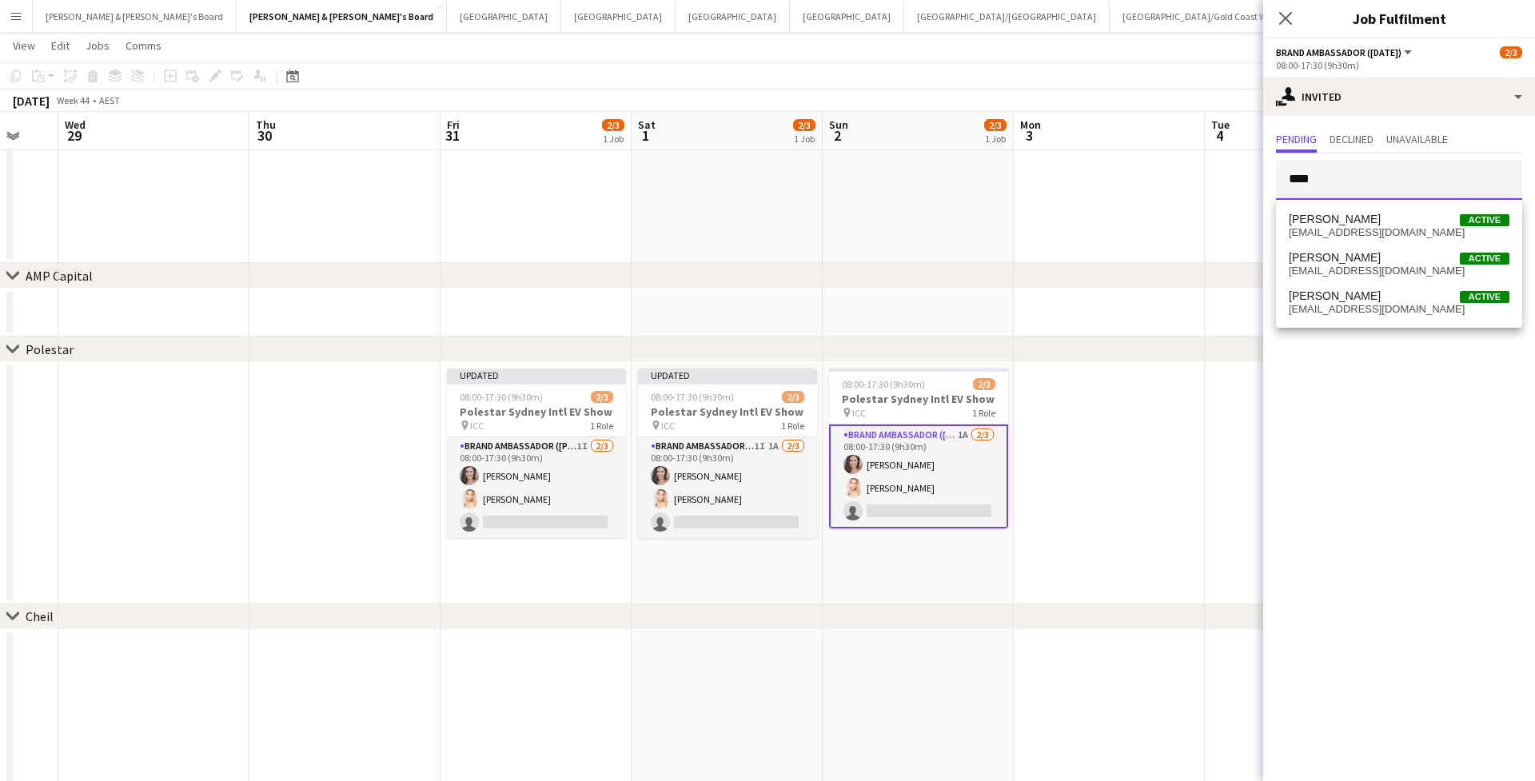
type input "****"
drag, startPoint x: 1339, startPoint y: 174, endPoint x: 1386, endPoint y: 266, distance: 103.3
click at [1060, 266] on span "[EMAIL_ADDRESS][DOMAIN_NAME]" at bounding box center [1398, 271] width 221 height 13
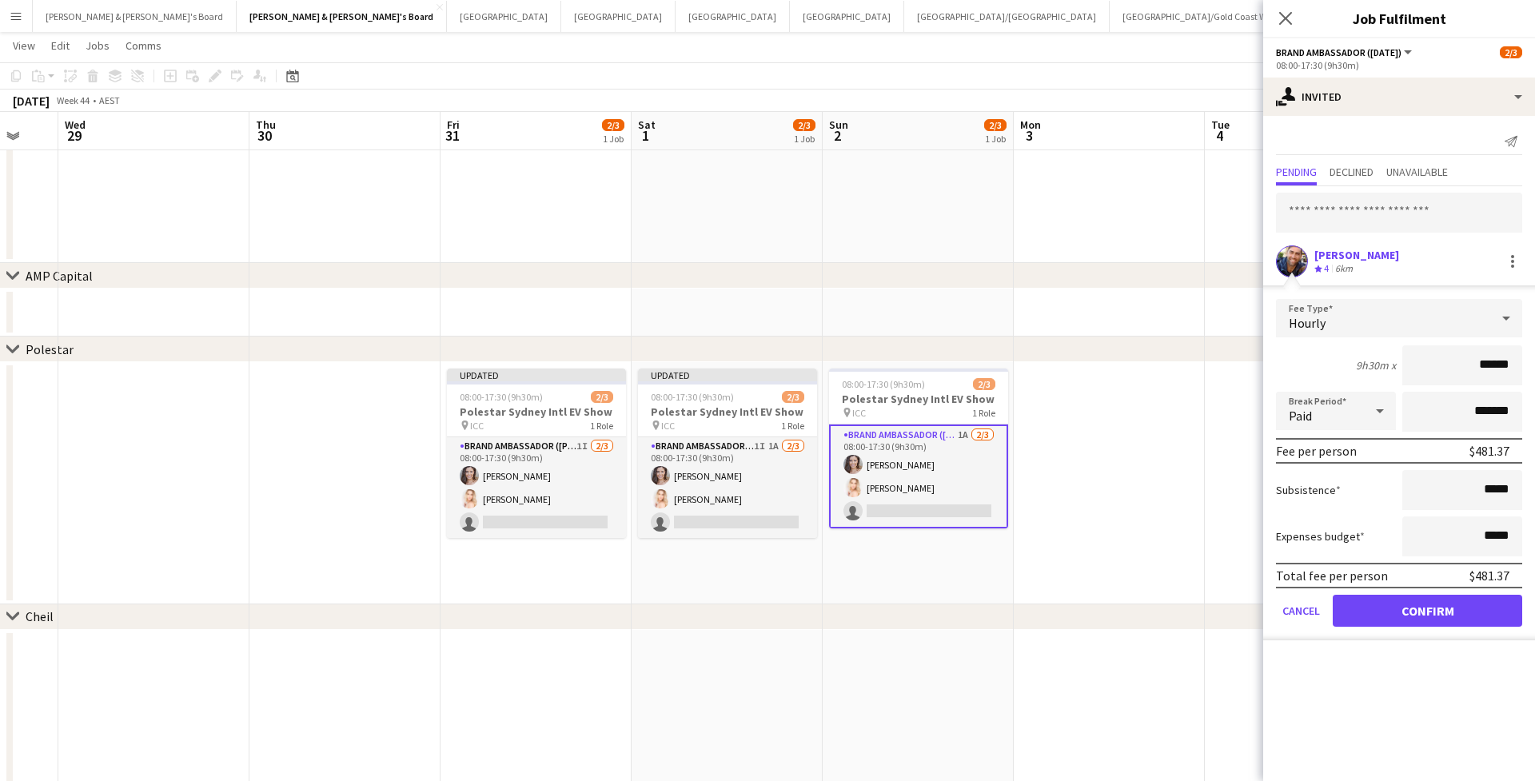
click at [1060, 611] on button "Confirm" at bounding box center [1426, 611] width 189 height 32
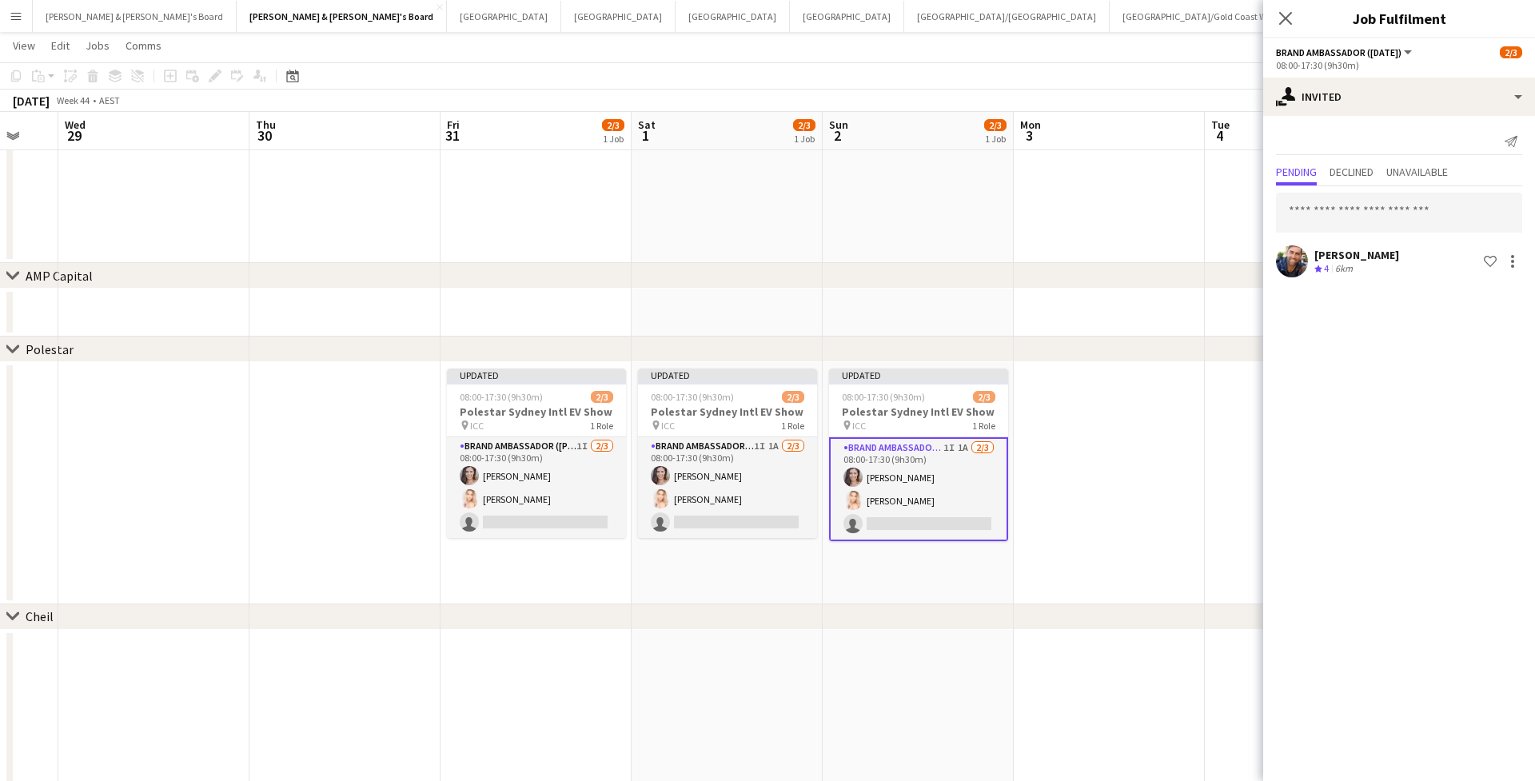
click at [1060, 3] on div "Close pop-in" at bounding box center [1285, 18] width 45 height 37
click at [1060, 10] on app-icon "Close pop-in" at bounding box center [1285, 18] width 23 height 23
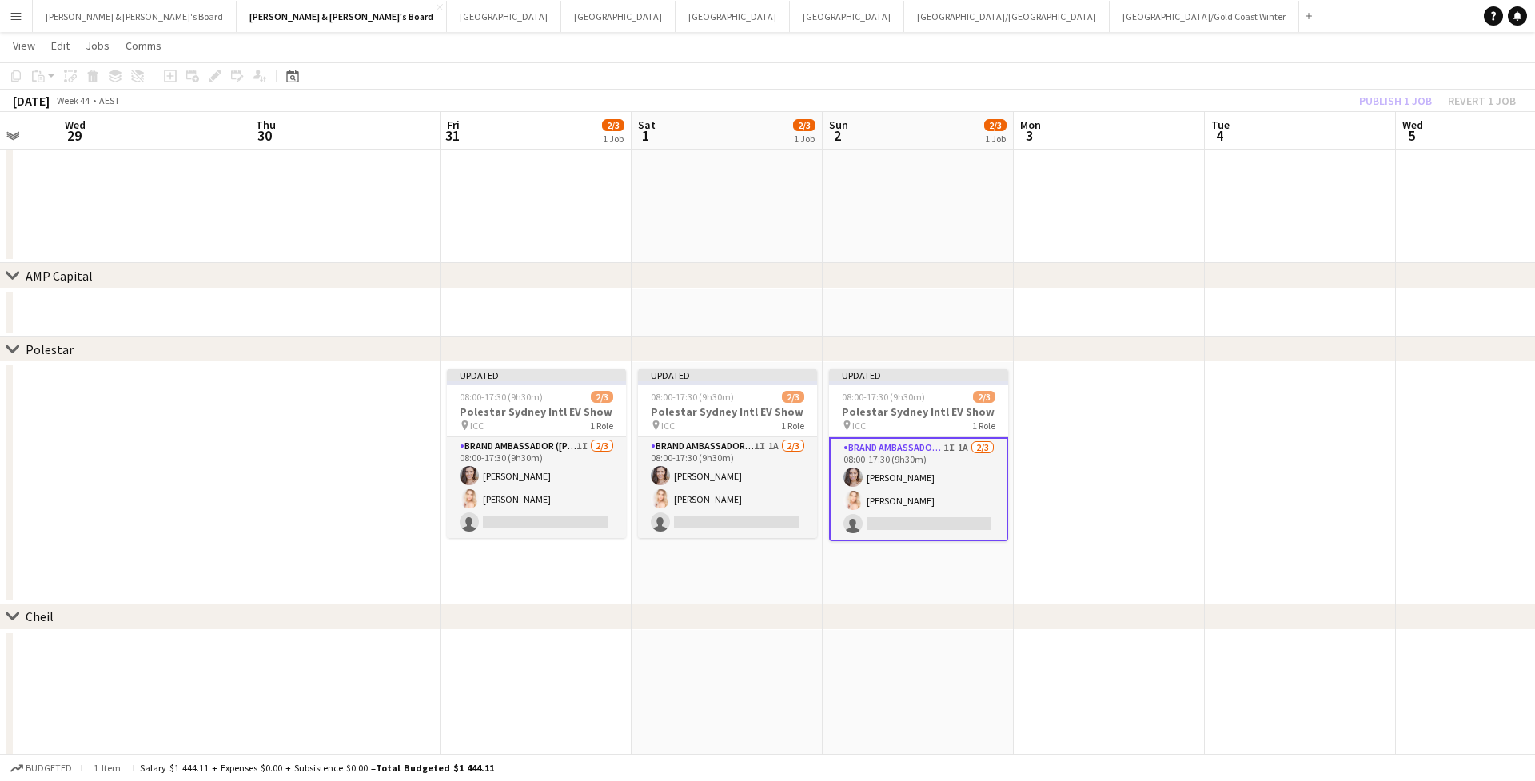
click at [1060, 58] on app-page-menu "View Day view expanded Day view collapsed Month view Date picker Jump to today …" at bounding box center [767, 47] width 1535 height 30
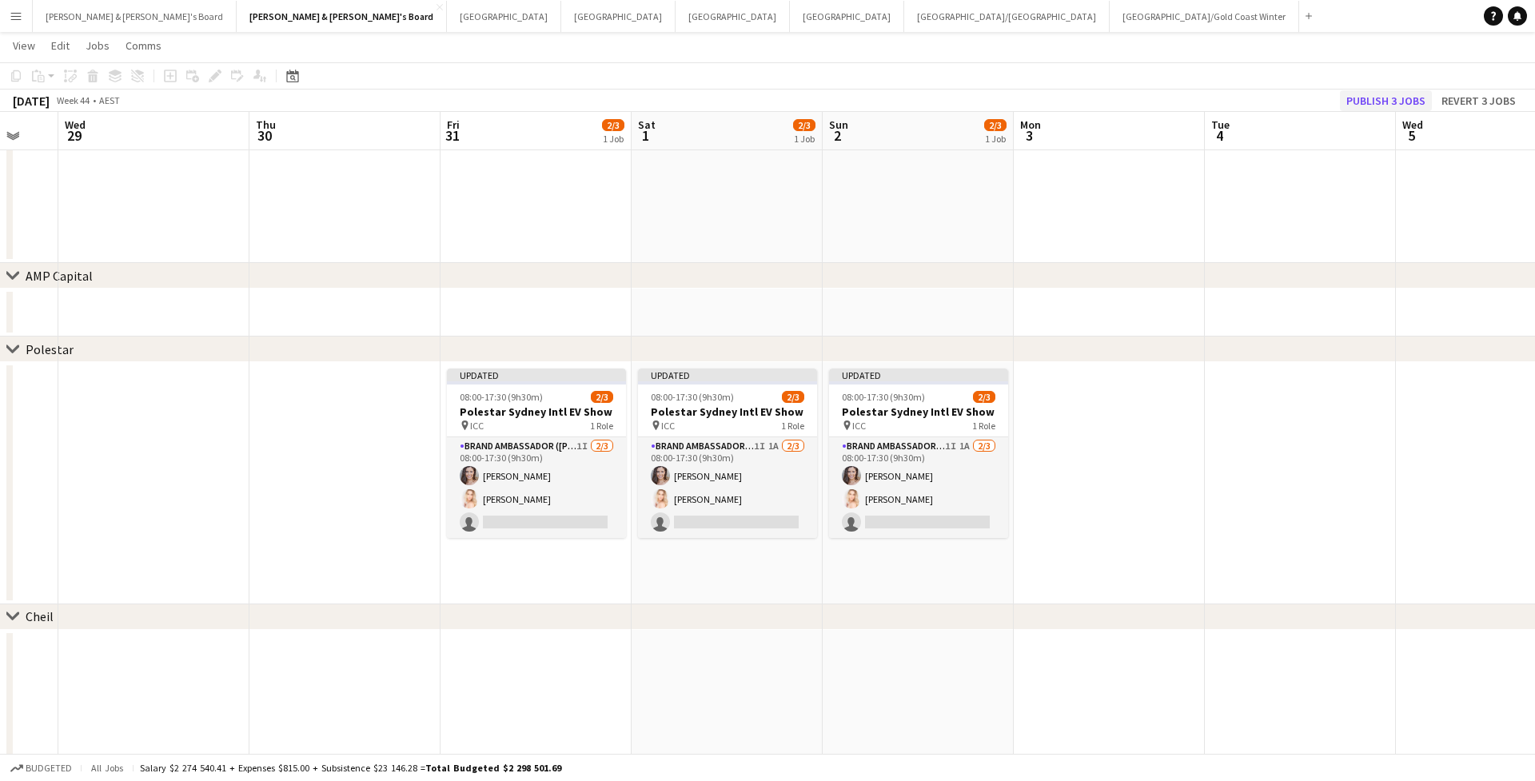
click at [1060, 95] on button "Publish 3 jobs" at bounding box center [1386, 100] width 92 height 21
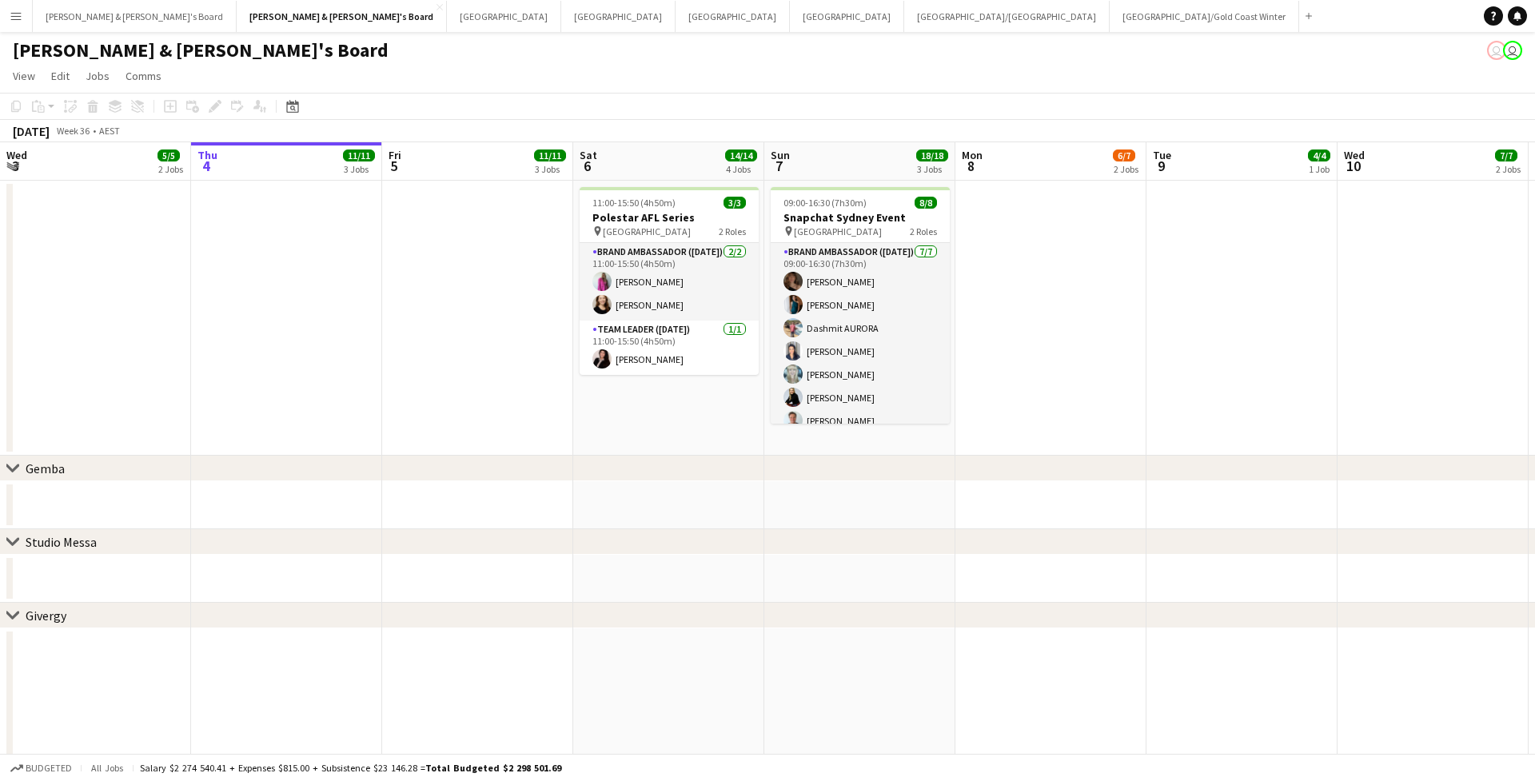
click at [21, 22] on button "Menu" at bounding box center [16, 16] width 32 height 32
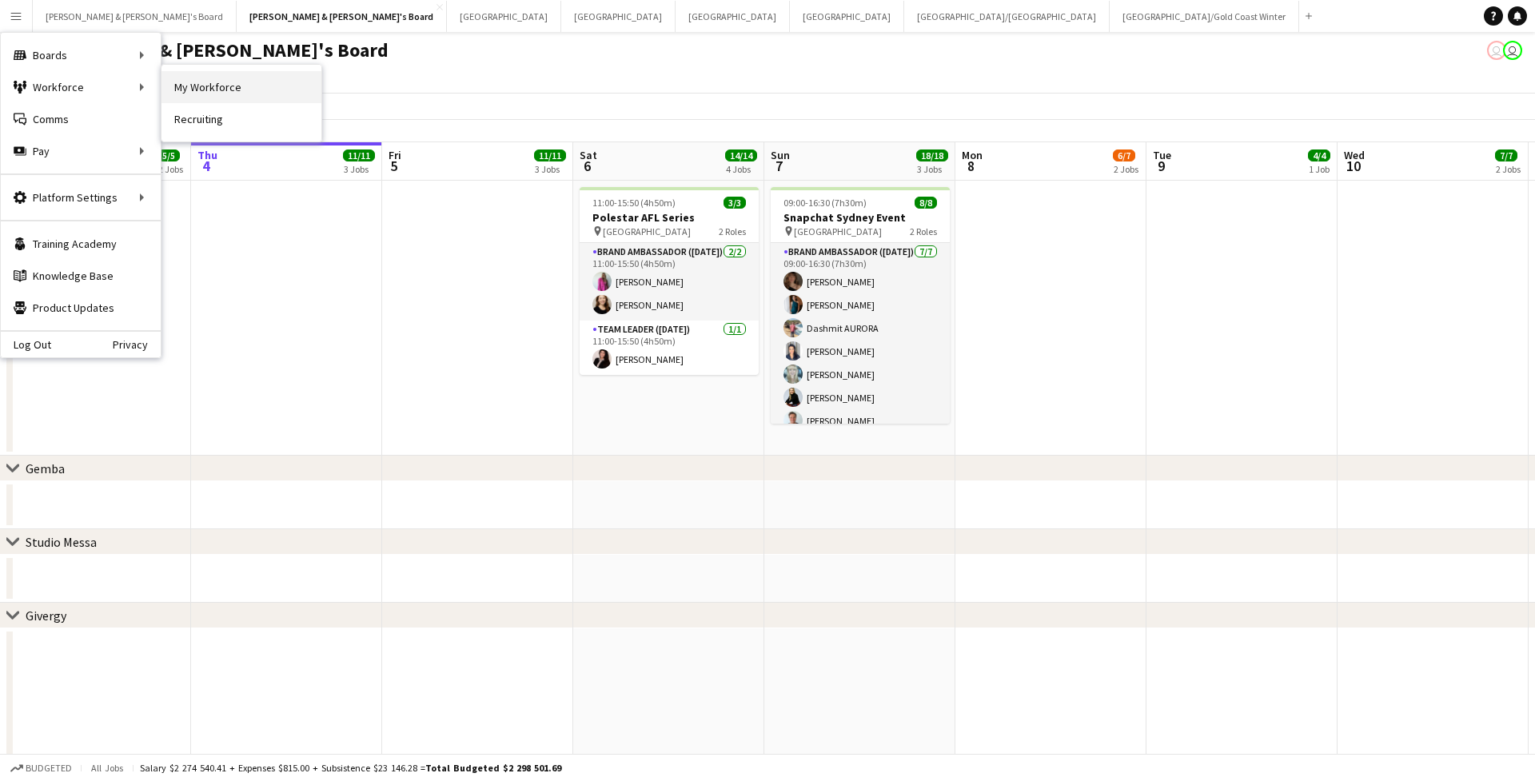
click at [198, 95] on link "My Workforce" at bounding box center [241, 87] width 160 height 32
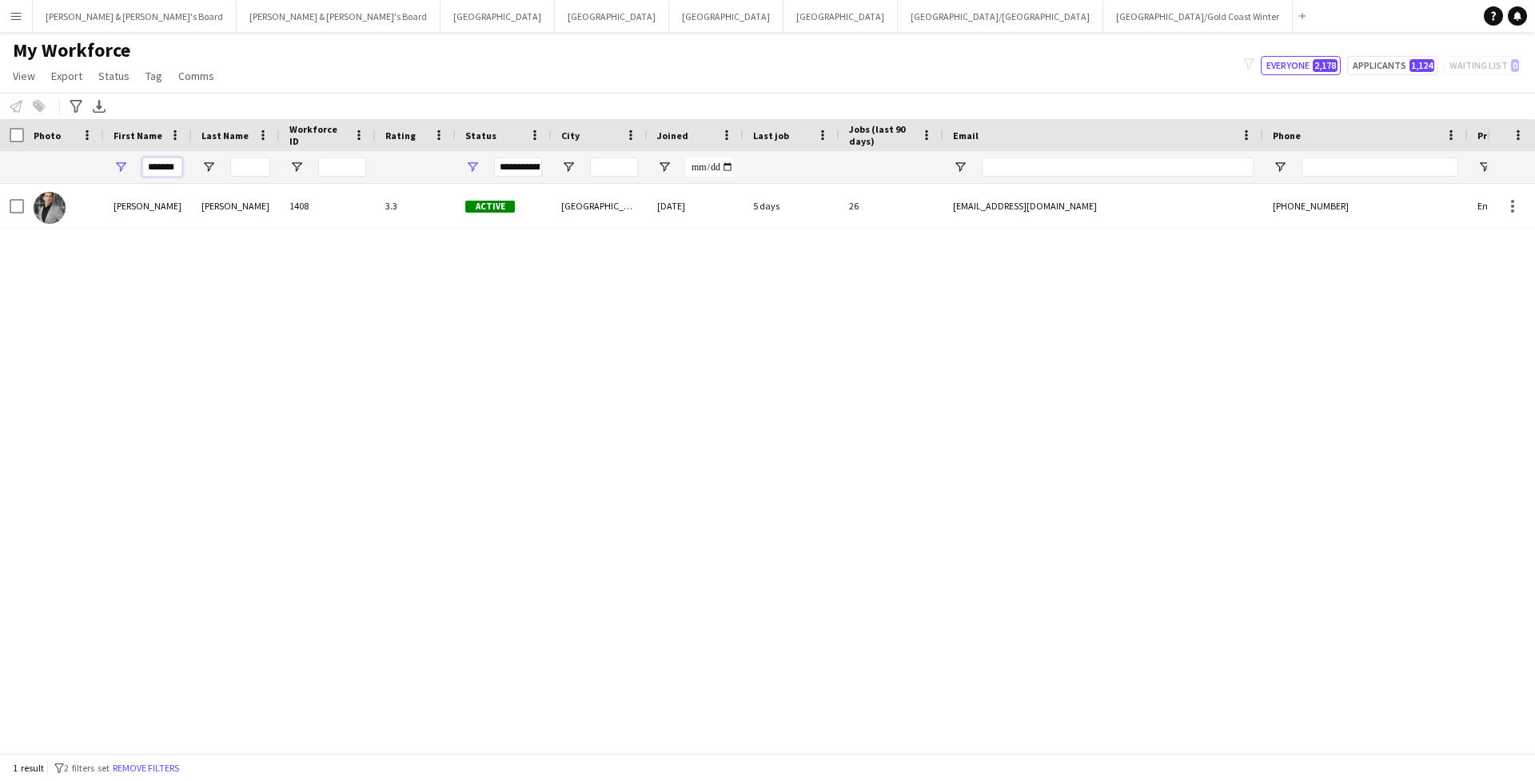
click at [155, 172] on input "*******" at bounding box center [162, 166] width 40 height 19
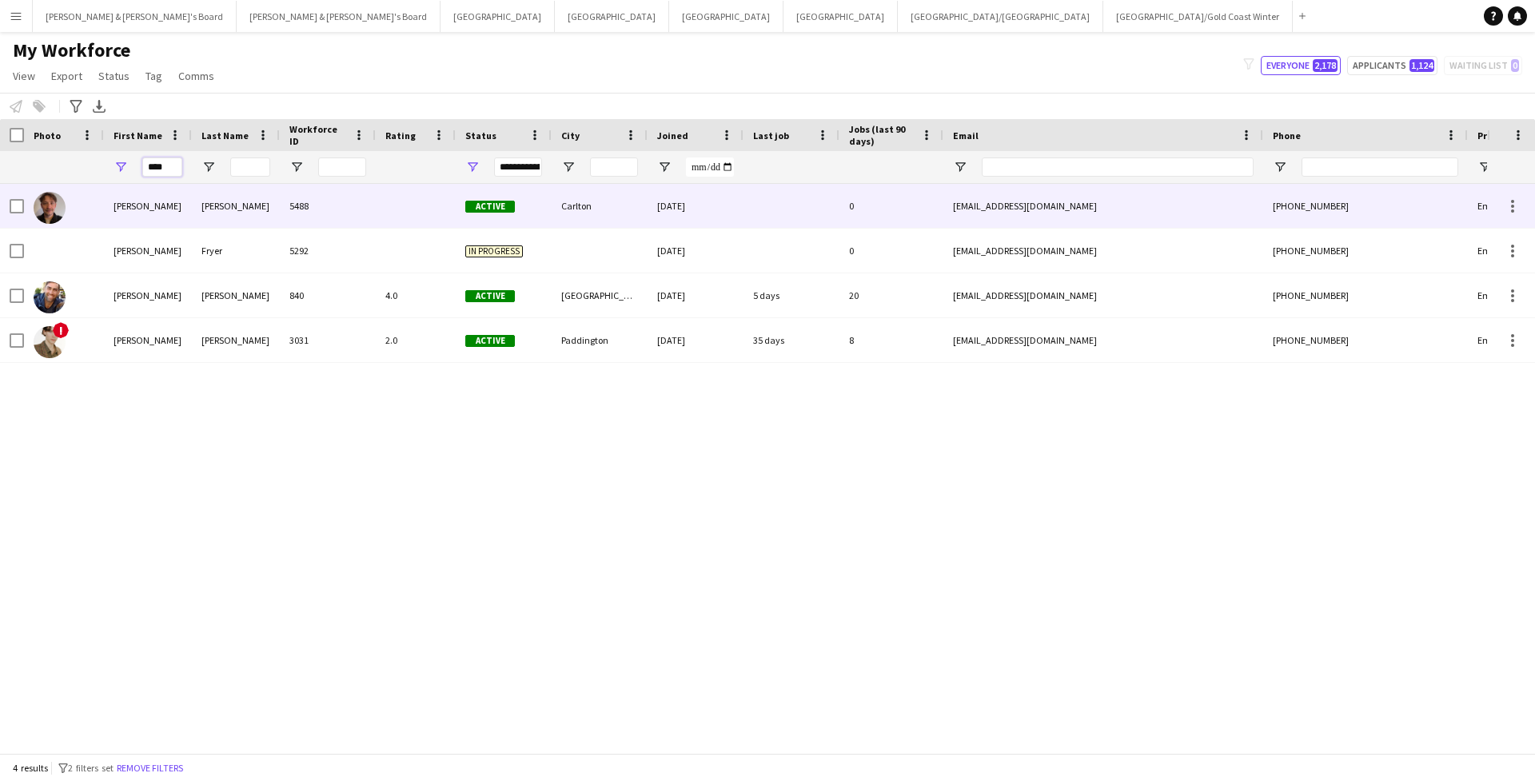
type input "****"
drag, startPoint x: 197, startPoint y: 184, endPoint x: 247, endPoint y: 305, distance: 130.8
click at [247, 305] on div "[PERSON_NAME]" at bounding box center [236, 295] width 88 height 44
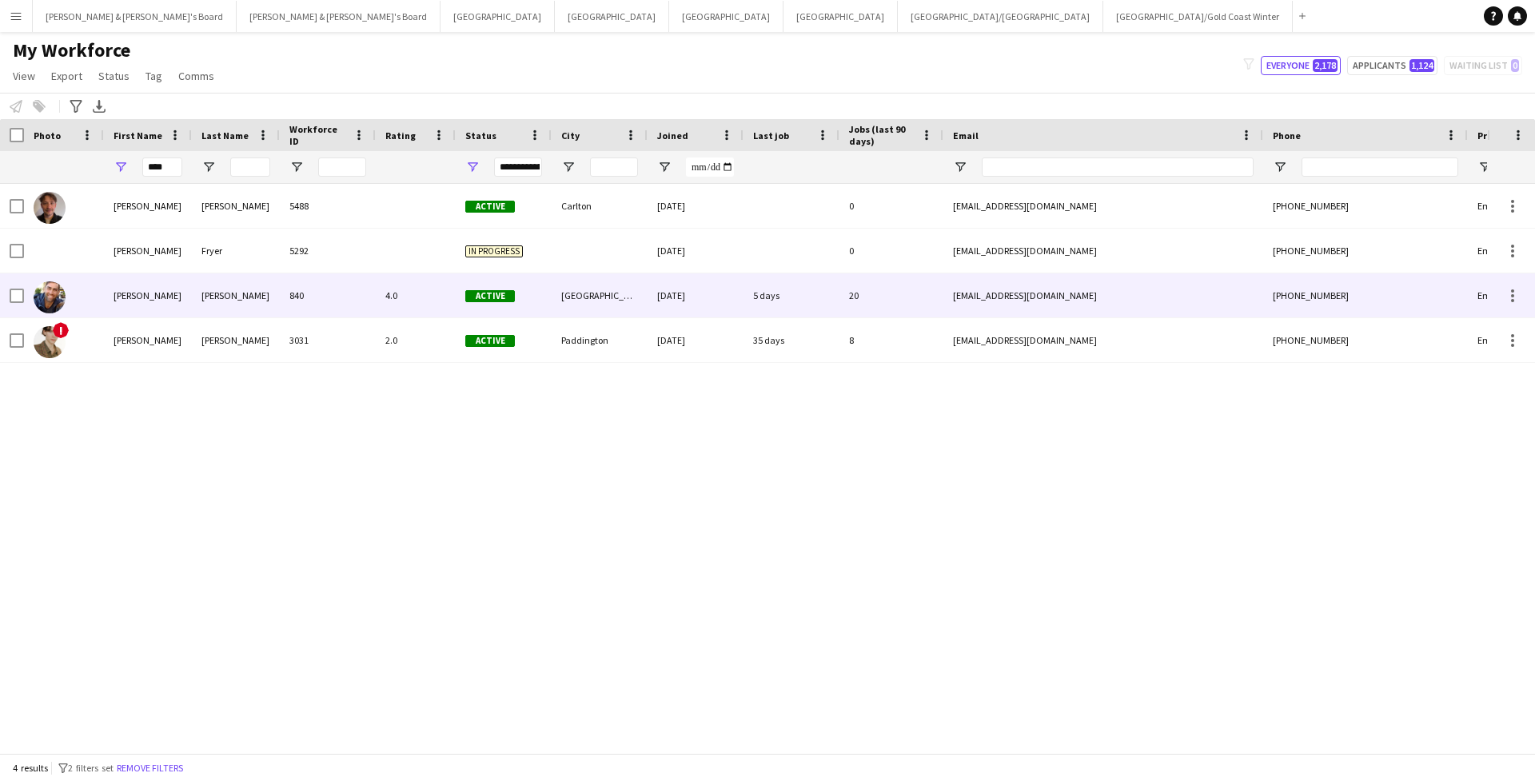
click at [247, 305] on div "[PERSON_NAME]" at bounding box center [236, 295] width 88 height 44
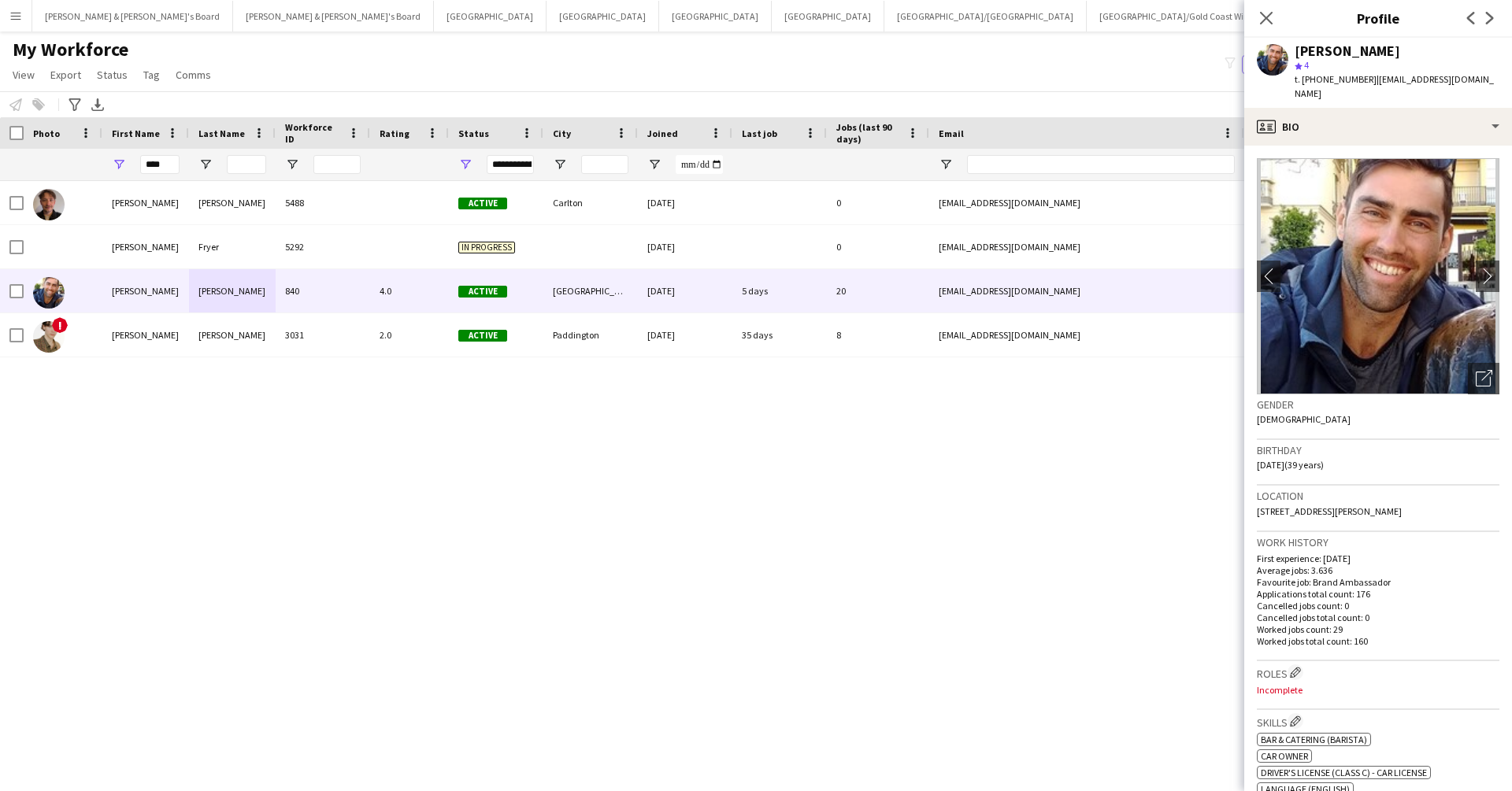
click at [14, 14] on app-icon "Menu" at bounding box center [16, 16] width 13 height 13
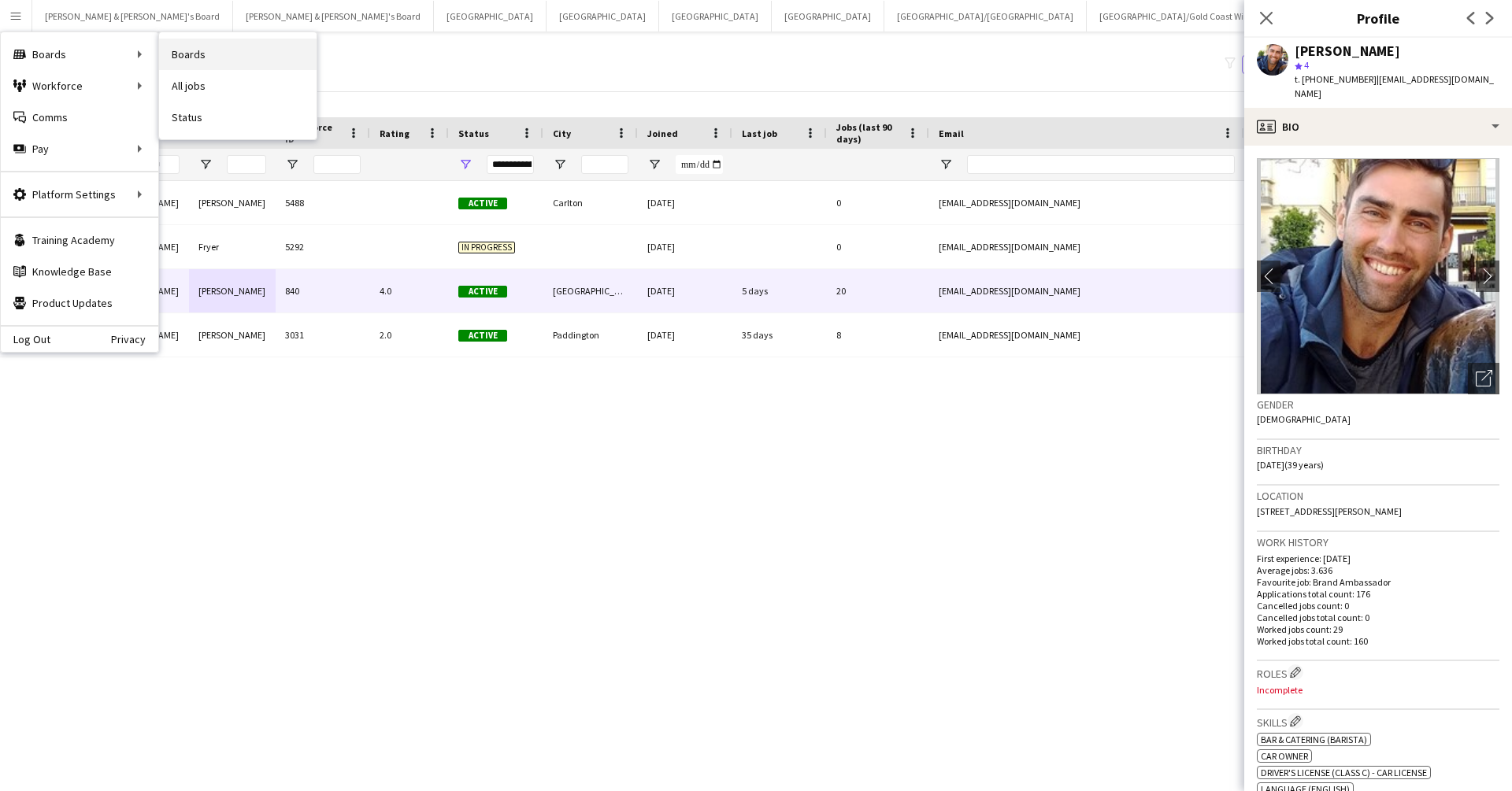
click at [194, 62] on link "Boards" at bounding box center [237, 54] width 158 height 32
